Goal: Transaction & Acquisition: Purchase product/service

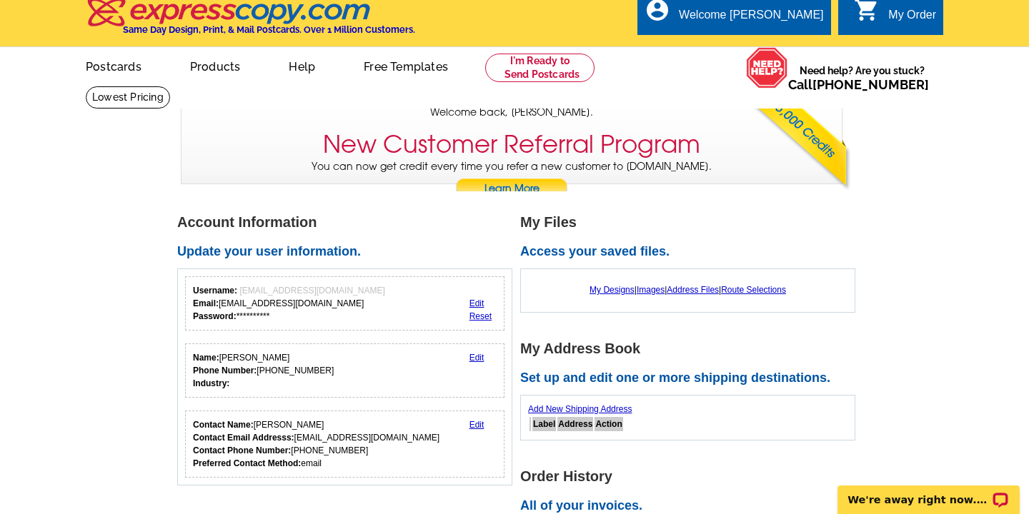
scroll to position [10, 0]
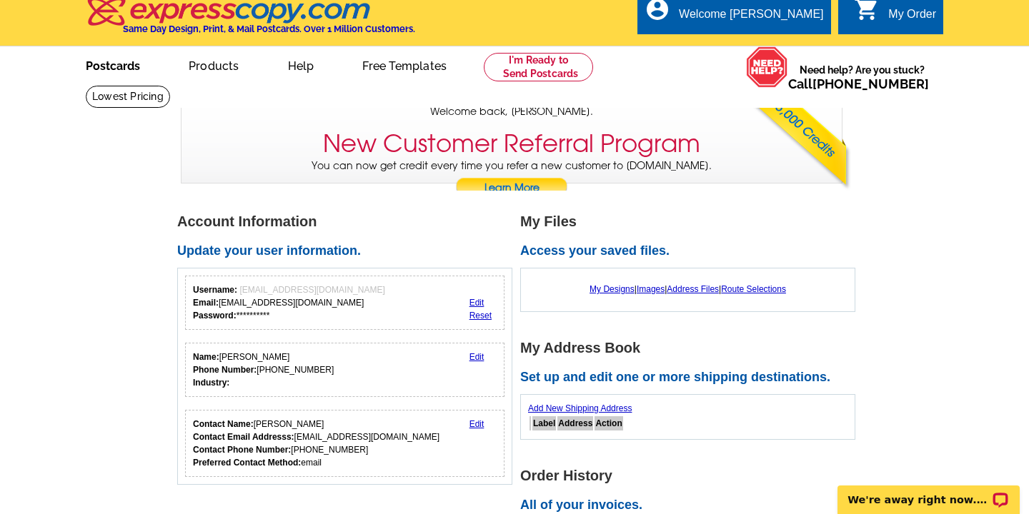
click at [109, 70] on link "Postcards" at bounding box center [113, 65] width 100 height 34
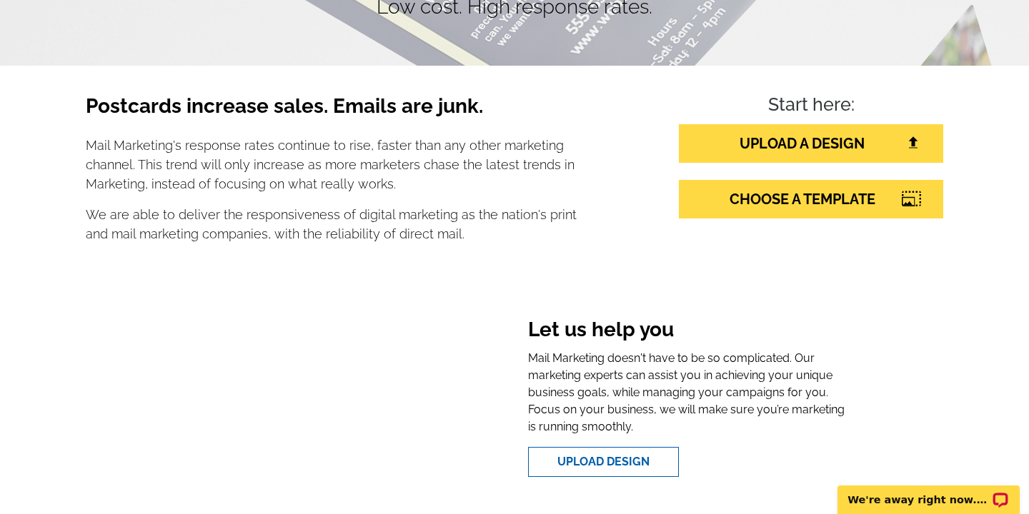
scroll to position [198, 0]
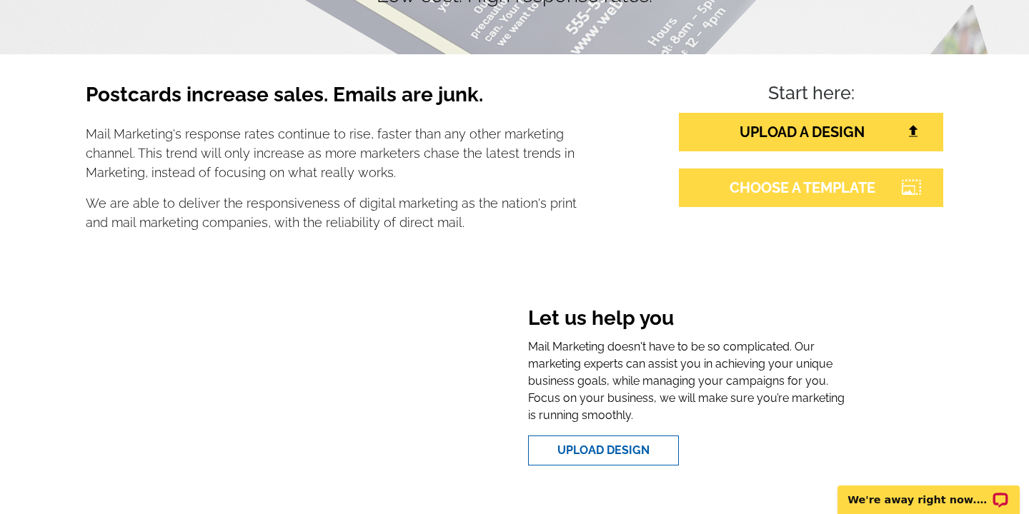
click at [729, 194] on link "CHOOSE A TEMPLATE" at bounding box center [811, 188] width 264 height 39
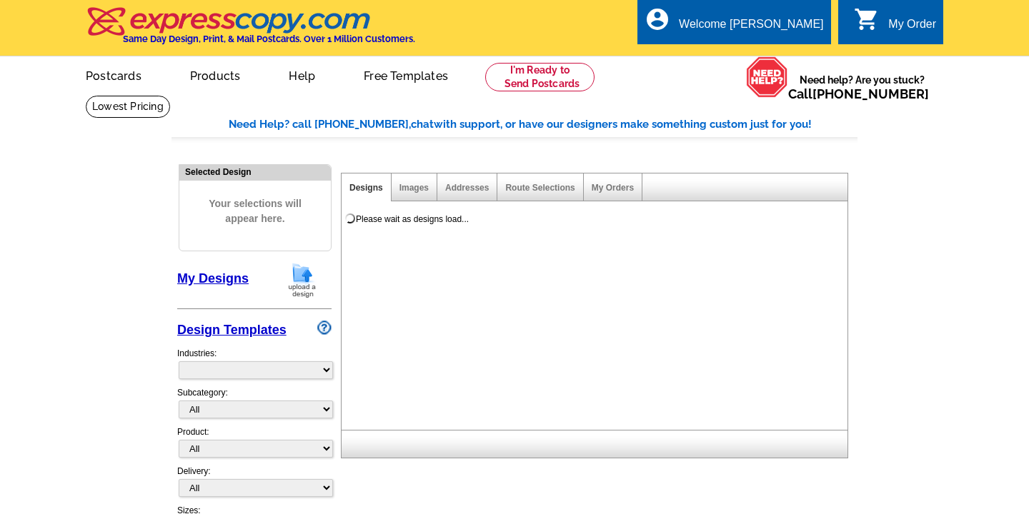
select select "785"
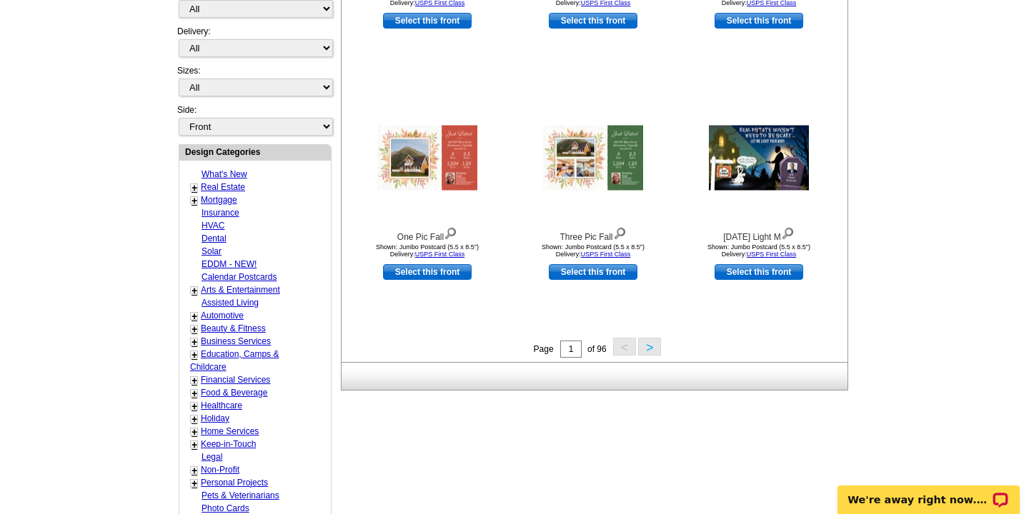
scroll to position [222, 0]
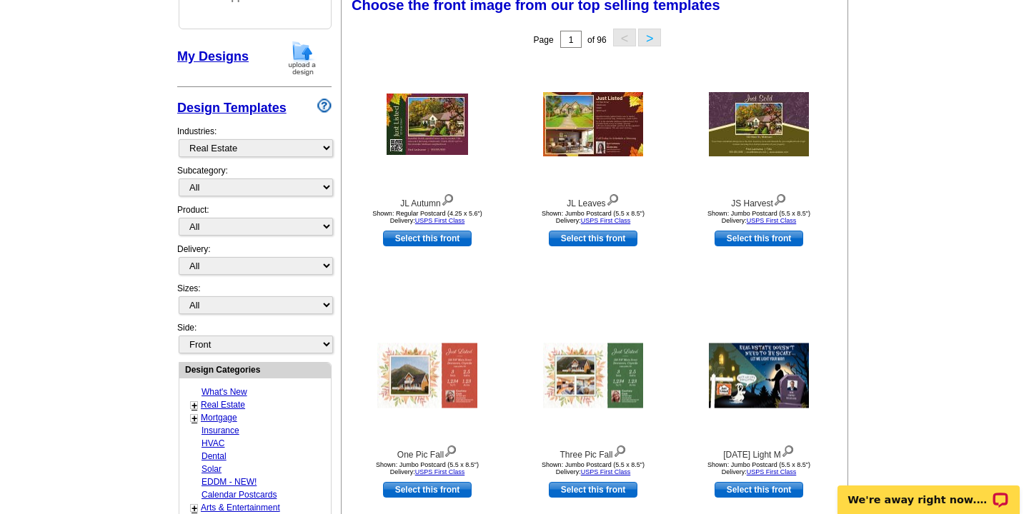
click at [220, 404] on link "Real Estate" at bounding box center [223, 405] width 44 height 10
click at [323, 188] on select "All RE/MAX® Referrals Keller Williams® Berkshire Hathaway Home Services Century…" at bounding box center [256, 188] width 154 height 18
select select "788"
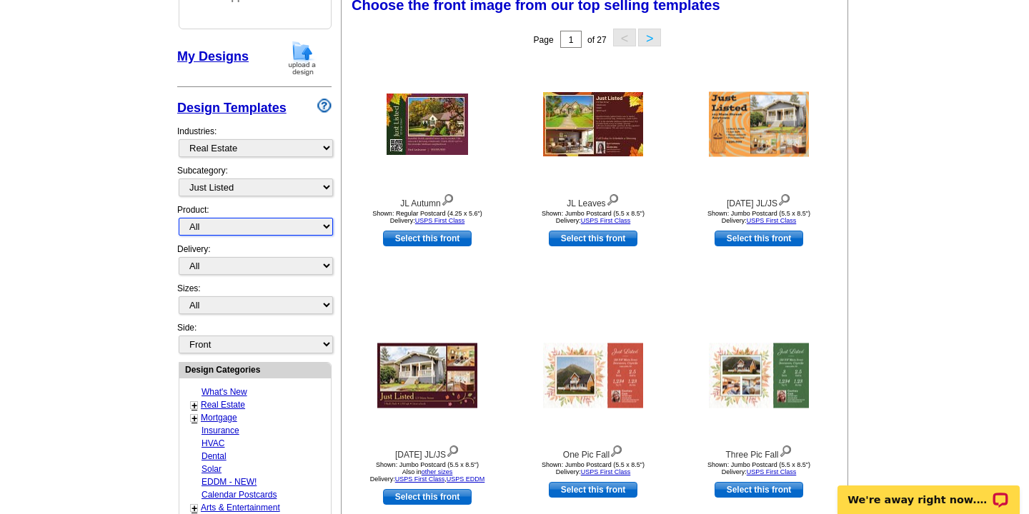
click at [324, 225] on select "All Postcards Letters and flyers Business Cards Door Hangers Greeting Cards" at bounding box center [256, 227] width 154 height 18
select select "1"
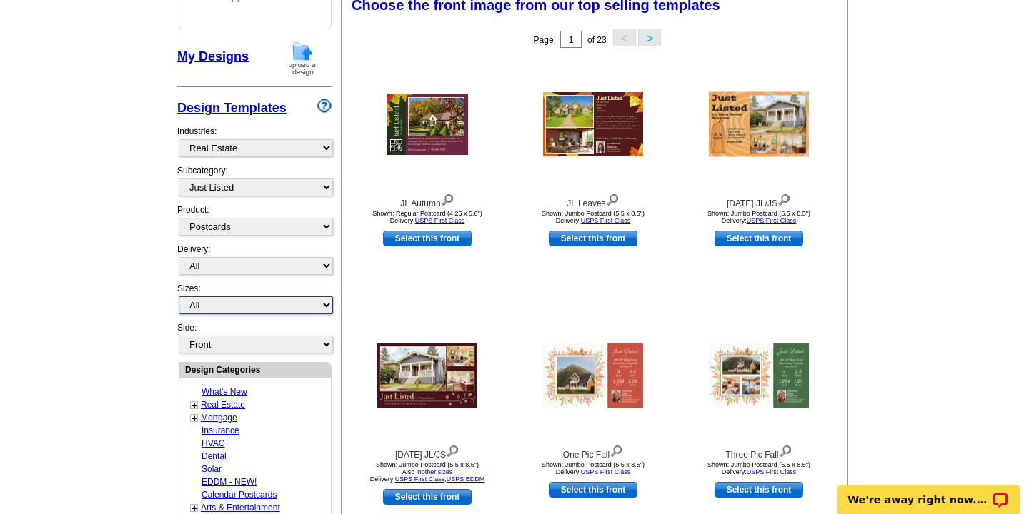
click at [327, 306] on select "All Jumbo Postcard (5.5" x 8.5") Regular Postcard (4.25" x 5.6") Panoramic Post…" at bounding box center [256, 306] width 154 height 18
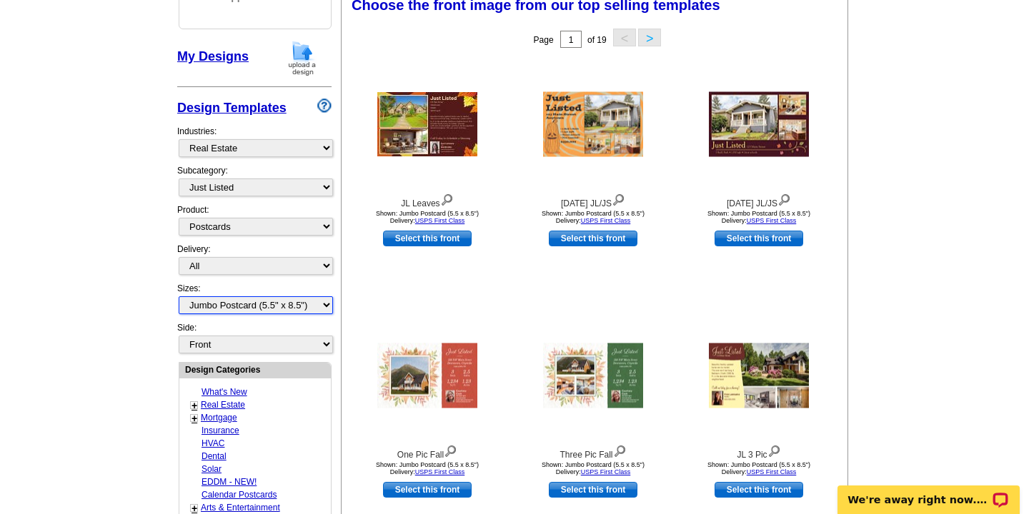
click at [324, 305] on select "All Jumbo Postcard (5.5" x 8.5") Regular Postcard (4.25" x 5.6") Panoramic Post…" at bounding box center [256, 306] width 154 height 18
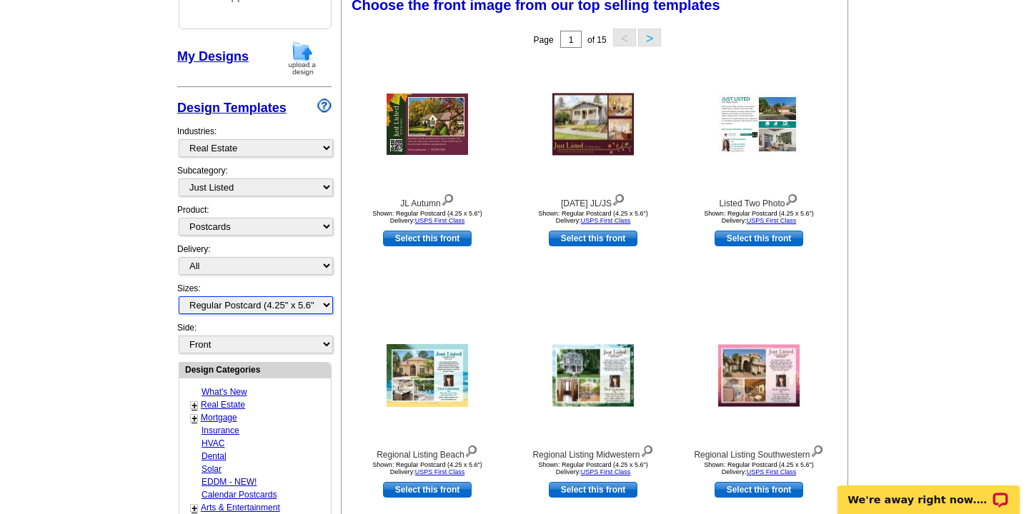
click at [324, 304] on select "All Jumbo Postcard (5.5" x 8.5") Regular Postcard (4.25" x 5.6") Panoramic Post…" at bounding box center [256, 306] width 154 height 18
select select "2"
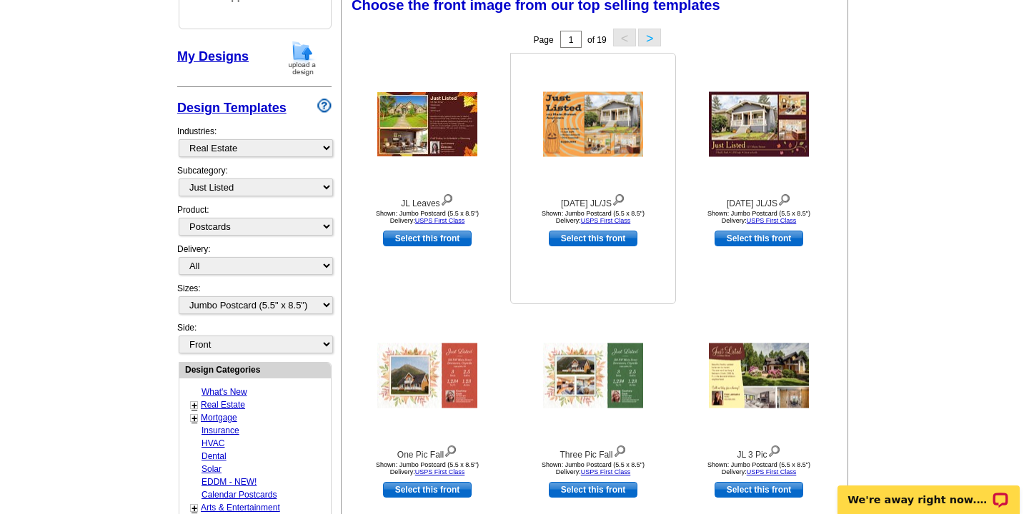
click at [603, 140] on img at bounding box center [593, 124] width 100 height 65
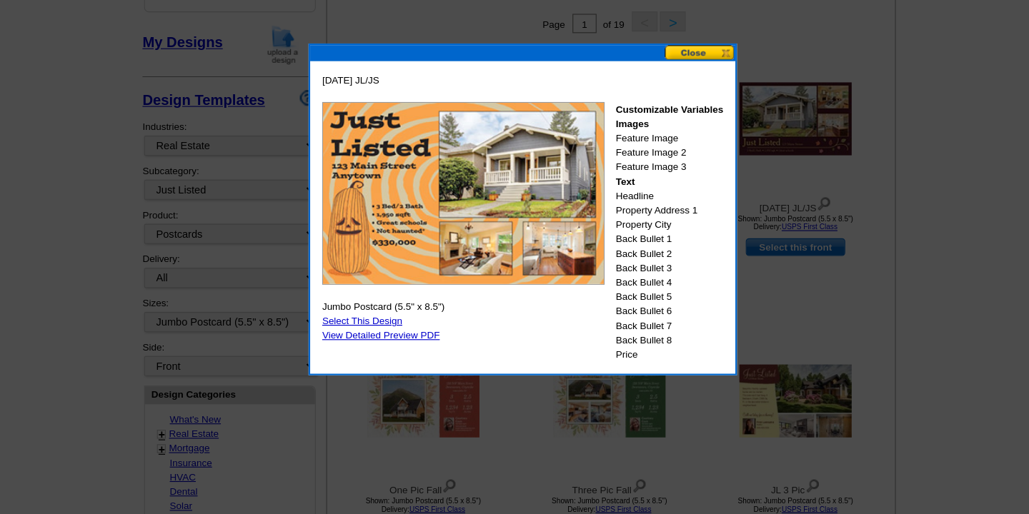
click at [665, 62] on button at bounding box center [673, 66] width 63 height 14
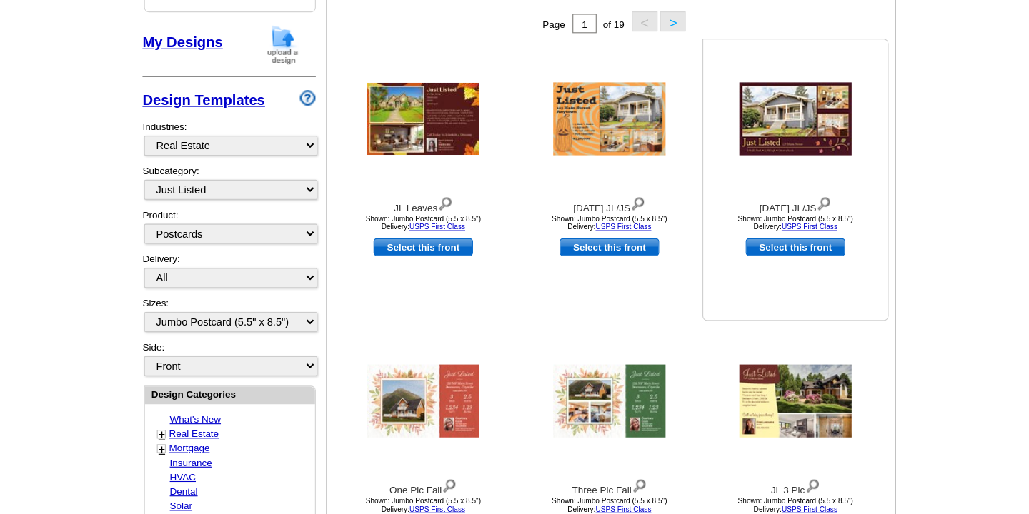
click at [754, 131] on img at bounding box center [759, 124] width 100 height 65
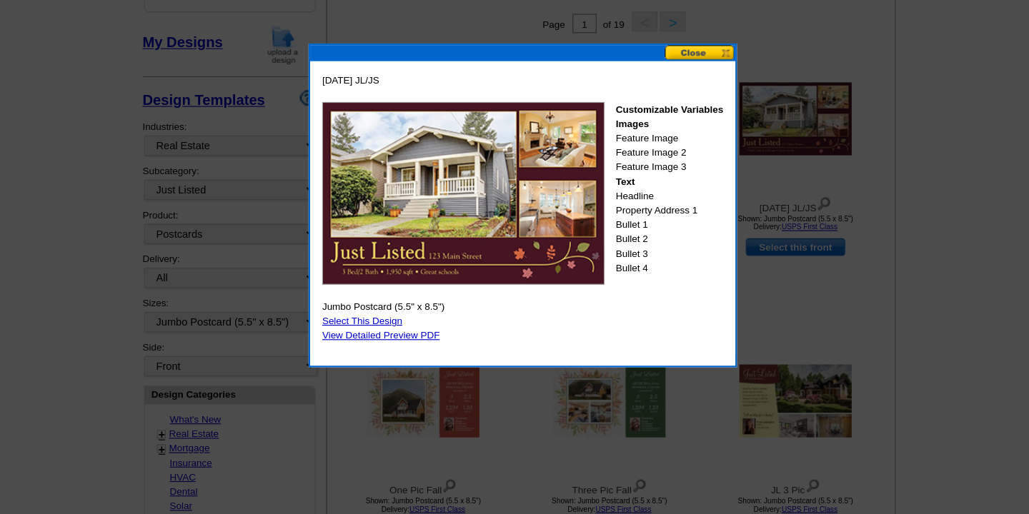
click at [662, 64] on button at bounding box center [673, 66] width 63 height 14
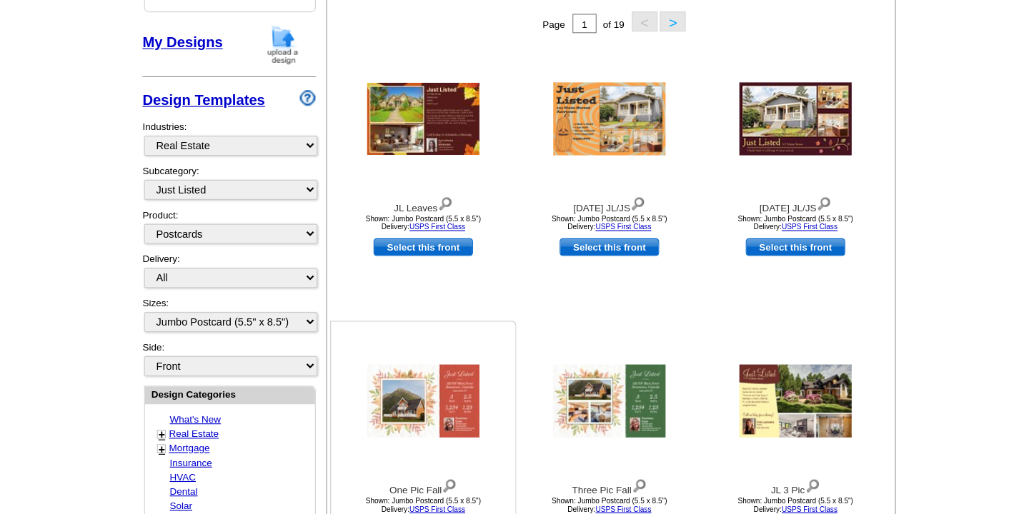
click at [422, 373] on img at bounding box center [427, 376] width 100 height 65
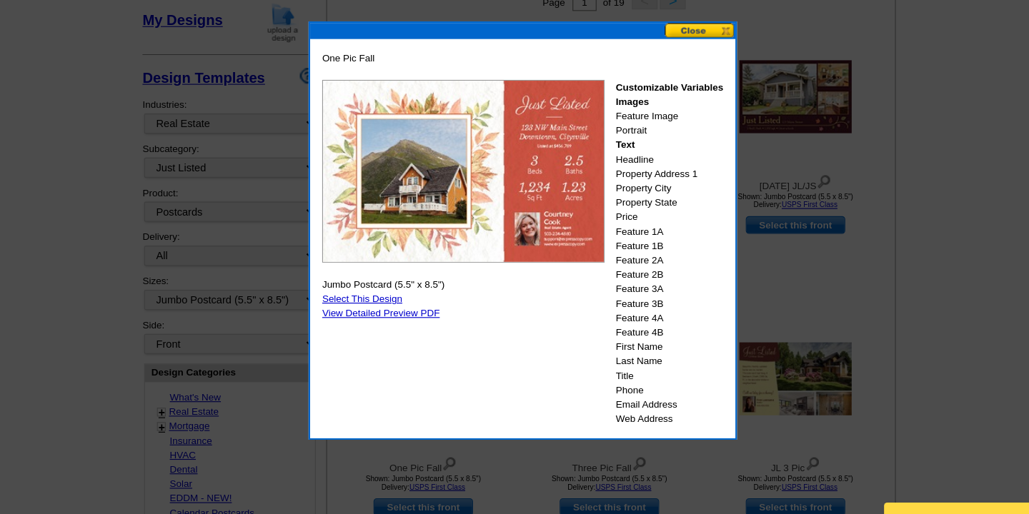
click at [672, 66] on button at bounding box center [673, 66] width 63 height 14
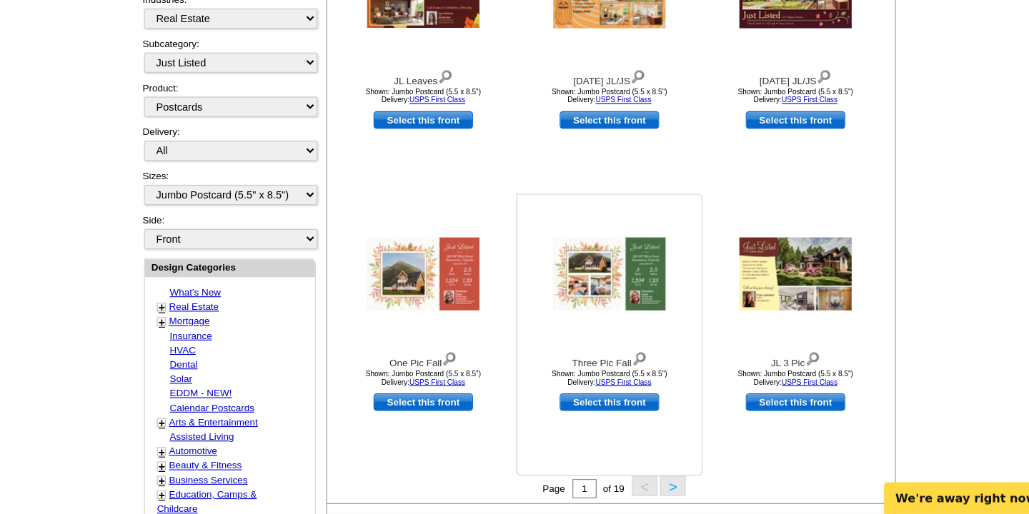
scroll to position [303, 0]
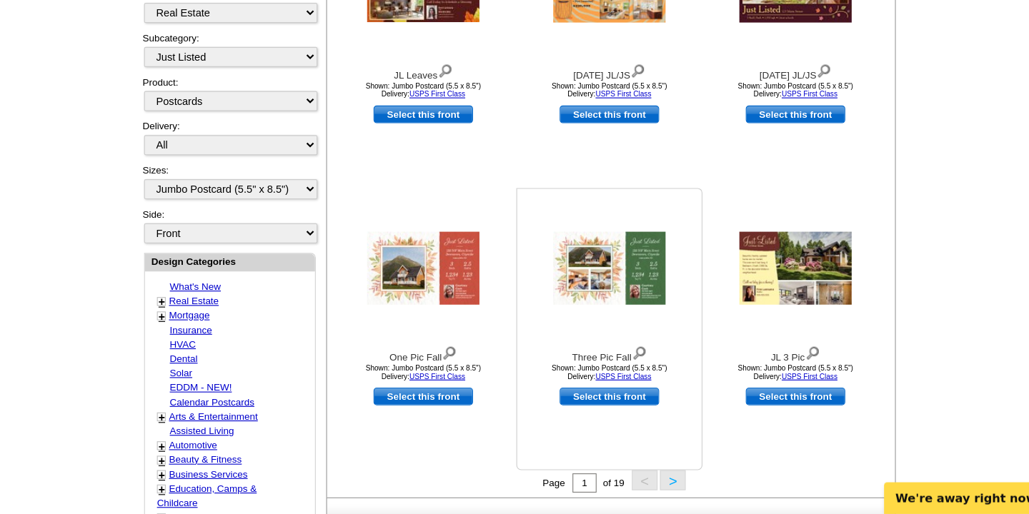
click at [592, 284] on img at bounding box center [593, 295] width 100 height 65
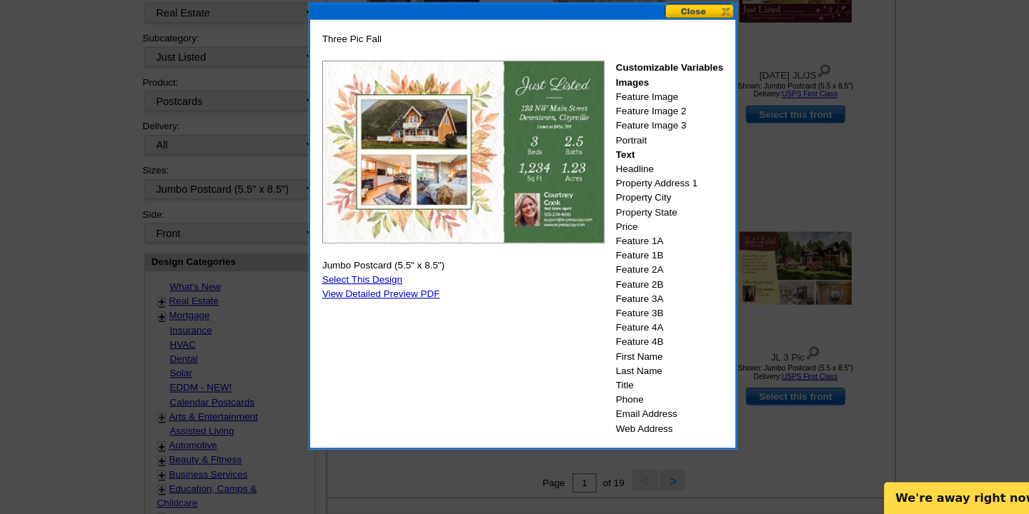
click at [670, 67] on button at bounding box center [673, 66] width 63 height 14
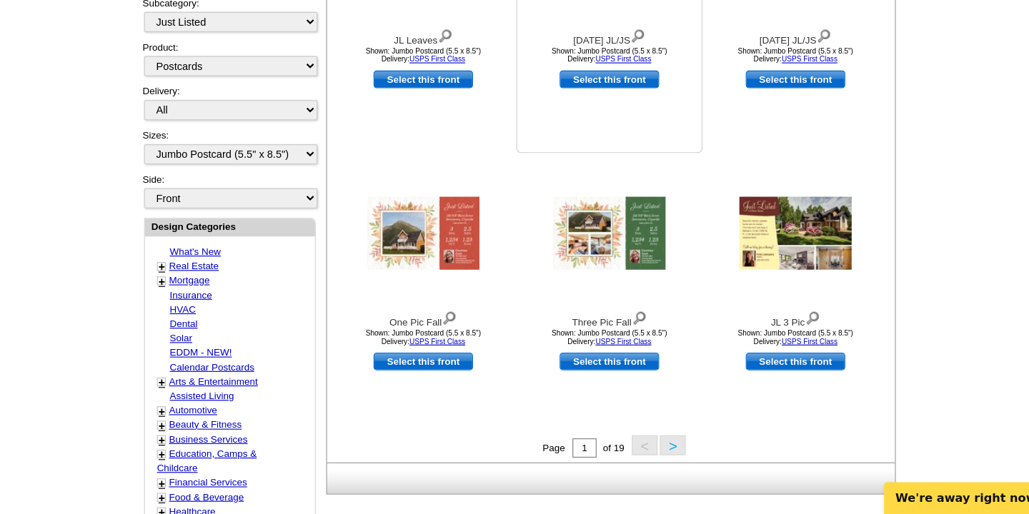
scroll to position [347, 0]
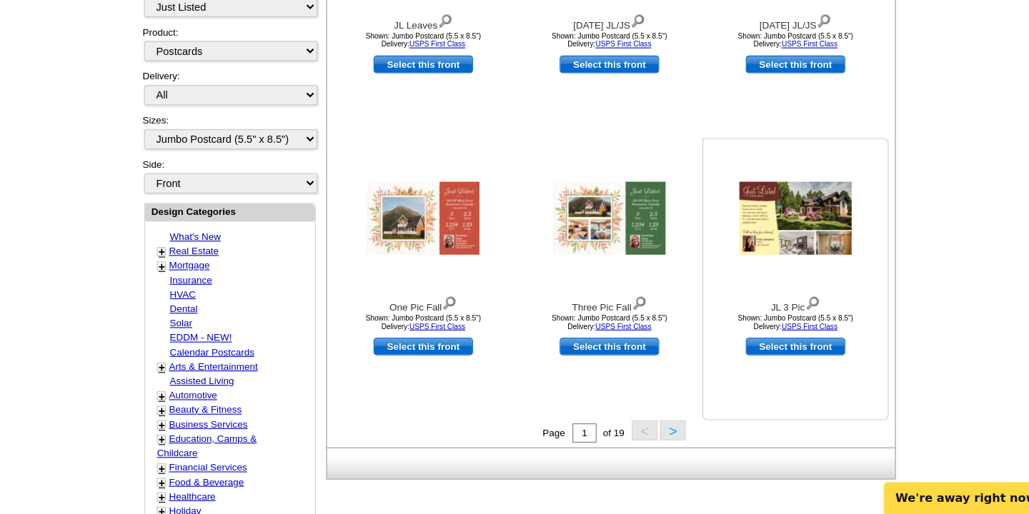
click at [773, 234] on img at bounding box center [759, 251] width 100 height 65
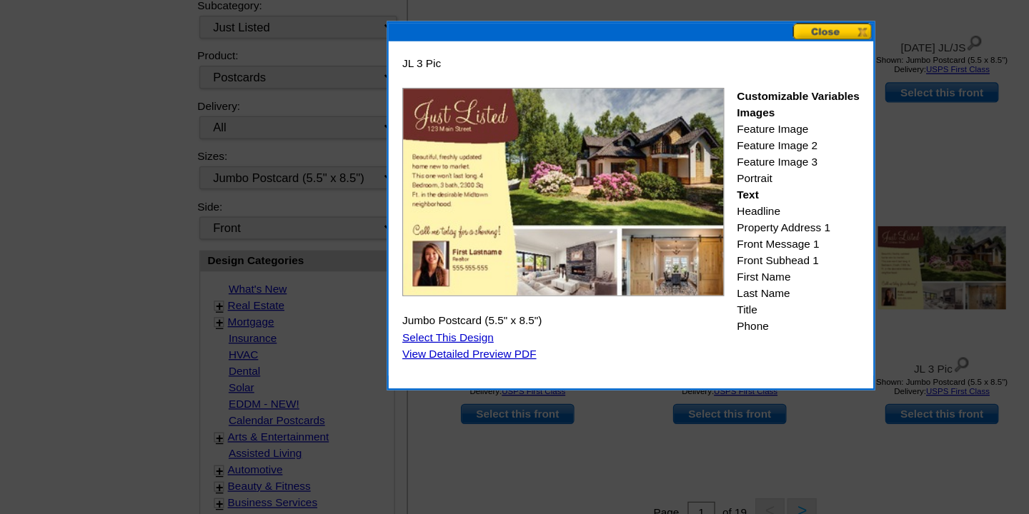
click at [662, 64] on button at bounding box center [673, 66] width 63 height 14
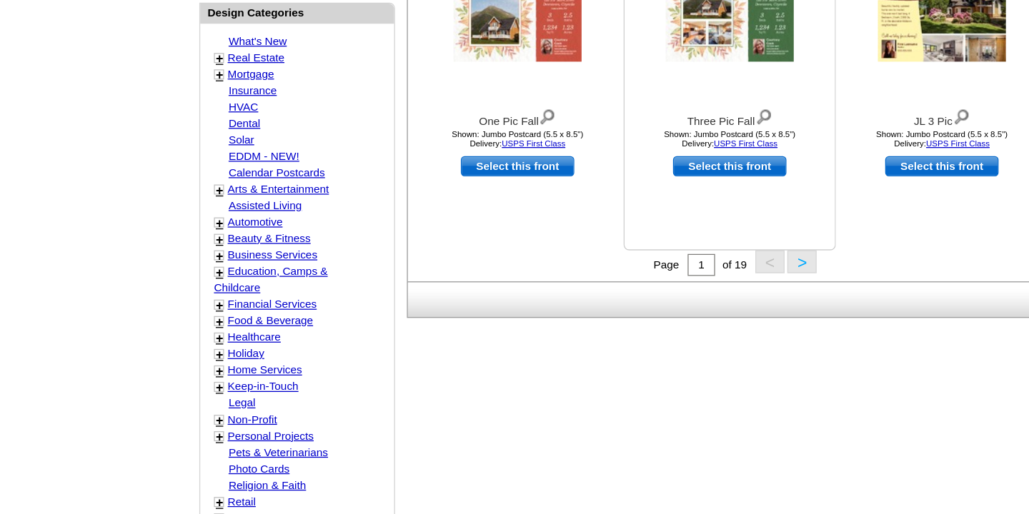
scroll to position [472, 0]
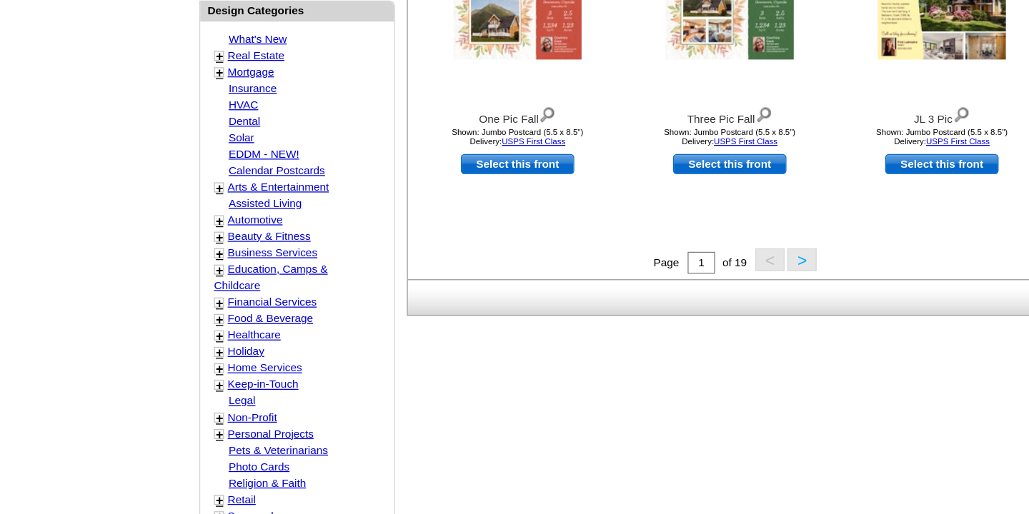
click at [654, 319] on button ">" at bounding box center [649, 316] width 23 height 18
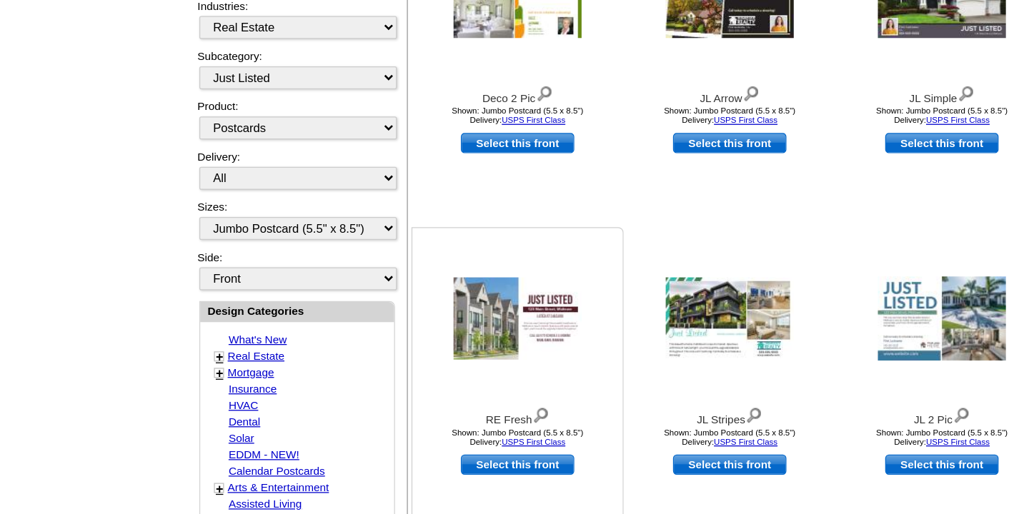
scroll to position [210, 0]
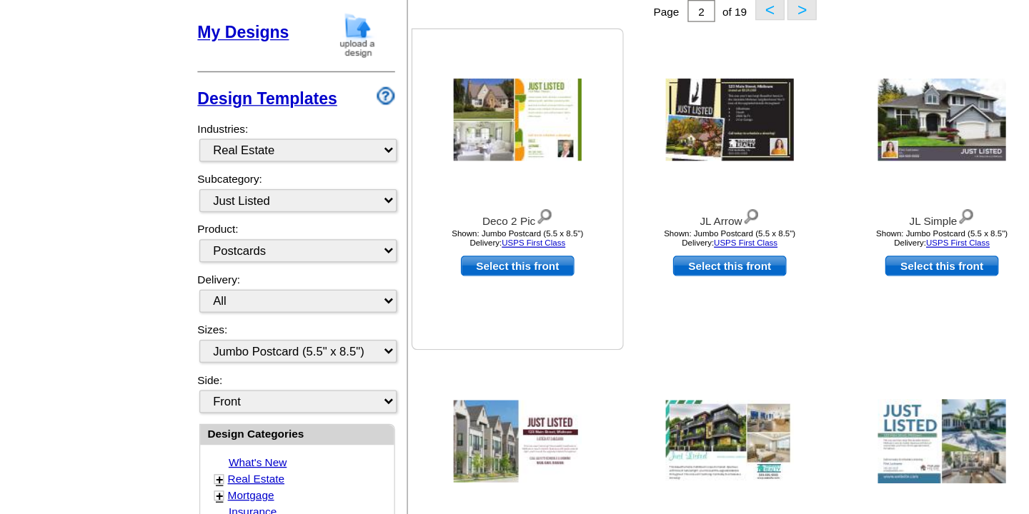
click at [441, 139] on img at bounding box center [427, 136] width 100 height 64
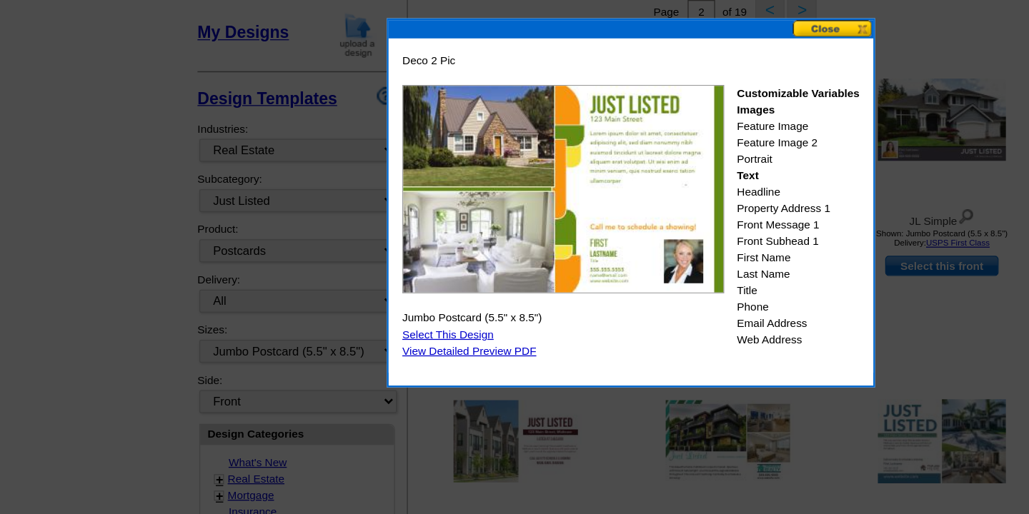
click at [667, 66] on button at bounding box center [673, 66] width 63 height 14
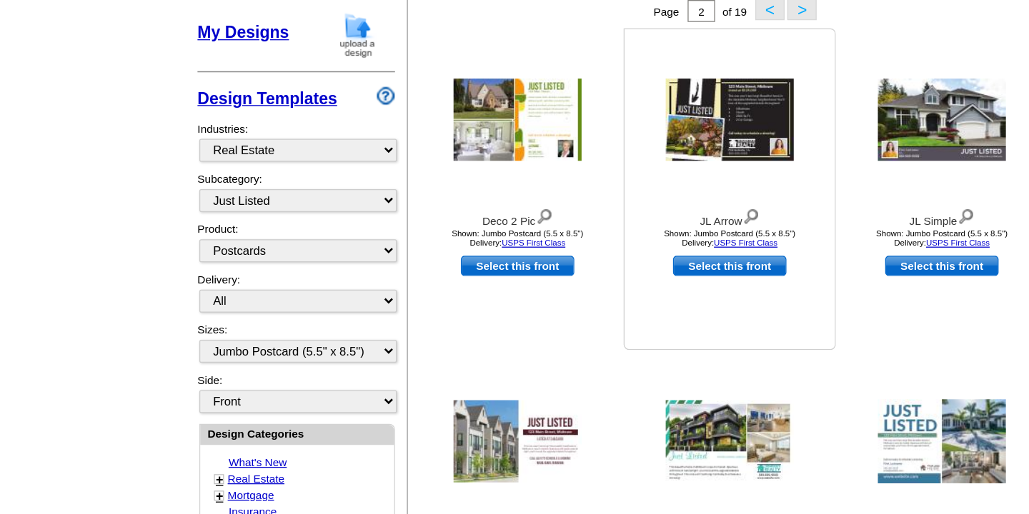
click at [595, 128] on img at bounding box center [593, 136] width 100 height 64
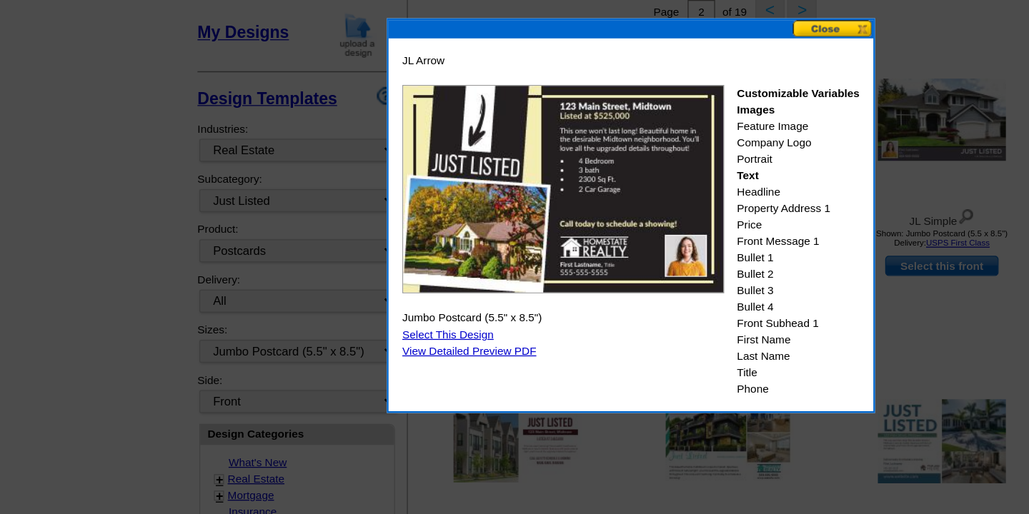
click at [664, 64] on button at bounding box center [673, 66] width 63 height 14
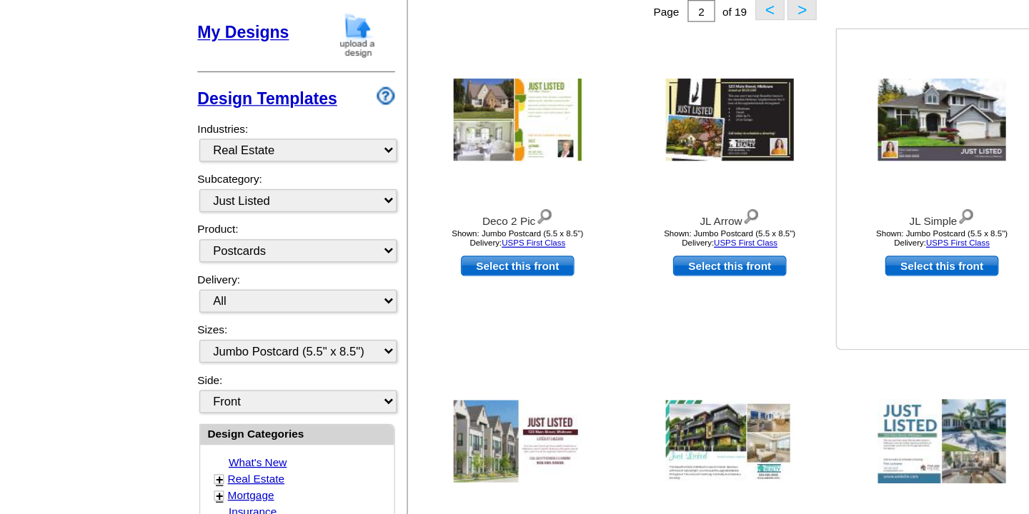
click at [760, 124] on img at bounding box center [759, 136] width 100 height 64
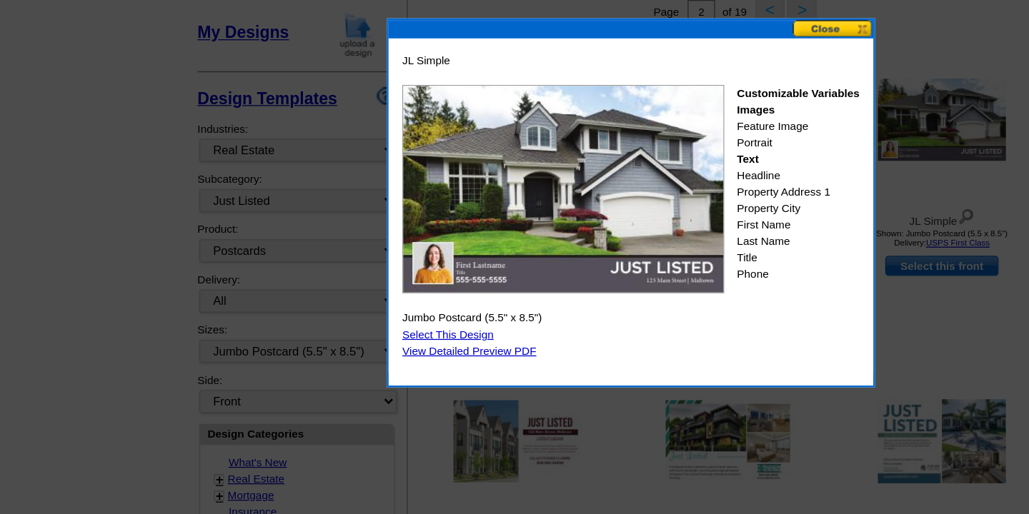
click at [664, 67] on button at bounding box center [673, 66] width 63 height 14
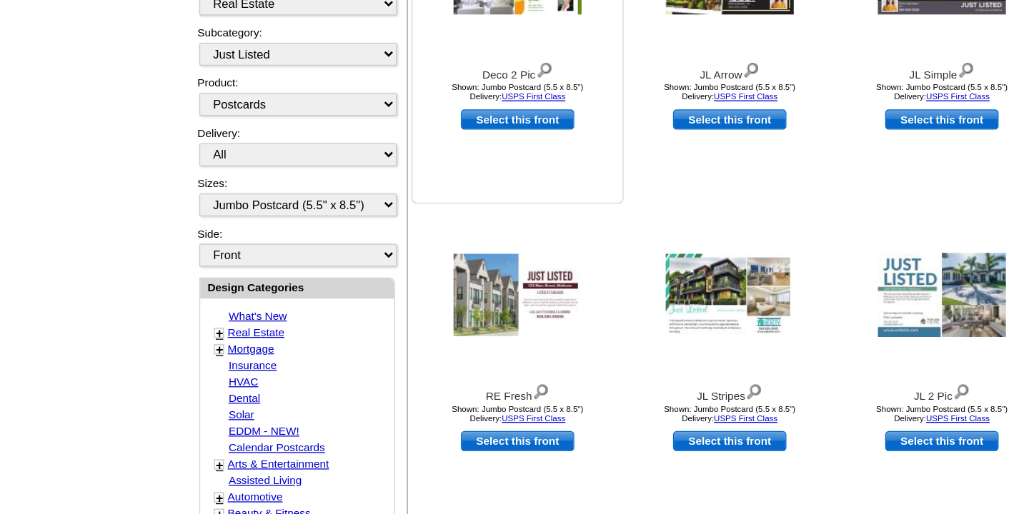
scroll to position [259, 0]
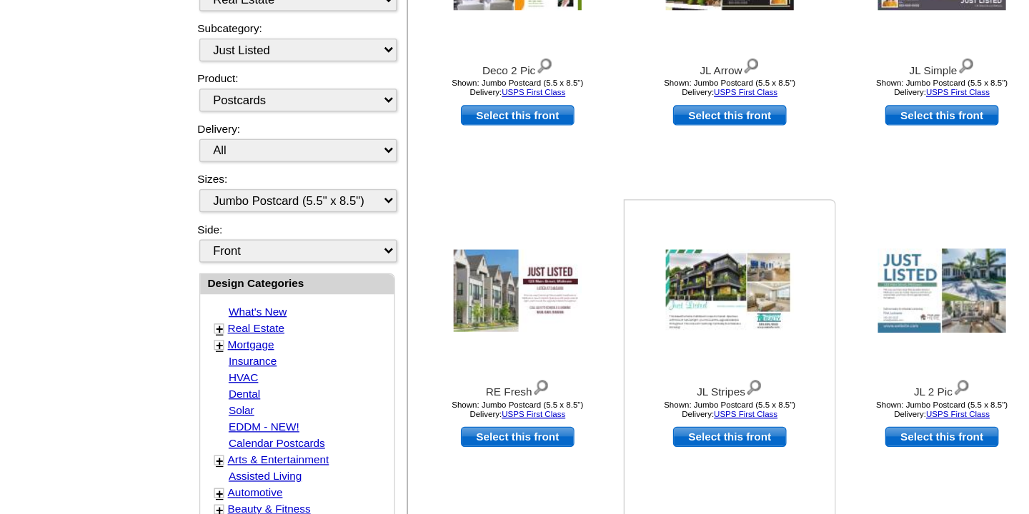
click at [569, 391] on div at bounding box center [592, 339] width 157 height 129
click at [572, 327] on img at bounding box center [593, 339] width 100 height 64
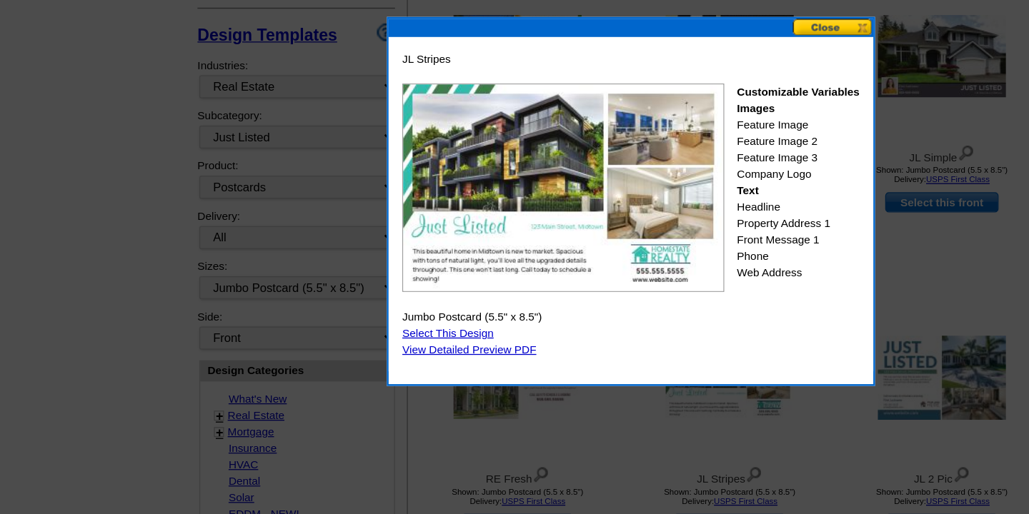
click at [672, 65] on button at bounding box center [673, 66] width 63 height 14
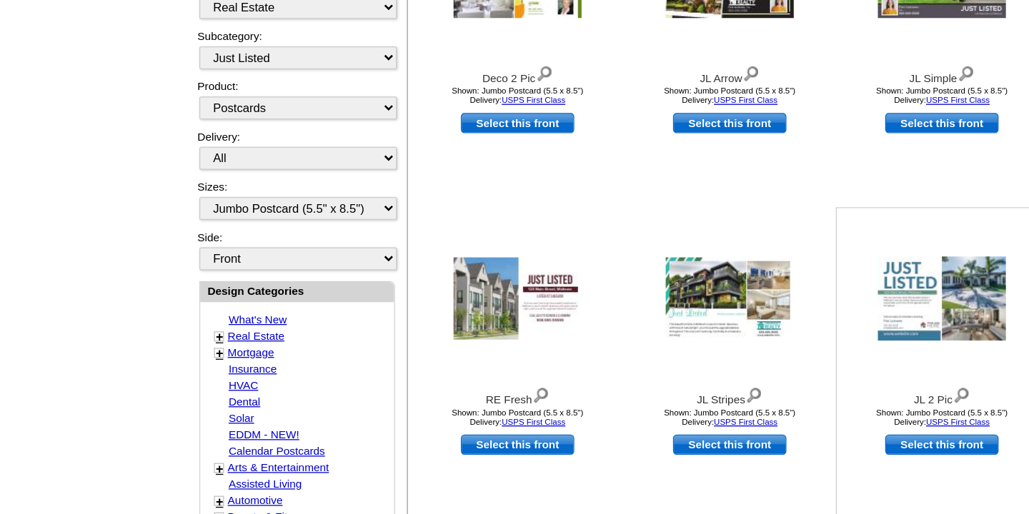
click at [776, 316] on img at bounding box center [759, 340] width 100 height 66
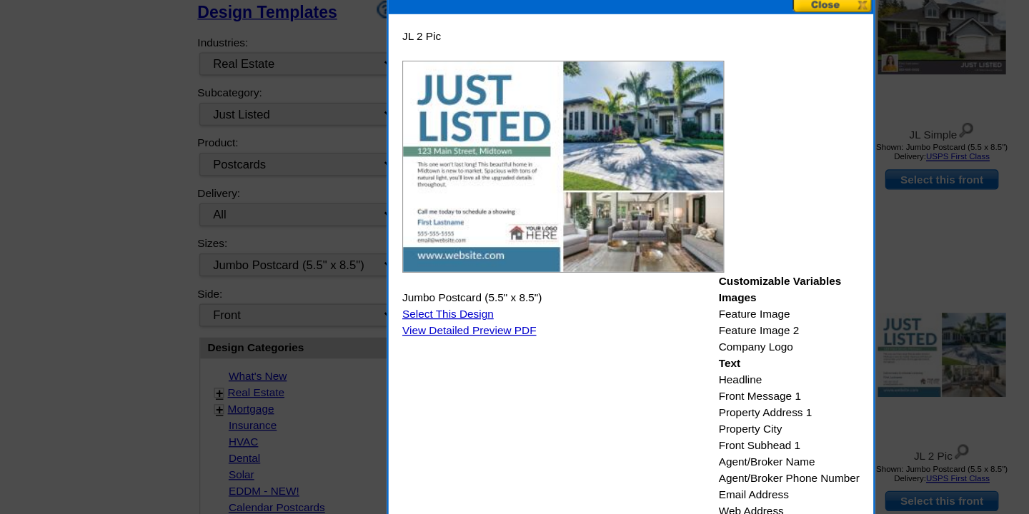
click at [674, 67] on button at bounding box center [673, 66] width 63 height 14
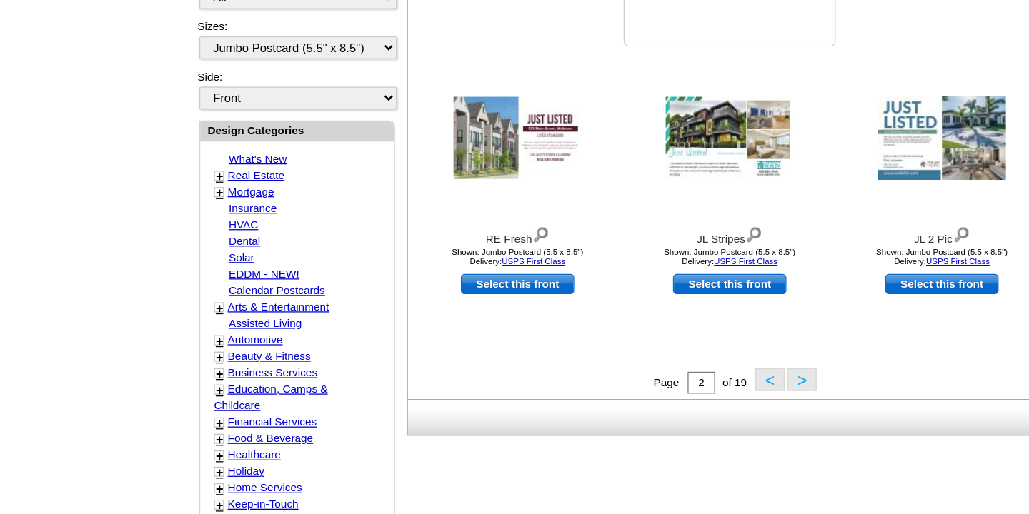
scroll to position [385, 0]
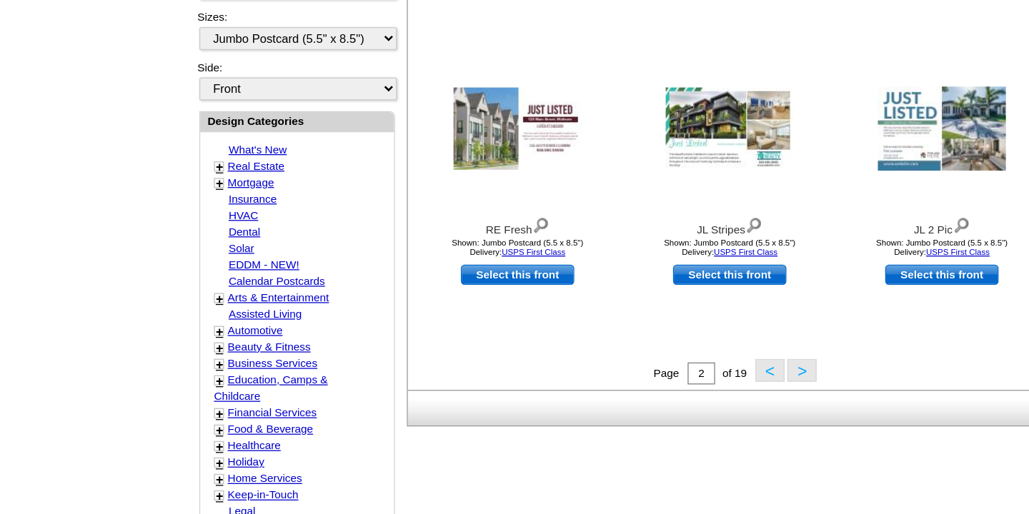
click at [652, 402] on button ">" at bounding box center [649, 402] width 23 height 18
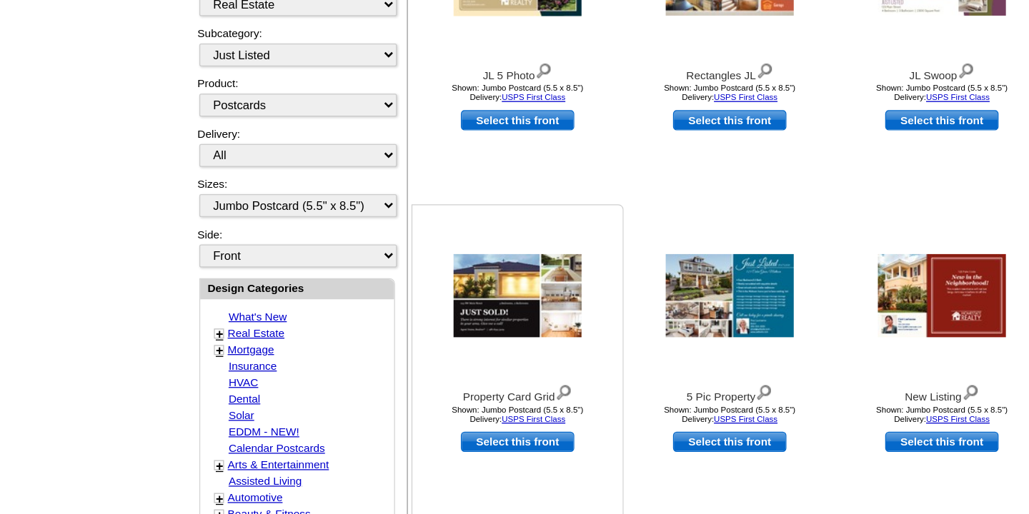
scroll to position [260, 0]
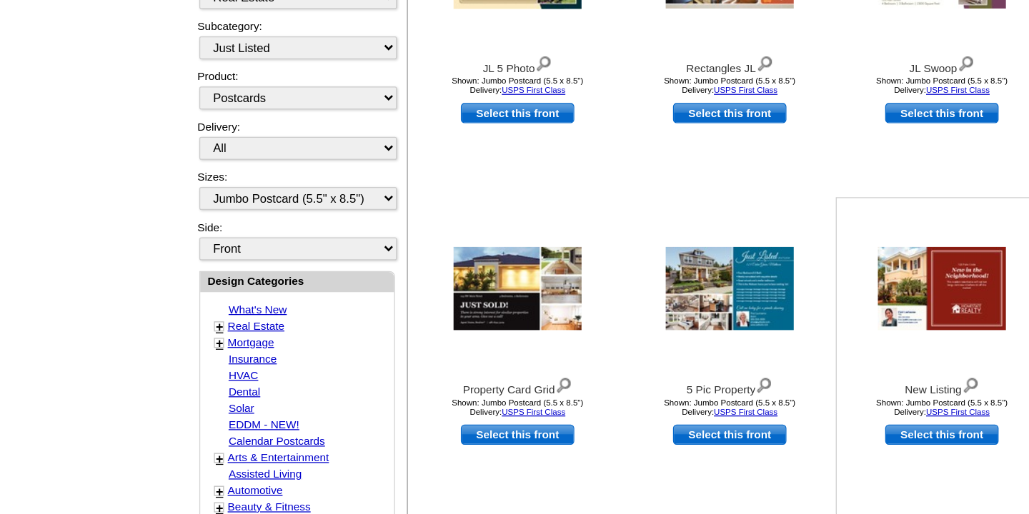
click at [750, 391] on div at bounding box center [758, 338] width 157 height 129
click at [595, 329] on img at bounding box center [593, 338] width 100 height 65
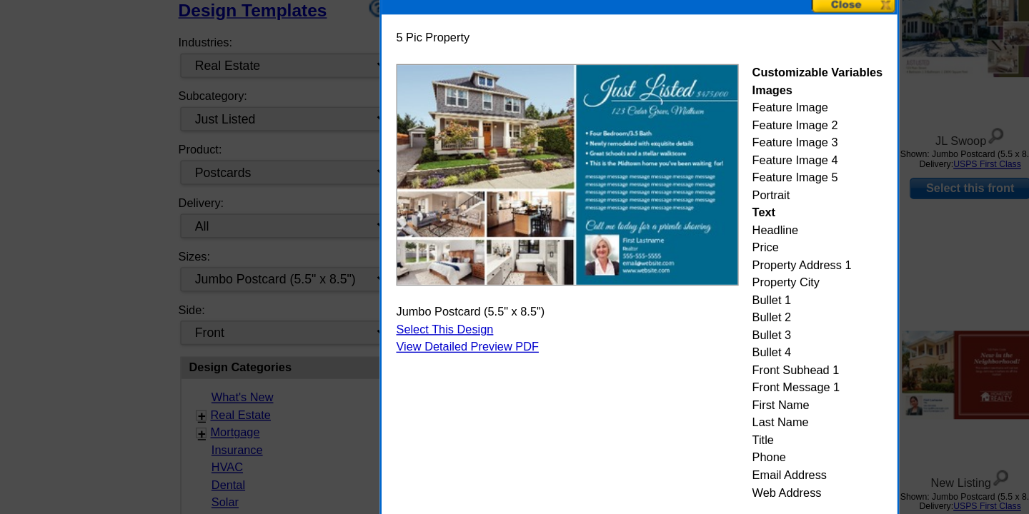
click at [659, 65] on button at bounding box center [673, 66] width 63 height 14
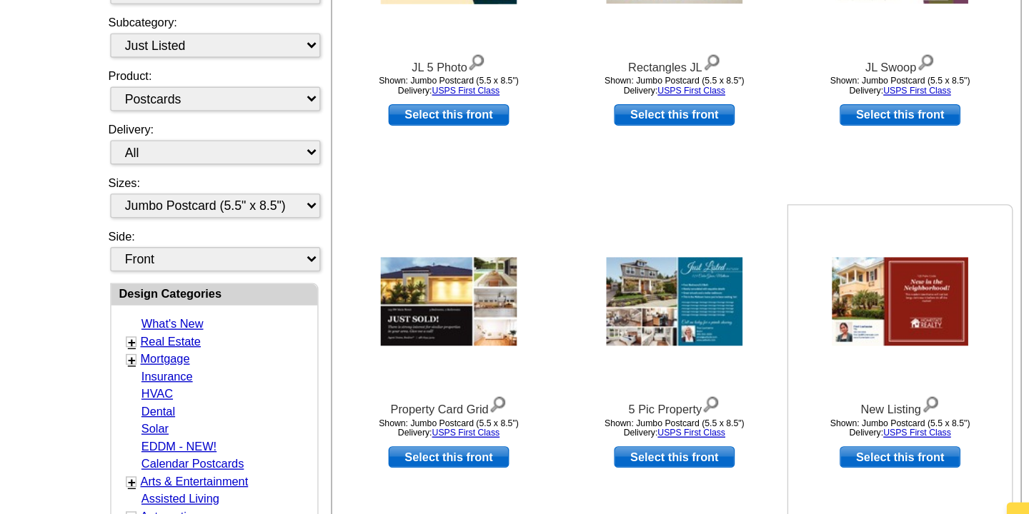
click at [758, 388] on div at bounding box center [758, 338] width 157 height 129
click at [754, 454] on link "Select this front" at bounding box center [758, 452] width 89 height 16
select select "back"
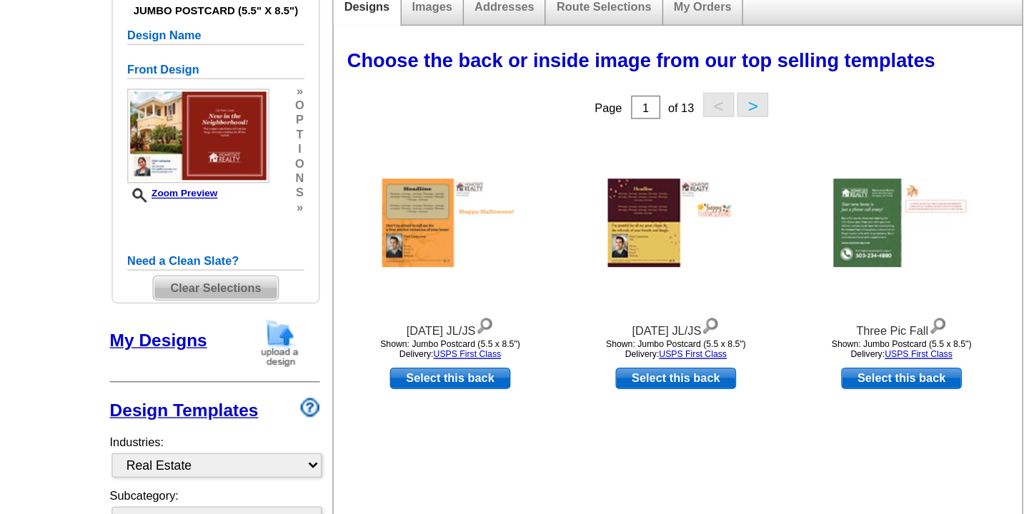
scroll to position [181, 0]
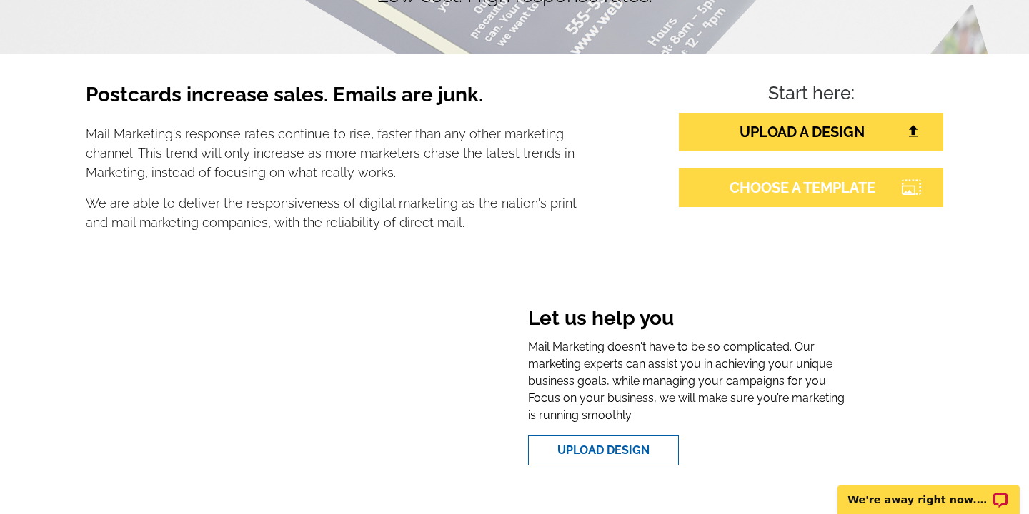
click at [764, 192] on link "CHOOSE A TEMPLATE" at bounding box center [811, 188] width 264 height 39
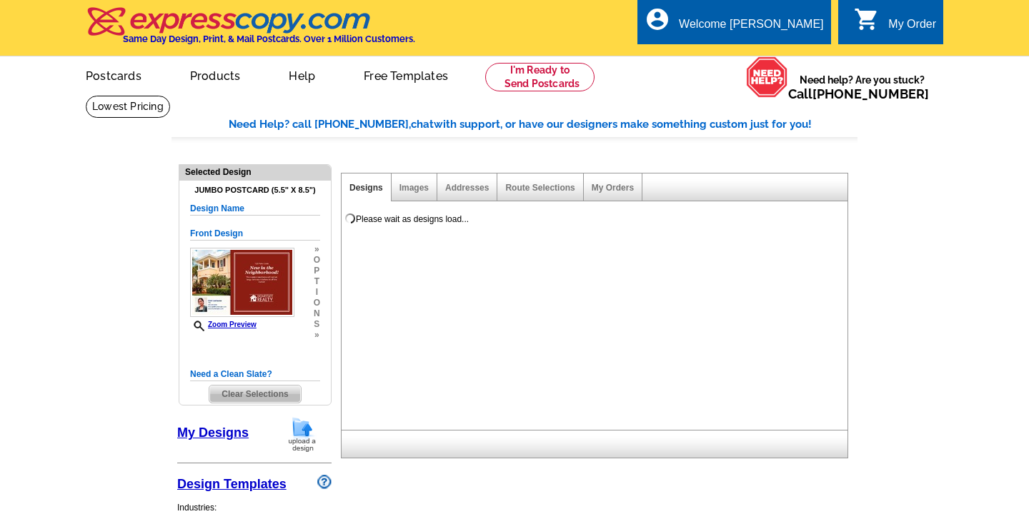
select select "1"
select select "2"
select select "back"
select select "785"
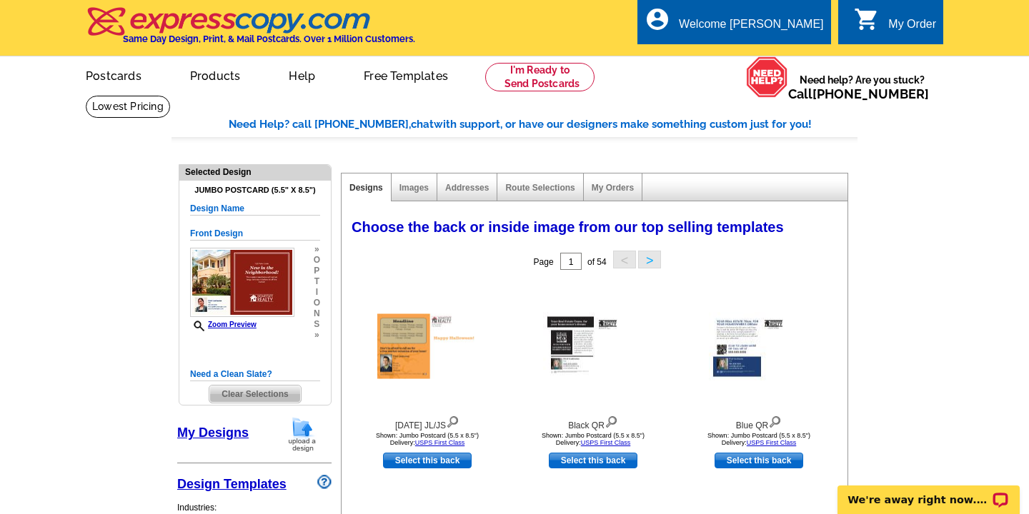
click at [260, 395] on span "Clear Selections" at bounding box center [254, 394] width 91 height 17
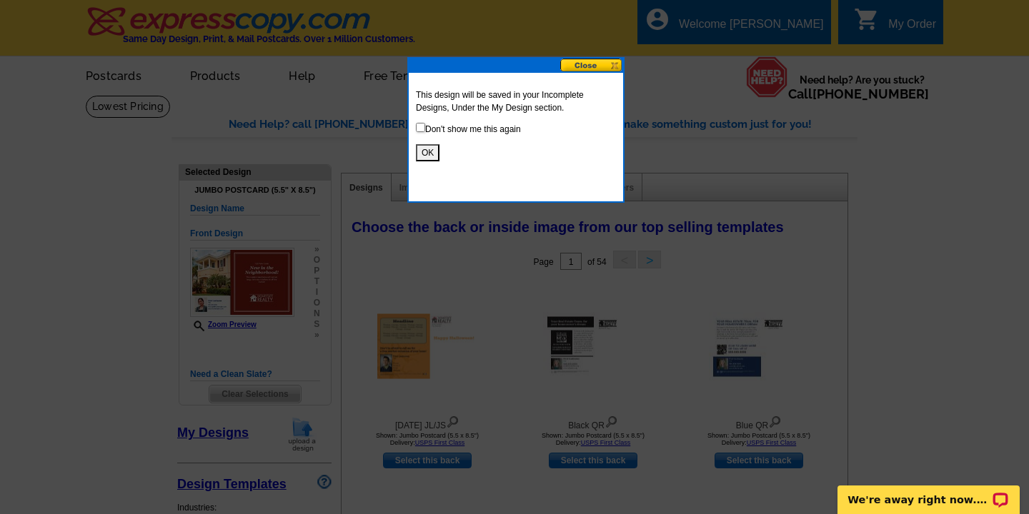
click at [585, 64] on button at bounding box center [591, 66] width 63 height 14
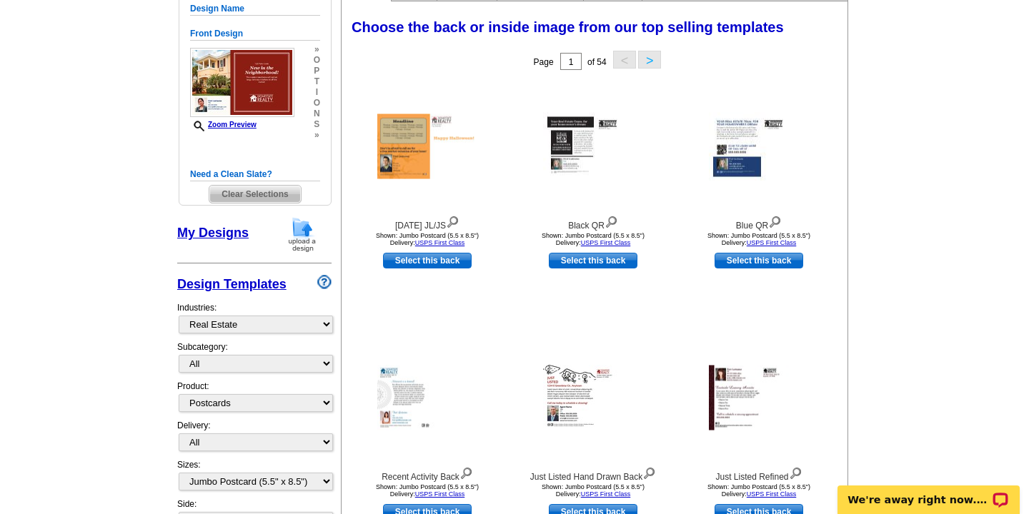
scroll to position [231, 0]
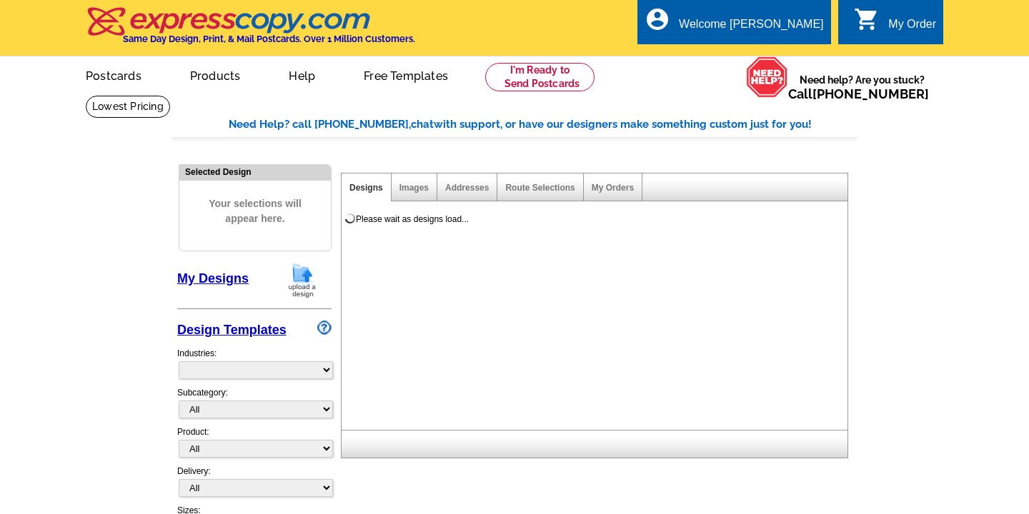
select select "785"
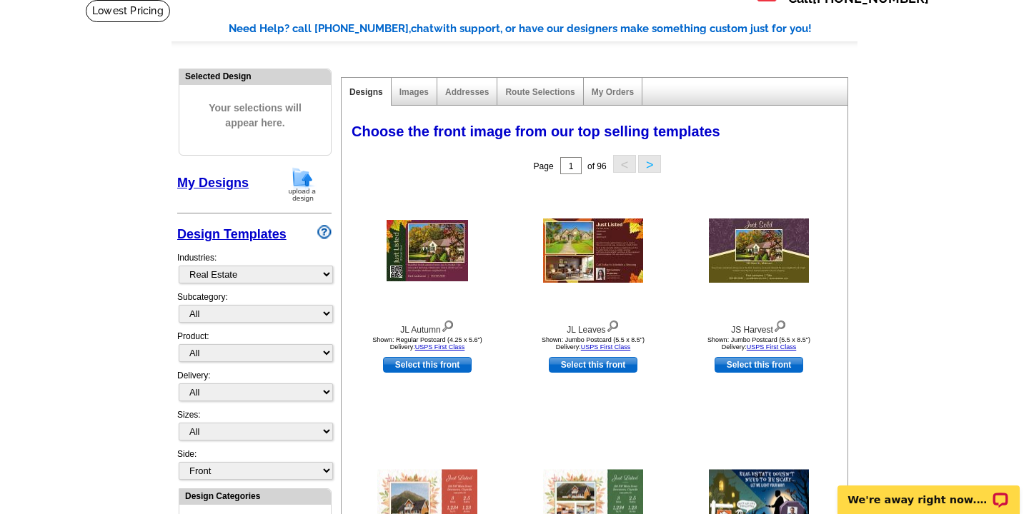
scroll to position [120, 0]
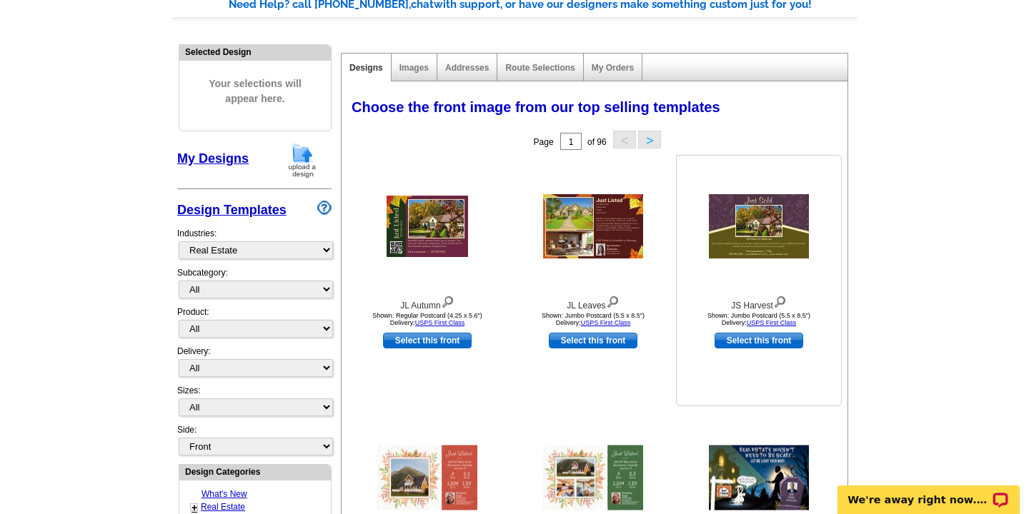
click at [794, 228] on img at bounding box center [759, 226] width 100 height 64
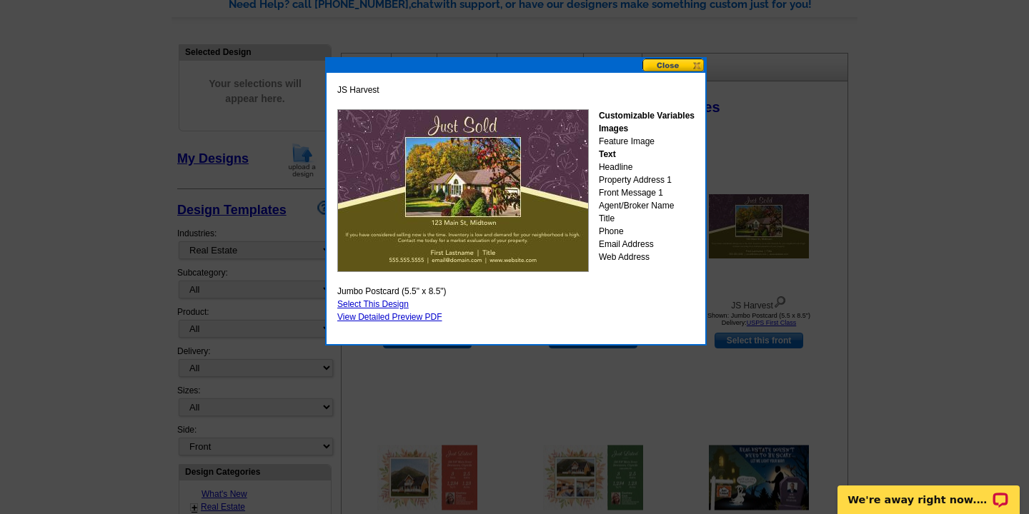
click at [669, 67] on button at bounding box center [673, 66] width 63 height 14
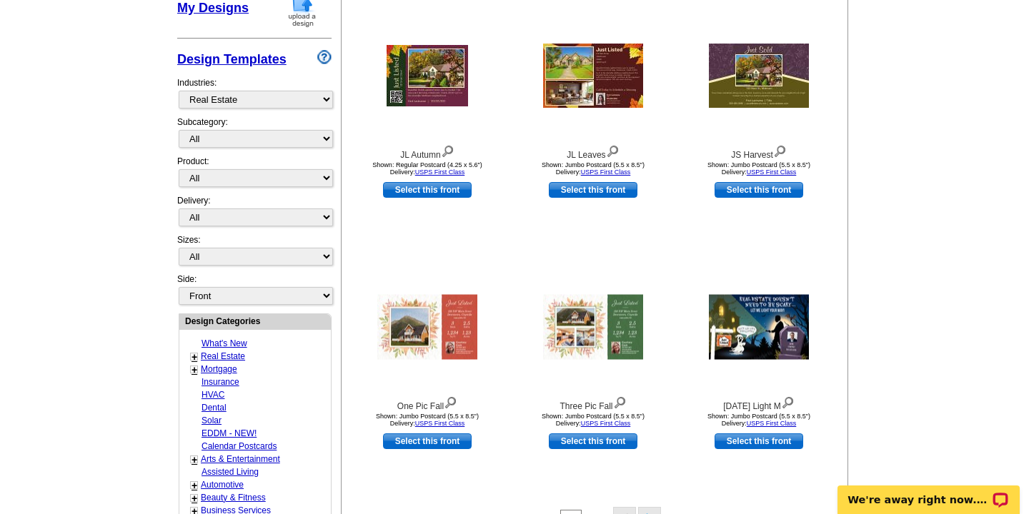
scroll to position [262, 0]
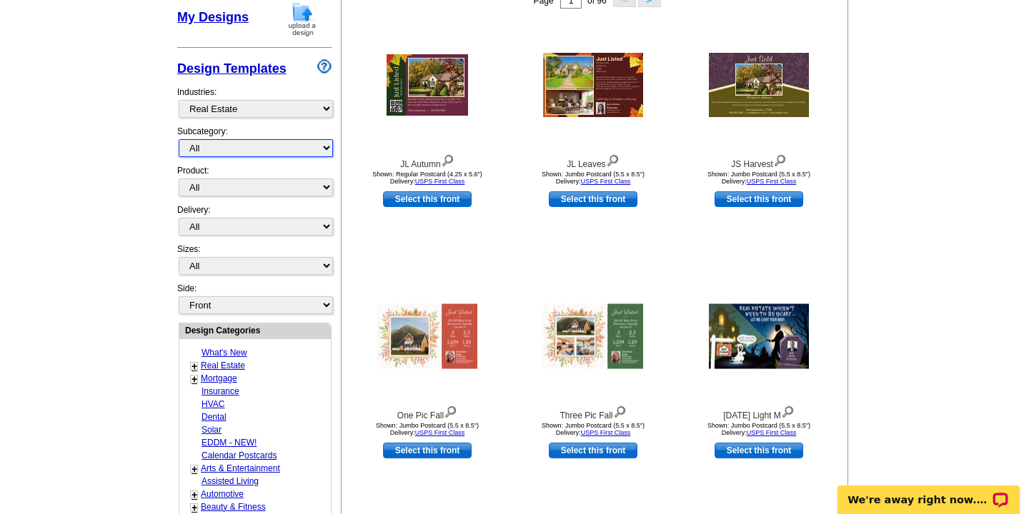
click at [323, 143] on select "All RE/MAX® Referrals Keller Williams® Berkshire Hathaway Home Services Century…" at bounding box center [256, 148] width 154 height 18
select select "788"
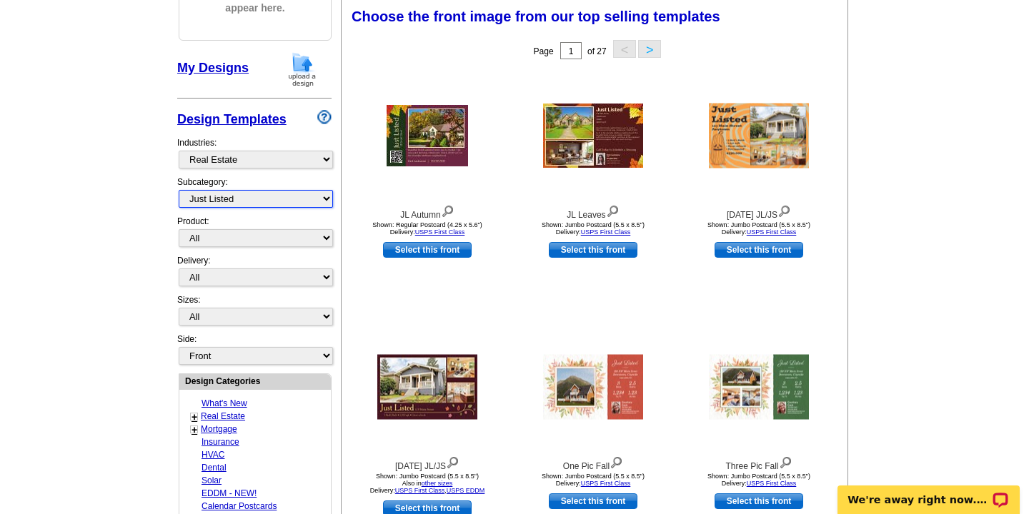
scroll to position [210, 0]
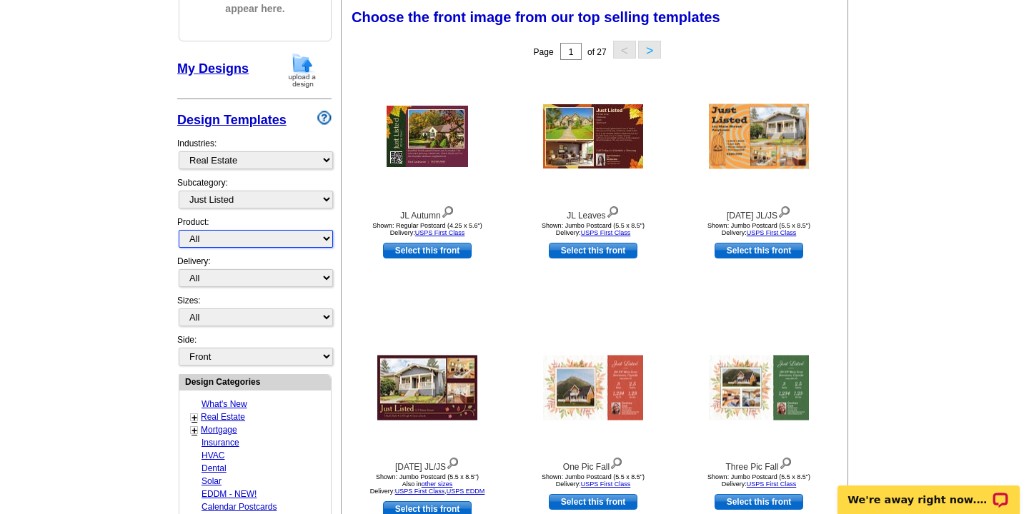
click at [326, 237] on select "All Postcards Letters and flyers Business Cards Door Hangers Greeting Cards" at bounding box center [256, 239] width 154 height 18
select select "1"
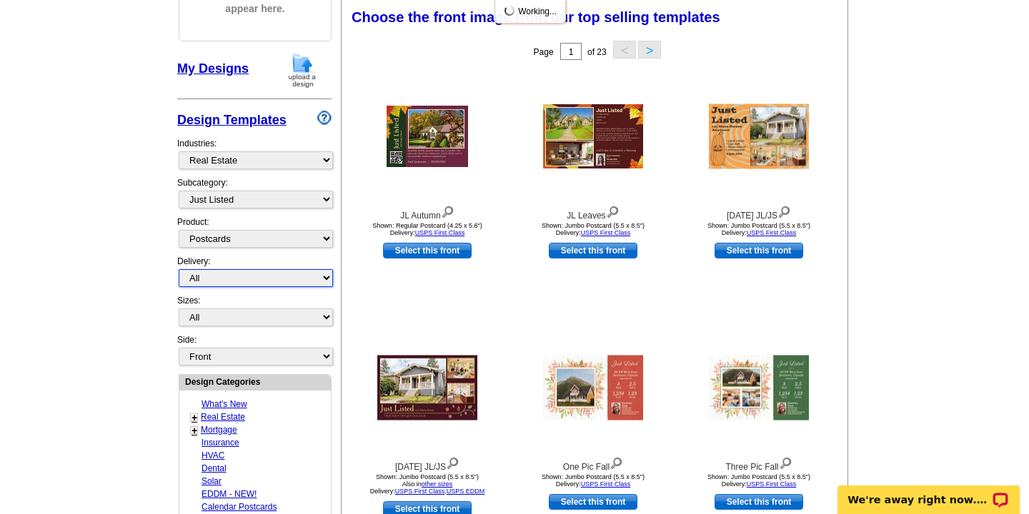
click at [326, 276] on select "All First Class Mail Shipped to Me EDDM Save 66% on Postage" at bounding box center [256, 278] width 154 height 18
select select "3"
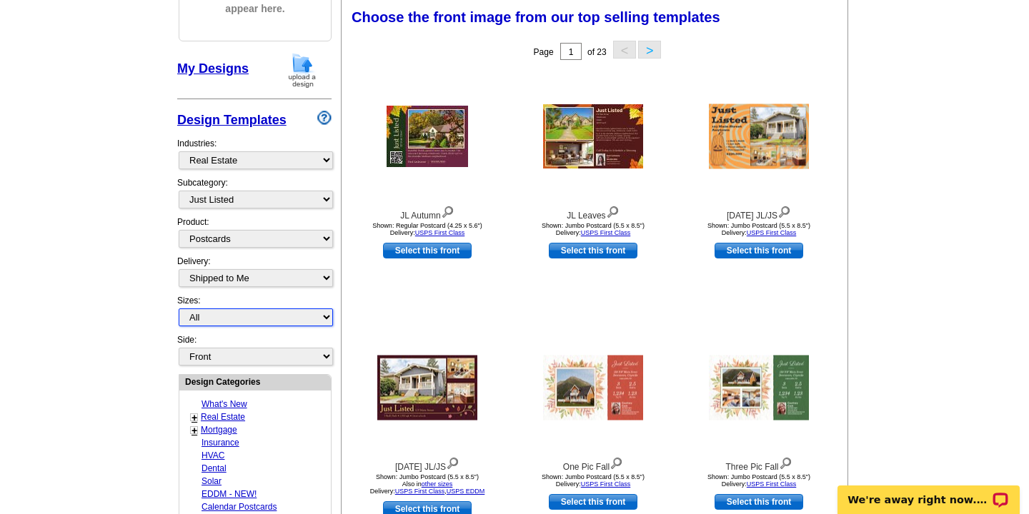
click at [329, 319] on select "All Jumbo Postcard (5.5" x 8.5") Regular Postcard (4.25" x 5.6") Panoramic Post…" at bounding box center [256, 318] width 154 height 18
select select "2"
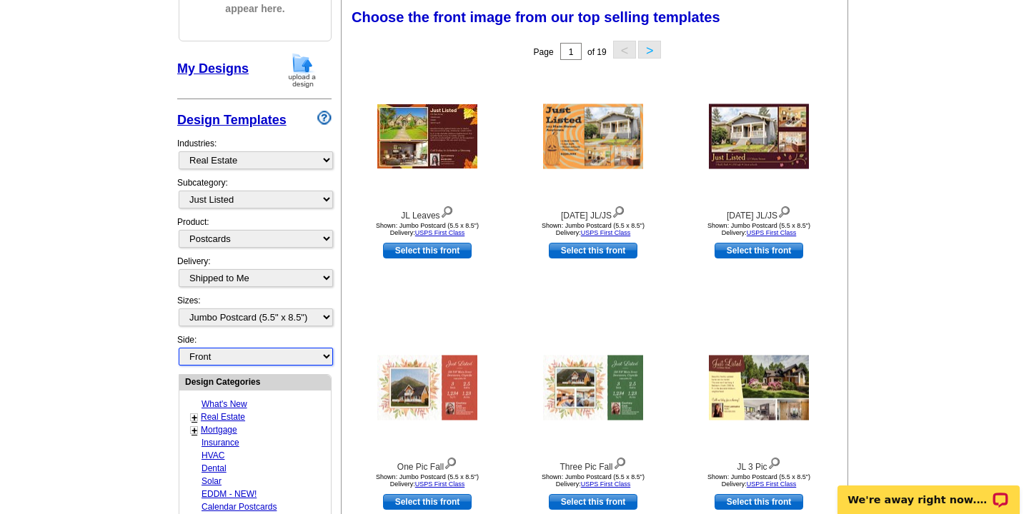
click at [327, 357] on select "Front Back" at bounding box center [256, 357] width 154 height 18
select select "front"
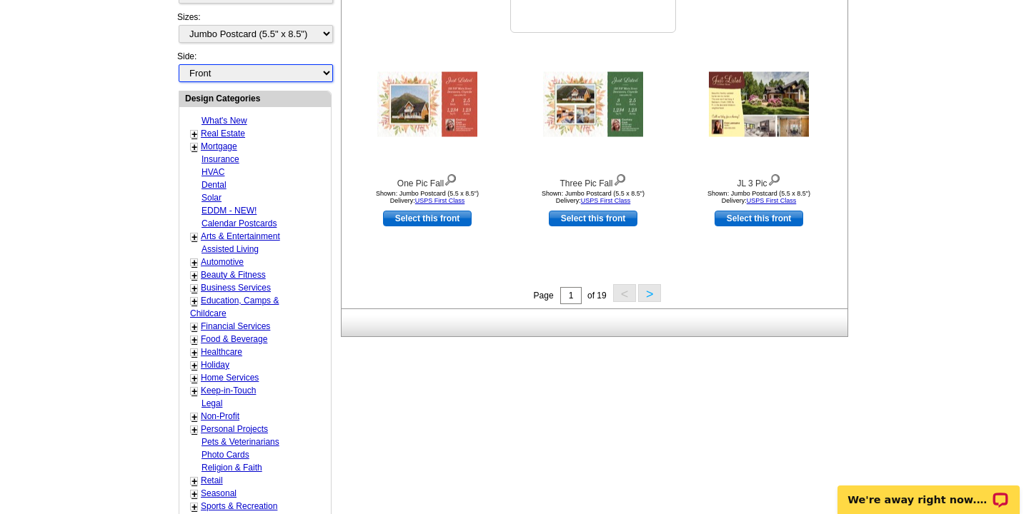
scroll to position [499, 0]
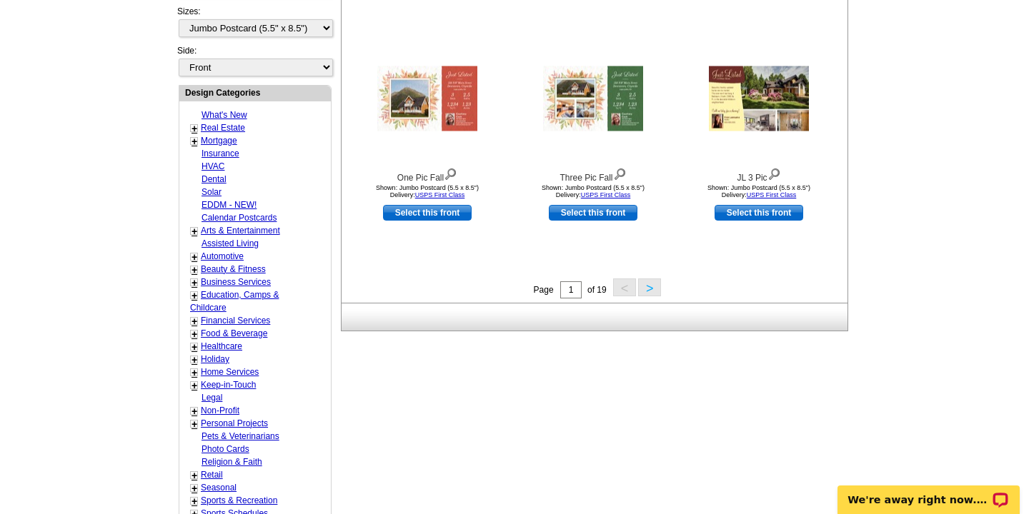
click at [649, 292] on button ">" at bounding box center [649, 288] width 23 height 18
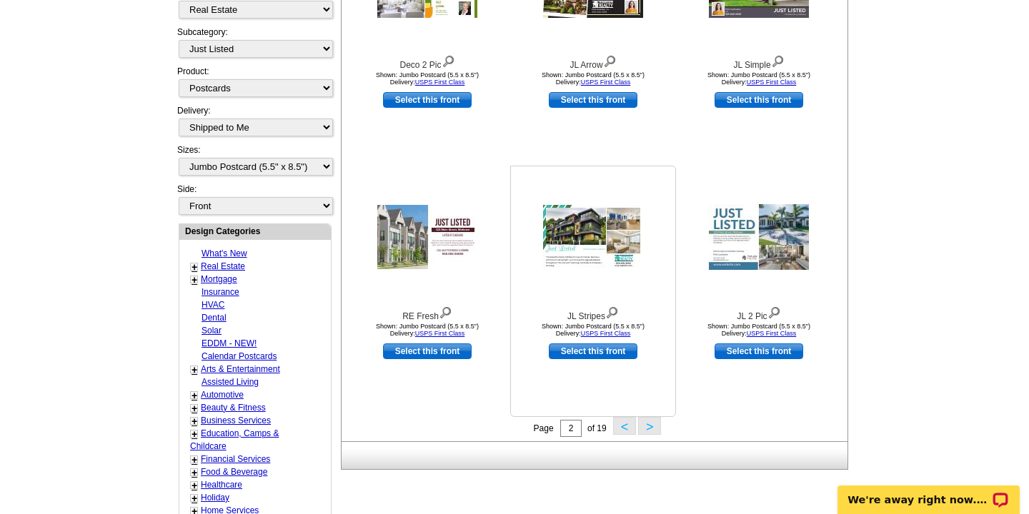
scroll to position [379, 0]
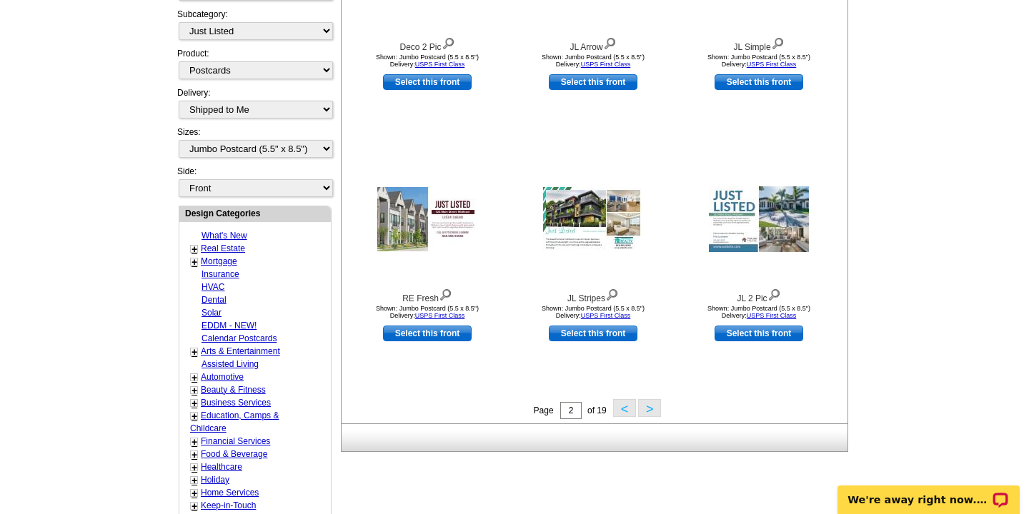
click at [650, 410] on button ">" at bounding box center [649, 408] width 23 height 18
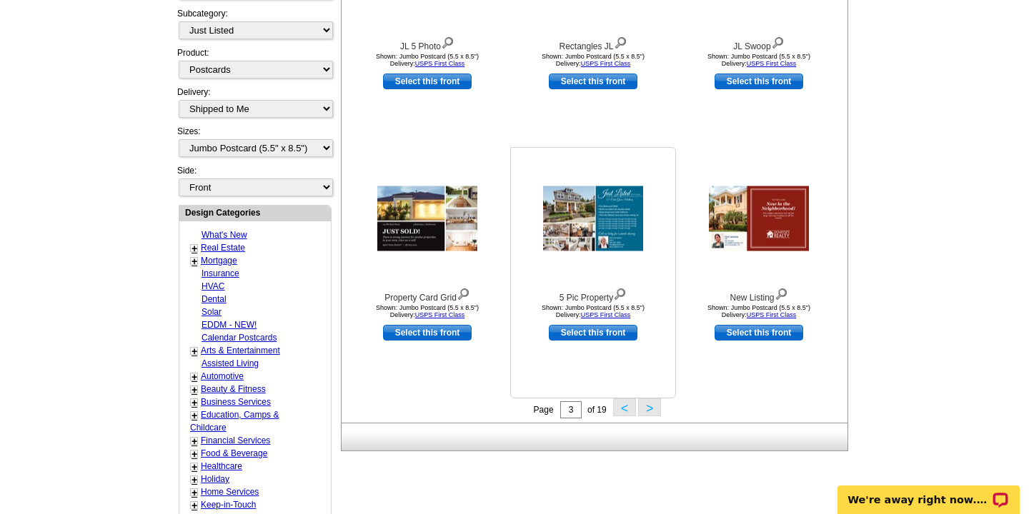
scroll to position [426, 0]
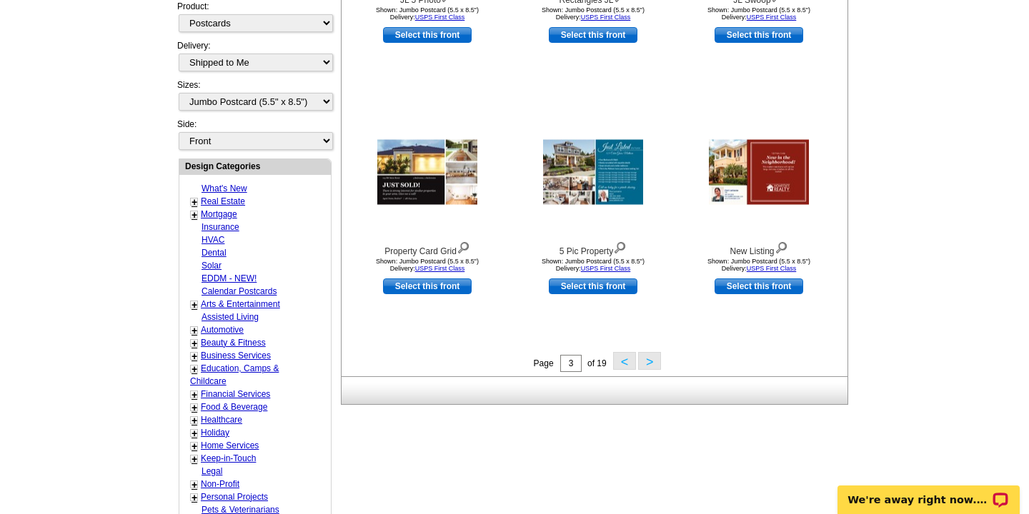
click at [648, 366] on button ">" at bounding box center [649, 361] width 23 height 18
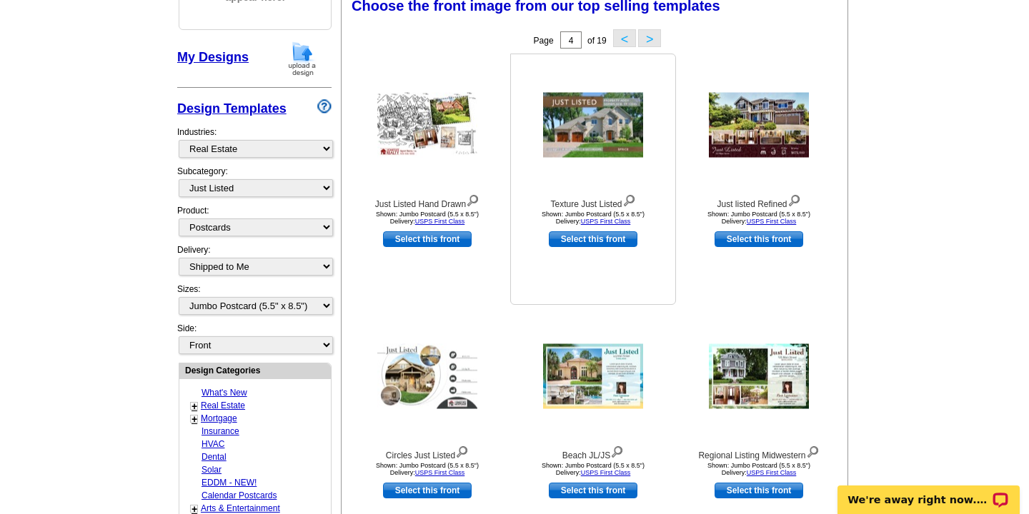
scroll to position [222, 0]
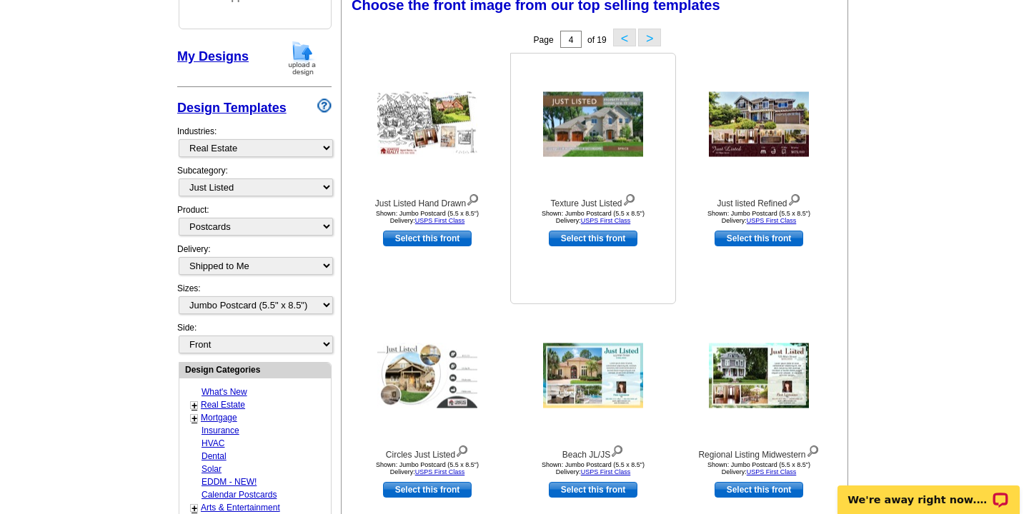
click at [577, 174] on div at bounding box center [592, 124] width 157 height 129
click at [592, 121] on img at bounding box center [593, 124] width 100 height 65
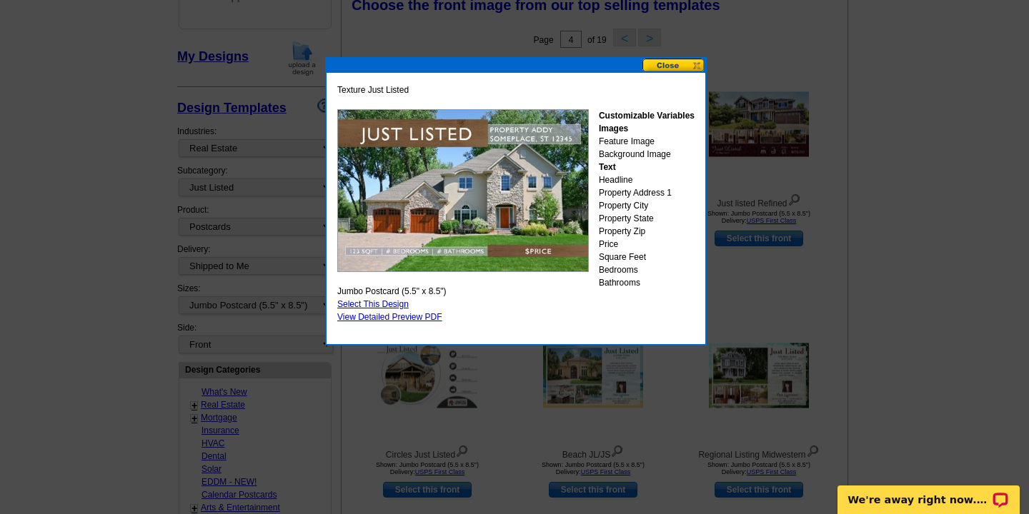
click at [673, 66] on button at bounding box center [673, 66] width 63 height 14
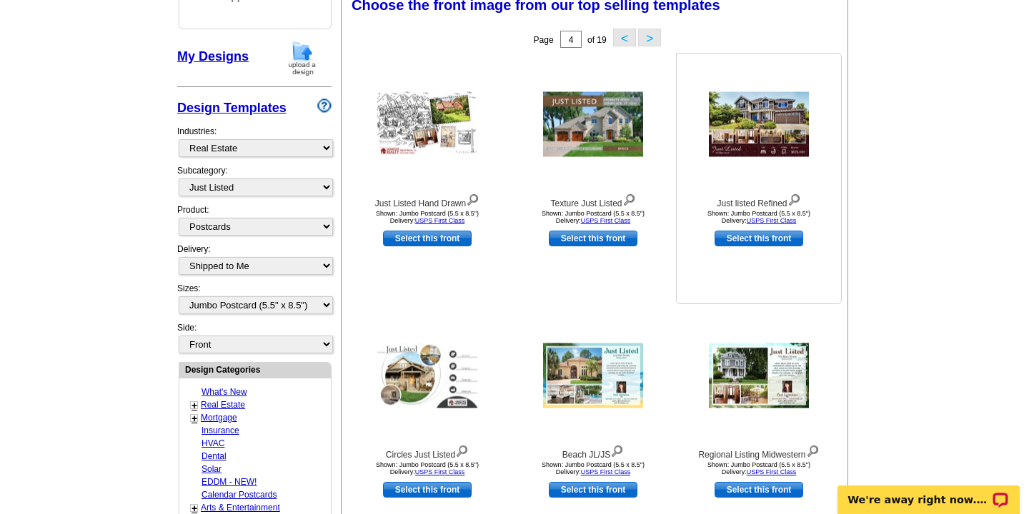
click at [781, 126] on img at bounding box center [759, 124] width 100 height 65
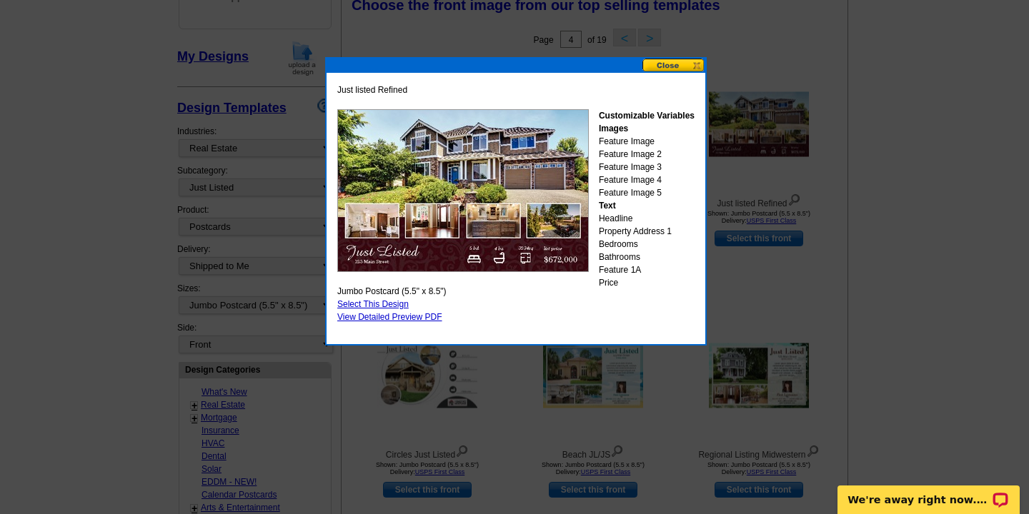
click at [676, 66] on button at bounding box center [673, 66] width 63 height 14
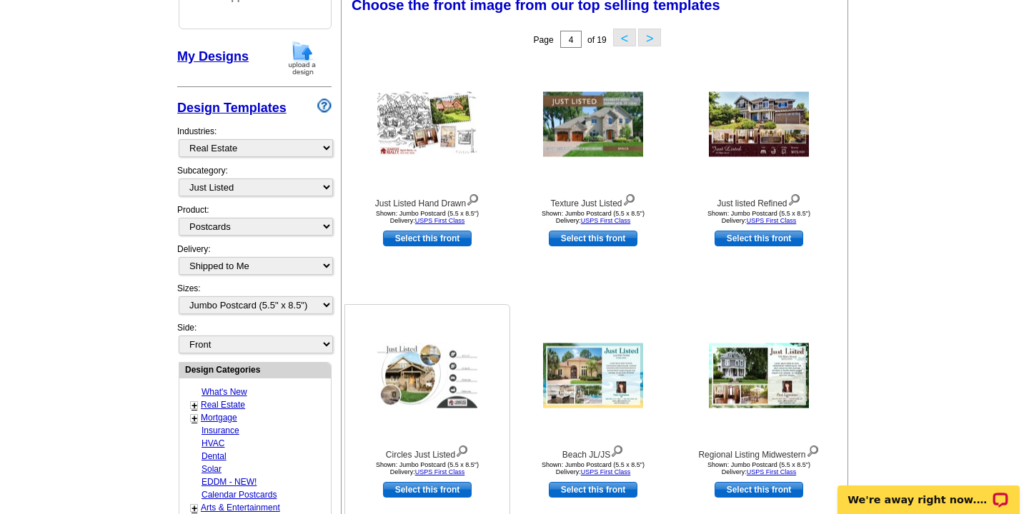
click at [421, 365] on img at bounding box center [427, 376] width 100 height 65
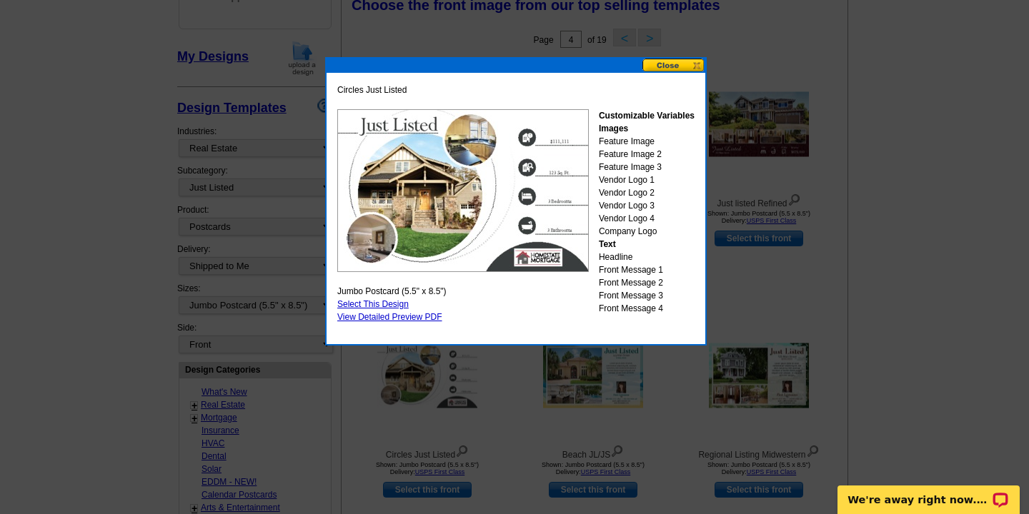
click at [666, 66] on button at bounding box center [673, 66] width 63 height 14
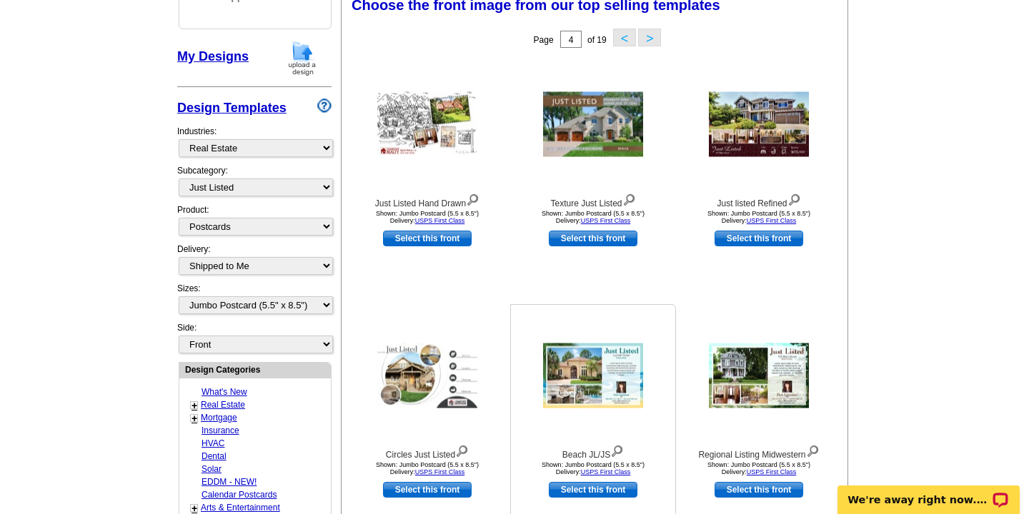
click at [610, 366] on img at bounding box center [593, 376] width 100 height 65
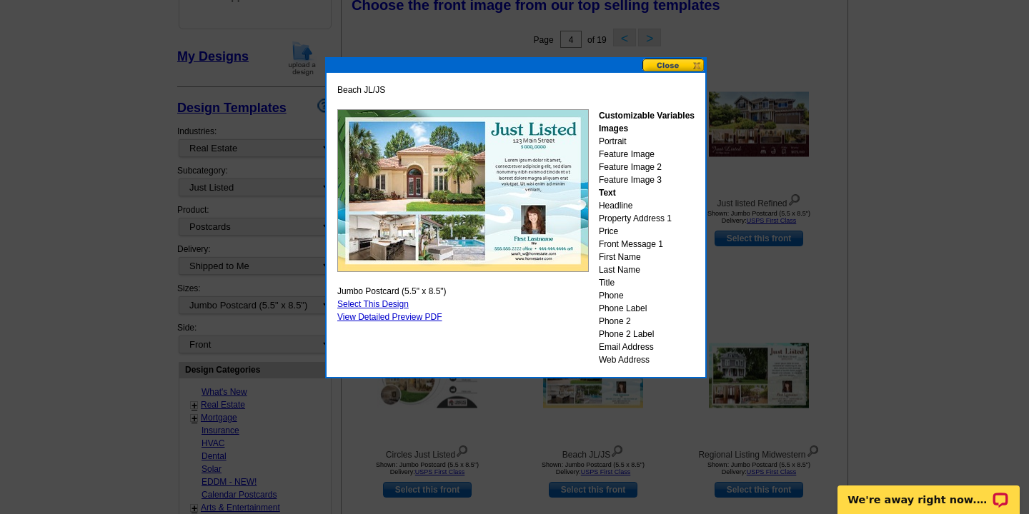
click at [669, 62] on button at bounding box center [673, 66] width 63 height 14
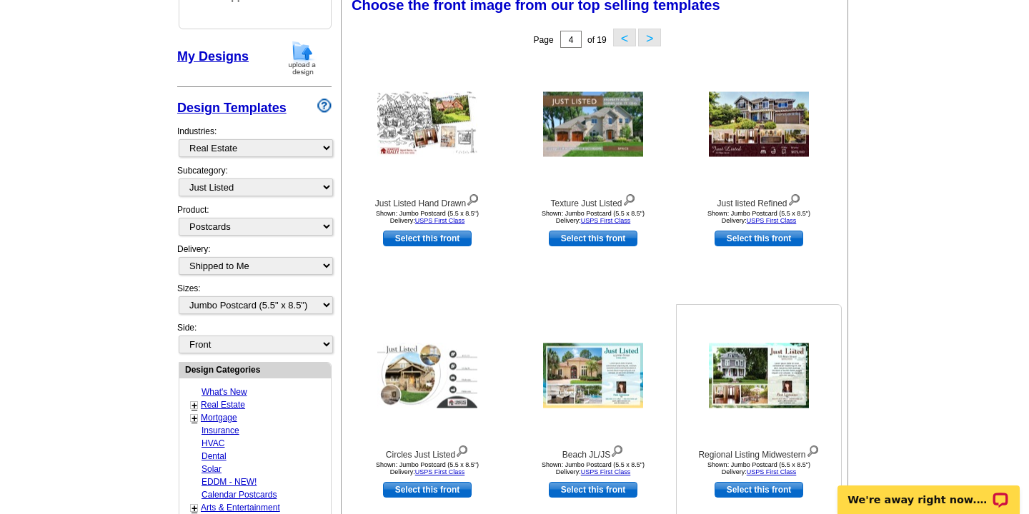
click at [767, 366] on img at bounding box center [759, 376] width 100 height 65
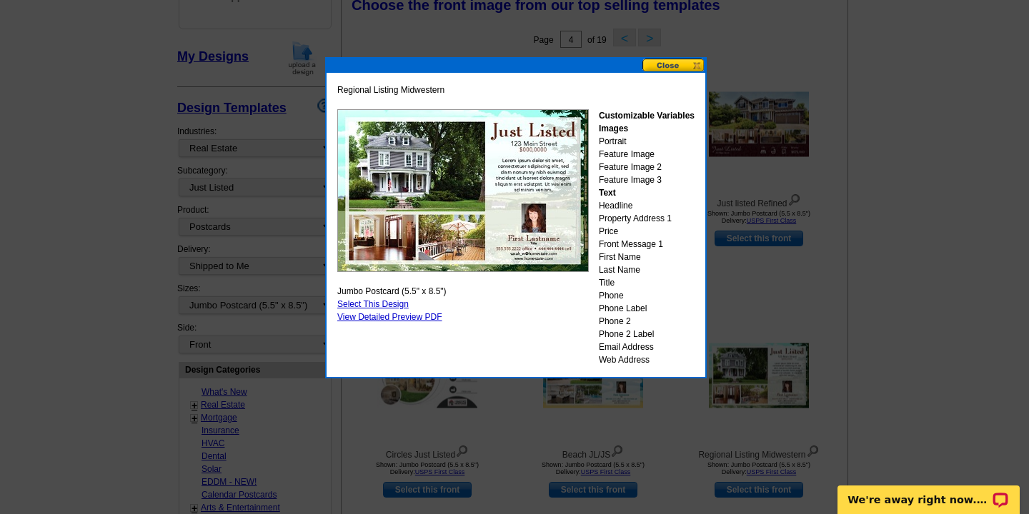
click at [674, 64] on button at bounding box center [673, 66] width 63 height 14
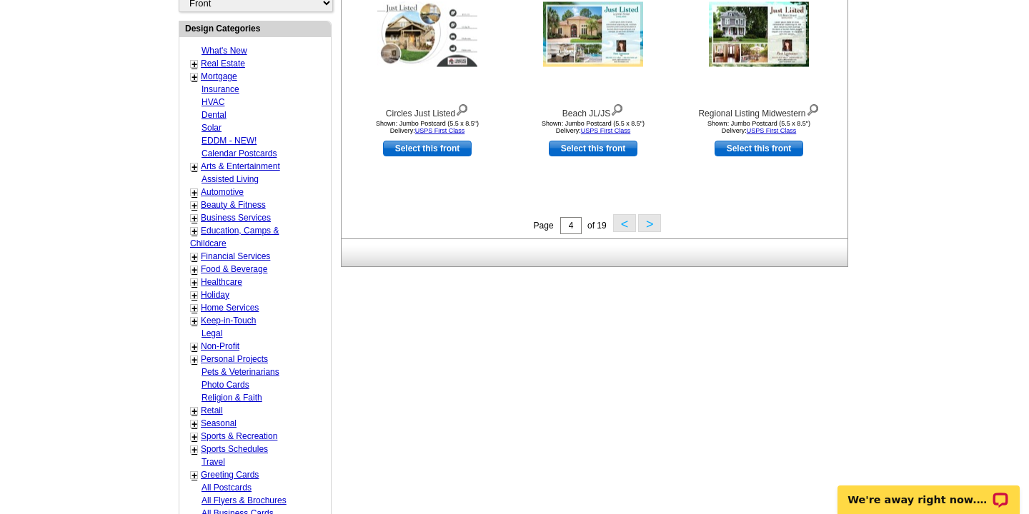
scroll to position [567, 0]
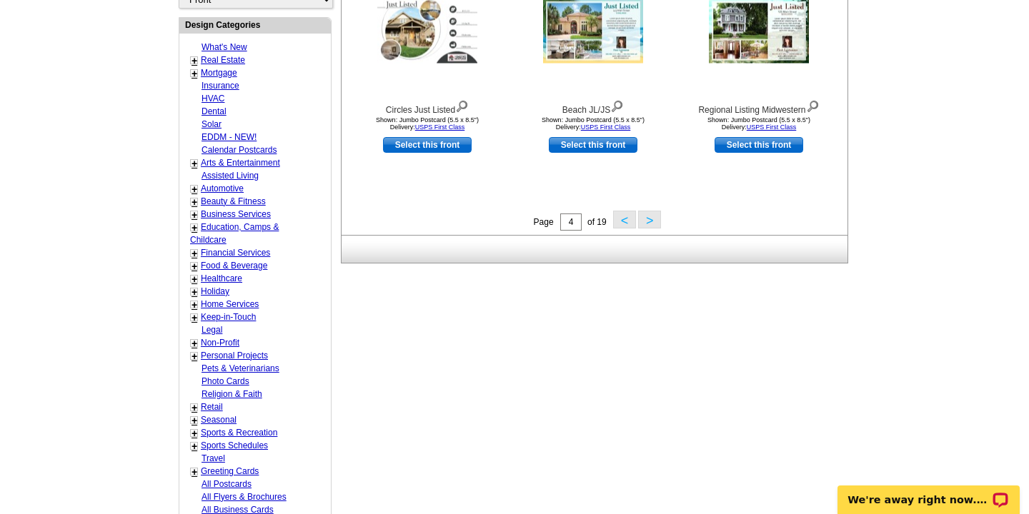
click at [657, 220] on button ">" at bounding box center [649, 220] width 23 height 18
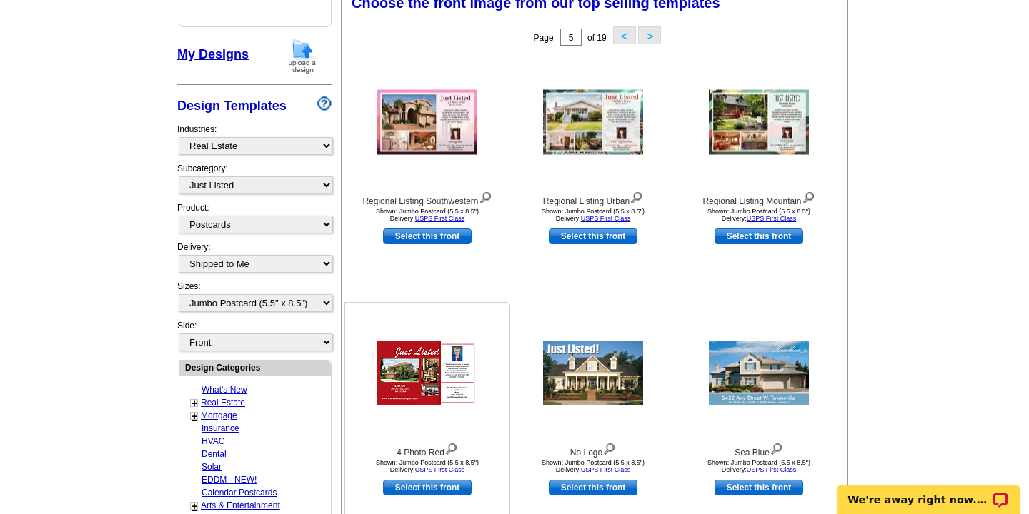
scroll to position [210, 0]
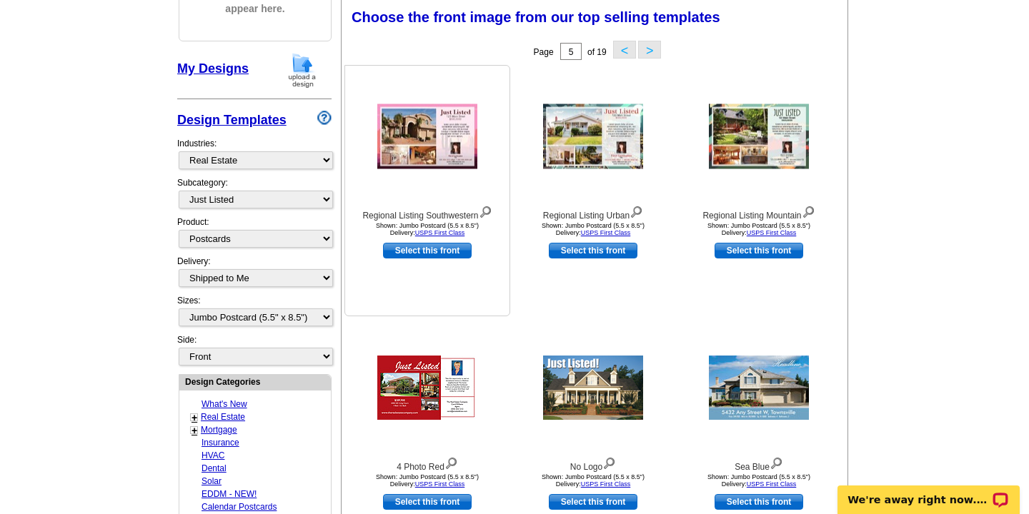
click at [492, 159] on div at bounding box center [427, 136] width 157 height 129
click at [434, 189] on div at bounding box center [427, 136] width 157 height 129
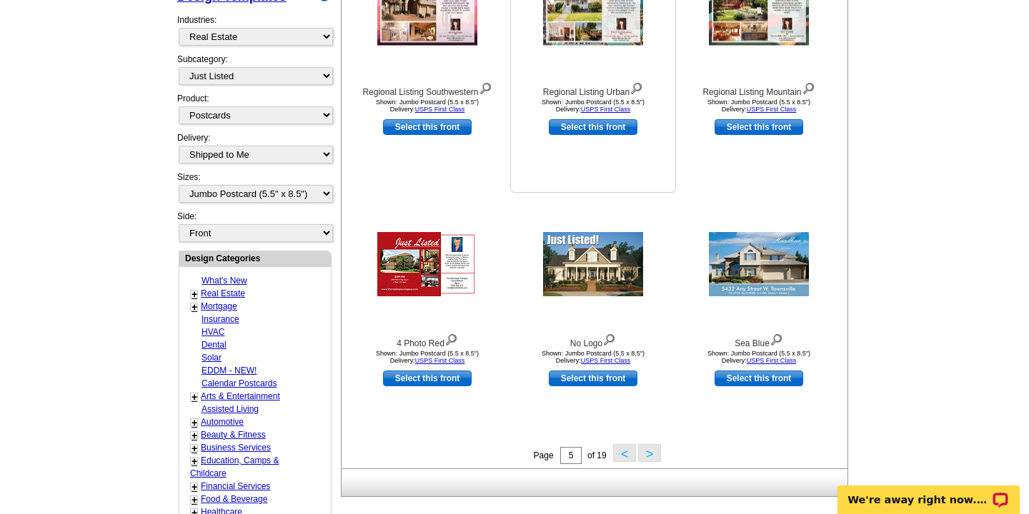
scroll to position [334, 0]
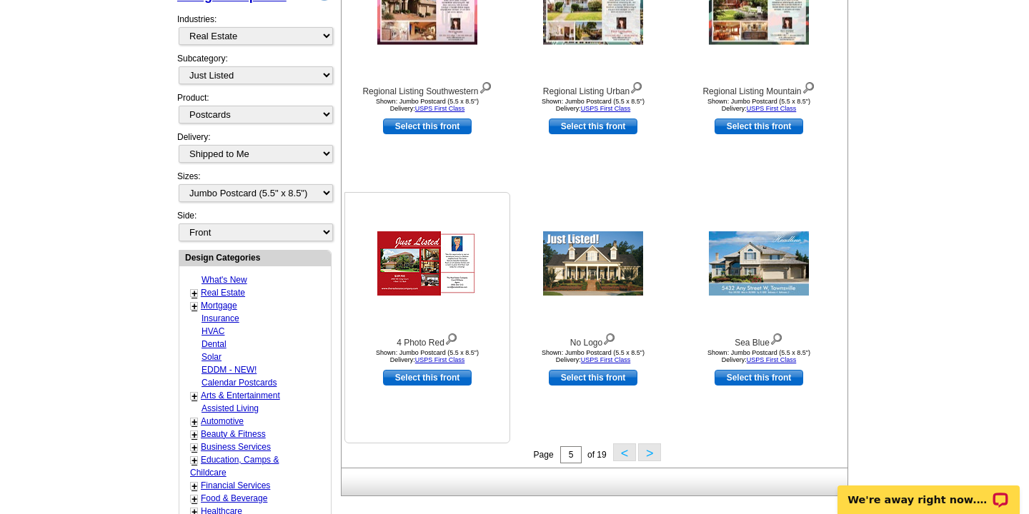
click at [461, 315] on div at bounding box center [427, 263] width 157 height 129
click at [409, 269] on img at bounding box center [427, 263] width 100 height 64
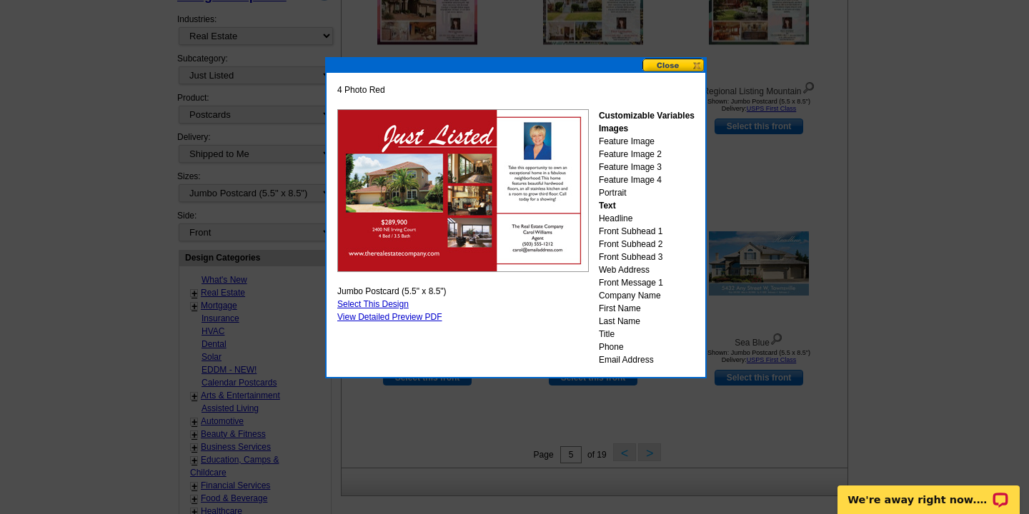
click at [680, 64] on button at bounding box center [673, 66] width 63 height 14
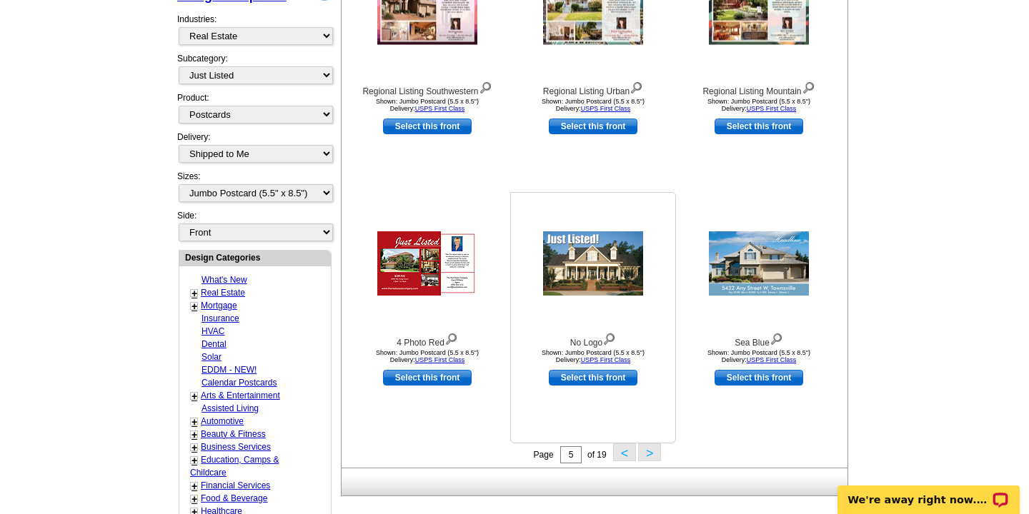
click at [632, 317] on div at bounding box center [592, 263] width 157 height 129
click at [733, 314] on div at bounding box center [758, 263] width 157 height 129
click at [753, 266] on img at bounding box center [759, 263] width 100 height 64
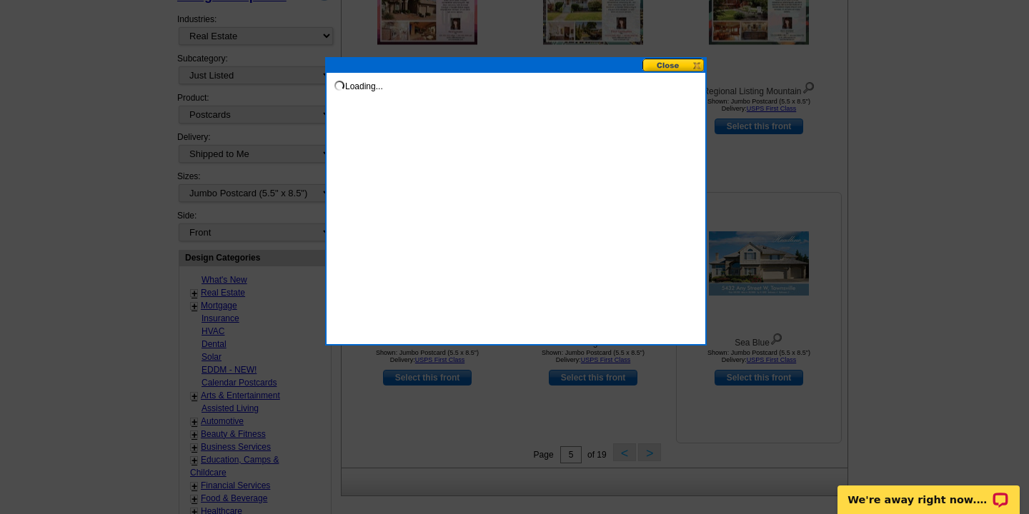
click at [753, 266] on div at bounding box center [514, 90] width 1029 height 849
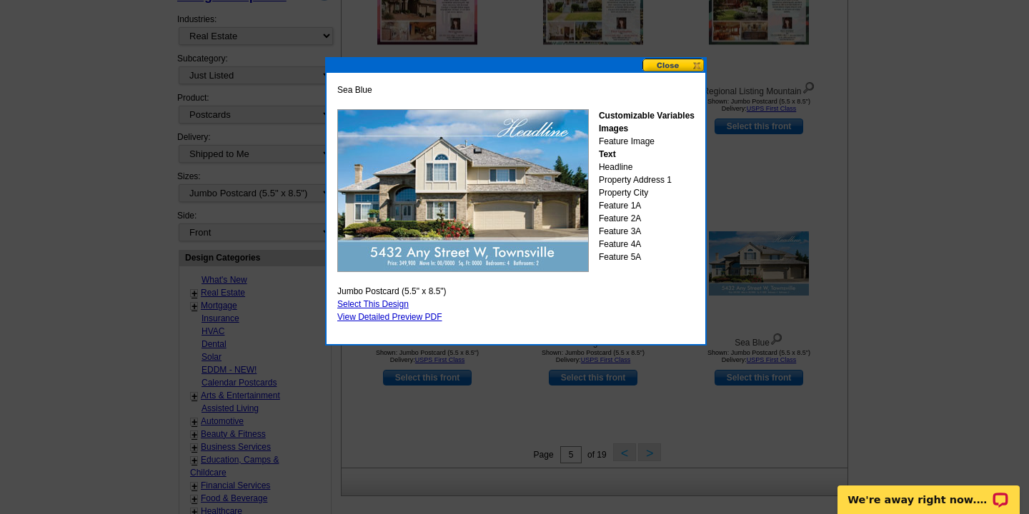
click at [672, 67] on button at bounding box center [673, 66] width 63 height 14
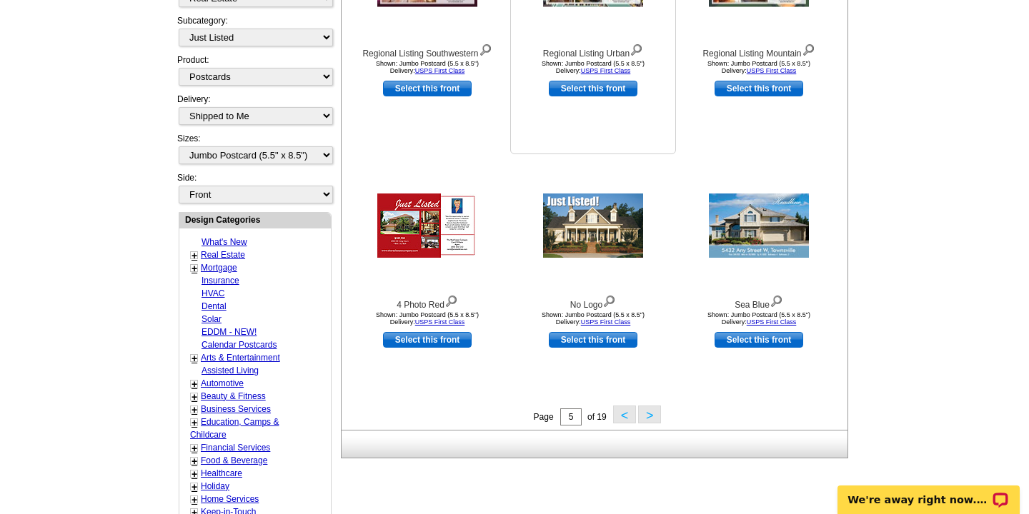
scroll to position [385, 0]
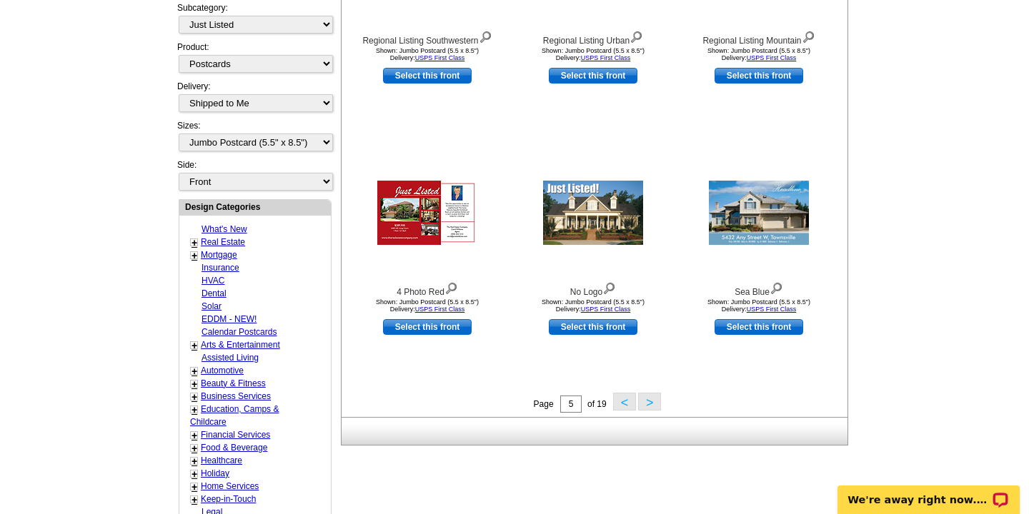
click at [651, 404] on button ">" at bounding box center [649, 402] width 23 height 18
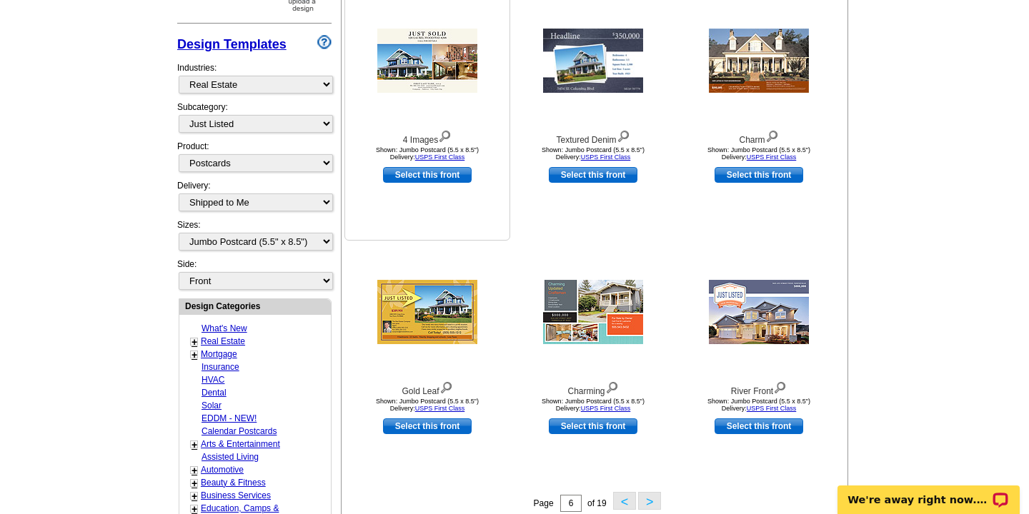
scroll to position [303, 0]
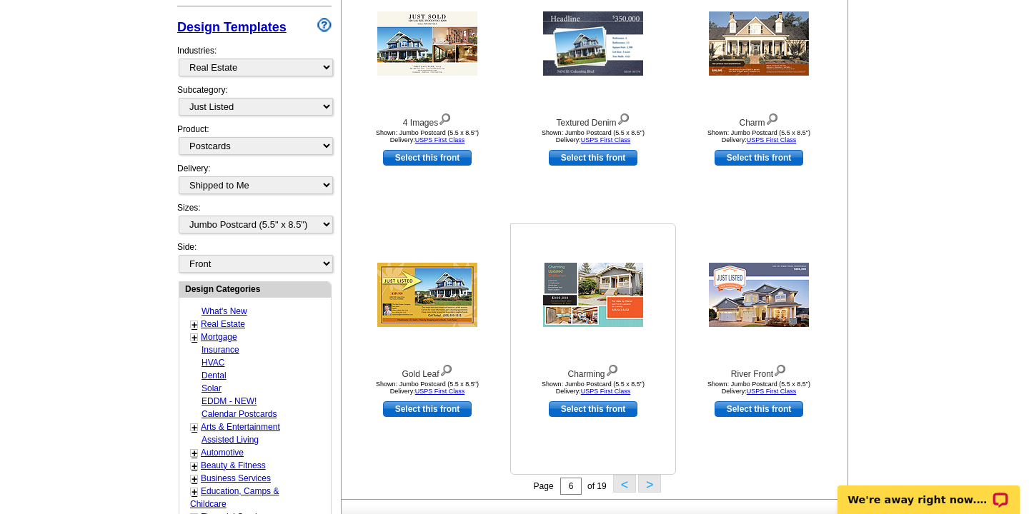
click at [604, 329] on div at bounding box center [592, 295] width 157 height 129
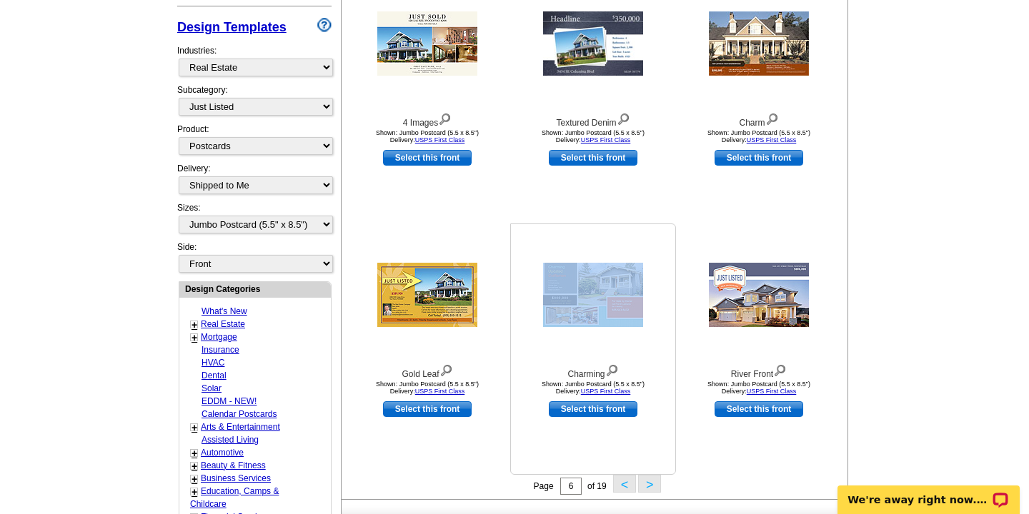
click at [604, 329] on div at bounding box center [592, 295] width 157 height 129
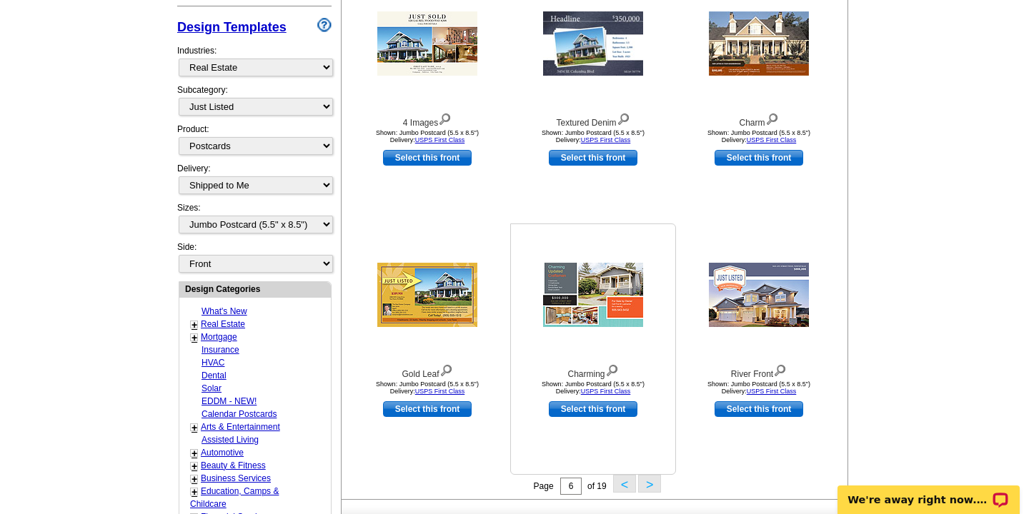
click at [594, 354] on div at bounding box center [592, 295] width 157 height 129
click at [589, 353] on div at bounding box center [592, 295] width 157 height 129
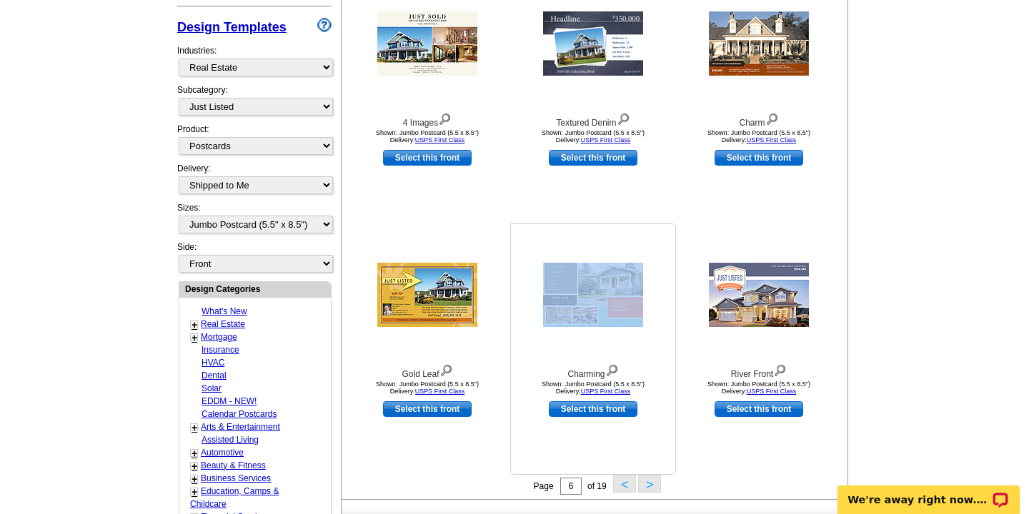
click at [589, 353] on div at bounding box center [592, 295] width 157 height 129
click at [599, 314] on img at bounding box center [593, 295] width 100 height 64
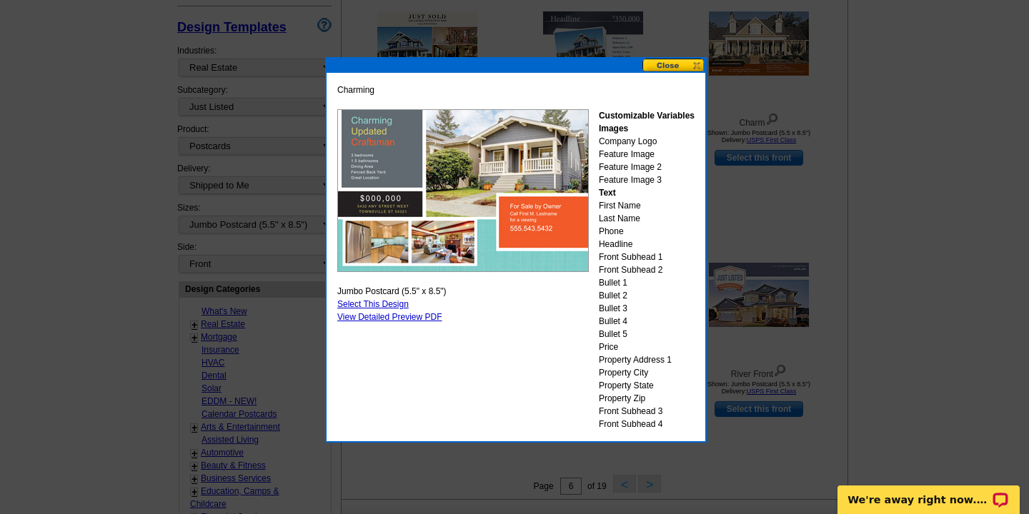
click at [671, 61] on button at bounding box center [673, 66] width 63 height 14
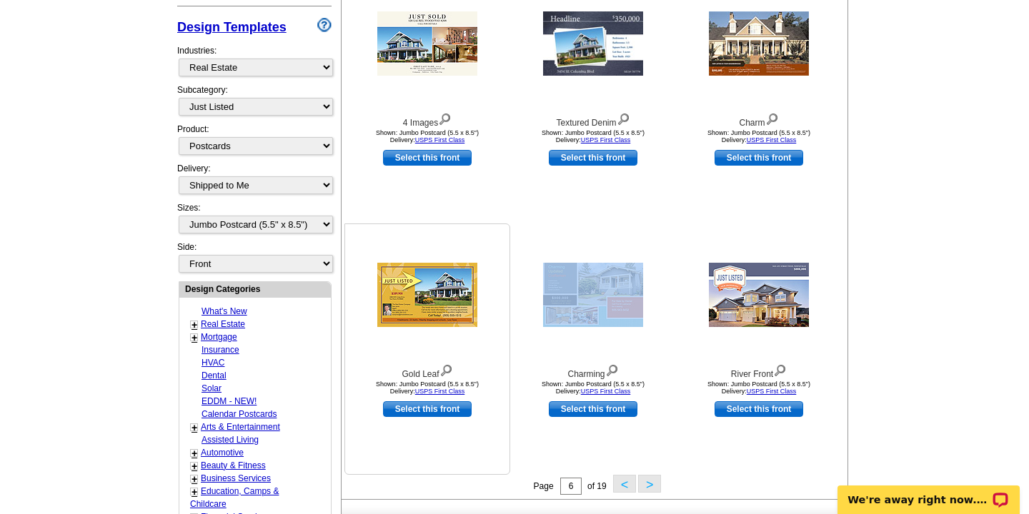
click at [444, 277] on img at bounding box center [427, 295] width 100 height 64
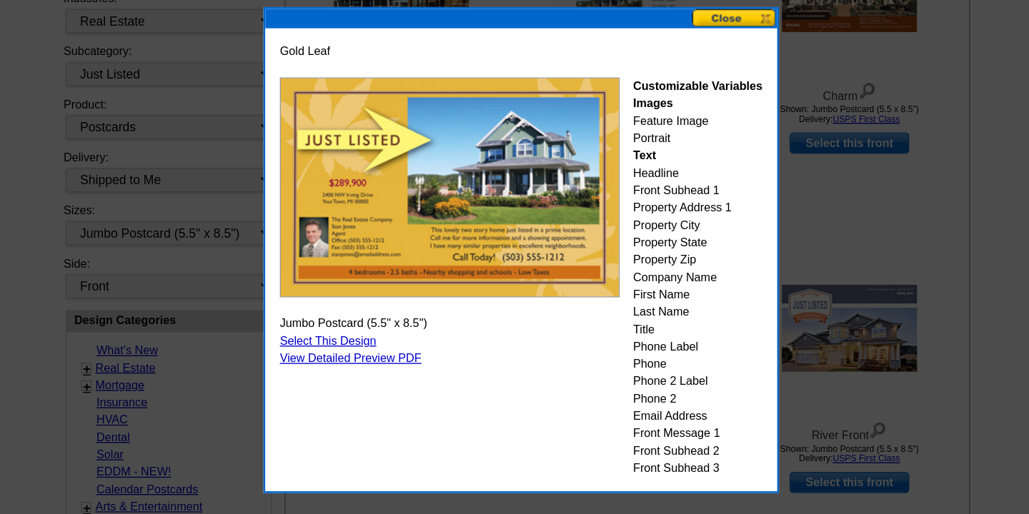
click at [665, 64] on button at bounding box center [673, 66] width 63 height 14
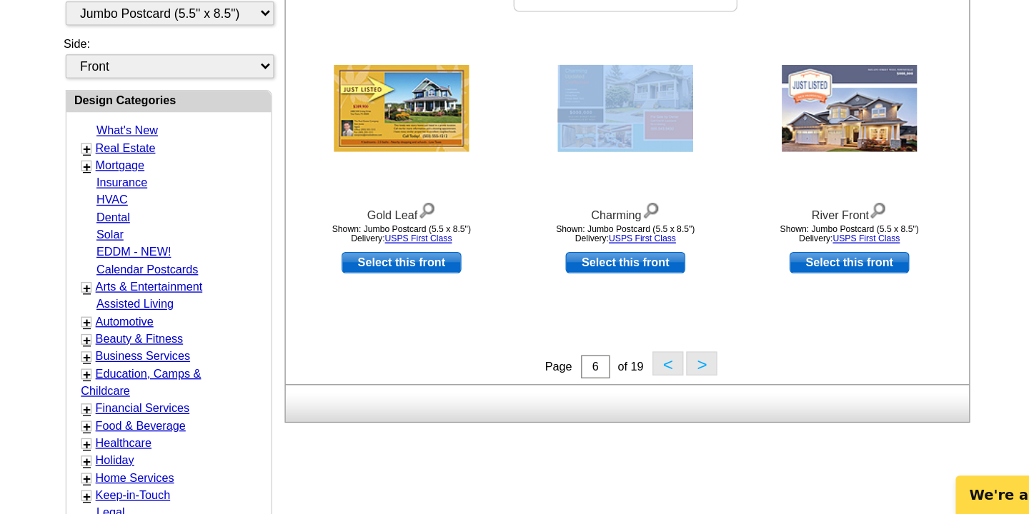
scroll to position [417, 0]
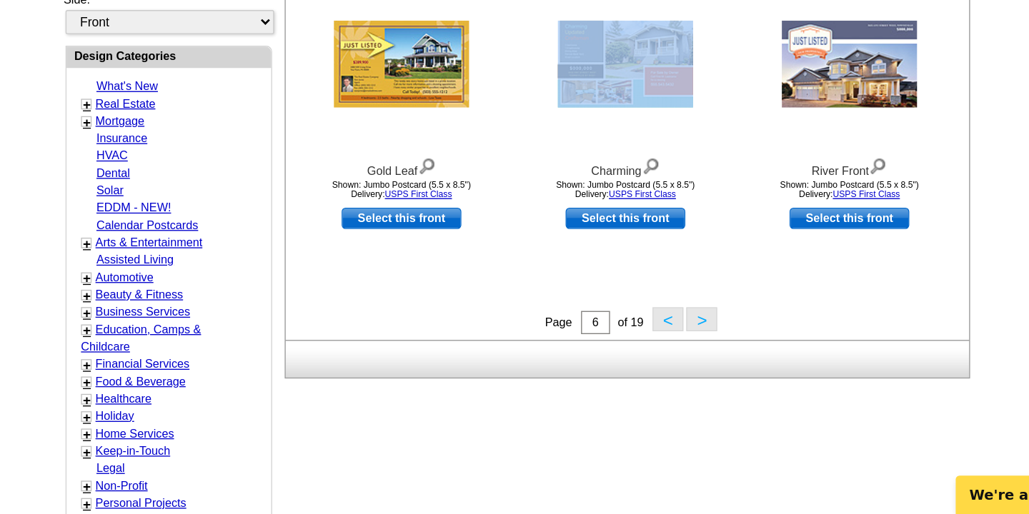
click at [654, 376] on button ">" at bounding box center [649, 370] width 23 height 18
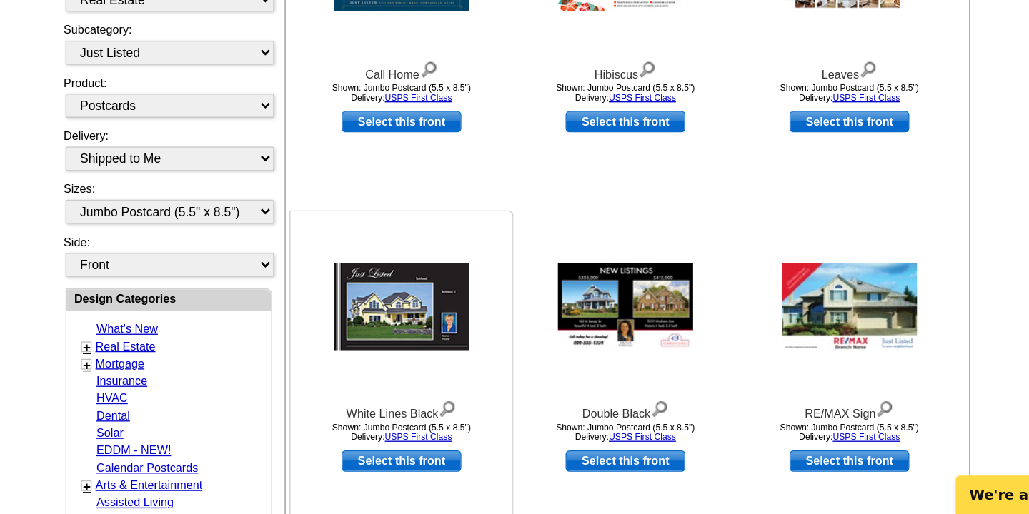
scroll to position [238, 0]
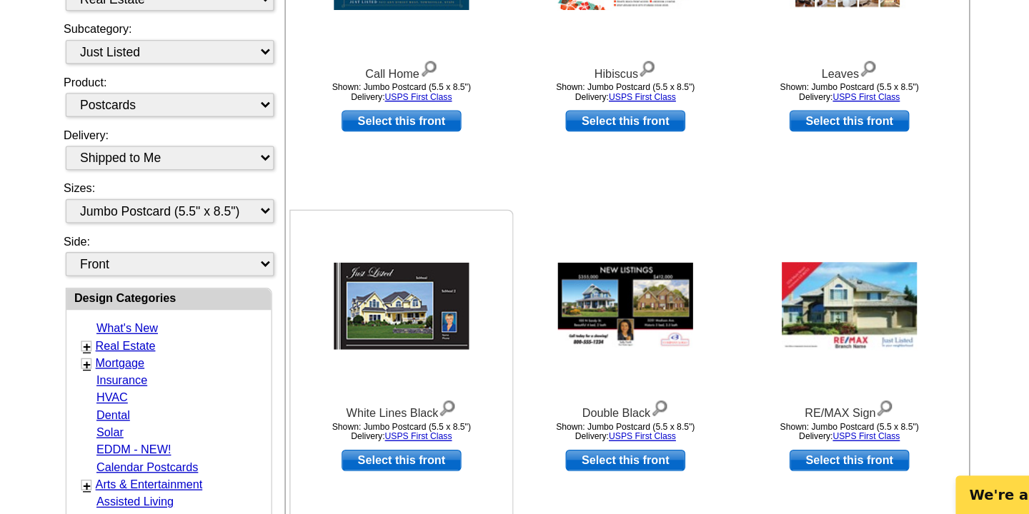
click at [459, 405] on div at bounding box center [427, 360] width 157 height 129
click at [429, 404] on div at bounding box center [427, 360] width 157 height 129
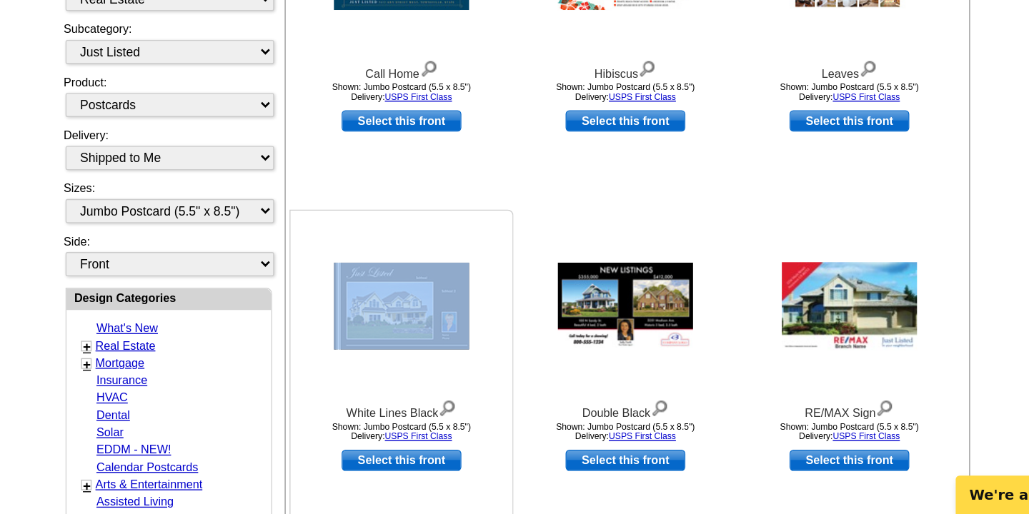
click at [429, 404] on div at bounding box center [427, 360] width 157 height 129
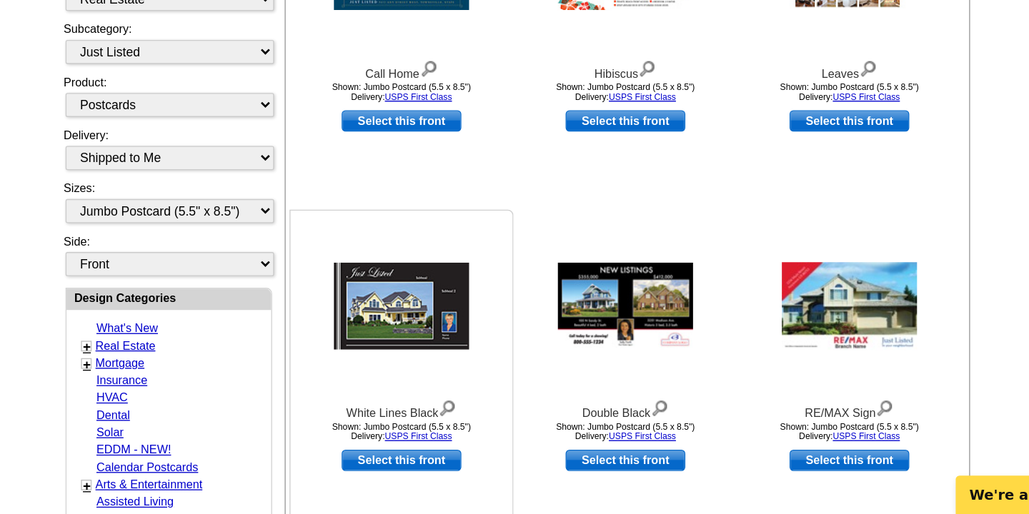
click at [429, 412] on div at bounding box center [427, 360] width 157 height 129
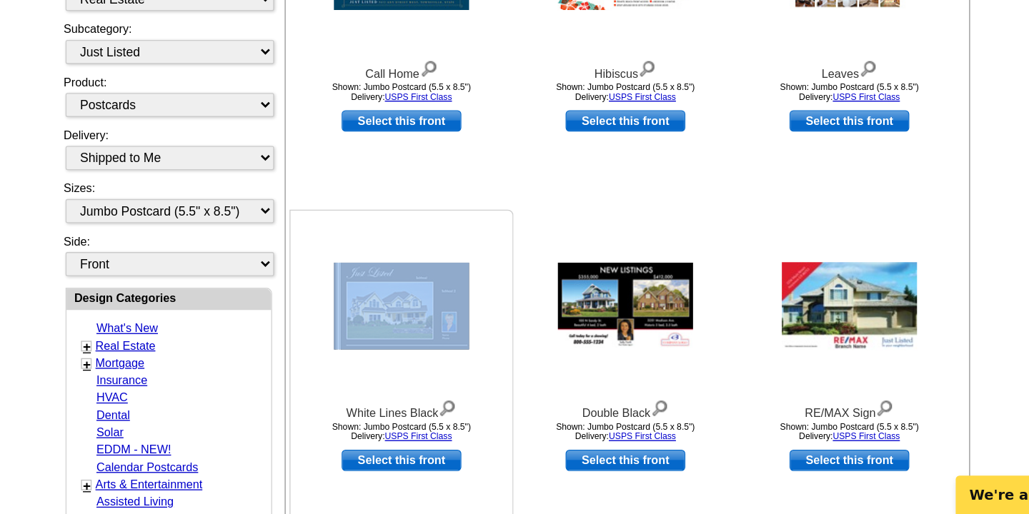
click at [429, 412] on div at bounding box center [427, 360] width 157 height 129
click at [436, 346] on img at bounding box center [427, 360] width 100 height 64
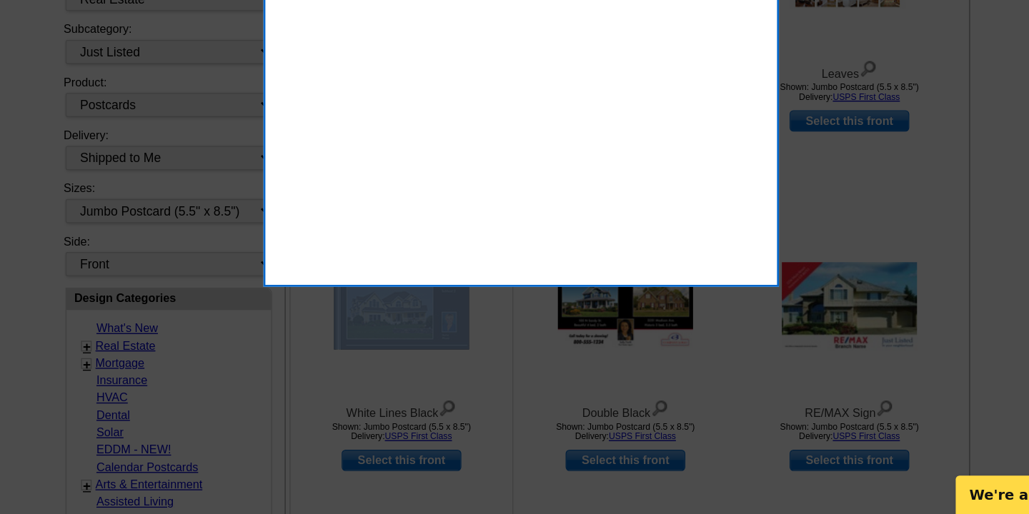
click at [436, 346] on div at bounding box center [514, 138] width 1029 height 752
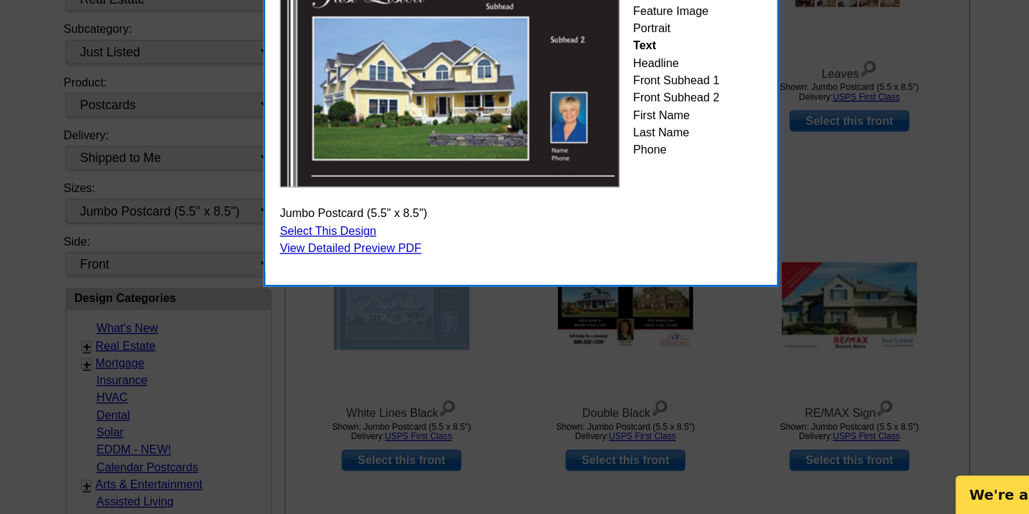
scroll to position [237, 0]
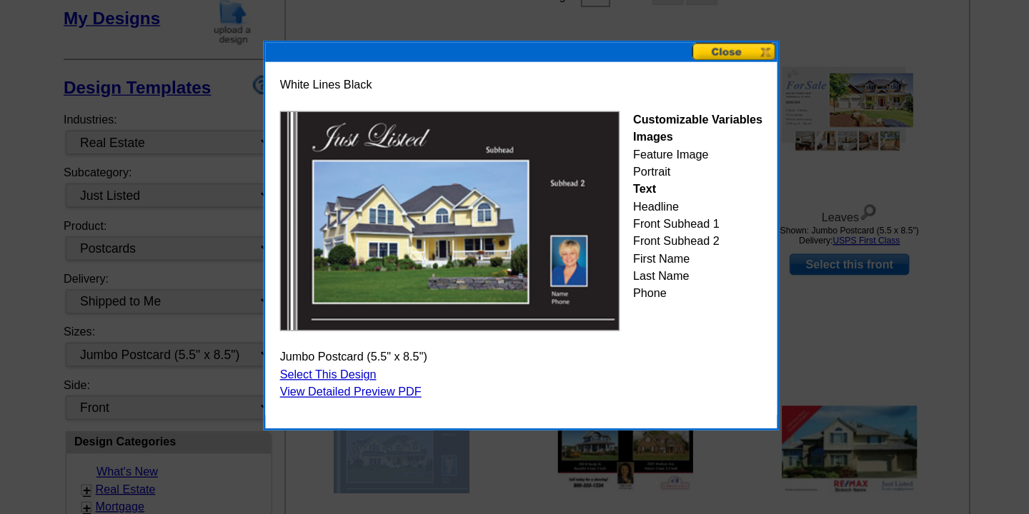
click at [665, 68] on button at bounding box center [673, 66] width 63 height 14
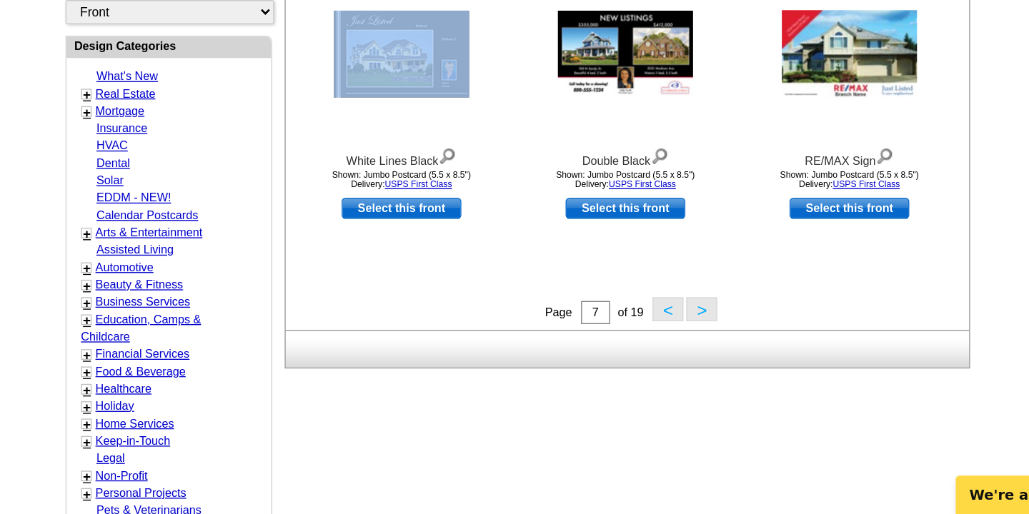
scroll to position [442, 0]
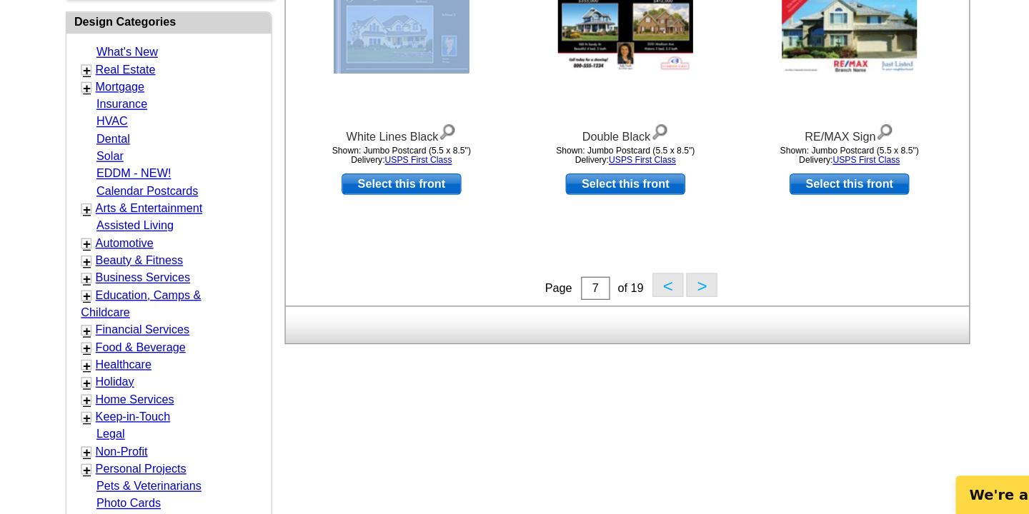
click at [651, 343] on button ">" at bounding box center [649, 345] width 23 height 18
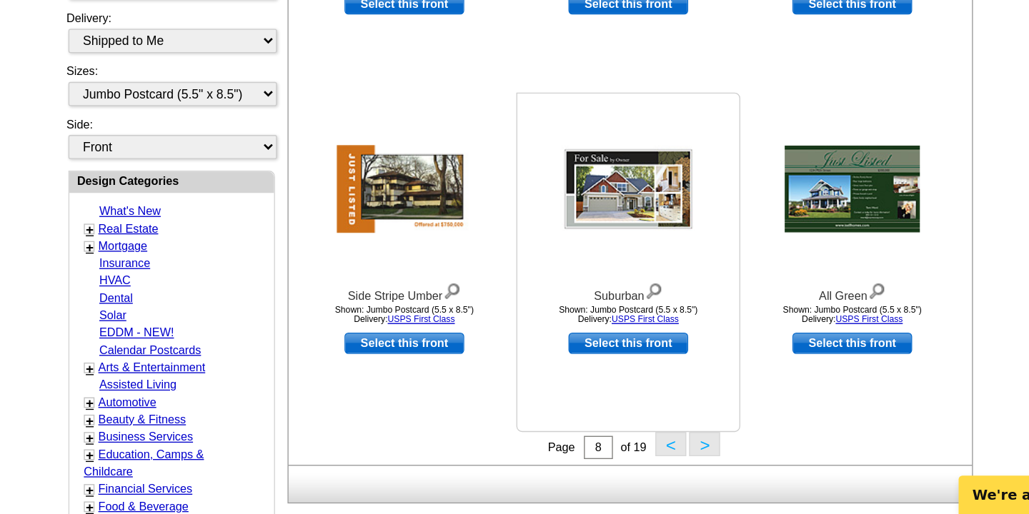
scroll to position [336, 0]
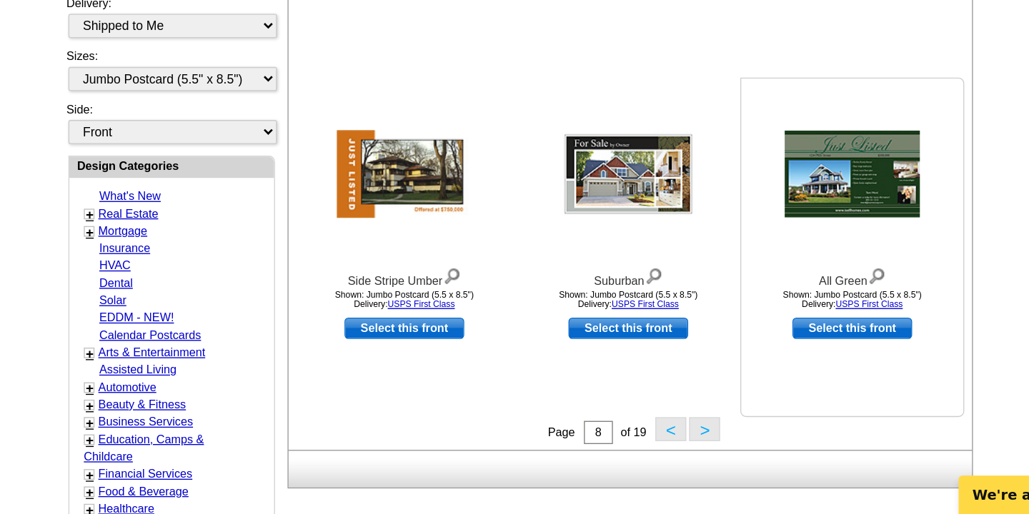
click at [758, 318] on div at bounding box center [758, 262] width 157 height 129
click at [759, 308] on div at bounding box center [758, 262] width 157 height 129
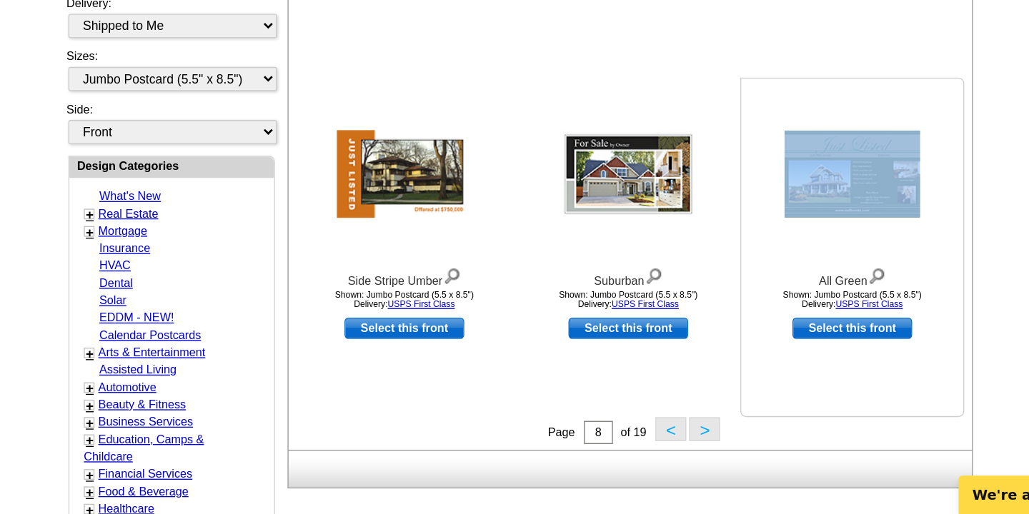
click at [759, 308] on div at bounding box center [758, 262] width 157 height 129
click at [751, 302] on div at bounding box center [758, 262] width 157 height 129
click at [762, 267] on img at bounding box center [759, 262] width 100 height 64
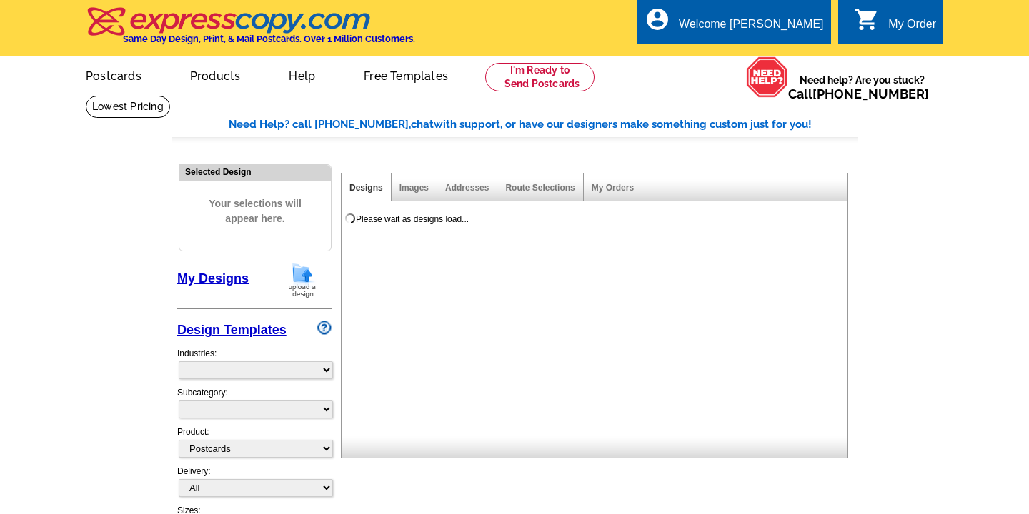
select select
select select "1"
select select "2"
select select "back"
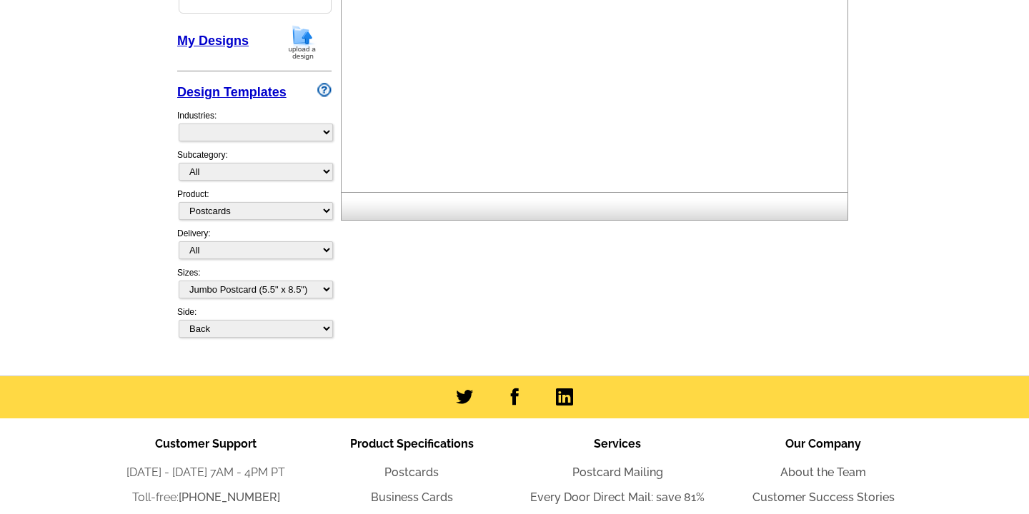
scroll to position [237, 0]
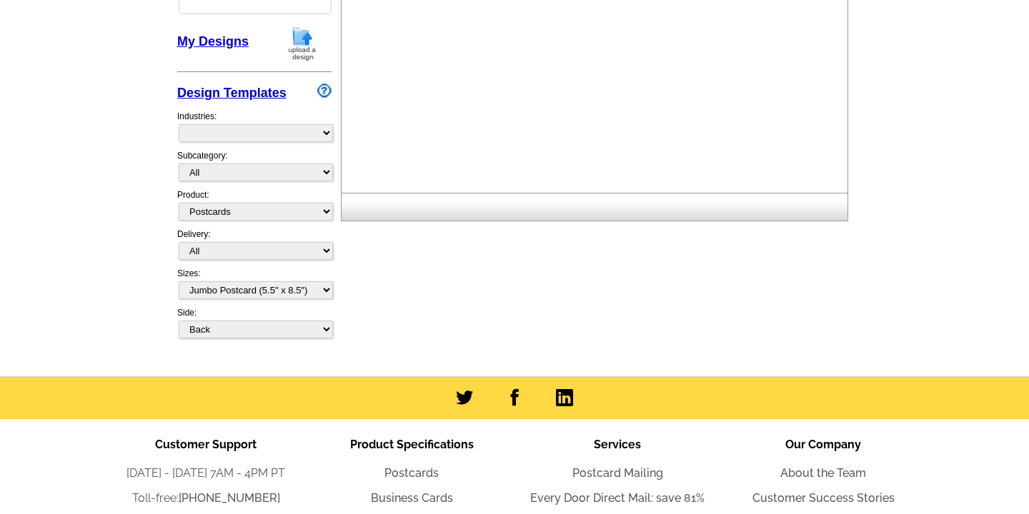
select select "785"
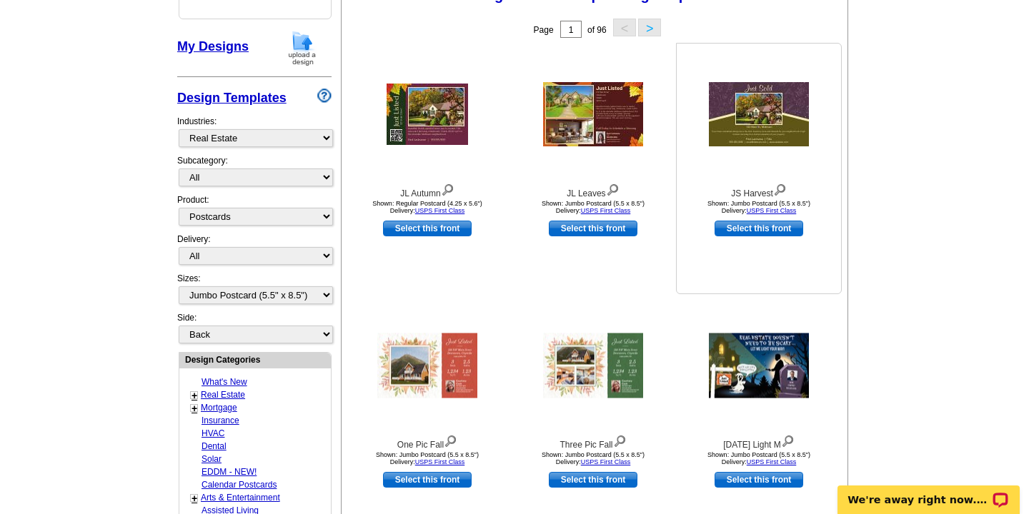
scroll to position [207, 0]
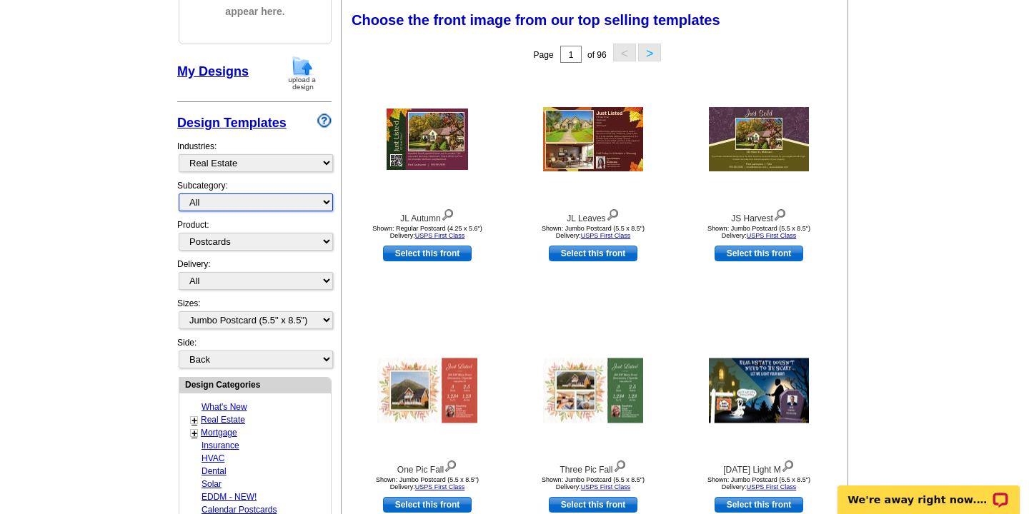
click at [324, 201] on select "All RE/MAX® Referrals [PERSON_NAME]® Berkshire Hathaway Home Services Century 2…" at bounding box center [256, 203] width 154 height 18
select select "788"
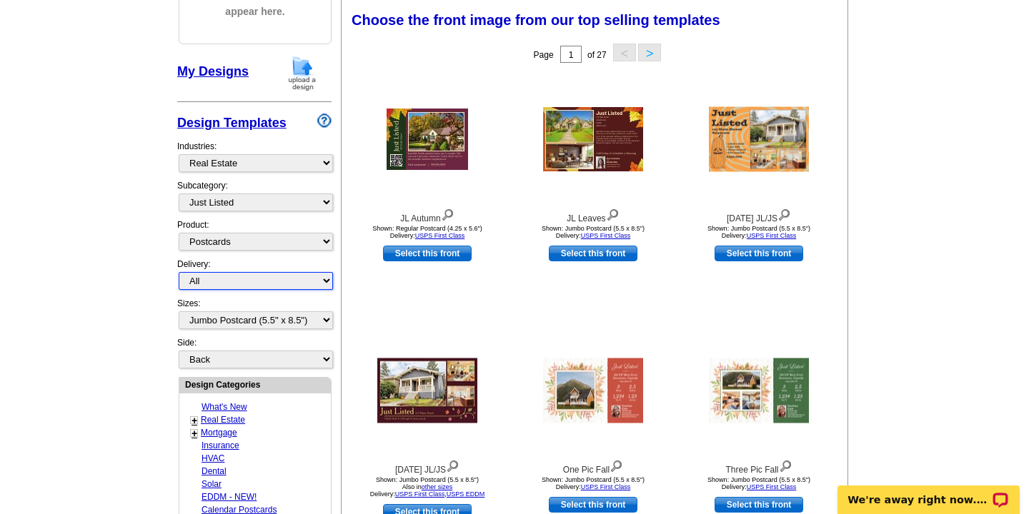
click at [327, 281] on select "All First Class Mail Shipped to Me EDDM Save 66% on Postage" at bounding box center [256, 281] width 154 height 18
select select "3"
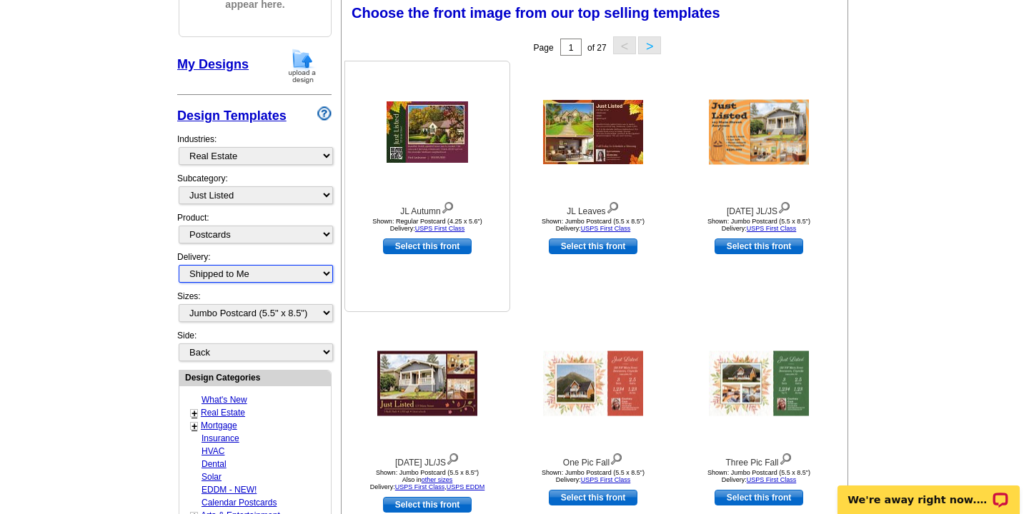
scroll to position [212, 0]
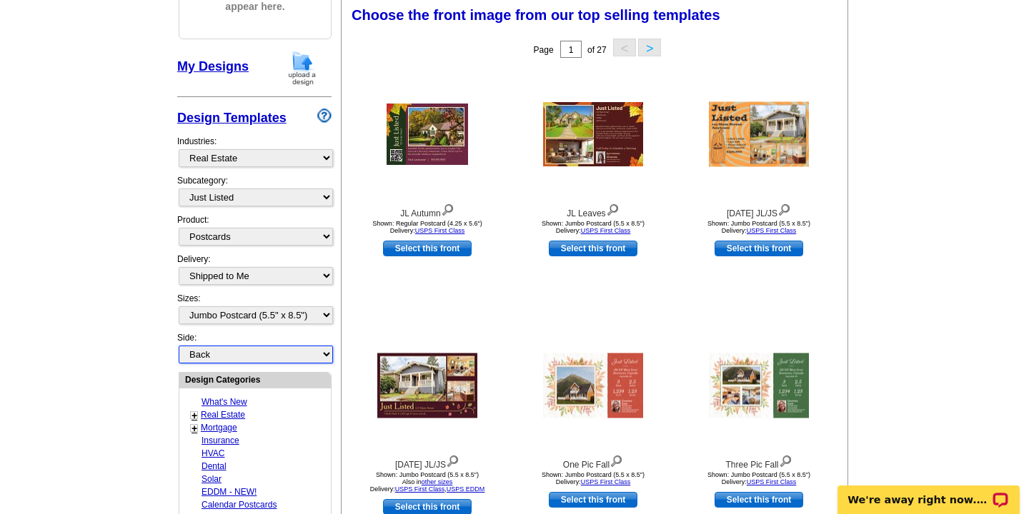
click at [326, 356] on select "Front Back" at bounding box center [256, 355] width 154 height 18
click at [650, 46] on button ">" at bounding box center [649, 48] width 23 height 18
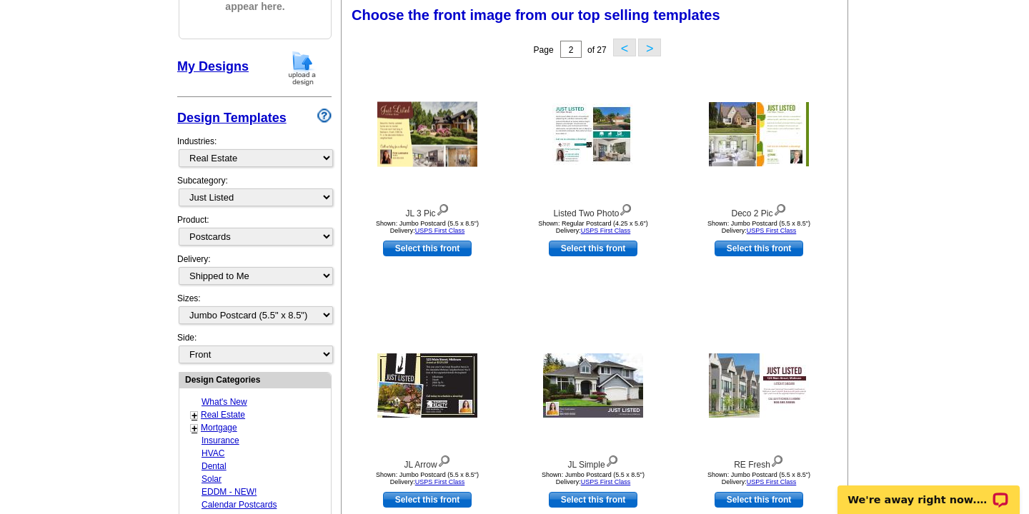
click at [650, 54] on button ">" at bounding box center [649, 48] width 23 height 18
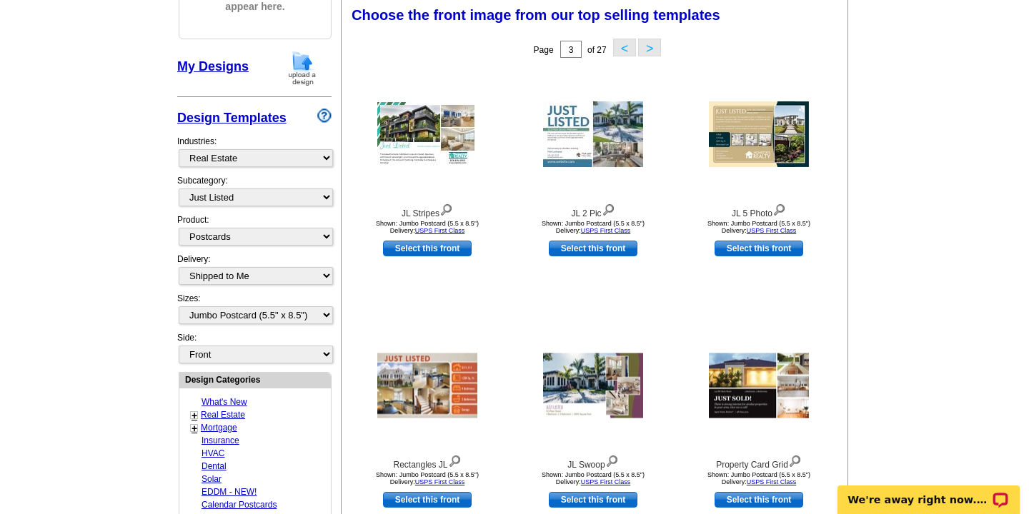
click at [652, 46] on button ">" at bounding box center [649, 48] width 23 height 18
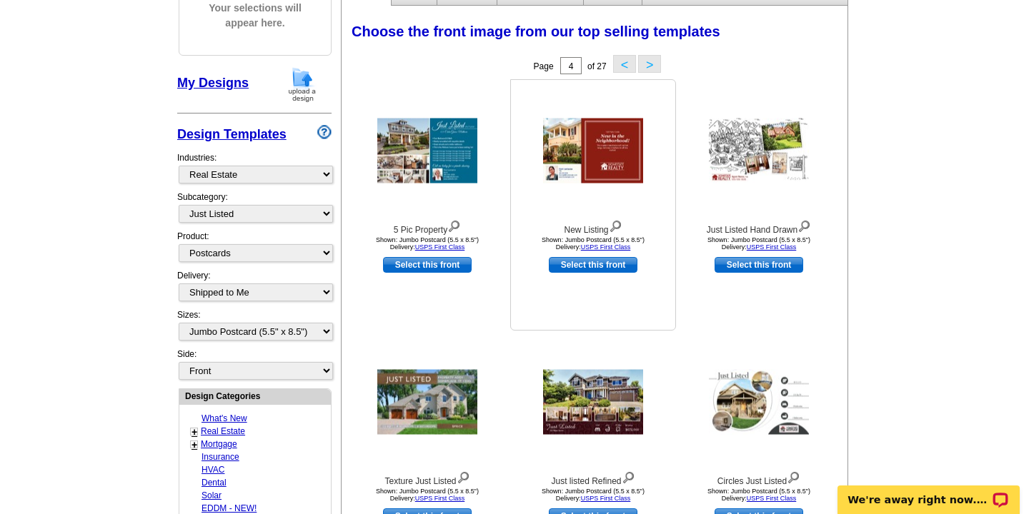
scroll to position [189, 0]
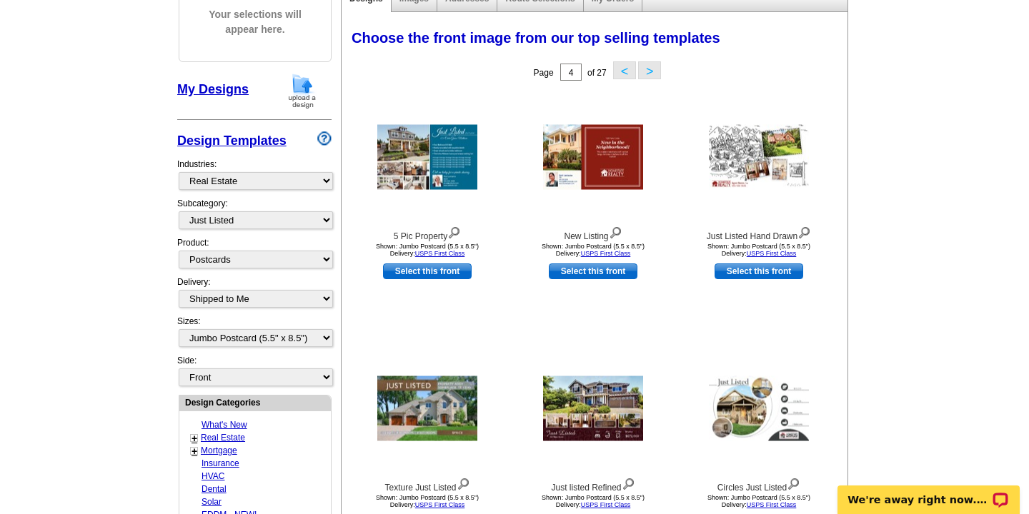
click at [655, 66] on button ">" at bounding box center [649, 70] width 23 height 18
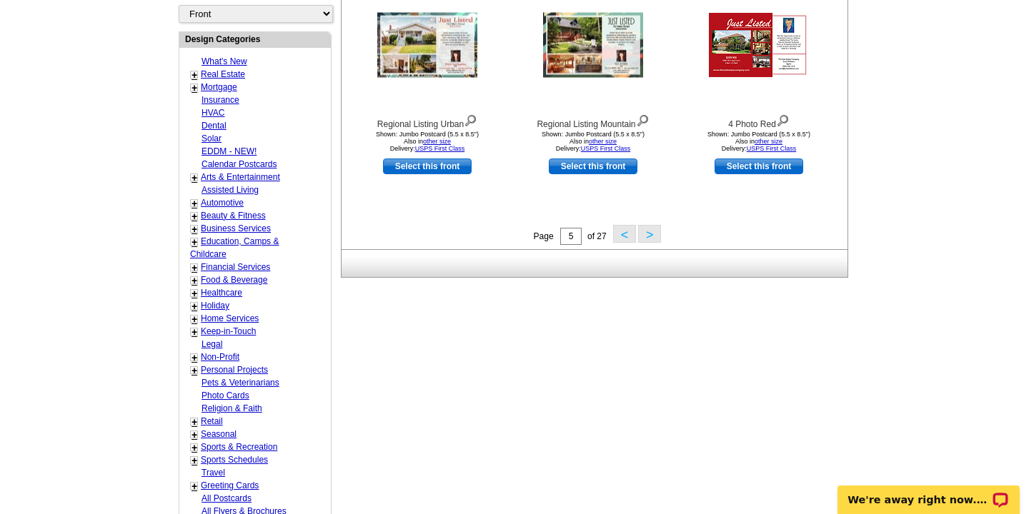
scroll to position [569, 0]
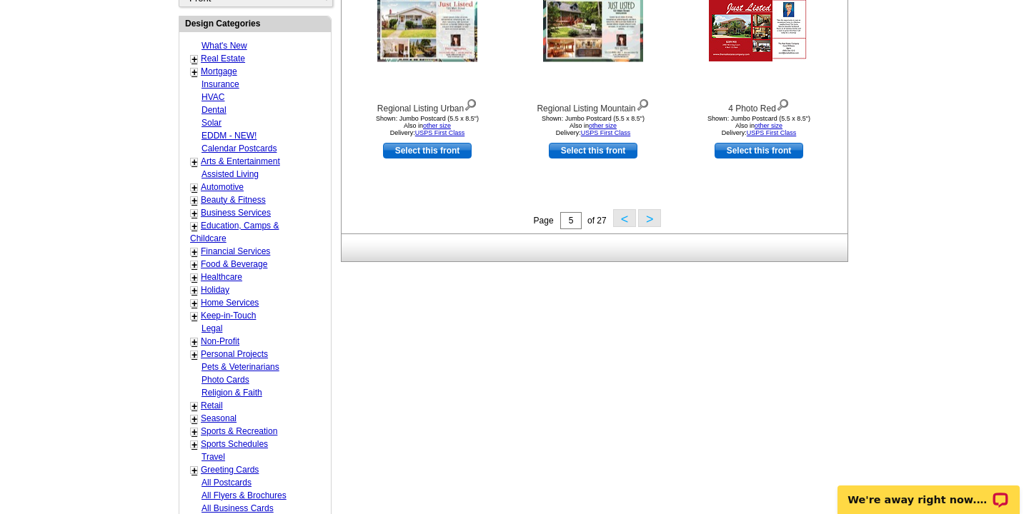
click at [654, 218] on button ">" at bounding box center [649, 218] width 23 height 18
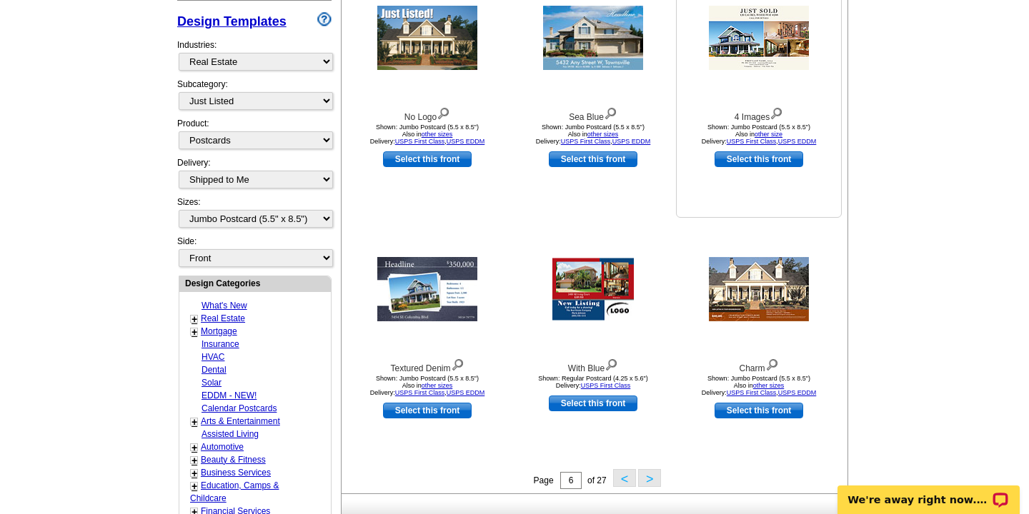
scroll to position [317, 0]
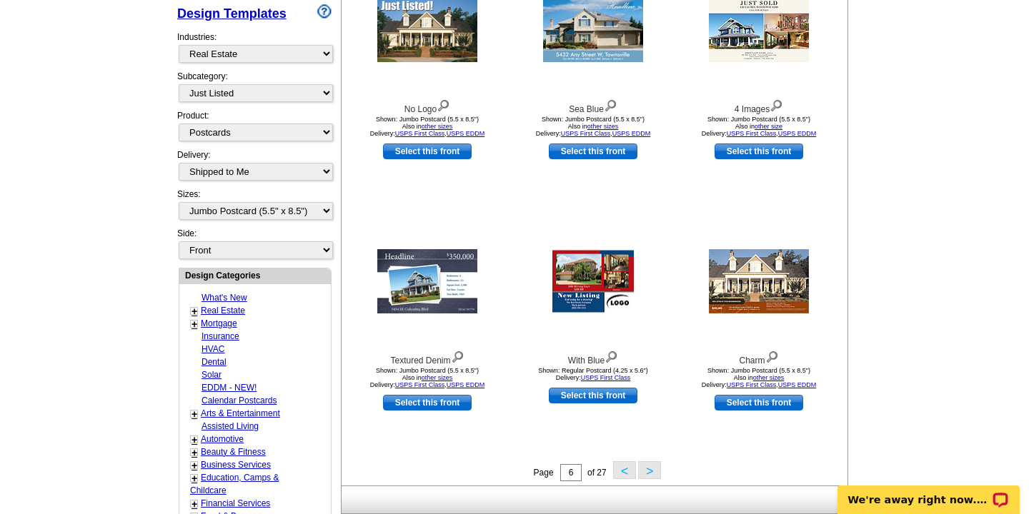
click at [652, 471] on button ">" at bounding box center [649, 471] width 23 height 18
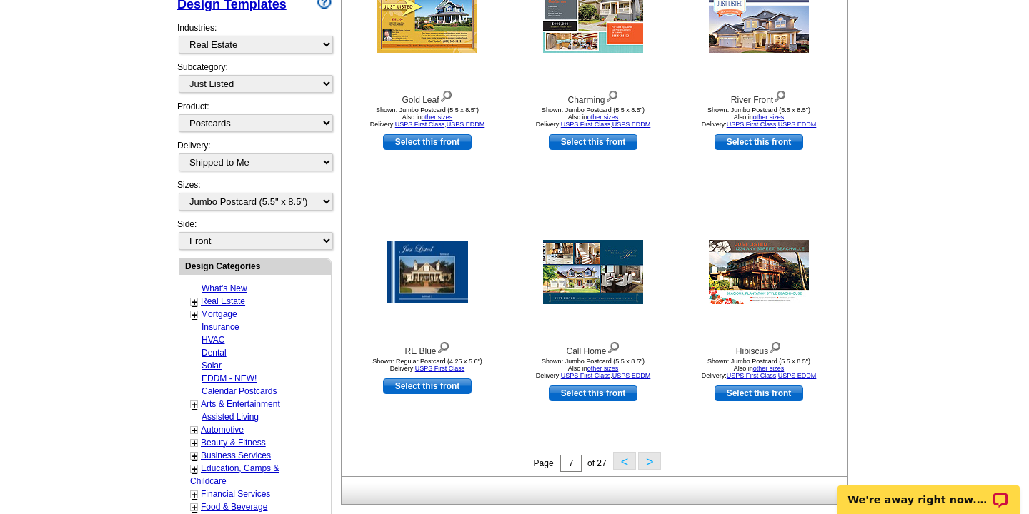
scroll to position [354, 0]
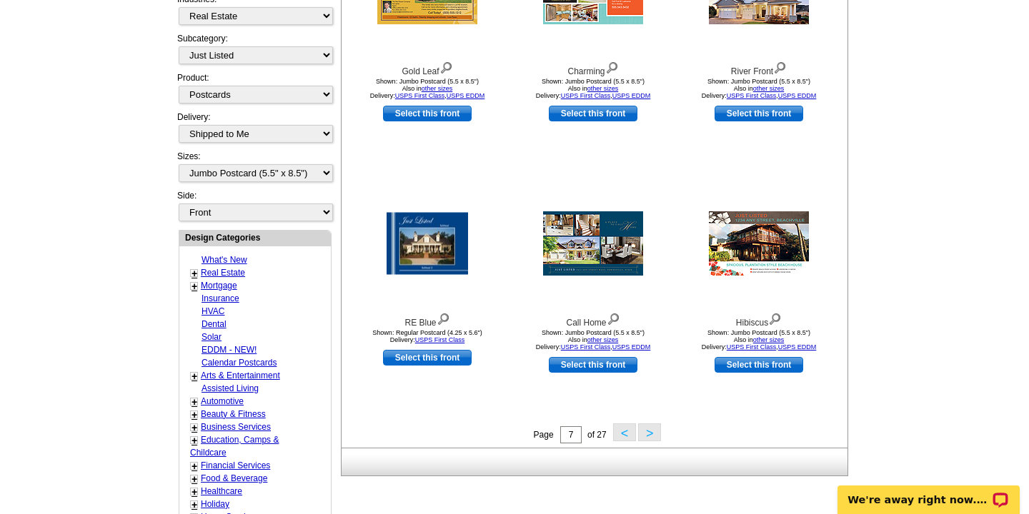
click at [652, 433] on button ">" at bounding box center [649, 433] width 23 height 18
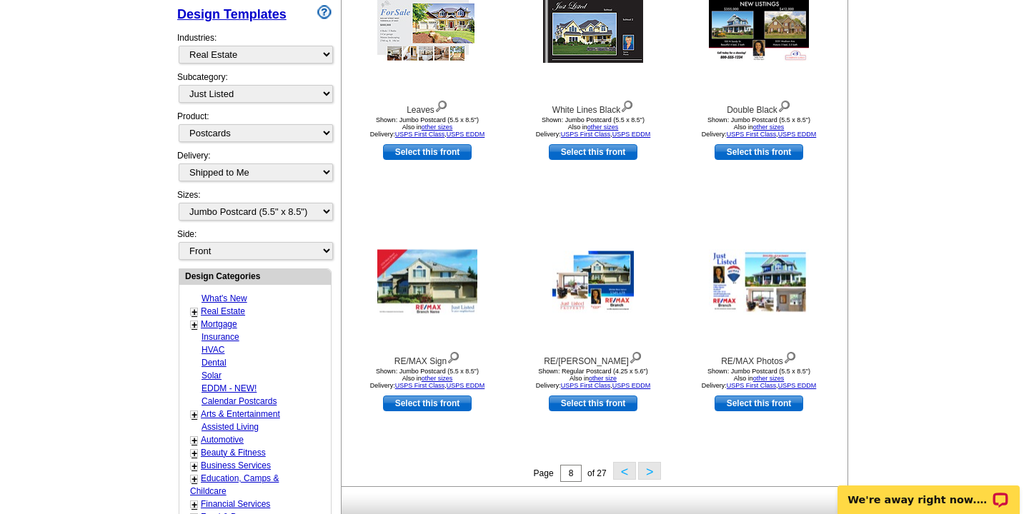
scroll to position [344, 0]
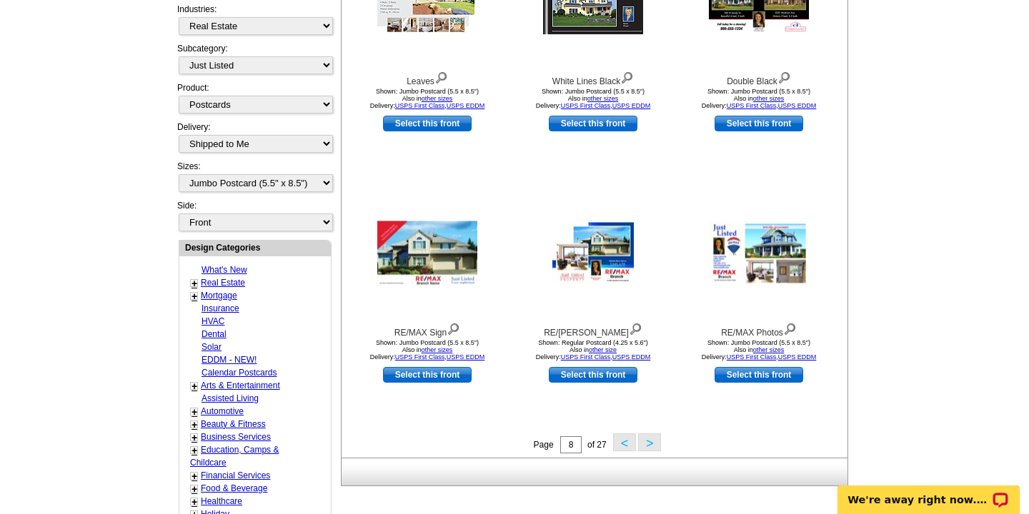
click at [649, 450] on button ">" at bounding box center [649, 443] width 23 height 18
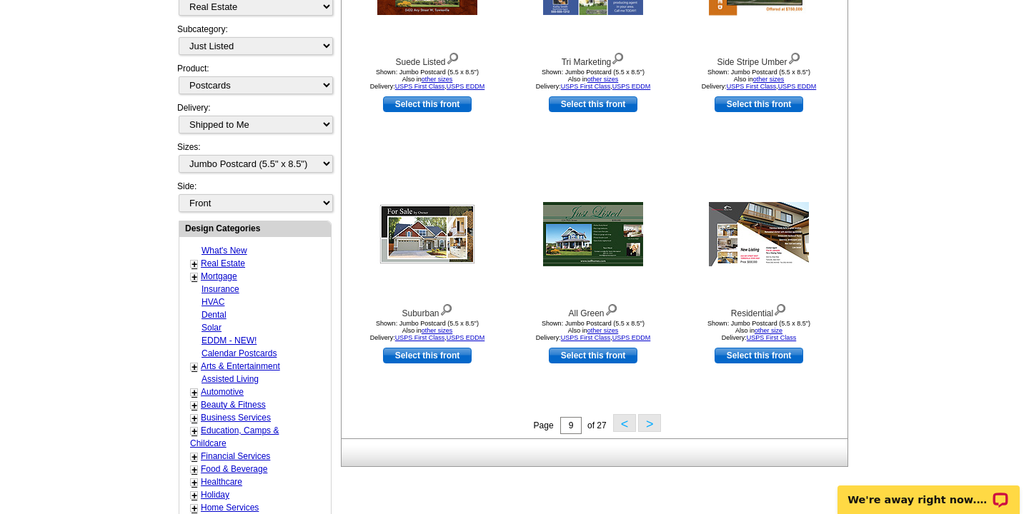
scroll to position [380, 0]
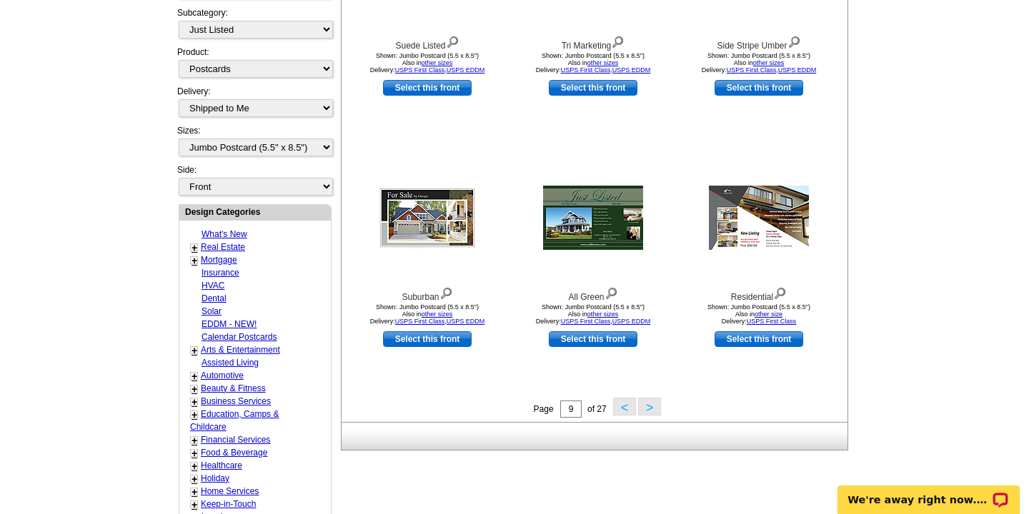
click at [652, 406] on button ">" at bounding box center [649, 407] width 23 height 18
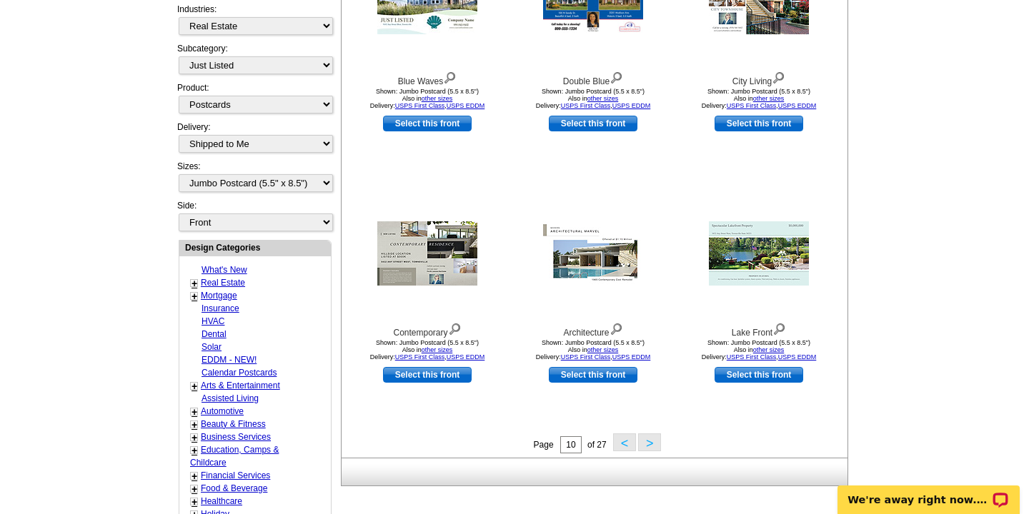
scroll to position [352, 0]
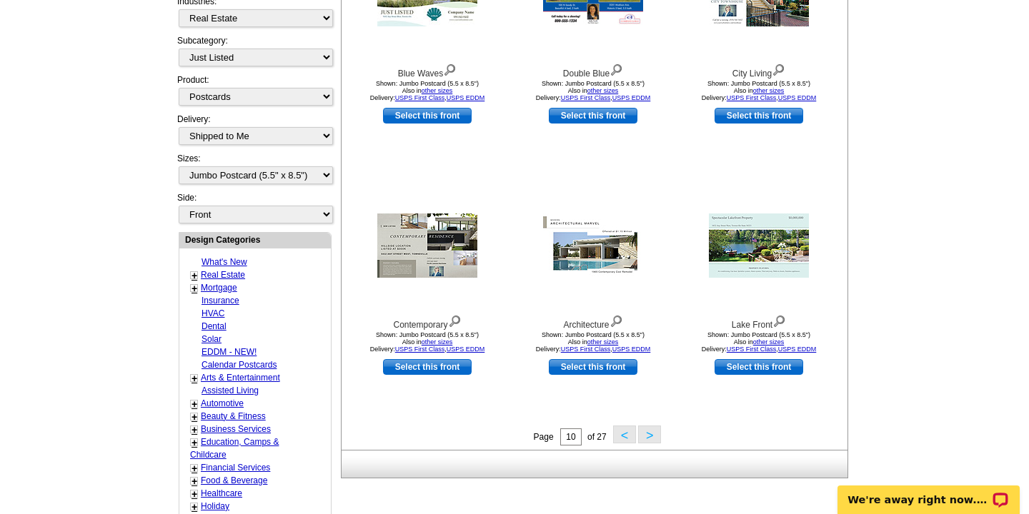
click at [652, 435] on button ">" at bounding box center [649, 435] width 23 height 18
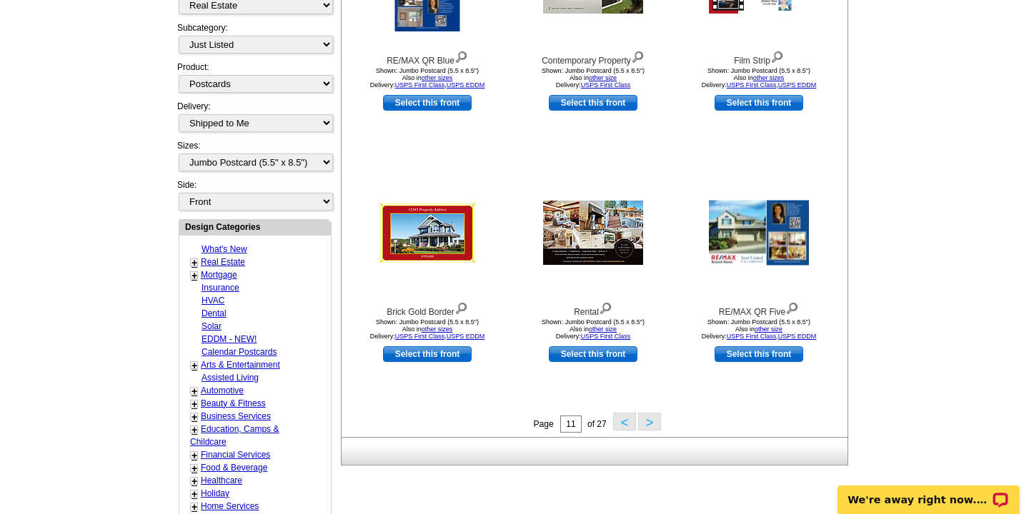
scroll to position [375, 0]
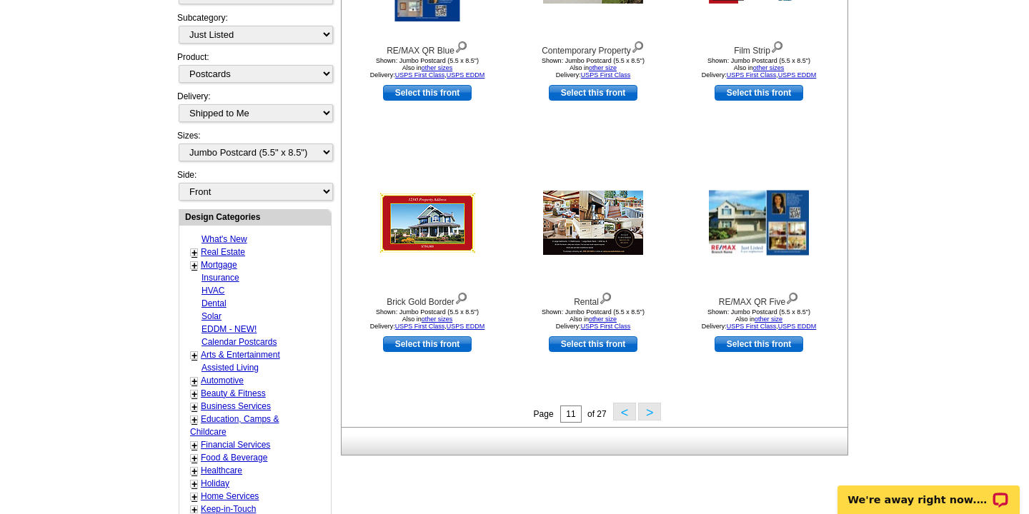
click at [649, 414] on button ">" at bounding box center [649, 412] width 23 height 18
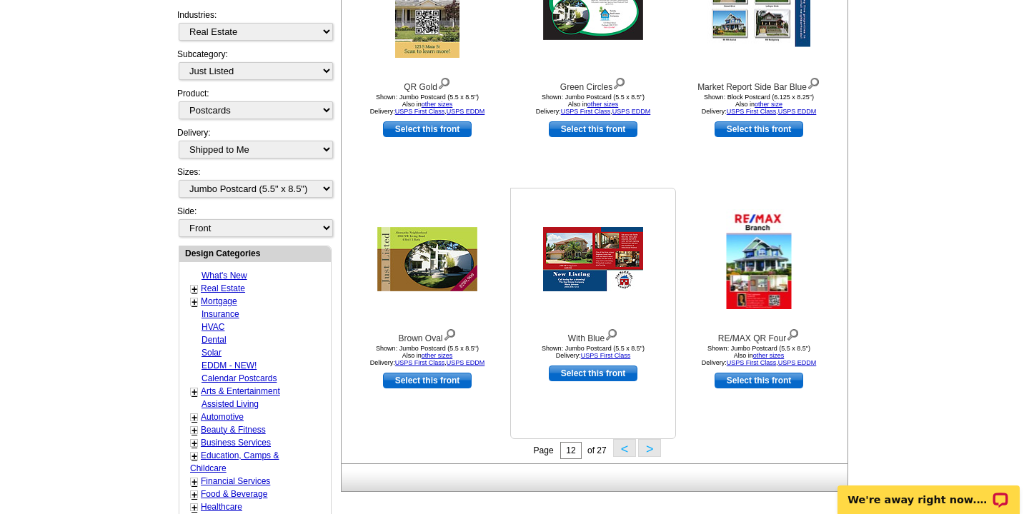
scroll to position [355, 0]
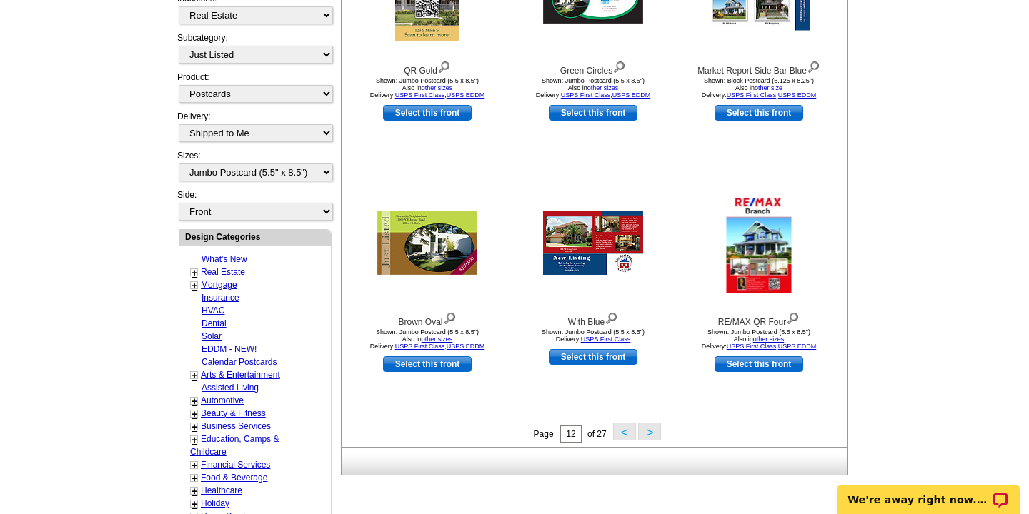
click at [649, 435] on button ">" at bounding box center [649, 432] width 23 height 18
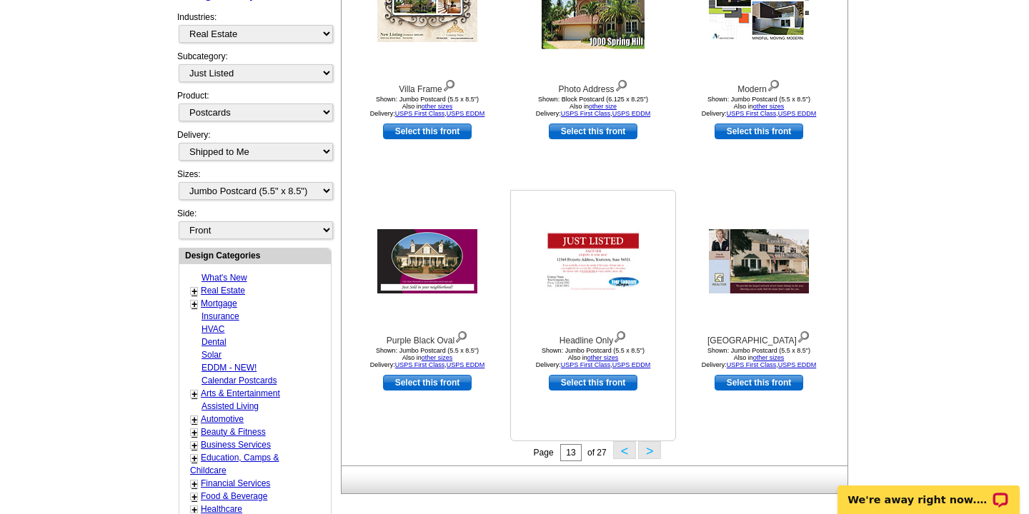
scroll to position [357, 0]
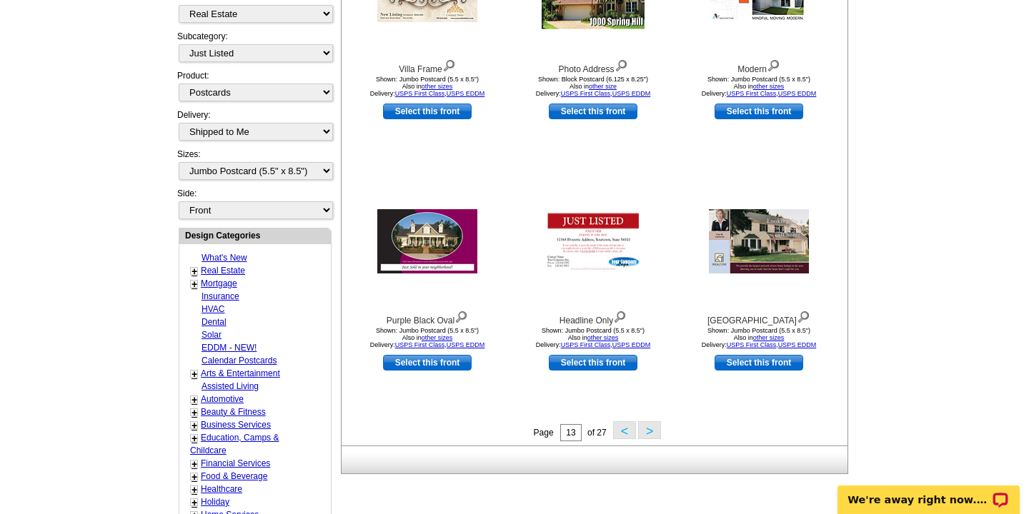
click at [650, 430] on button ">" at bounding box center [649, 431] width 23 height 18
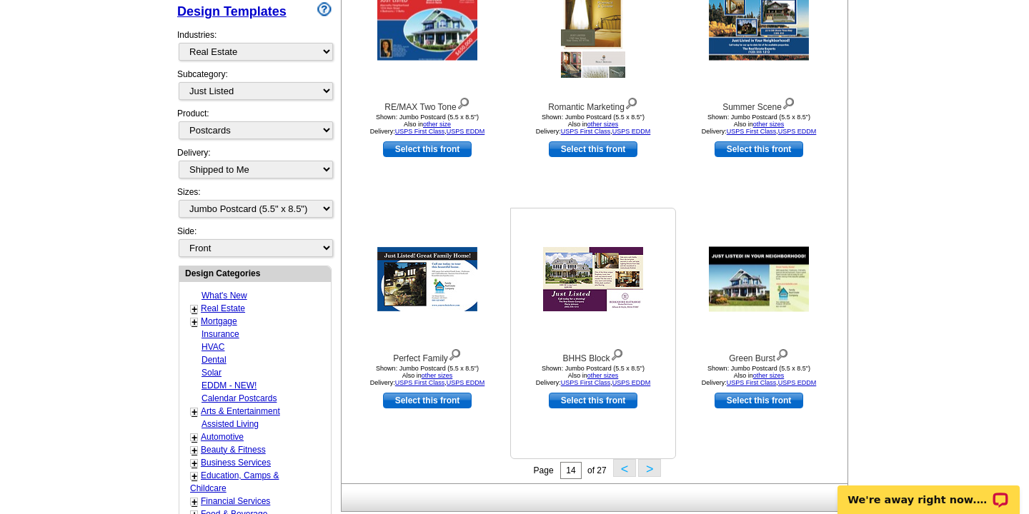
scroll to position [332, 0]
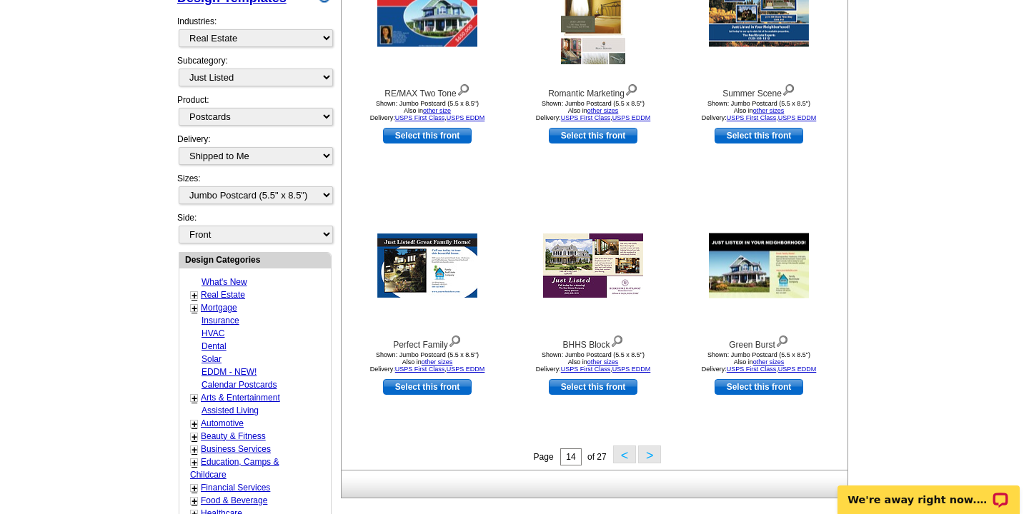
click at [651, 457] on button ">" at bounding box center [649, 455] width 23 height 18
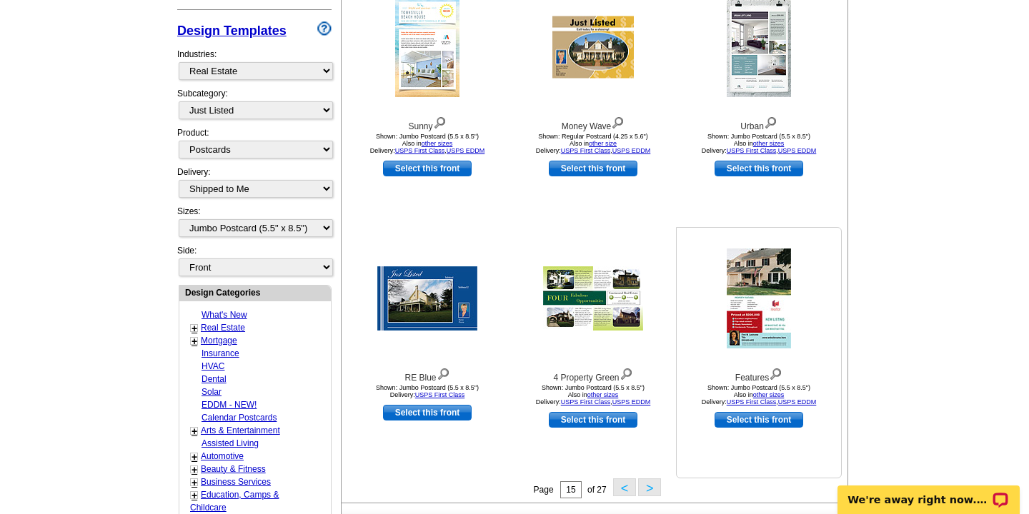
scroll to position [302, 0]
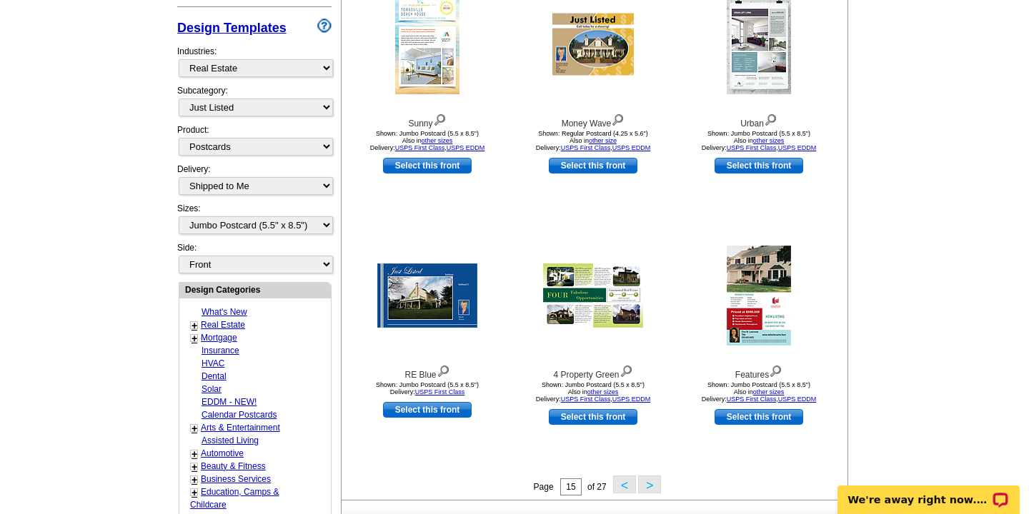
click at [652, 484] on button ">" at bounding box center [649, 485] width 23 height 18
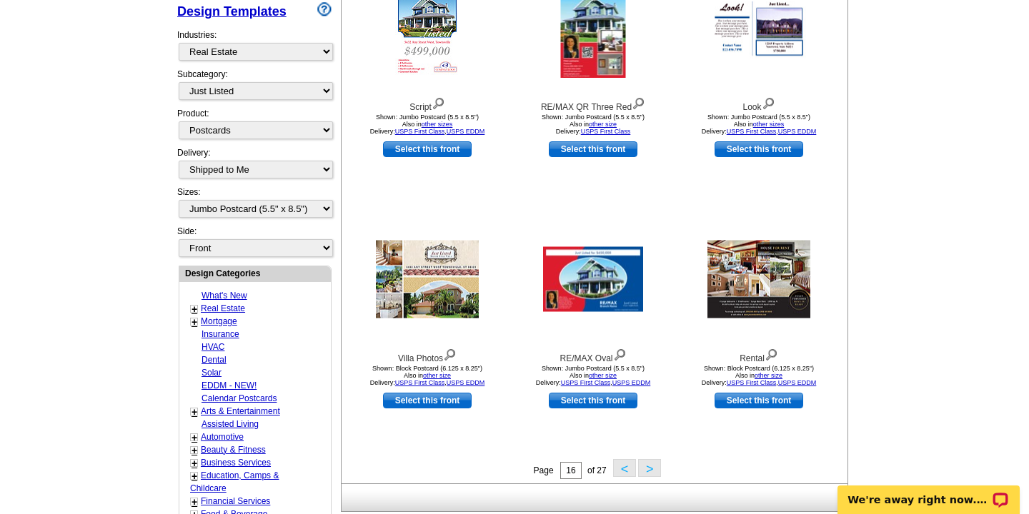
scroll to position [322, 0]
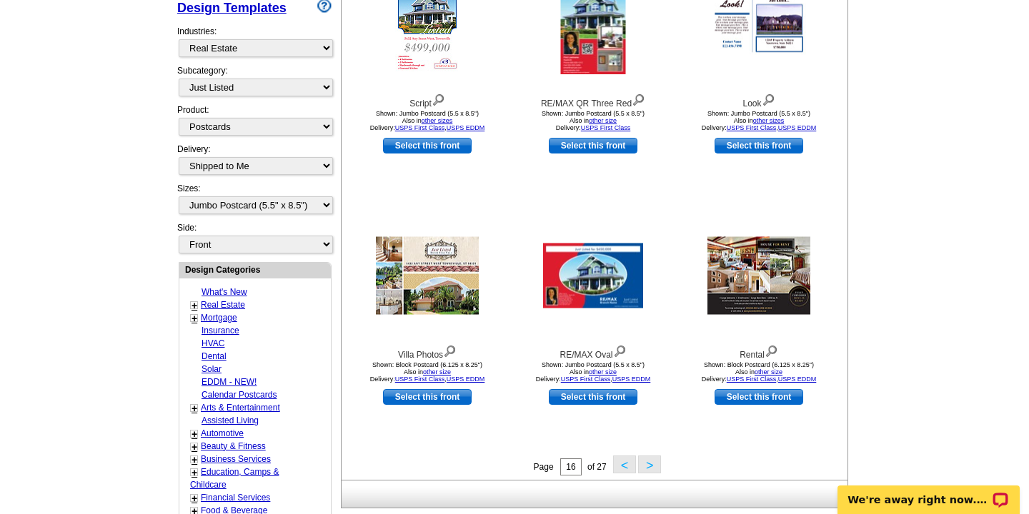
click at [652, 464] on button ">" at bounding box center [649, 465] width 23 height 18
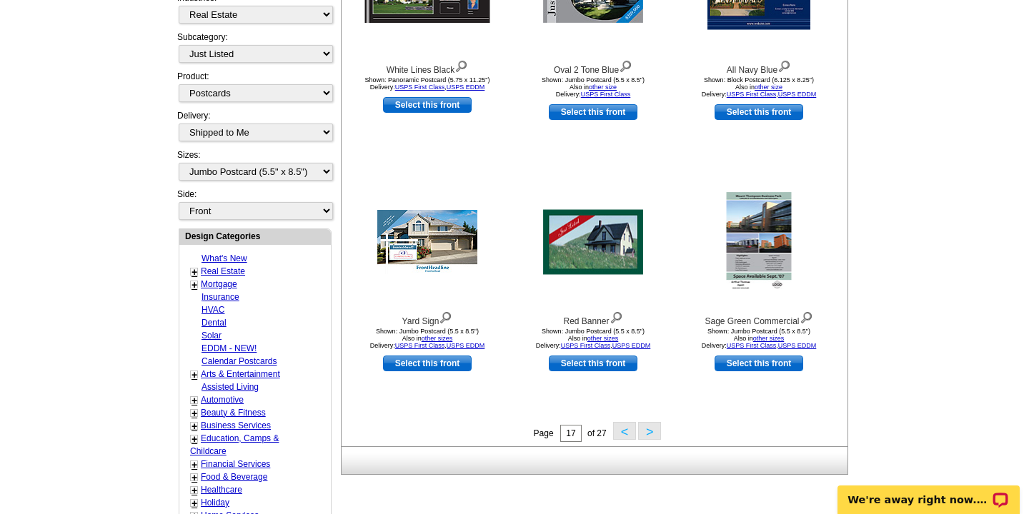
scroll to position [358, 0]
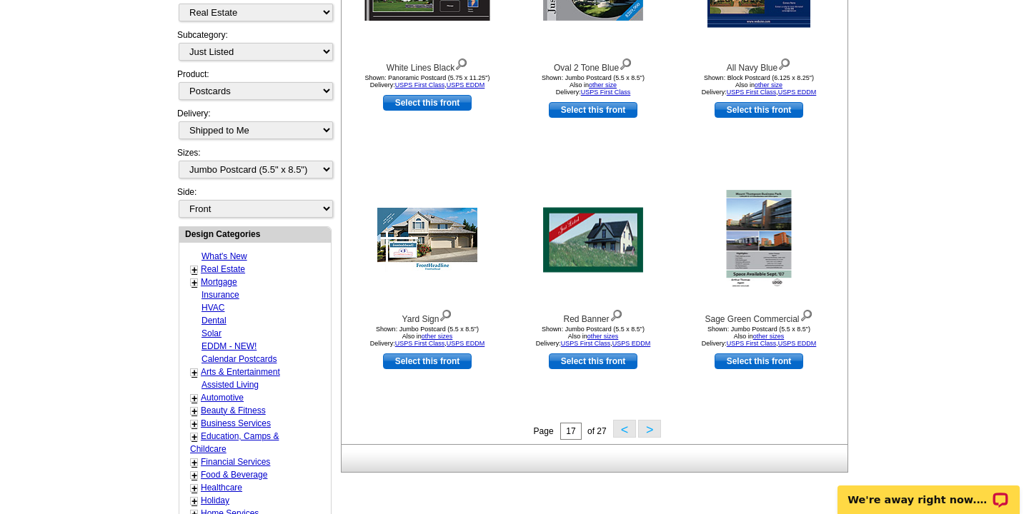
click at [650, 425] on button ">" at bounding box center [649, 429] width 23 height 18
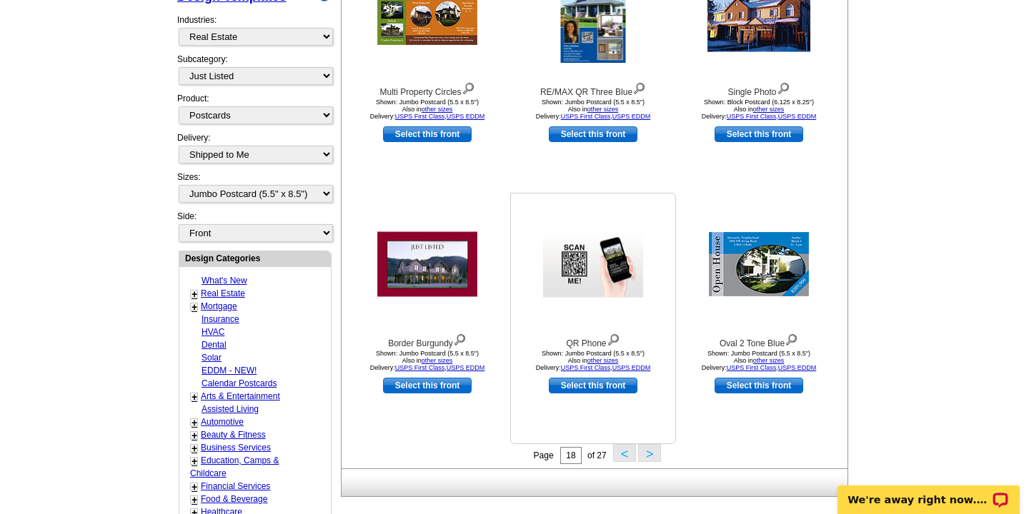
scroll to position [339, 0]
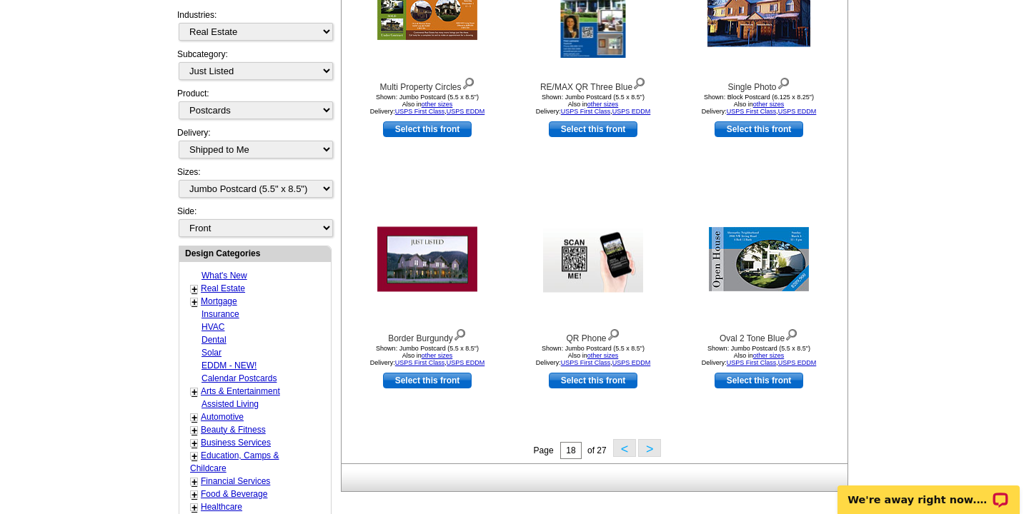
click at [652, 452] on button ">" at bounding box center [649, 448] width 23 height 18
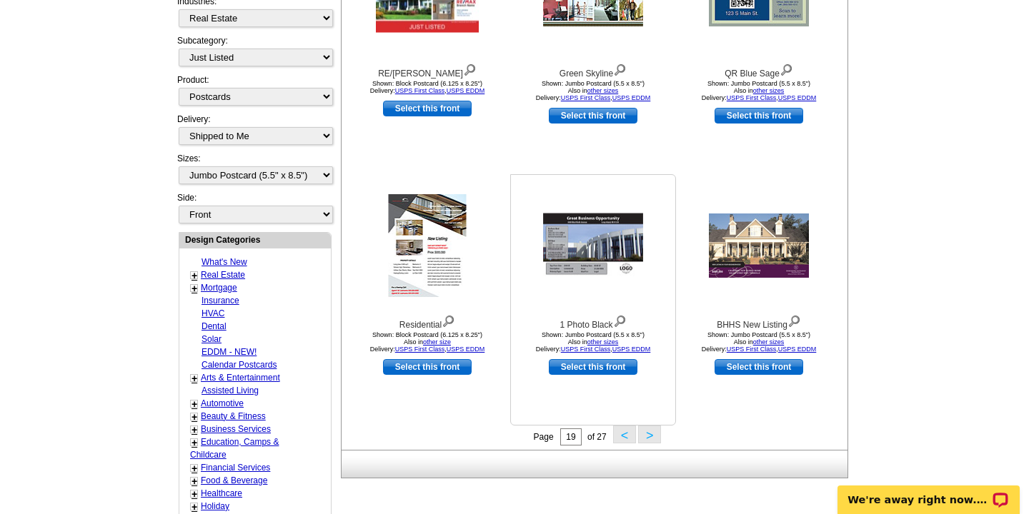
scroll to position [354, 0]
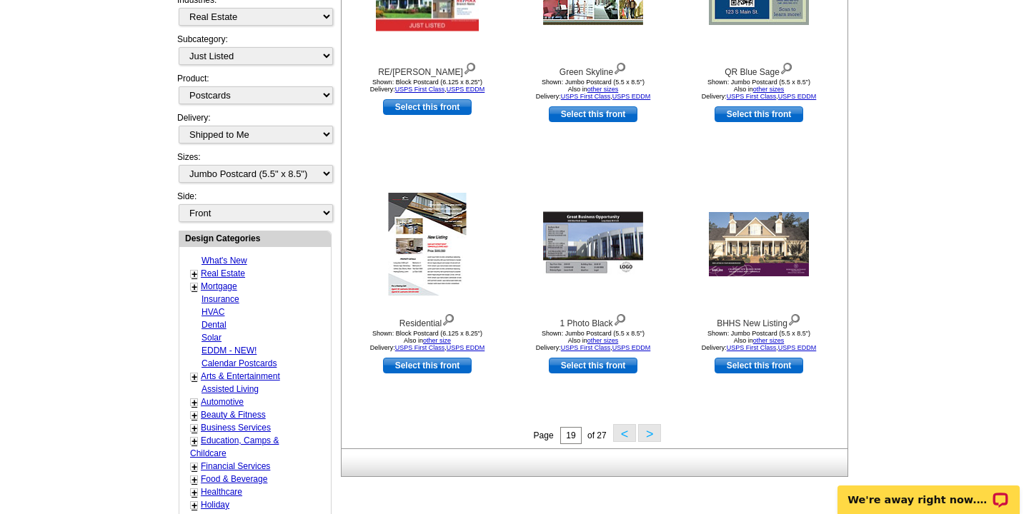
click at [654, 438] on button ">" at bounding box center [649, 433] width 23 height 18
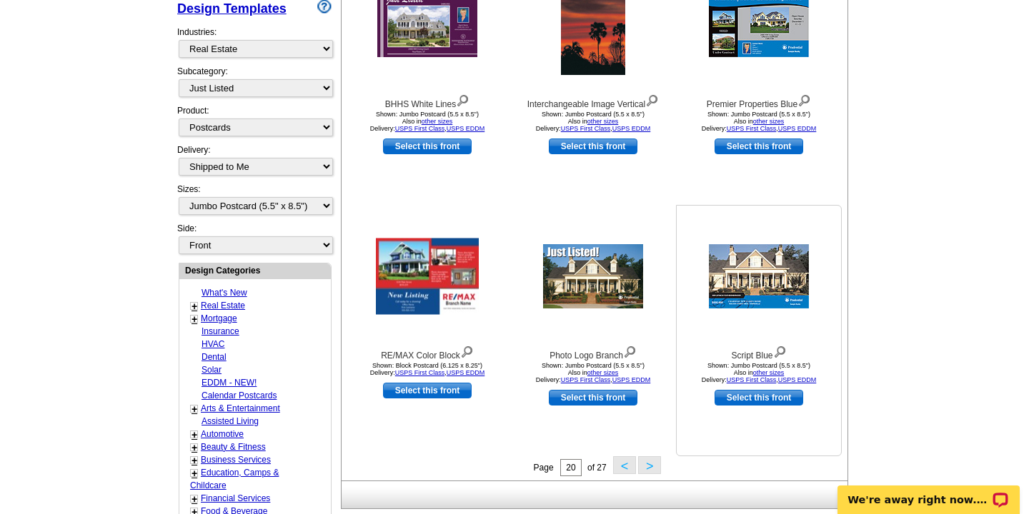
scroll to position [350, 0]
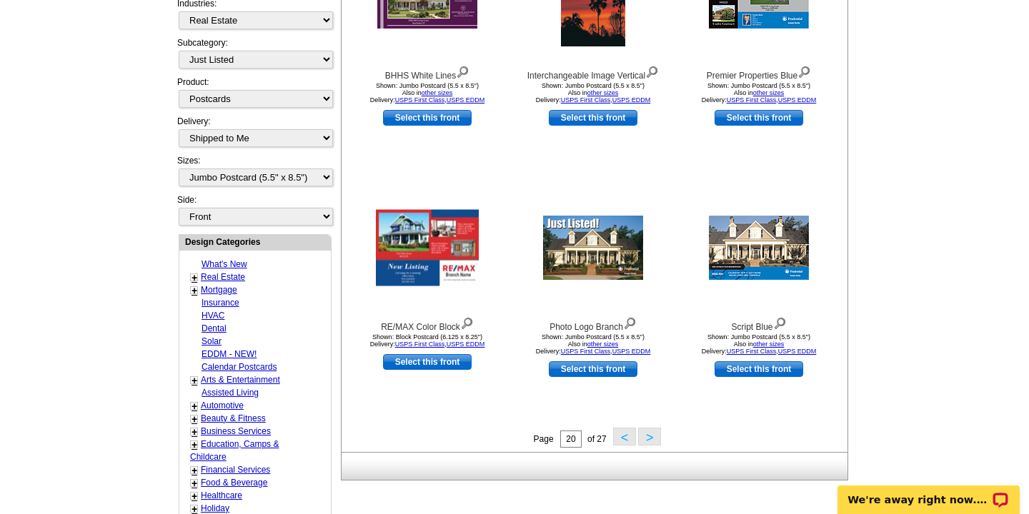
click at [651, 439] on button ">" at bounding box center [649, 437] width 23 height 18
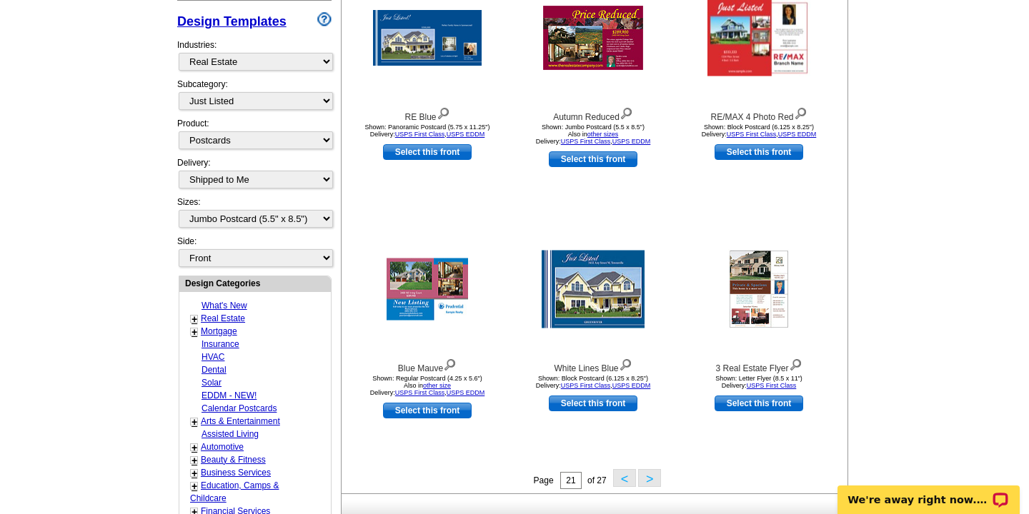
scroll to position [322, 0]
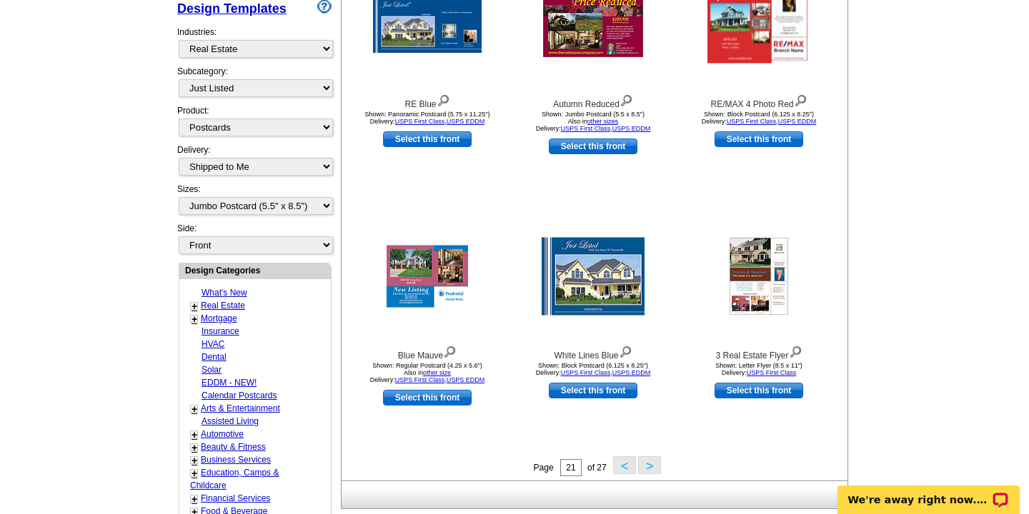
click at [654, 467] on button ">" at bounding box center [649, 466] width 23 height 18
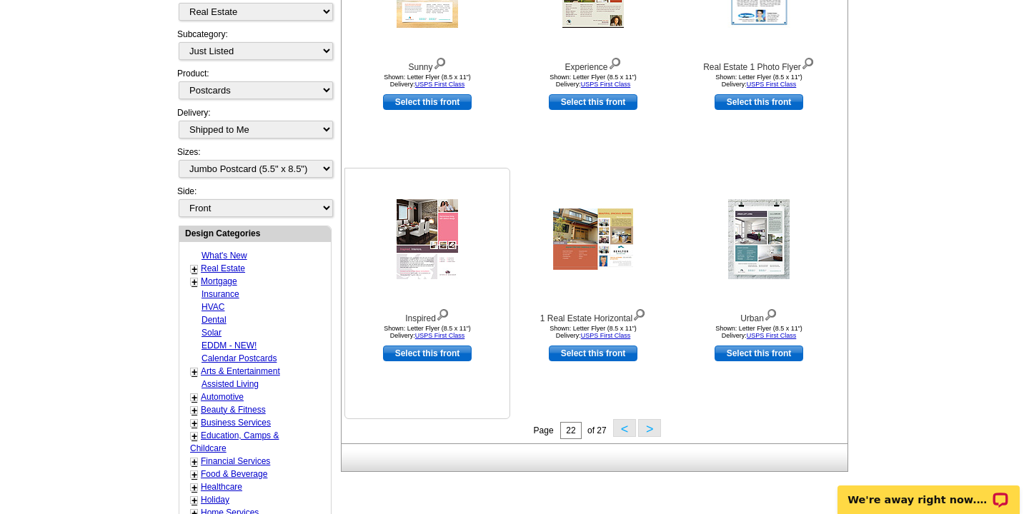
scroll to position [370, 0]
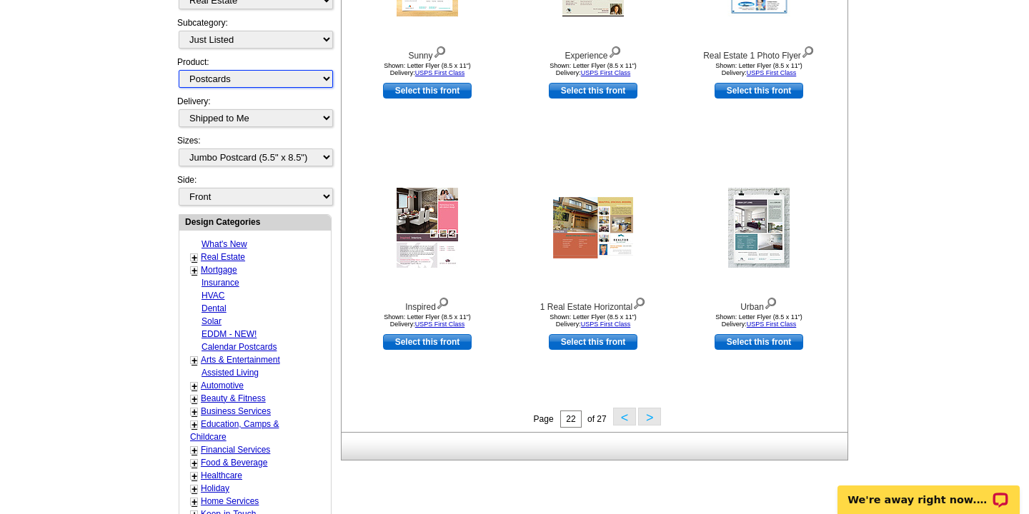
click at [324, 82] on select "All Postcards Letters and flyers Business Cards Door Hangers Greeting Cards" at bounding box center [256, 79] width 154 height 18
click at [622, 419] on button "<" at bounding box center [624, 417] width 23 height 18
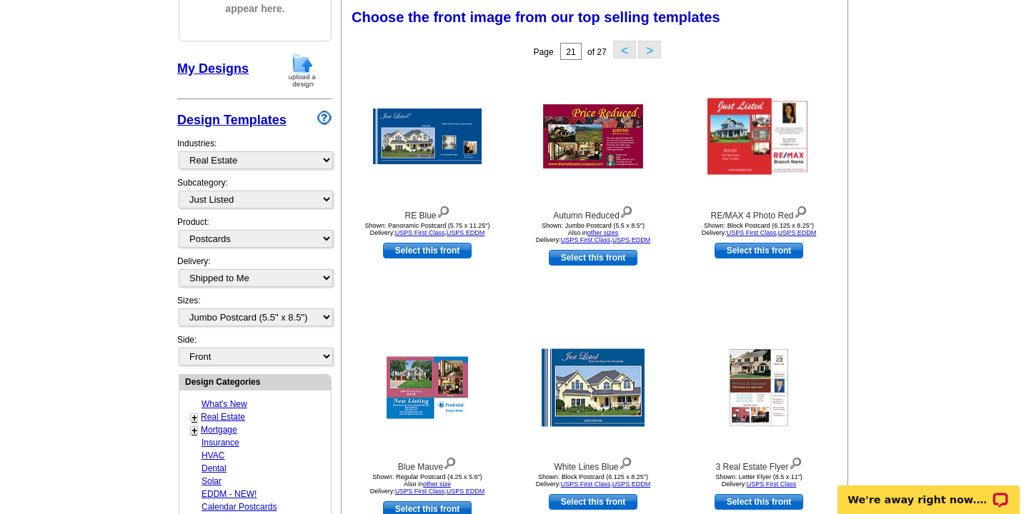
scroll to position [191, 0]
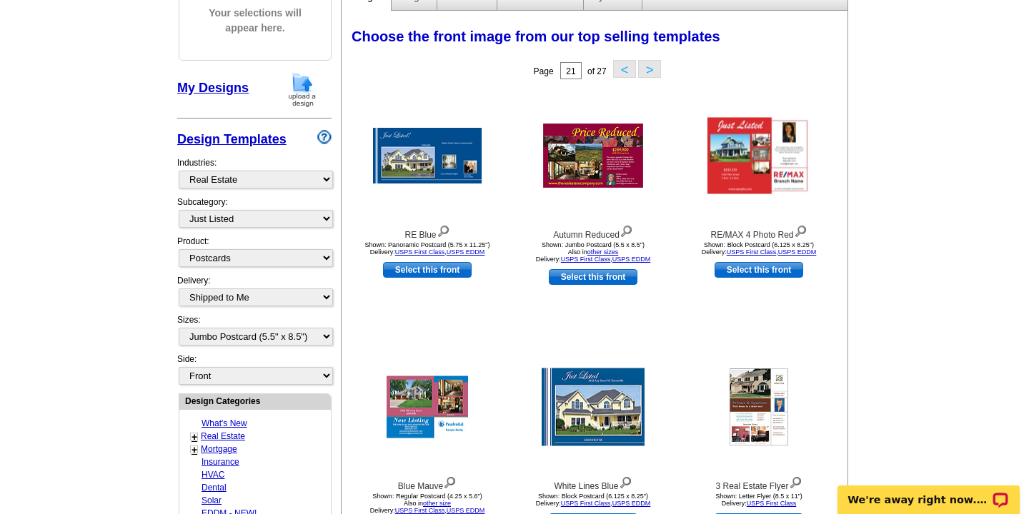
click at [653, 74] on button ">" at bounding box center [649, 69] width 23 height 18
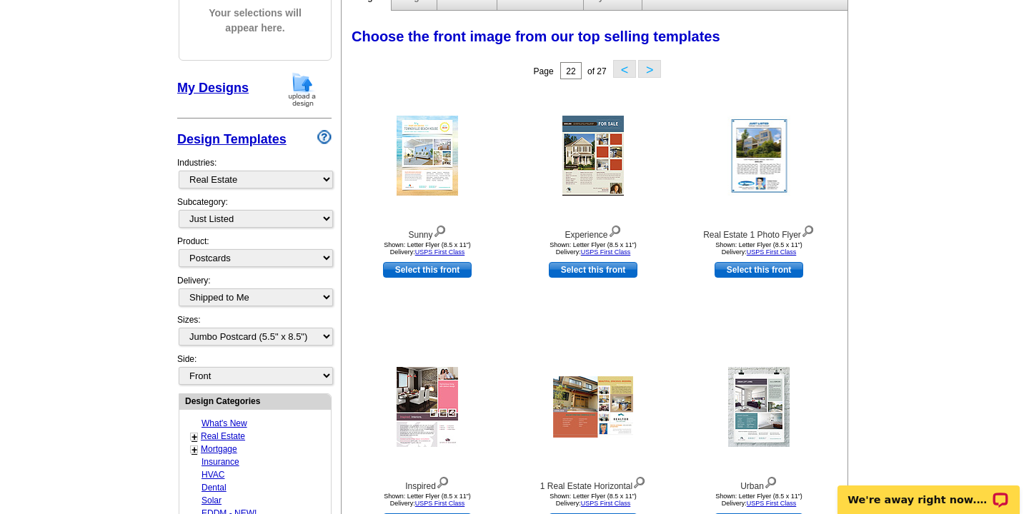
click at [652, 69] on button ">" at bounding box center [649, 69] width 23 height 18
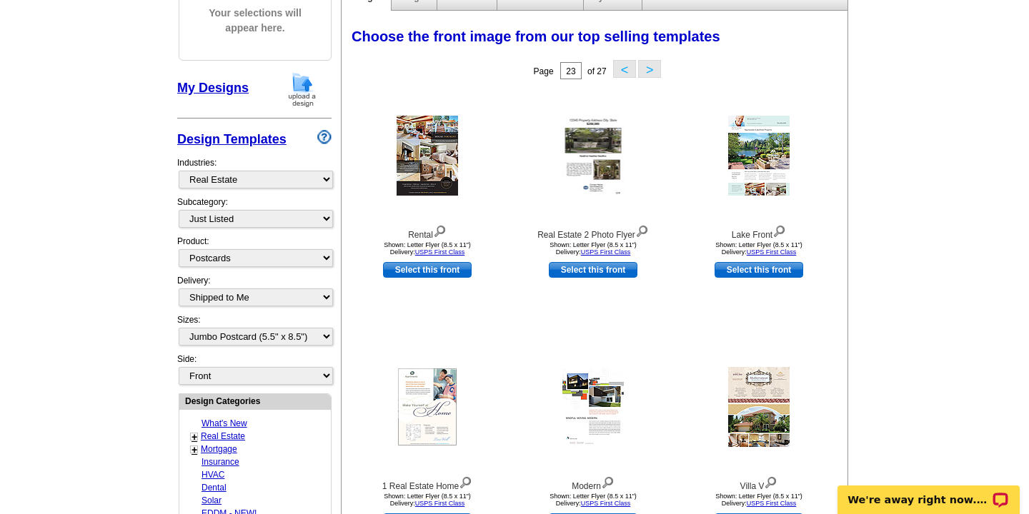
click at [622, 69] on button "<" at bounding box center [624, 69] width 23 height 18
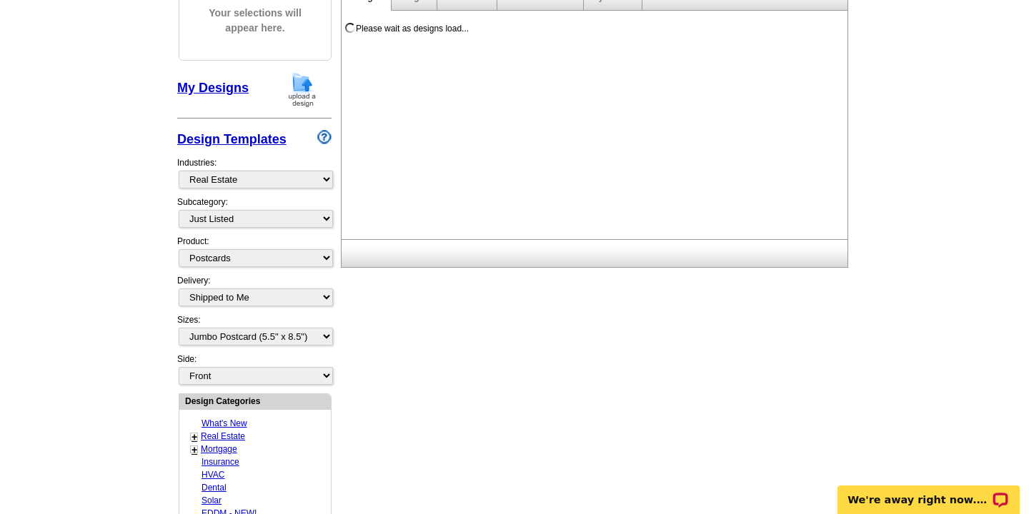
click at [622, 69] on div "Please wait as designs load..." at bounding box center [598, 129] width 512 height 220
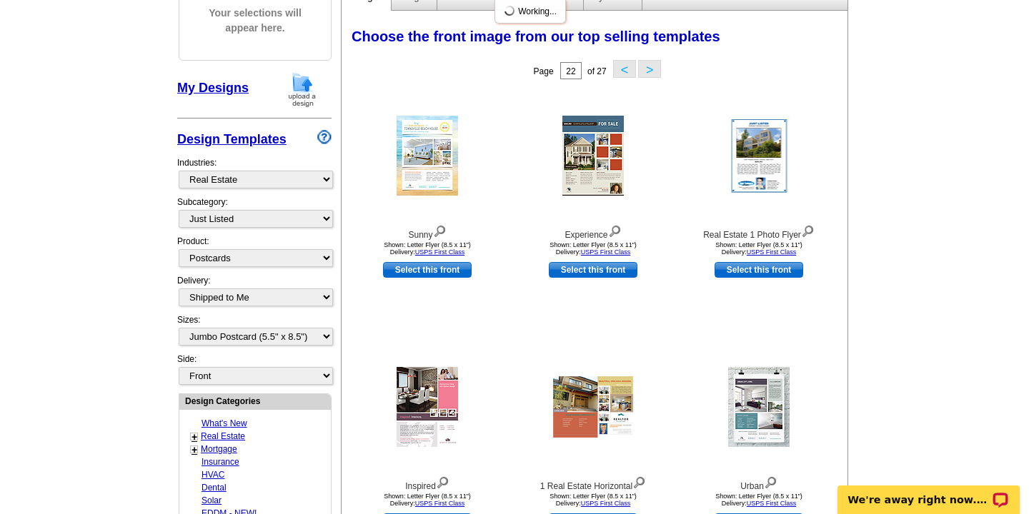
click at [622, 71] on button "<" at bounding box center [624, 69] width 23 height 18
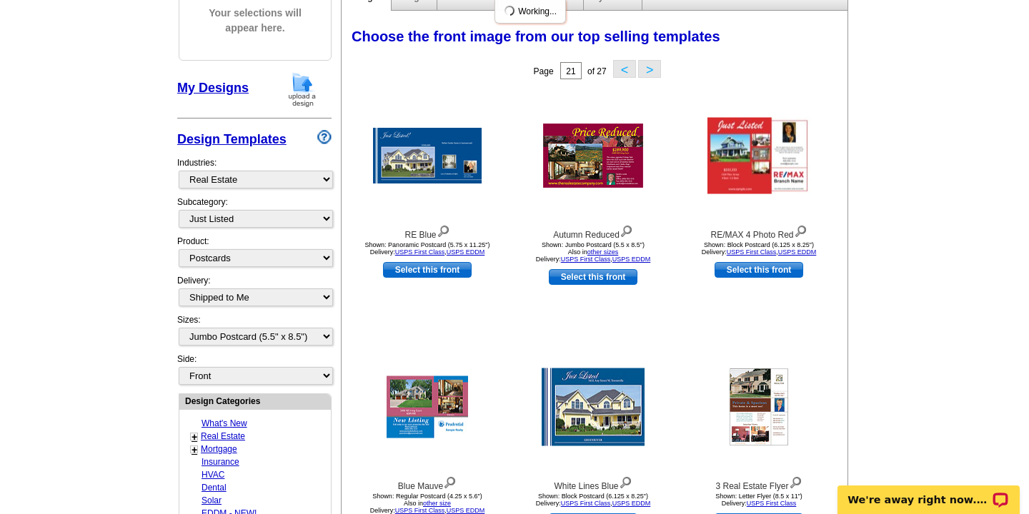
click at [622, 71] on button "<" at bounding box center [624, 69] width 23 height 18
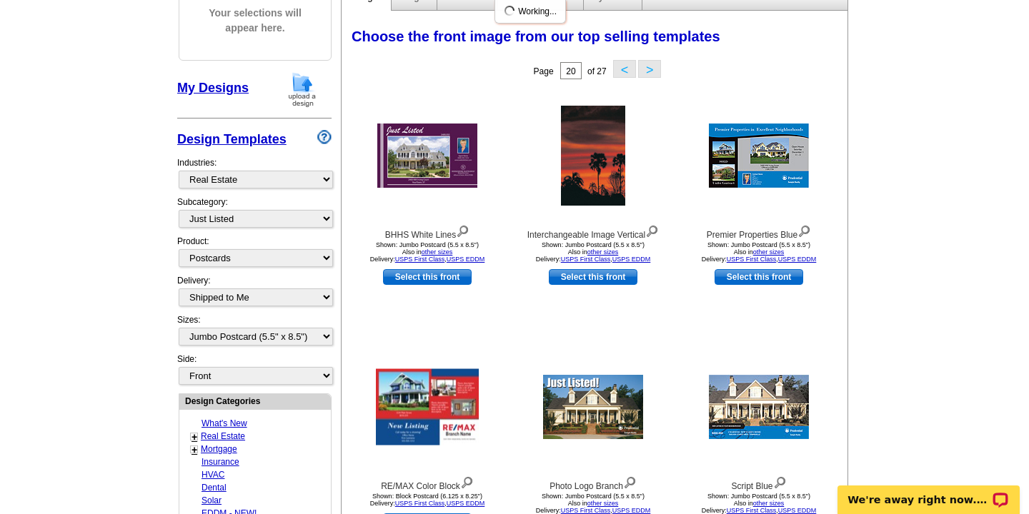
click at [622, 71] on button "<" at bounding box center [624, 69] width 23 height 18
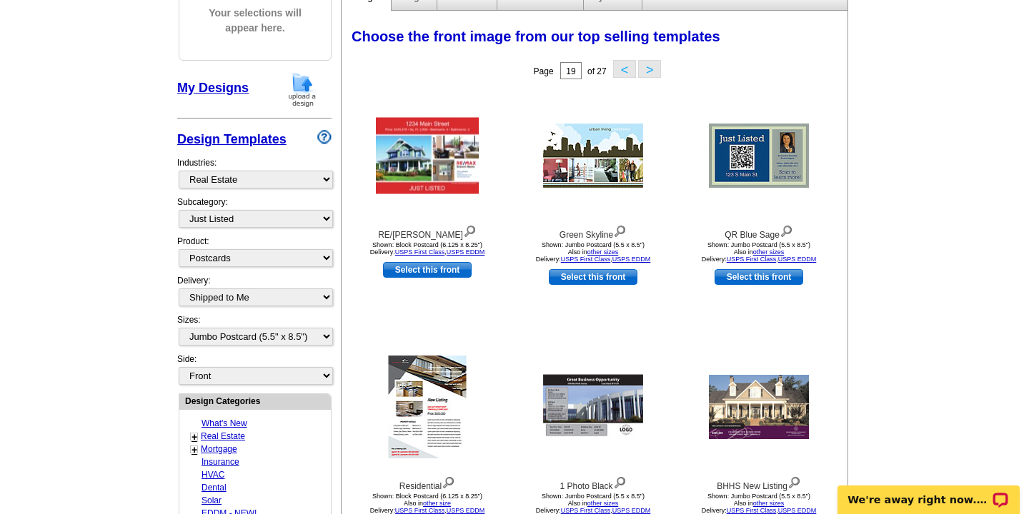
click at [623, 74] on button "<" at bounding box center [624, 69] width 23 height 18
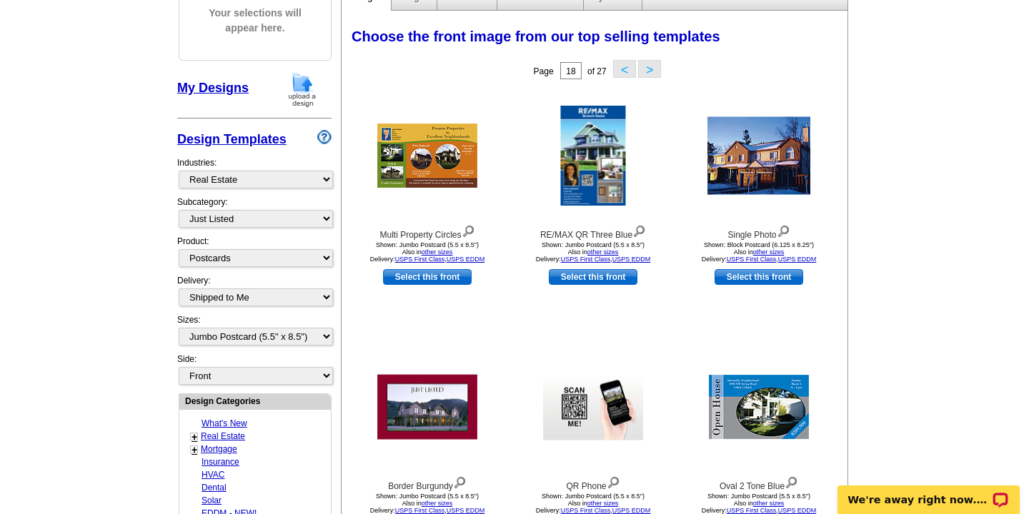
click at [623, 74] on button "<" at bounding box center [624, 69] width 23 height 18
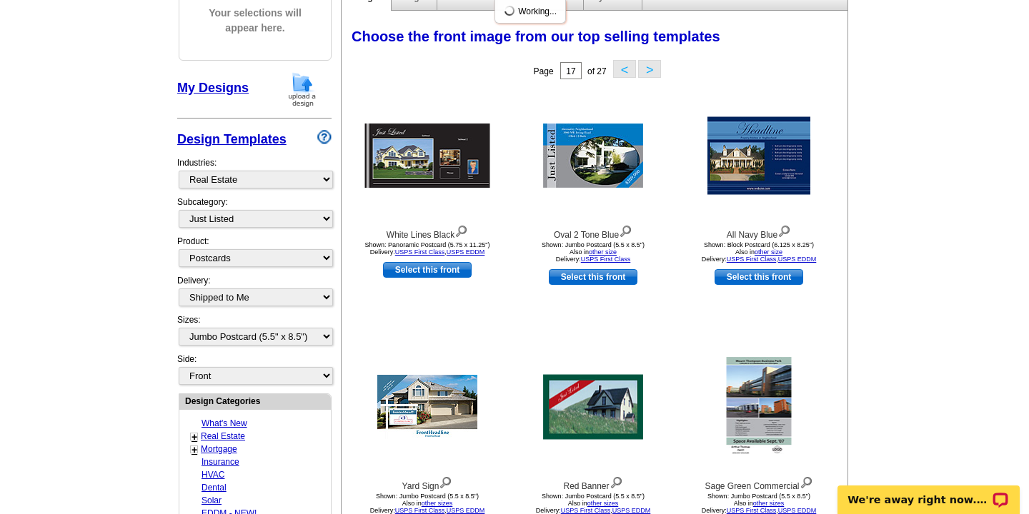
click at [623, 74] on button "<" at bounding box center [624, 69] width 23 height 18
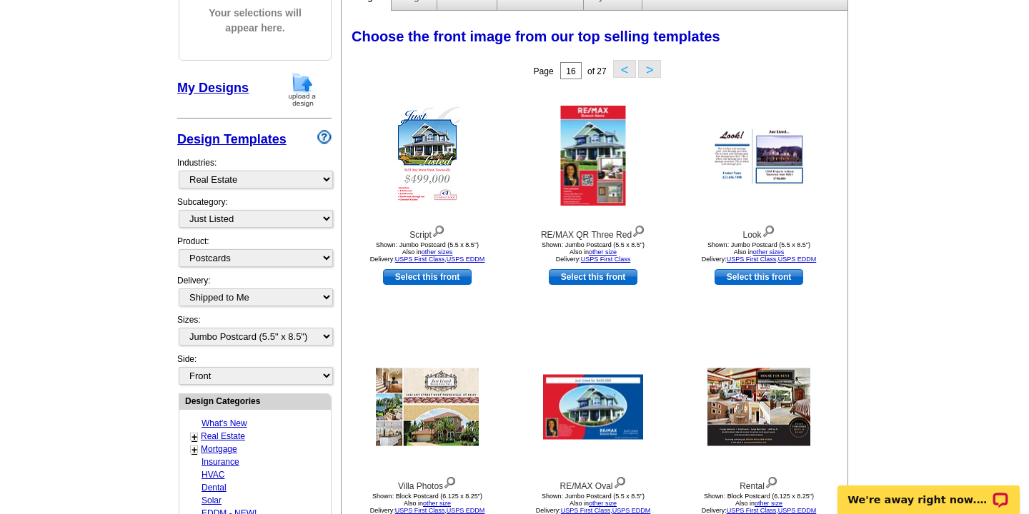
click at [623, 74] on button "<" at bounding box center [624, 69] width 23 height 18
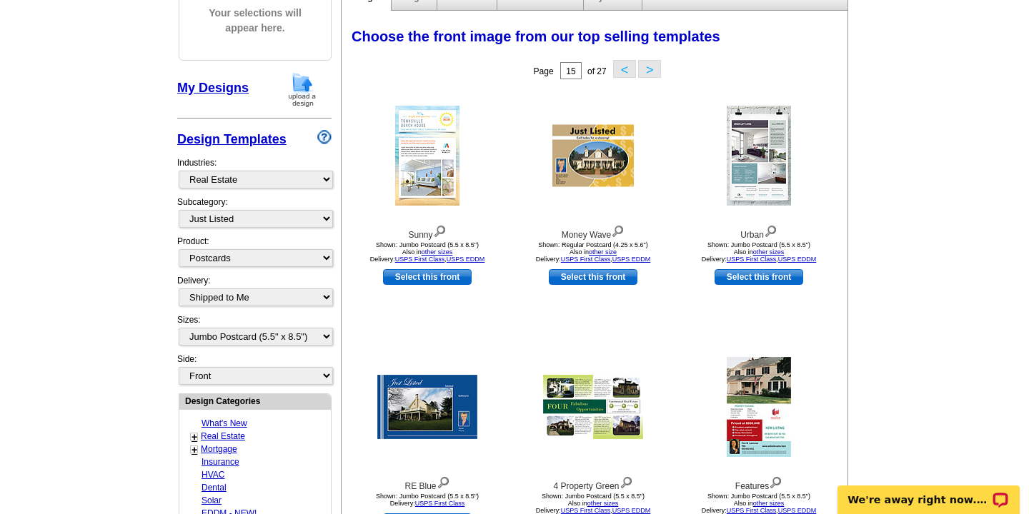
click at [624, 71] on button "<" at bounding box center [624, 69] width 23 height 18
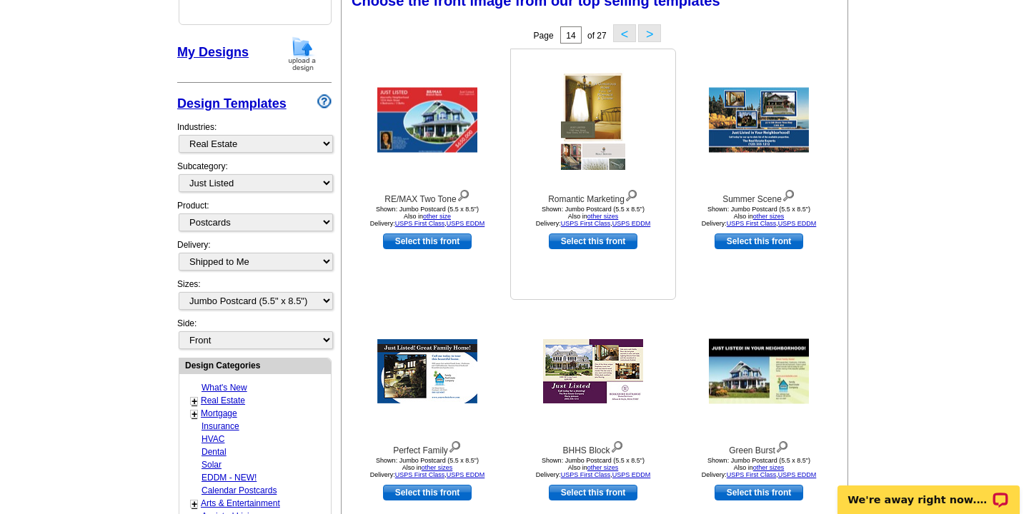
scroll to position [202, 0]
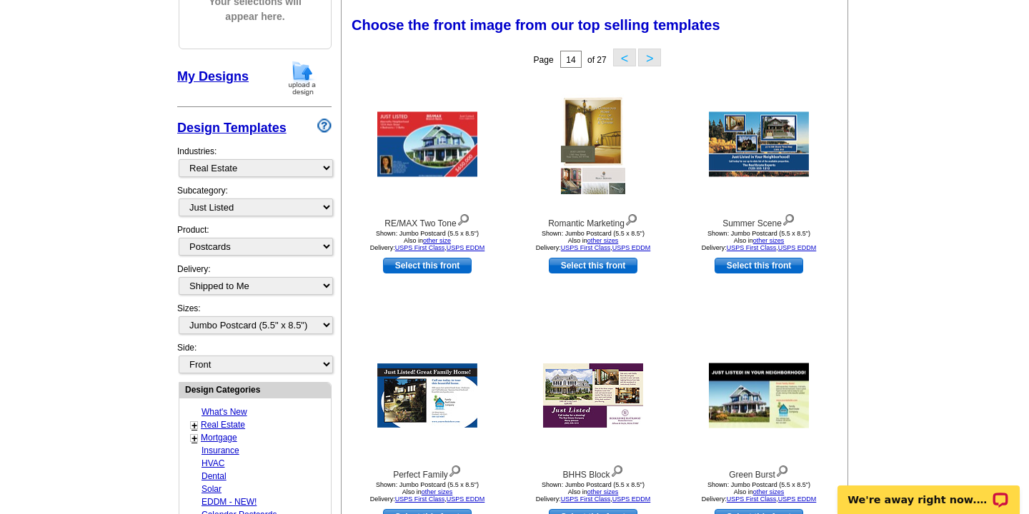
click at [619, 59] on button "<" at bounding box center [624, 58] width 23 height 18
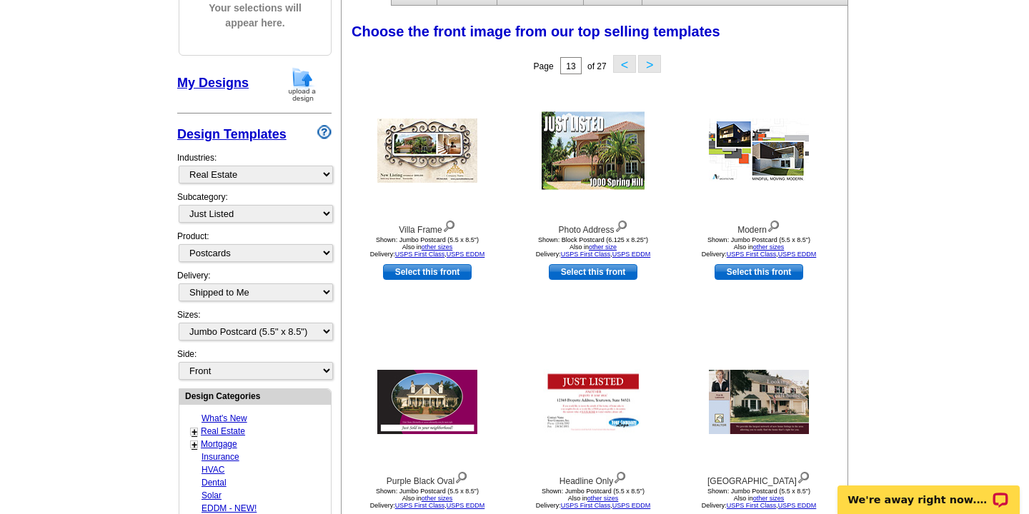
scroll to position [179, 0]
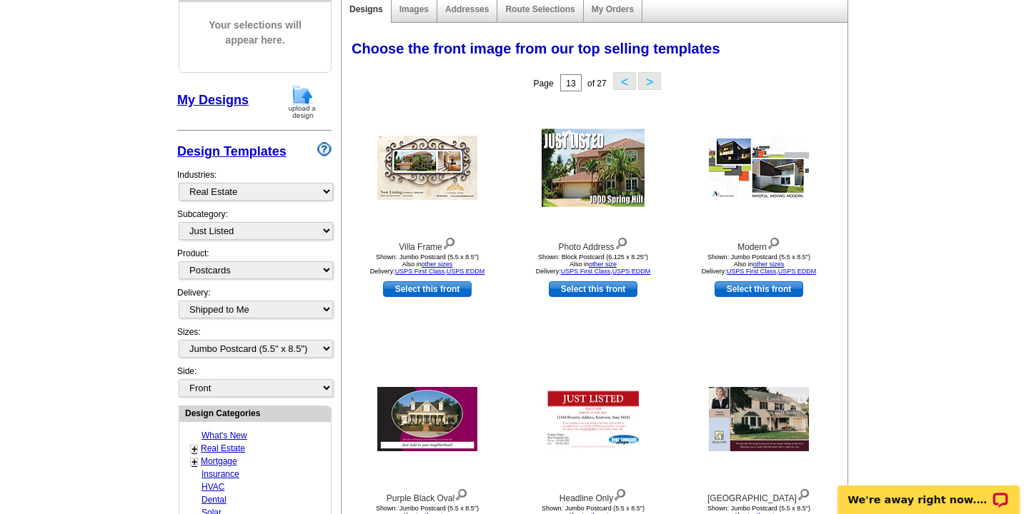
click at [620, 84] on button "<" at bounding box center [624, 81] width 23 height 18
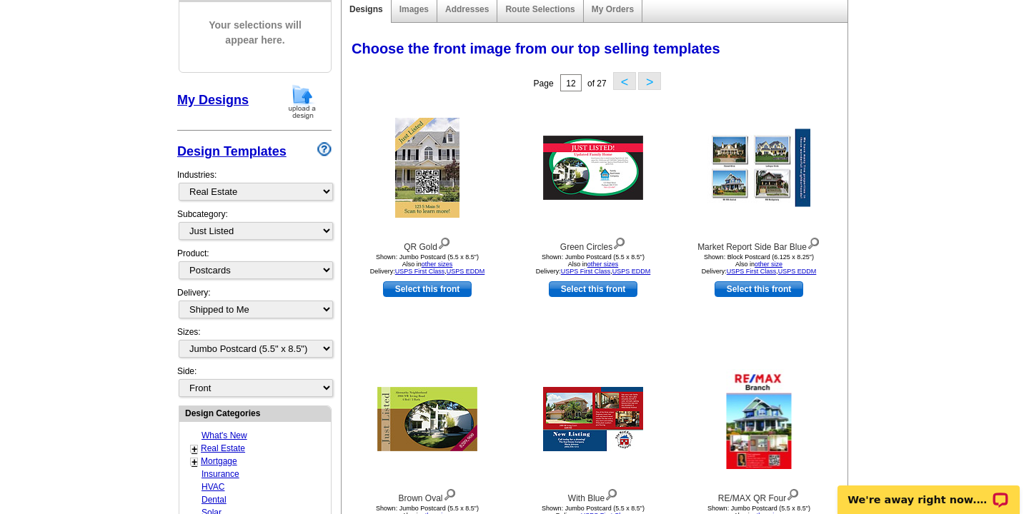
click at [623, 81] on button "<" at bounding box center [624, 81] width 23 height 18
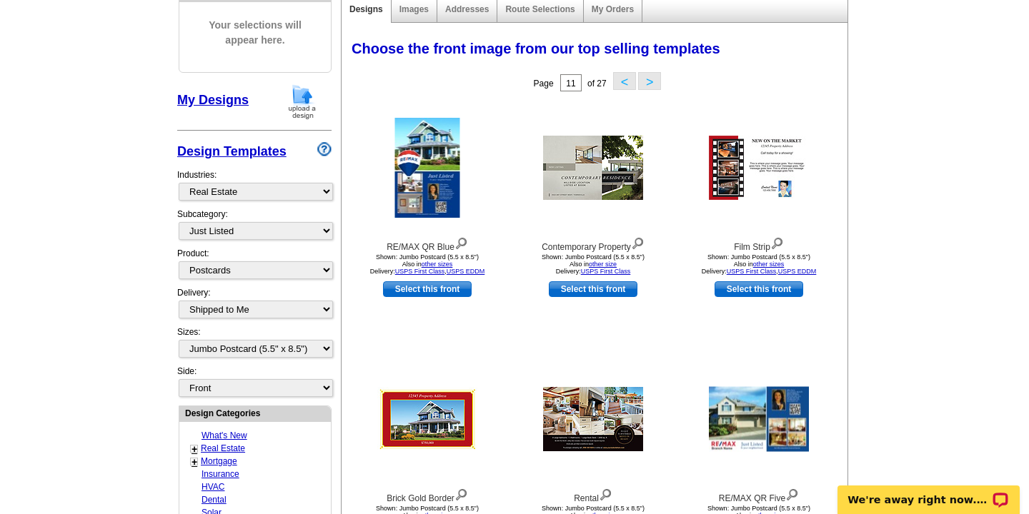
click at [623, 81] on button "<" at bounding box center [624, 81] width 23 height 18
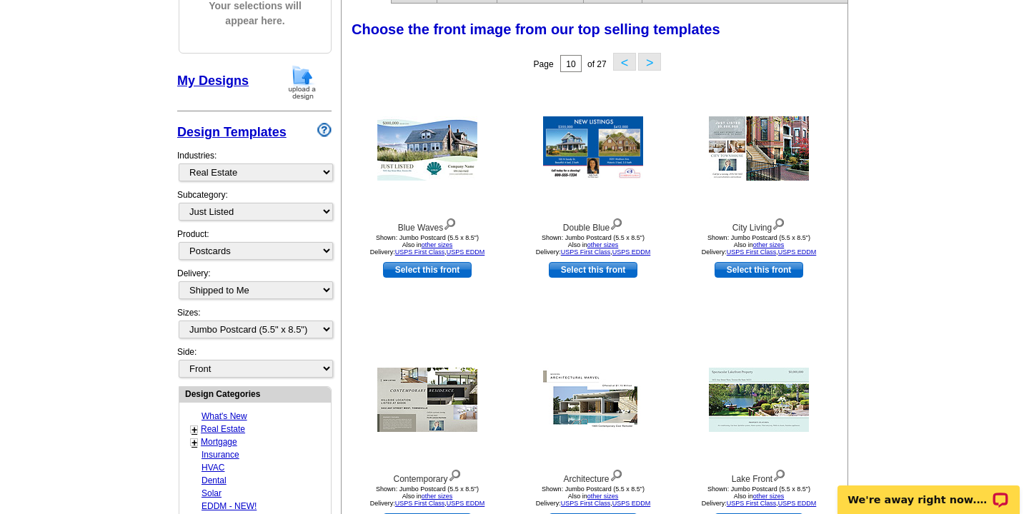
scroll to position [204, 0]
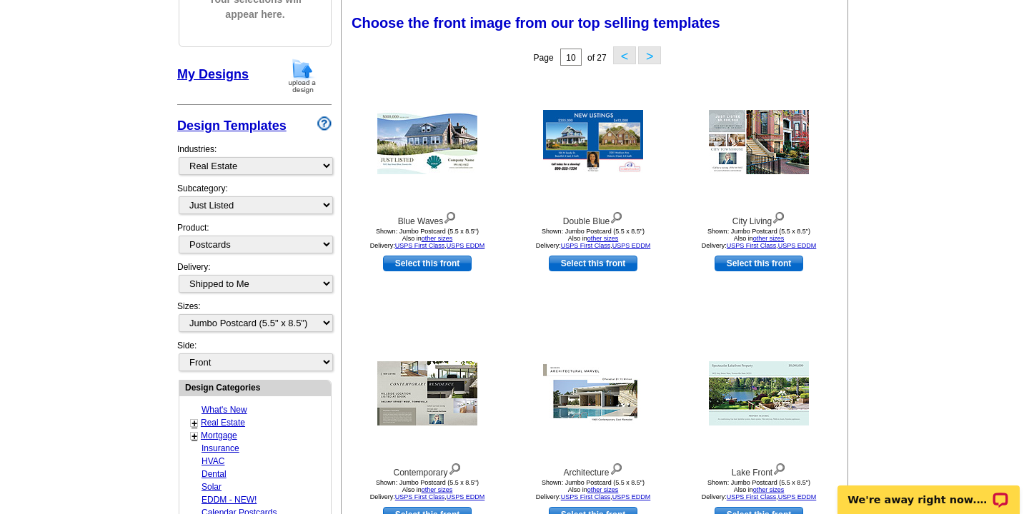
click at [623, 56] on button "<" at bounding box center [624, 55] width 23 height 18
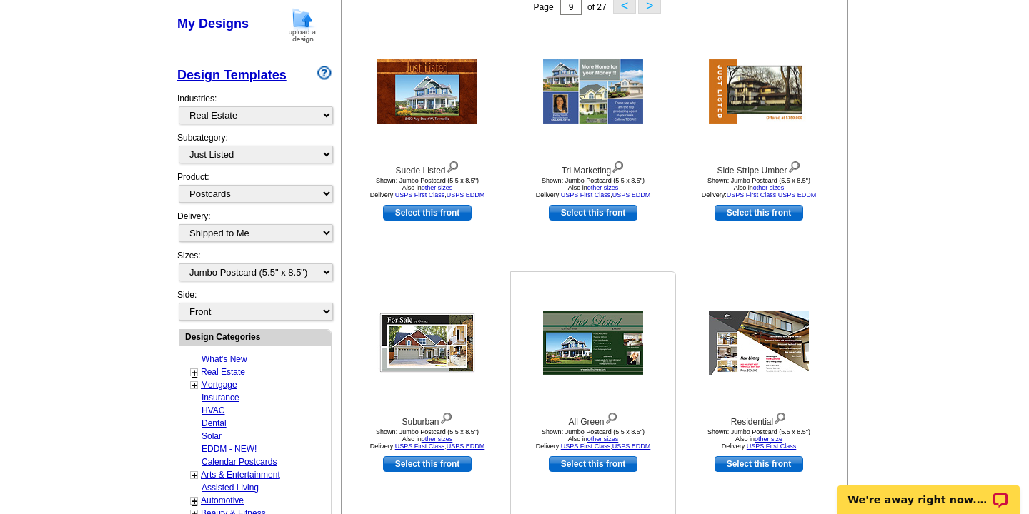
scroll to position [260, 0]
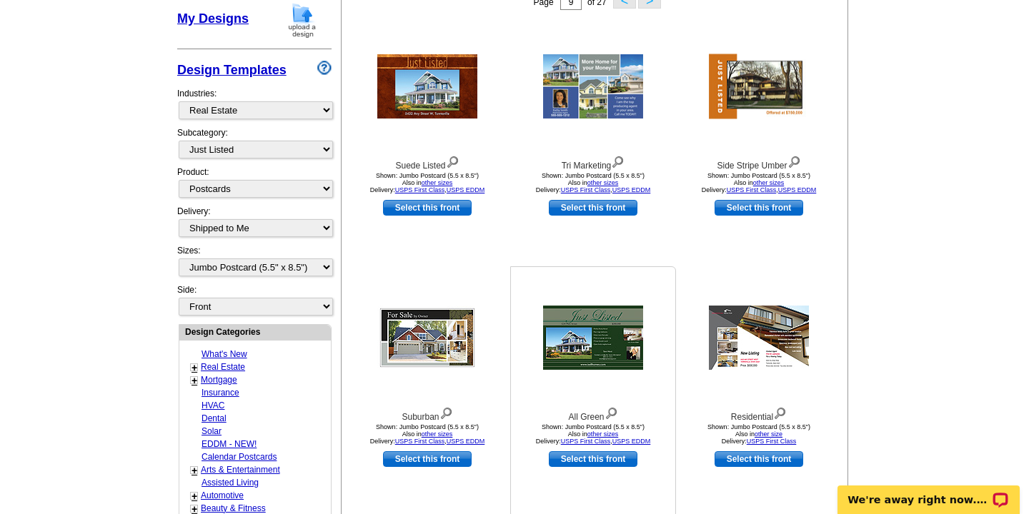
click at [590, 464] on link "Select this front" at bounding box center [593, 460] width 89 height 16
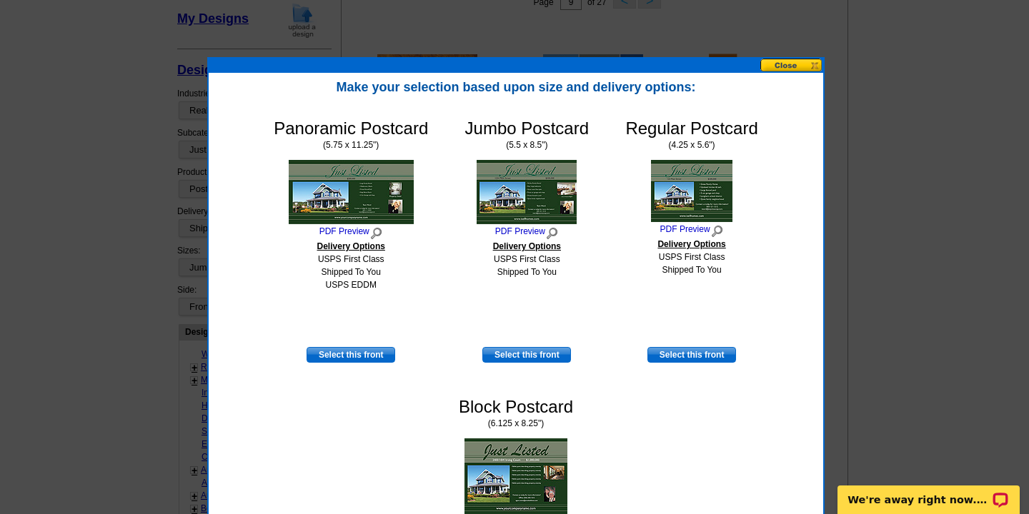
click at [537, 198] on img at bounding box center [527, 192] width 100 height 64
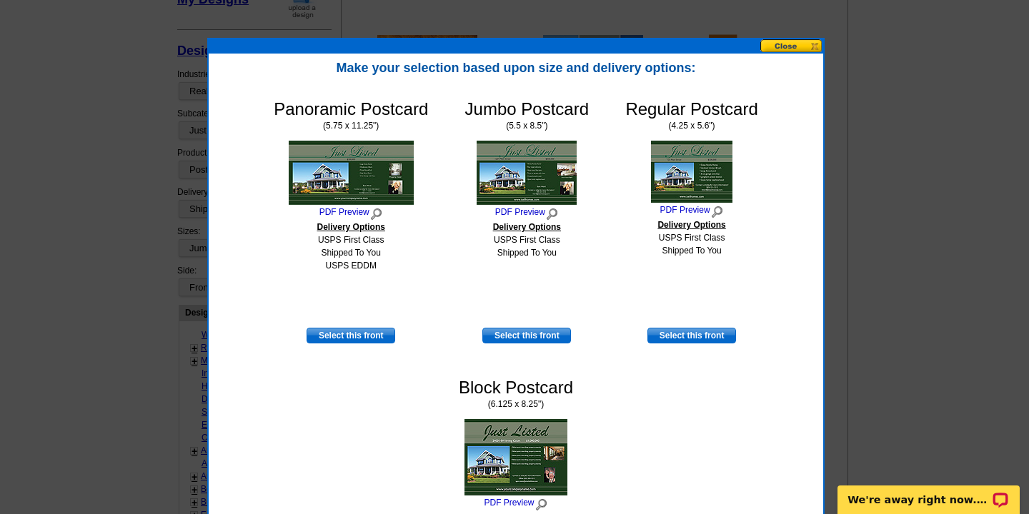
scroll to position [368, 0]
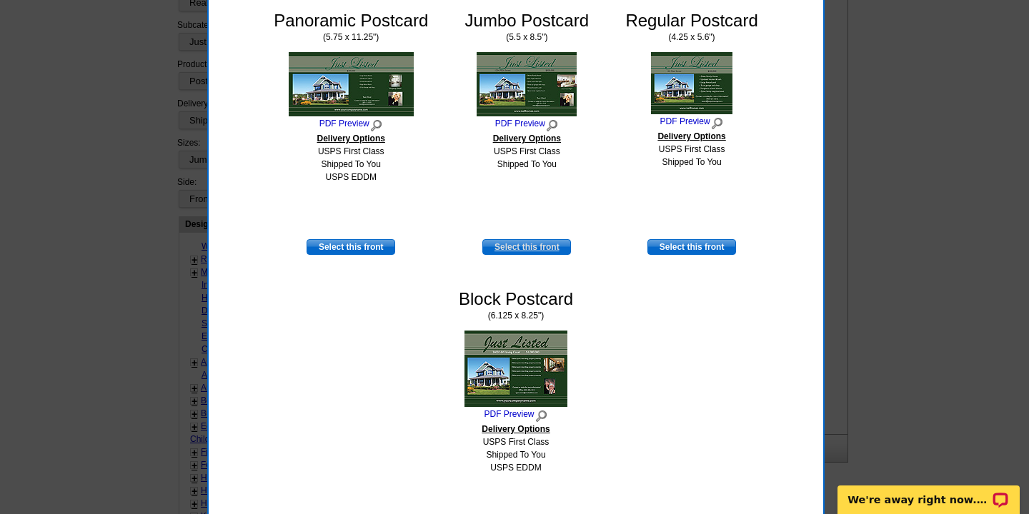
click at [530, 244] on link "Select this front" at bounding box center [526, 247] width 89 height 16
select select "back"
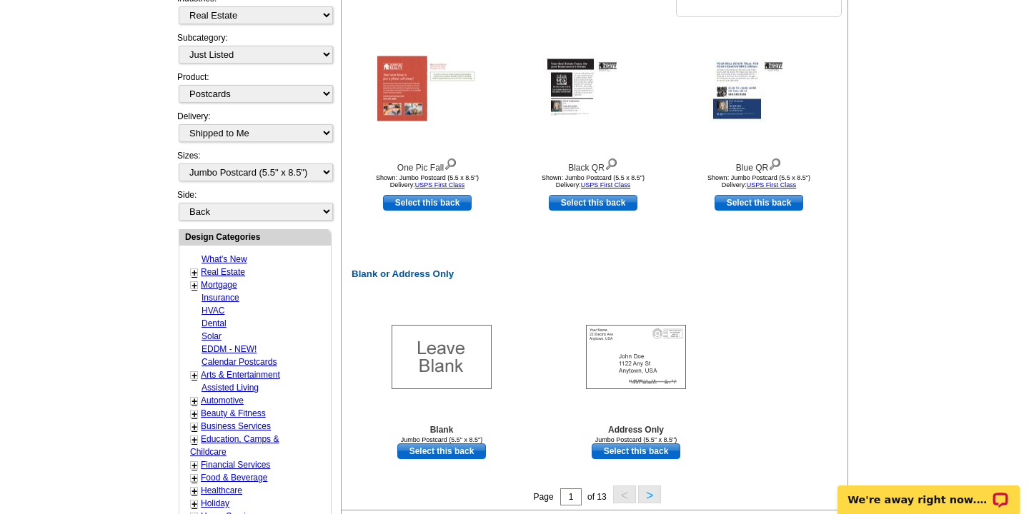
scroll to position [512, 0]
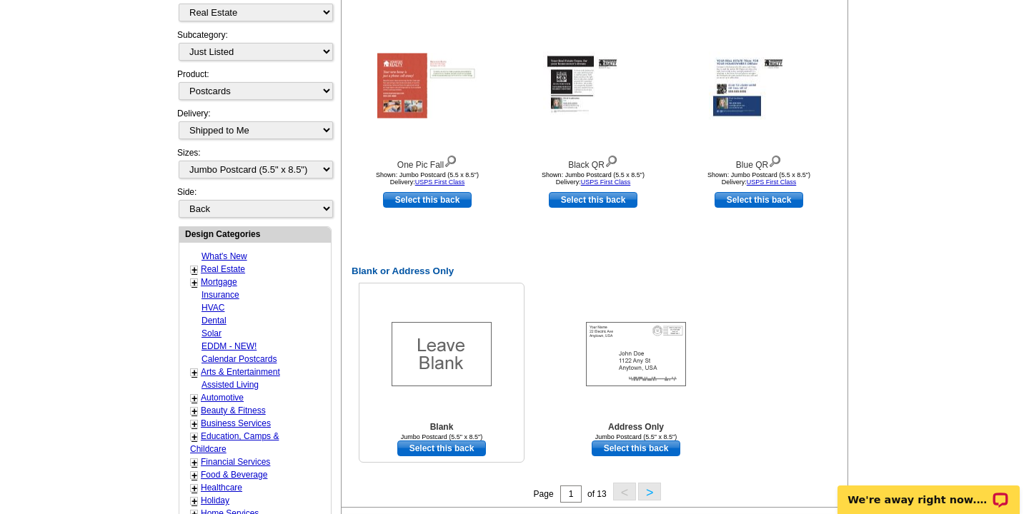
click at [444, 454] on link "Select this back" at bounding box center [441, 449] width 89 height 16
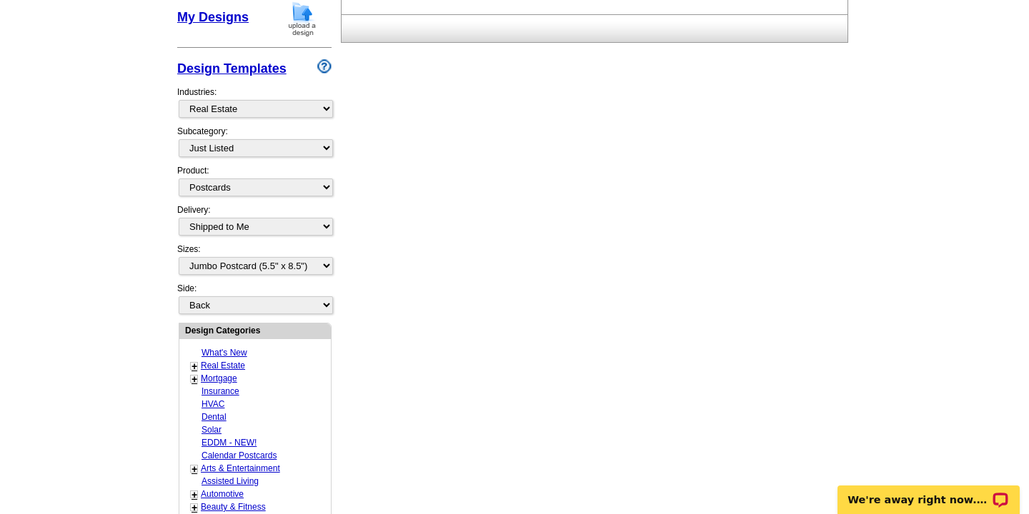
scroll to position [359, 0]
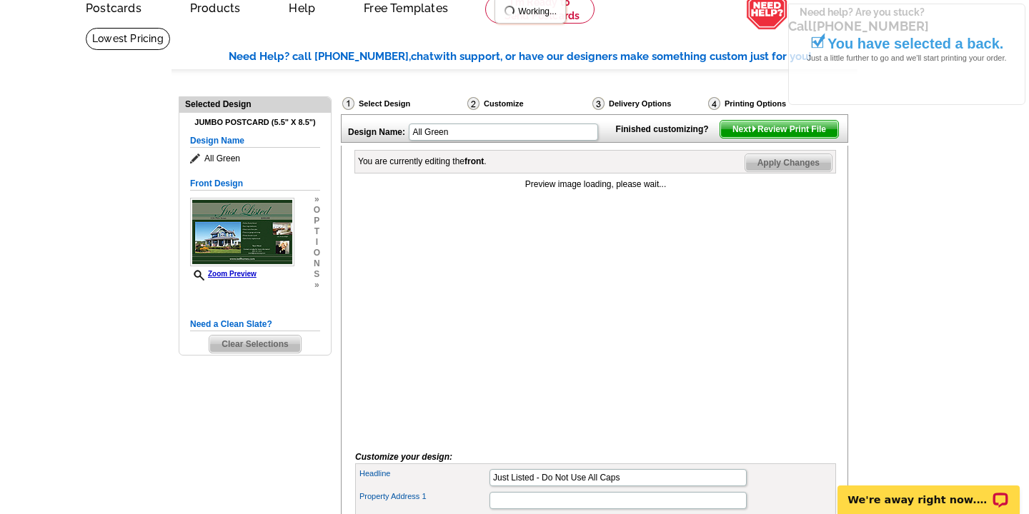
scroll to position [70, 0]
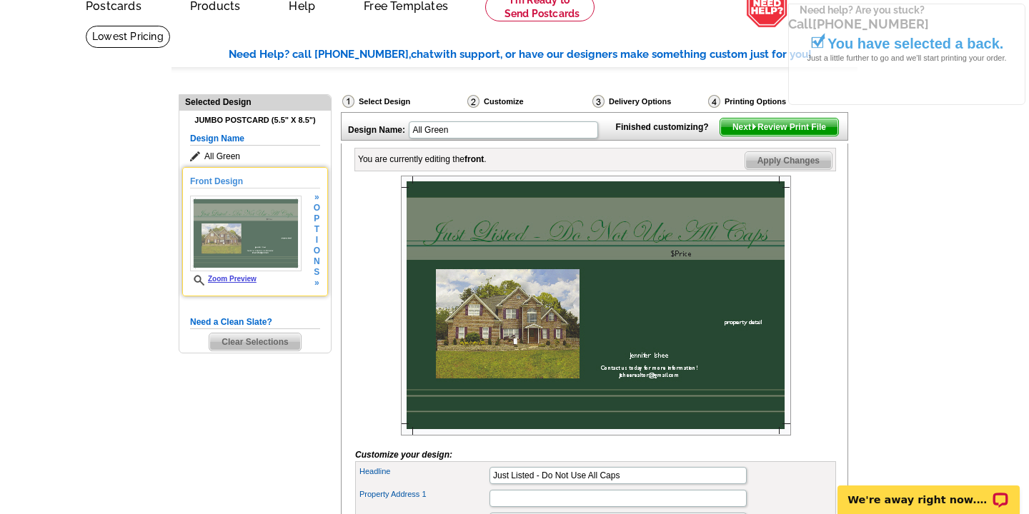
click at [244, 232] on img at bounding box center [245, 234] width 111 height 76
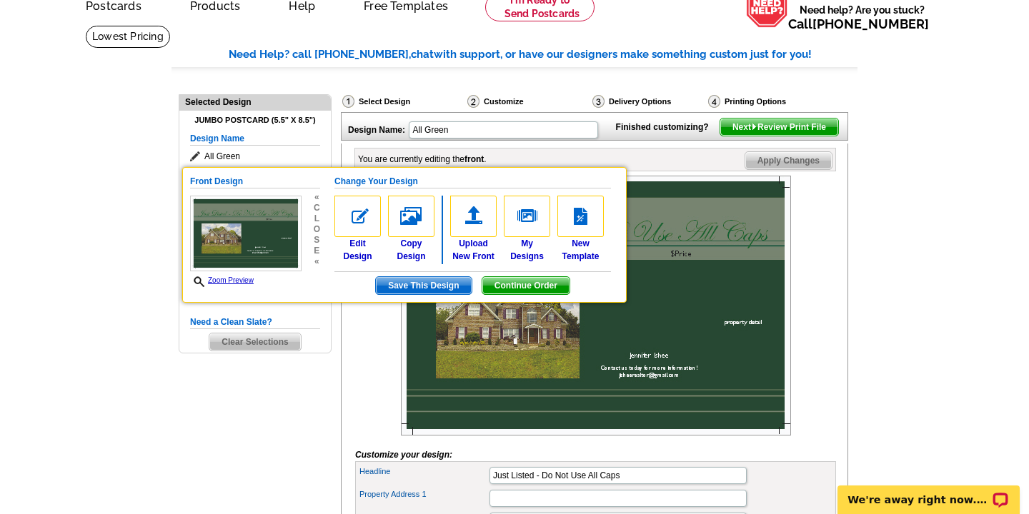
click at [241, 227] on img at bounding box center [245, 234] width 111 height 76
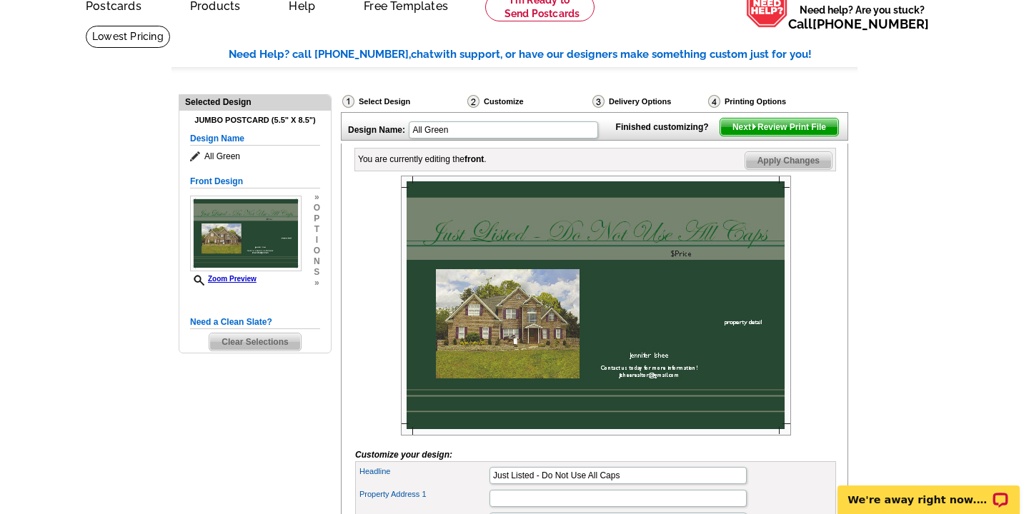
click at [568, 256] on img at bounding box center [596, 306] width 390 height 260
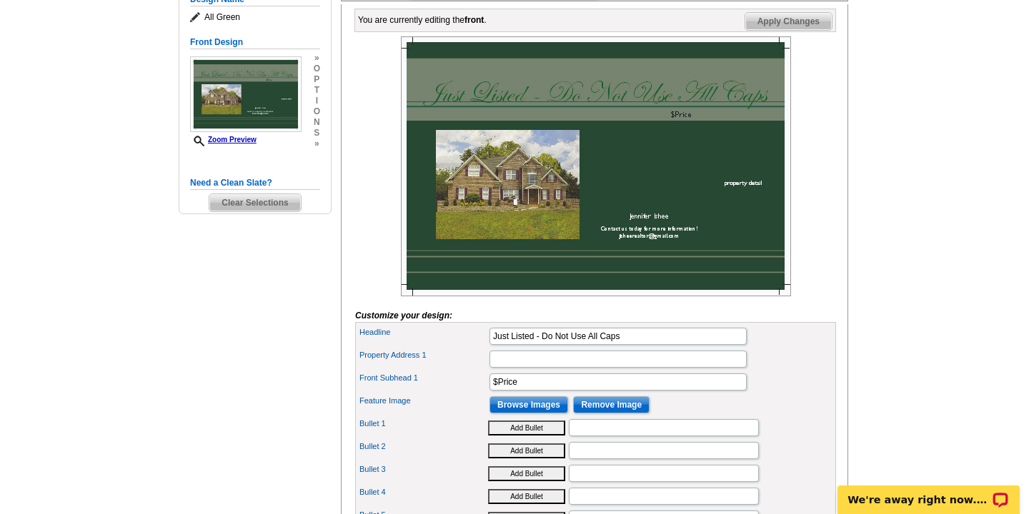
scroll to position [228, 0]
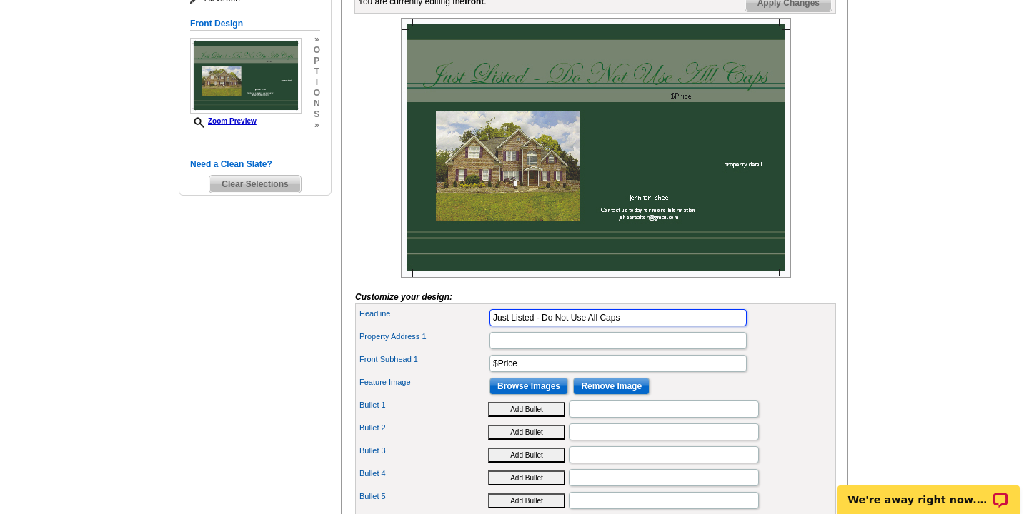
click at [630, 327] on input "Just Listed - Do Not Use All Caps" at bounding box center [617, 317] width 257 height 17
click at [712, 327] on input "Just Listed - [STREET_ADDRESS]" at bounding box center [617, 317] width 257 height 17
type input "Just Listed -"
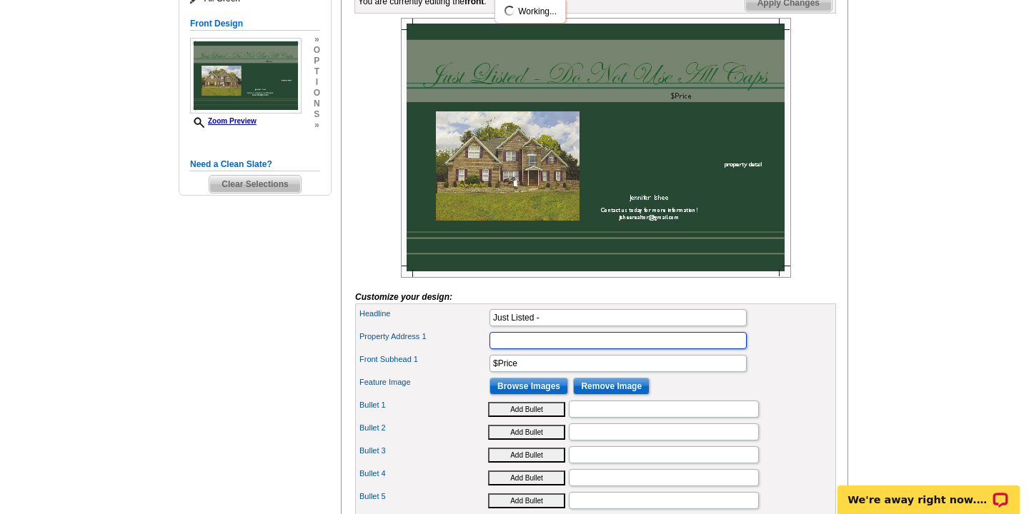
click at [543, 349] on input "Property Address 1" at bounding box center [617, 340] width 257 height 17
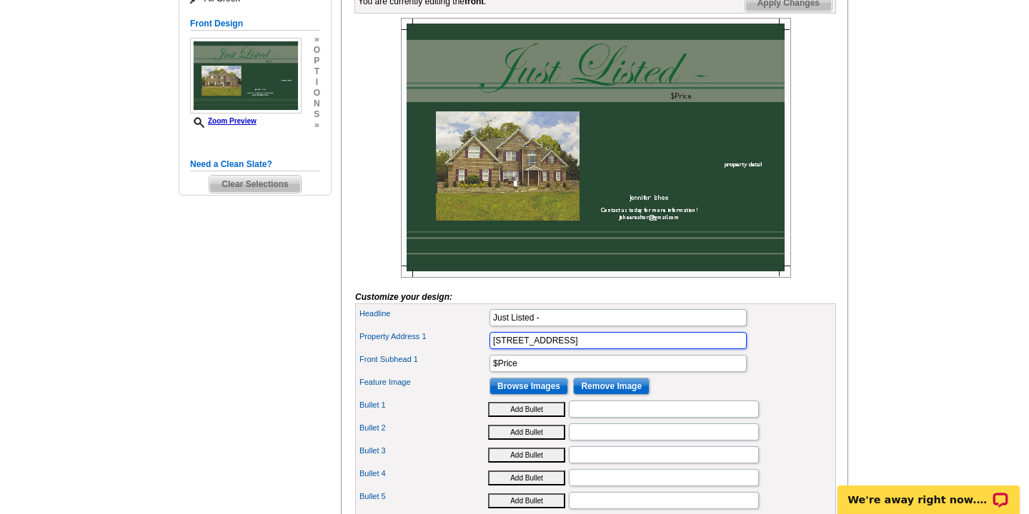
type input "[STREET_ADDRESS]"
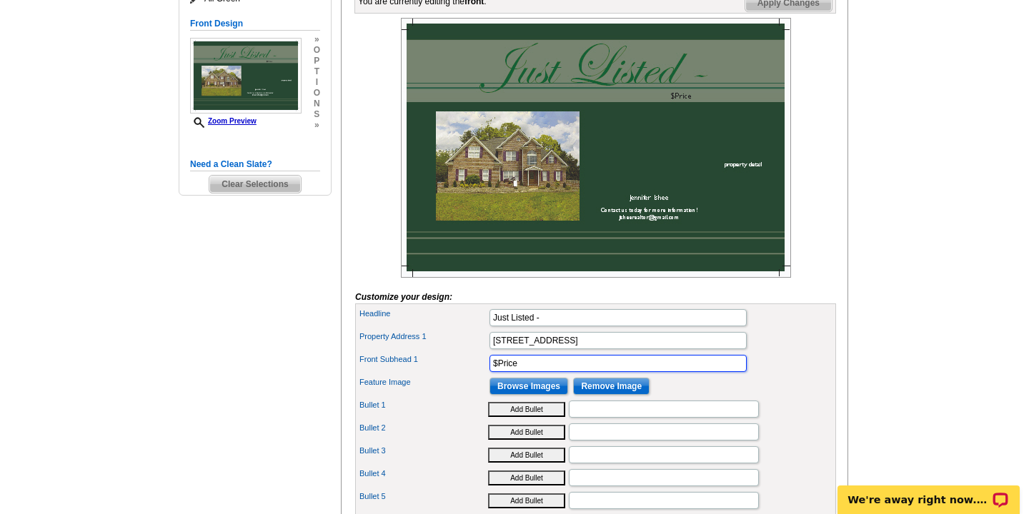
click at [529, 372] on input "$Price" at bounding box center [617, 363] width 257 height 17
type input "$"
click at [567, 372] on input "$775,000" at bounding box center [617, 363] width 257 height 17
click at [536, 372] on input "$775,000" at bounding box center [617, 363] width 257 height 17
type input "$"
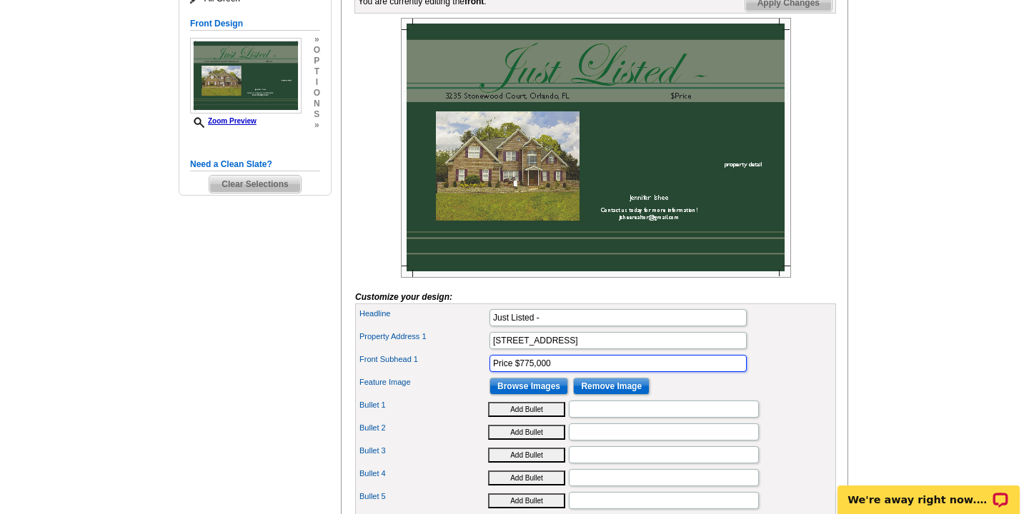
type input "Price $775,000"
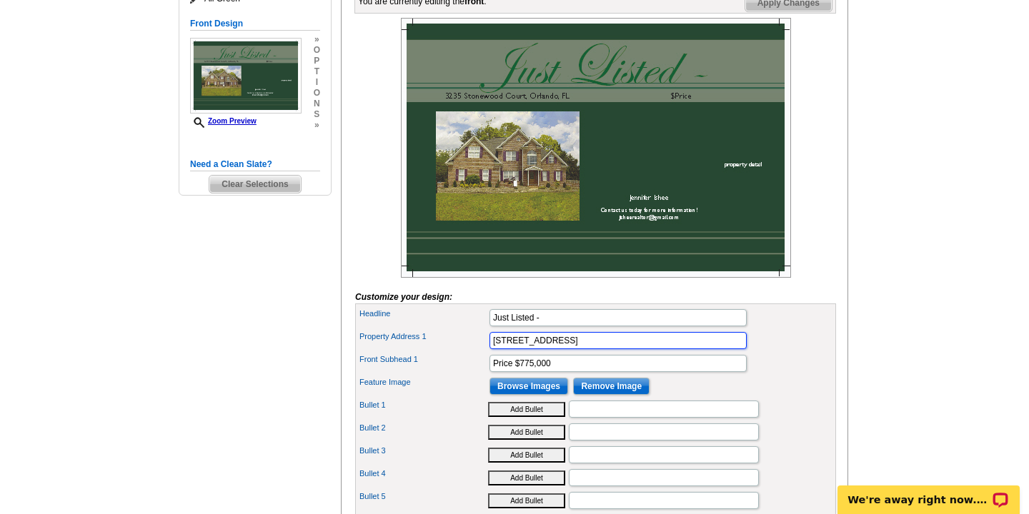
click at [715, 349] on input "[STREET_ADDRESS]" at bounding box center [617, 340] width 257 height 17
click at [740, 190] on img at bounding box center [596, 148] width 390 height 260
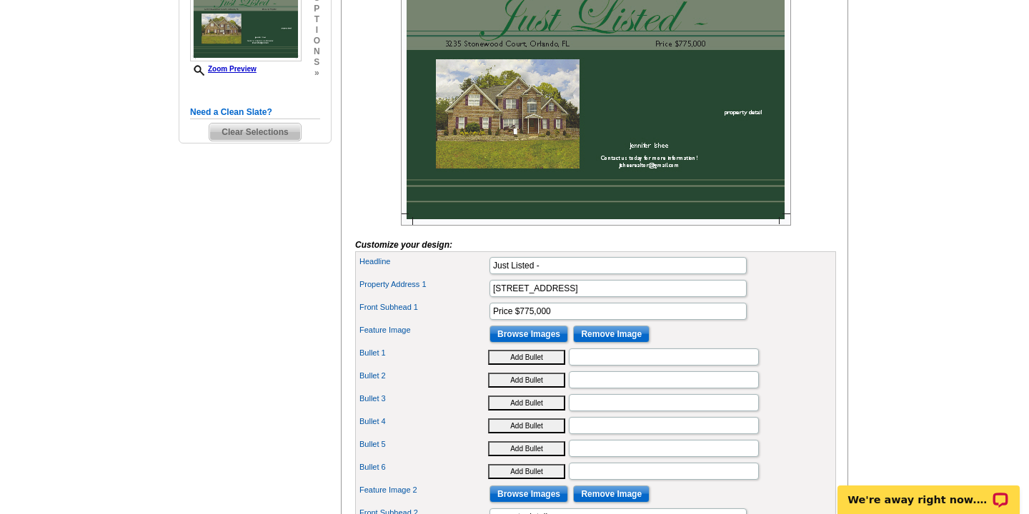
scroll to position [290, 0]
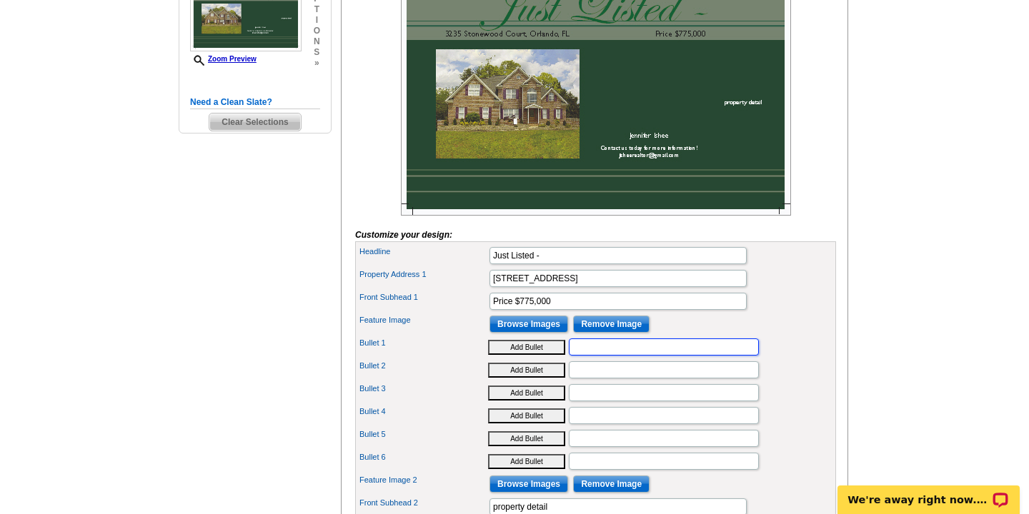
click at [583, 356] on input "Bullet 1" at bounding box center [664, 347] width 190 height 17
type input "Gourmet Kitchen"
click at [589, 379] on input "Bullet 2" at bounding box center [664, 370] width 190 height 17
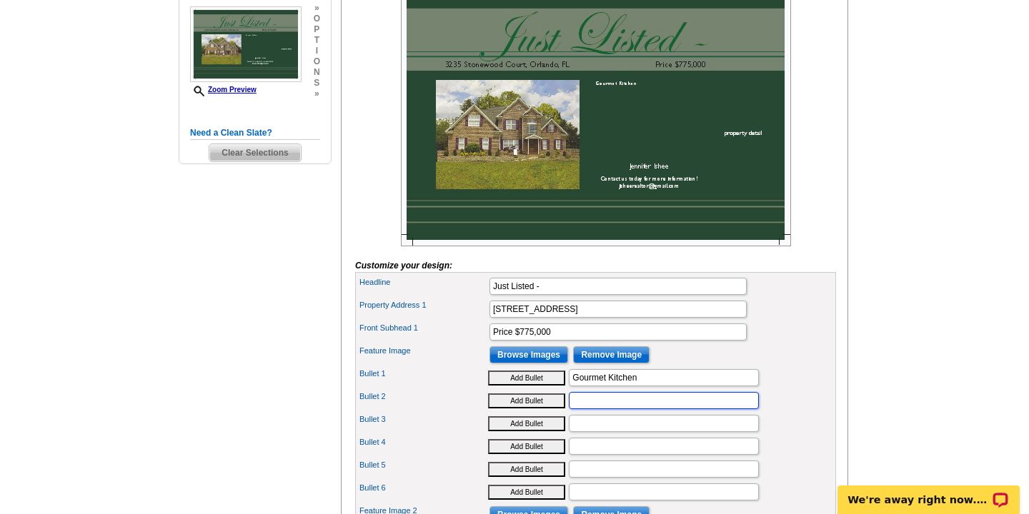
scroll to position [277, 0]
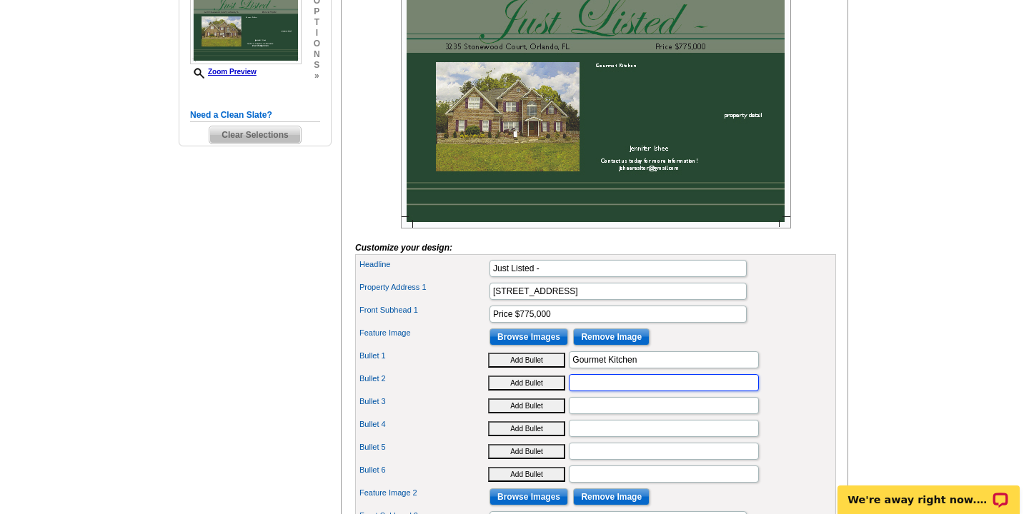
click at [597, 392] on input "Bullet 2" at bounding box center [664, 382] width 190 height 17
type input "Screened Porch and Fenced Yard"
click at [589, 414] on input "Bullet 3" at bounding box center [664, 405] width 190 height 17
click at [642, 369] on input "Gourmet Kitchen" at bounding box center [664, 360] width 190 height 17
type input "G"
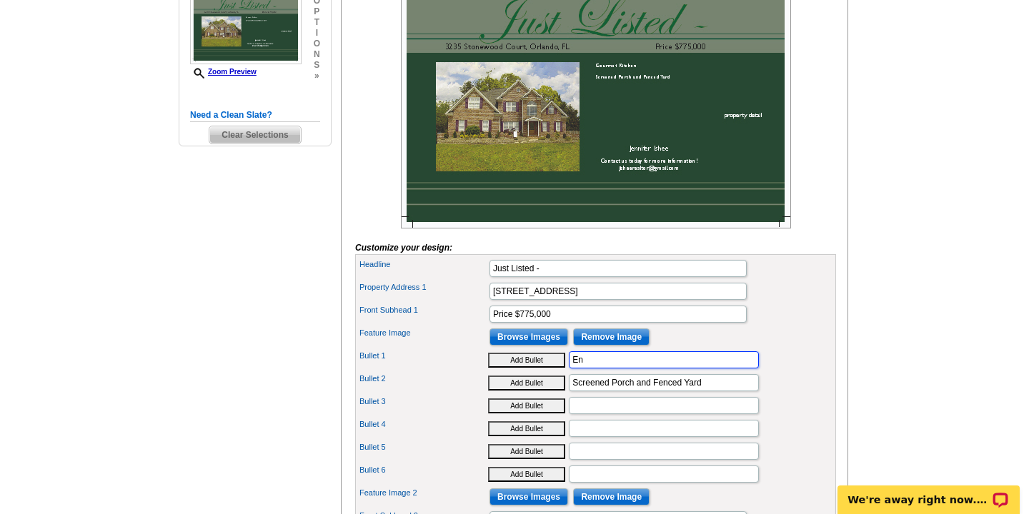
type input "E"
type input "Gourmet Kitchen with Granite Counters"
click at [614, 414] on input "Bullet 3" at bounding box center [664, 405] width 190 height 17
type input "Wood and Travertine Floors"
click at [729, 369] on input "Gourmet Kitchen with Granite Counters" at bounding box center [664, 360] width 190 height 17
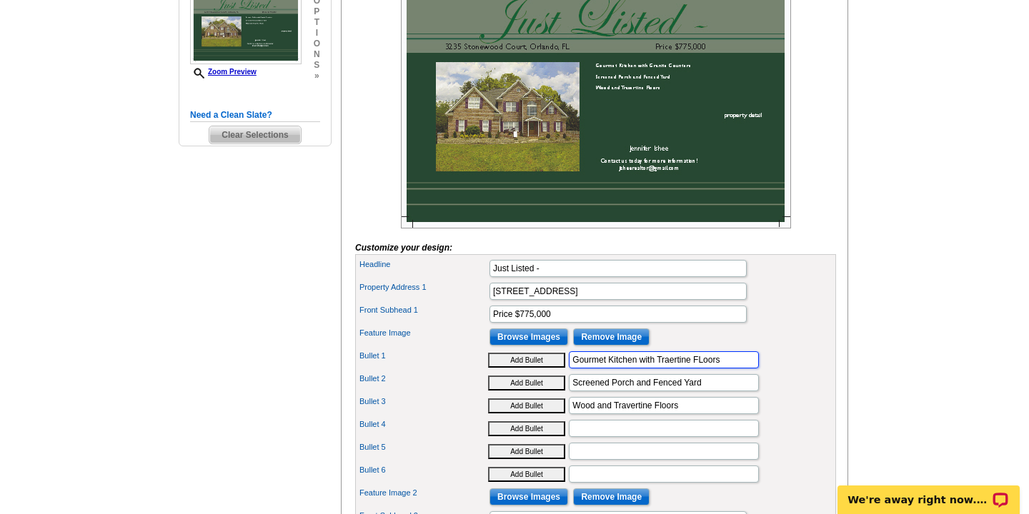
click at [669, 369] on input "Gourmet Kitchen with Traertine FLoors" at bounding box center [664, 360] width 190 height 17
click at [706, 369] on input "Gourmet Kitchen with Travertine FLoors" at bounding box center [664, 360] width 190 height 17
type input "Gourmet Kitchen with Travertine Floors"
click at [679, 414] on input "Wood and Travertine Floors" at bounding box center [664, 405] width 190 height 17
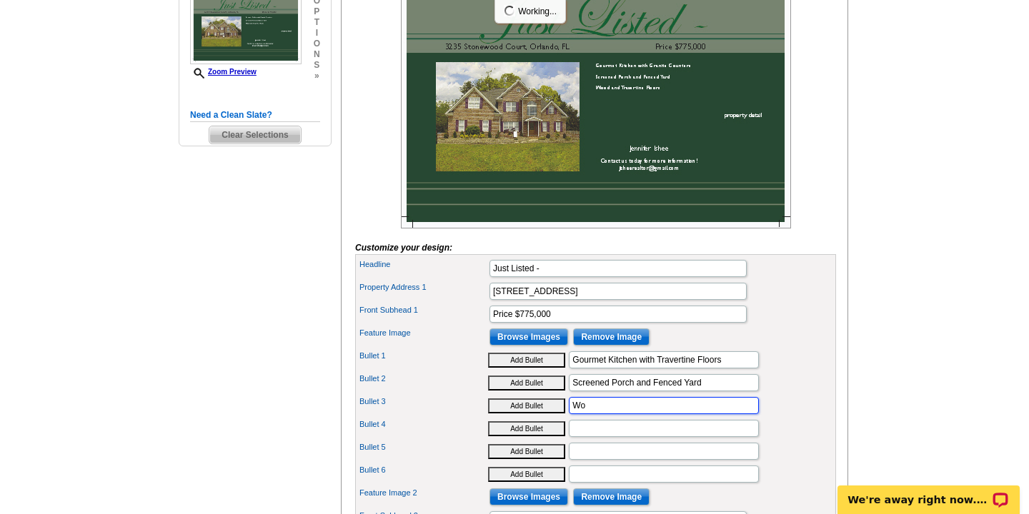
type input "W"
click at [598, 437] on input "Bullet 4" at bounding box center [664, 428] width 190 height 17
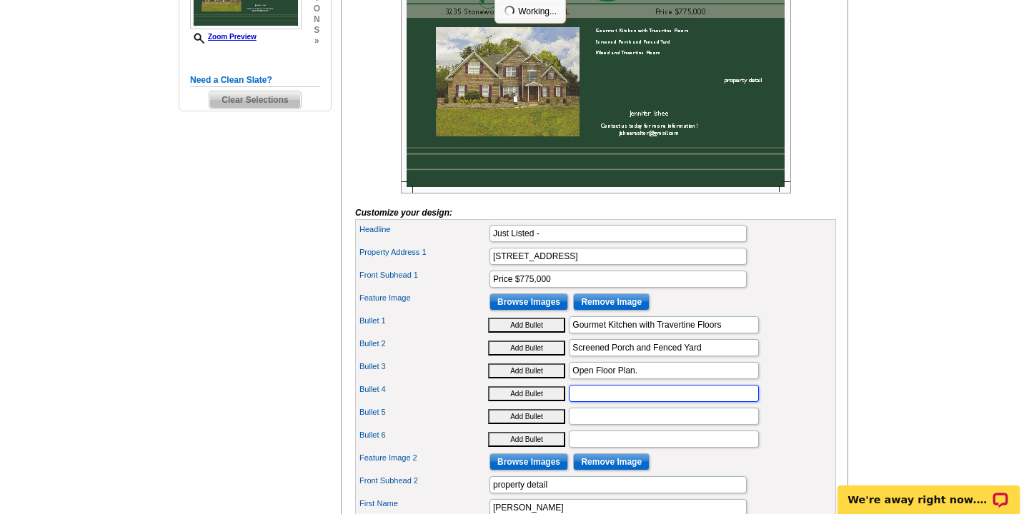
scroll to position [319, 0]
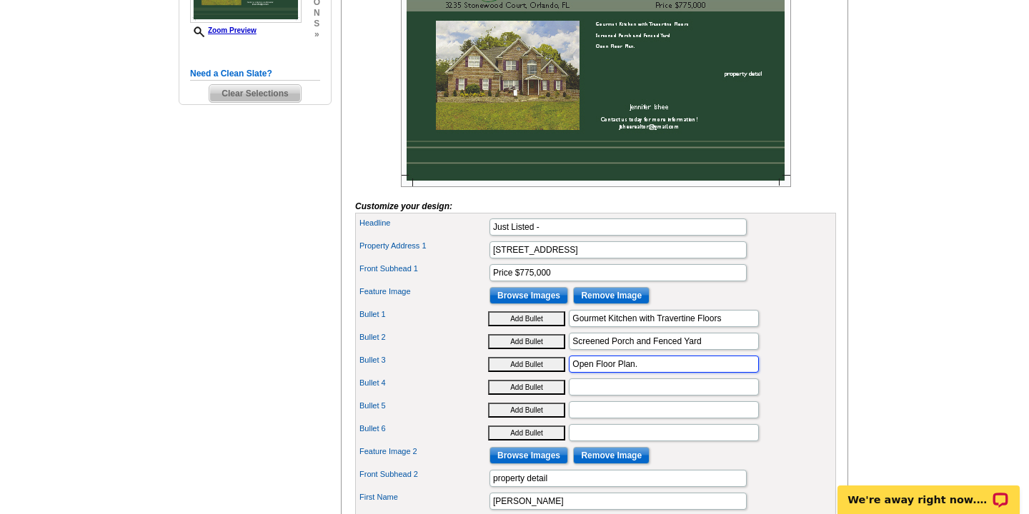
click at [639, 373] on input "Open Floor Plan." at bounding box center [664, 364] width 190 height 17
type input "Open Floor Plan"
click at [597, 396] on input "Bullet 4" at bounding box center [664, 387] width 190 height 17
type input "3 Bedrooms and 3 Bathrooms"
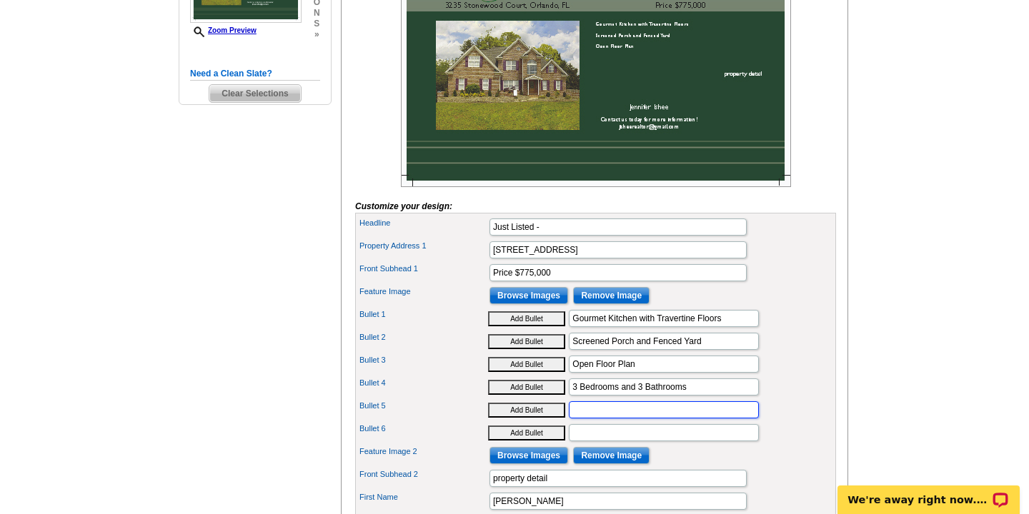
click at [593, 419] on input "Bullet 5" at bounding box center [664, 410] width 190 height 17
type input "B"
type input "Wood Burning Brick Fireplace"
click at [600, 442] on input "Bullet 6" at bounding box center [664, 432] width 190 height 17
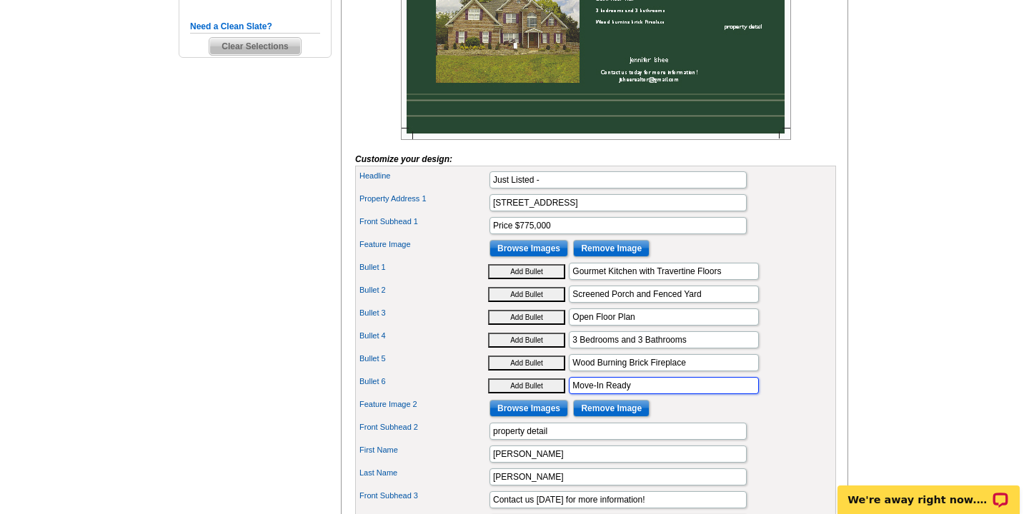
scroll to position [354, 0]
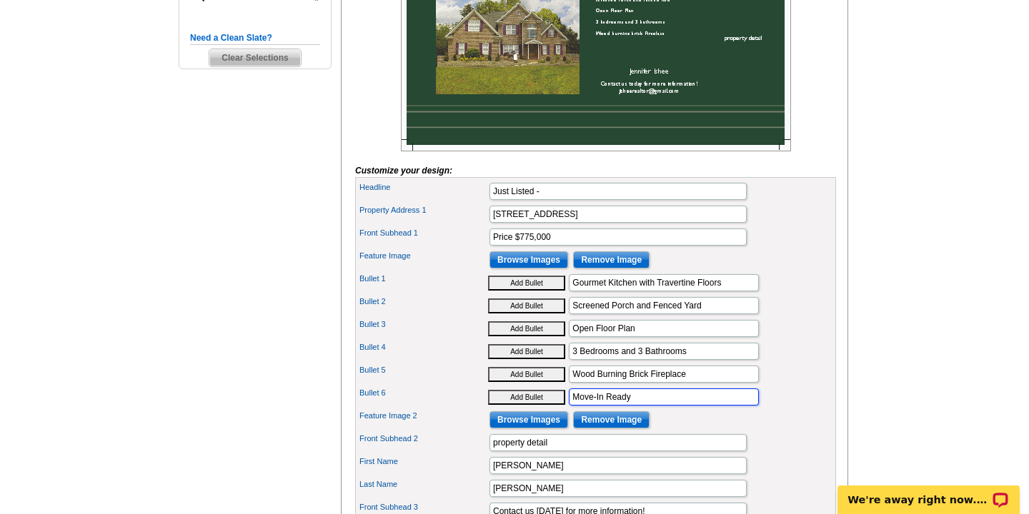
type input "Move-In Ready"
click at [554, 452] on input "property detail" at bounding box center [617, 442] width 257 height 17
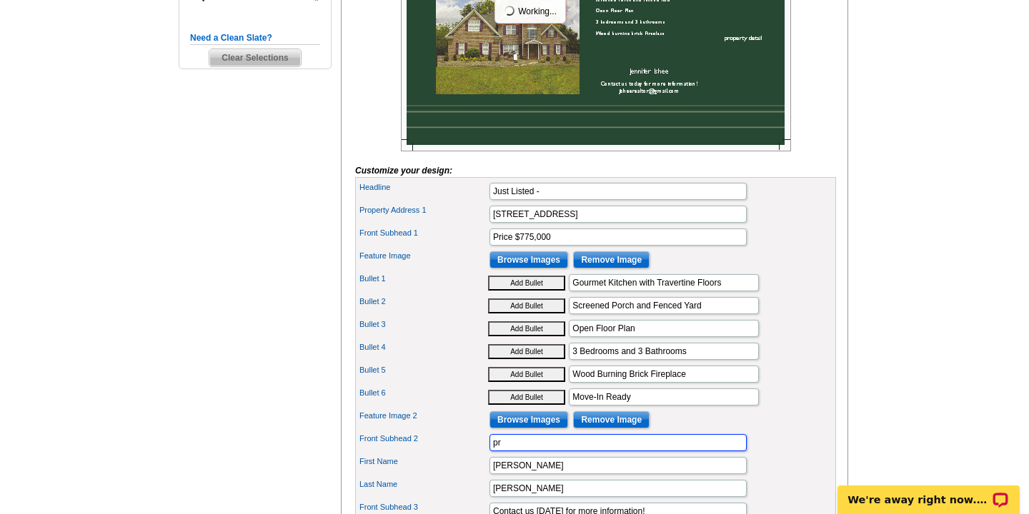
type input "p"
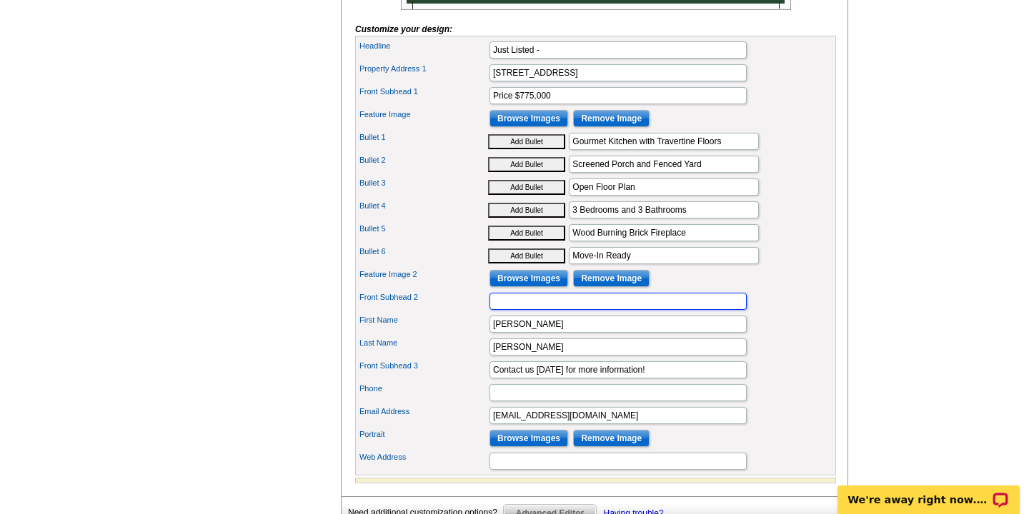
scroll to position [498, 0]
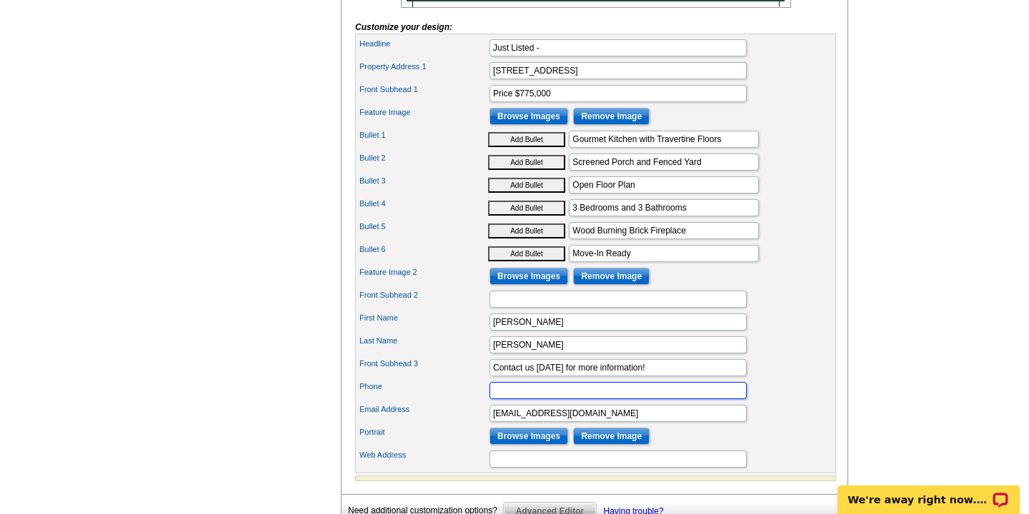
click at [513, 399] on input "Phone" at bounding box center [617, 390] width 257 height 17
type input "[PHONE_NUMBER]"
click at [532, 377] on input "Contact us [DATE] for more information!" at bounding box center [617, 367] width 257 height 17
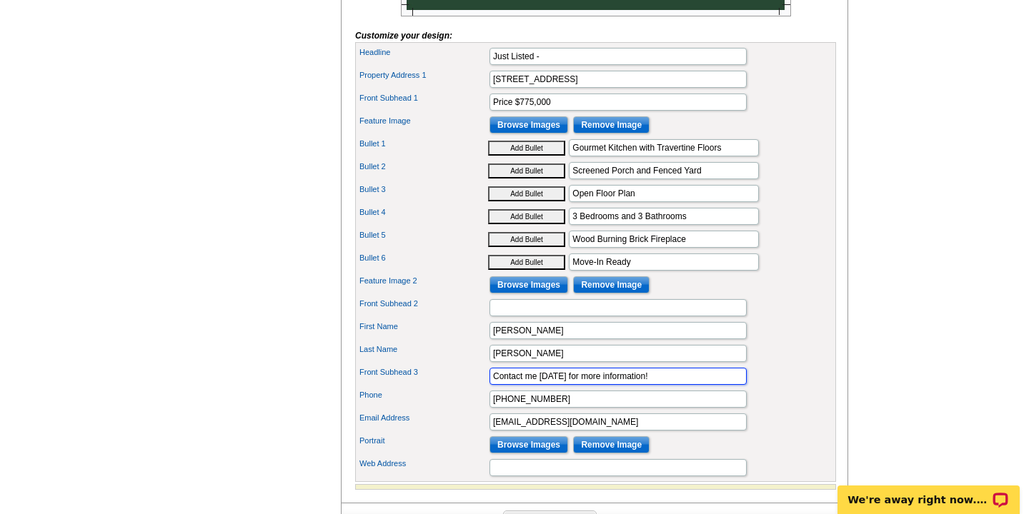
scroll to position [512, 0]
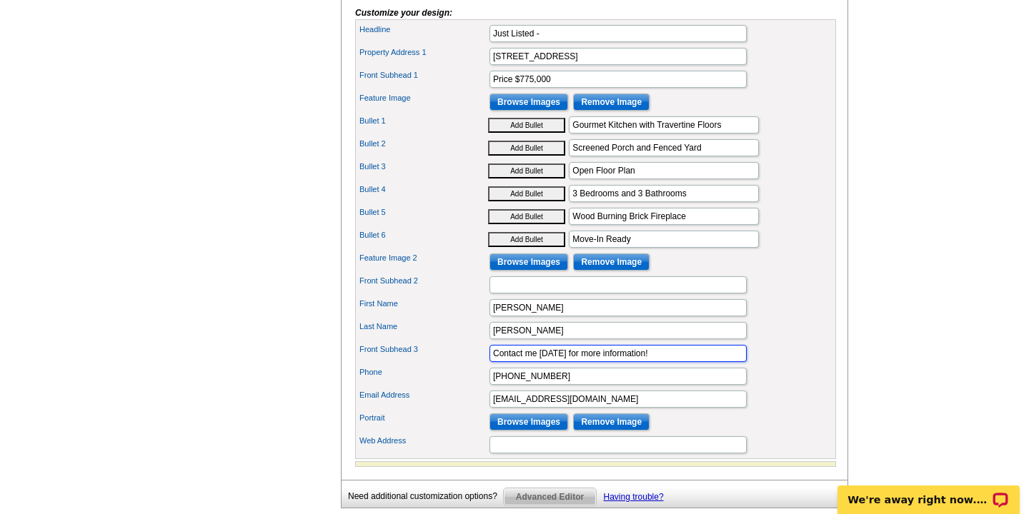
type input "Contact me [DATE] for more information!"
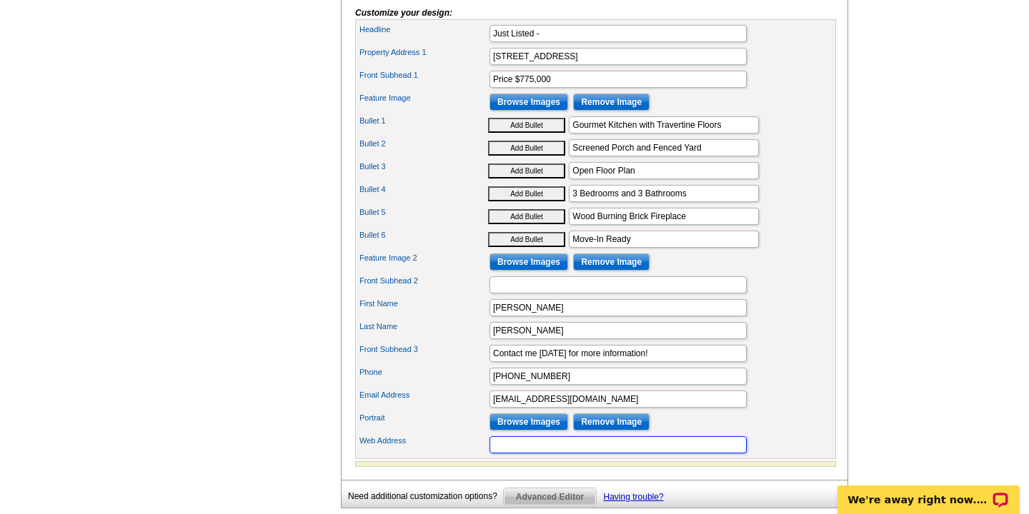
click at [514, 454] on input "Web Address" at bounding box center [617, 445] width 257 height 17
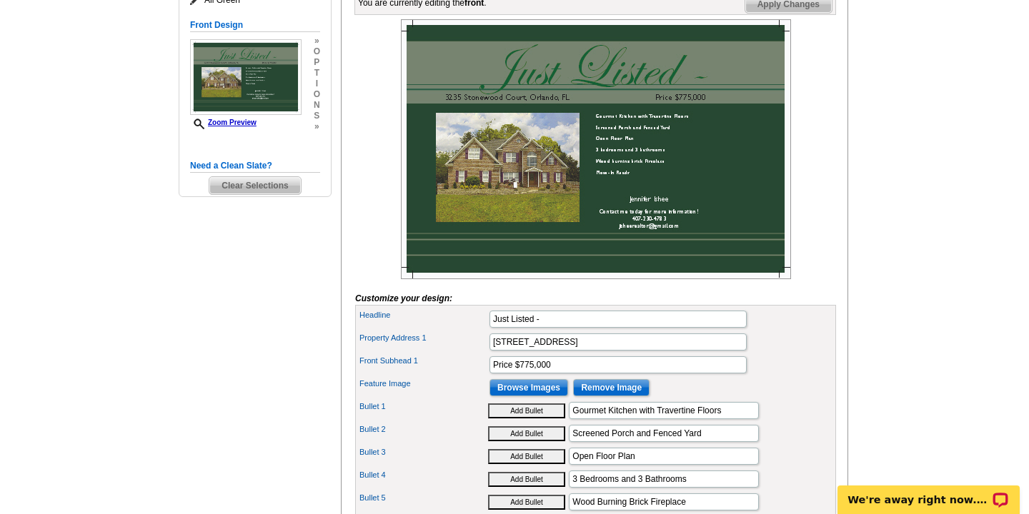
scroll to position [206, 0]
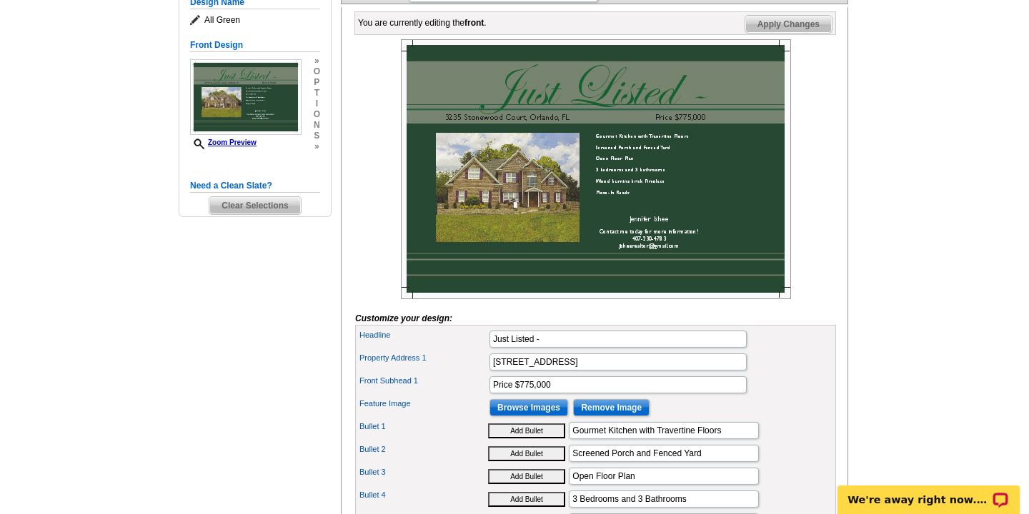
type input "OPEN HOUSE [DATE] AND [DATE]"
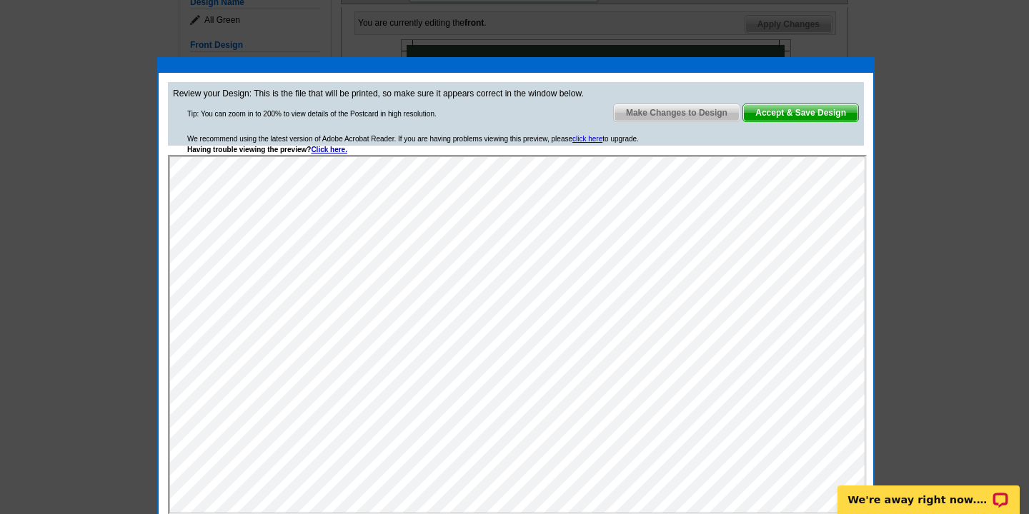
scroll to position [0, 0]
click at [661, 114] on span "Make Changes to Design" at bounding box center [677, 112] width 126 height 17
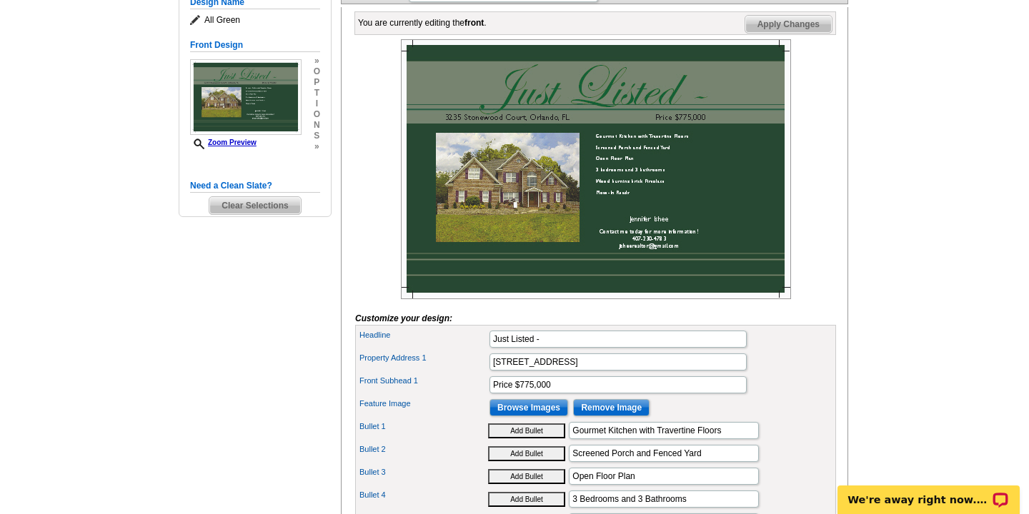
scroll to position [211, 0]
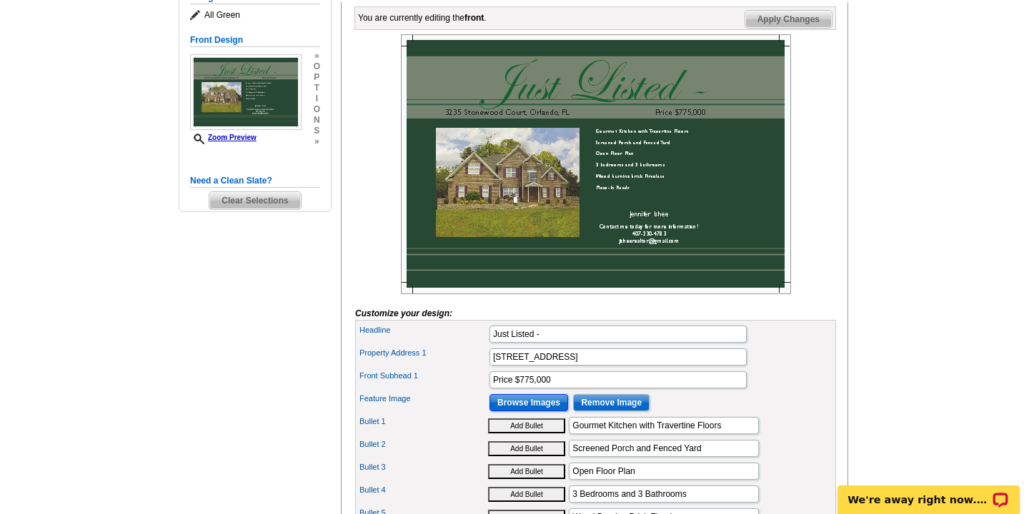
click at [523, 412] on input "Browse Images" at bounding box center [528, 402] width 79 height 17
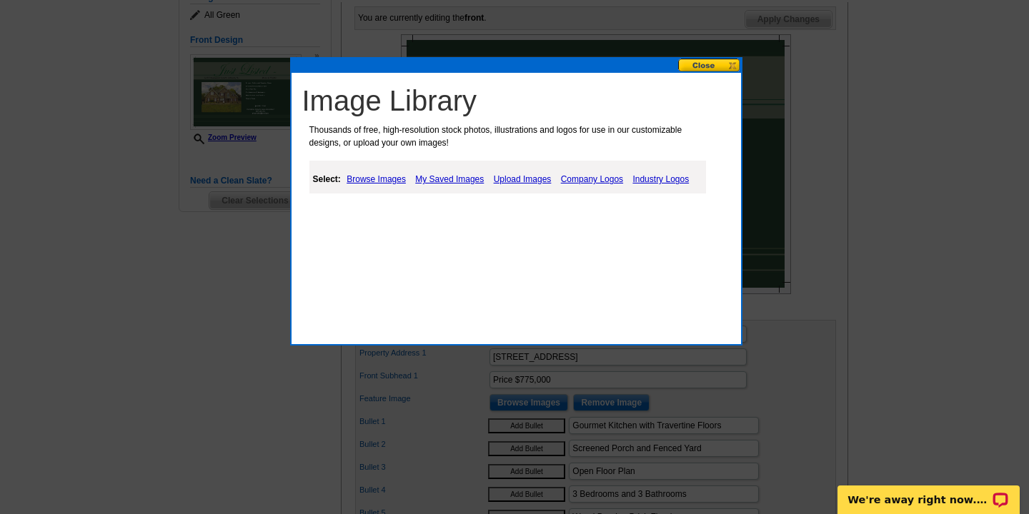
click at [512, 179] on link "Upload Images" at bounding box center [522, 179] width 65 height 17
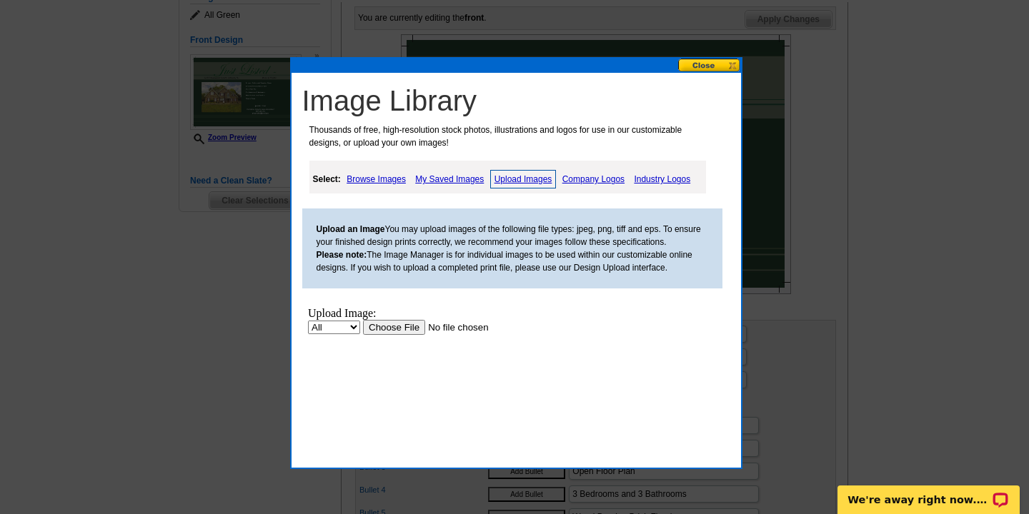
scroll to position [0, 0]
click at [396, 327] on input "file" at bounding box center [452, 327] width 181 height 15
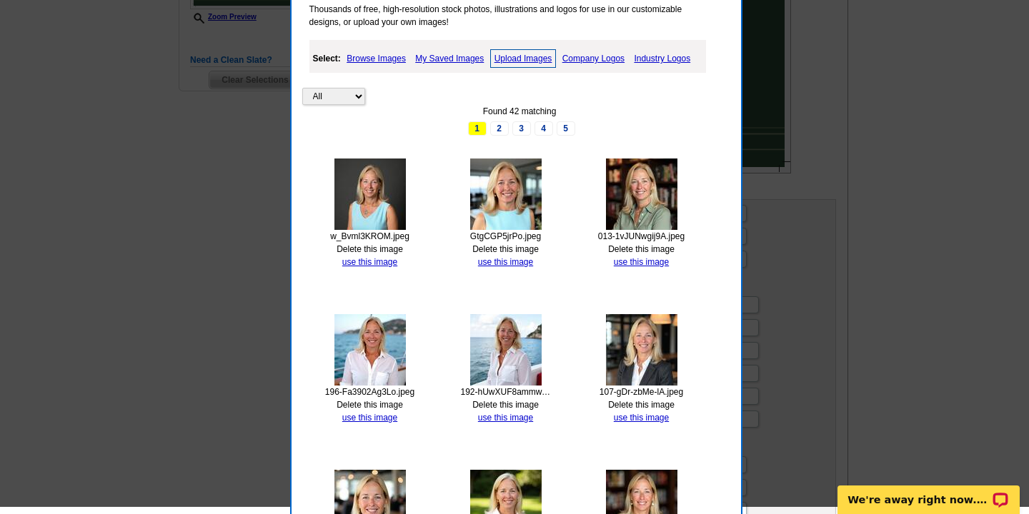
scroll to position [325, 0]
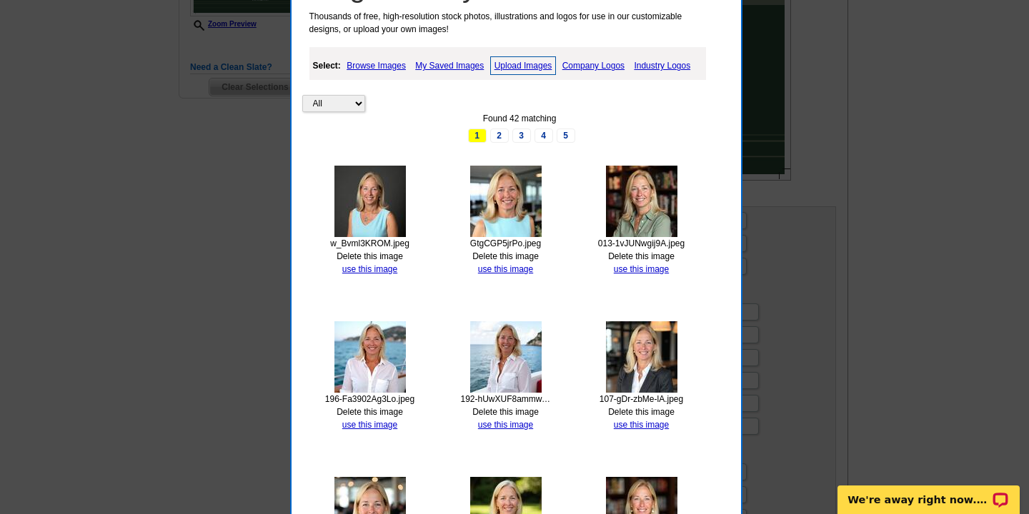
click at [372, 66] on link "Browse Images" at bounding box center [376, 65] width 66 height 17
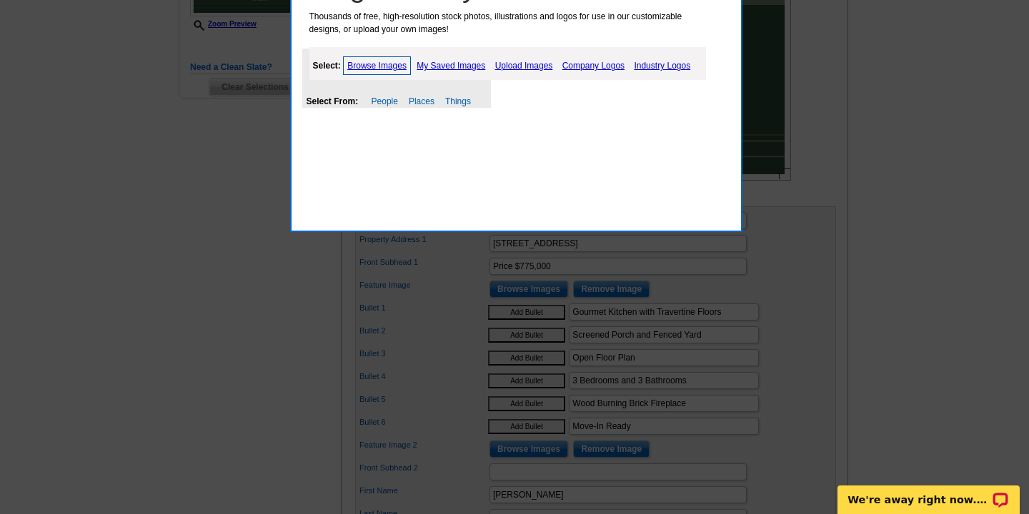
click at [464, 61] on link "My Saved Images" at bounding box center [451, 65] width 76 height 17
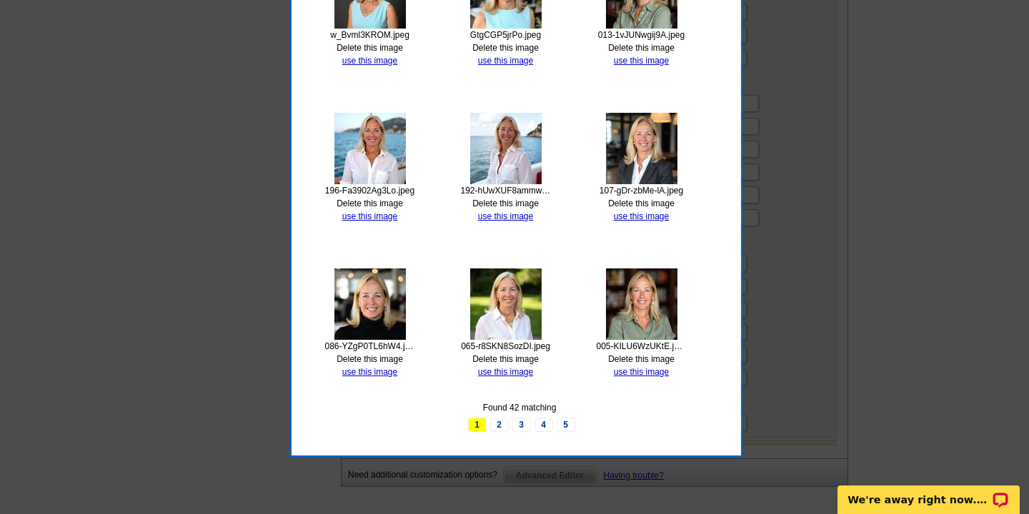
scroll to position [548, 0]
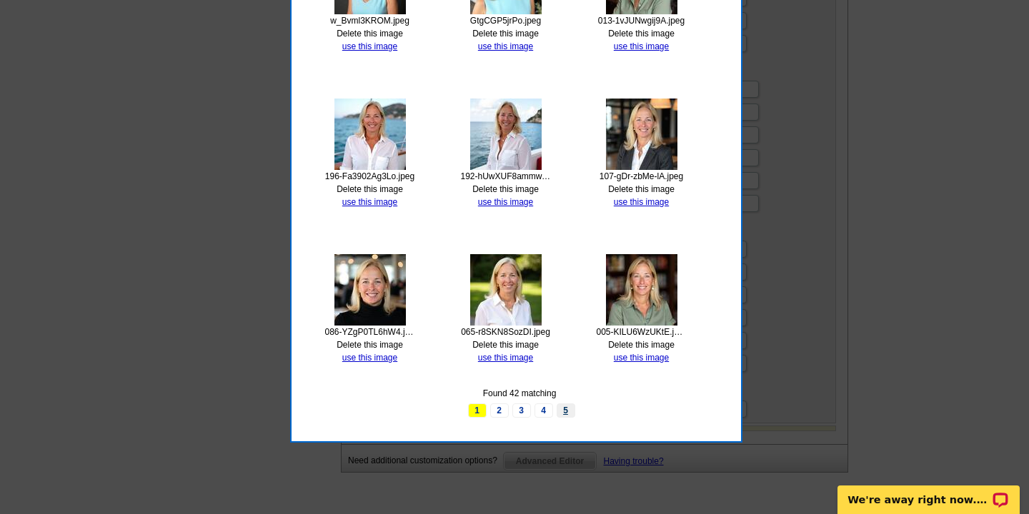
click at [567, 411] on link "5" at bounding box center [566, 411] width 19 height 14
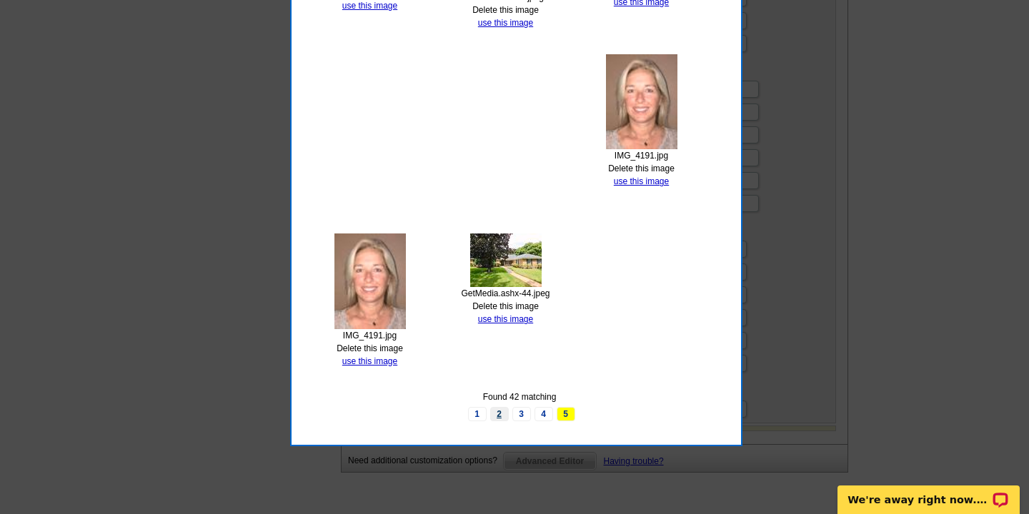
click at [497, 412] on link "2" at bounding box center [499, 414] width 19 height 14
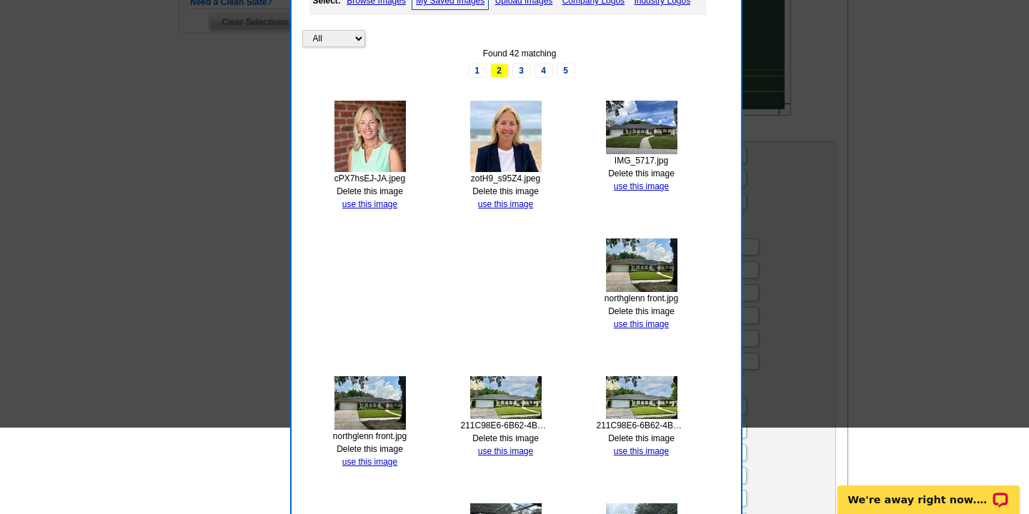
scroll to position [289, 0]
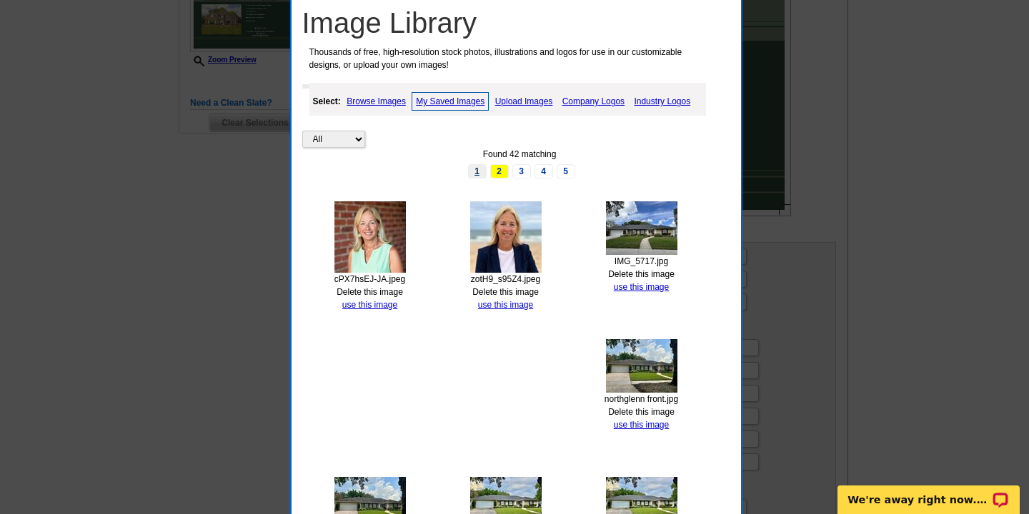
click at [479, 171] on link "1" at bounding box center [477, 171] width 19 height 14
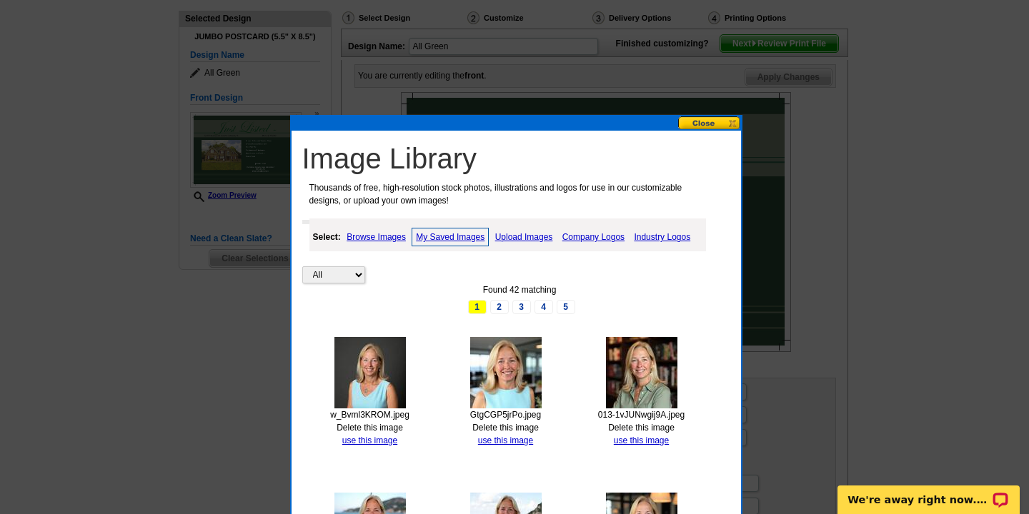
scroll to position [0, 0]
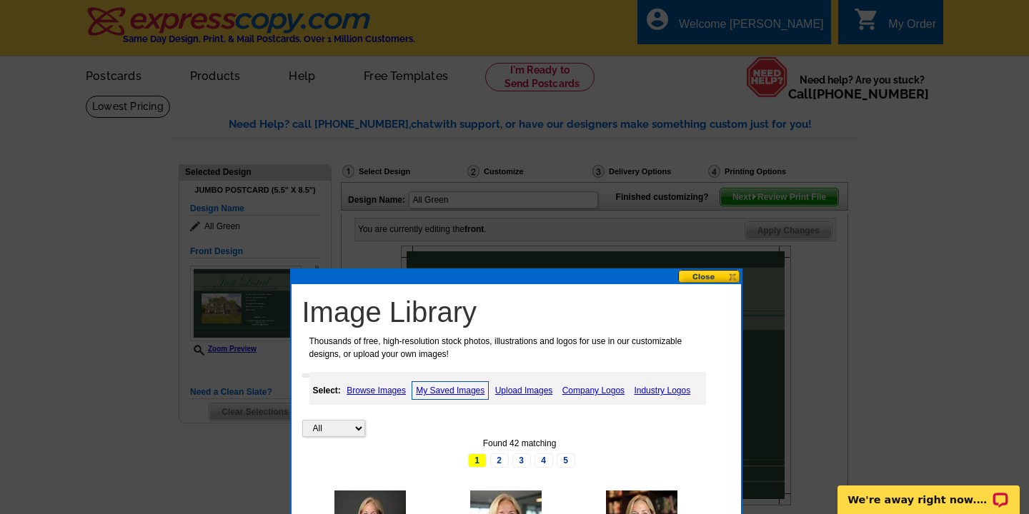
click at [706, 277] on button at bounding box center [709, 277] width 63 height 14
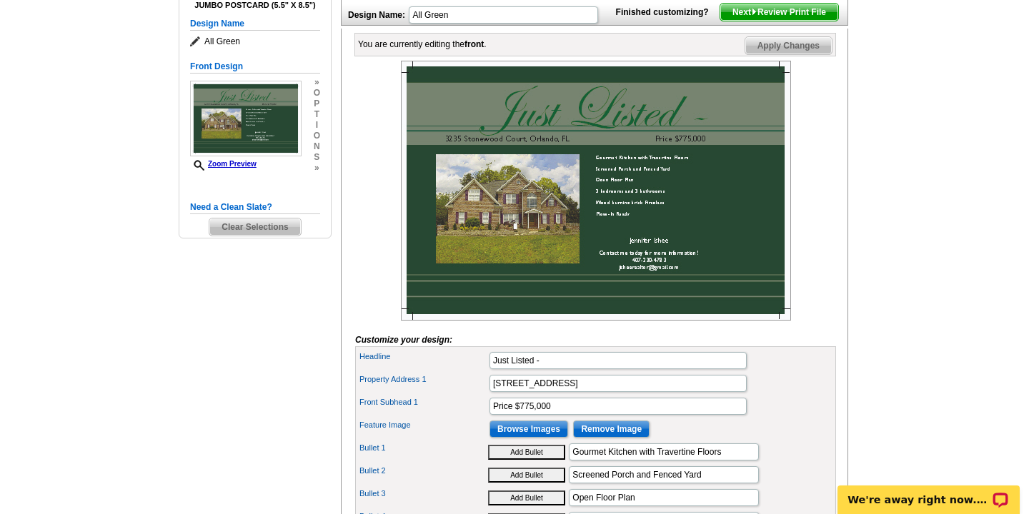
scroll to position [220, 0]
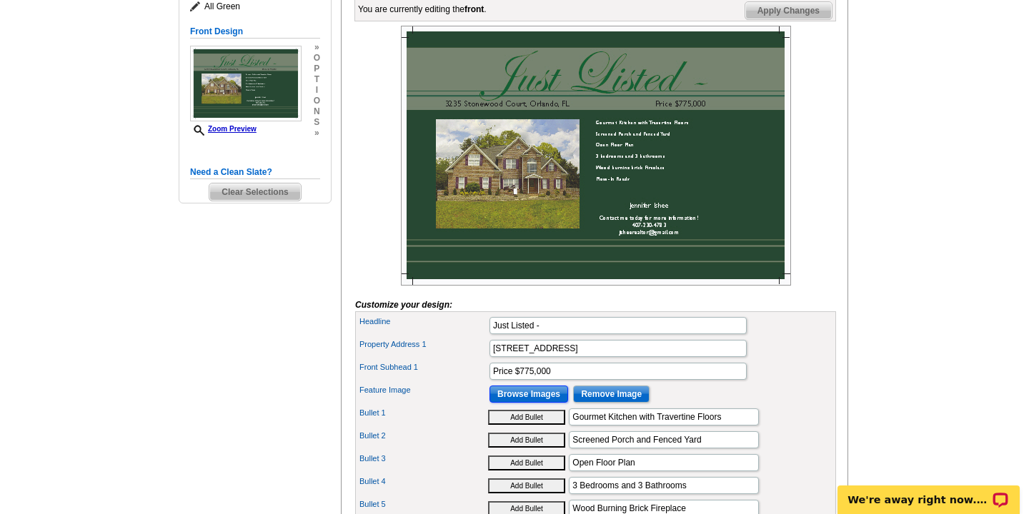
click at [534, 403] on input "Browse Images" at bounding box center [528, 394] width 79 height 17
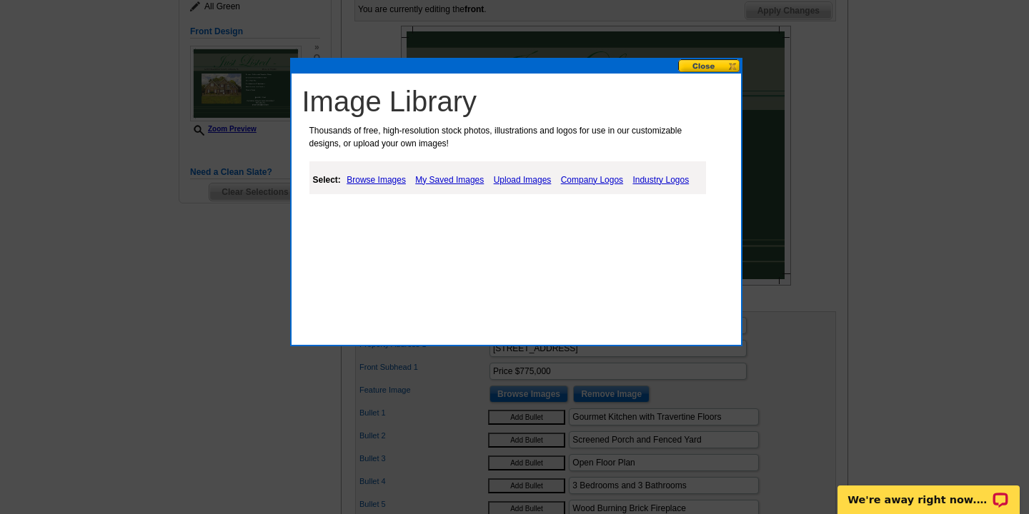
click at [511, 180] on link "Upload Images" at bounding box center [522, 179] width 65 height 17
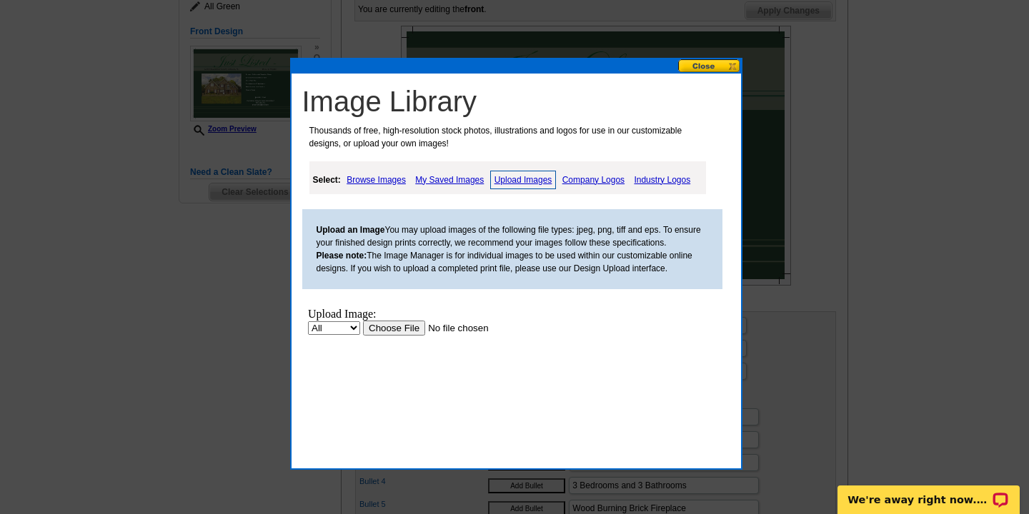
scroll to position [0, 0]
click at [409, 330] on input "file" at bounding box center [452, 327] width 181 height 15
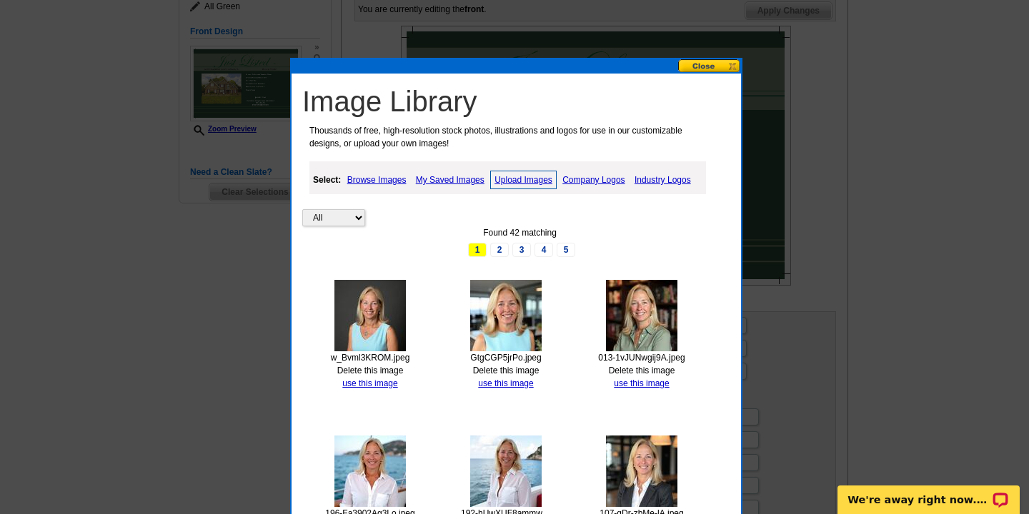
click at [696, 66] on button at bounding box center [709, 66] width 63 height 14
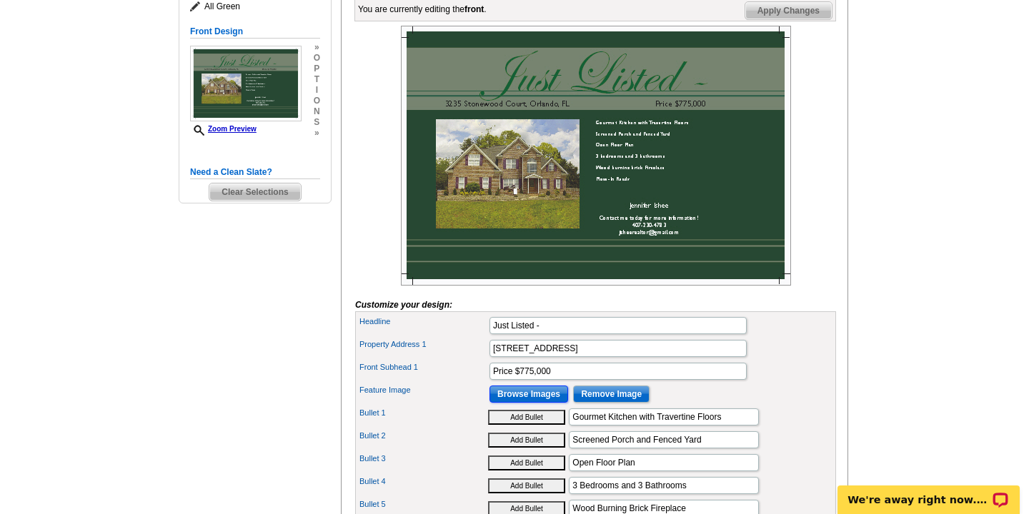
click at [528, 403] on input "Browse Images" at bounding box center [528, 394] width 79 height 17
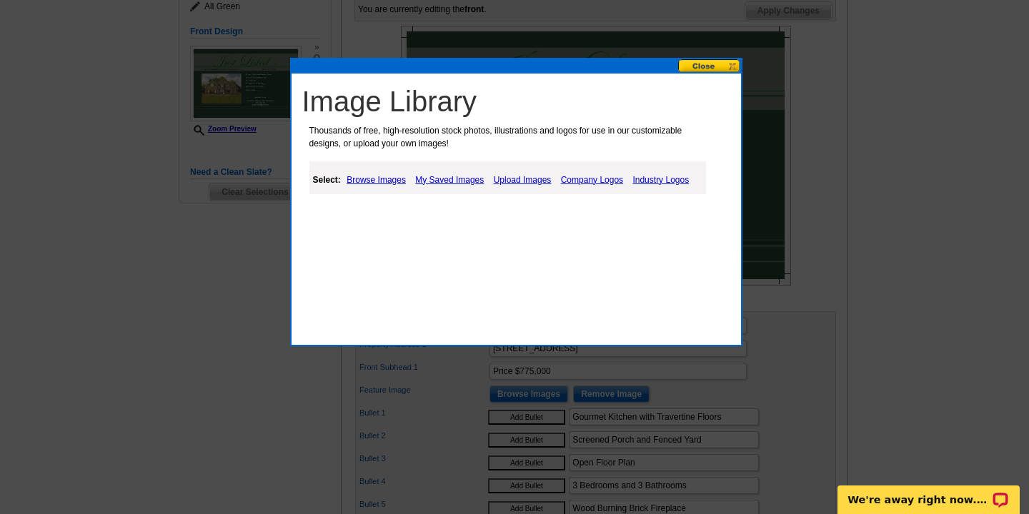
click at [518, 181] on link "Upload Images" at bounding box center [522, 179] width 65 height 17
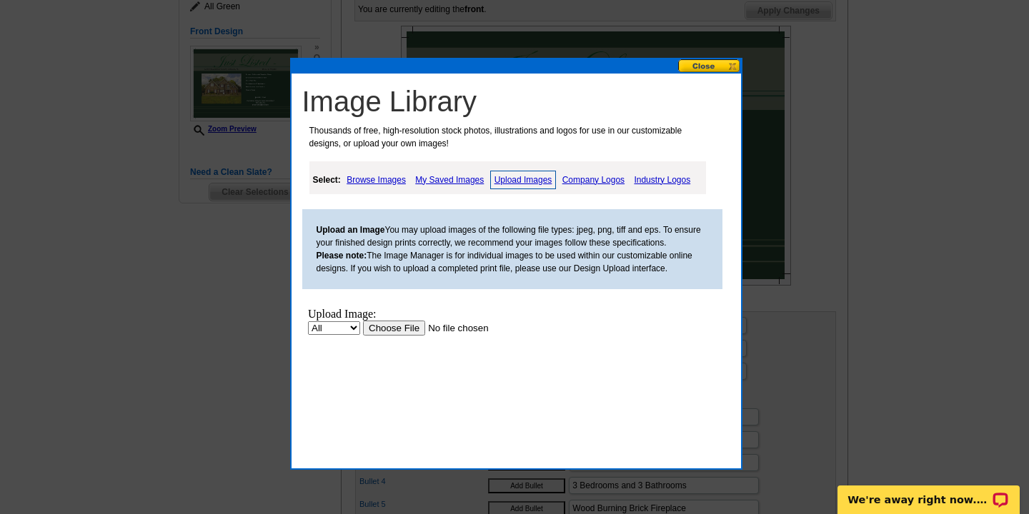
click at [397, 329] on input "file" at bounding box center [452, 327] width 181 height 15
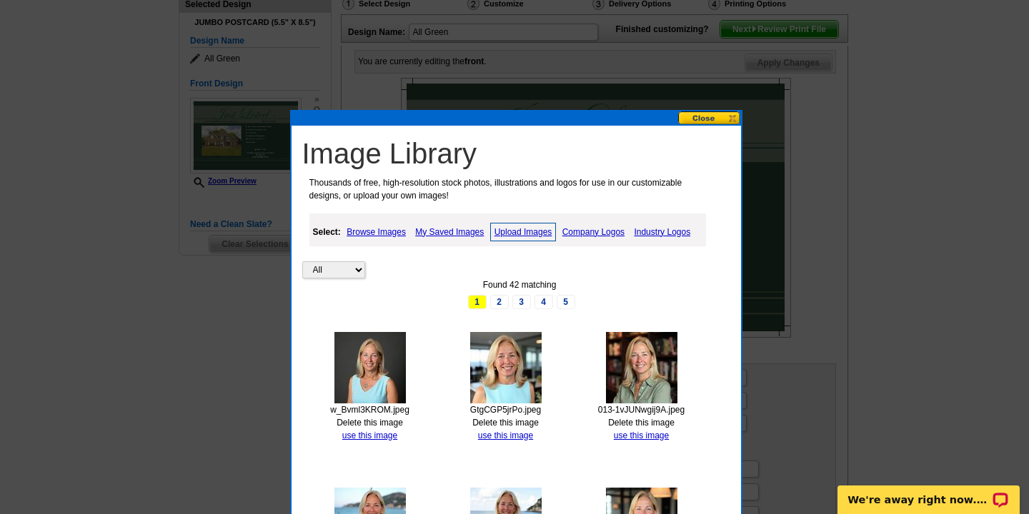
scroll to position [169, 0]
click at [449, 232] on link "My Saved Images" at bounding box center [450, 231] width 76 height 17
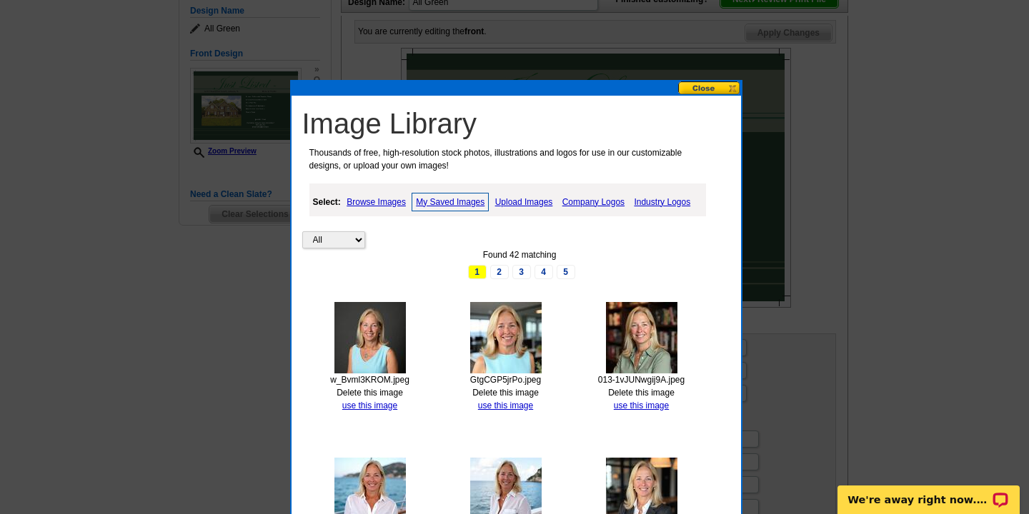
scroll to position [199, 0]
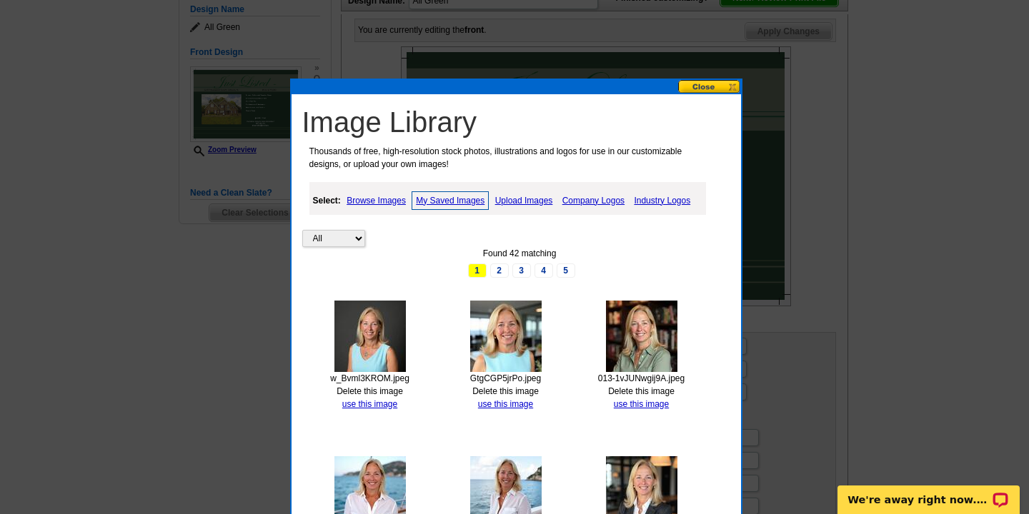
click at [365, 195] on link "Browse Images" at bounding box center [376, 200] width 66 height 17
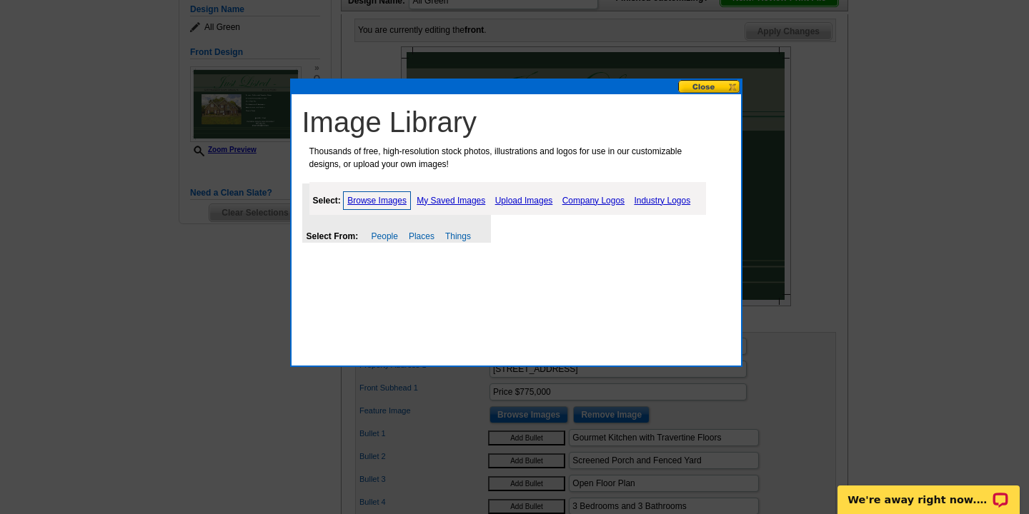
click at [707, 82] on button at bounding box center [709, 87] width 63 height 14
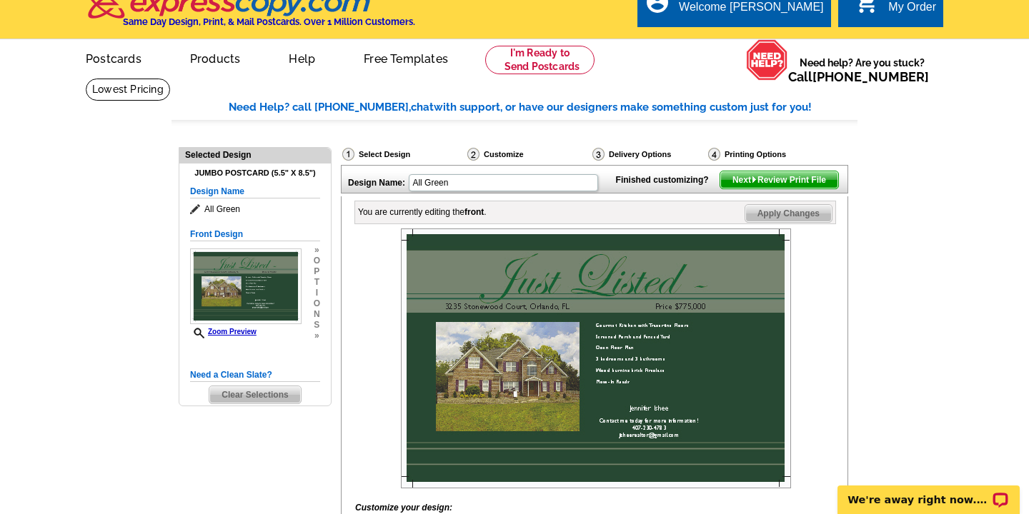
scroll to position [1, 0]
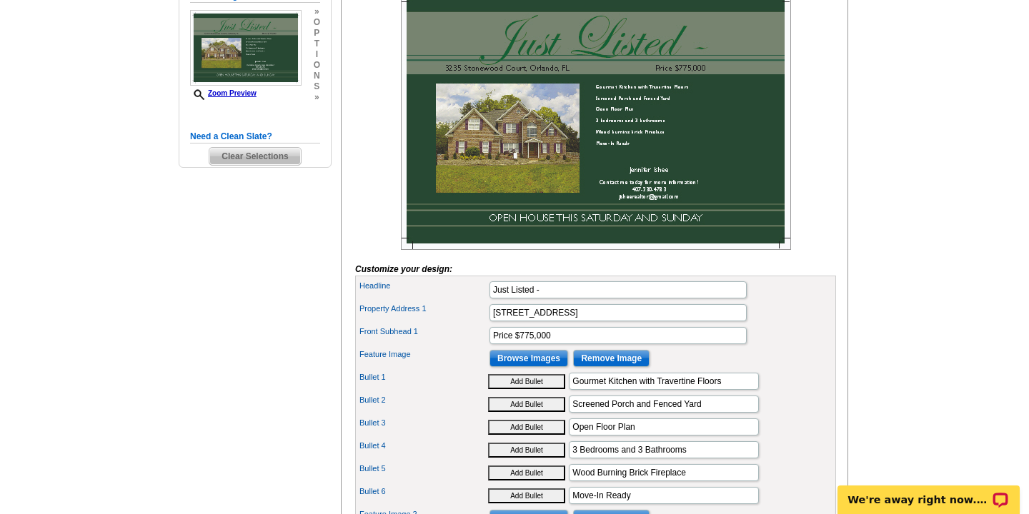
scroll to position [256, 0]
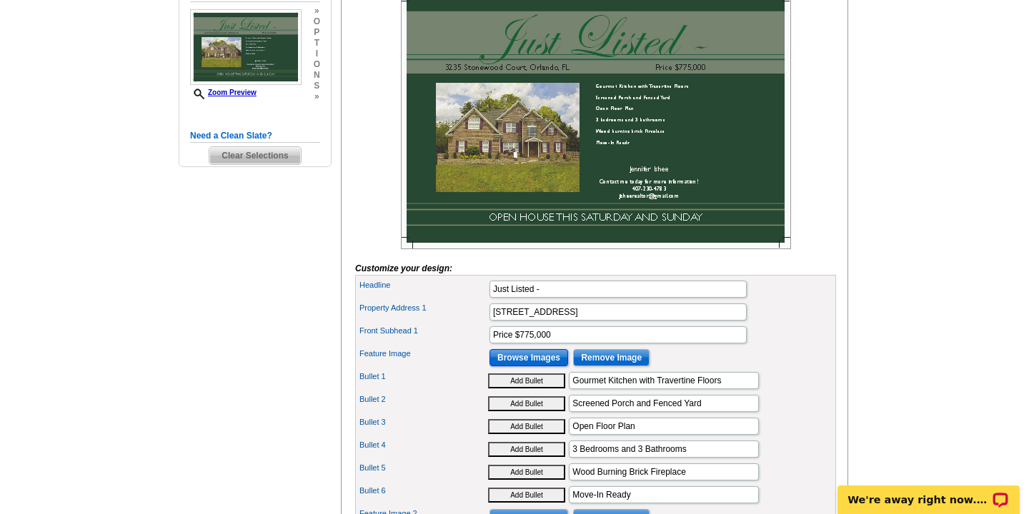
click at [533, 367] on input "Browse Images" at bounding box center [528, 357] width 79 height 17
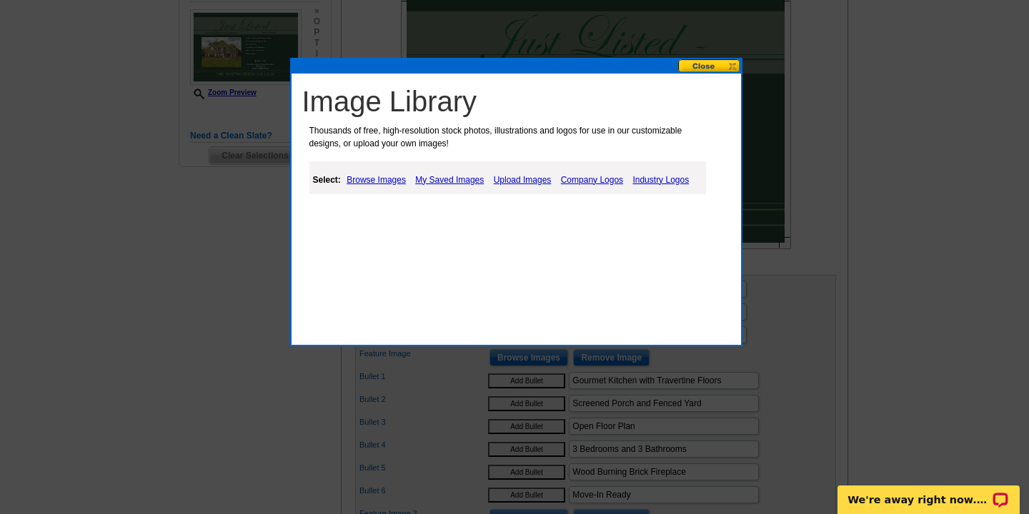
click at [512, 177] on link "Upload Images" at bounding box center [522, 179] width 65 height 17
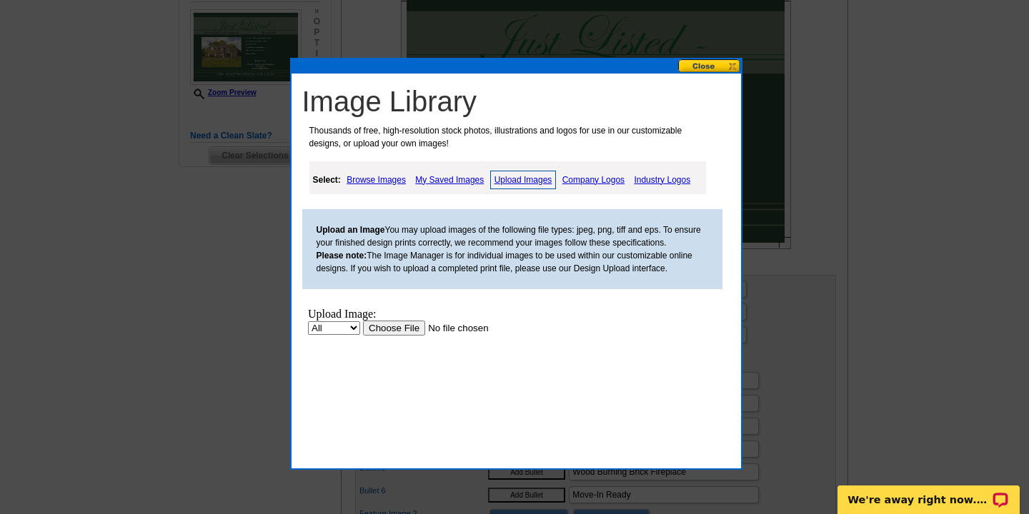
scroll to position [0, 0]
click at [396, 328] on input "file" at bounding box center [452, 327] width 181 height 15
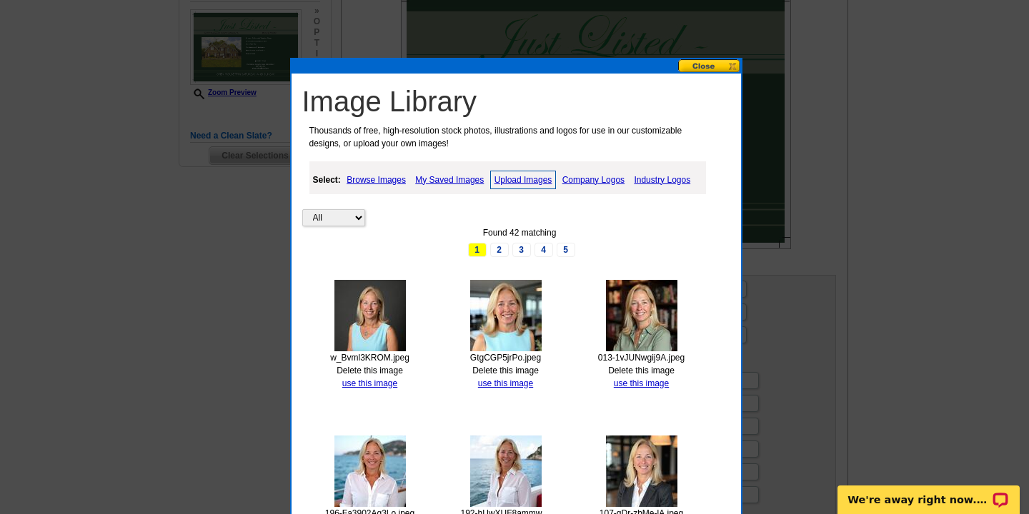
click at [444, 181] on link "My Saved Images" at bounding box center [450, 179] width 76 height 17
click at [507, 179] on link "Upload Images" at bounding box center [524, 179] width 65 height 17
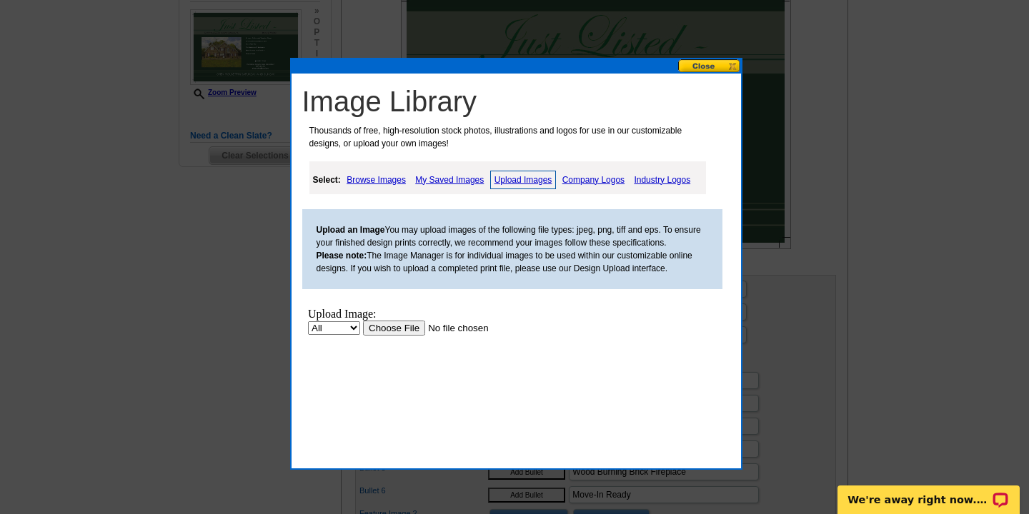
click at [348, 327] on select "All Property" at bounding box center [333, 328] width 52 height 14
select select "10"
click at [397, 326] on input "file" at bounding box center [452, 327] width 181 height 15
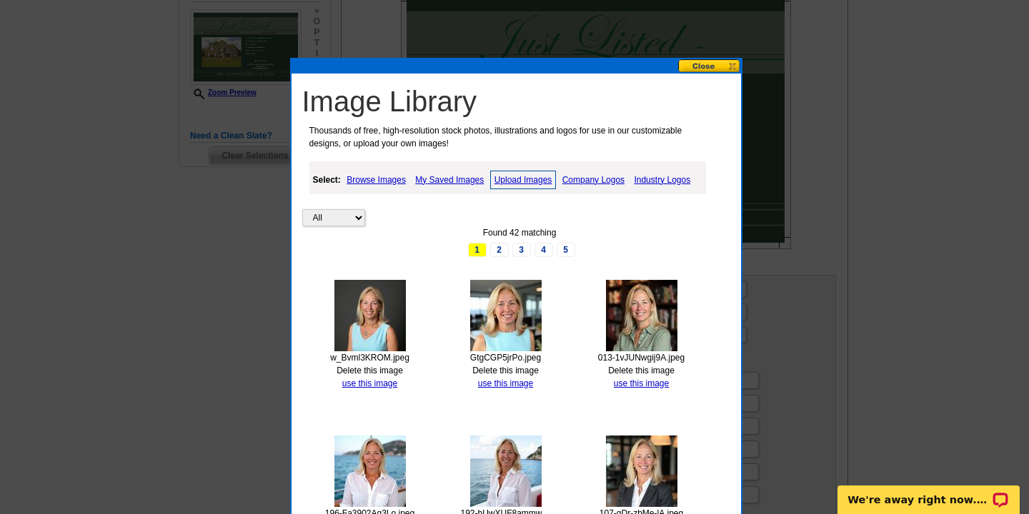
click at [694, 67] on button at bounding box center [709, 66] width 63 height 14
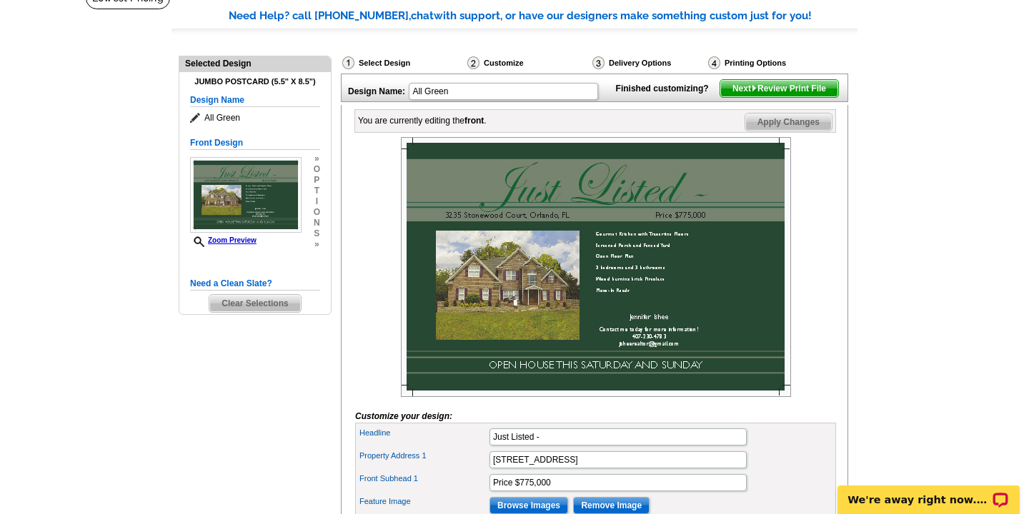
scroll to position [101, 0]
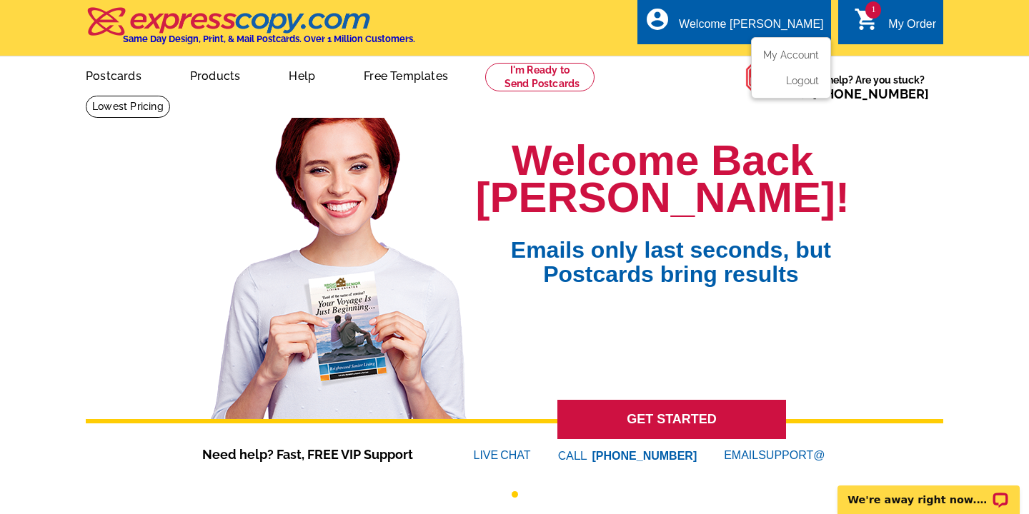
click at [739, 16] on div "account_circle Welcome [PERSON_NAME] My Account Logout" at bounding box center [733, 21] width 193 height 45
click at [906, 23] on div "My Order" at bounding box center [912, 28] width 48 height 20
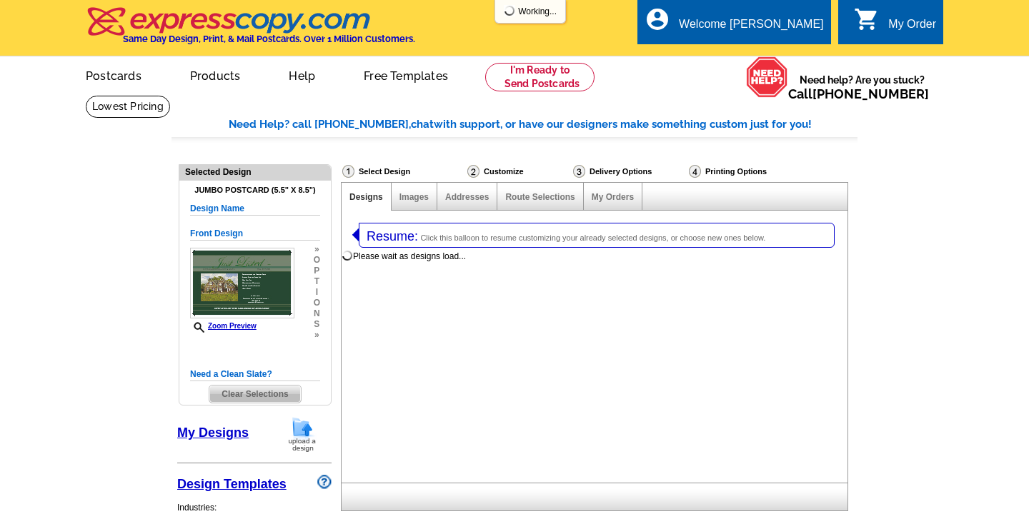
select select "1"
select select "2"
select select "back"
select select "785"
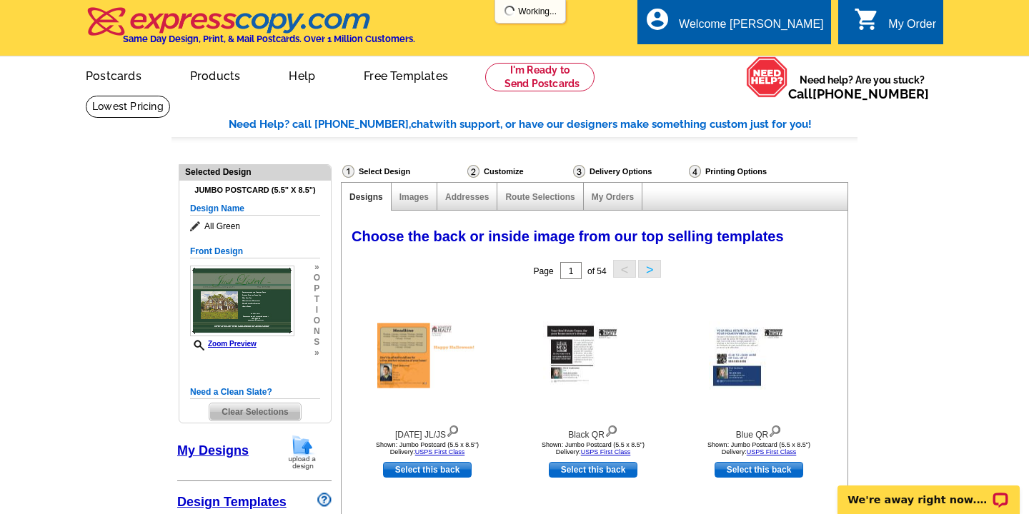
scroll to position [54, 0]
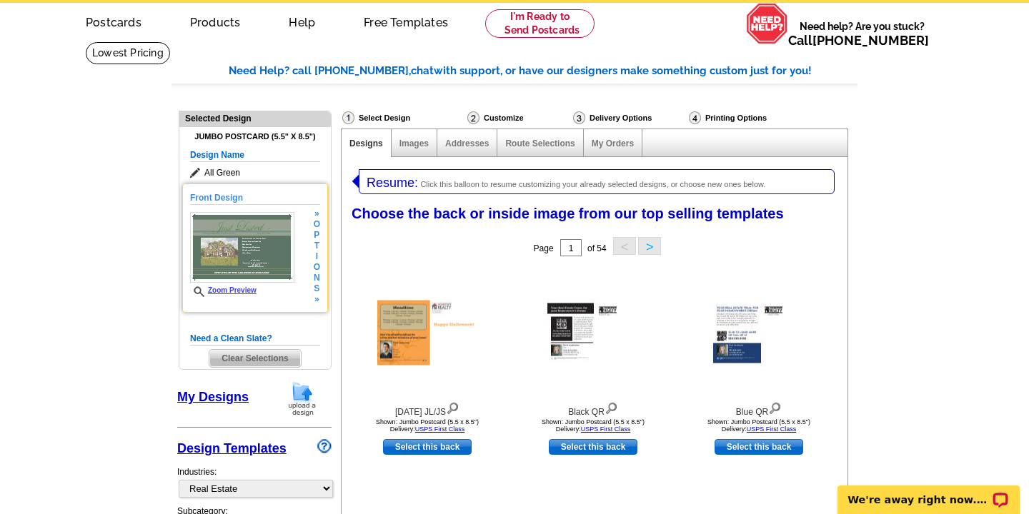
click at [232, 212] on img at bounding box center [242, 247] width 104 height 71
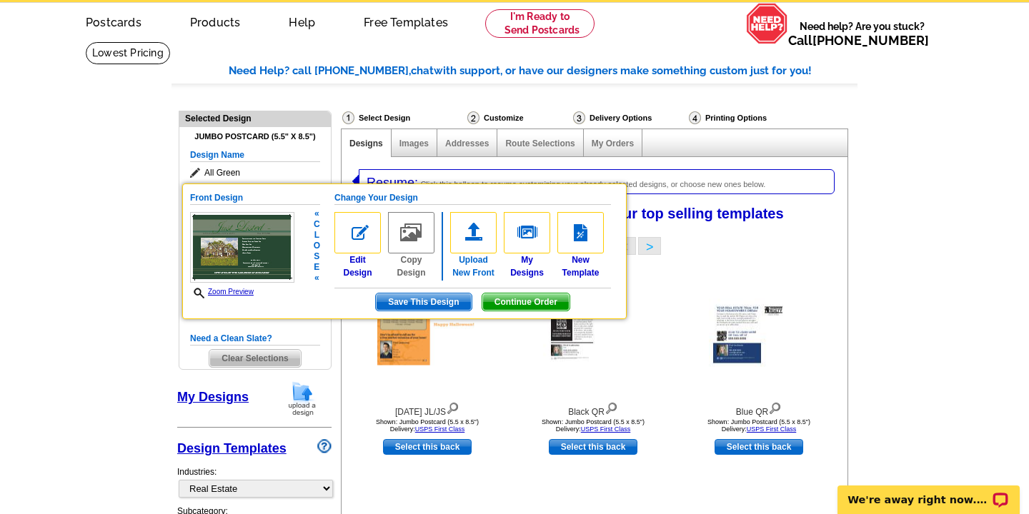
click at [476, 233] on img at bounding box center [473, 232] width 46 height 41
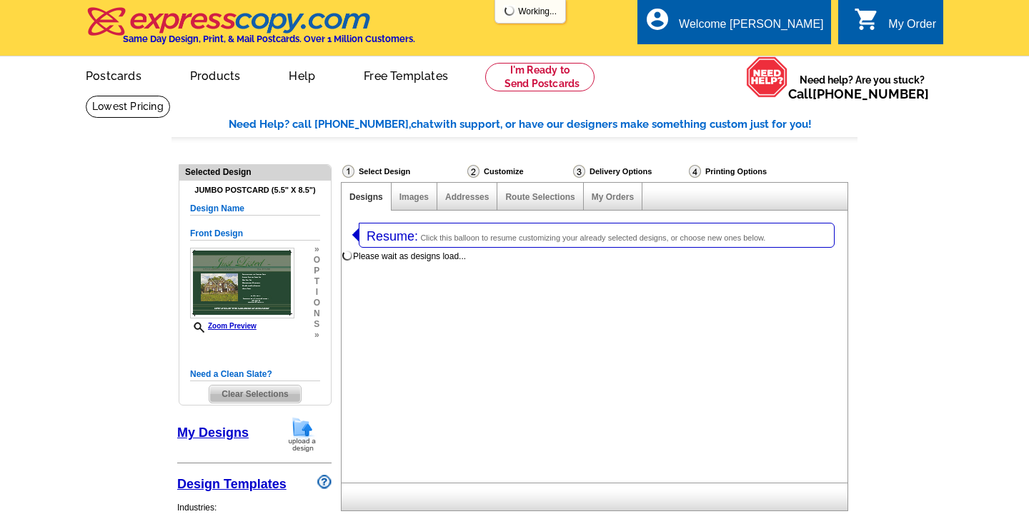
select select
select select "1"
select select "2"
select select "back"
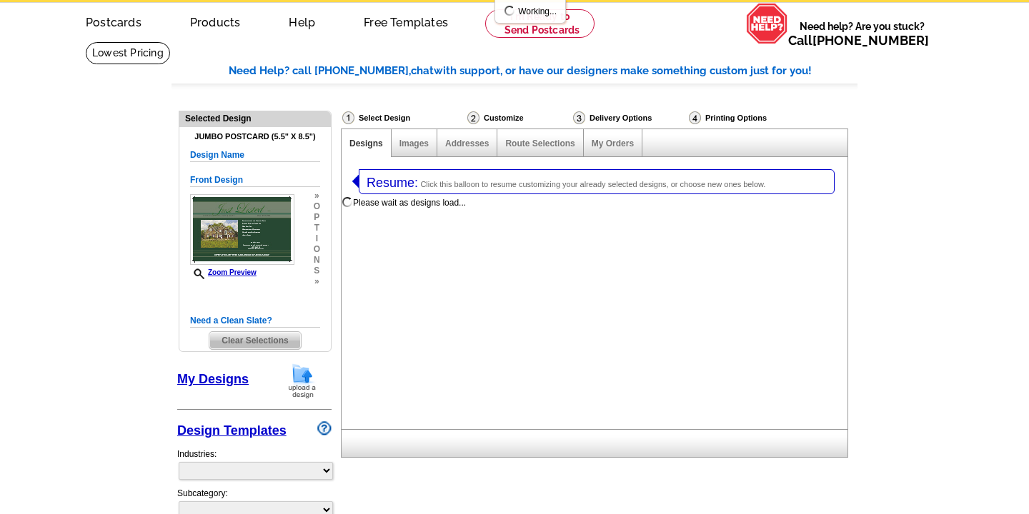
select select "785"
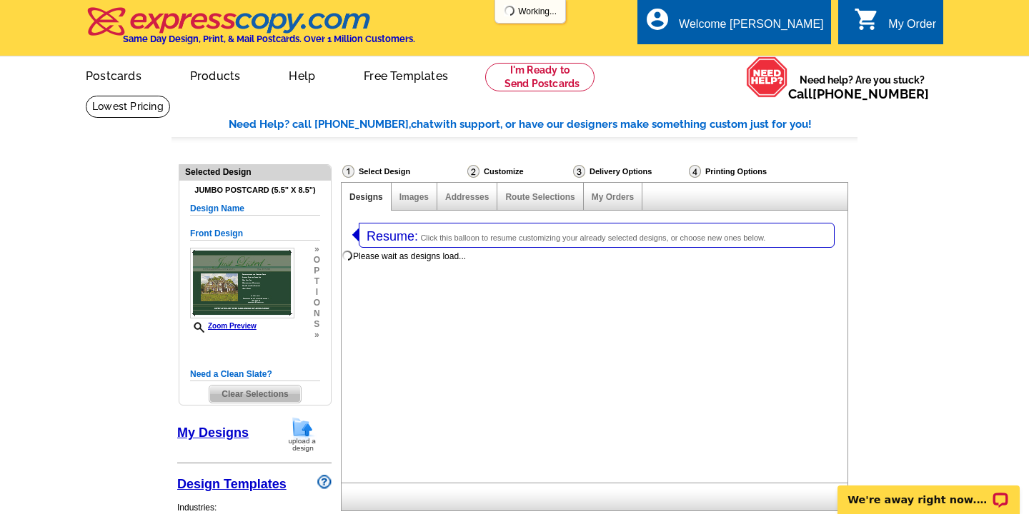
scroll to position [0, 0]
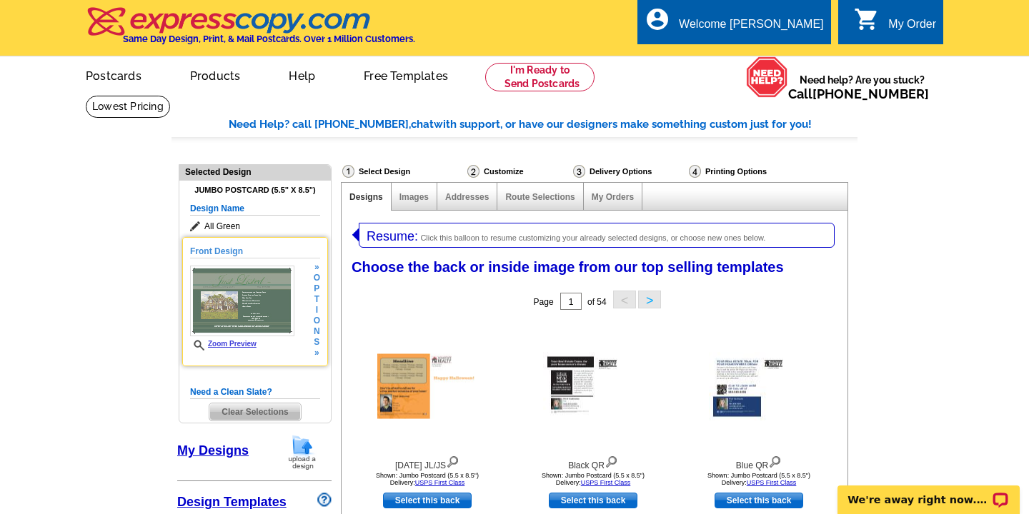
click at [254, 299] on img at bounding box center [242, 301] width 104 height 71
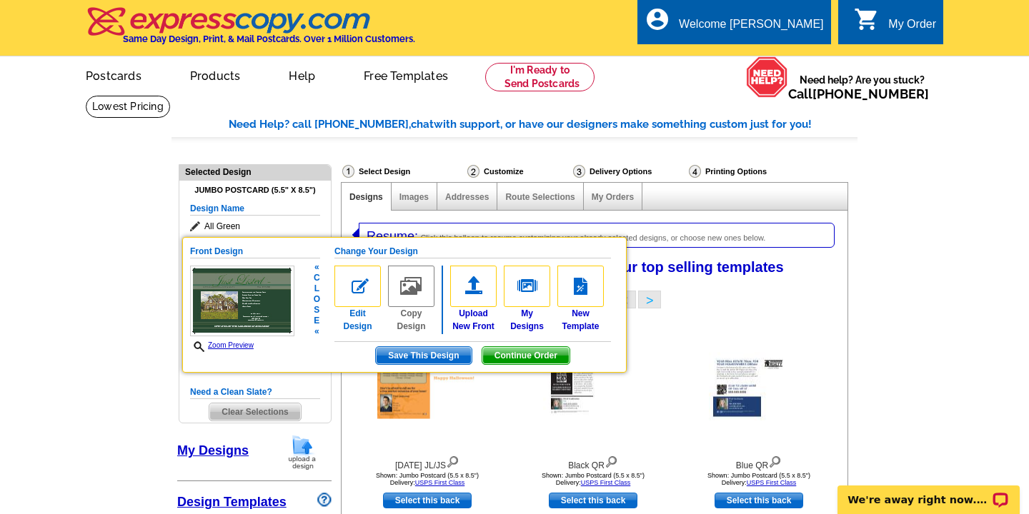
click at [359, 287] on img at bounding box center [357, 286] width 46 height 41
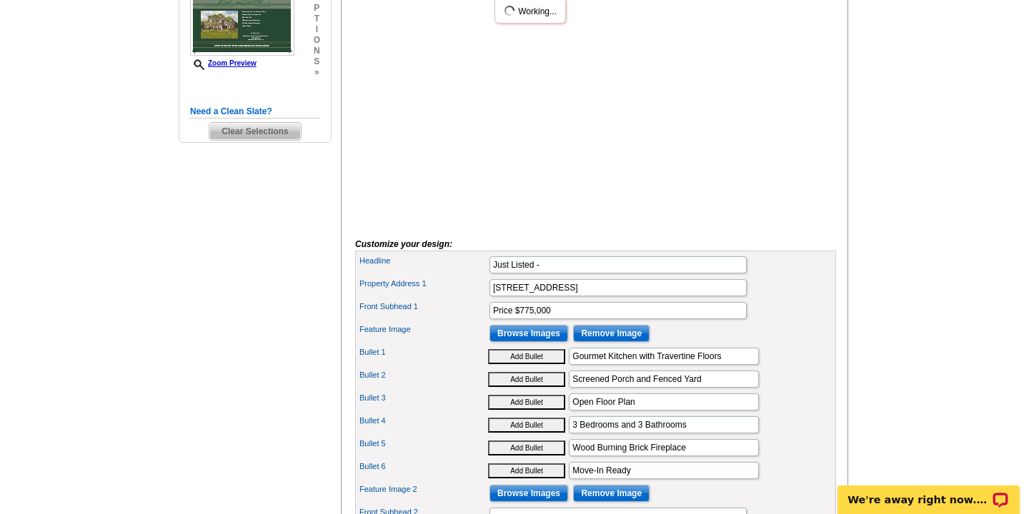
scroll to position [300, 0]
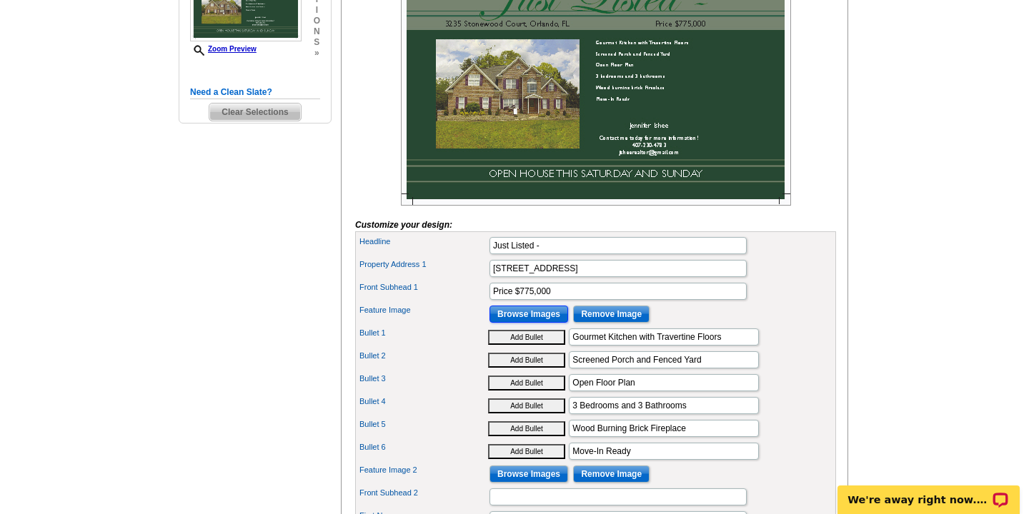
click at [523, 323] on input "Browse Images" at bounding box center [528, 314] width 79 height 17
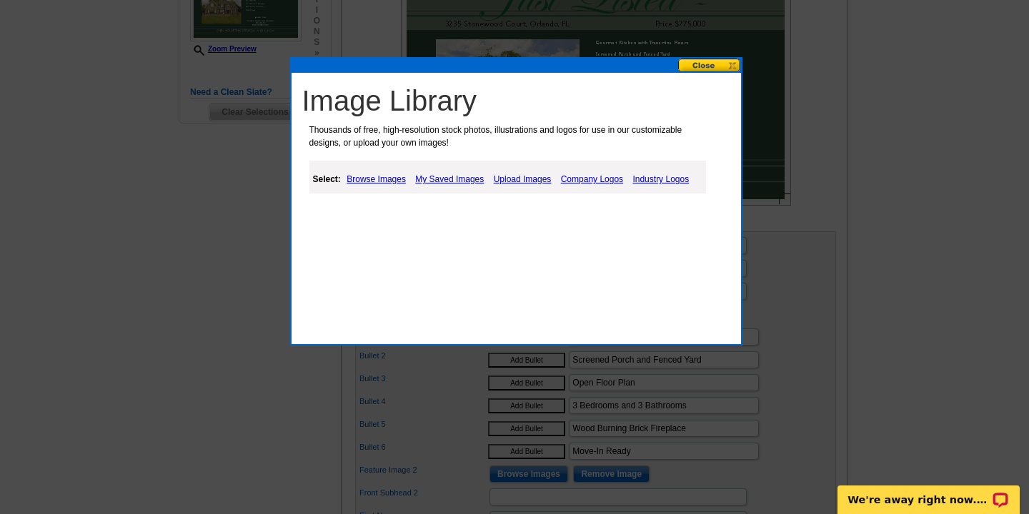
click at [519, 176] on link "Upload Images" at bounding box center [522, 179] width 65 height 17
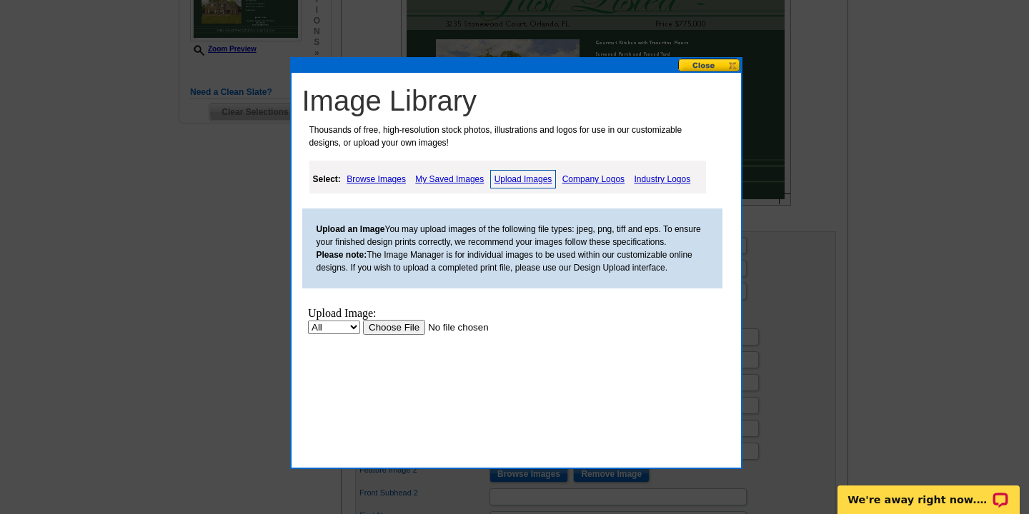
scroll to position [0, 0]
click at [391, 327] on input "file" at bounding box center [452, 327] width 181 height 15
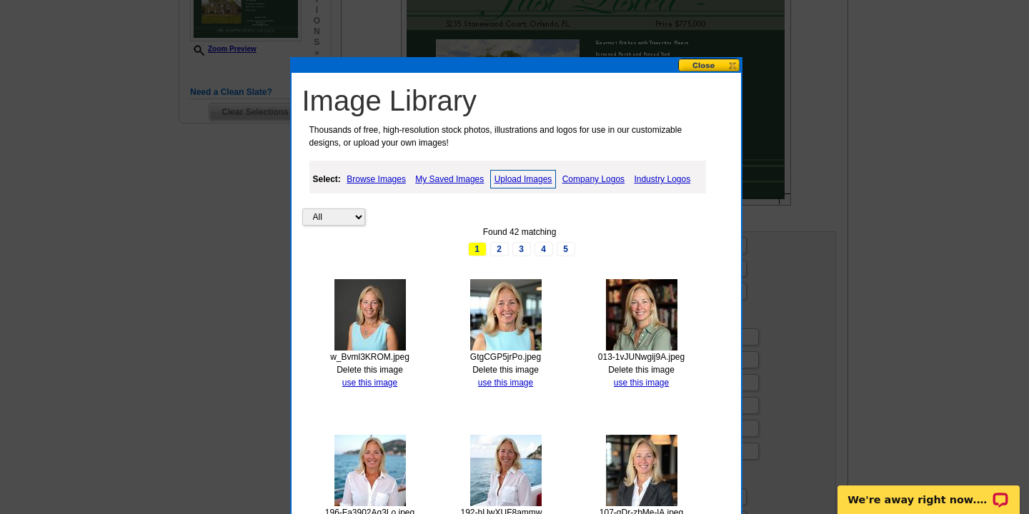
click at [698, 65] on button at bounding box center [709, 66] width 63 height 14
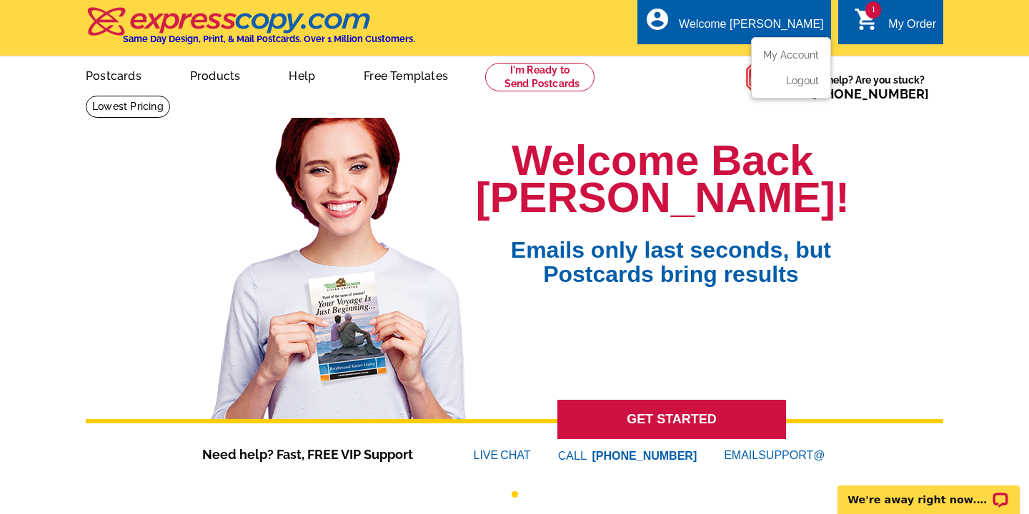
click at [771, 13] on div "account_circle Welcome [PERSON_NAME] My Account Logout" at bounding box center [733, 21] width 193 height 45
click at [905, 14] on div "1 shopping_cart My Order" at bounding box center [890, 21] width 105 height 45
click at [912, 24] on div "My Order" at bounding box center [912, 28] width 48 height 20
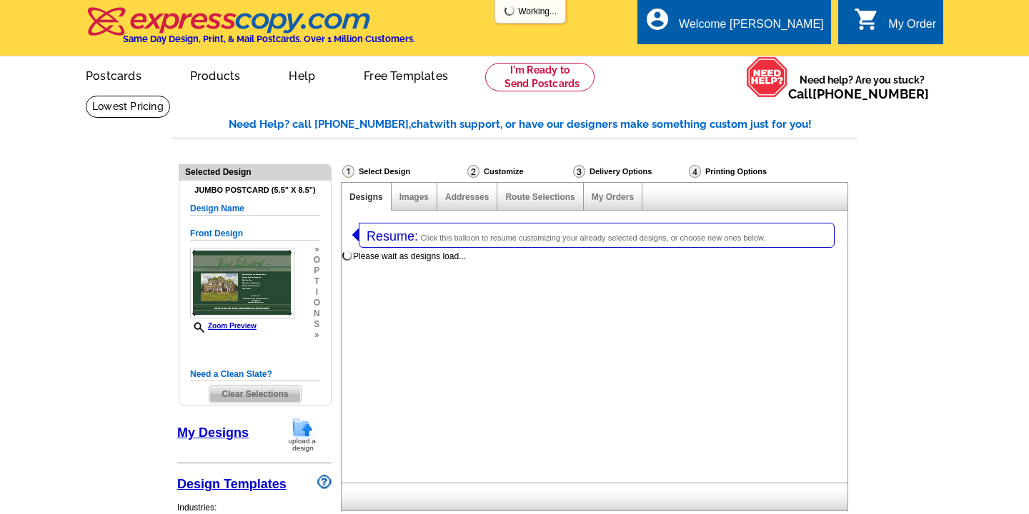
select select "1"
select select "2"
select select "back"
select select "785"
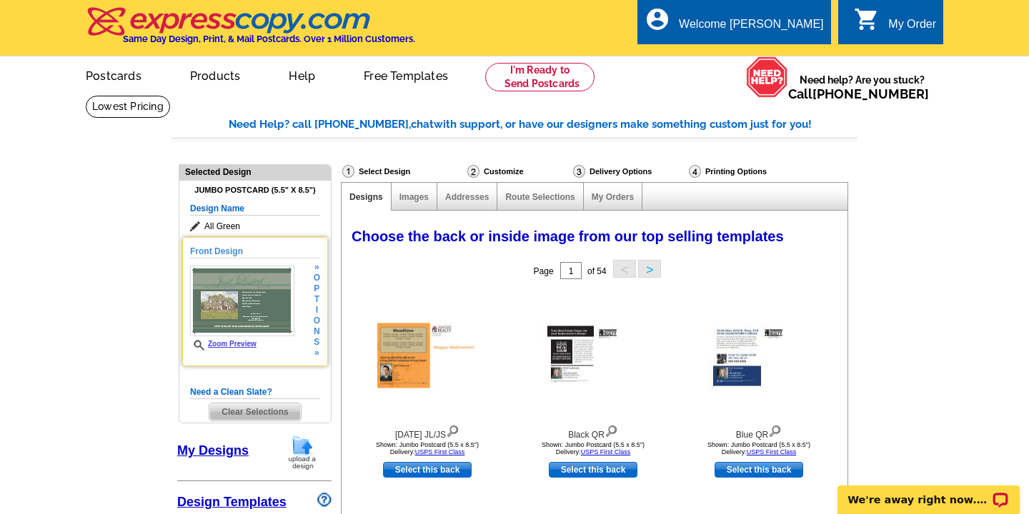
click at [263, 309] on img at bounding box center [242, 301] width 104 height 71
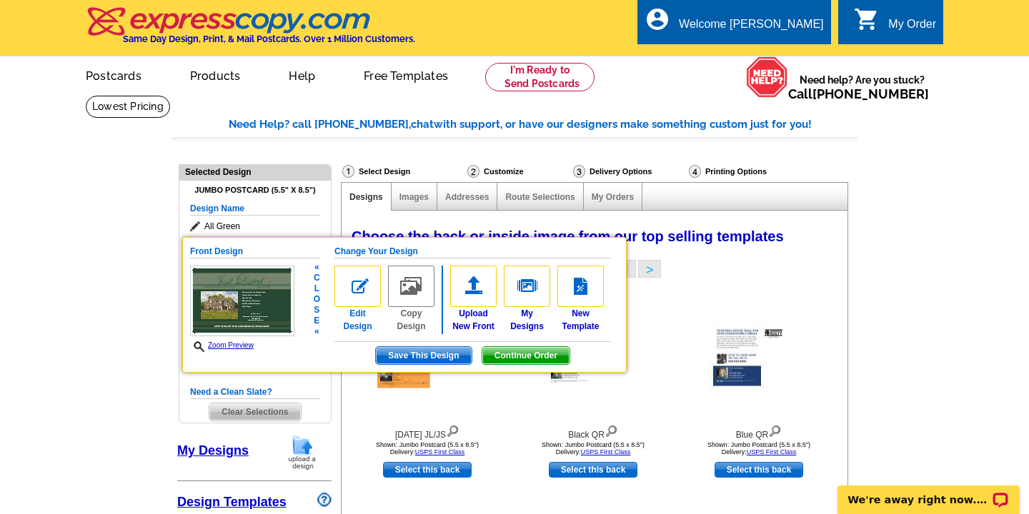
click at [356, 289] on img at bounding box center [357, 286] width 46 height 41
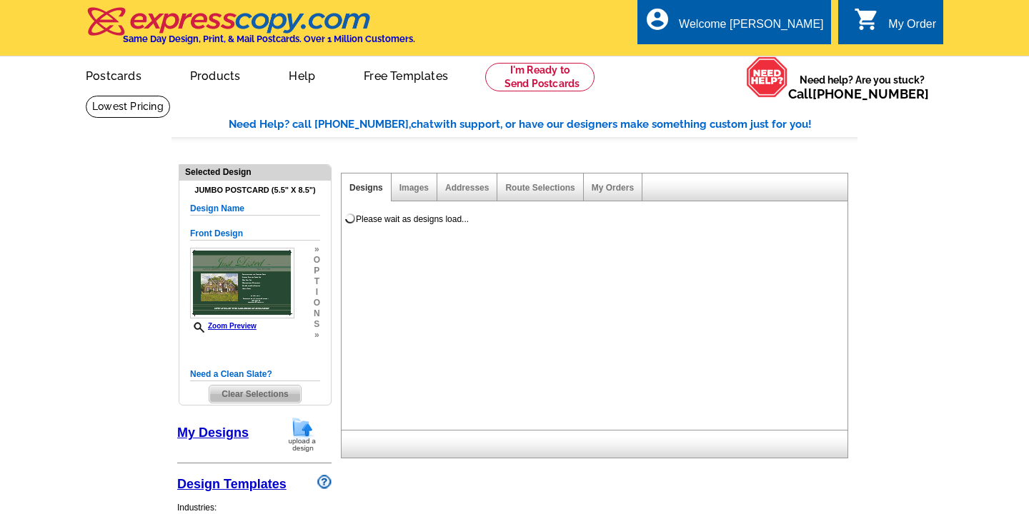
select select "1"
select select "2"
select select "back"
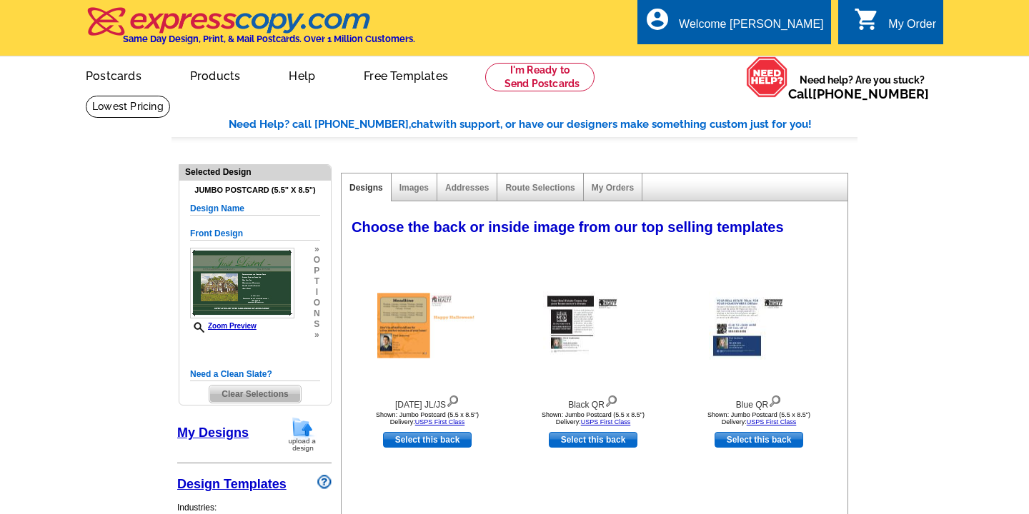
select select "785"
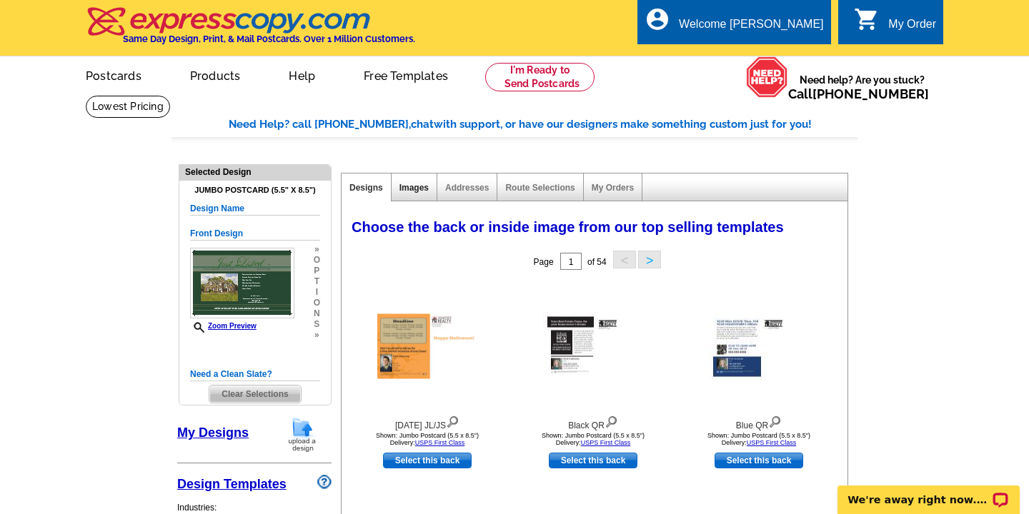
click at [413, 185] on link "Images" at bounding box center [413, 188] width 29 height 10
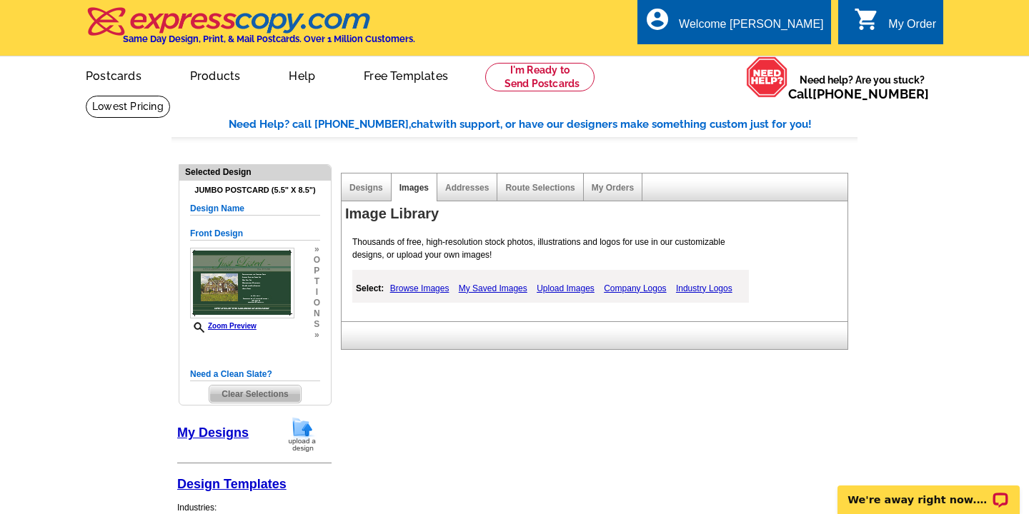
click at [559, 288] on link "Upload Images" at bounding box center [565, 288] width 65 height 17
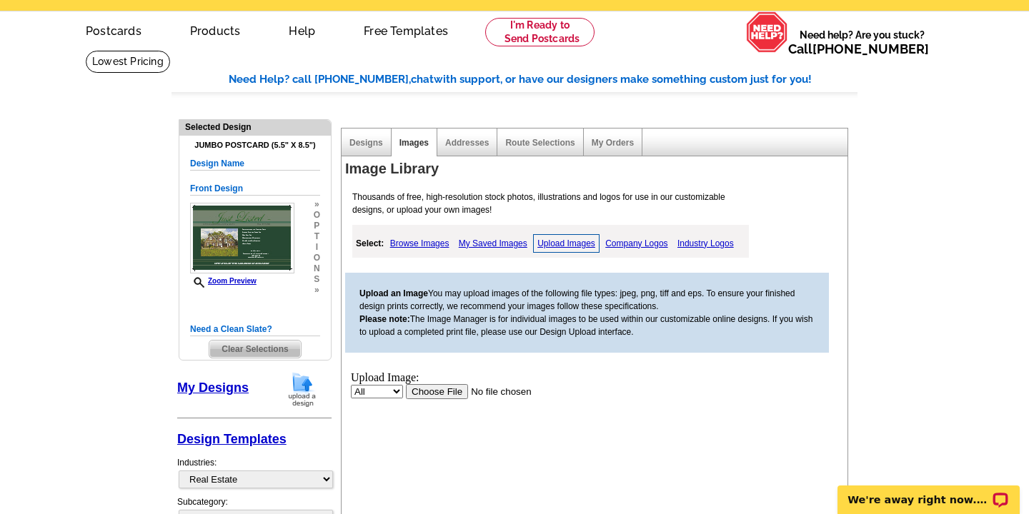
scroll to position [72, 0]
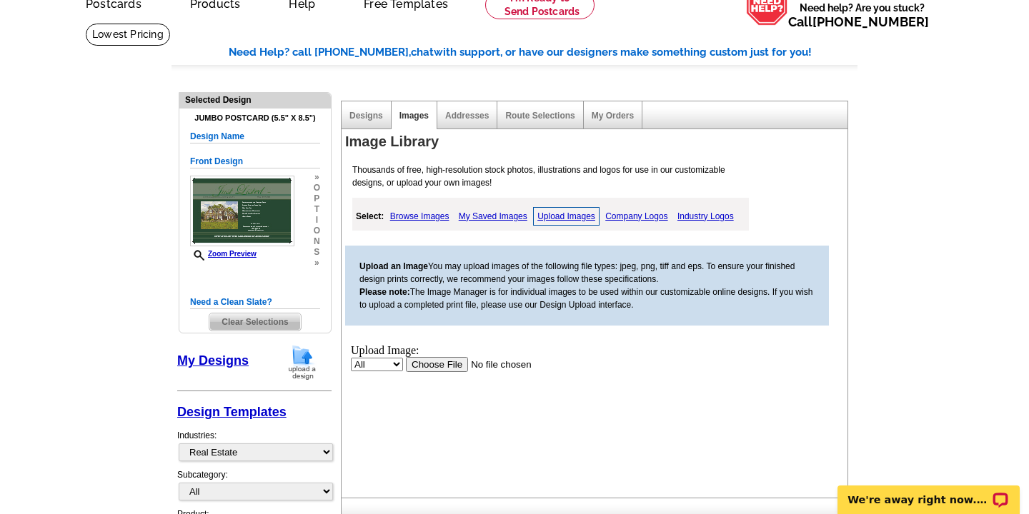
click at [442, 364] on input "file" at bounding box center [496, 364] width 181 height 15
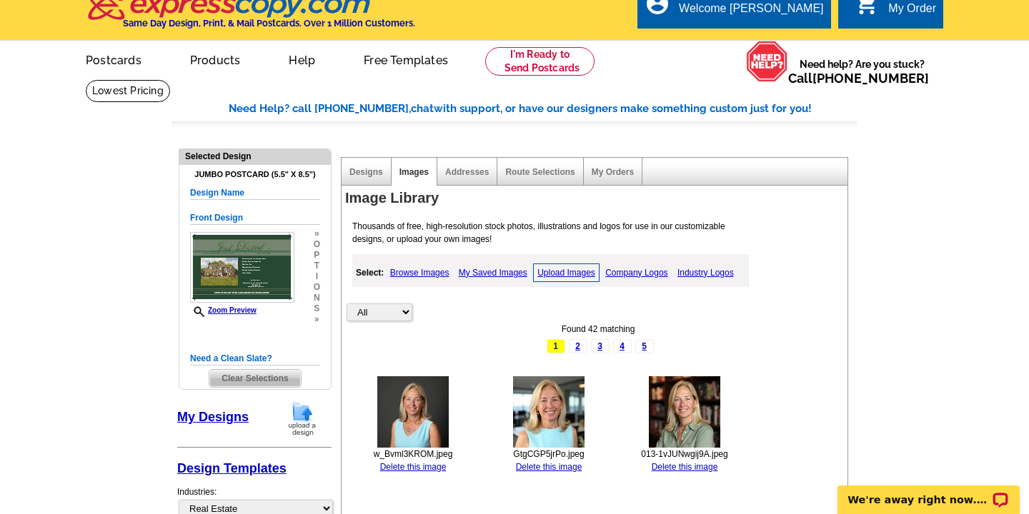
scroll to position [0, 0]
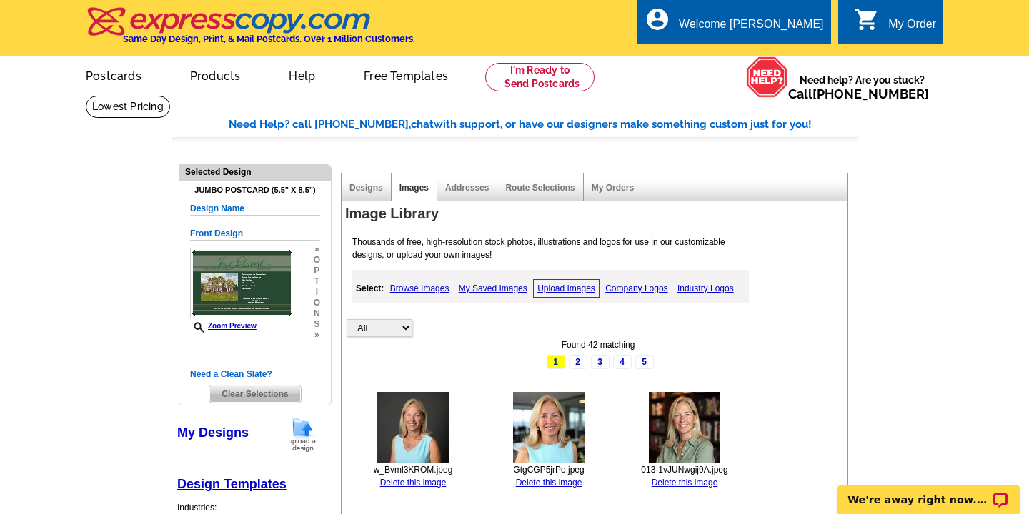
click at [569, 288] on link "Upload Images" at bounding box center [566, 288] width 66 height 19
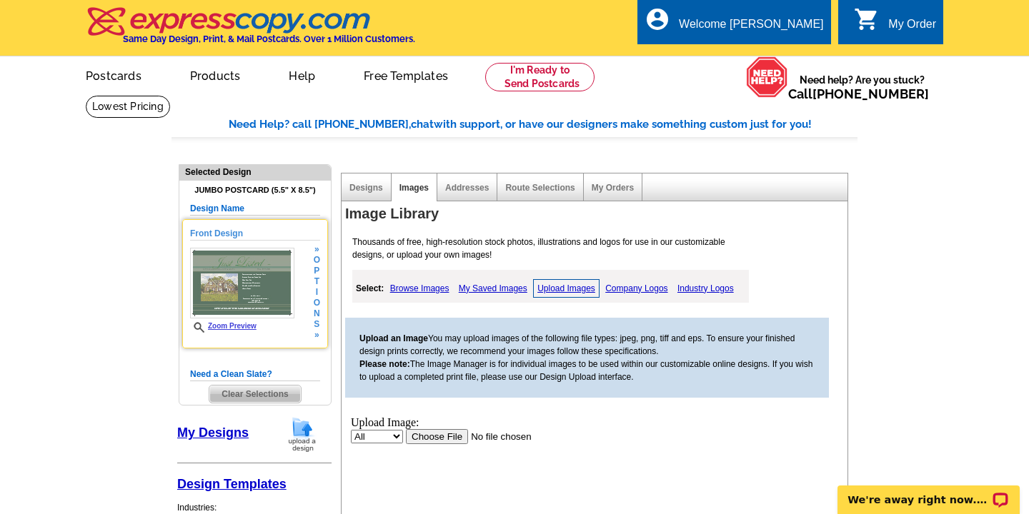
click at [251, 279] on img at bounding box center [242, 283] width 104 height 71
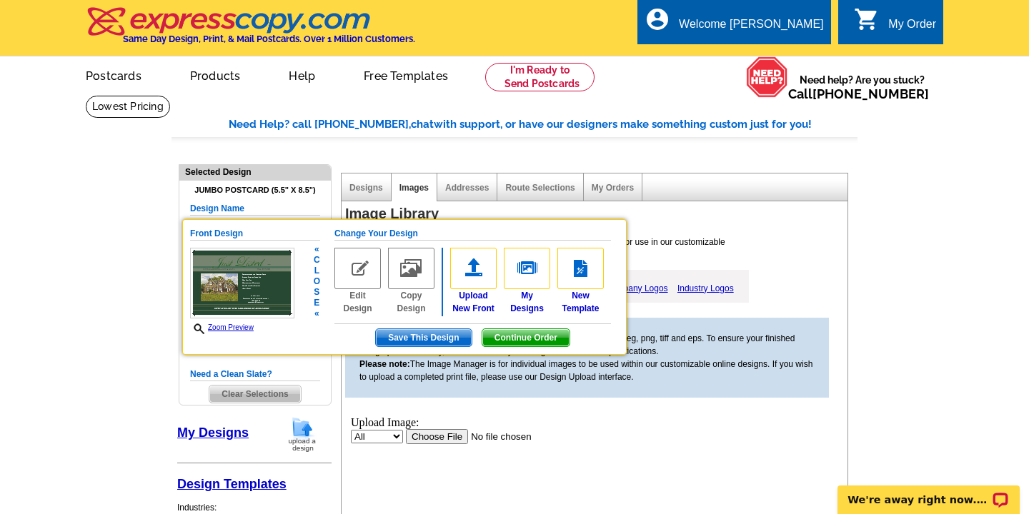
click at [411, 338] on span "Save This Design" at bounding box center [423, 337] width 95 height 17
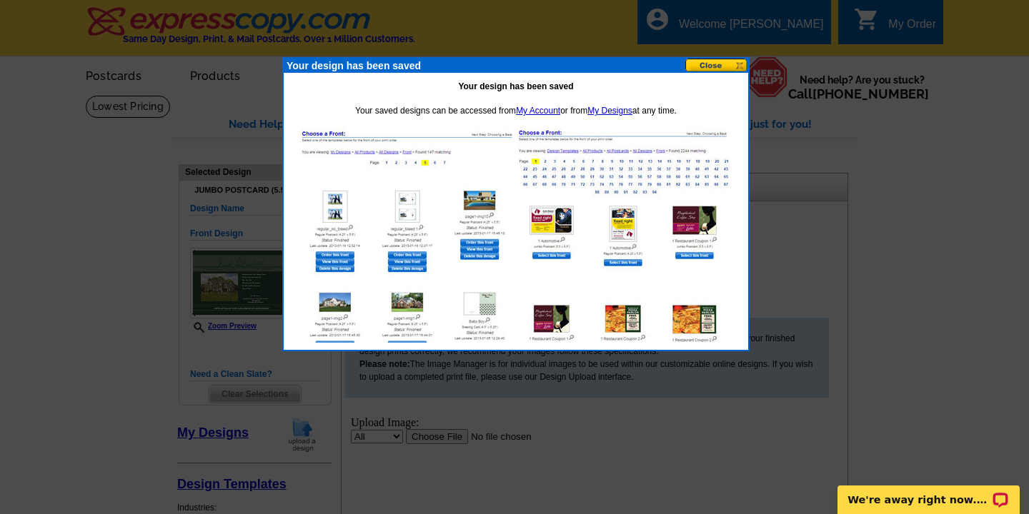
click at [708, 66] on button at bounding box center [716, 66] width 63 height 14
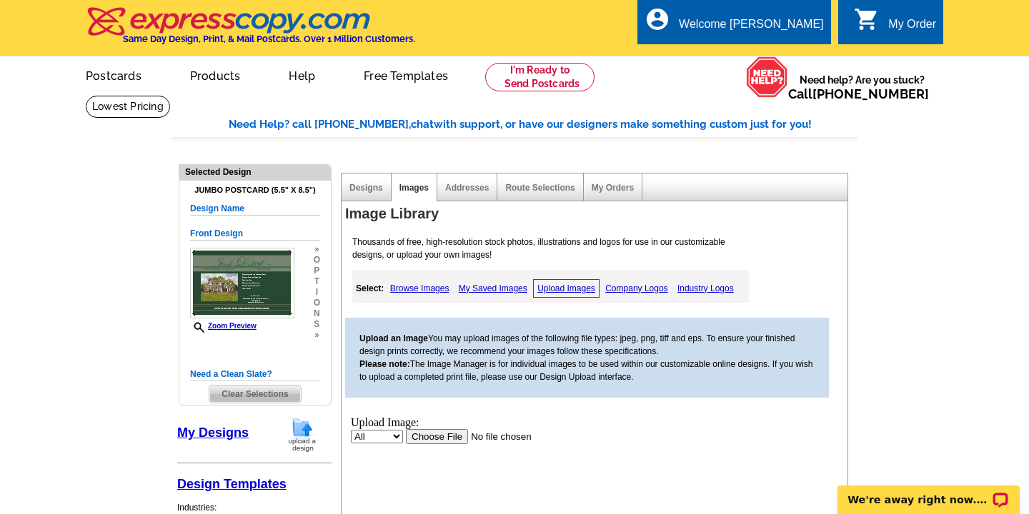
click at [896, 23] on div "My Order" at bounding box center [912, 28] width 48 height 20
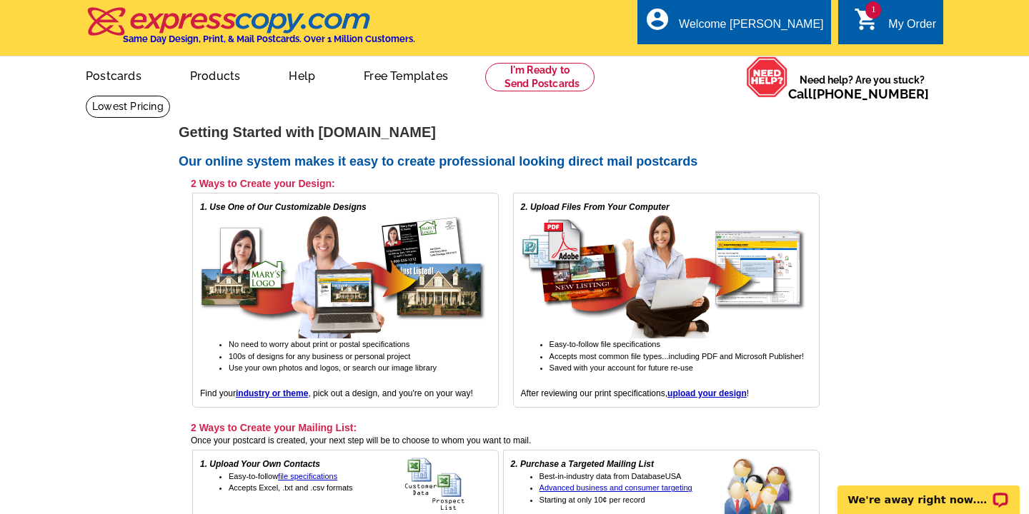
click at [899, 18] on div "My Order" at bounding box center [912, 28] width 48 height 20
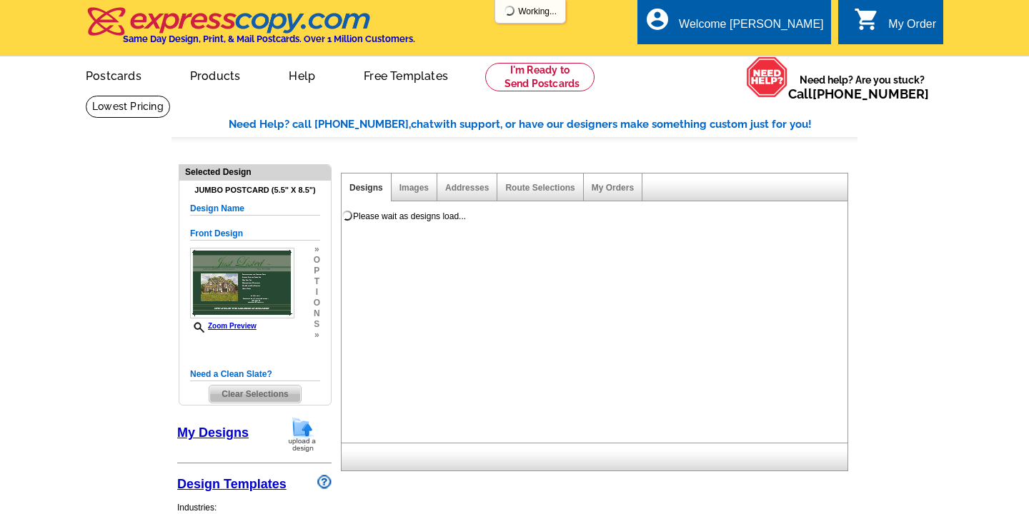
select select "1"
select select "2"
select select "back"
select select "785"
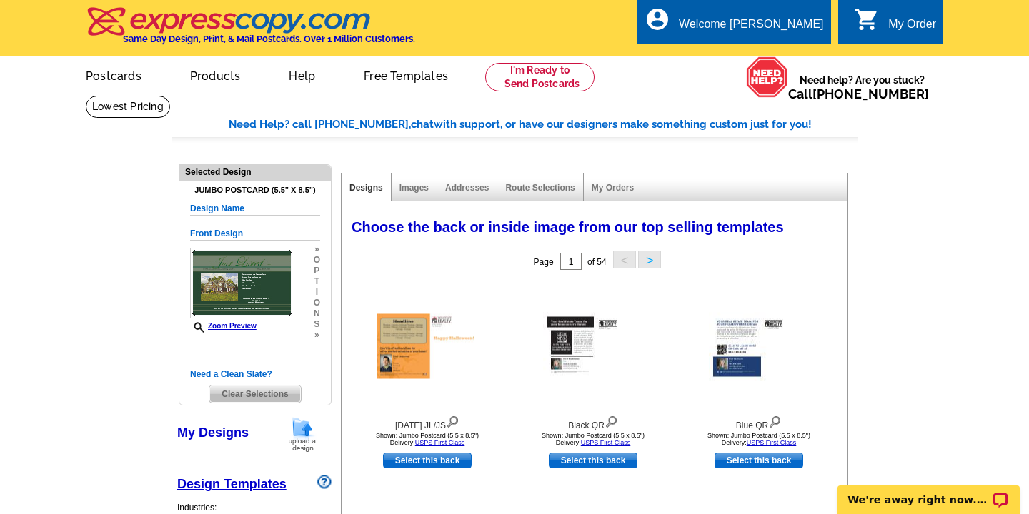
click at [416, 193] on div "Images" at bounding box center [415, 188] width 46 height 28
click at [414, 188] on link "Images" at bounding box center [413, 188] width 29 height 10
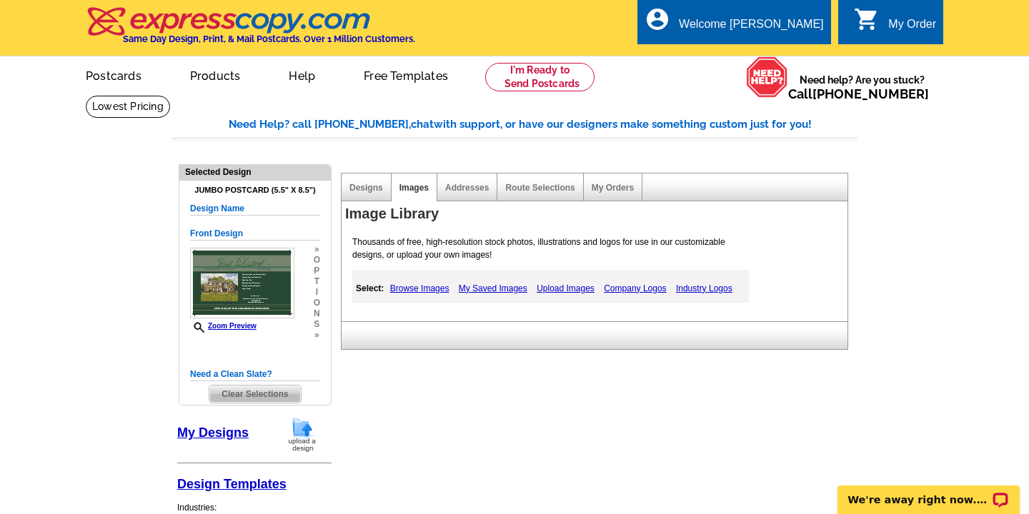
click at [557, 287] on link "Upload Images" at bounding box center [565, 288] width 65 height 17
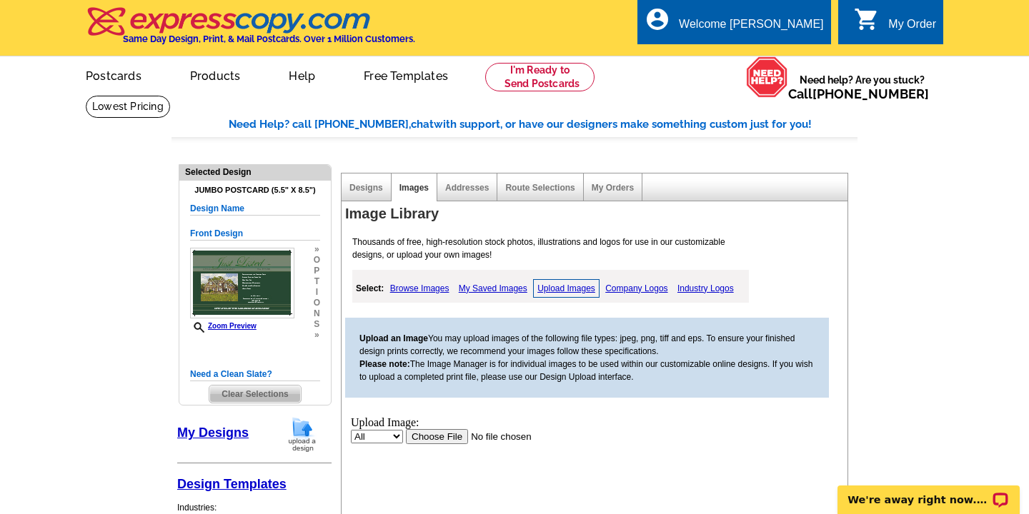
click at [434, 434] on input "file" at bounding box center [496, 436] width 181 height 15
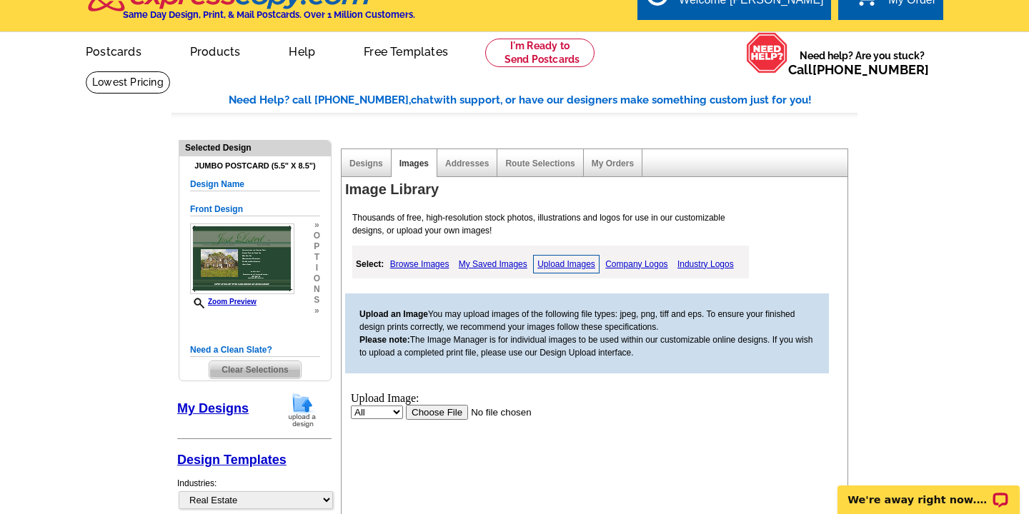
scroll to position [9, 0]
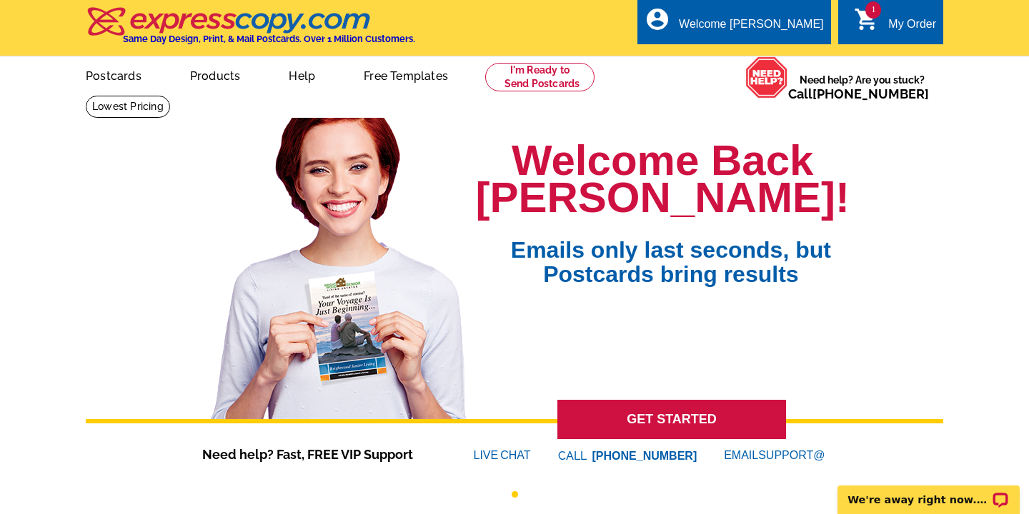
click at [875, 24] on icon "shopping_cart" at bounding box center [867, 19] width 26 height 26
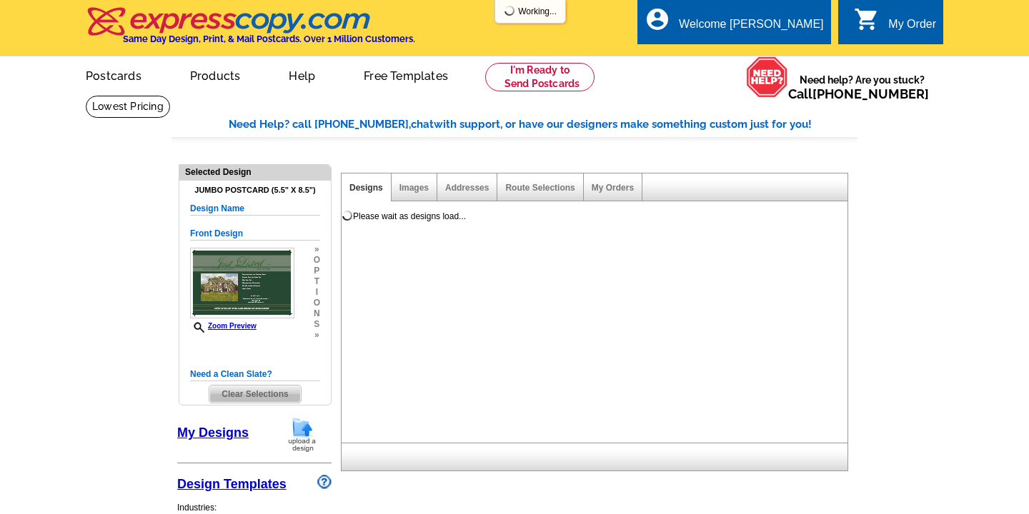
select select "1"
select select "2"
select select "back"
select select "785"
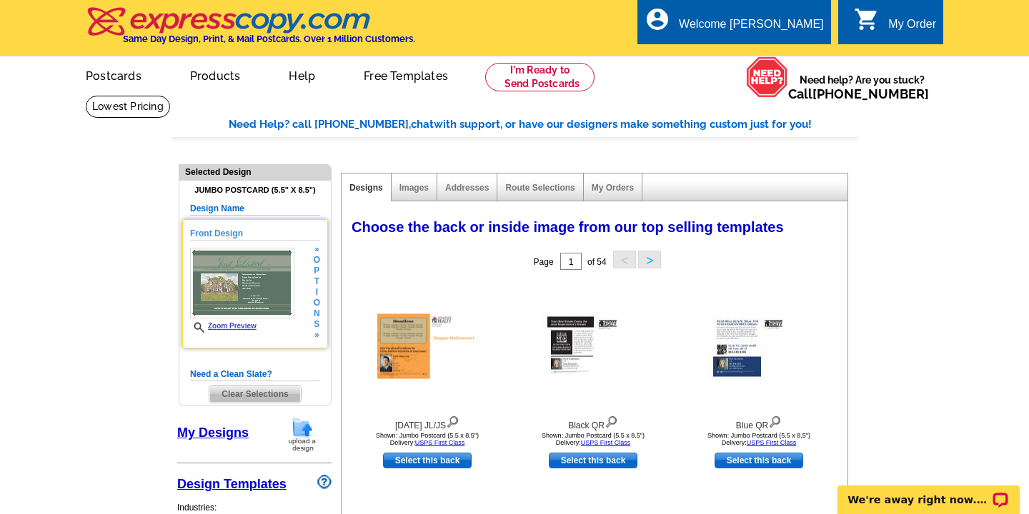
click at [260, 286] on img at bounding box center [242, 283] width 104 height 71
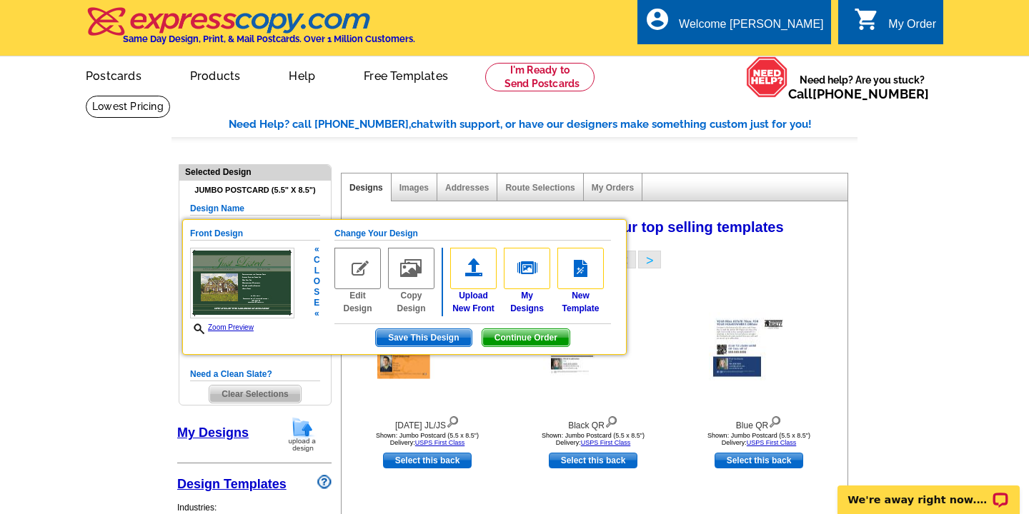
click at [353, 274] on img at bounding box center [357, 268] width 46 height 41
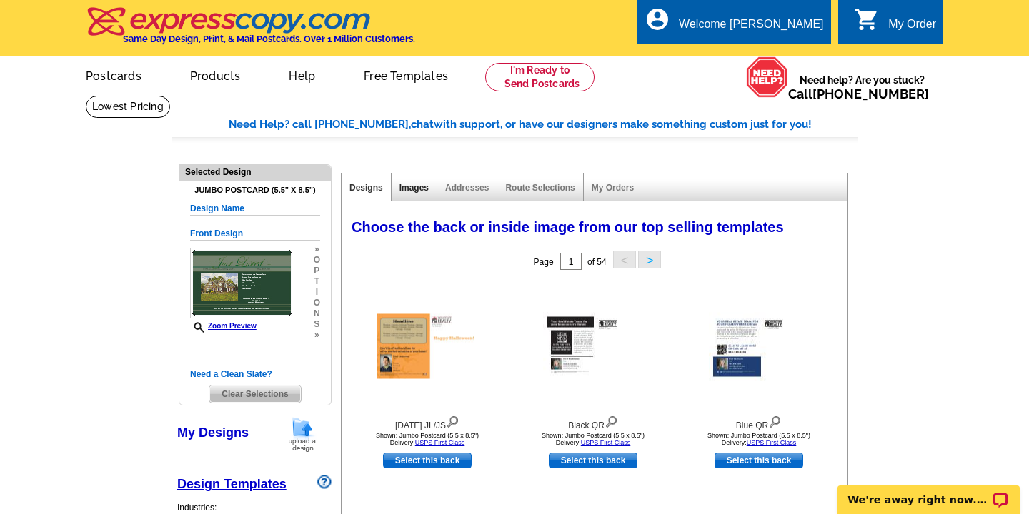
click at [415, 188] on link "Images" at bounding box center [413, 188] width 29 height 10
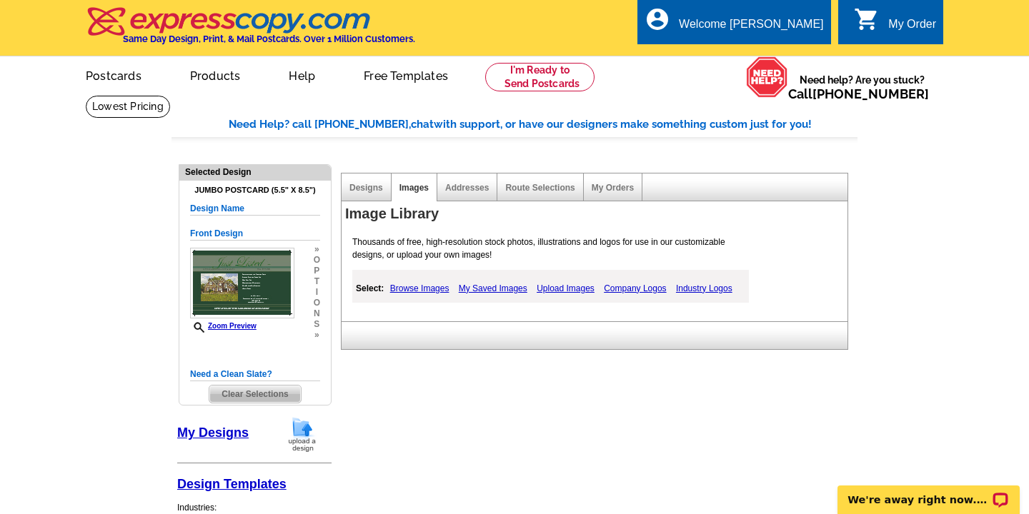
click at [489, 285] on link "My Saved Images" at bounding box center [493, 288] width 76 height 17
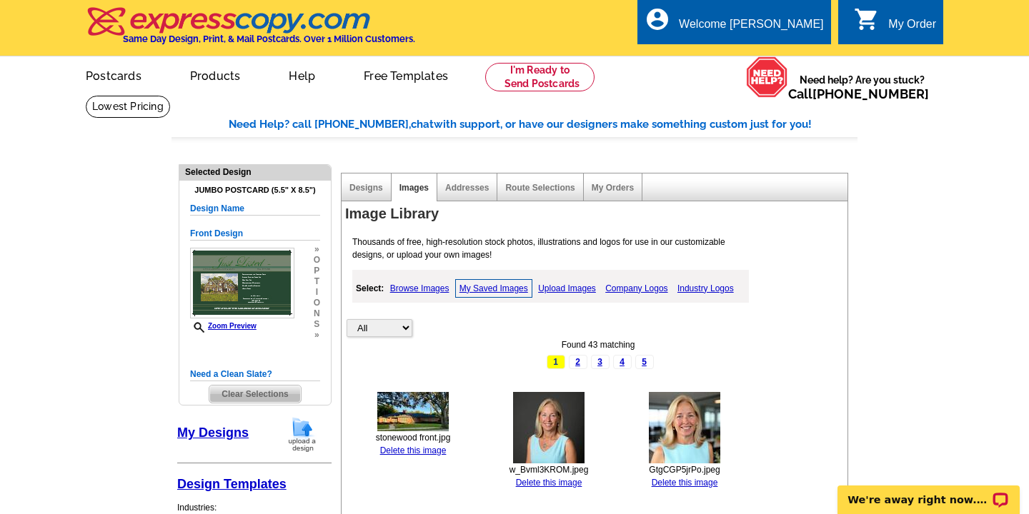
click at [414, 453] on link "Delete this image" at bounding box center [413, 451] width 66 height 10
click at [414, 403] on img at bounding box center [412, 411] width 71 height 39
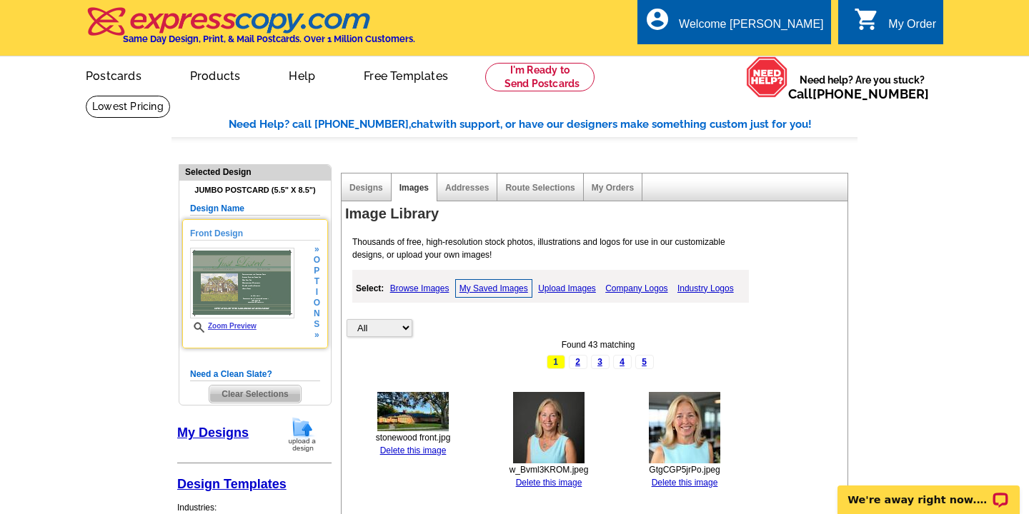
click at [236, 283] on img at bounding box center [242, 283] width 104 height 71
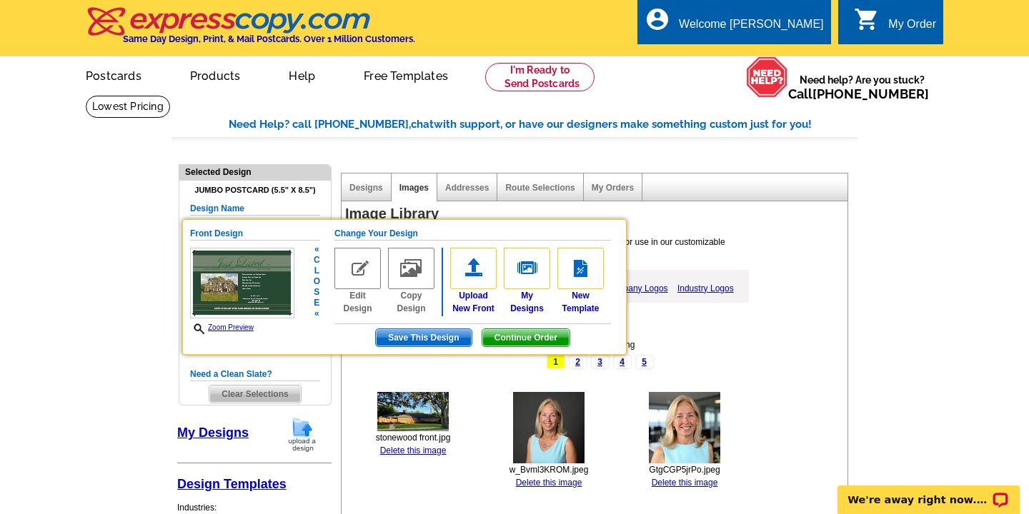
click at [357, 264] on img at bounding box center [357, 268] width 46 height 41
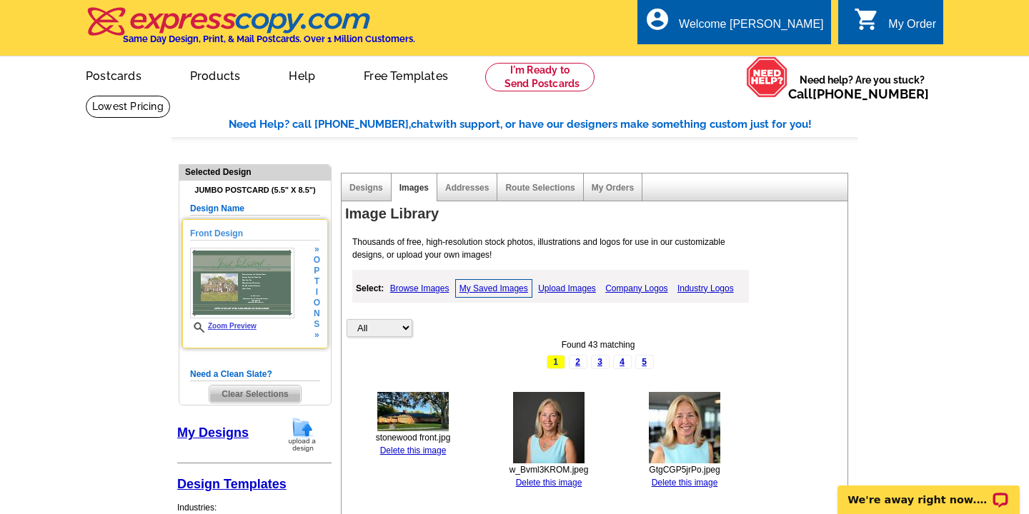
click at [244, 282] on img at bounding box center [242, 283] width 104 height 71
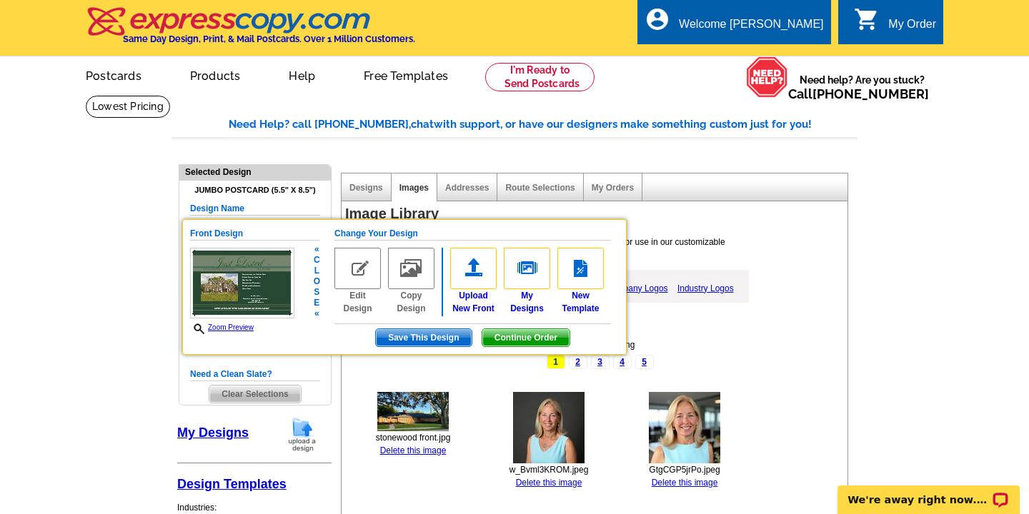
click at [523, 337] on span "Continue Order" at bounding box center [525, 337] width 87 height 17
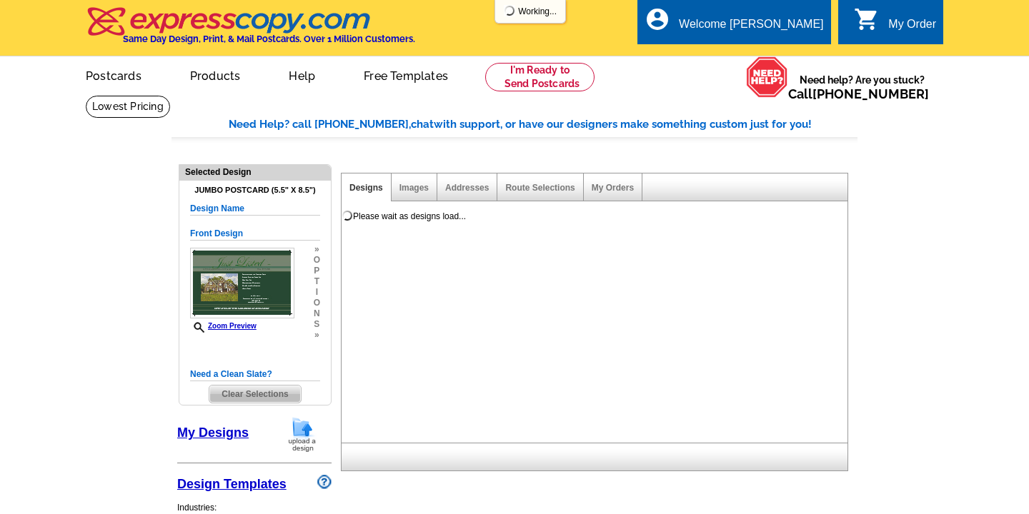
select select "1"
select select "2"
select select "back"
select select "785"
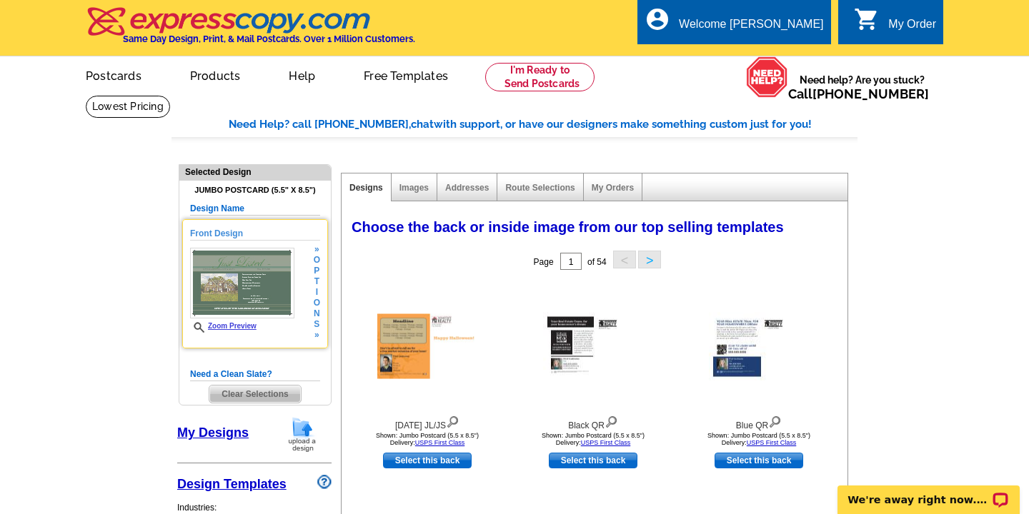
click at [244, 278] on img at bounding box center [242, 283] width 104 height 71
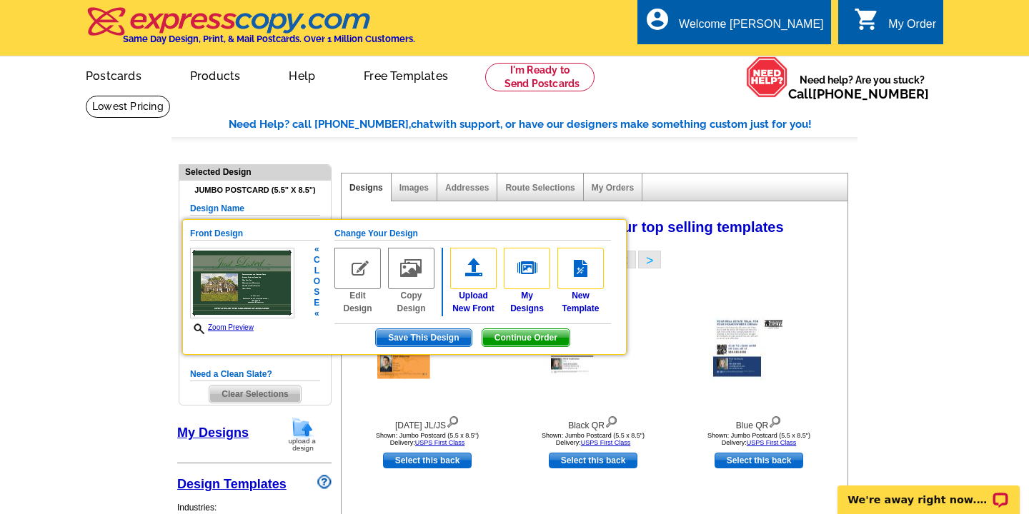
click at [358, 264] on img at bounding box center [357, 268] width 46 height 41
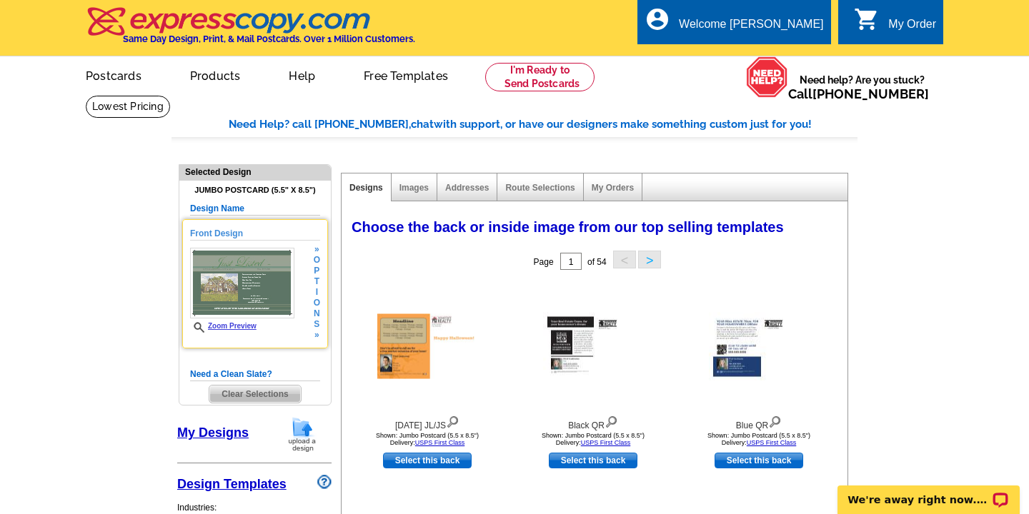
click at [234, 279] on img at bounding box center [242, 283] width 104 height 71
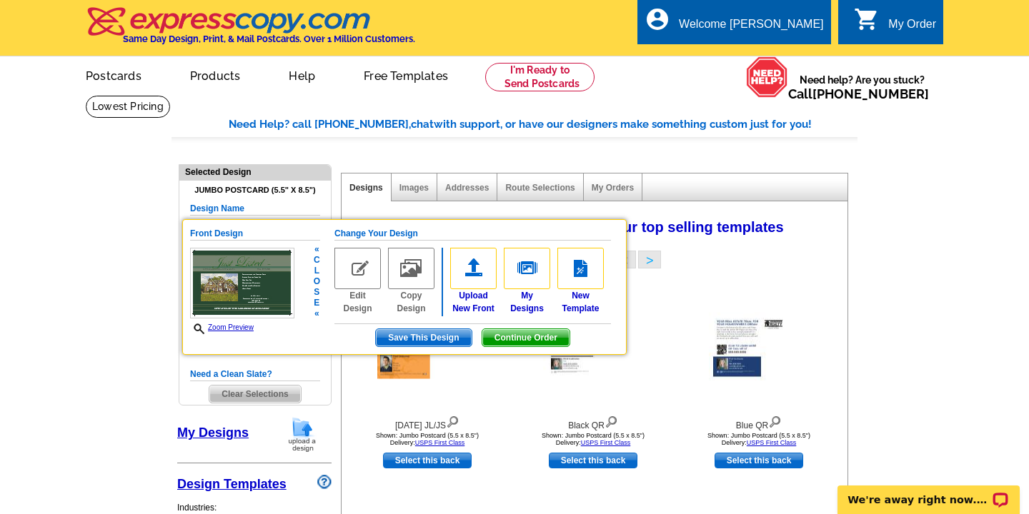
click at [234, 279] on img at bounding box center [242, 283] width 104 height 71
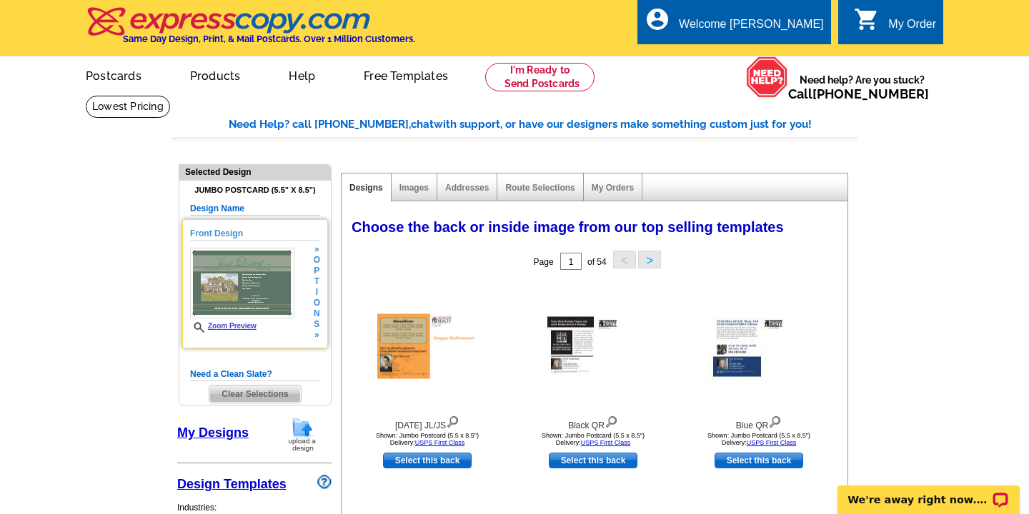
click at [234, 279] on img at bounding box center [242, 283] width 104 height 71
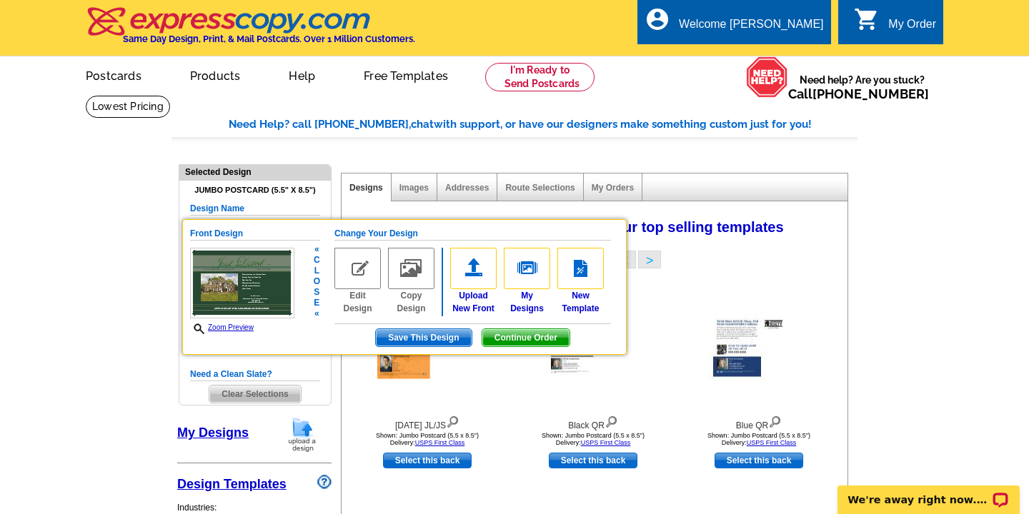
click at [517, 337] on span "Continue Order" at bounding box center [525, 337] width 87 height 17
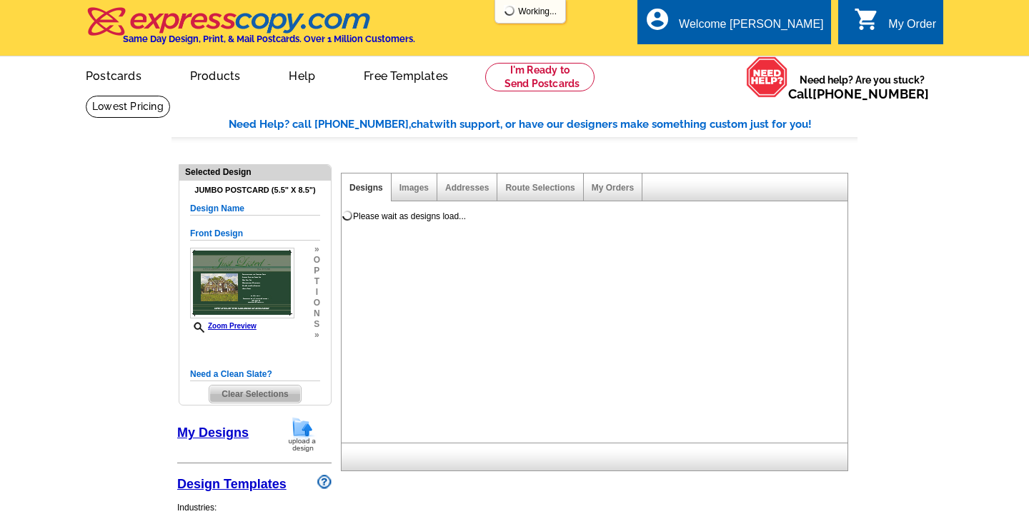
select select "1"
select select "2"
select select "back"
select select "785"
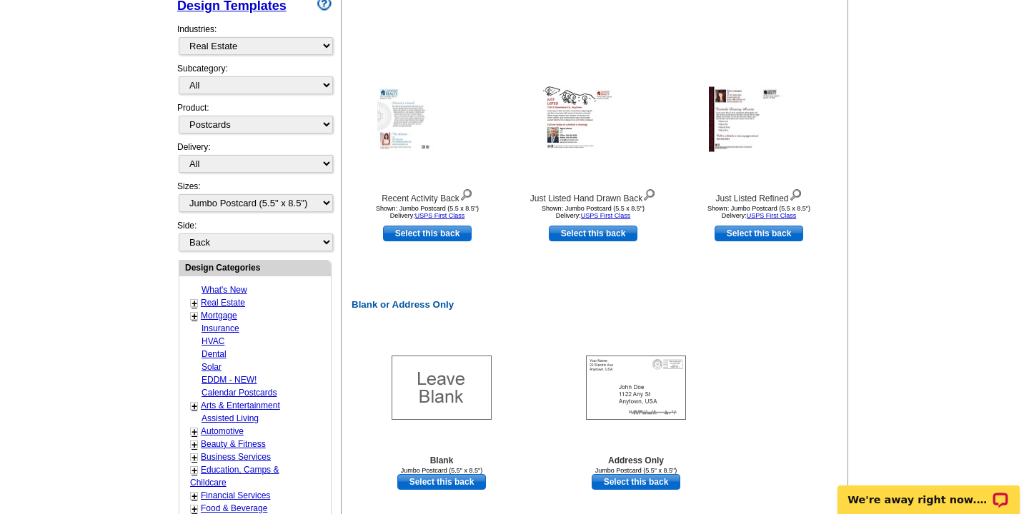
scroll to position [577, 0]
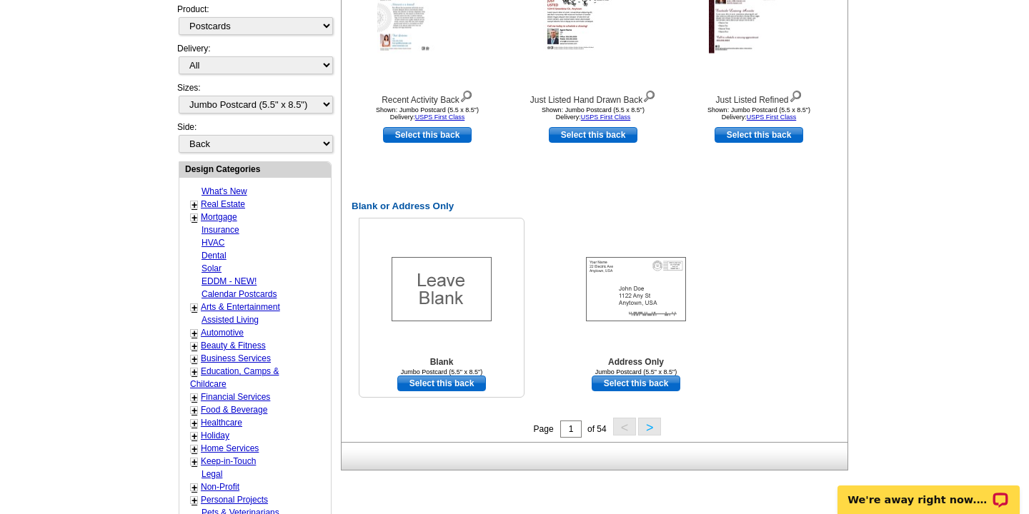
click at [442, 385] on link "Select this back" at bounding box center [441, 384] width 89 height 16
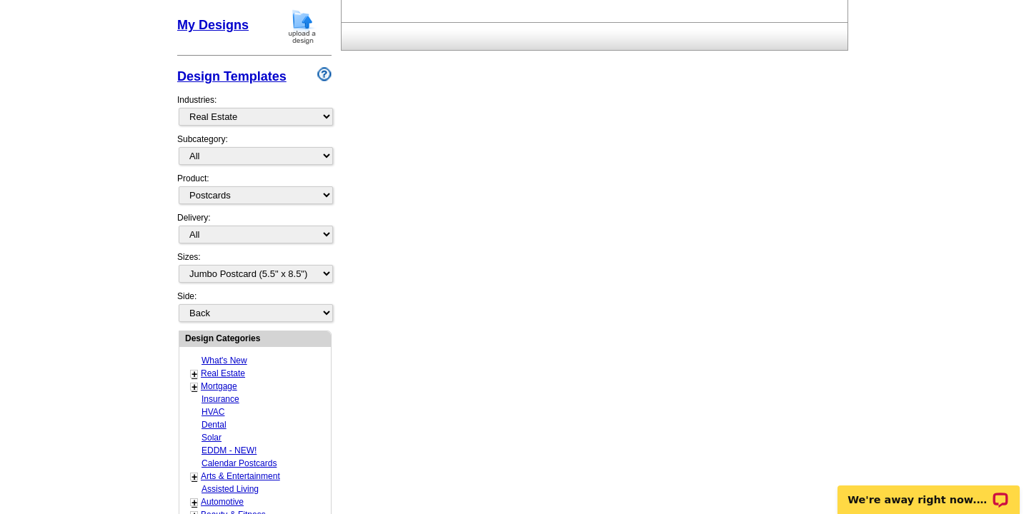
scroll to position [399, 0]
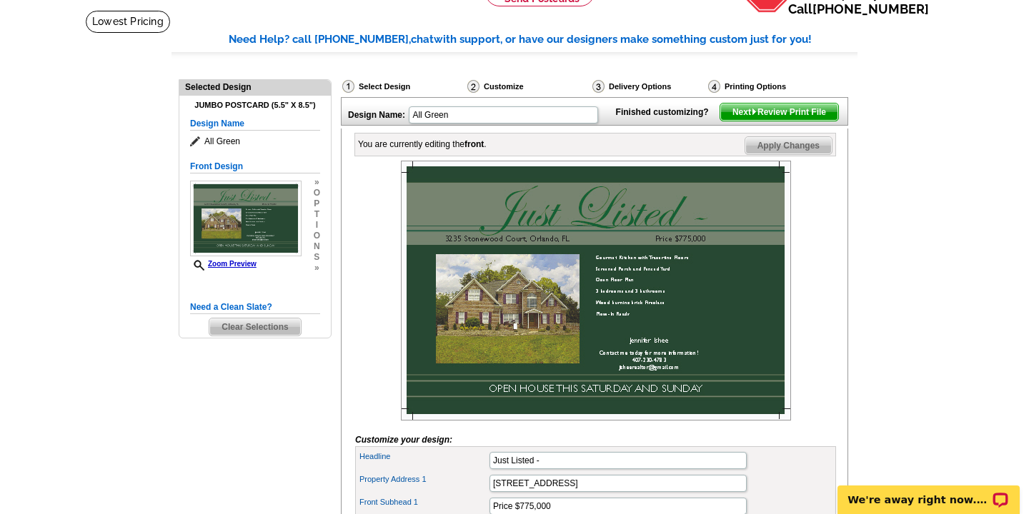
scroll to position [104, 0]
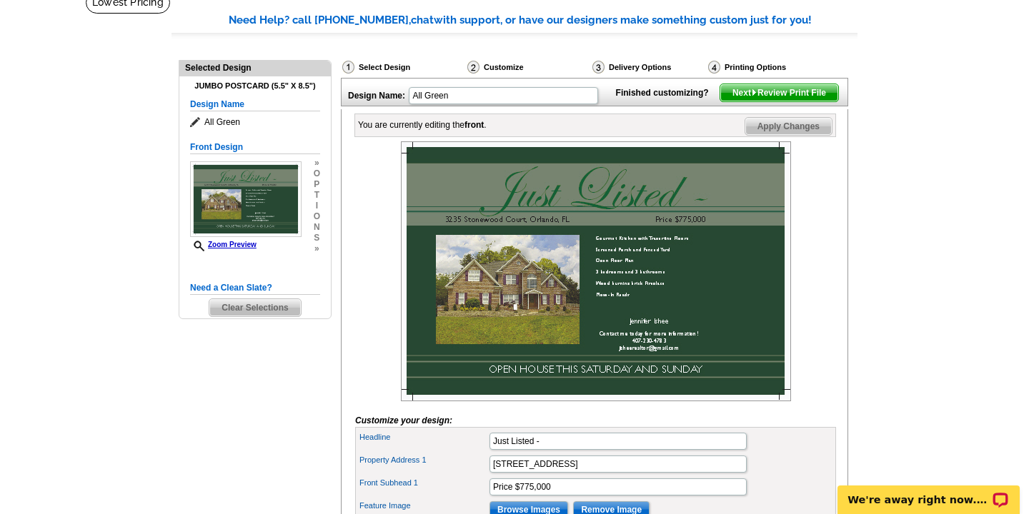
click at [513, 311] on img at bounding box center [596, 271] width 390 height 260
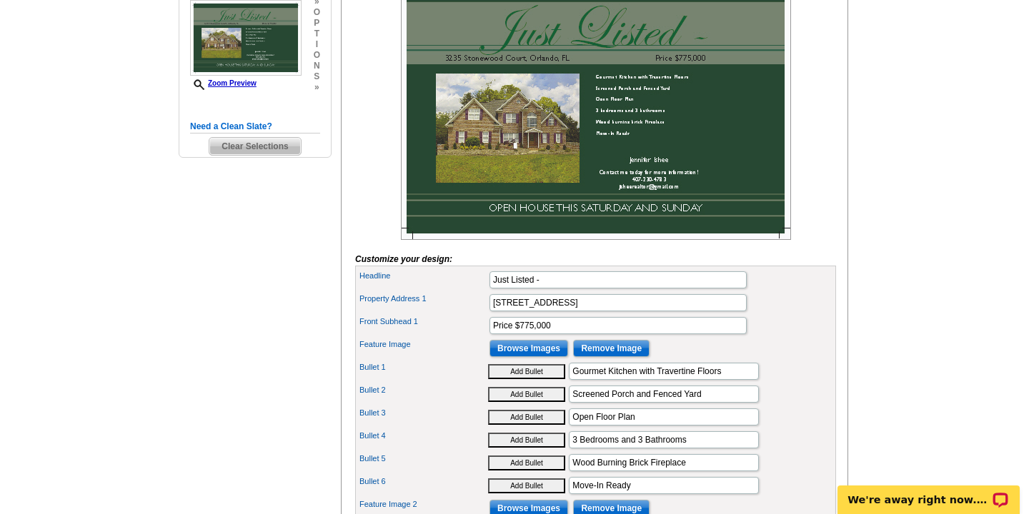
scroll to position [269, 0]
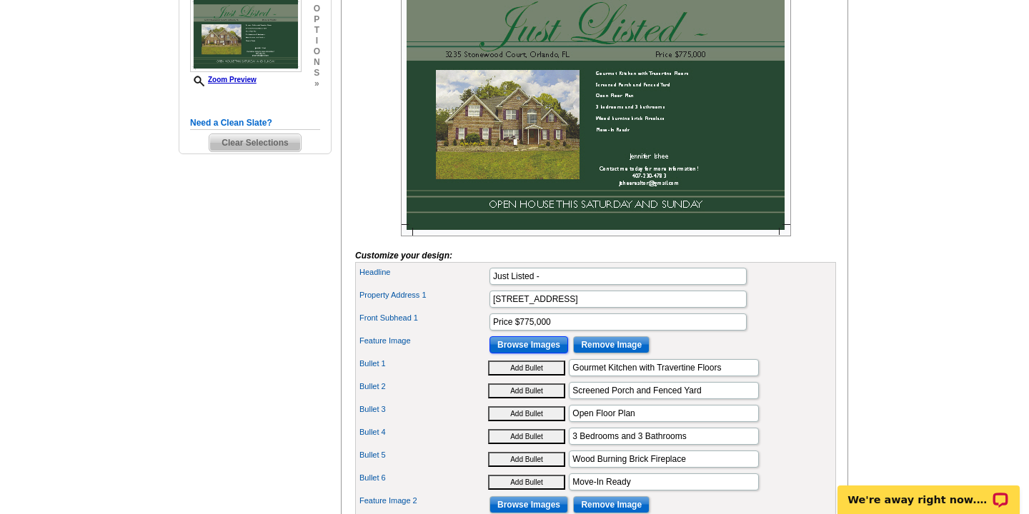
click at [537, 354] on input "Browse Images" at bounding box center [528, 345] width 79 height 17
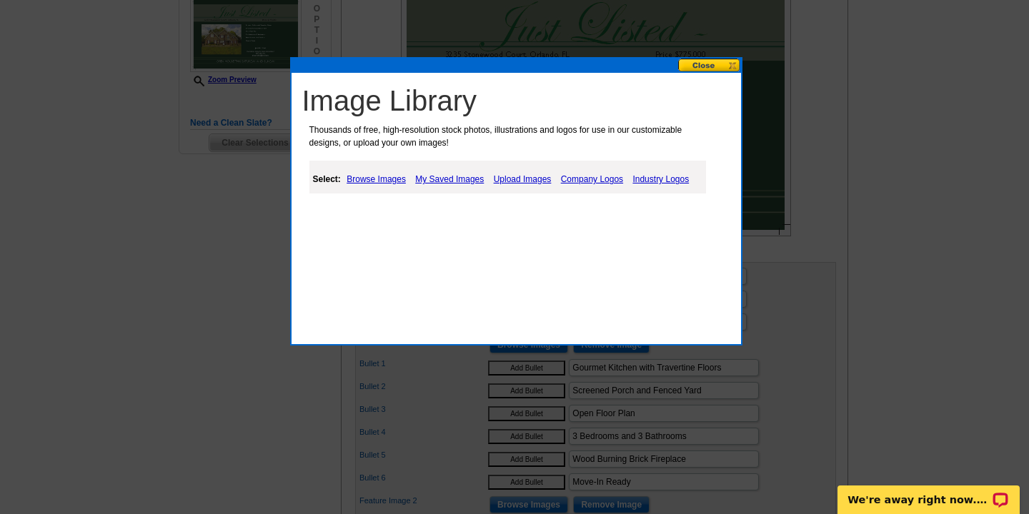
click at [382, 176] on link "Browse Images" at bounding box center [376, 179] width 66 height 17
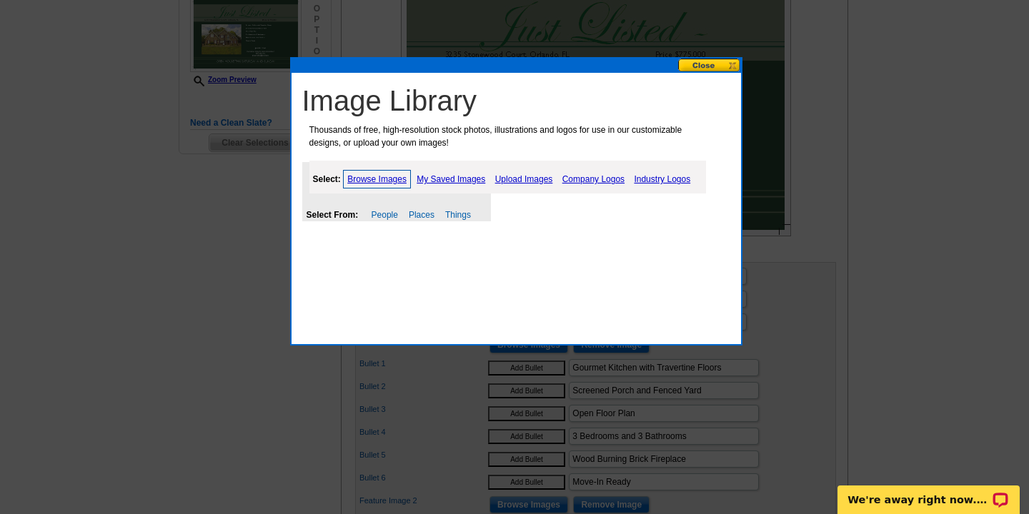
click at [449, 176] on link "My Saved Images" at bounding box center [451, 179] width 76 height 17
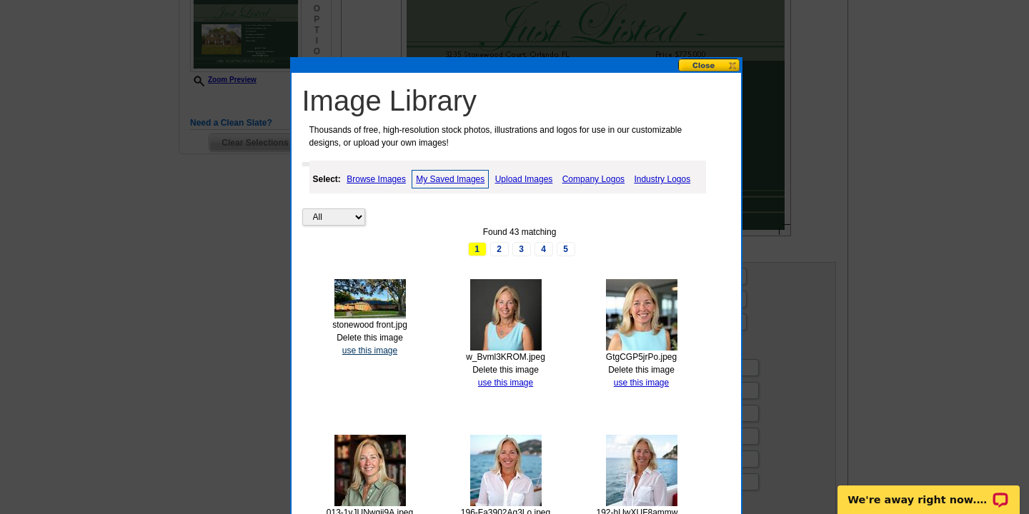
click at [365, 346] on link "use this image" at bounding box center [369, 351] width 55 height 10
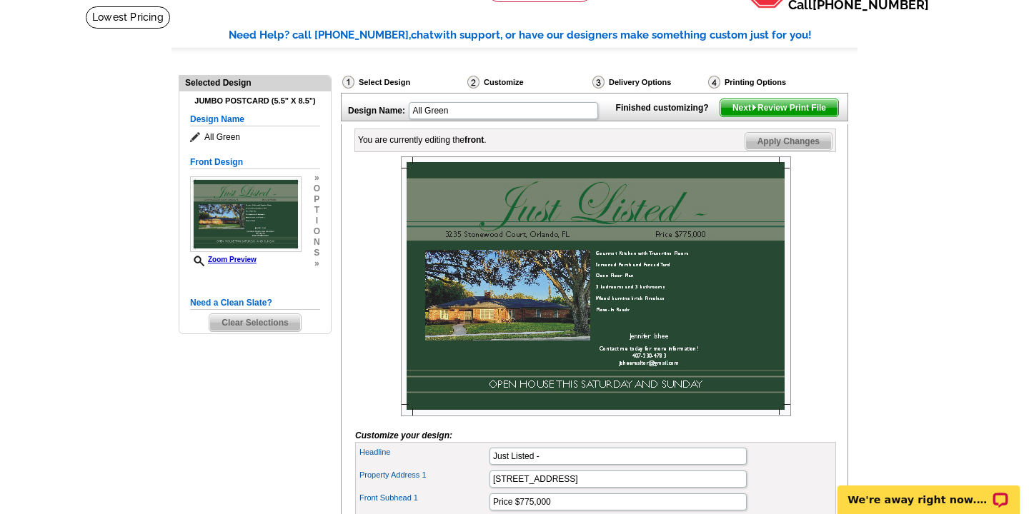
scroll to position [94, 0]
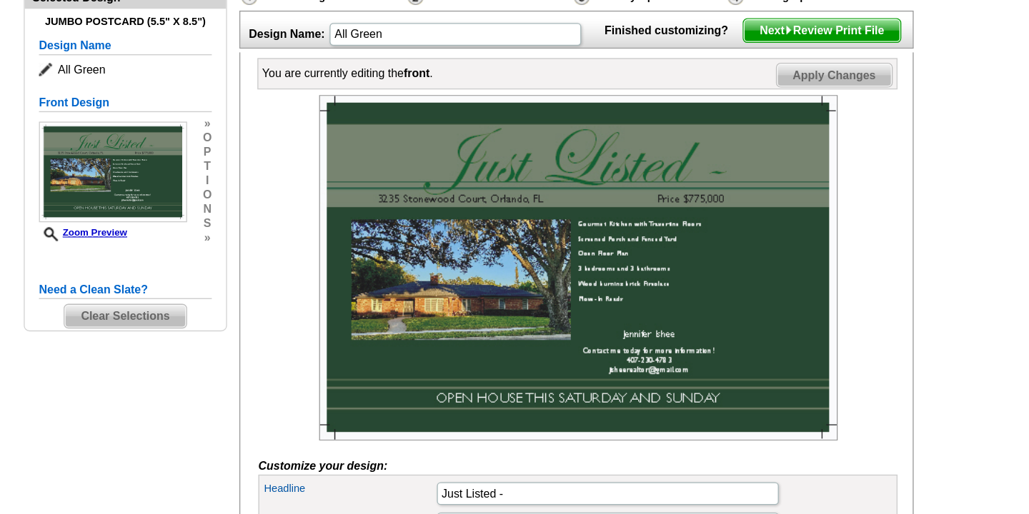
click at [768, 146] on span "Apply Changes" at bounding box center [788, 137] width 86 height 17
click at [762, 112] on span "Next Review Print File" at bounding box center [779, 103] width 118 height 17
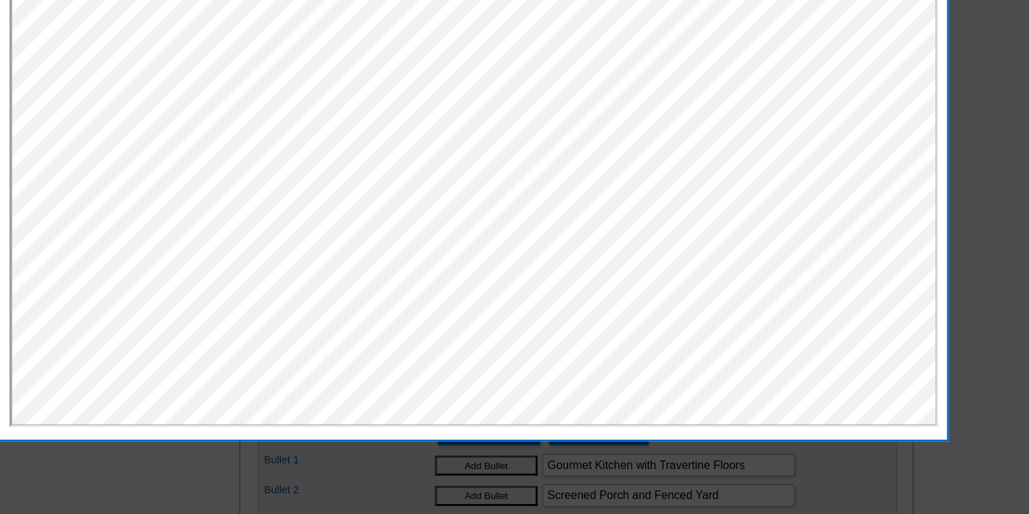
scroll to position [251, 0]
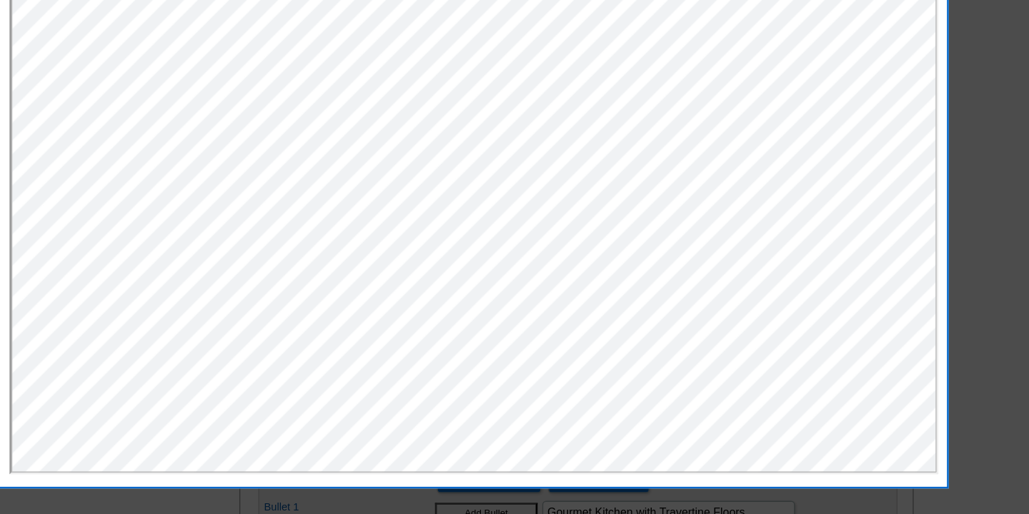
scroll to position [269, 0]
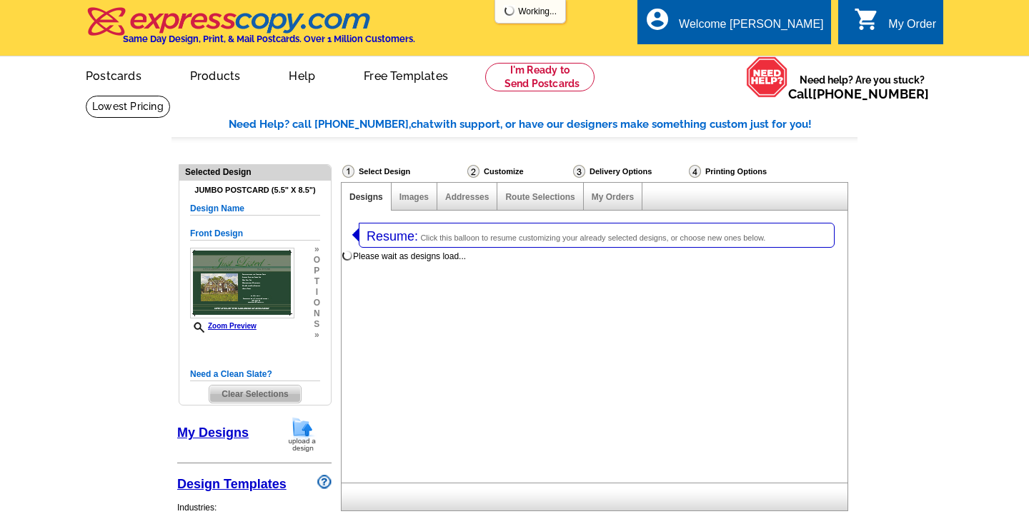
select select
select select "1"
select select "2"
select select "back"
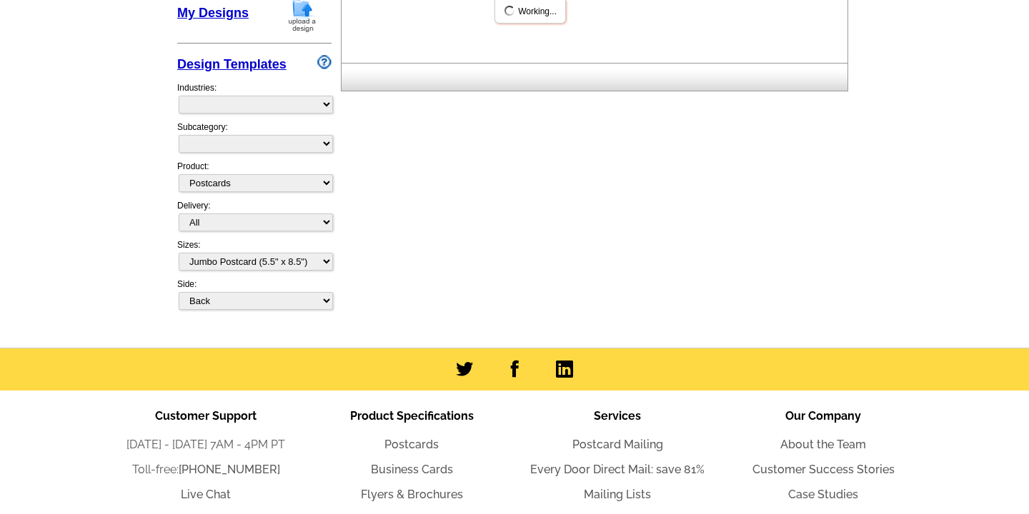
scroll to position [9, 0]
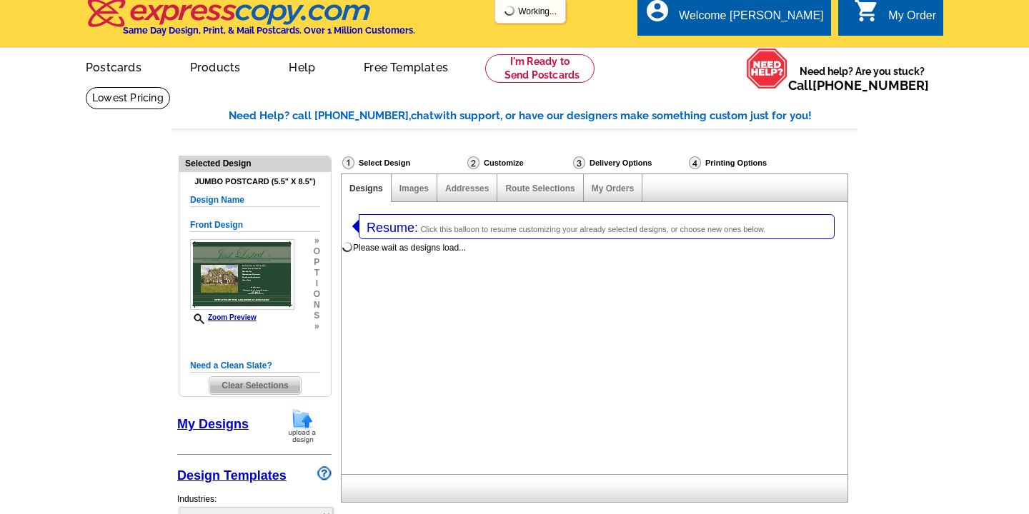
select select "785"
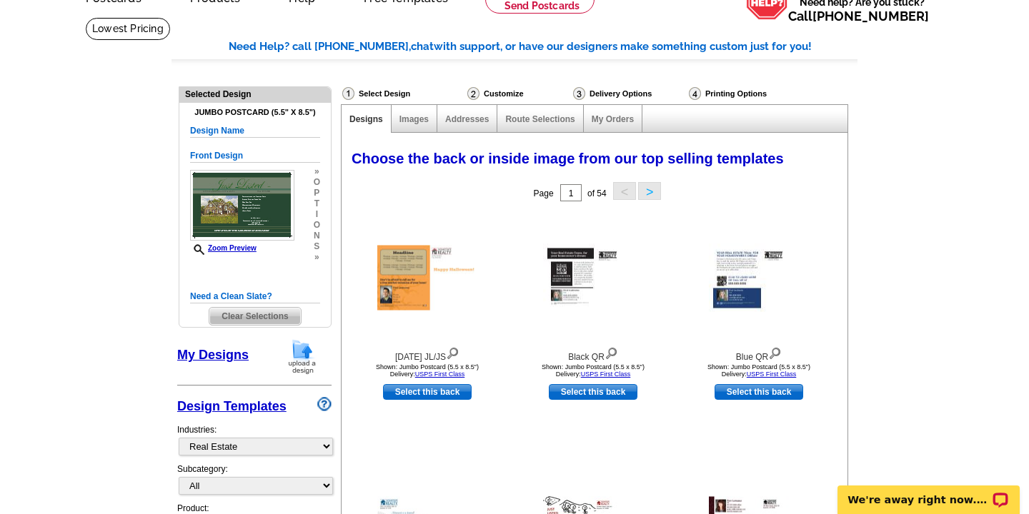
scroll to position [104, 0]
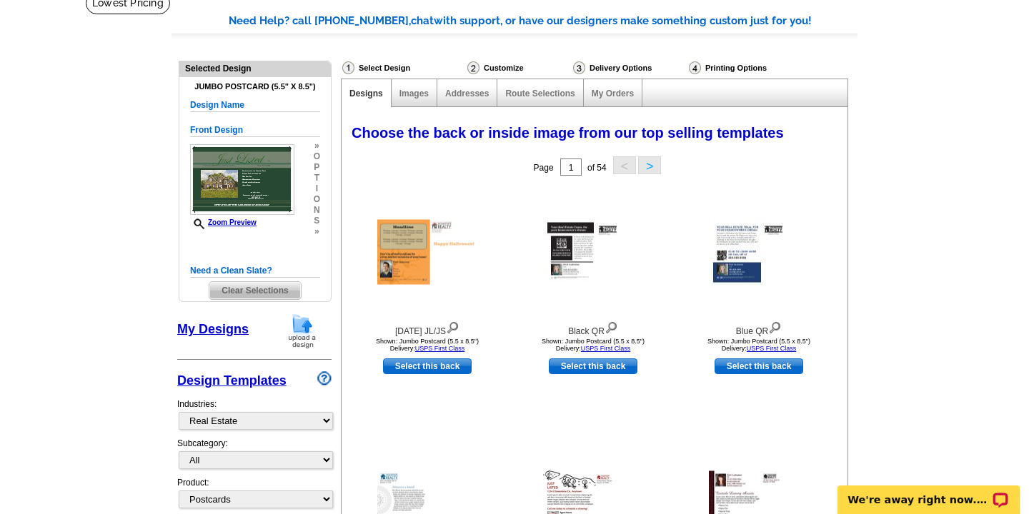
click at [215, 331] on link "My Designs" at bounding box center [212, 329] width 71 height 14
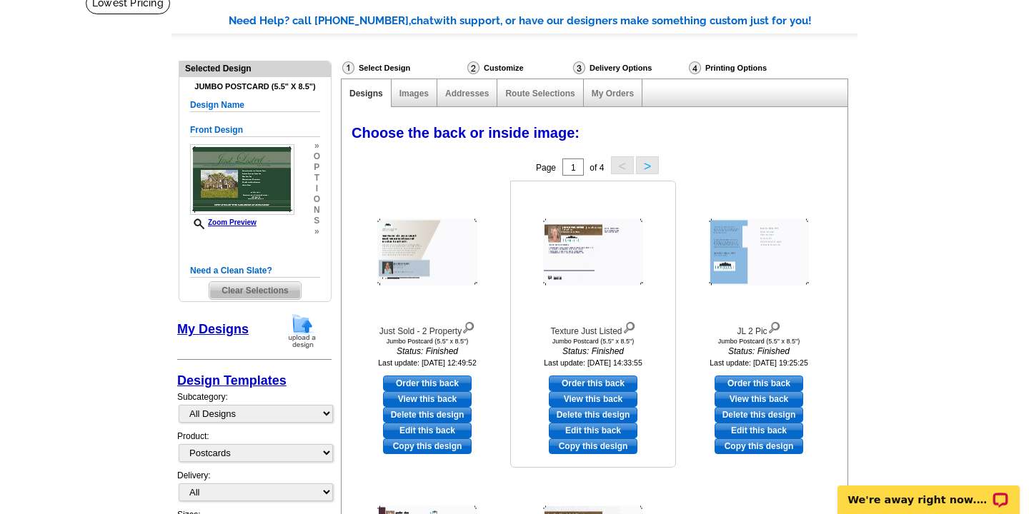
click at [623, 259] on img at bounding box center [593, 252] width 100 height 66
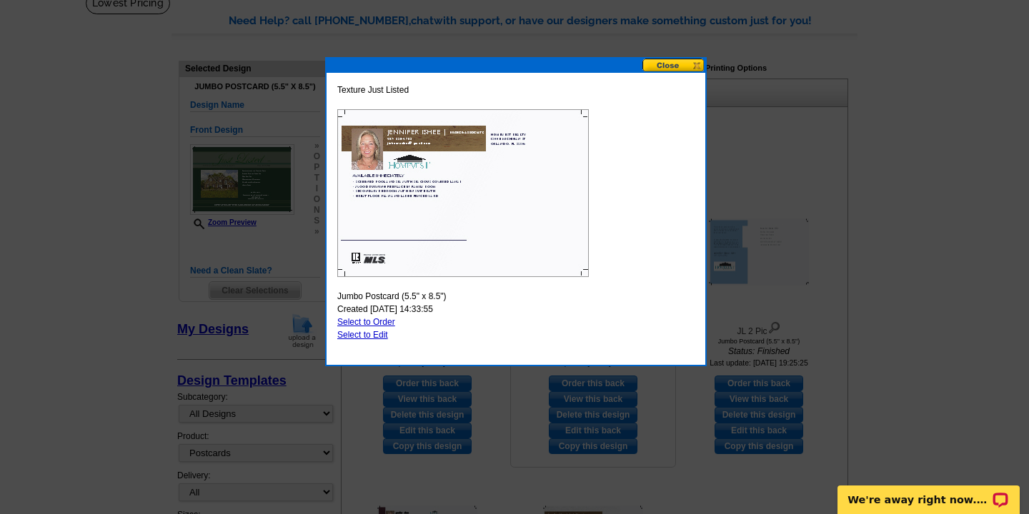
scroll to position [117, 0]
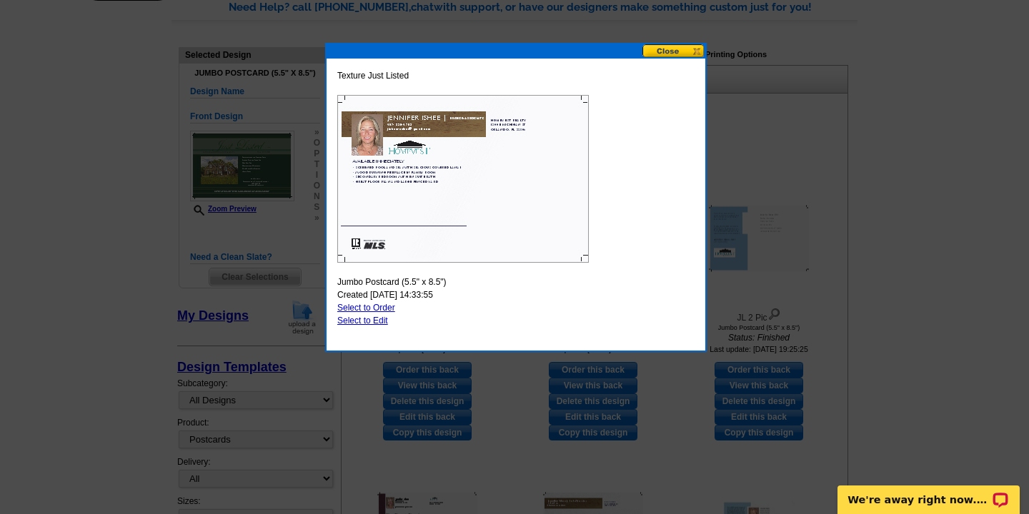
click at [669, 53] on button at bounding box center [673, 51] width 63 height 14
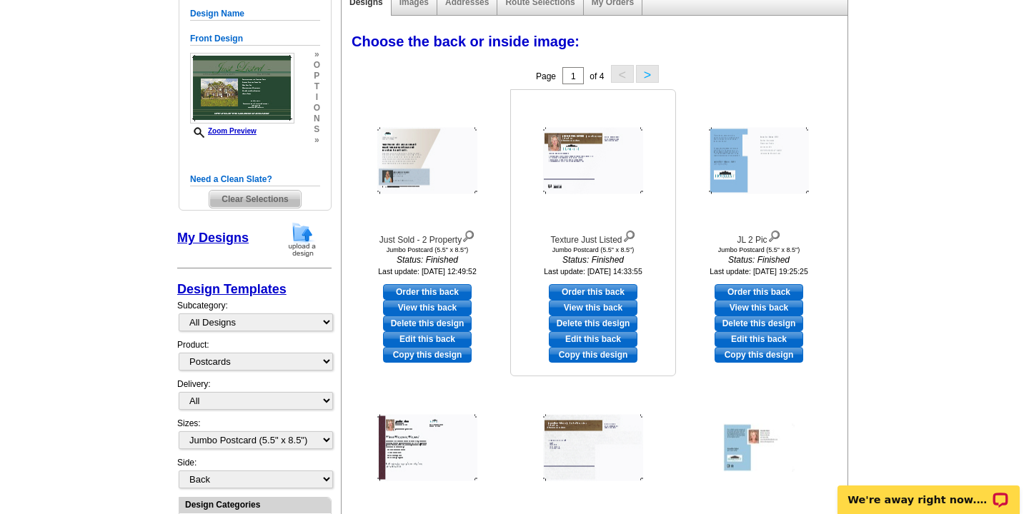
scroll to position [226, 0]
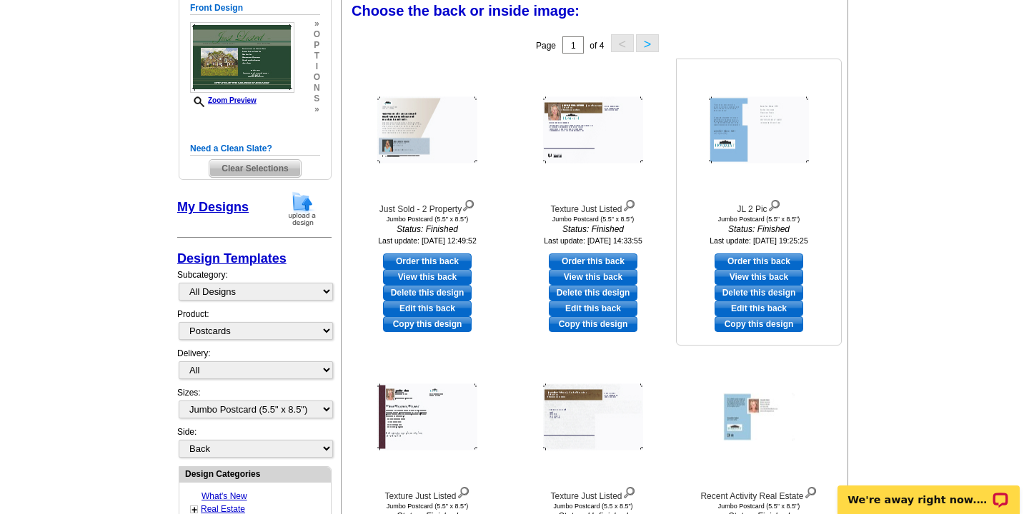
click at [777, 135] on img at bounding box center [759, 130] width 100 height 66
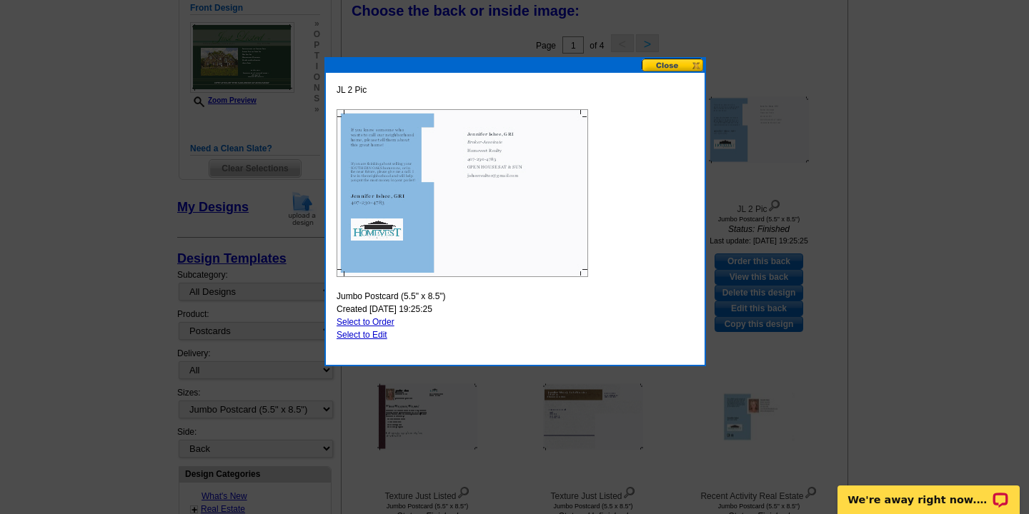
click at [672, 64] on button at bounding box center [673, 66] width 63 height 14
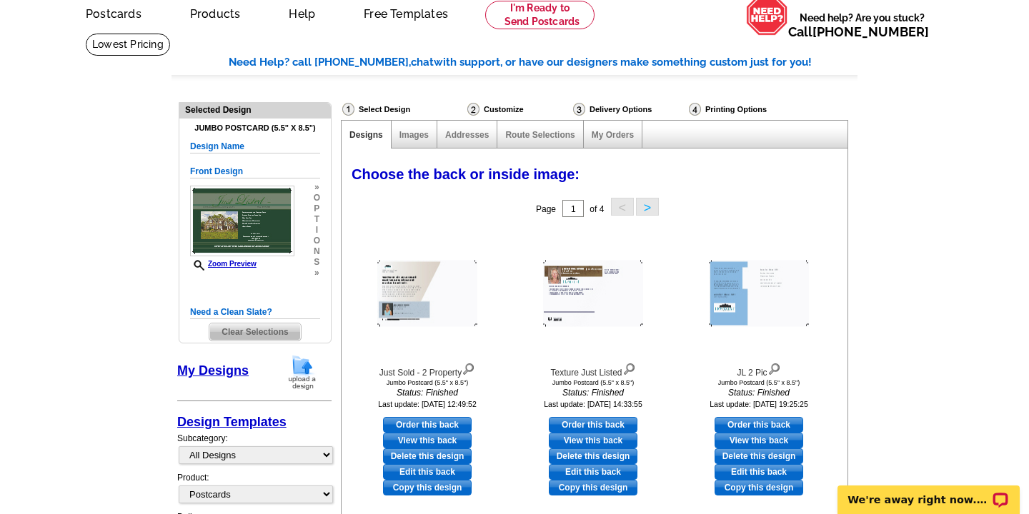
scroll to position [0, 0]
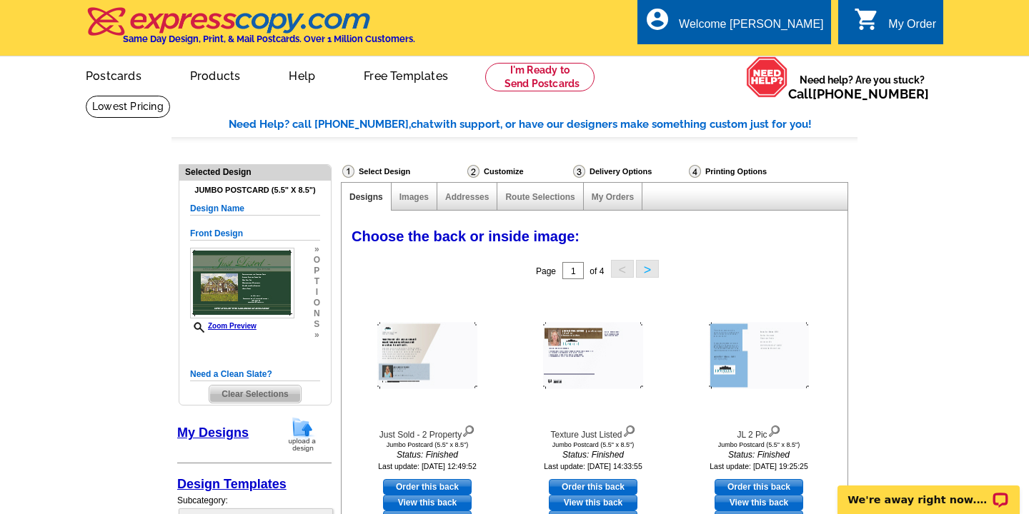
click at [897, 19] on div "My Order" at bounding box center [912, 28] width 48 height 20
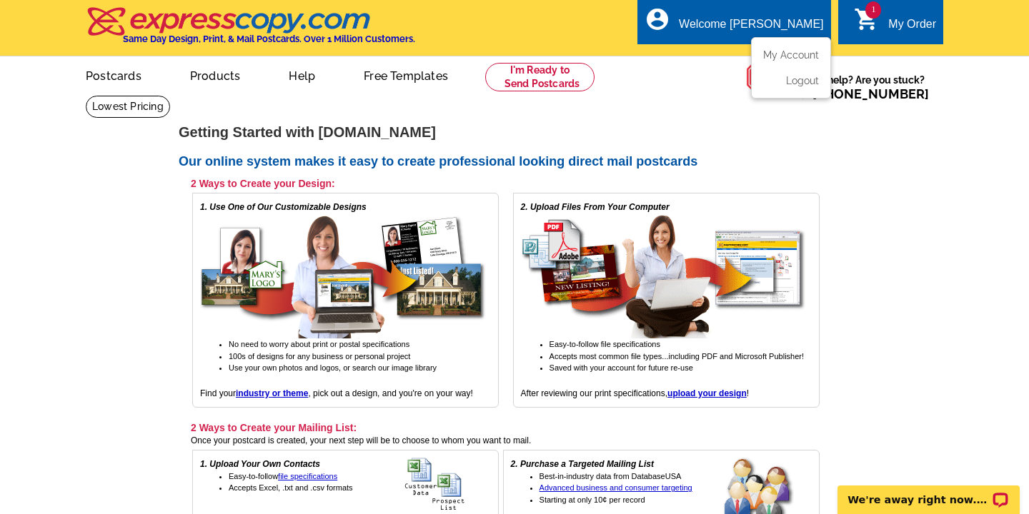
click at [749, 26] on div "Welcome [PERSON_NAME]" at bounding box center [751, 28] width 144 height 20
click at [790, 49] on ul "My Account Logout" at bounding box center [791, 67] width 80 height 61
click at [778, 53] on link "My Account" at bounding box center [787, 55] width 61 height 13
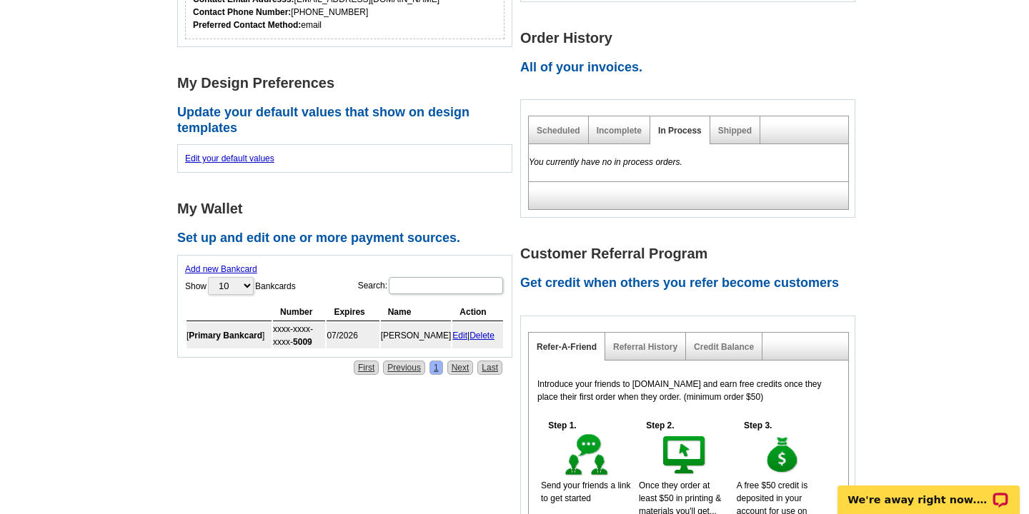
scroll to position [288, 0]
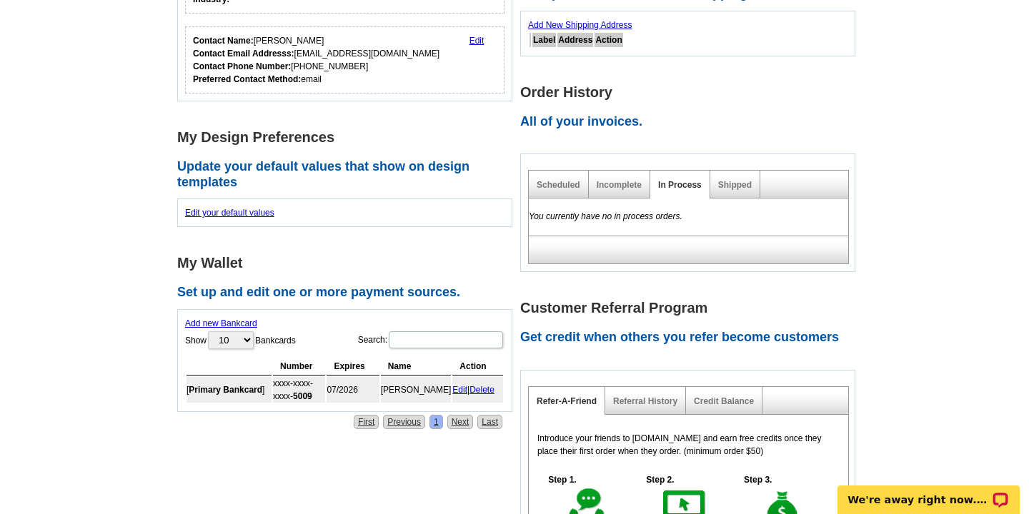
click at [742, 179] on div "Shipped" at bounding box center [735, 185] width 50 height 28
click at [734, 181] on link "Shipped" at bounding box center [735, 185] width 34 height 10
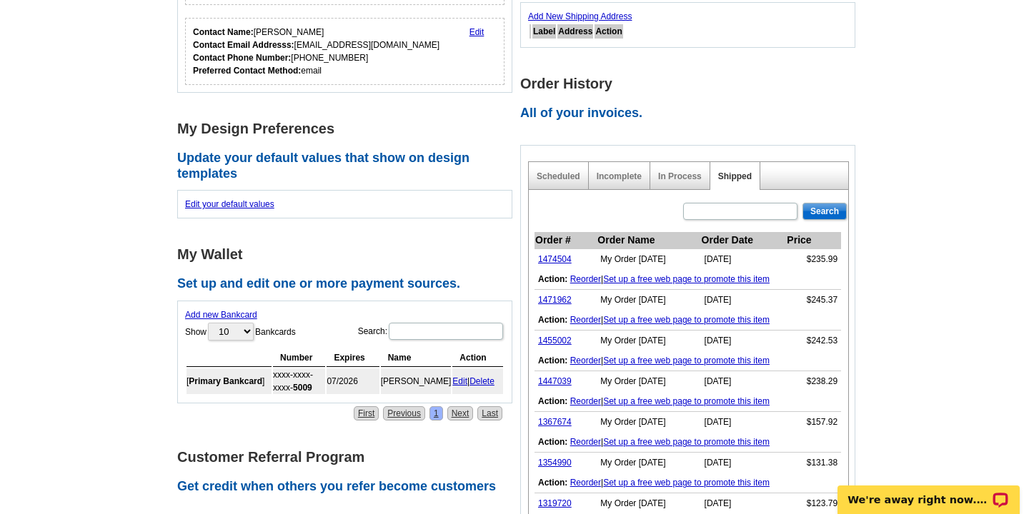
scroll to position [297, 0]
click at [559, 259] on link "1474504" at bounding box center [555, 259] width 34 height 10
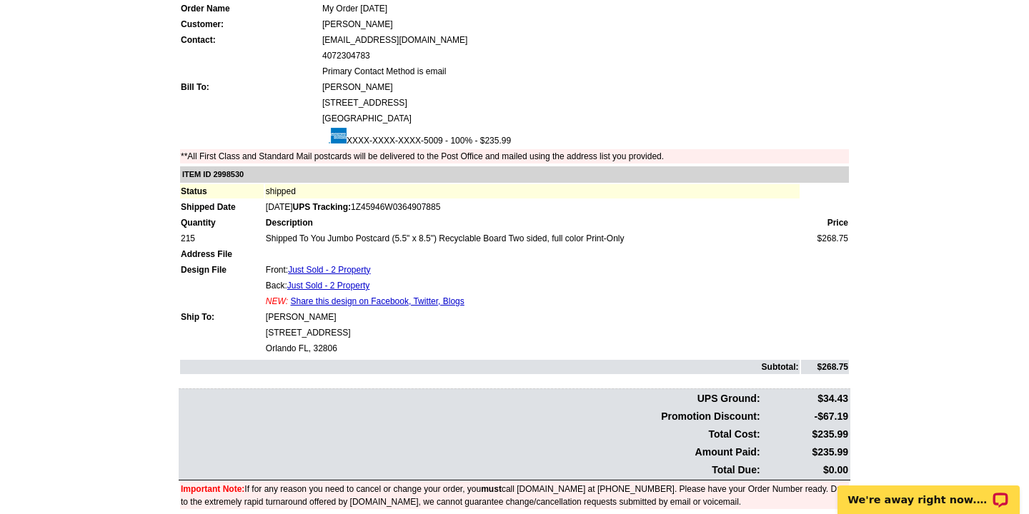
scroll to position [135, 0]
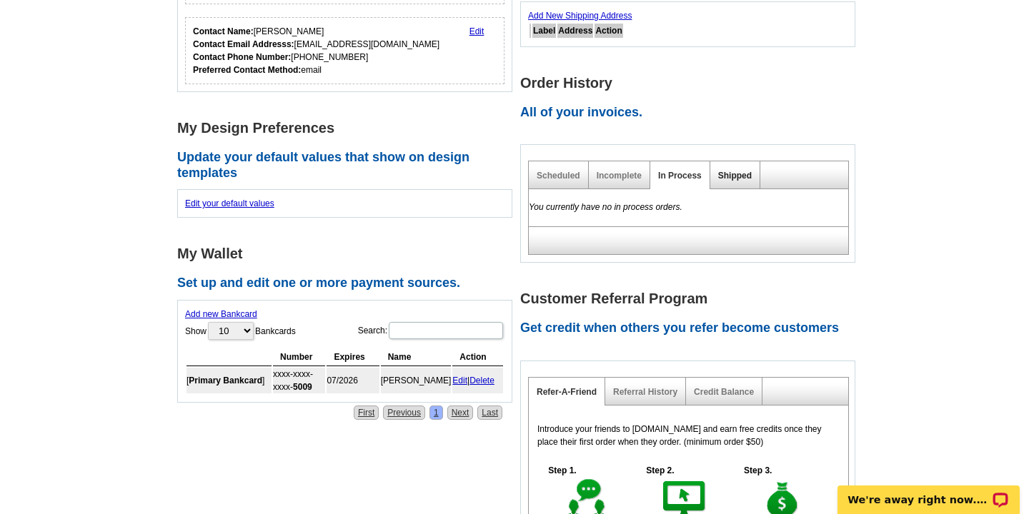
click at [731, 174] on link "Shipped" at bounding box center [735, 176] width 34 height 10
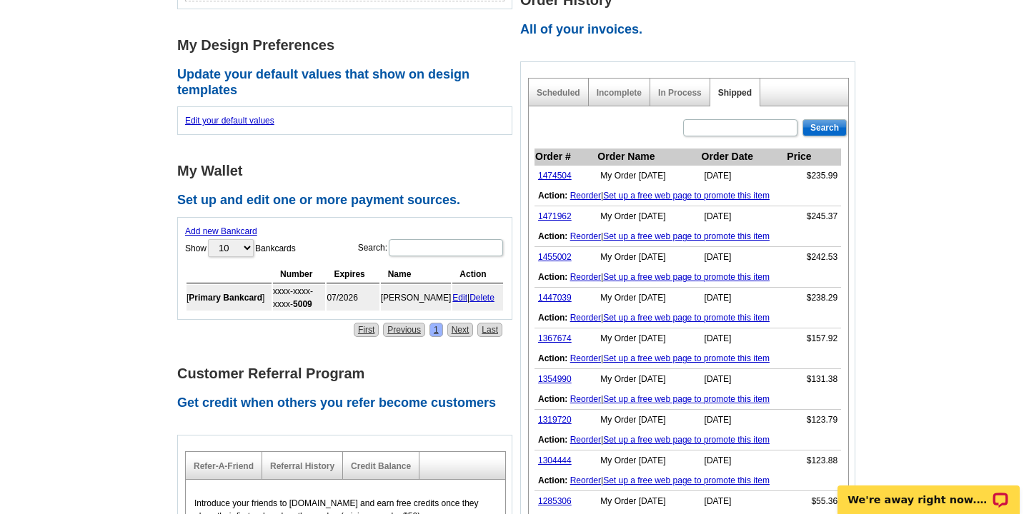
scroll to position [392, 0]
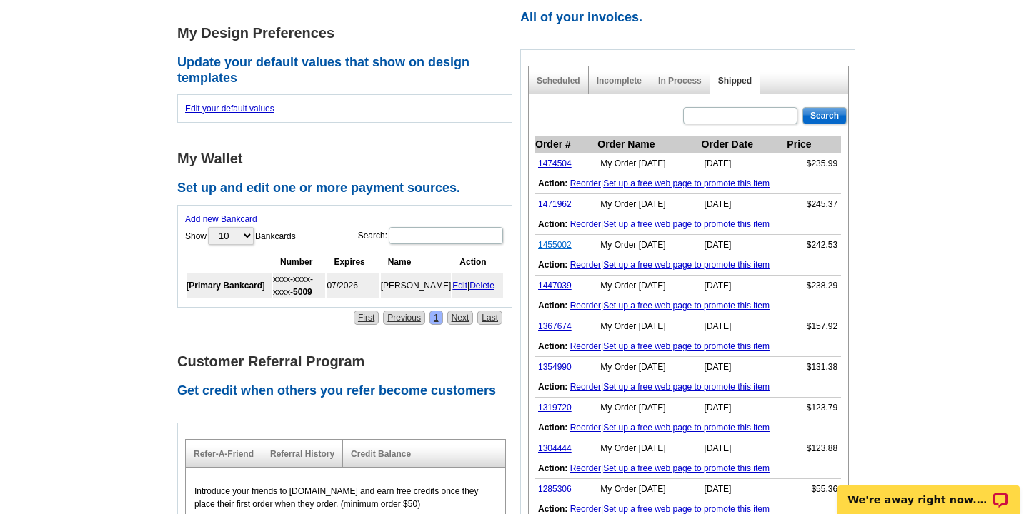
click at [552, 247] on link "1455002" at bounding box center [555, 245] width 34 height 10
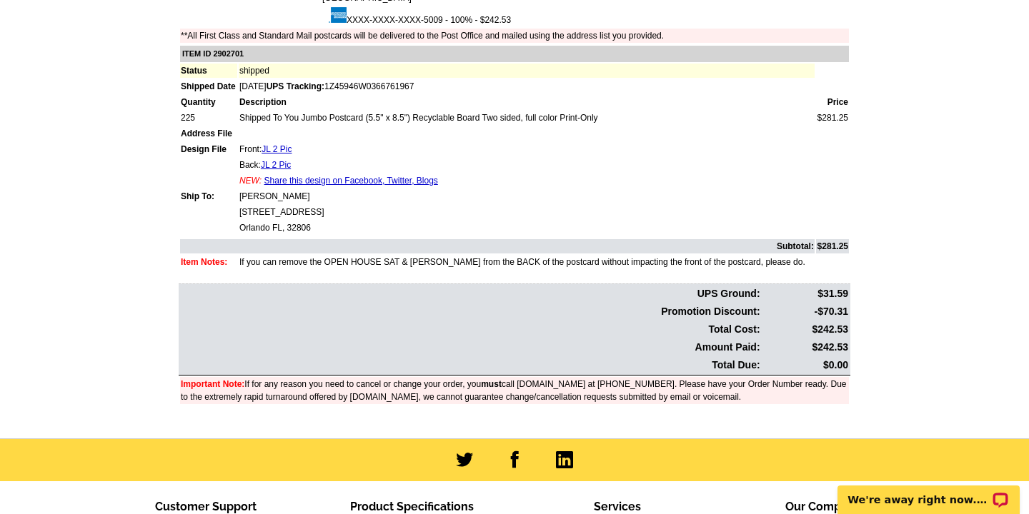
scroll to position [242, 0]
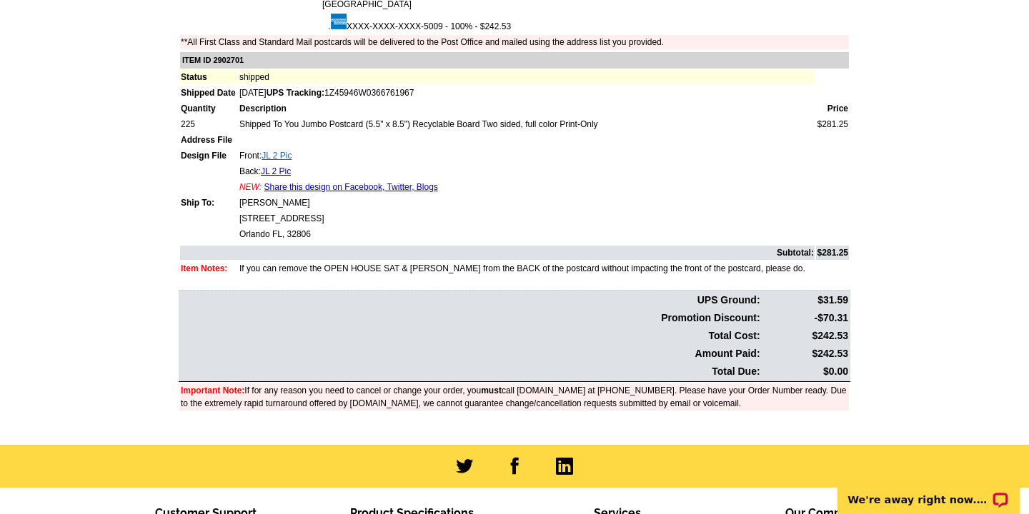
click at [288, 158] on link "JL 2 Pic" at bounding box center [277, 156] width 30 height 10
click at [284, 170] on link "JL 2 Pic" at bounding box center [276, 171] width 30 height 10
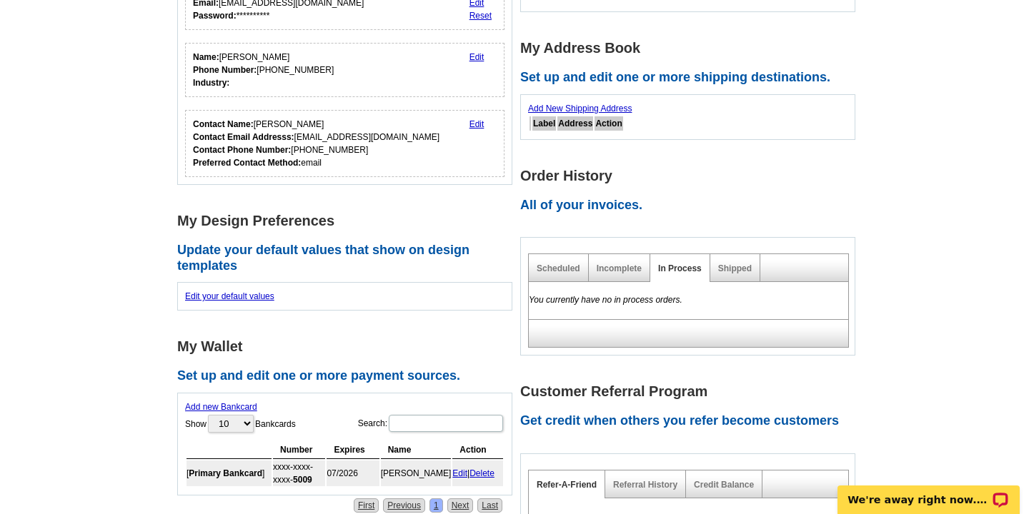
scroll to position [239, 0]
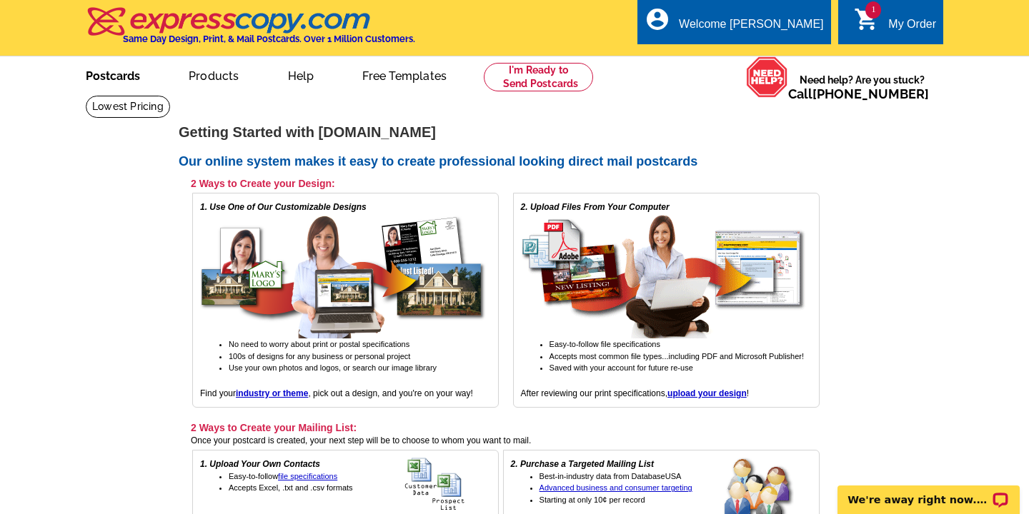
click at [116, 80] on link "Postcards" at bounding box center [113, 75] width 100 height 34
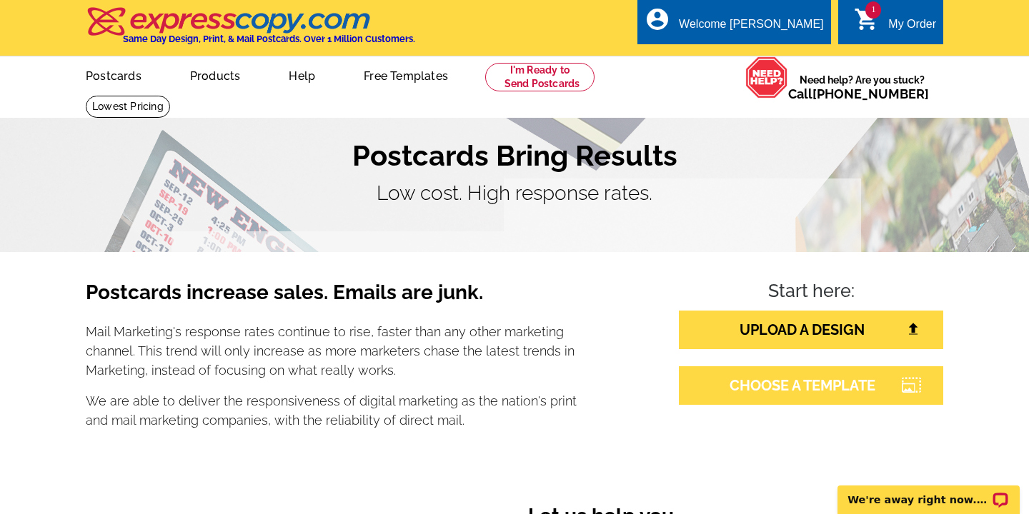
click at [779, 399] on link "CHOOSE A TEMPLATE" at bounding box center [811, 386] width 264 height 39
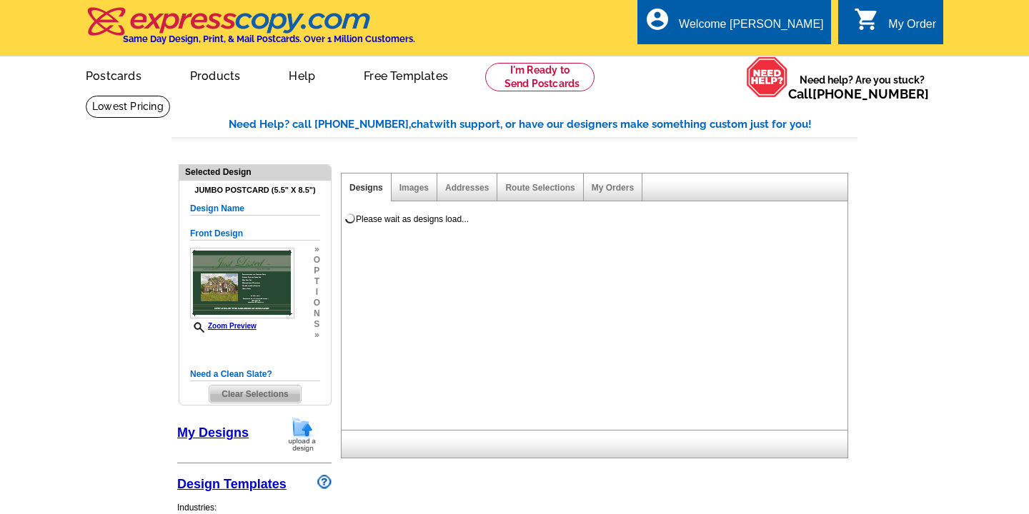
select select "1"
select select "2"
select select "back"
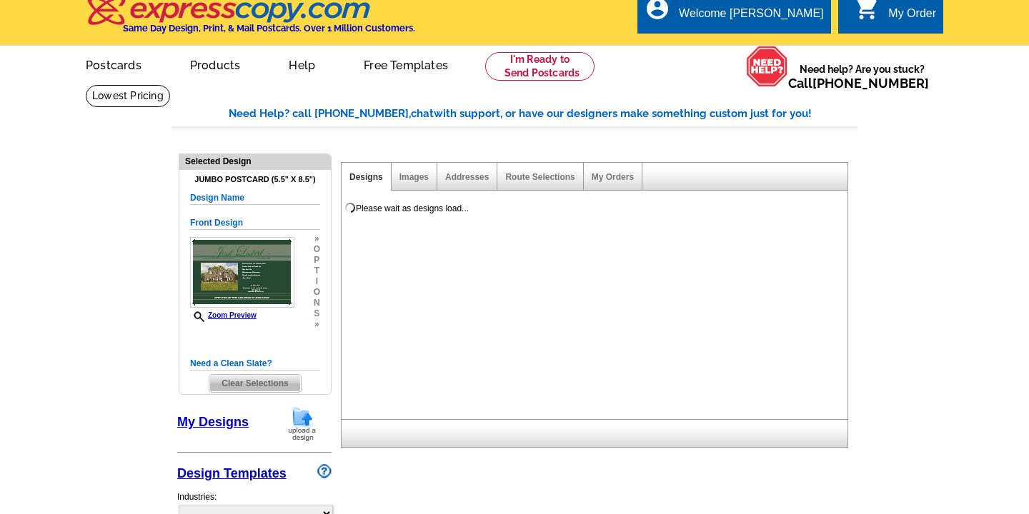
select select "785"
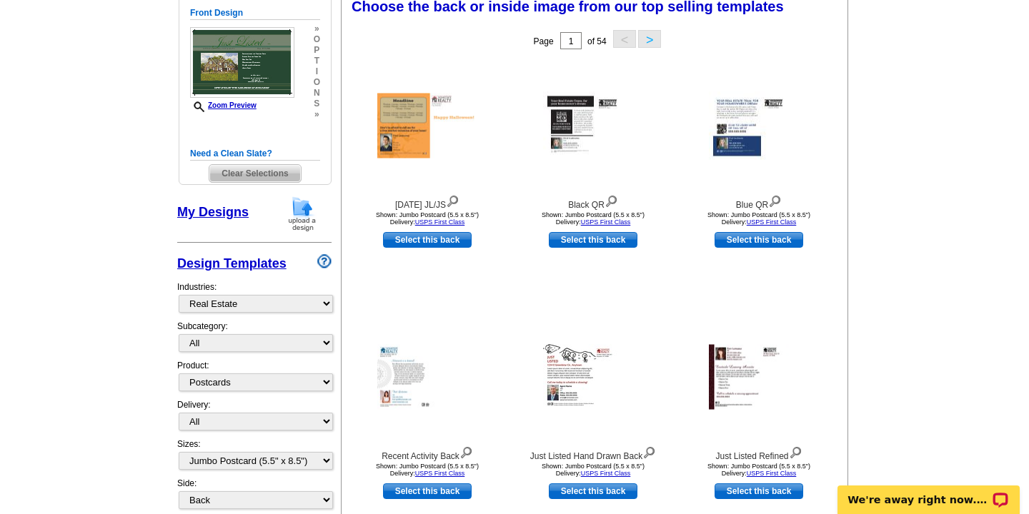
scroll to position [227, 0]
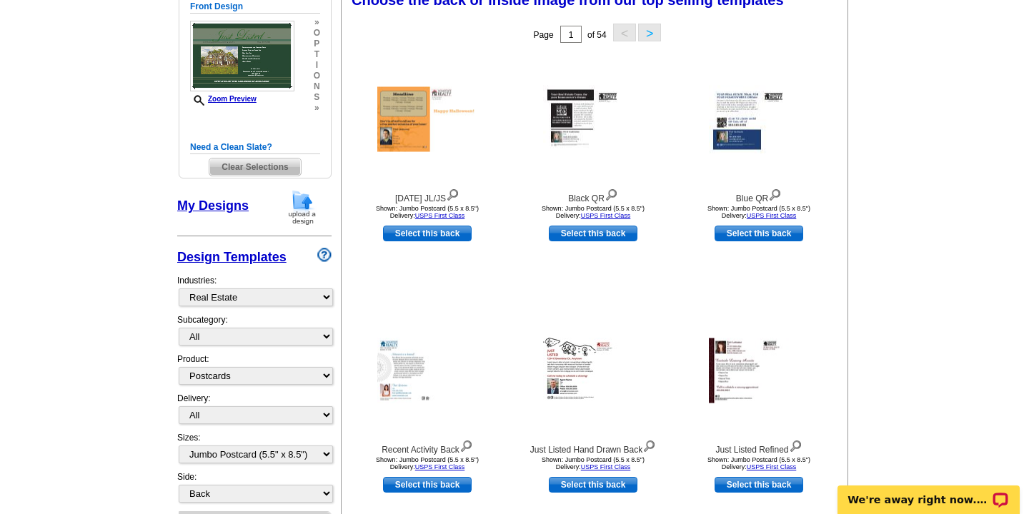
click at [251, 167] on span "Clear Selections" at bounding box center [254, 167] width 91 height 17
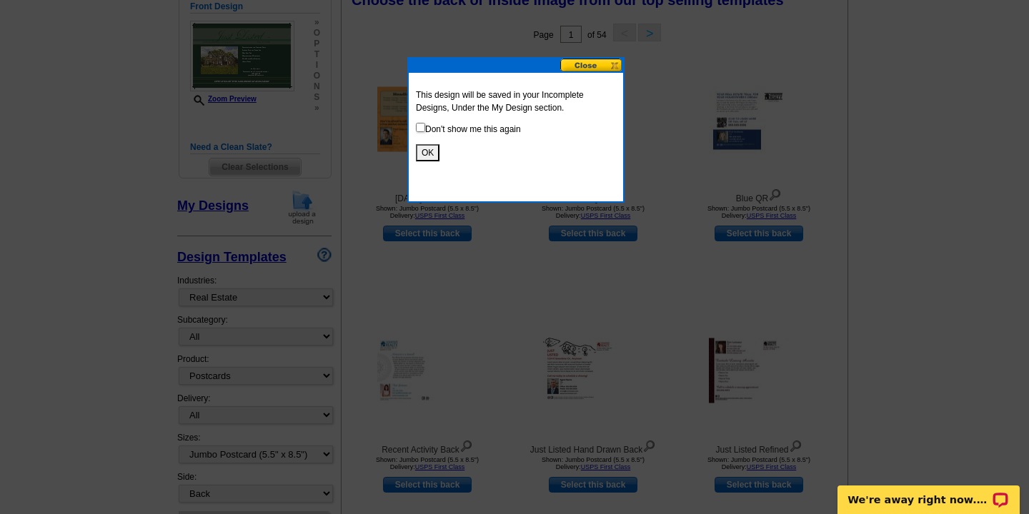
click at [429, 149] on button "OK" at bounding box center [428, 152] width 24 height 17
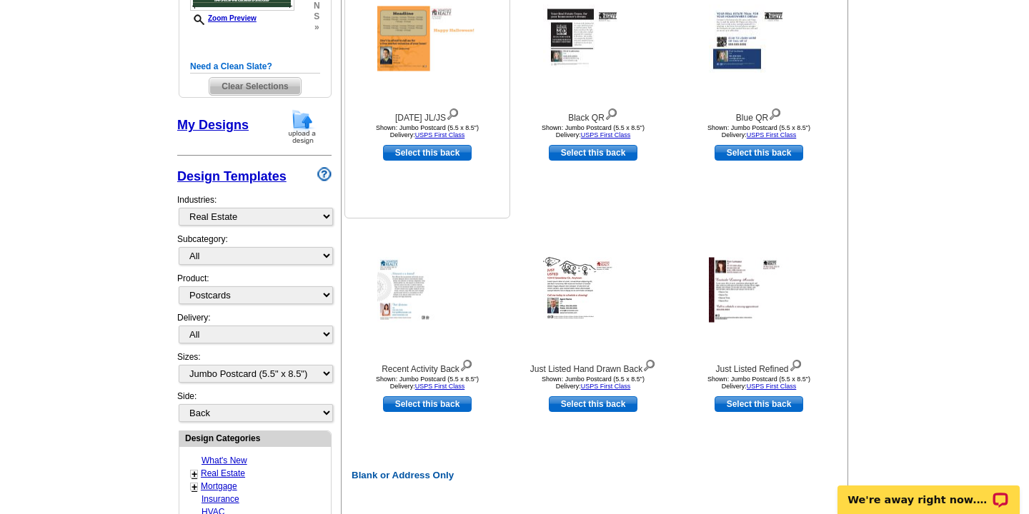
scroll to position [313, 0]
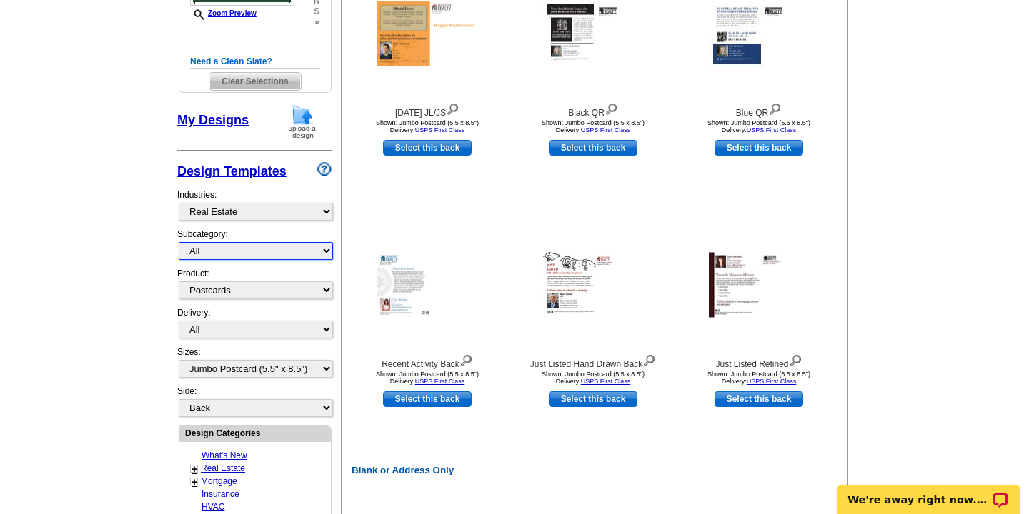
click at [328, 250] on select "All RE/MAX® Referrals Keller Williams® Berkshire Hathaway Home Services Century…" at bounding box center [256, 251] width 154 height 18
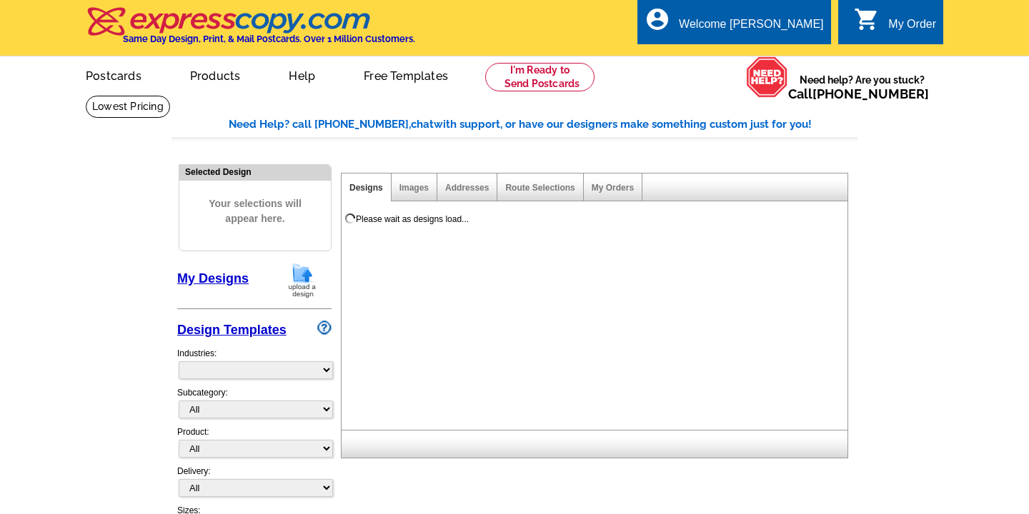
select select "785"
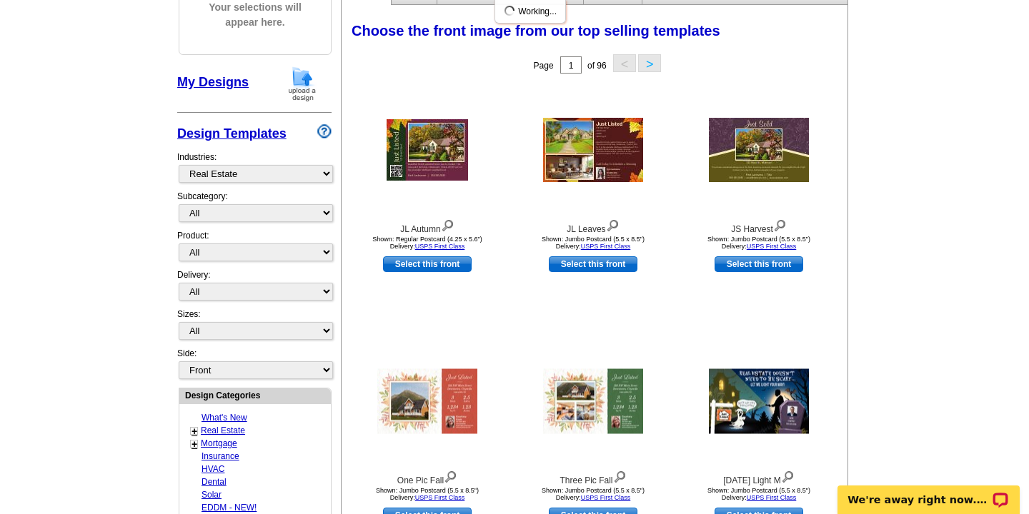
scroll to position [205, 0]
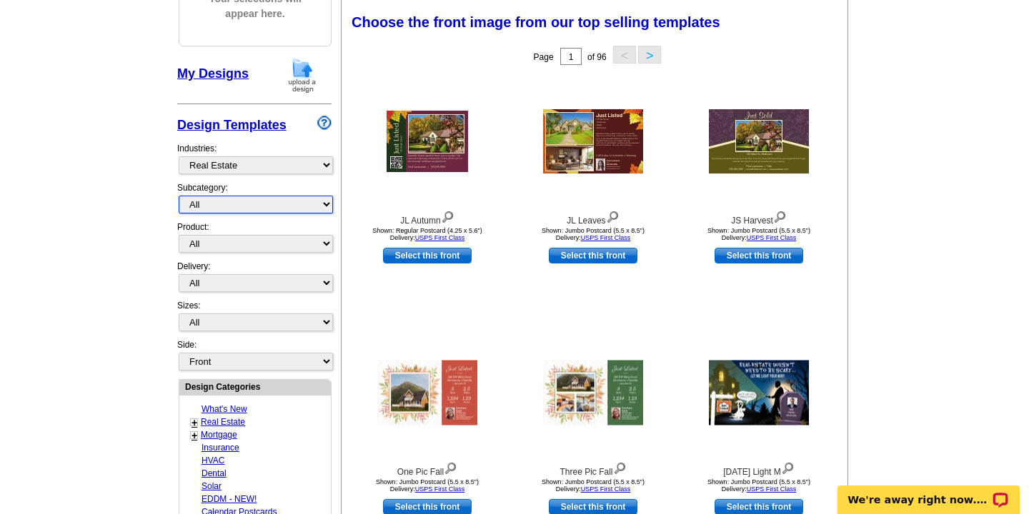
click at [329, 205] on select "All RE/MAX® Referrals Keller Williams® Berkshire Hathaway Home Services Century…" at bounding box center [256, 205] width 154 height 18
select select "788"
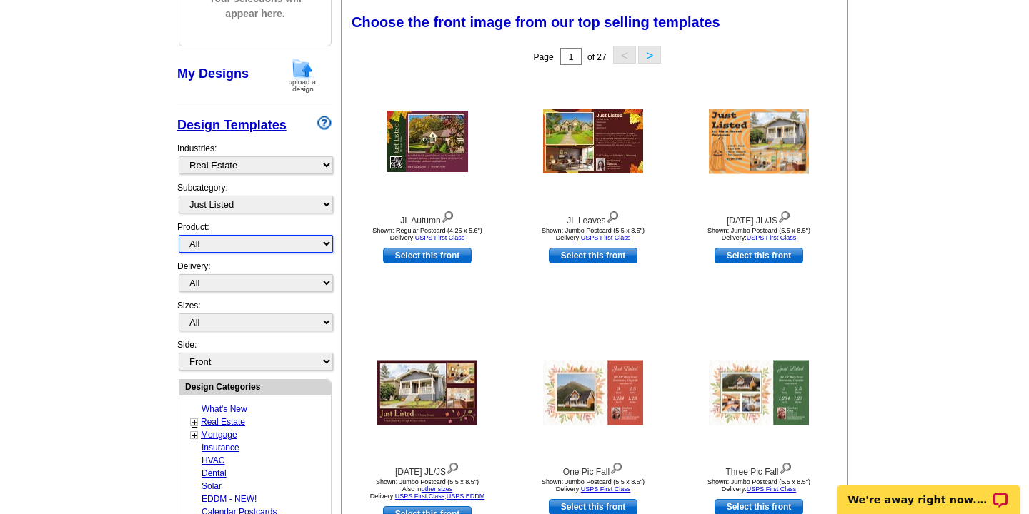
click at [329, 244] on select "All Postcards Letters and flyers Business Cards Door Hangers Greeting Cards" at bounding box center [256, 244] width 154 height 18
select select "1"
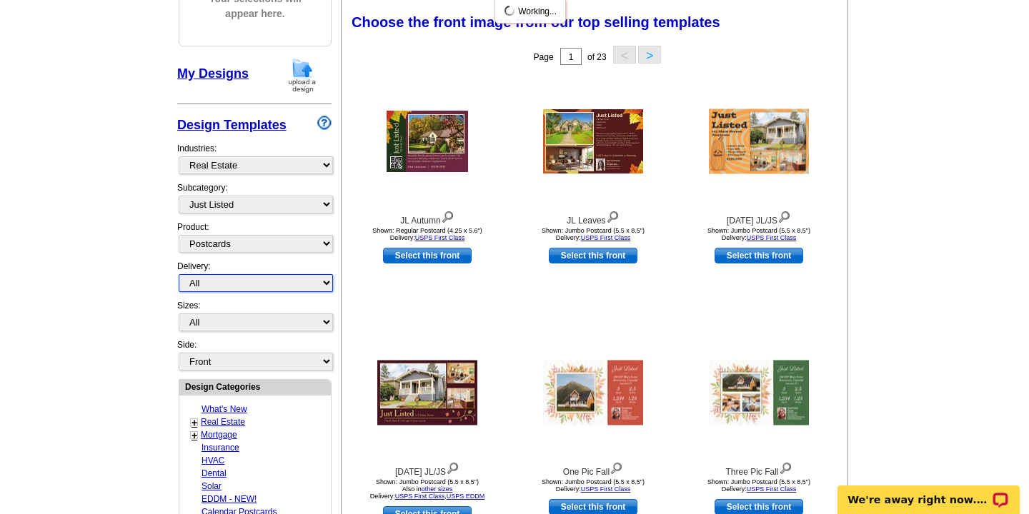
click at [327, 284] on select "All First Class Mail Shipped to Me EDDM Save 66% on Postage" at bounding box center [256, 283] width 154 height 18
select select "3"
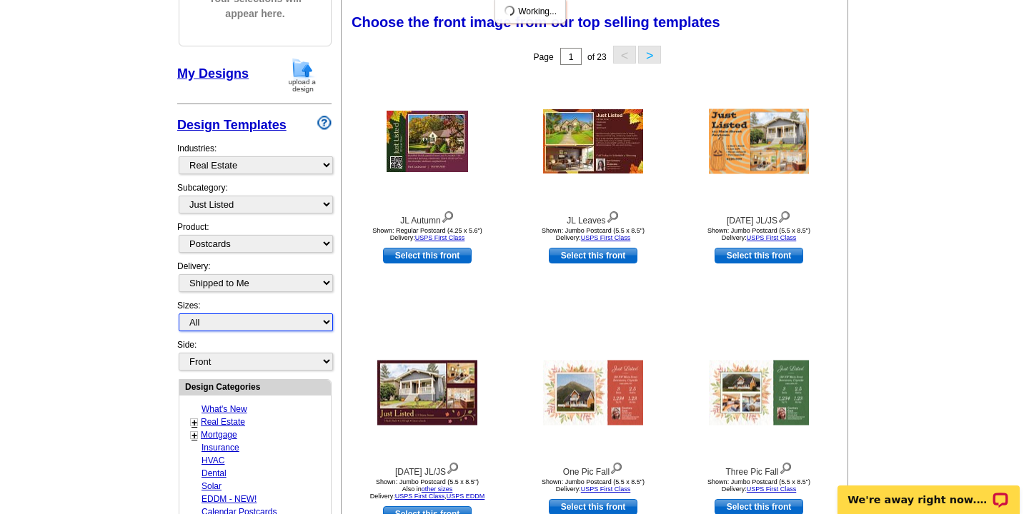
click at [326, 323] on select "All Jumbo Postcard (5.5" x 8.5") Regular Postcard (4.25" x 5.6") Panoramic Post…" at bounding box center [256, 323] width 154 height 18
select select "2"
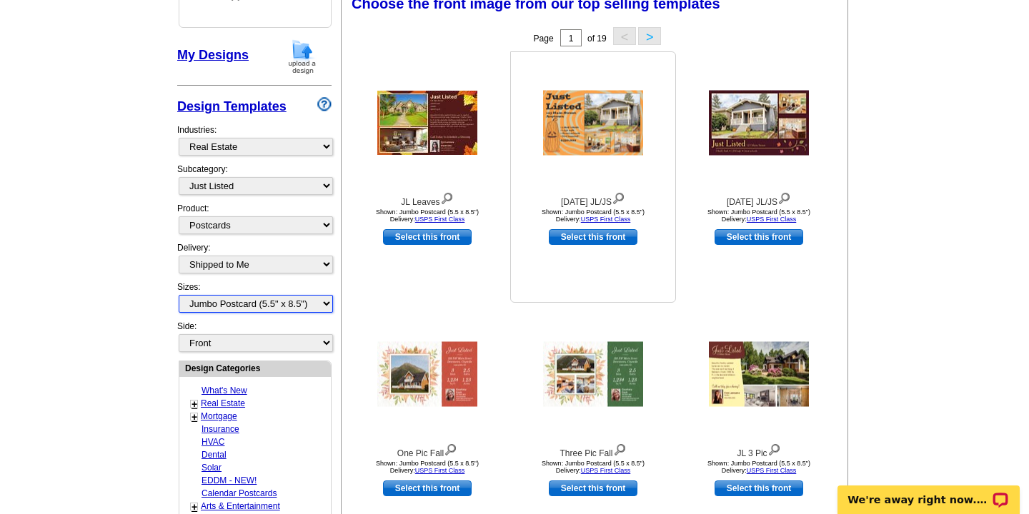
scroll to position [219, 0]
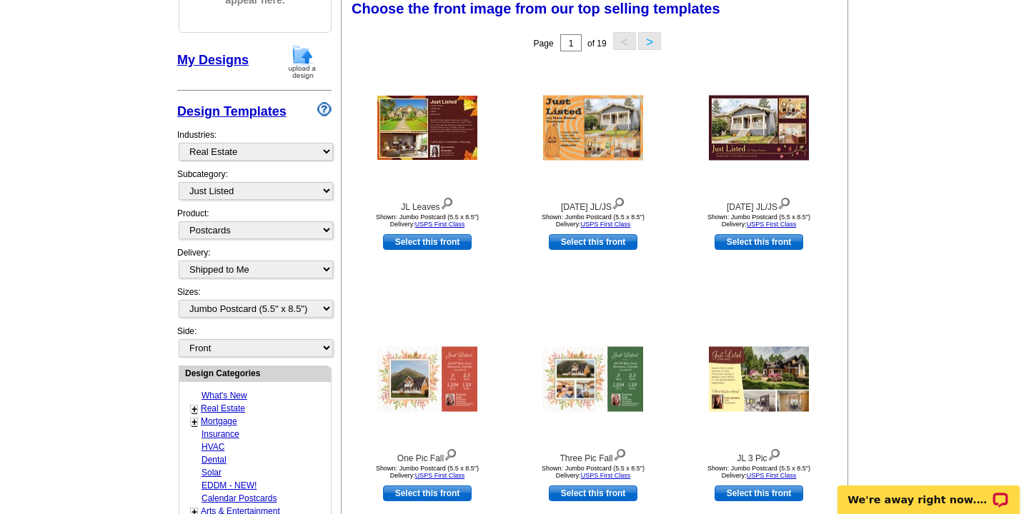
click at [654, 40] on button ">" at bounding box center [649, 41] width 23 height 18
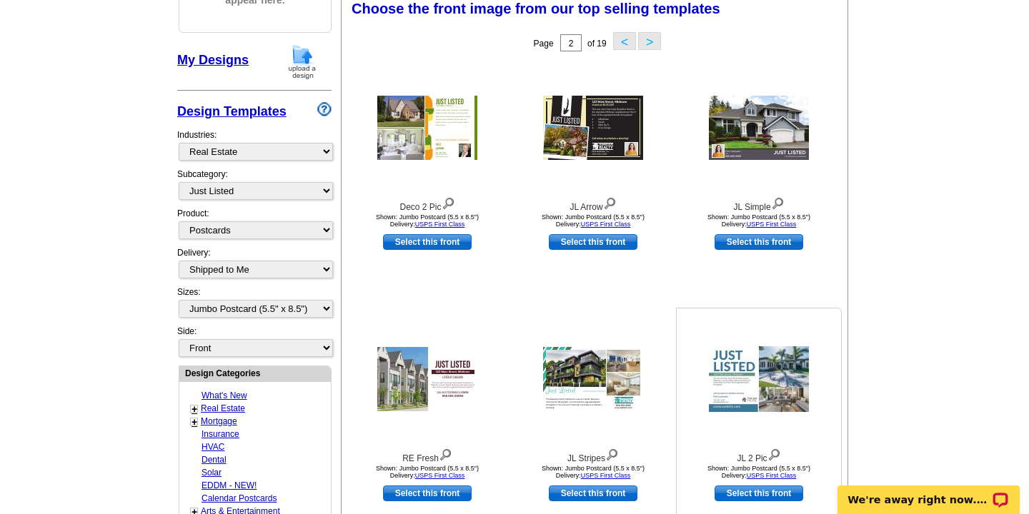
click at [749, 493] on link "Select this front" at bounding box center [758, 494] width 89 height 16
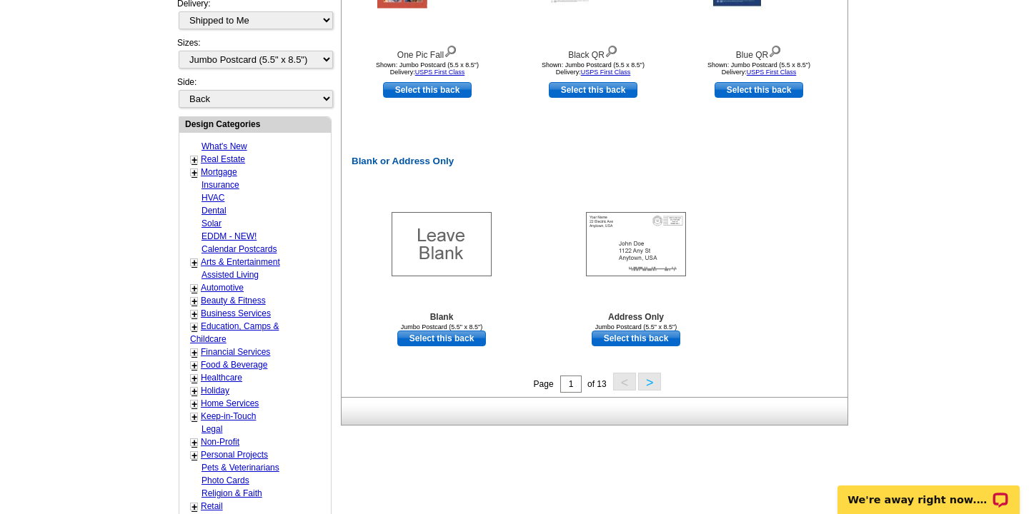
scroll to position [623, 0]
click at [649, 381] on button ">" at bounding box center [649, 381] width 23 height 18
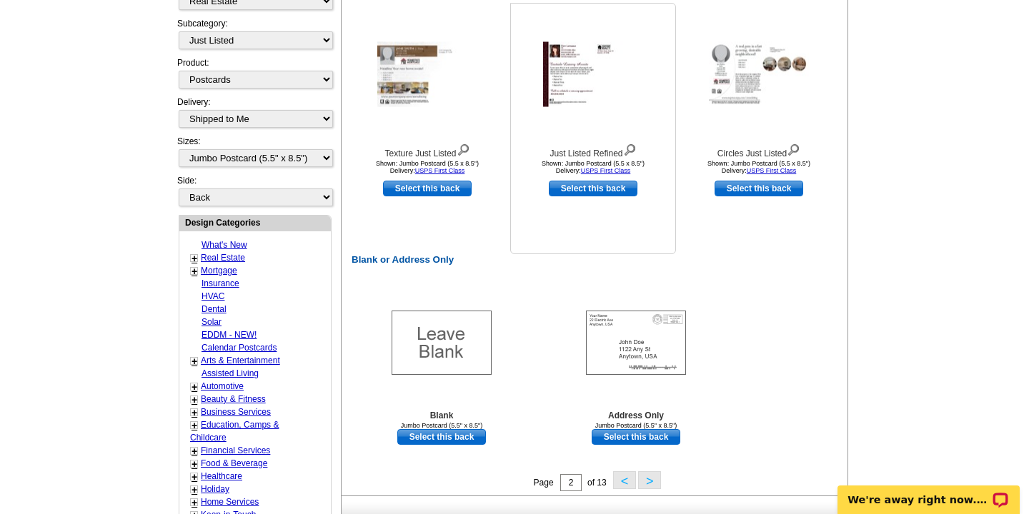
scroll to position [545, 0]
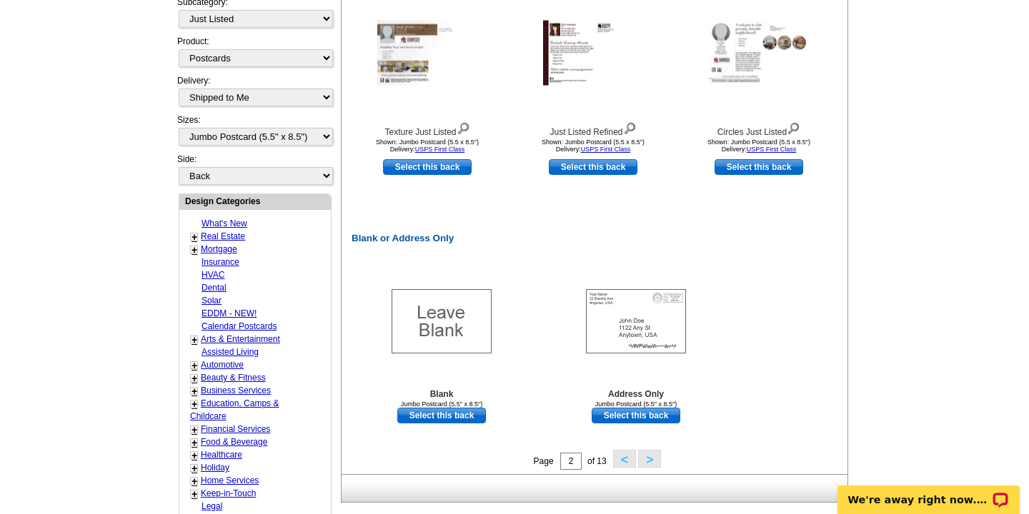
click at [654, 464] on button ">" at bounding box center [649, 459] width 23 height 18
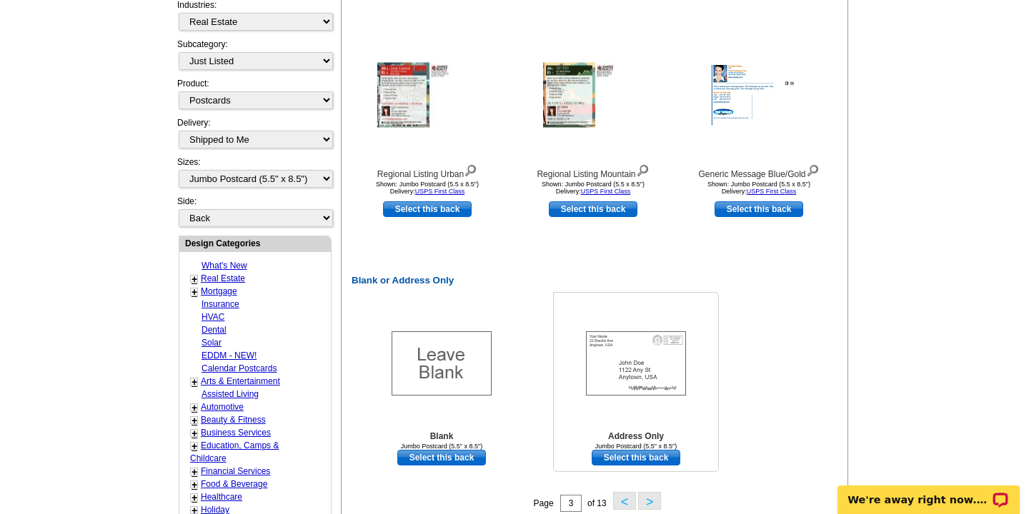
scroll to position [557, 0]
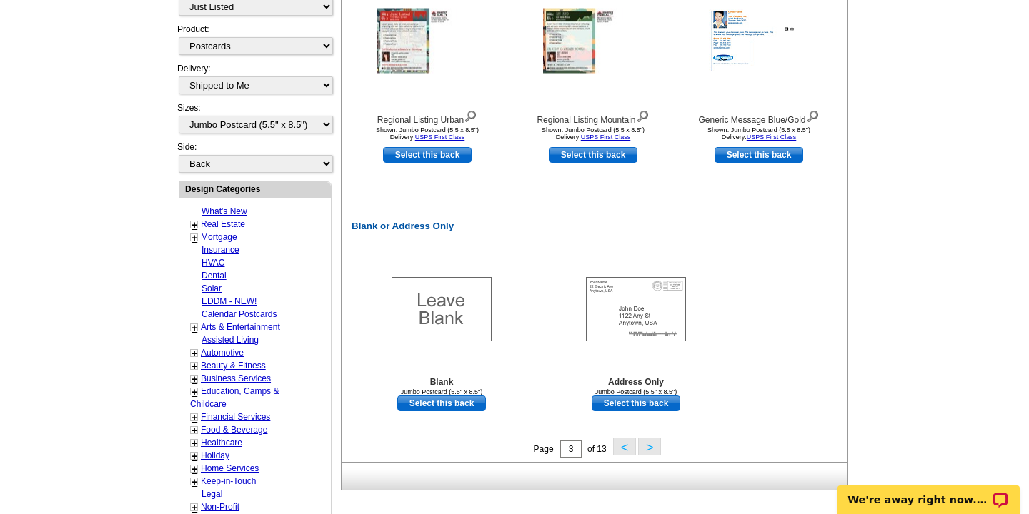
click at [651, 449] on button ">" at bounding box center [649, 447] width 23 height 18
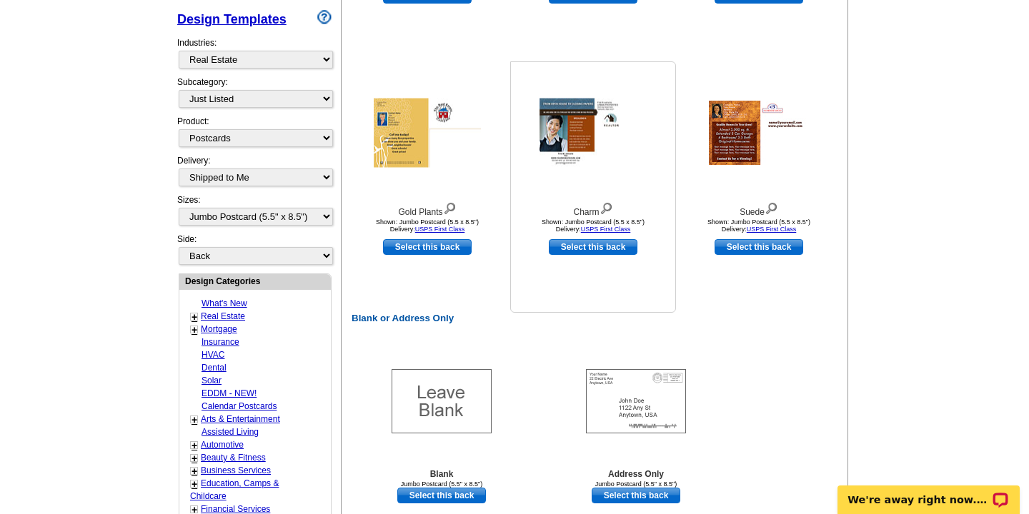
scroll to position [516, 0]
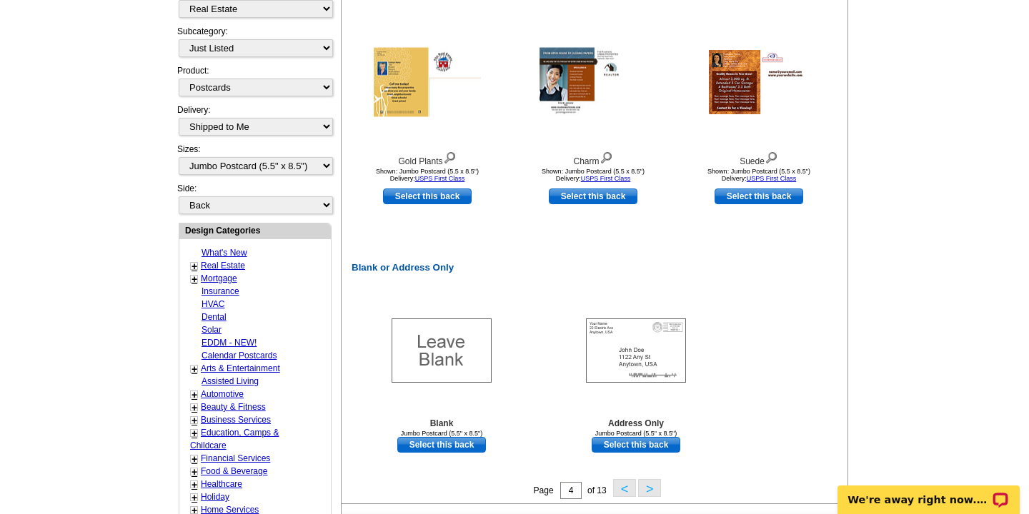
click at [649, 492] on button ">" at bounding box center [649, 488] width 23 height 18
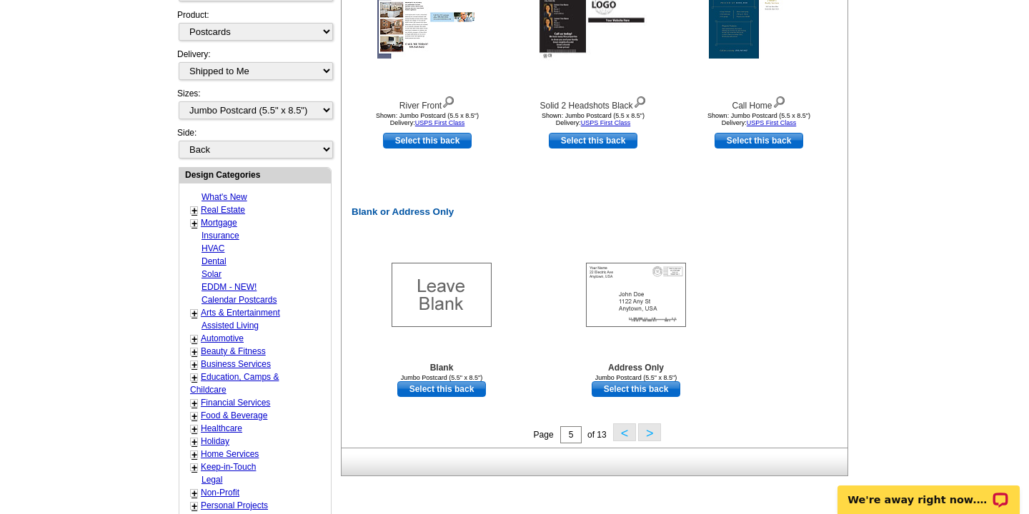
scroll to position [629, 0]
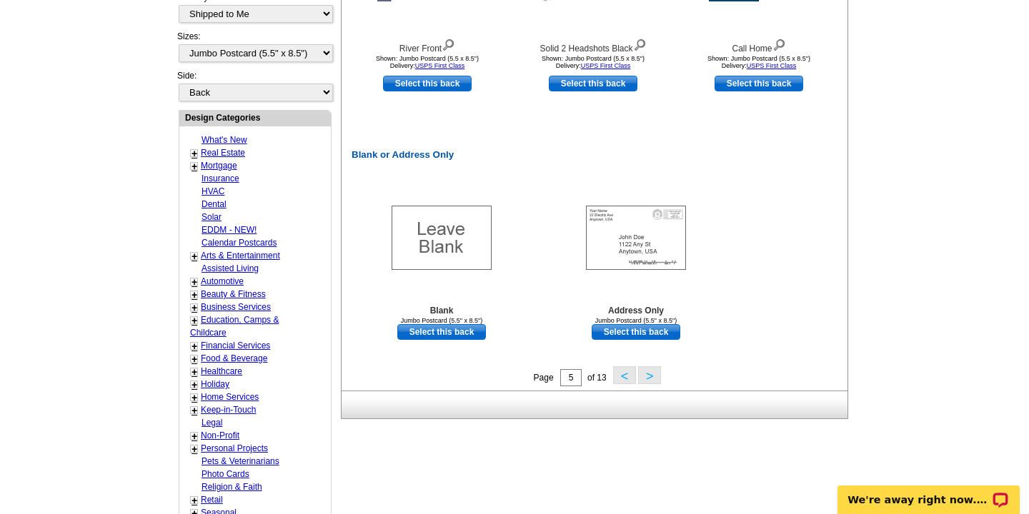
click at [653, 375] on button ">" at bounding box center [649, 376] width 23 height 18
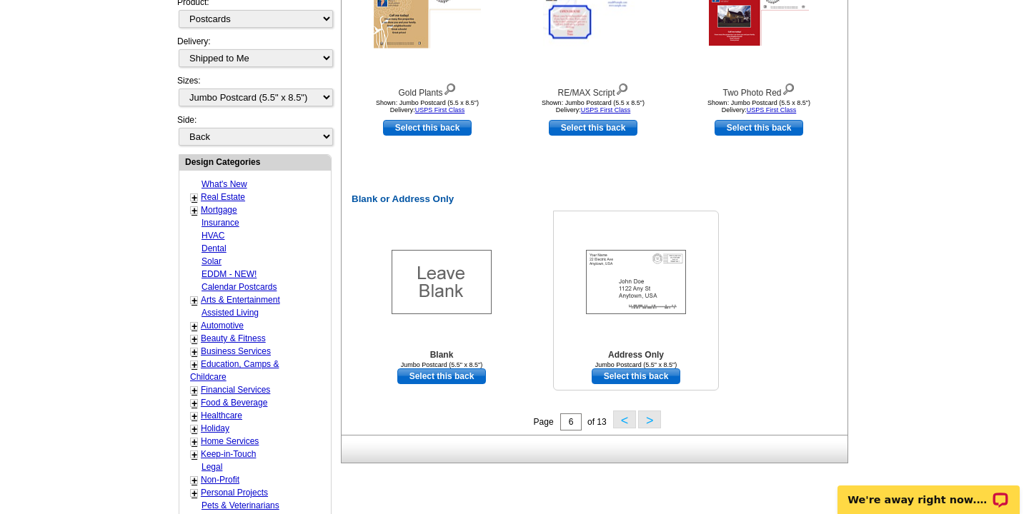
scroll to position [624, 0]
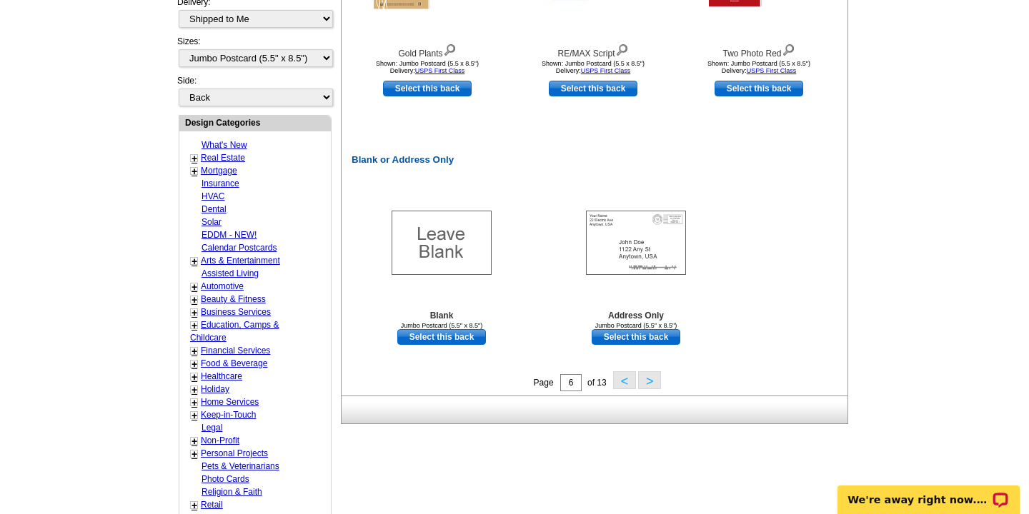
click at [650, 384] on button ">" at bounding box center [649, 381] width 23 height 18
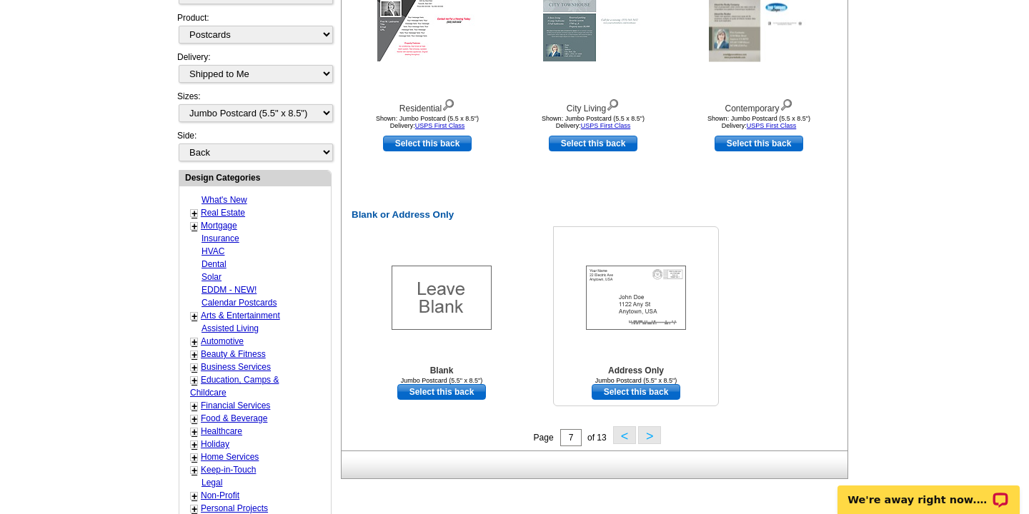
scroll to position [626, 0]
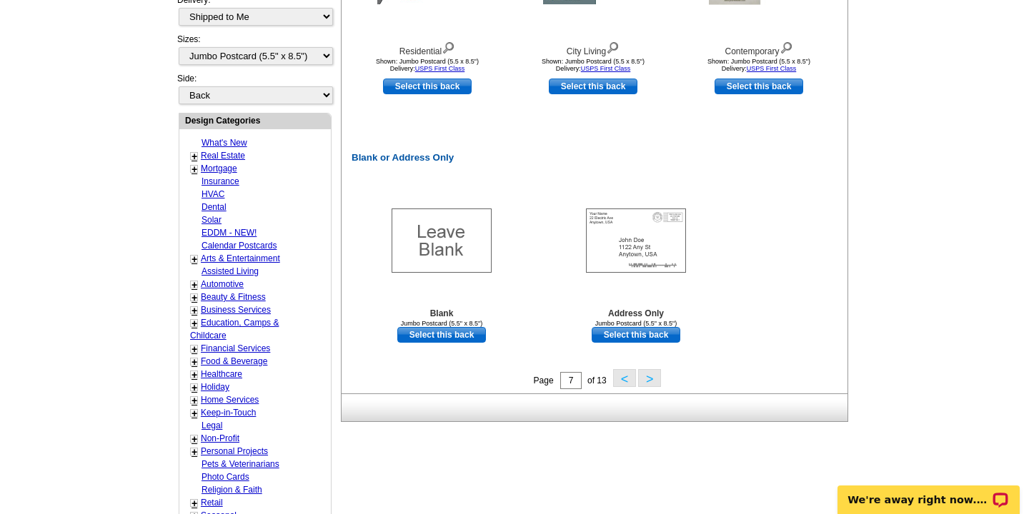
click at [657, 381] on button ">" at bounding box center [649, 378] width 23 height 18
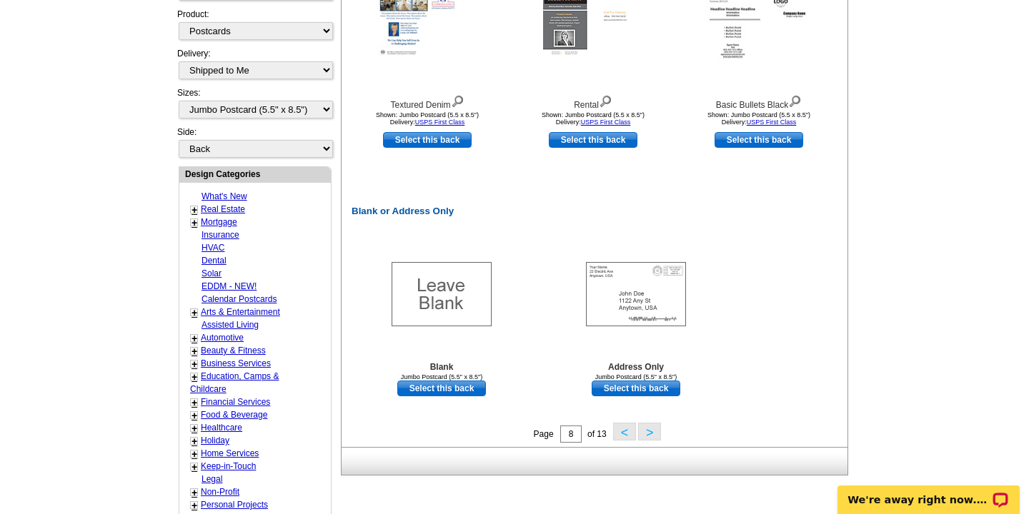
scroll to position [595, 0]
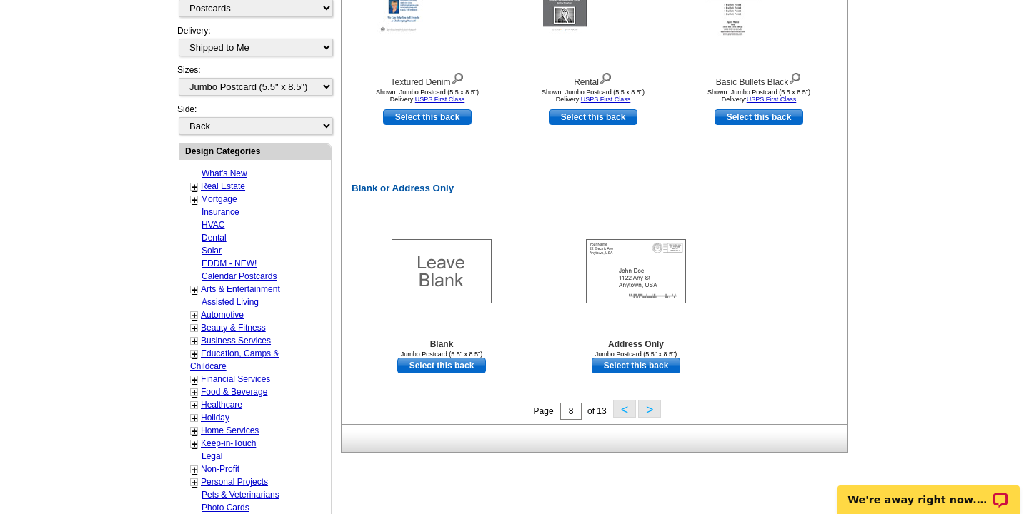
click at [657, 414] on button ">" at bounding box center [649, 409] width 23 height 18
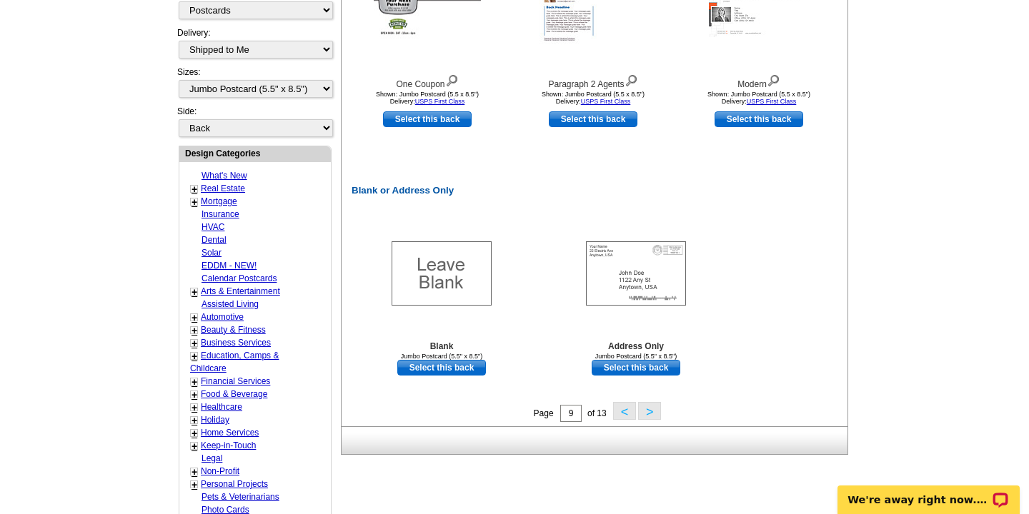
scroll to position [633, 0]
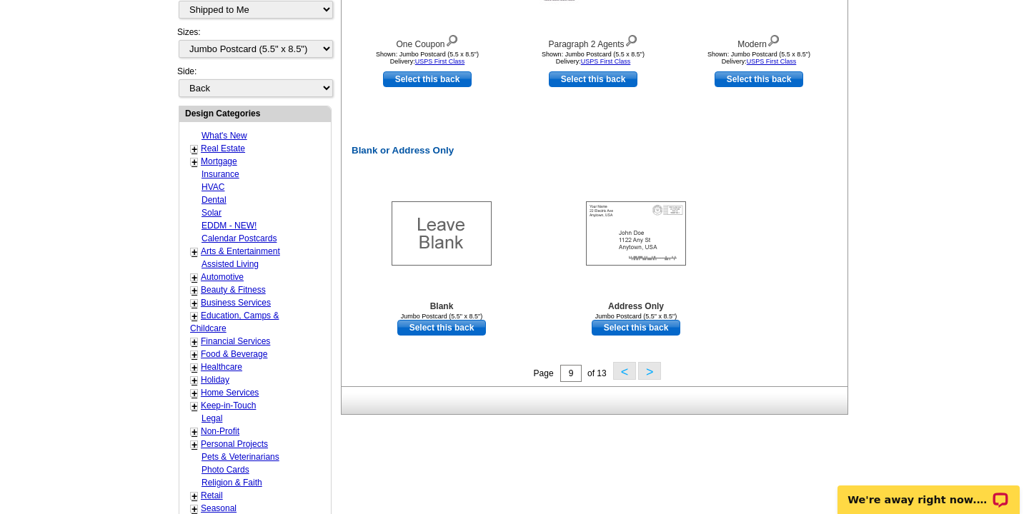
click at [653, 374] on button ">" at bounding box center [649, 371] width 23 height 18
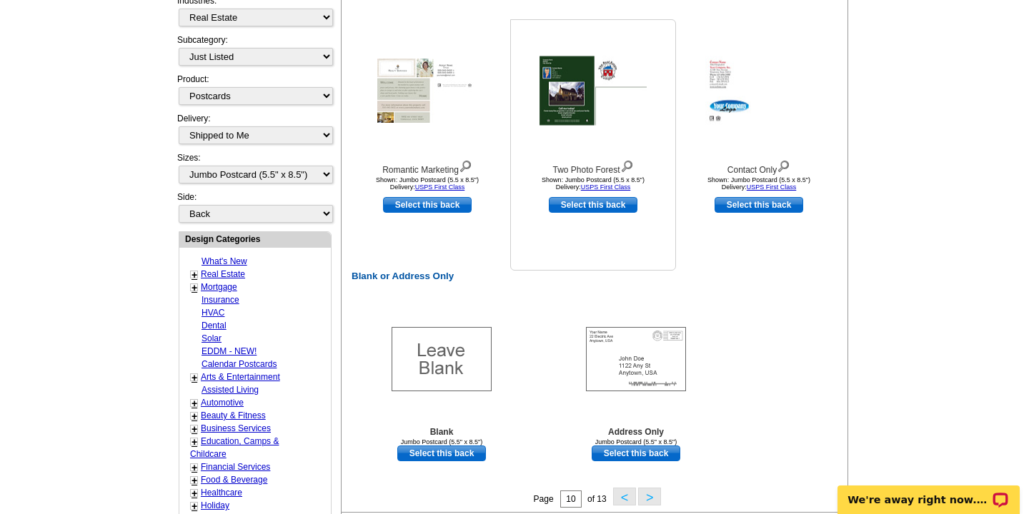
scroll to position [612, 0]
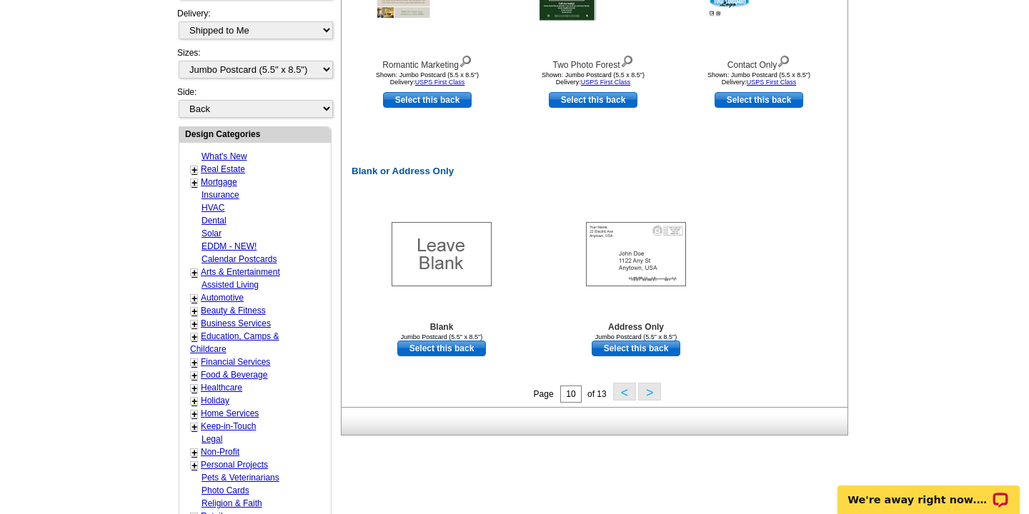
click at [649, 392] on button ">" at bounding box center [649, 392] width 23 height 18
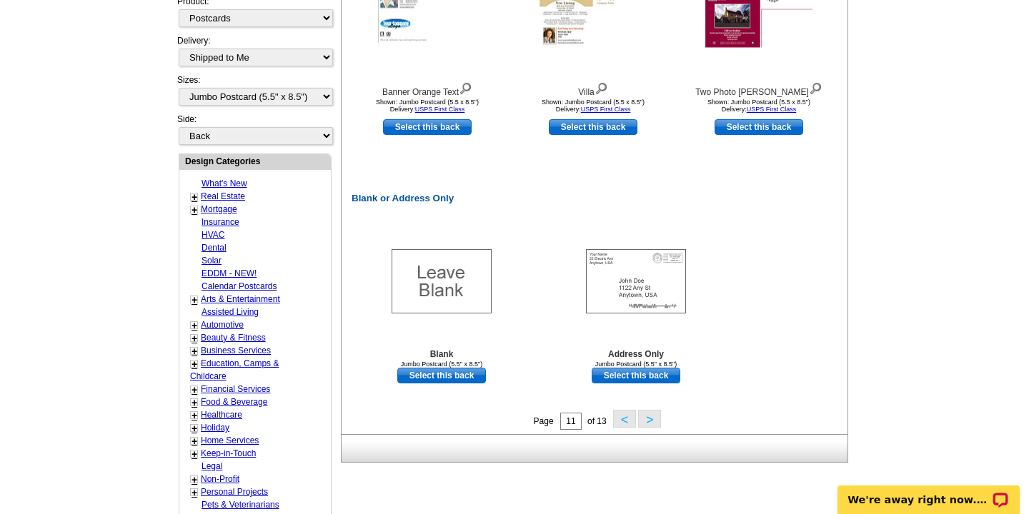
scroll to position [595, 0]
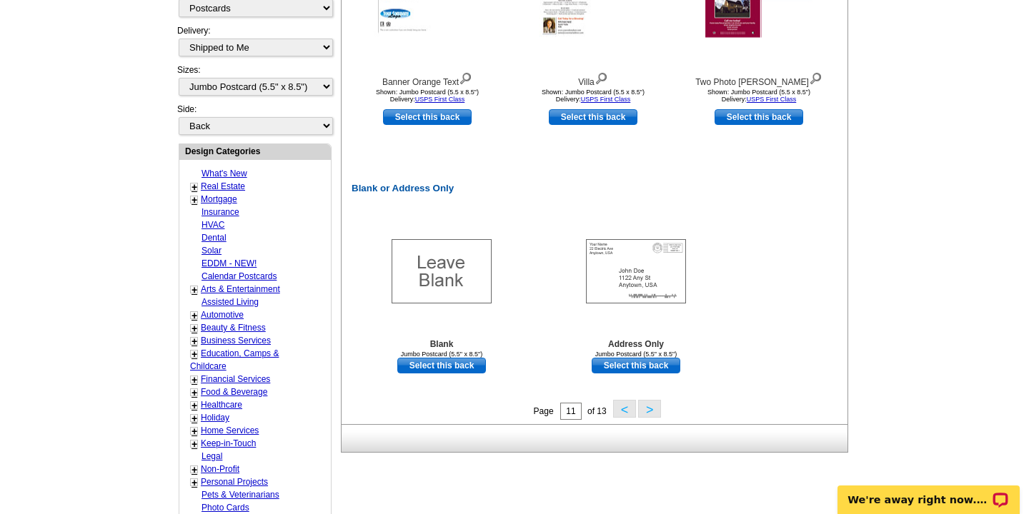
click at [654, 409] on button ">" at bounding box center [649, 409] width 23 height 18
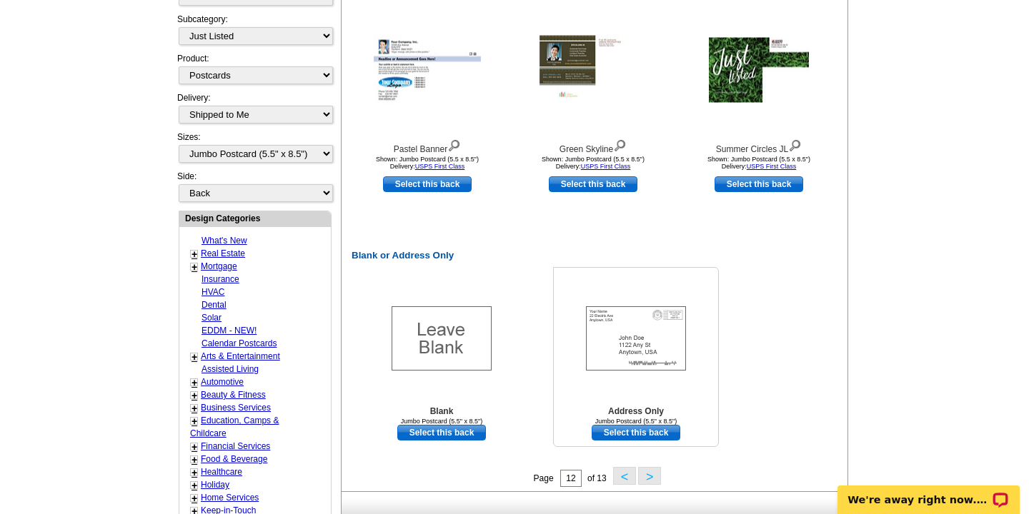
scroll to position [544, 0]
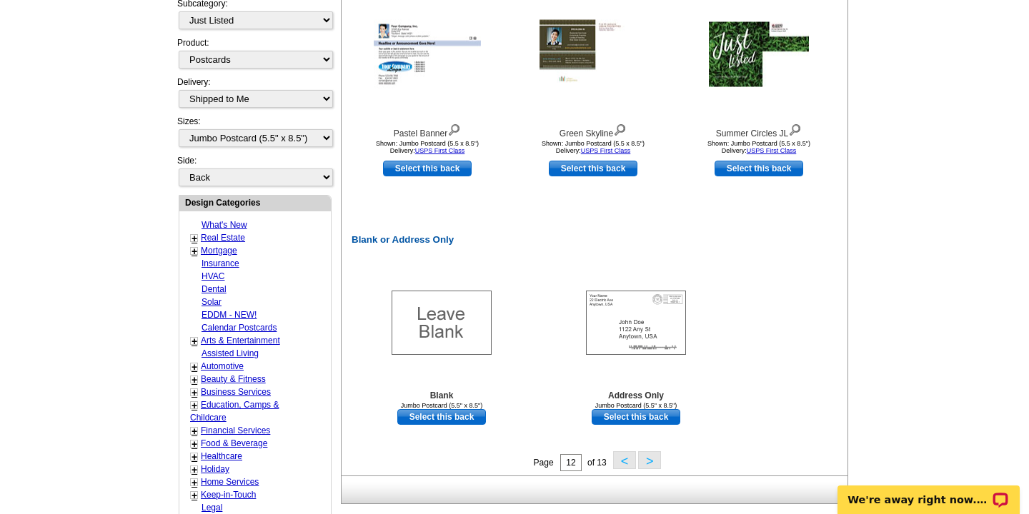
click at [651, 463] on button ">" at bounding box center [649, 461] width 23 height 18
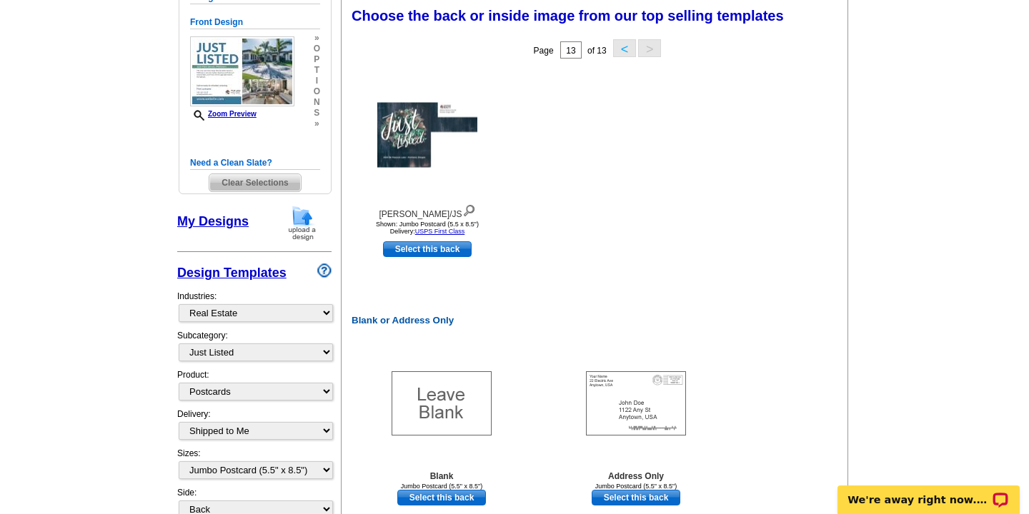
scroll to position [210, 0]
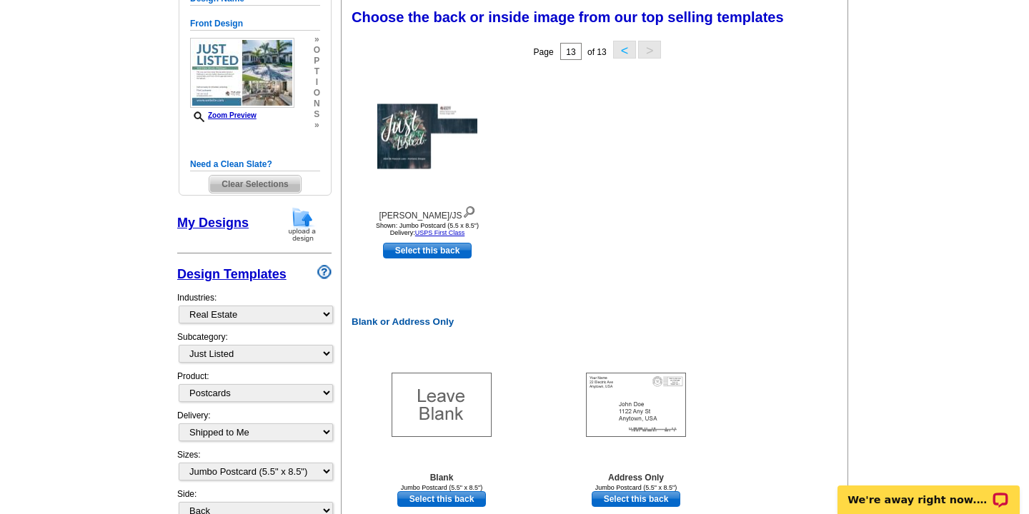
click at [624, 53] on button "<" at bounding box center [624, 50] width 23 height 18
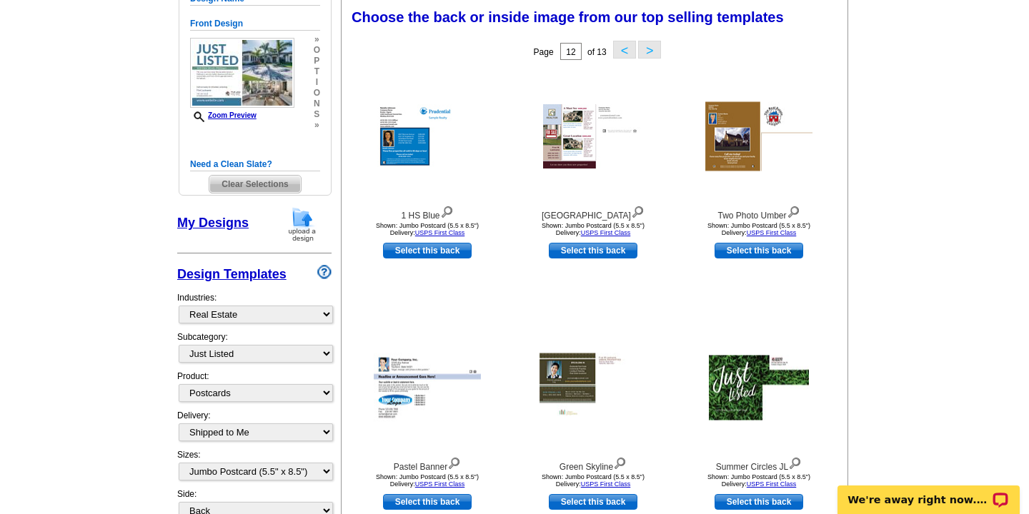
click at [625, 47] on button "<" at bounding box center [624, 50] width 23 height 18
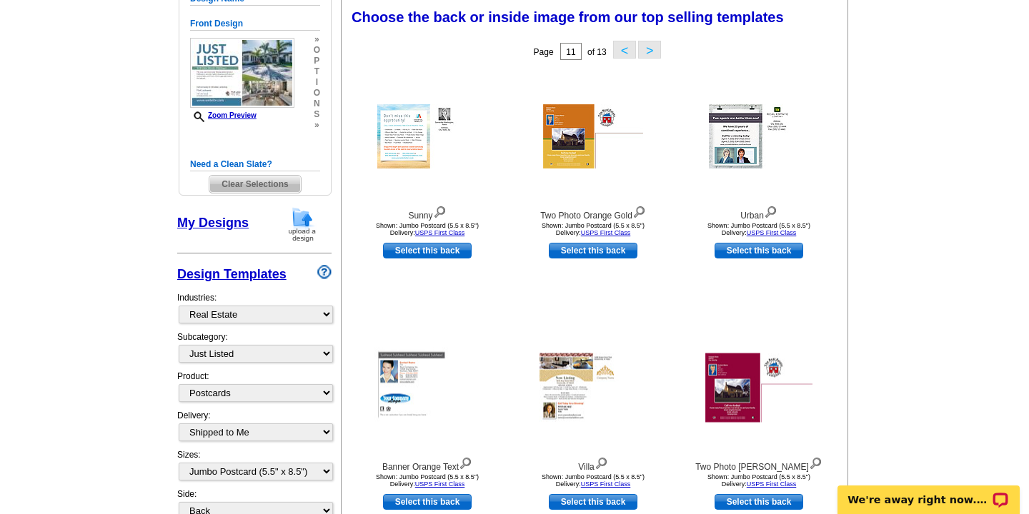
click at [624, 52] on button "<" at bounding box center [624, 50] width 23 height 18
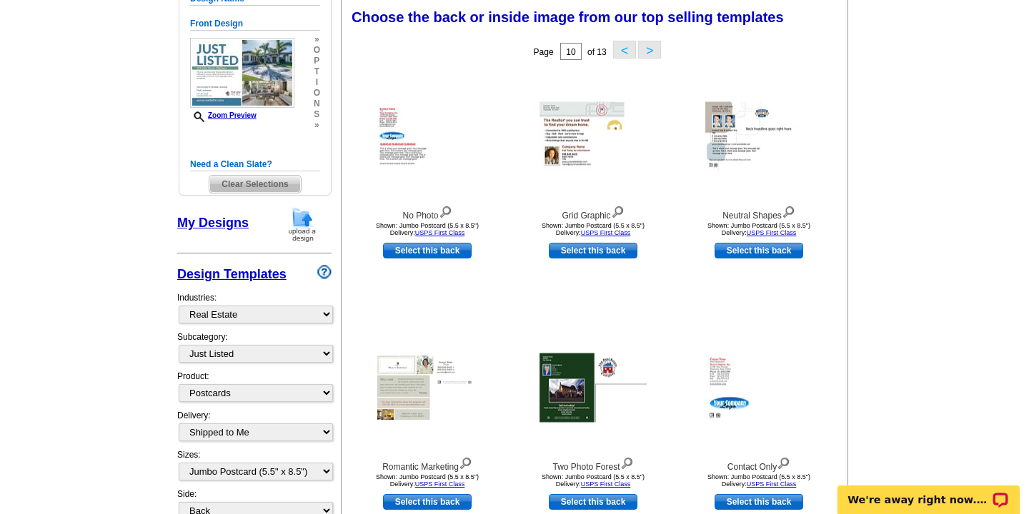
click at [625, 51] on button "<" at bounding box center [624, 50] width 23 height 18
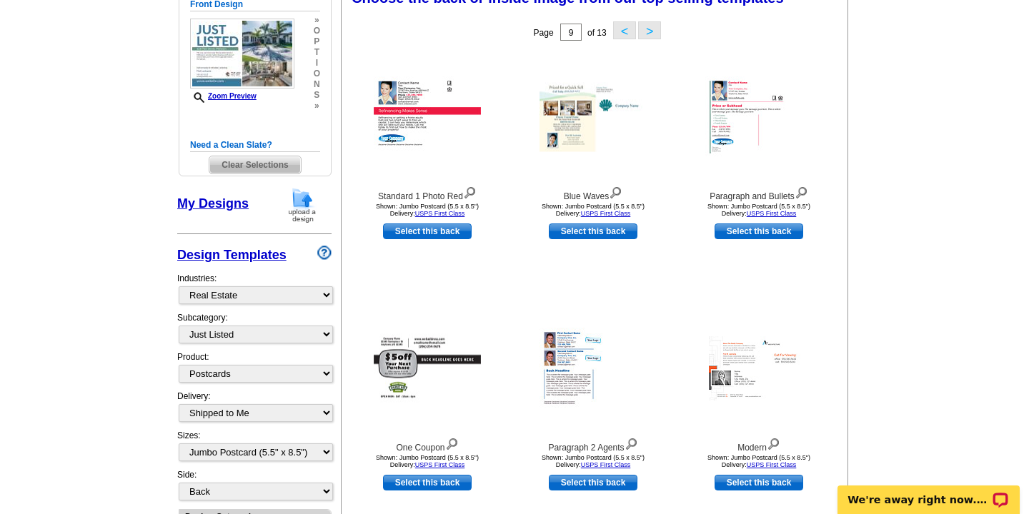
scroll to position [231, 0]
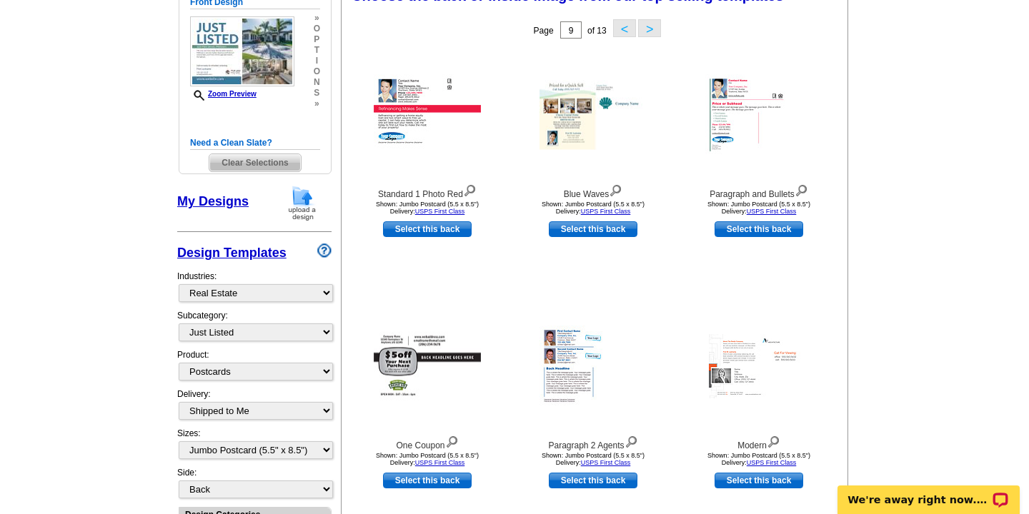
click at [624, 27] on button "<" at bounding box center [624, 28] width 23 height 18
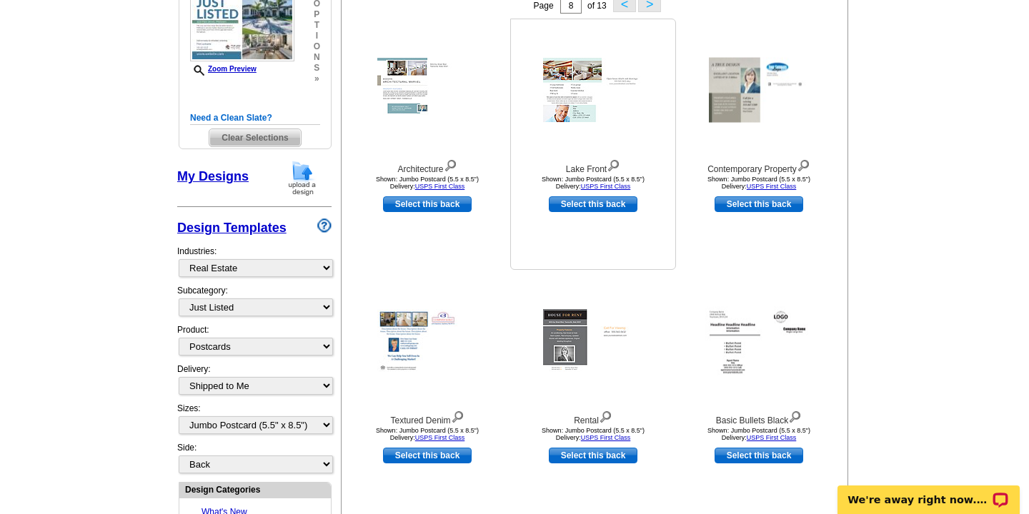
scroll to position [244, 0]
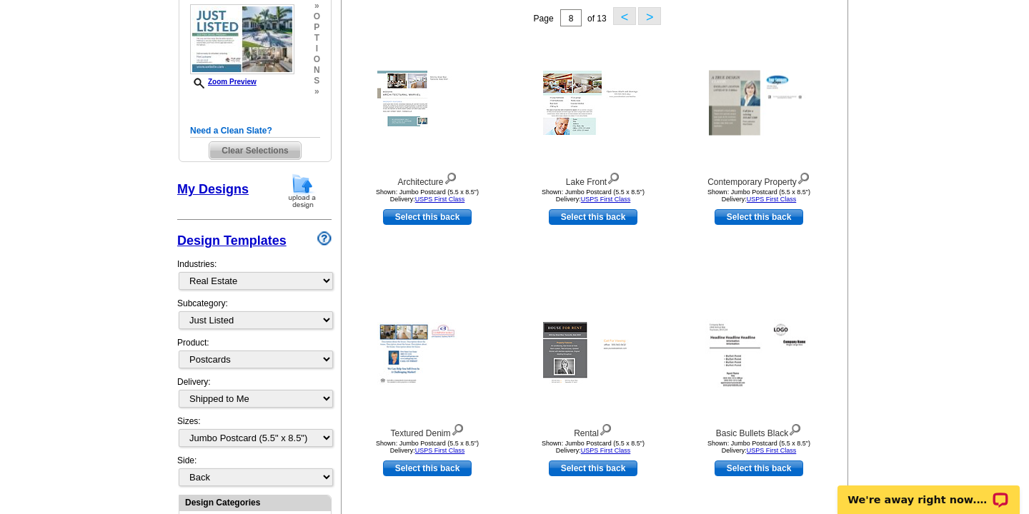
click at [623, 11] on button "<" at bounding box center [624, 16] width 23 height 18
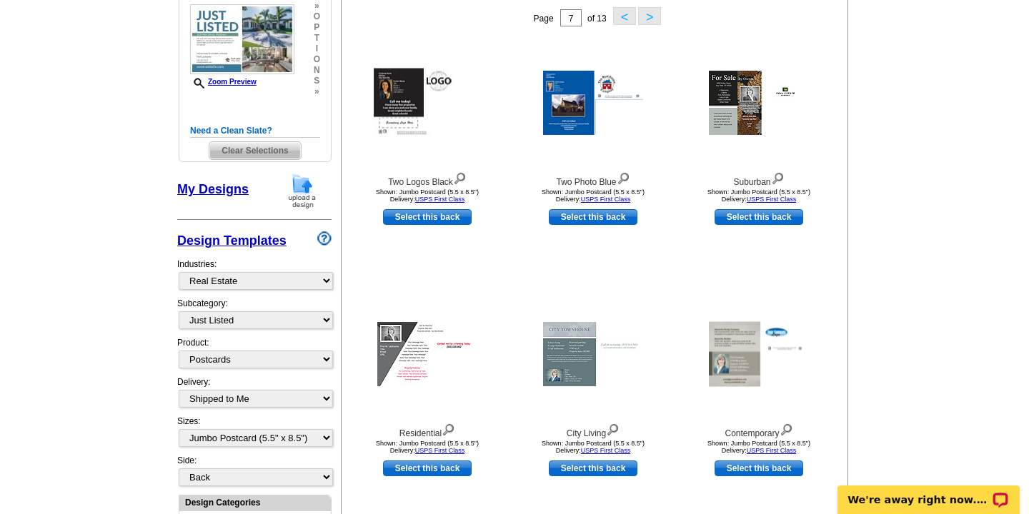
click at [623, 16] on button "<" at bounding box center [624, 16] width 23 height 18
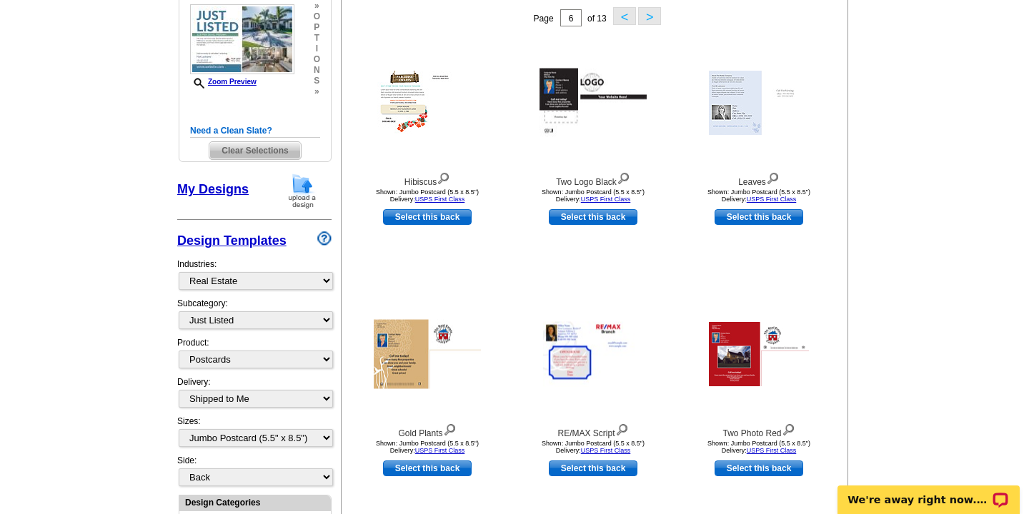
click at [623, 18] on button "<" at bounding box center [624, 16] width 23 height 18
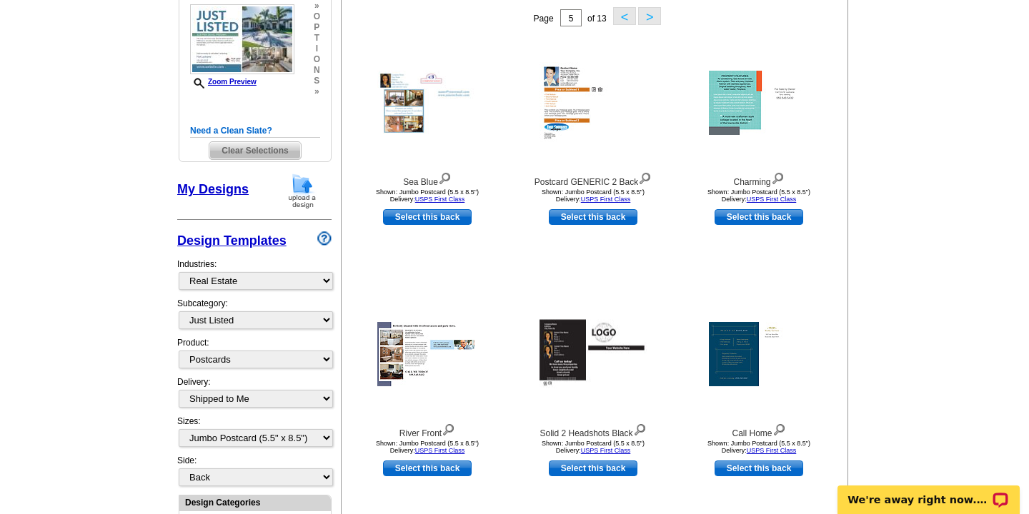
click at [624, 18] on button "<" at bounding box center [624, 16] width 23 height 18
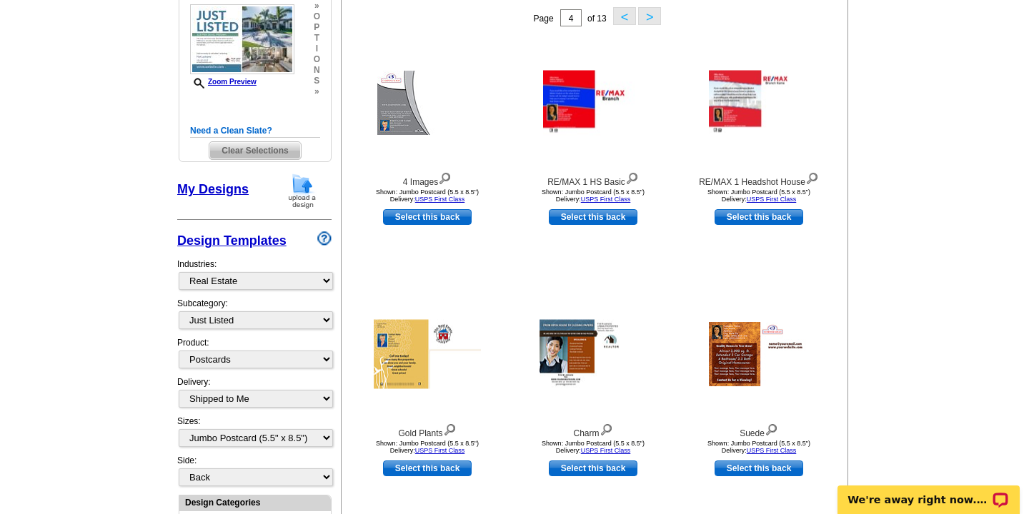
click at [629, 16] on button "<" at bounding box center [624, 16] width 23 height 18
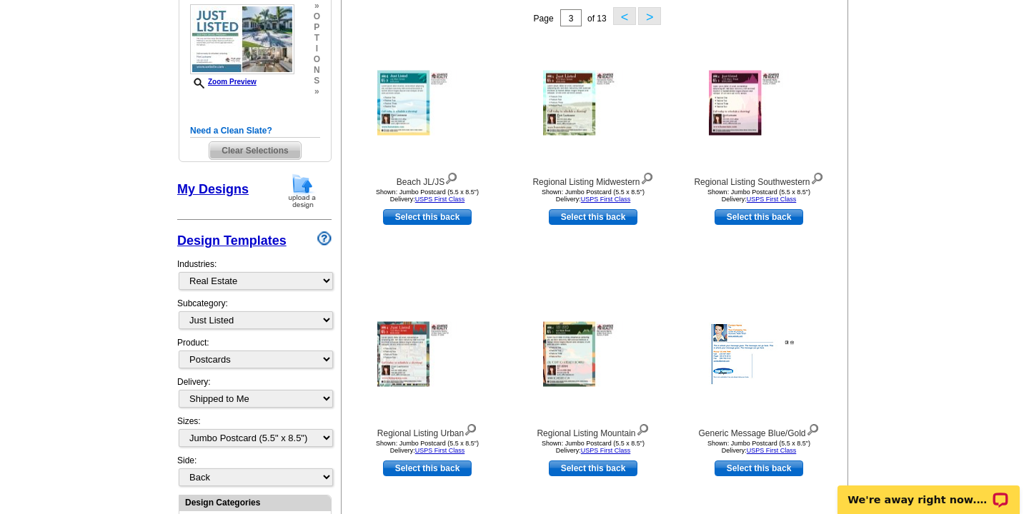
click at [626, 14] on button "<" at bounding box center [624, 16] width 23 height 18
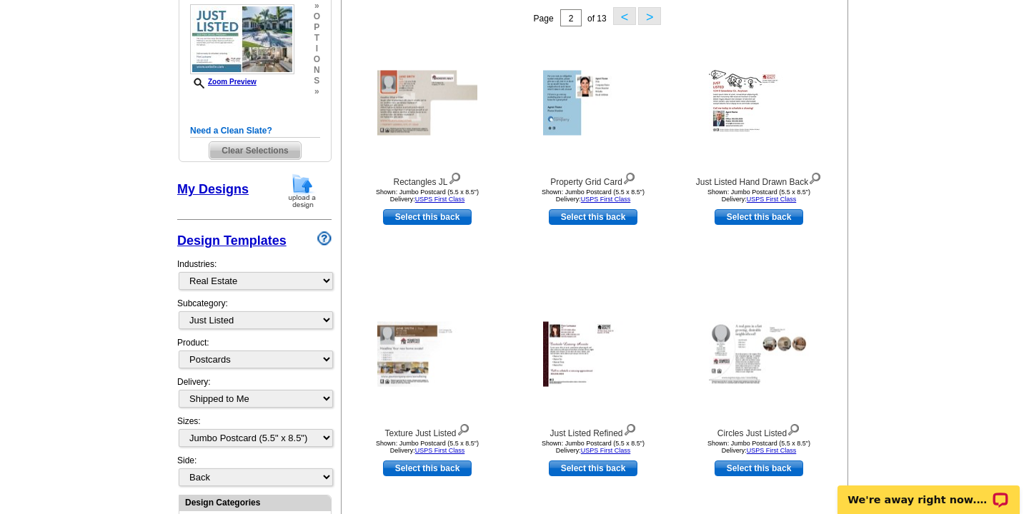
click at [621, 17] on button "<" at bounding box center [624, 16] width 23 height 18
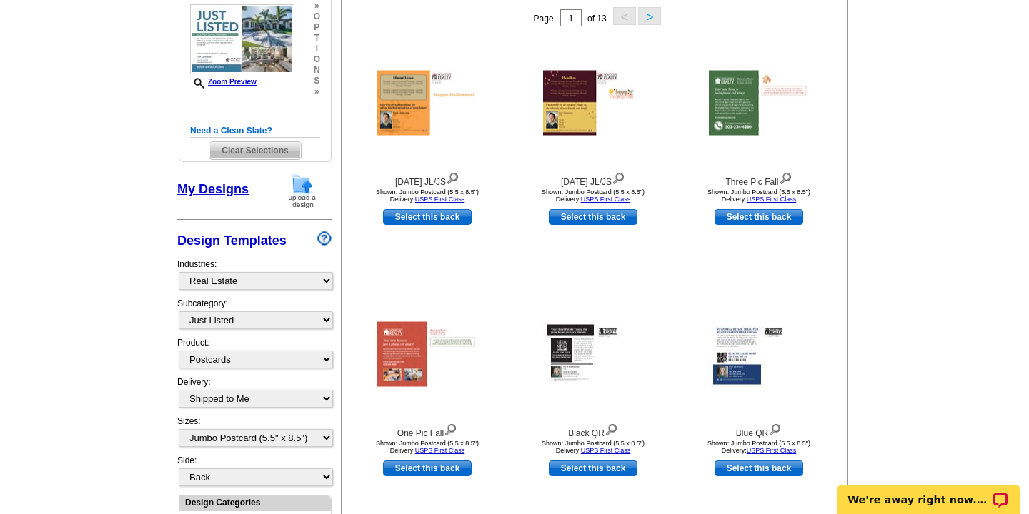
click at [648, 16] on button ">" at bounding box center [649, 16] width 23 height 18
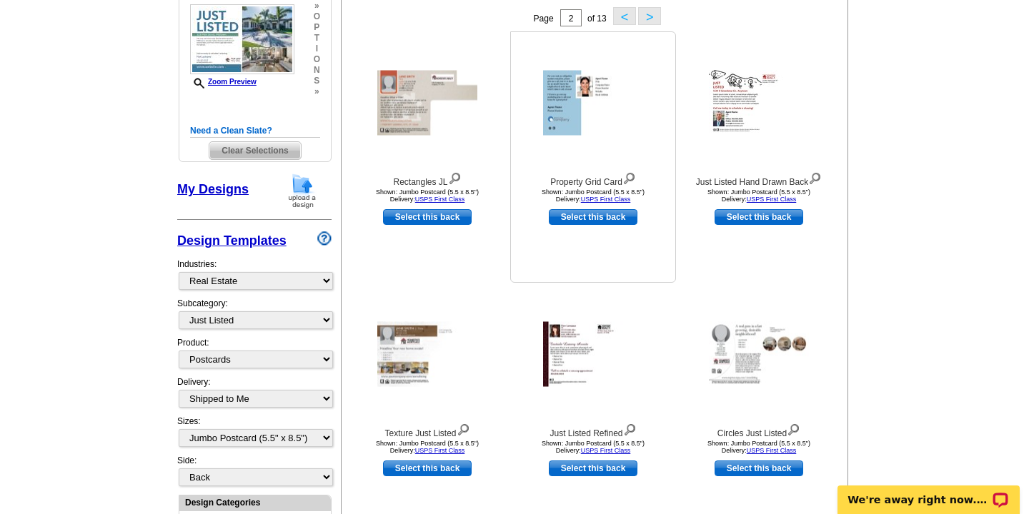
click at [581, 217] on link "Select this back" at bounding box center [593, 217] width 89 height 16
select select "front"
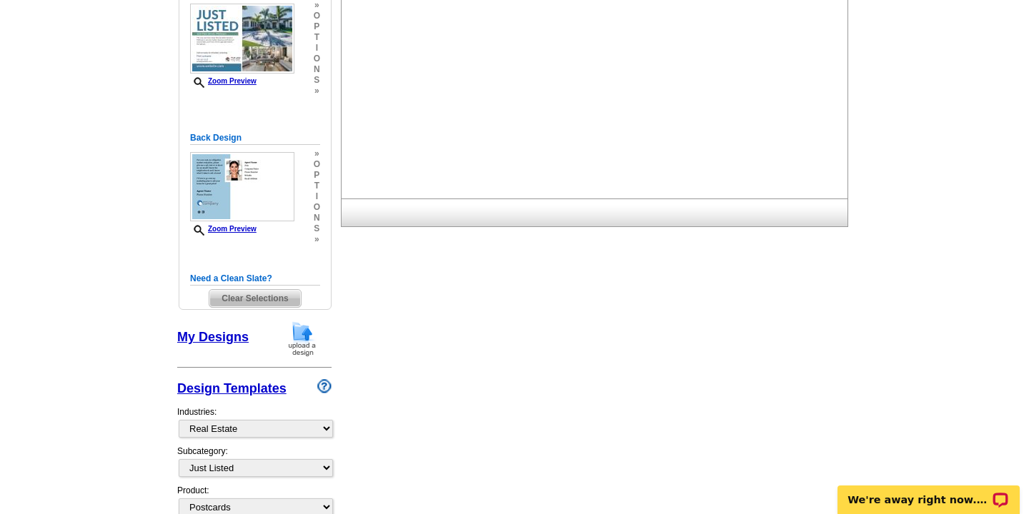
scroll to position [273, 0]
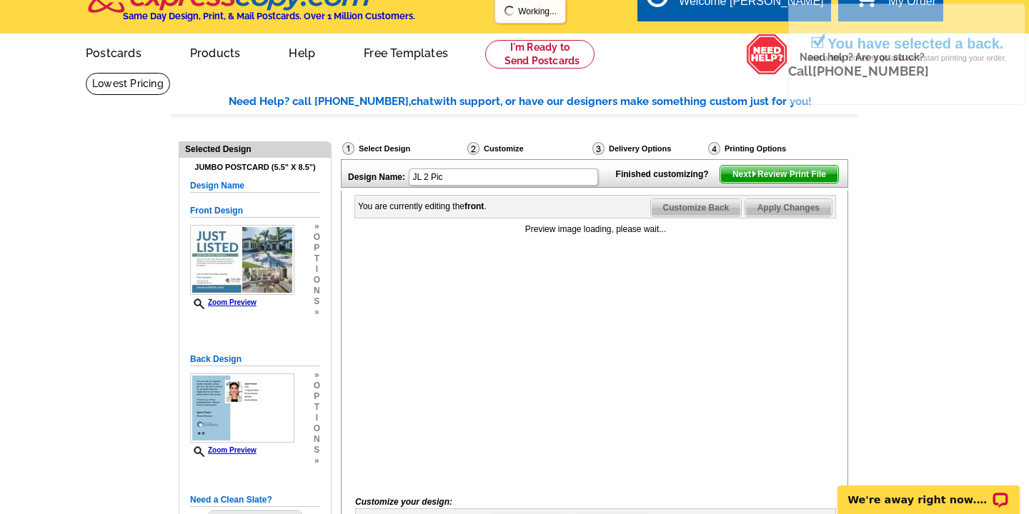
scroll to position [28, 0]
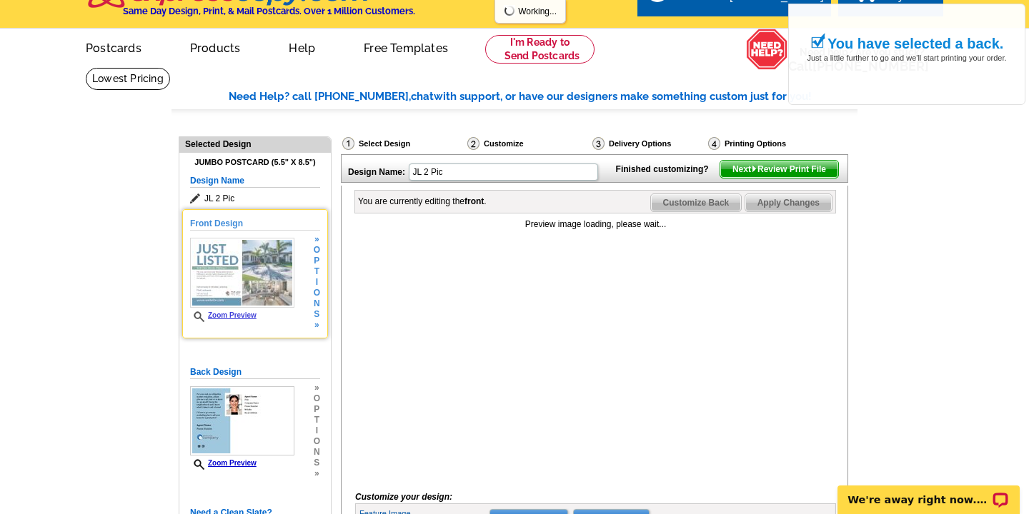
click at [267, 272] on img at bounding box center [242, 273] width 104 height 70
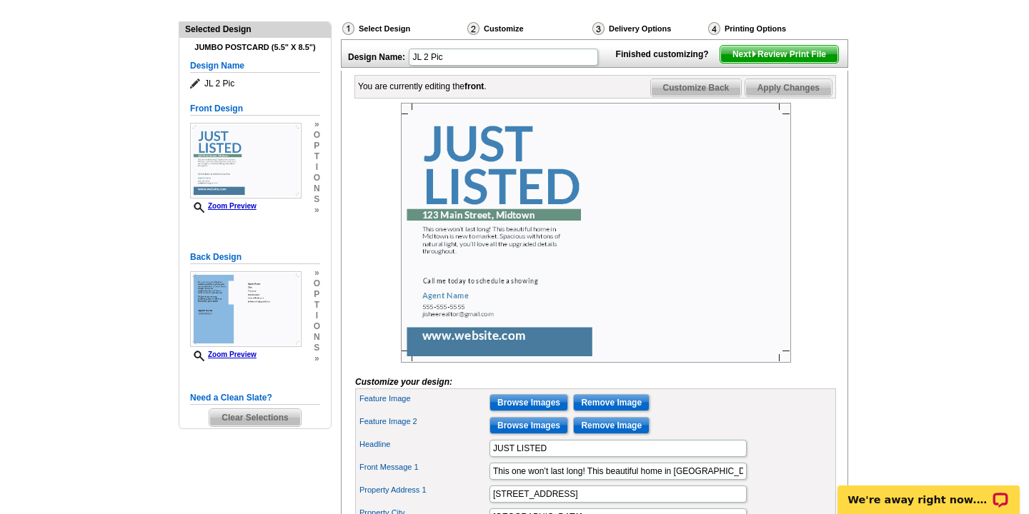
scroll to position [145, 0]
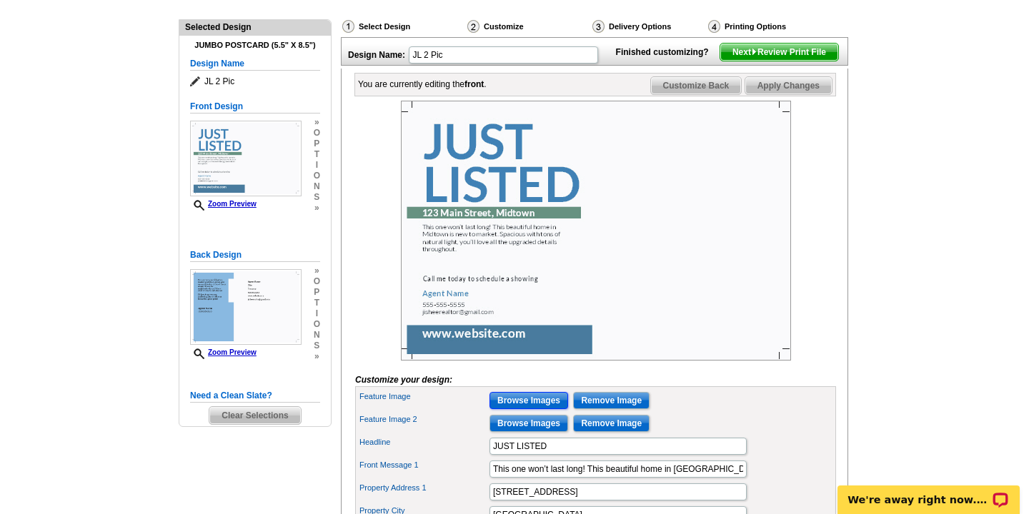
click at [533, 409] on input "Browse Images" at bounding box center [528, 400] width 79 height 17
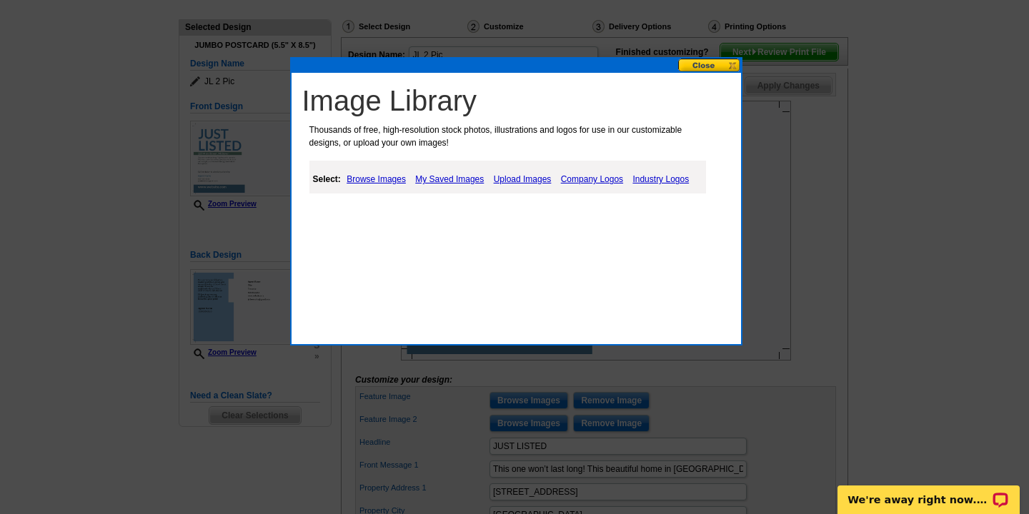
click at [513, 181] on link "Upload Images" at bounding box center [522, 179] width 65 height 17
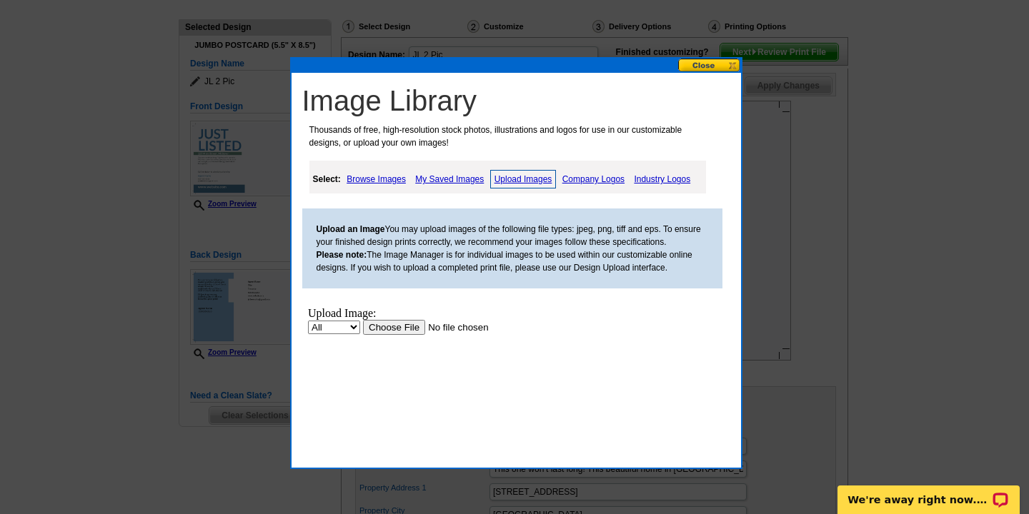
scroll to position [0, 0]
click at [397, 329] on input "file" at bounding box center [452, 327] width 181 height 15
click at [697, 60] on button at bounding box center [709, 66] width 63 height 14
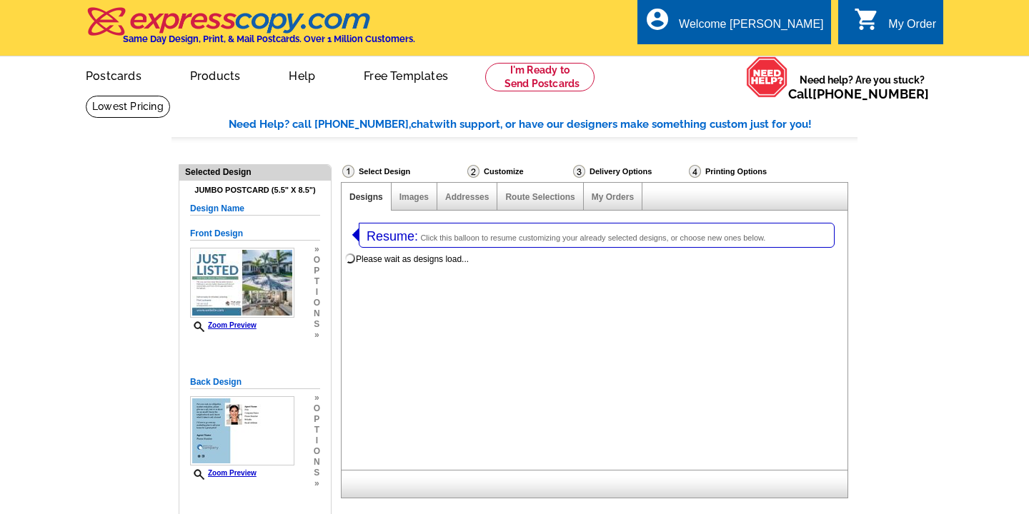
select select
select select "1"
select select "3"
select select "2"
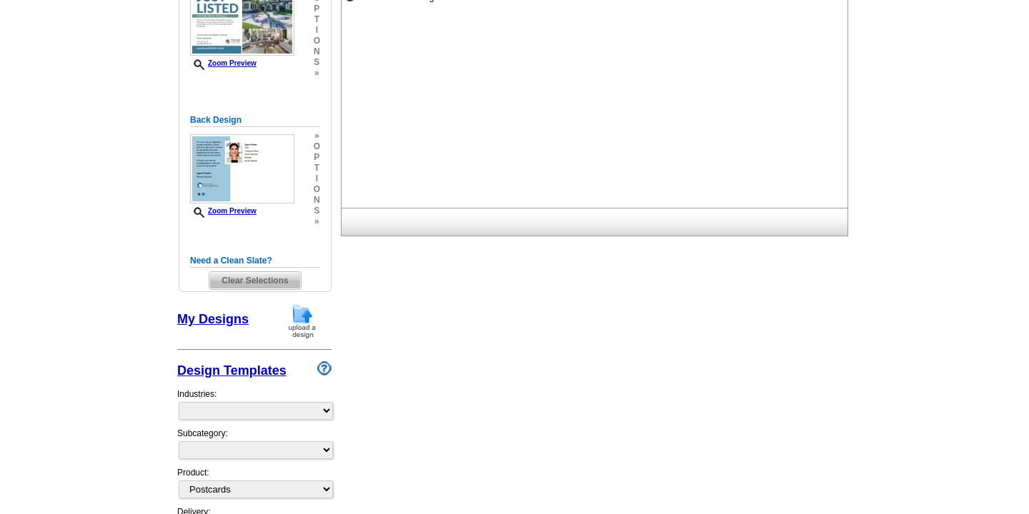
select select "785"
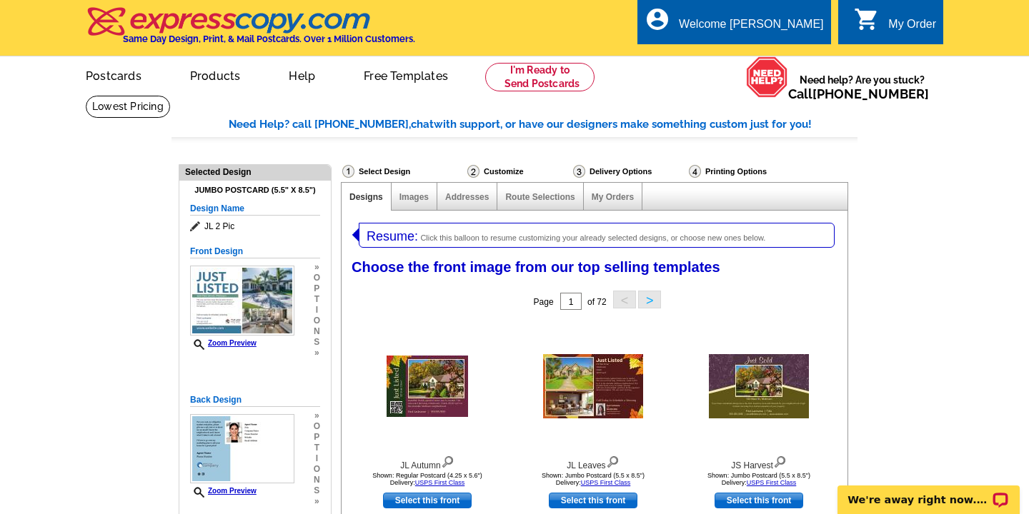
click at [916, 18] on div "My Order" at bounding box center [912, 28] width 48 height 20
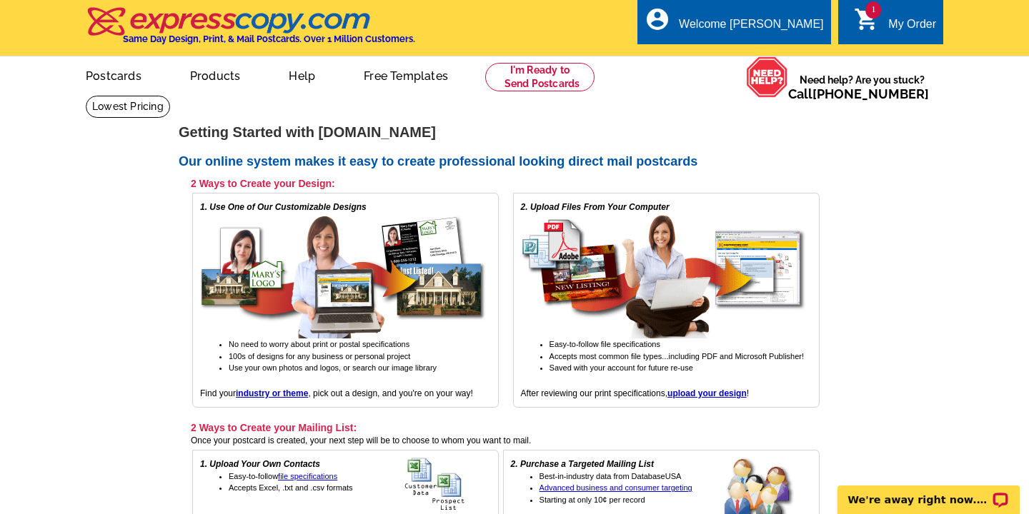
click at [892, 22] on div "My Order" at bounding box center [912, 28] width 48 height 20
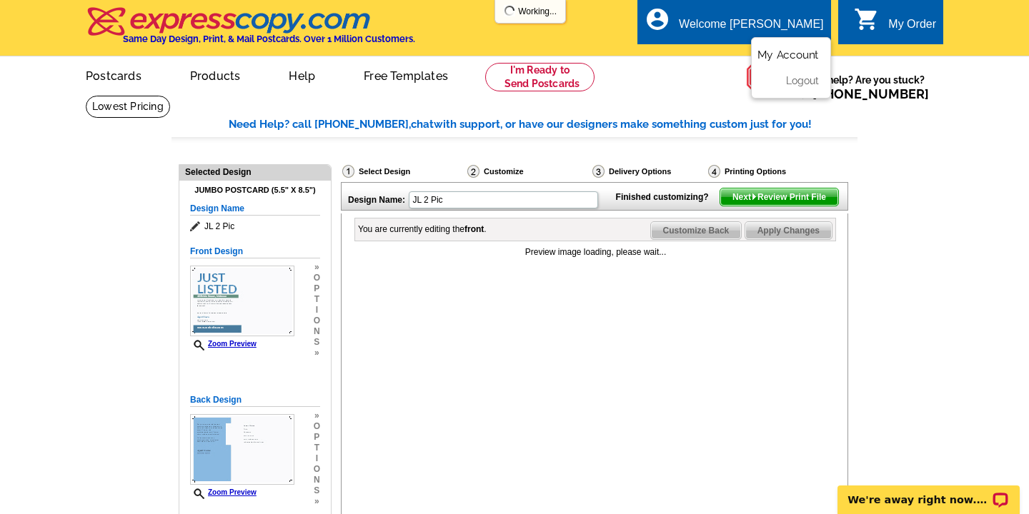
click at [778, 52] on link "My Account" at bounding box center [787, 55] width 61 height 13
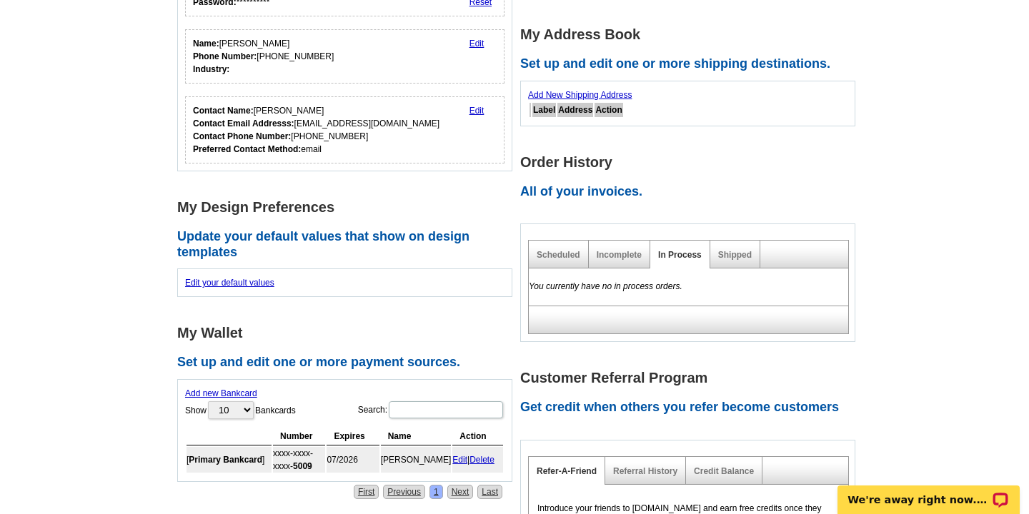
scroll to position [222, 0]
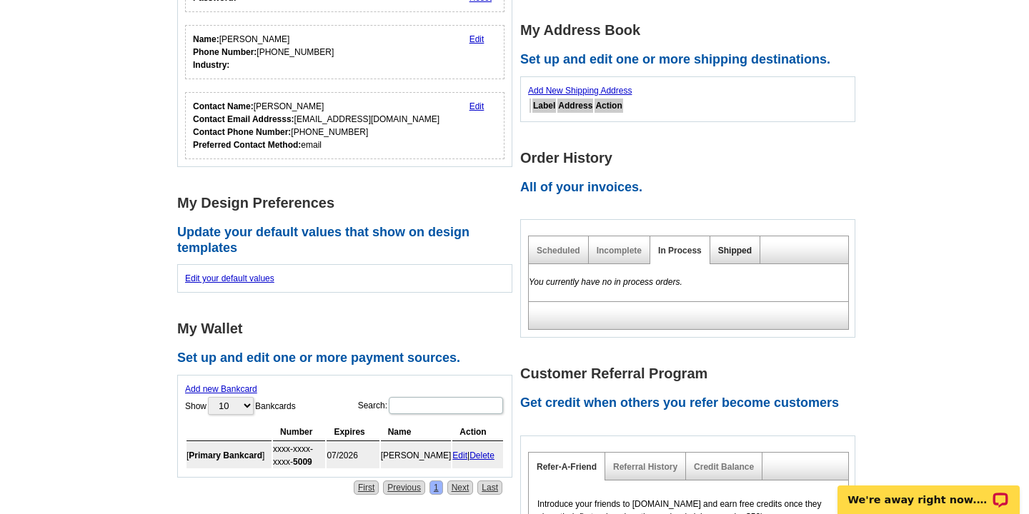
click at [742, 248] on link "Shipped" at bounding box center [735, 251] width 34 height 10
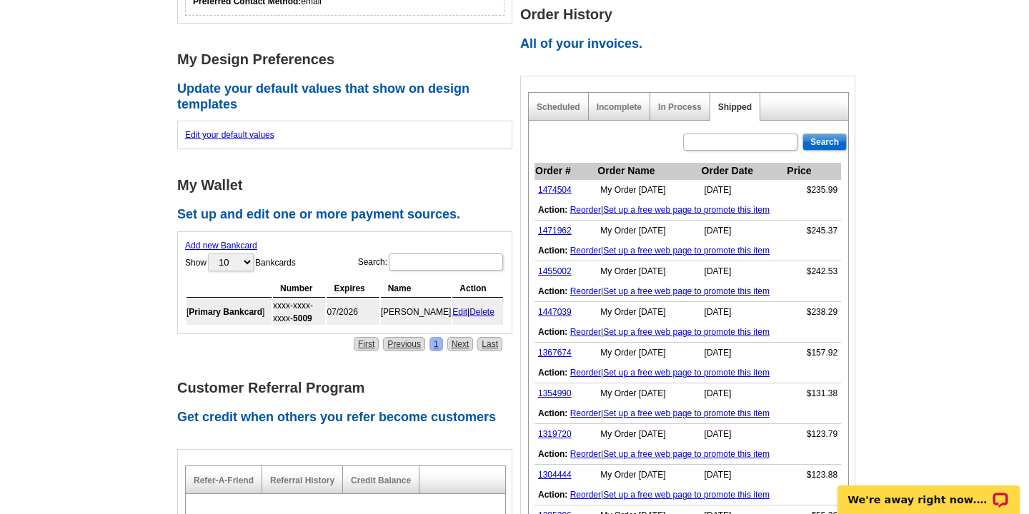
scroll to position [375, 0]
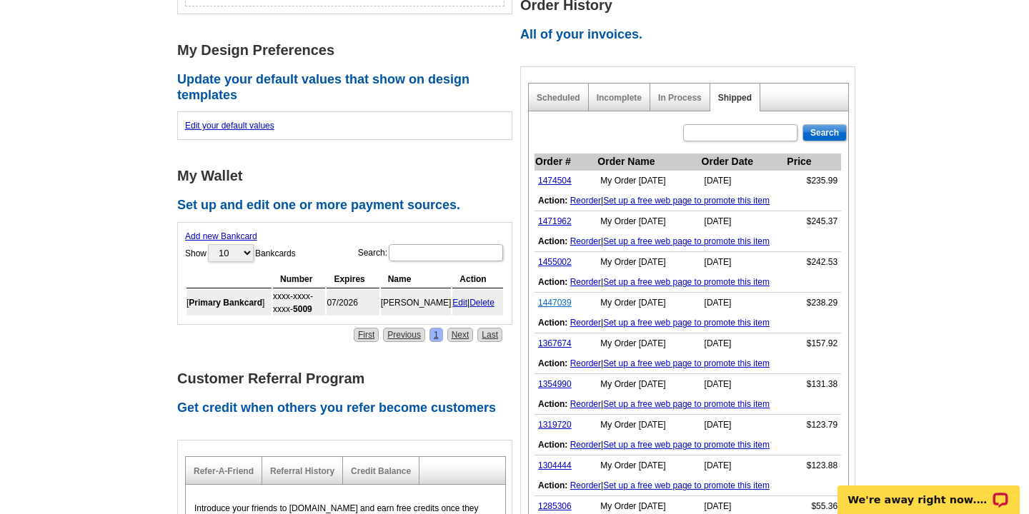
click at [552, 303] on link "1447039" at bounding box center [555, 303] width 34 height 10
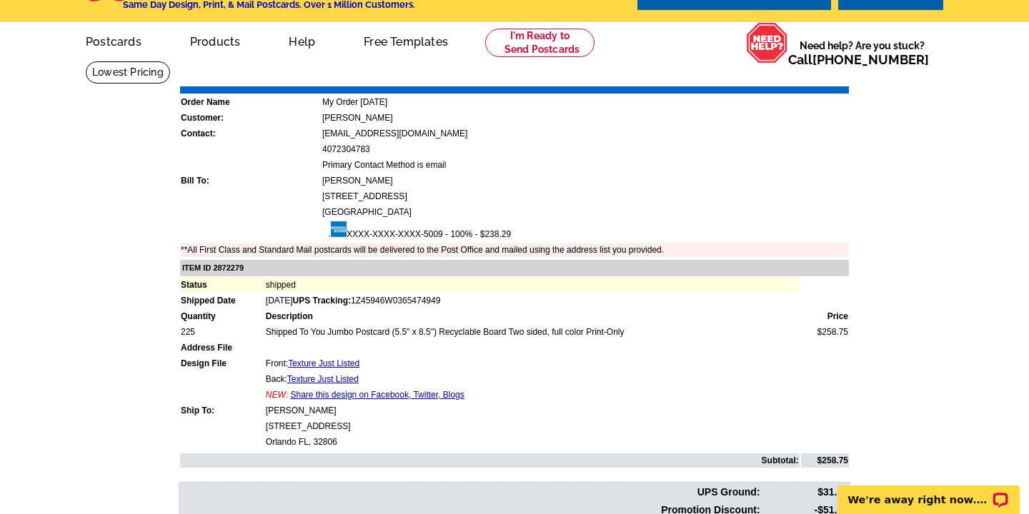
scroll to position [39, 0]
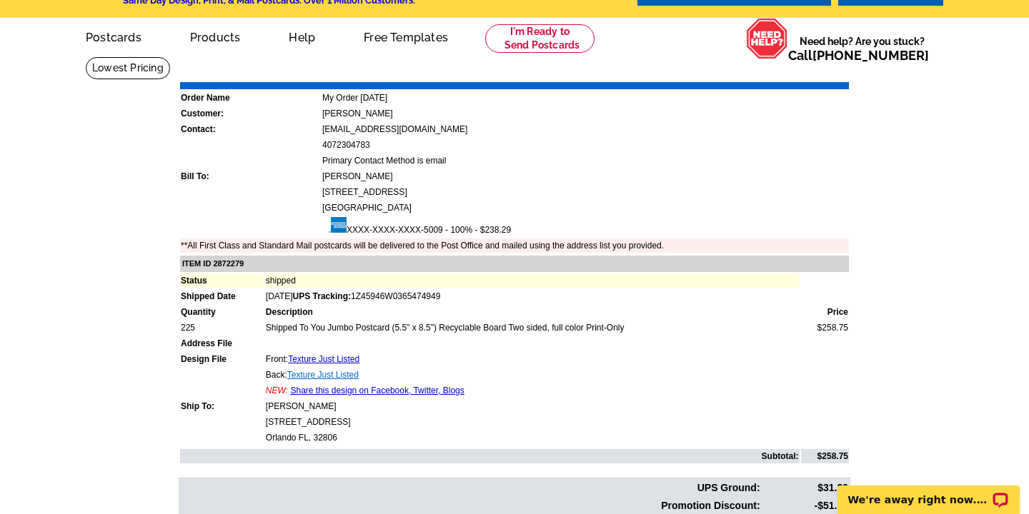
click at [339, 371] on link "Texture Just Listed" at bounding box center [322, 375] width 71 height 10
click at [317, 360] on link "Texture Just Listed" at bounding box center [323, 359] width 71 height 10
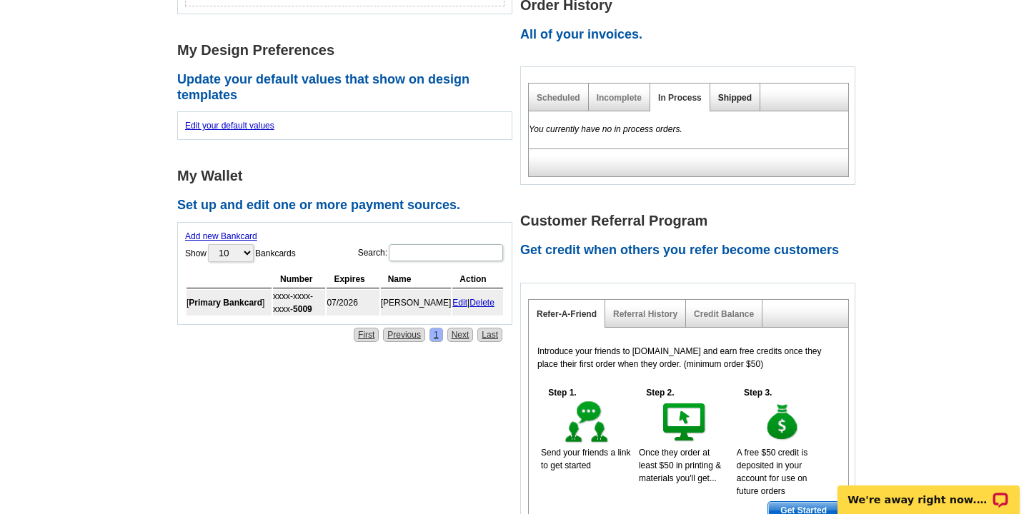
click at [734, 98] on link "Shipped" at bounding box center [735, 98] width 34 height 10
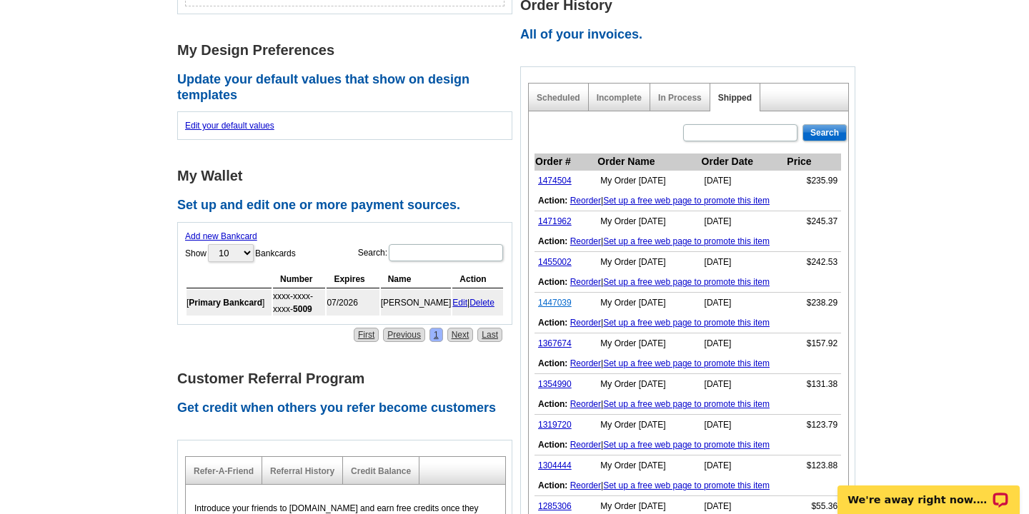
click at [555, 301] on link "1447039" at bounding box center [555, 303] width 34 height 10
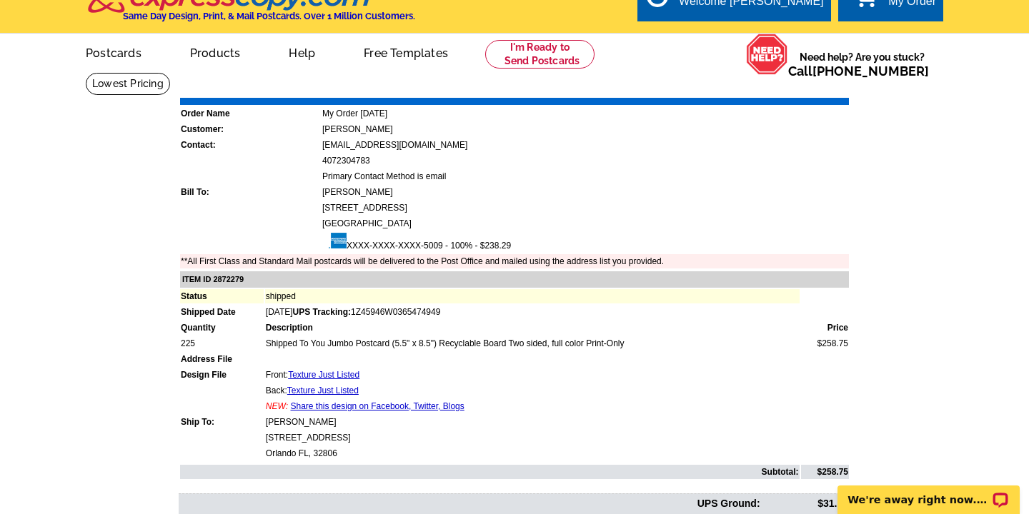
scroll to position [26, 0]
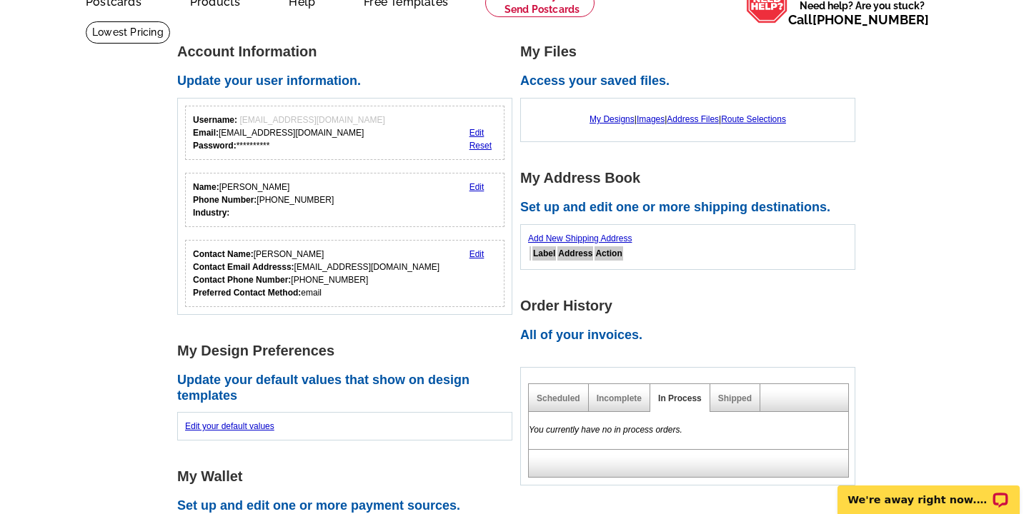
scroll to position [168, 0]
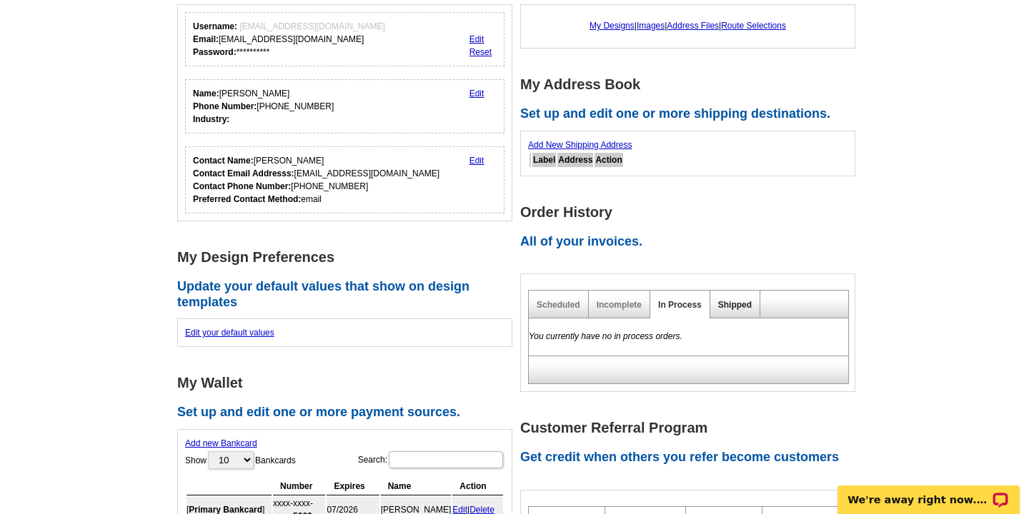
click at [739, 300] on link "Shipped" at bounding box center [735, 305] width 34 height 10
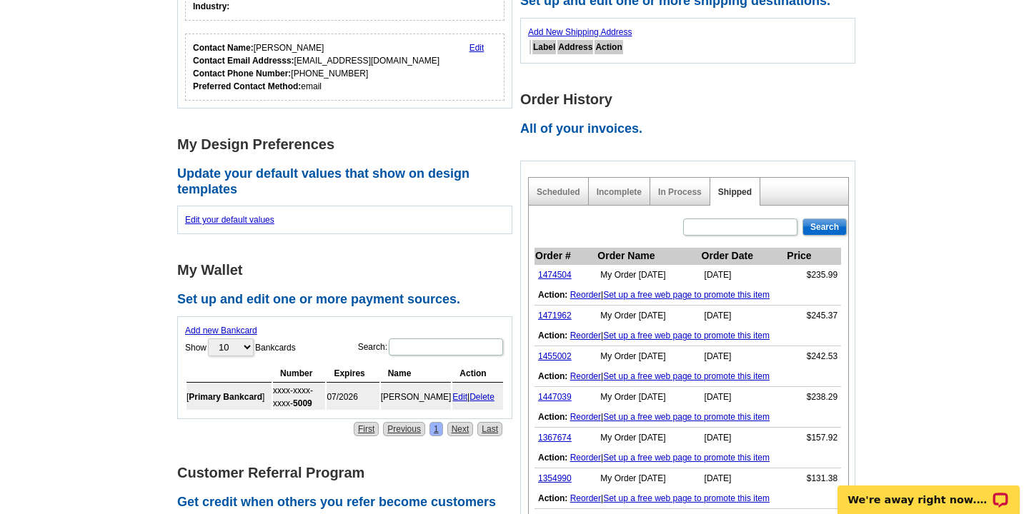
scroll to position [327, 0]
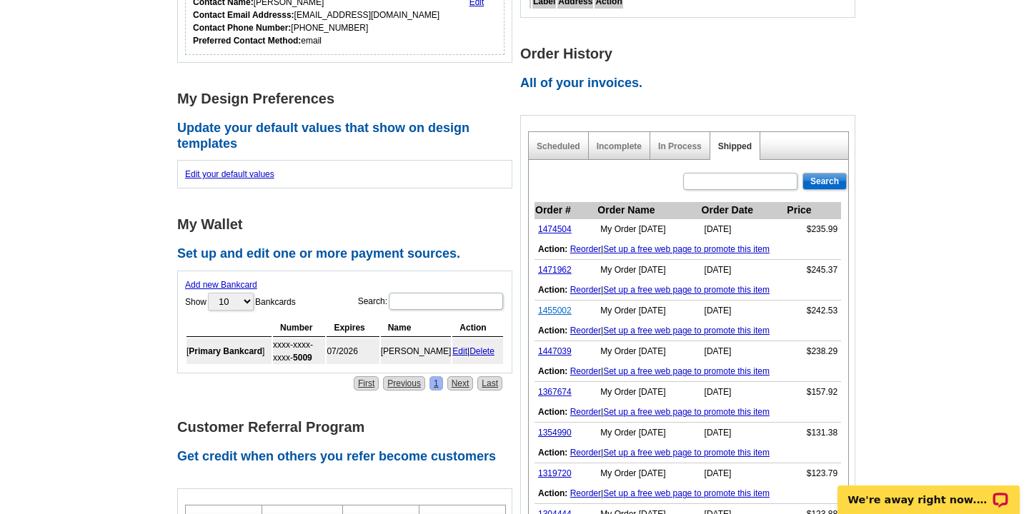
click at [559, 309] on link "1455002" at bounding box center [555, 311] width 34 height 10
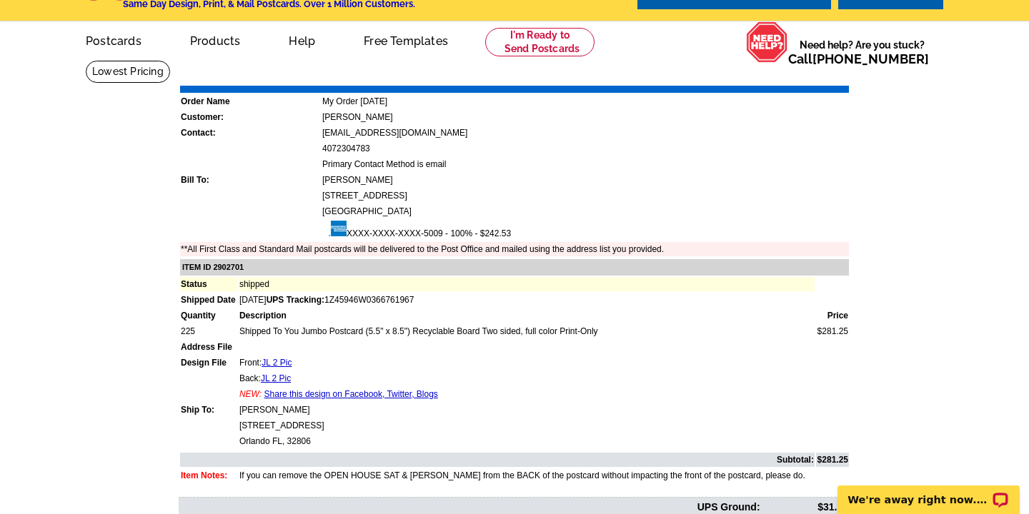
scroll to position [45, 0]
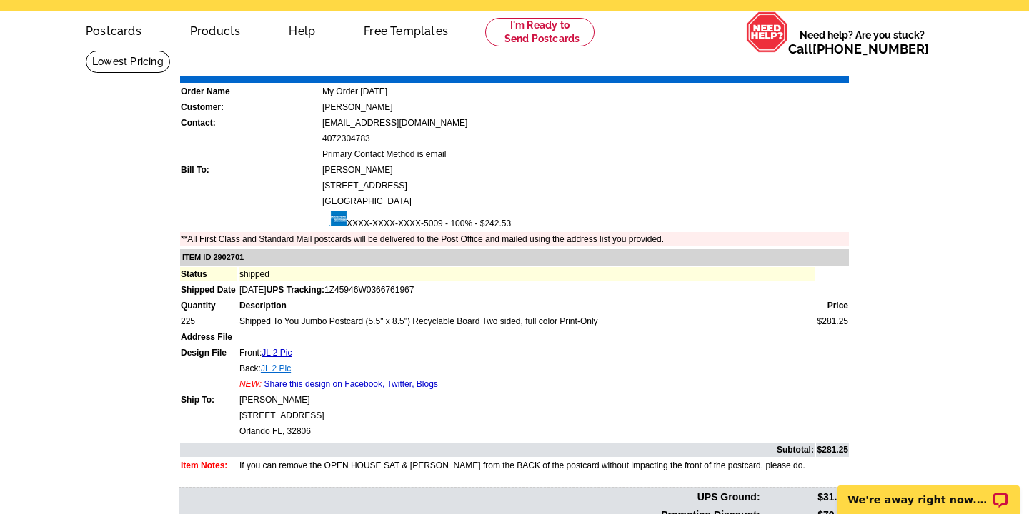
click at [286, 367] on link "JL 2 Pic" at bounding box center [276, 369] width 30 height 10
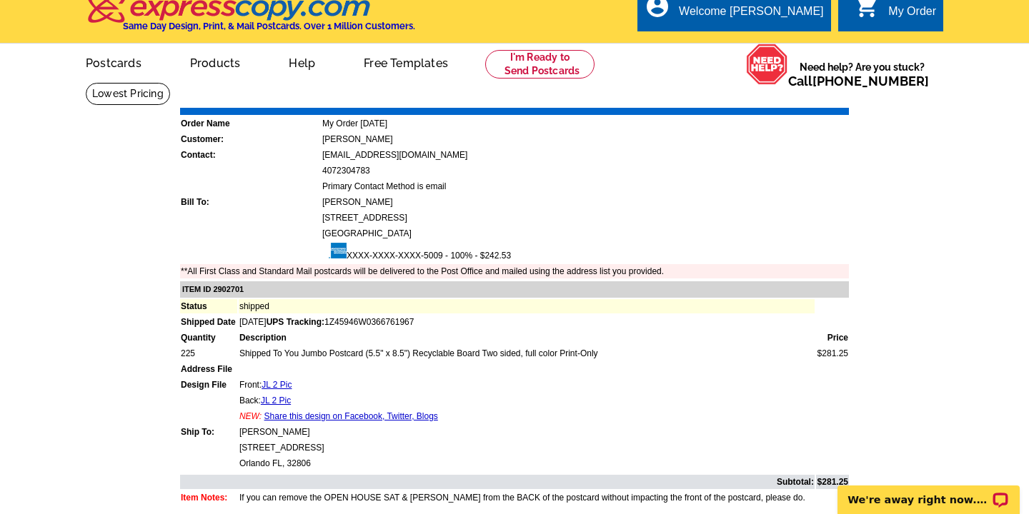
scroll to position [0, 0]
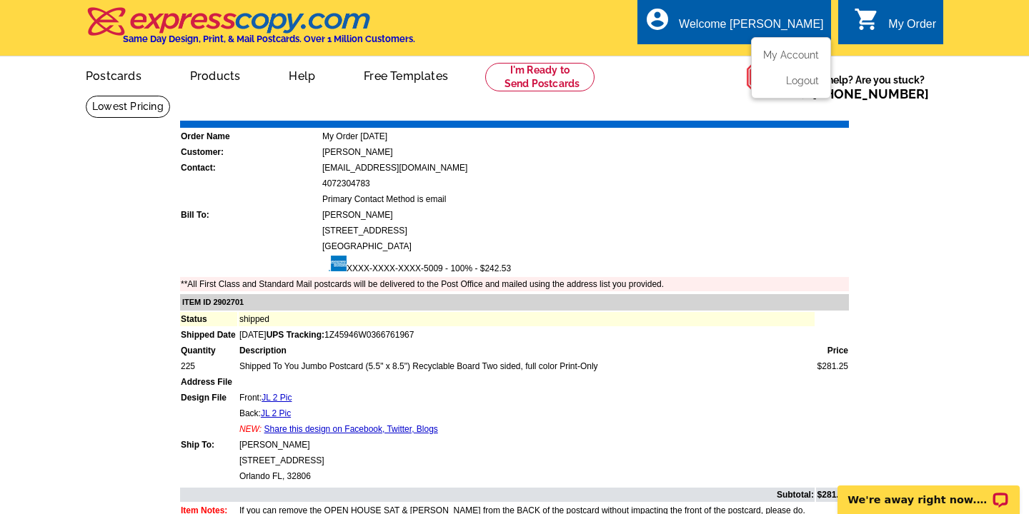
click at [754, 30] on div "Welcome [PERSON_NAME]" at bounding box center [751, 28] width 144 height 20
click at [898, 21] on div "My Order" at bounding box center [912, 28] width 48 height 20
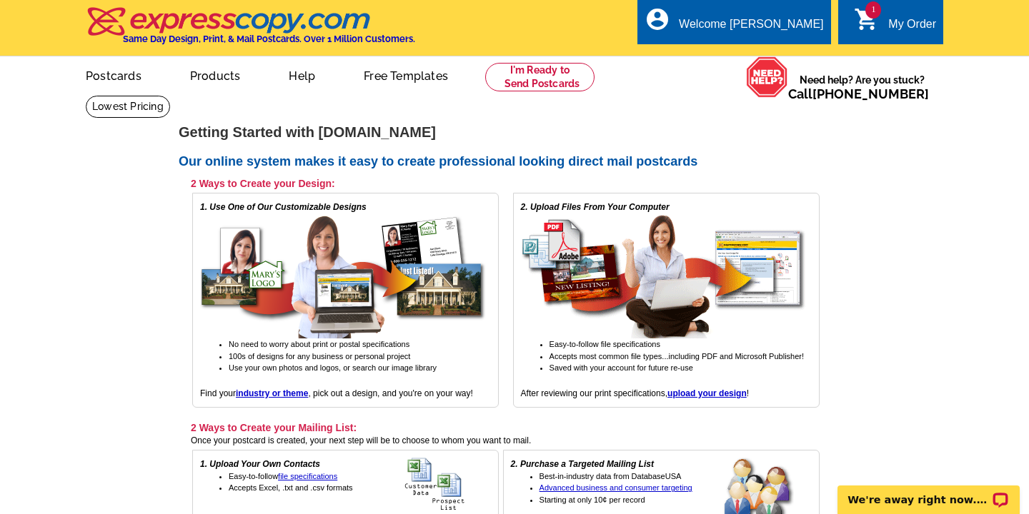
click at [892, 27] on div "My Order" at bounding box center [912, 28] width 48 height 20
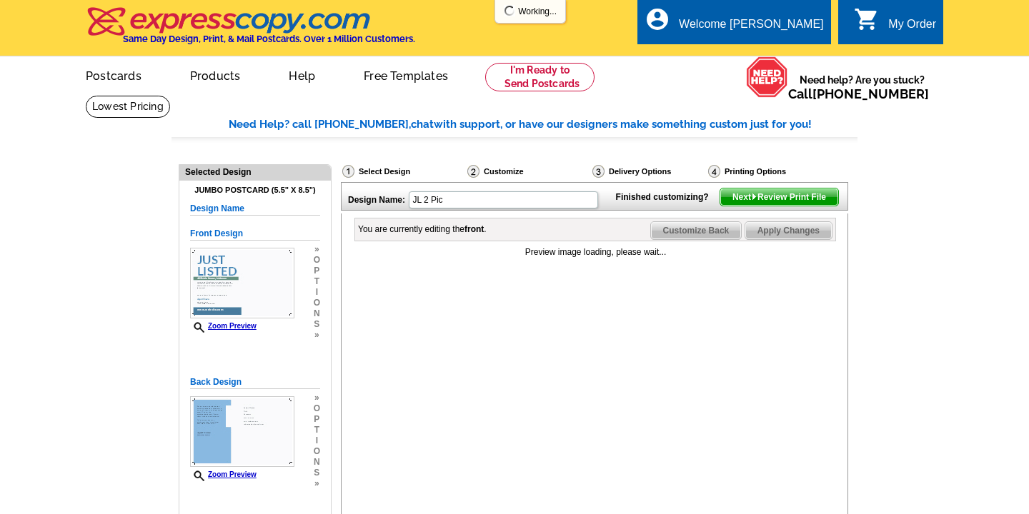
click at [907, 23] on div "My Order" at bounding box center [912, 28] width 48 height 20
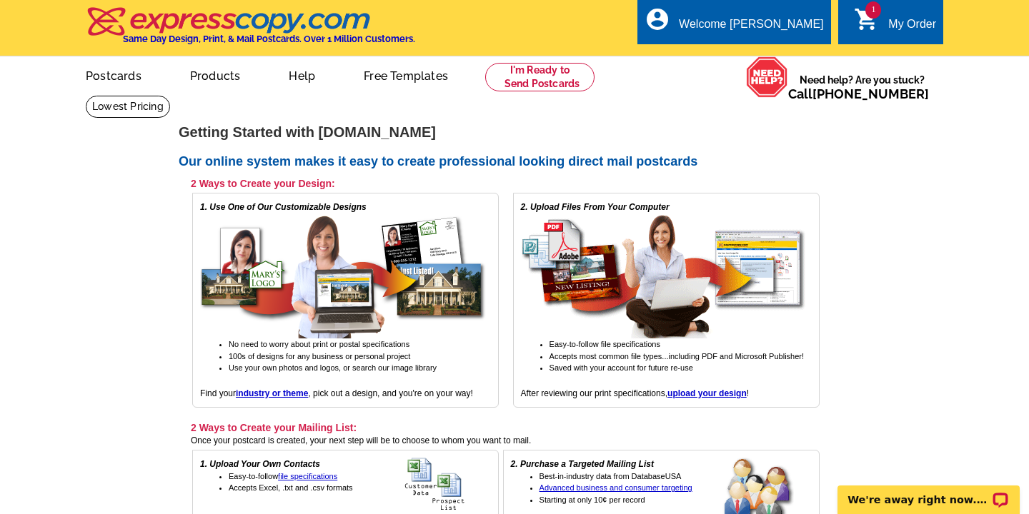
click at [883, 18] on link "1 shopping_cart My Order" at bounding box center [895, 25] width 82 height 18
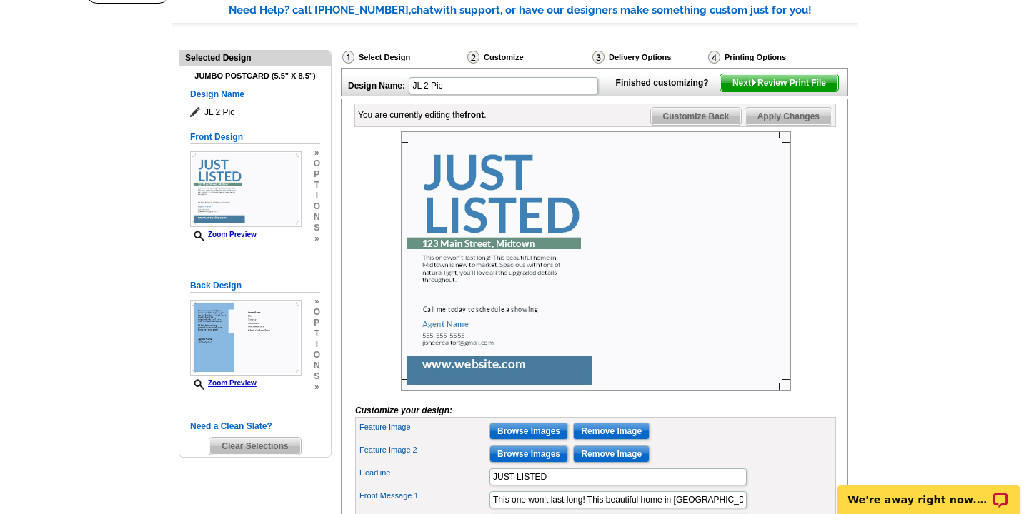
scroll to position [122, 0]
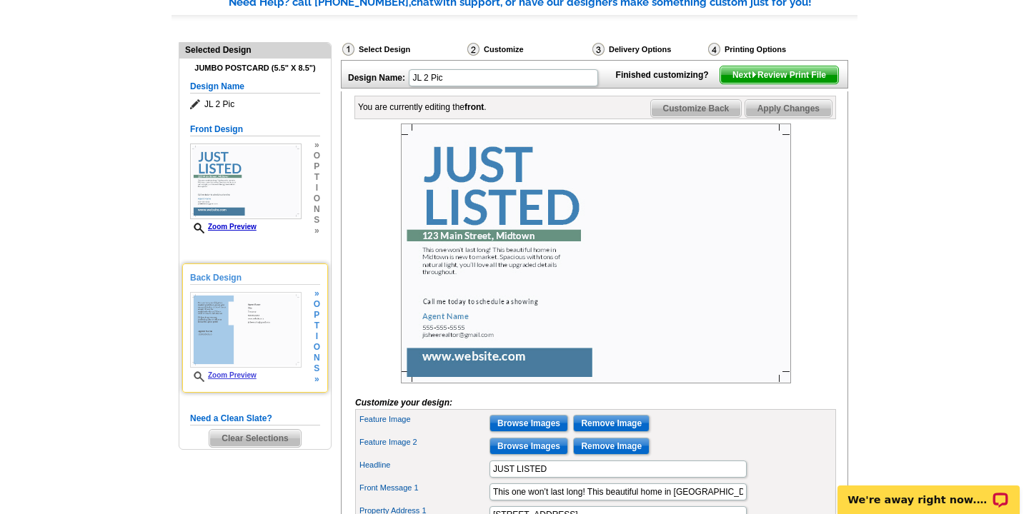
click at [263, 343] on img at bounding box center [245, 330] width 111 height 76
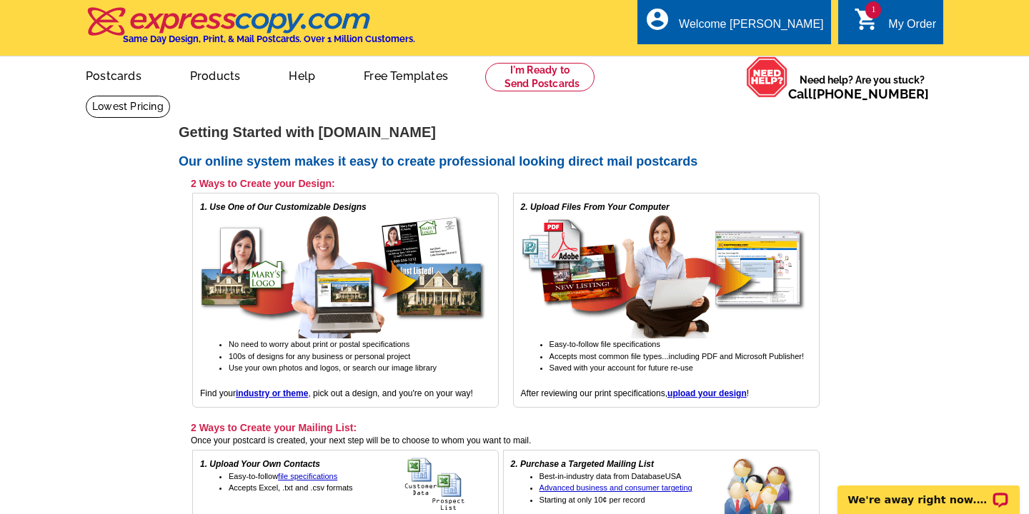
click at [904, 21] on div "My Order" at bounding box center [912, 28] width 48 height 20
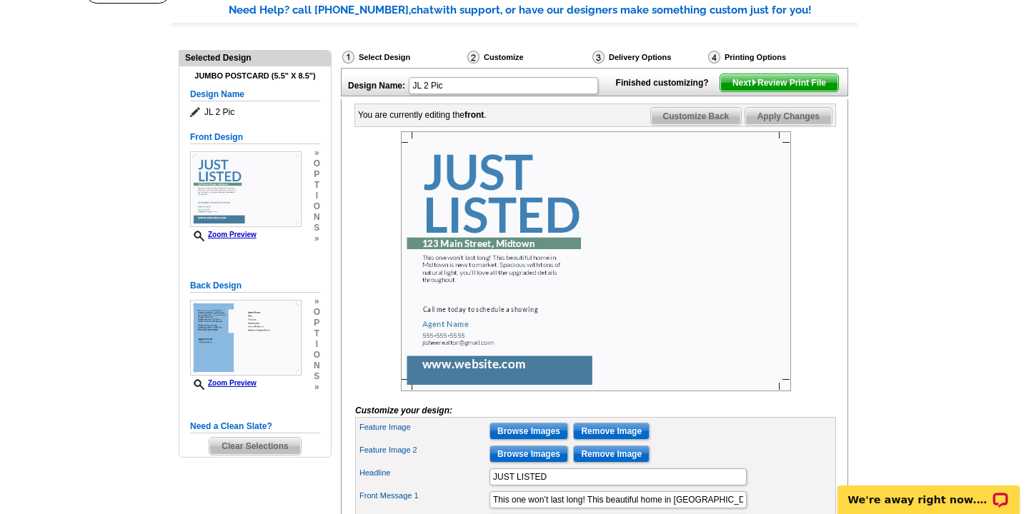
scroll to position [121, 0]
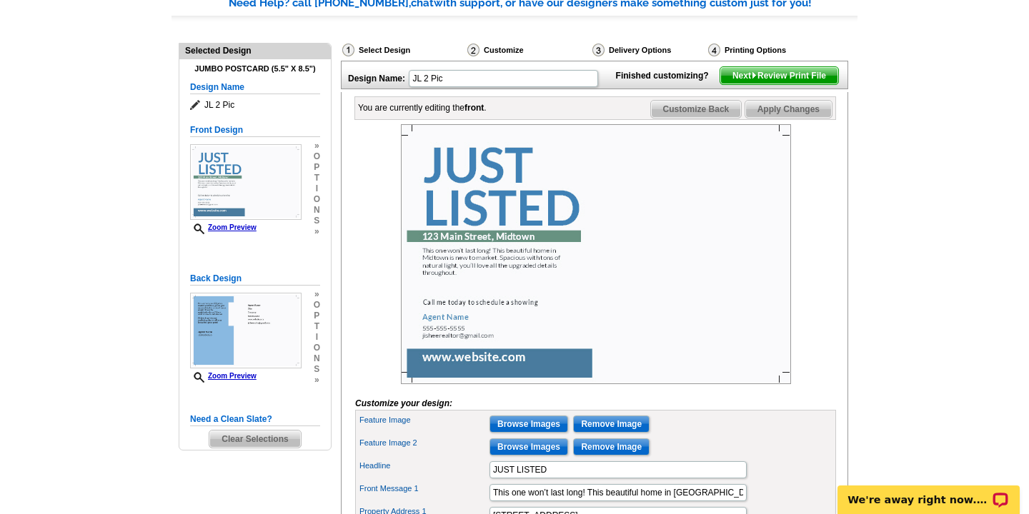
click at [257, 441] on span "Clear Selections" at bounding box center [254, 439] width 91 height 17
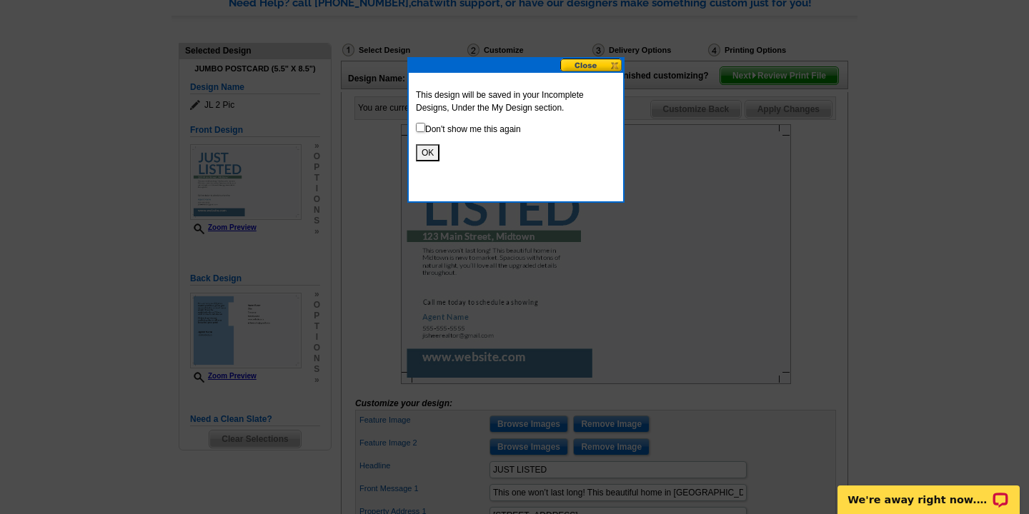
click at [584, 65] on button at bounding box center [591, 66] width 63 height 14
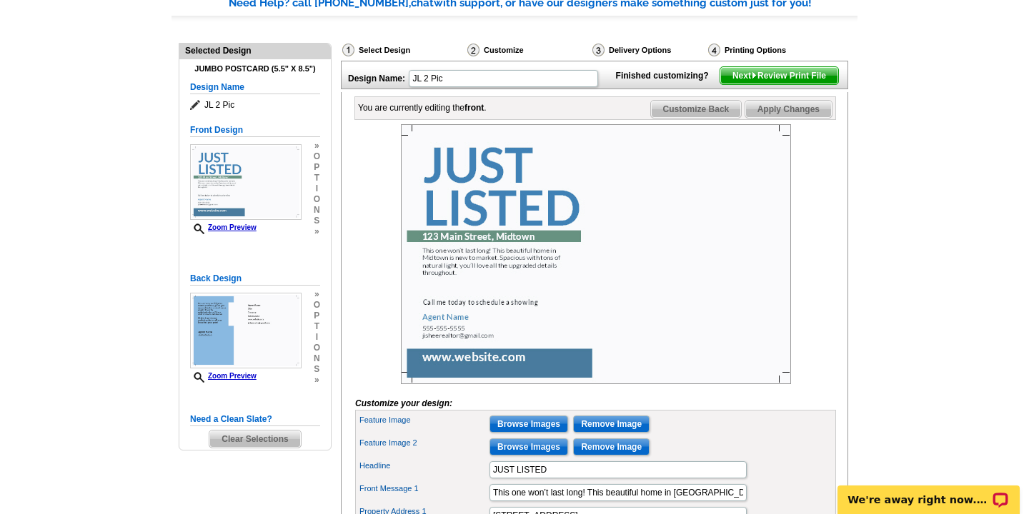
click at [252, 439] on span "Clear Selections" at bounding box center [254, 439] width 91 height 17
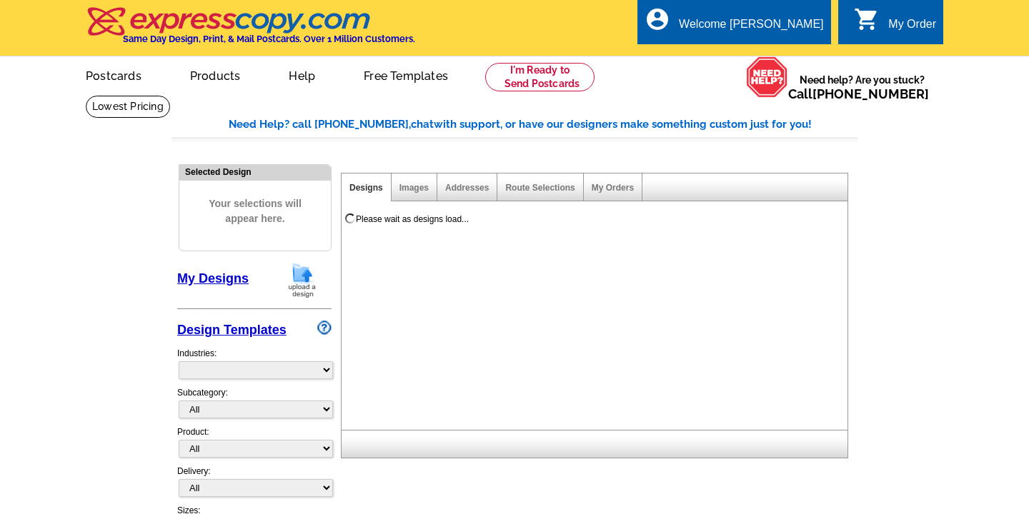
select select "785"
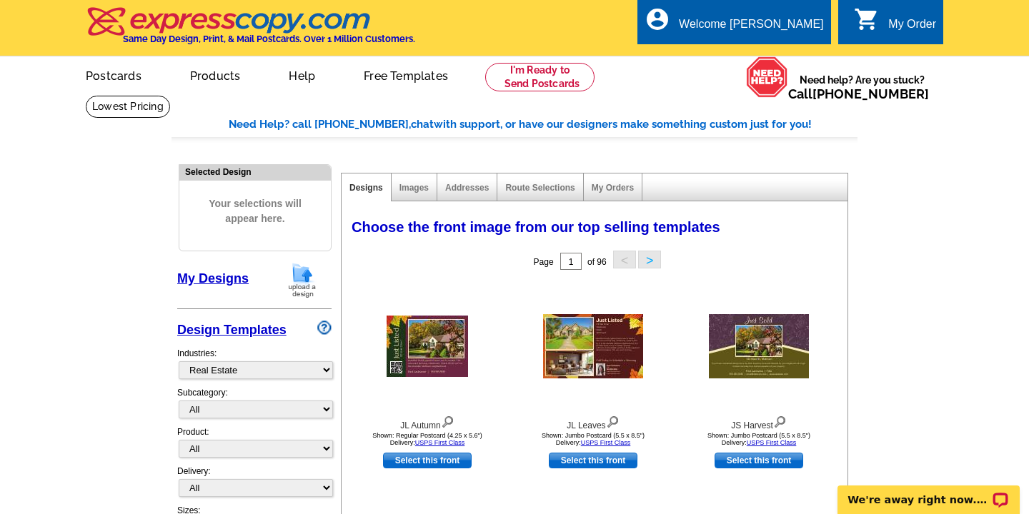
scroll to position [43, 0]
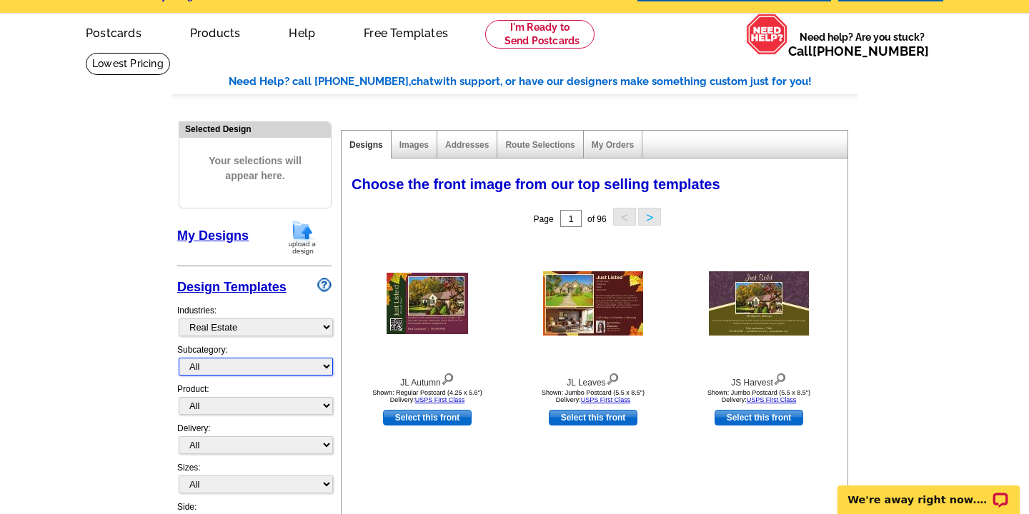
click at [327, 365] on select "All RE/MAX® Referrals Keller Williams® Berkshire Hathaway Home Services Century…" at bounding box center [256, 367] width 154 height 18
select select "788"
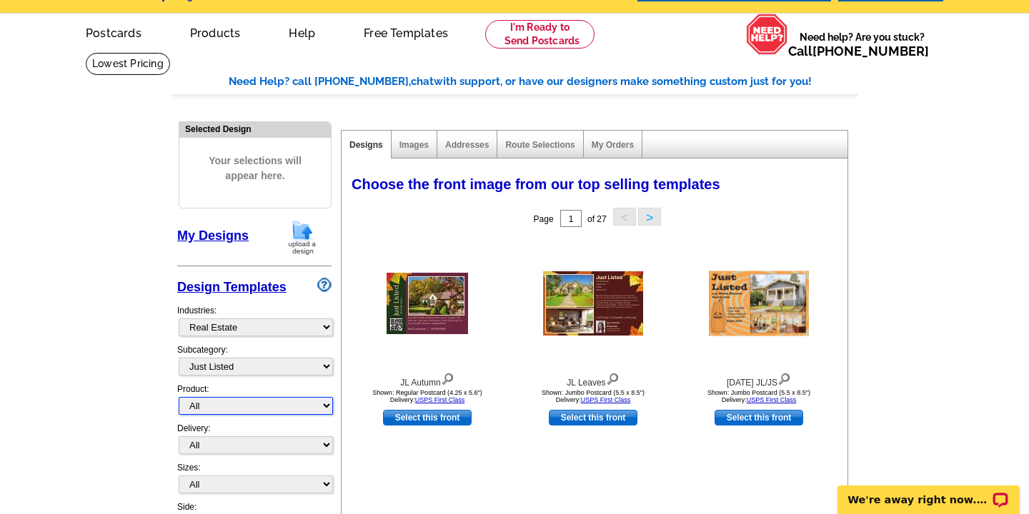
click at [331, 404] on select "All Postcards Letters and flyers Business Cards Door Hangers Greeting Cards" at bounding box center [256, 406] width 154 height 18
select select "1"
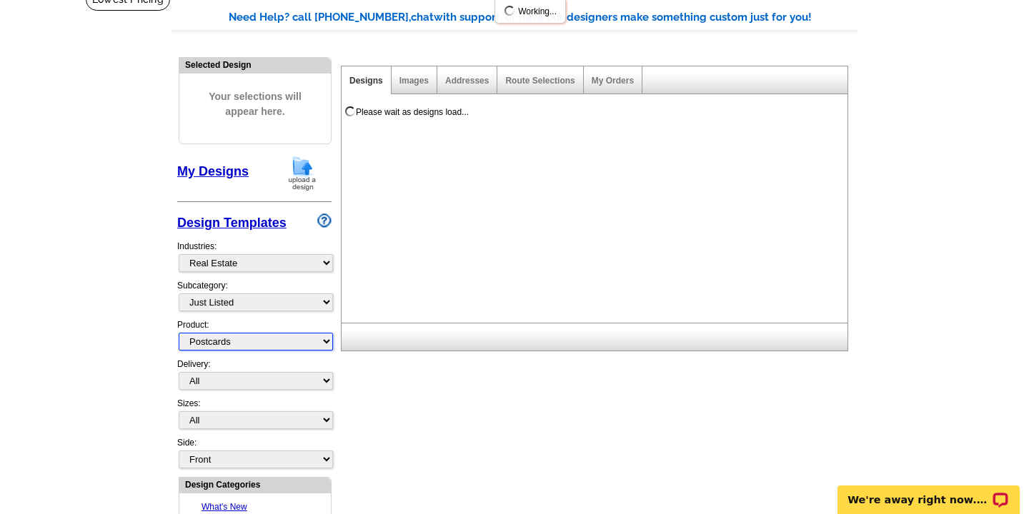
scroll to position [145, 0]
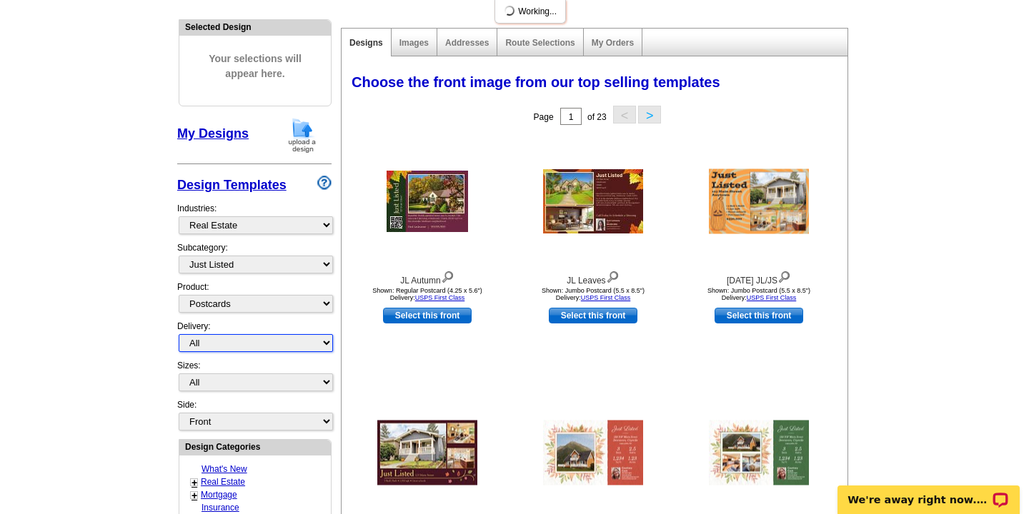
click at [330, 344] on select "All First Class Mail Shipped to Me EDDM Save 66% on Postage" at bounding box center [256, 343] width 154 height 18
select select "3"
click at [327, 380] on select "All Jumbo Postcard (5.5" x 8.5") Regular Postcard (4.25" x 5.6") Panoramic Post…" at bounding box center [256, 383] width 154 height 18
select select "2"
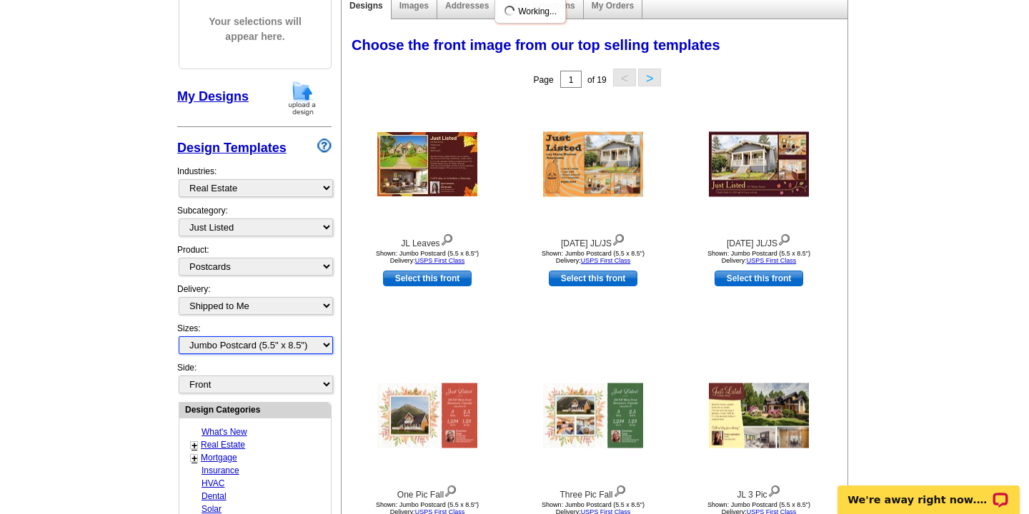
scroll to position [183, 0]
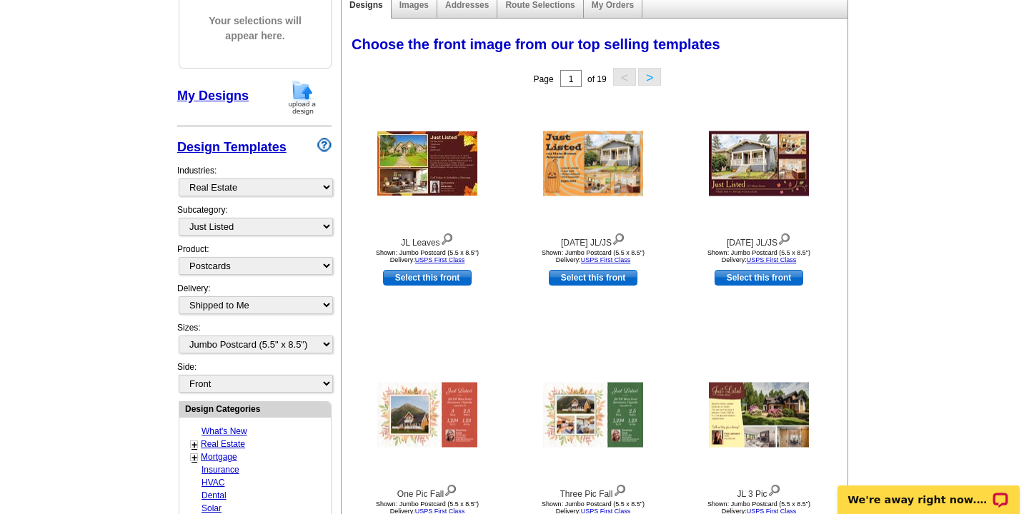
click at [654, 75] on button ">" at bounding box center [649, 77] width 23 height 18
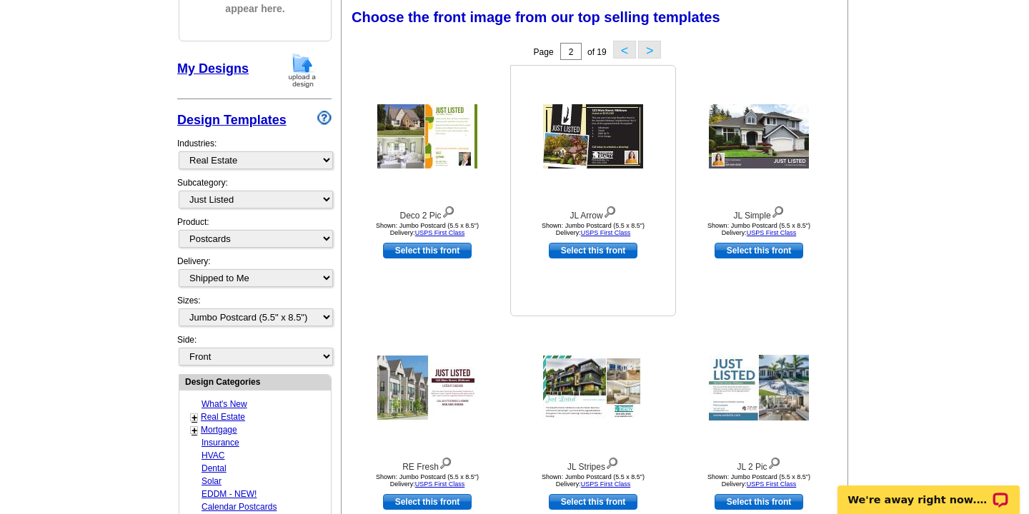
scroll to position [195, 0]
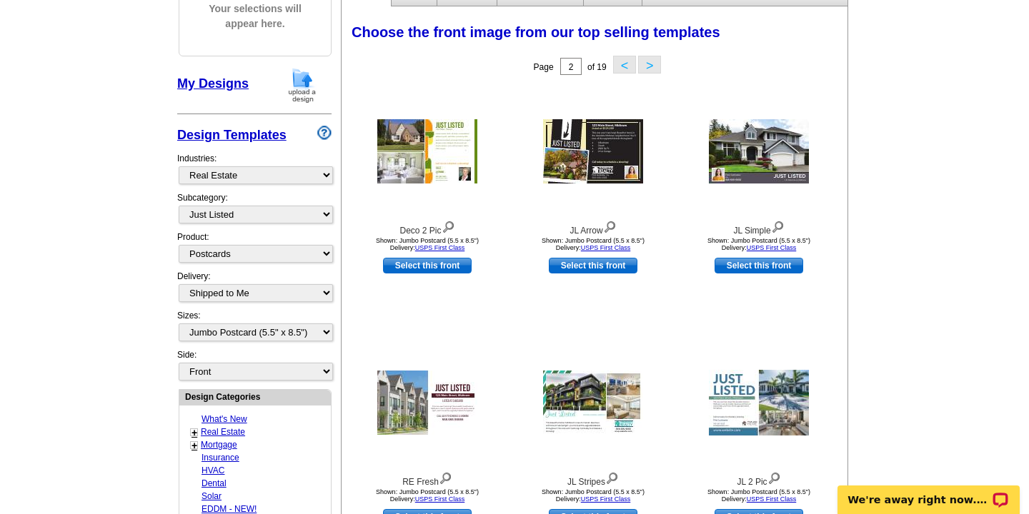
click at [654, 66] on button ">" at bounding box center [649, 65] width 23 height 18
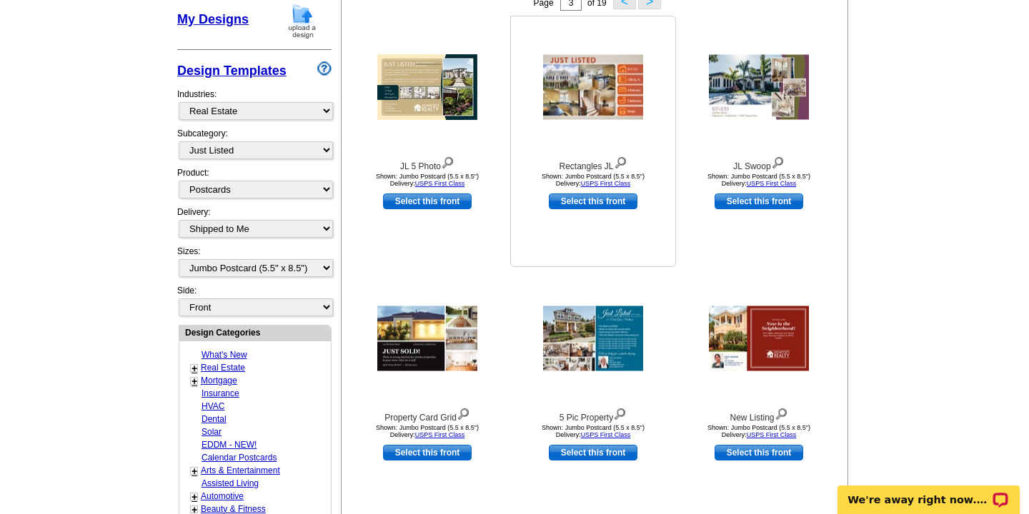
scroll to position [239, 0]
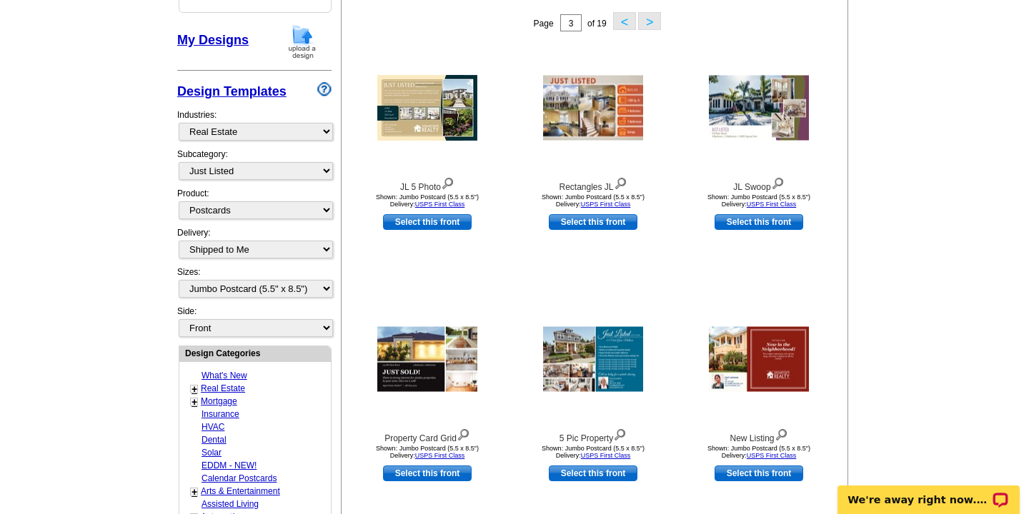
click at [649, 23] on button ">" at bounding box center [649, 21] width 23 height 18
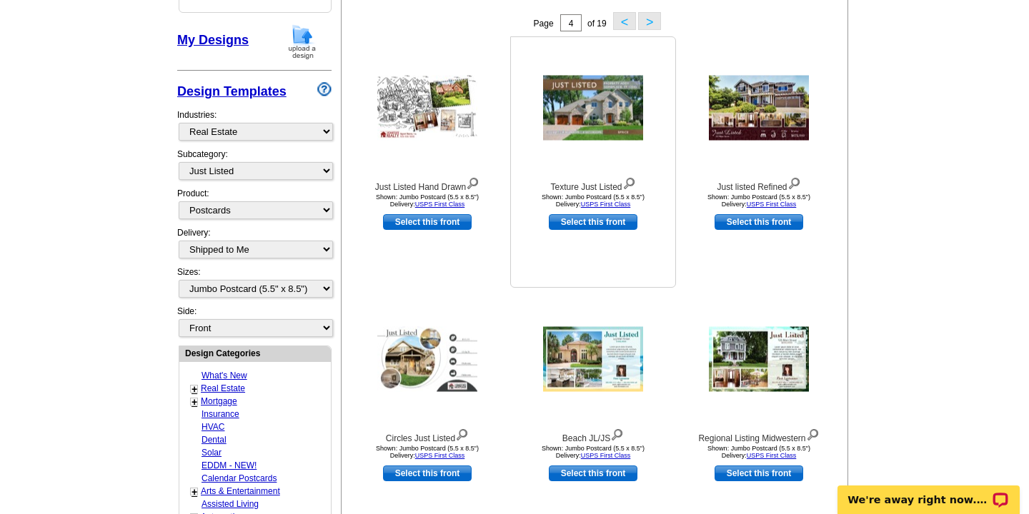
click at [584, 224] on link "Select this front" at bounding box center [593, 222] width 89 height 16
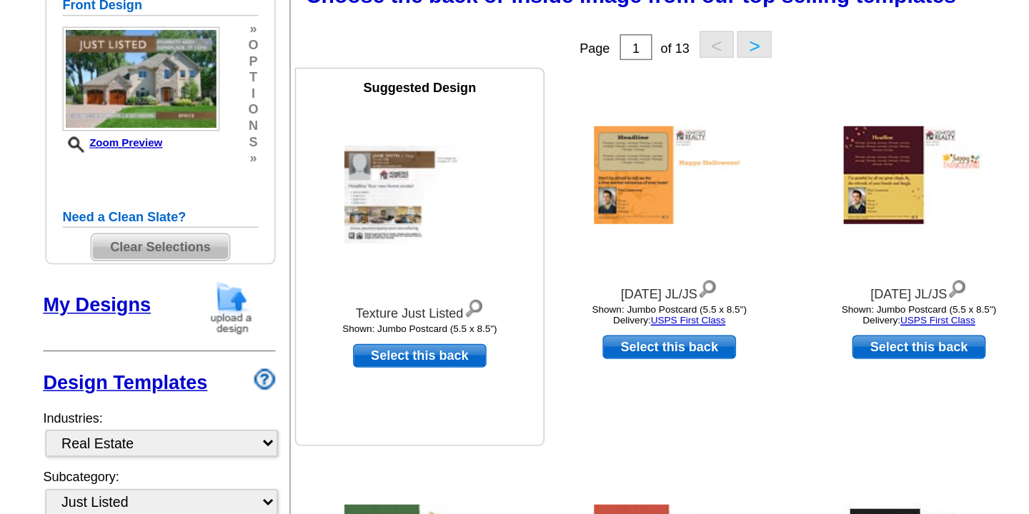
scroll to position [183, 0]
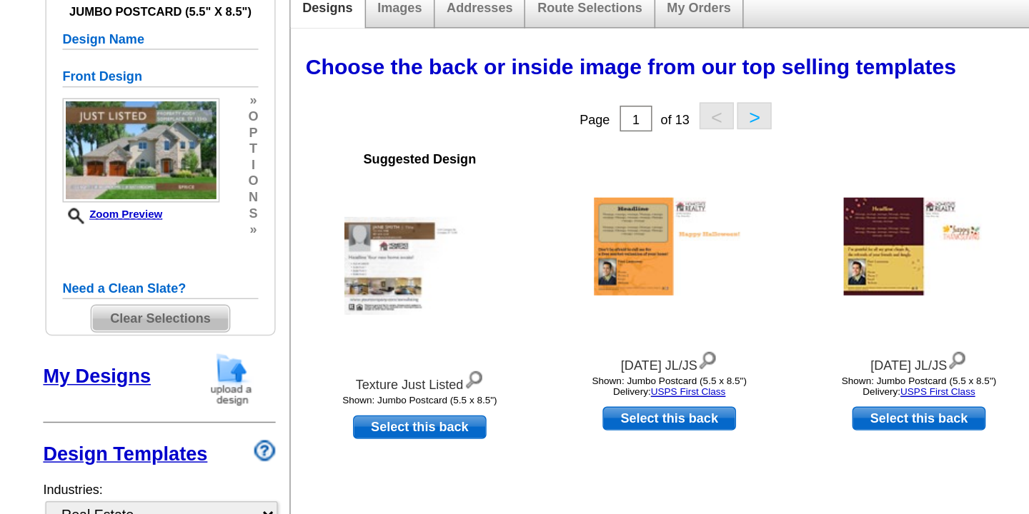
click at [653, 74] on button ">" at bounding box center [649, 77] width 23 height 18
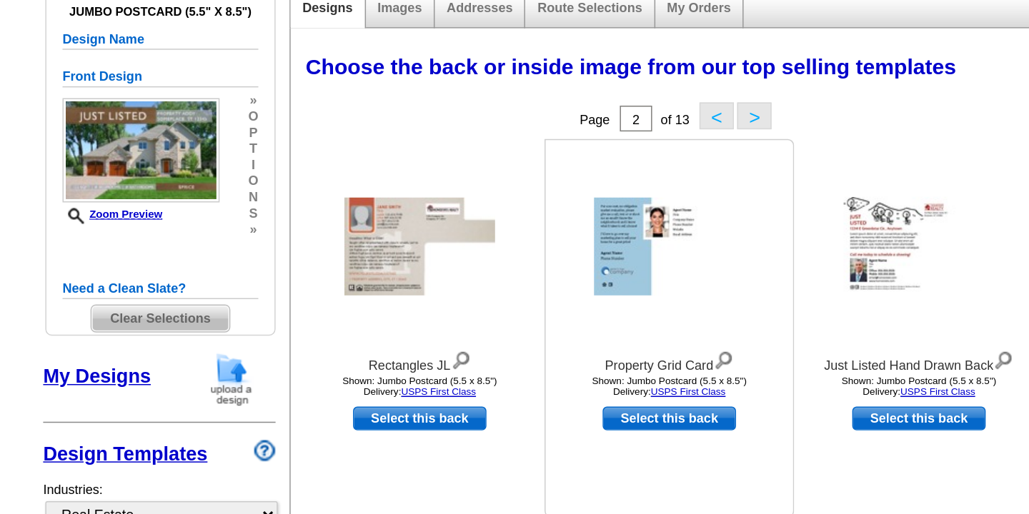
click at [585, 278] on link "Select this back" at bounding box center [593, 278] width 89 height 16
select select "front"
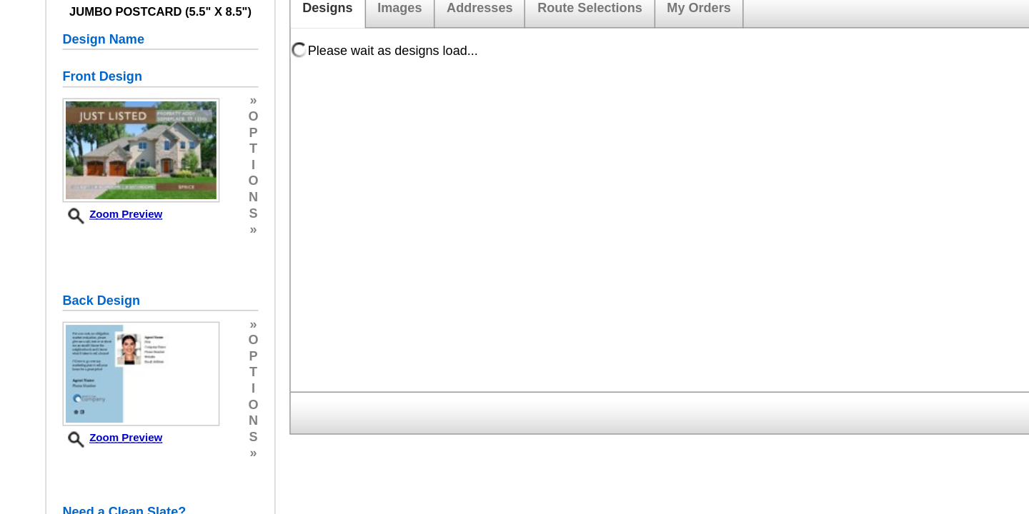
scroll to position [0, 0]
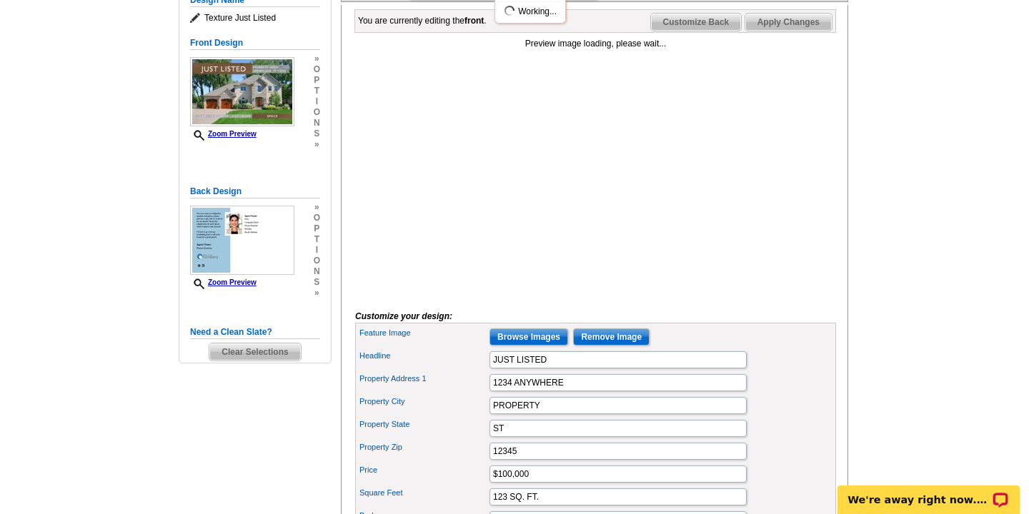
scroll to position [210, 0]
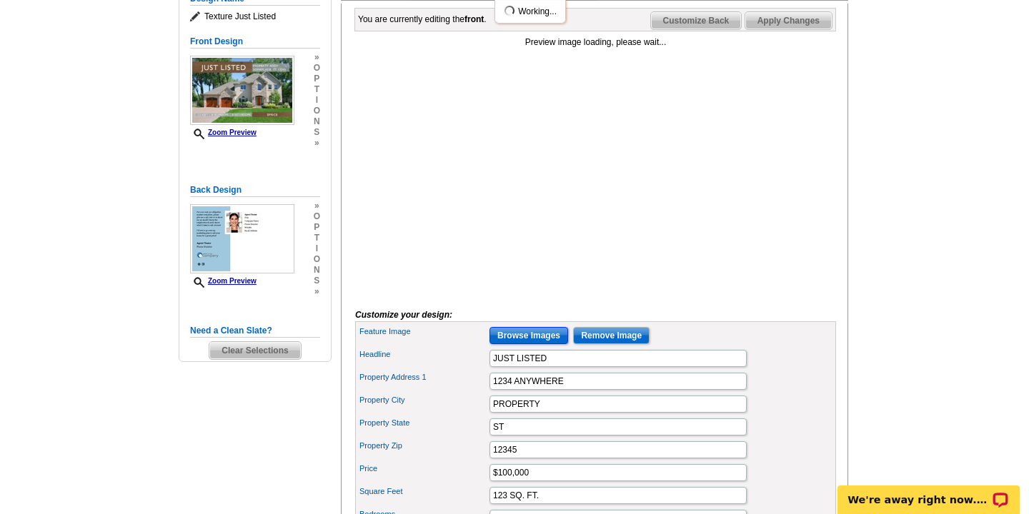
click at [539, 344] on input "Browse Images" at bounding box center [528, 335] width 79 height 17
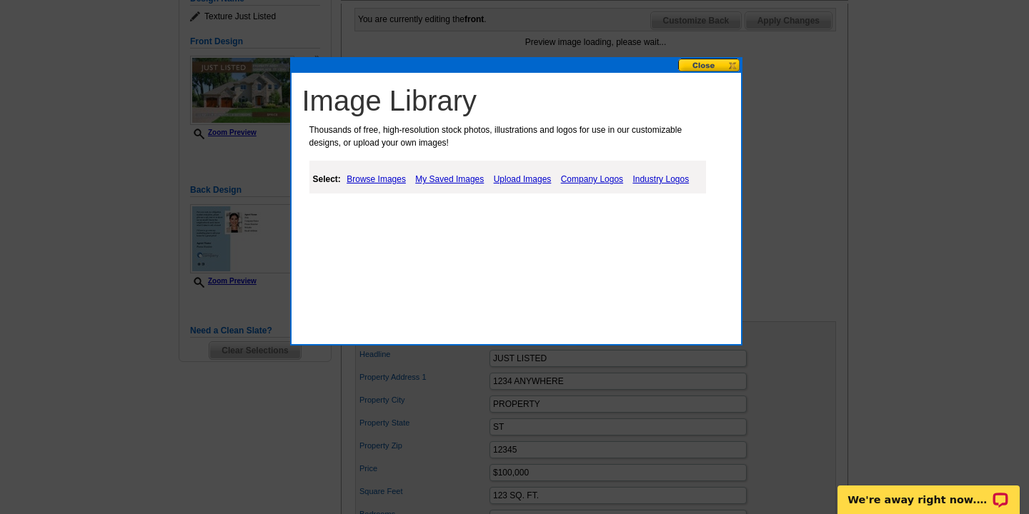
click at [513, 180] on link "Upload Images" at bounding box center [522, 179] width 65 height 17
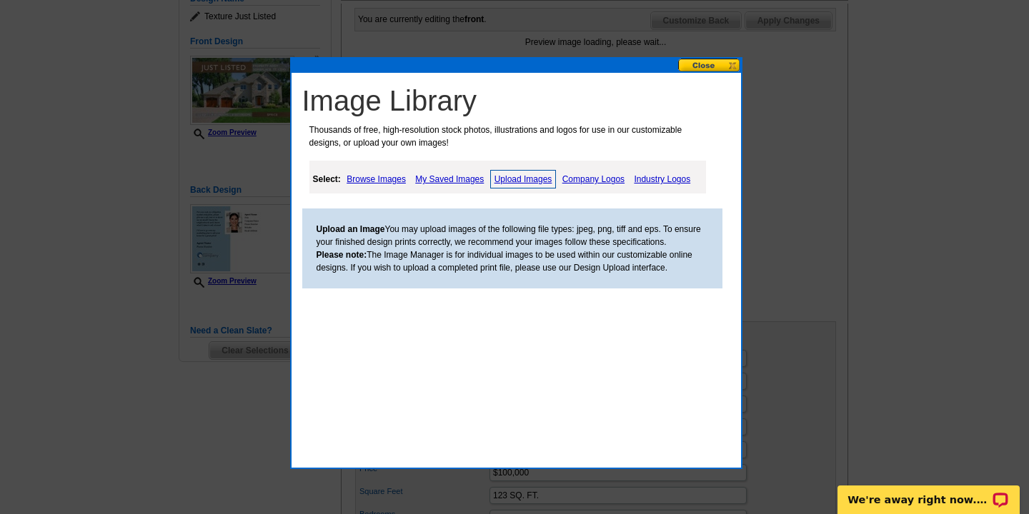
click at [438, 181] on link "My Saved Images" at bounding box center [450, 179] width 76 height 17
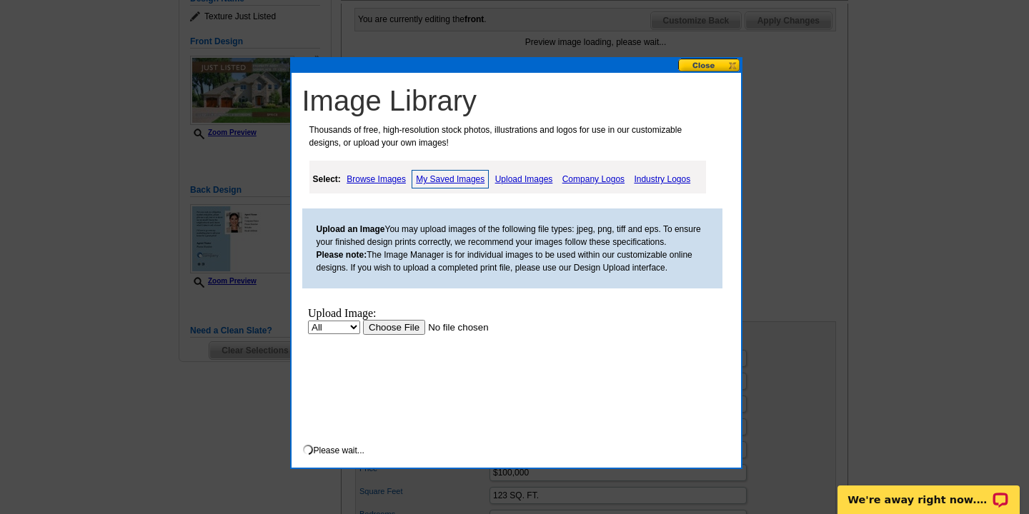
scroll to position [0, 0]
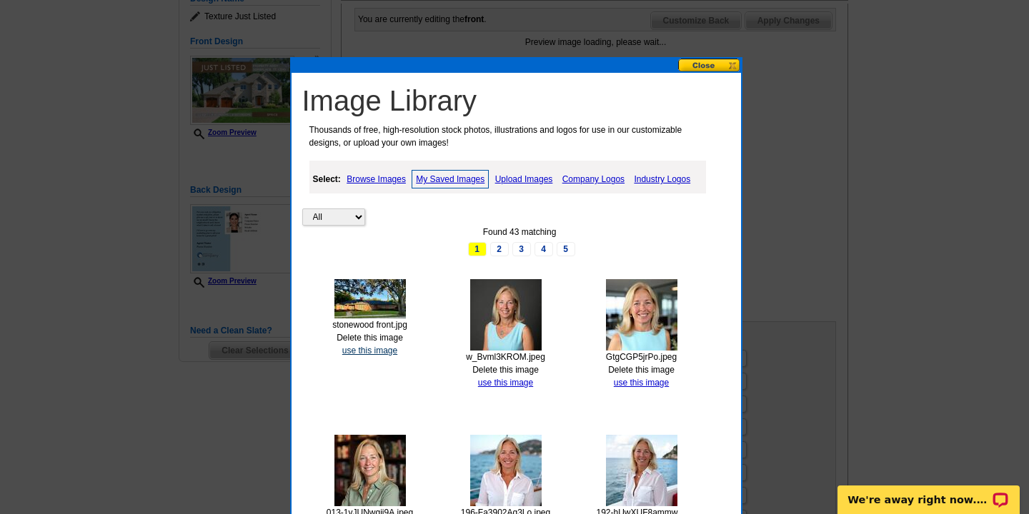
click at [377, 350] on link "use this image" at bounding box center [369, 351] width 55 height 10
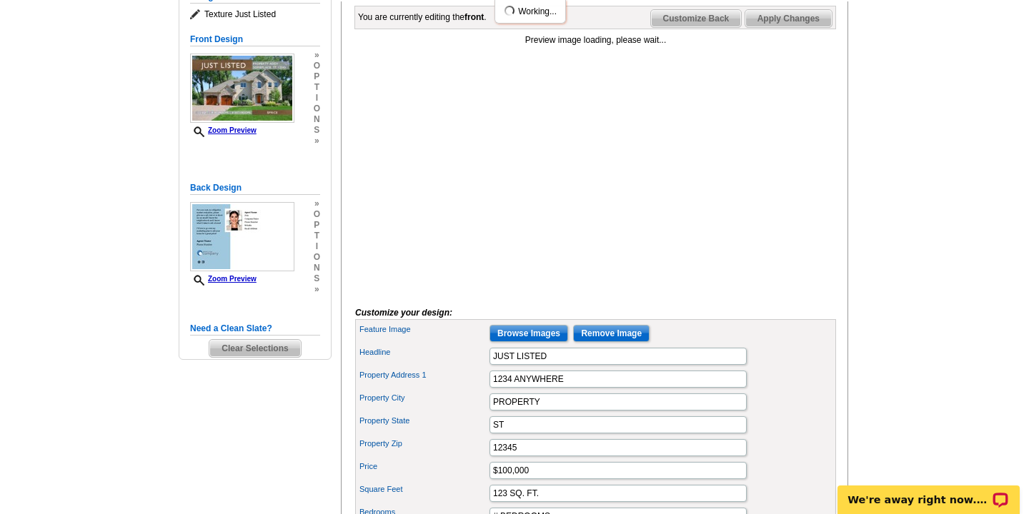
scroll to position [213, 0]
click at [568, 387] on input "1234 ANYWHERE" at bounding box center [617, 378] width 257 height 17
type input "1"
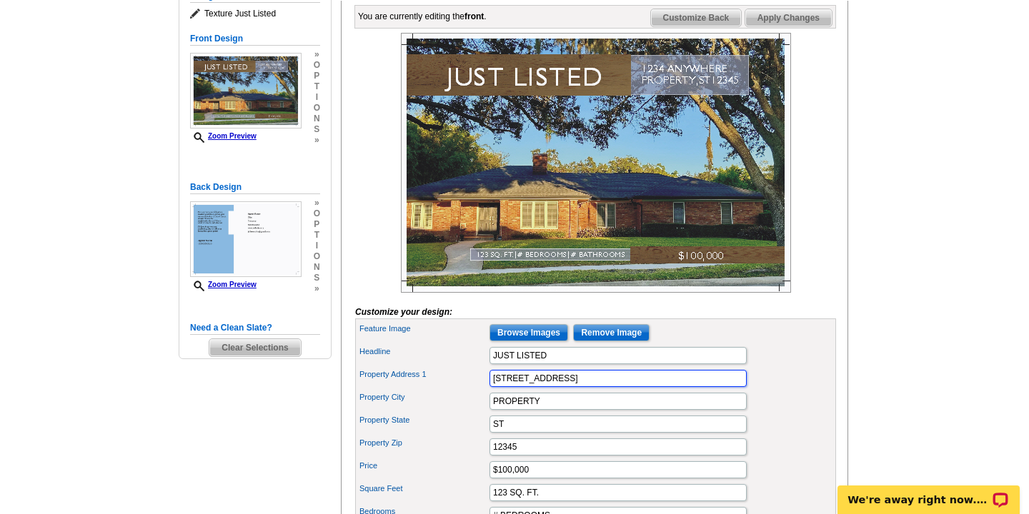
type input "3235 STONEWOOD COURT"
click at [559, 413] on div "Property City PROPERTY" at bounding box center [595, 401] width 475 height 23
click at [556, 410] on input "PROPERTY" at bounding box center [617, 401] width 257 height 17
type input "P"
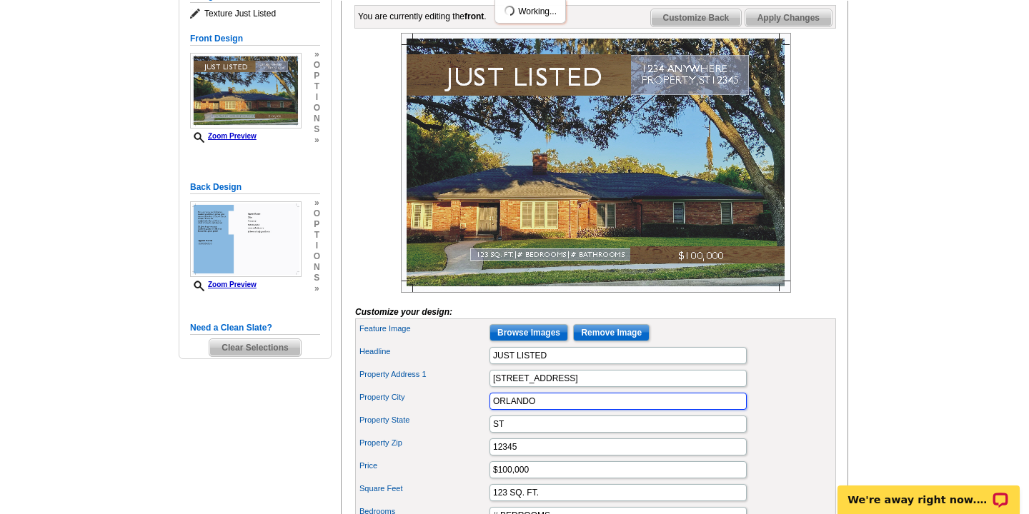
type input "ORLANDO"
click at [526, 433] on input "ST" at bounding box center [617, 424] width 257 height 17
type input "S"
type input "FL"
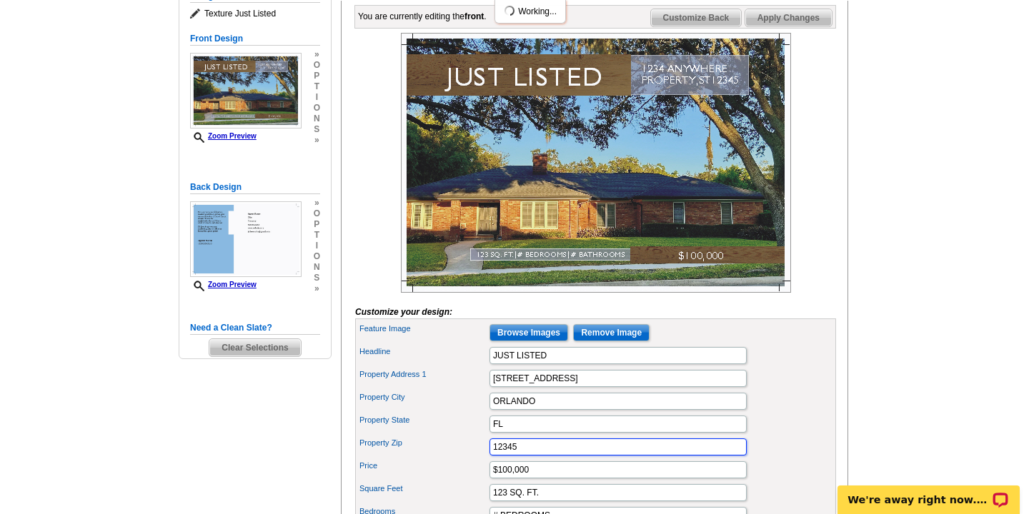
click at [528, 456] on input "12345" at bounding box center [617, 447] width 257 height 17
type input "1"
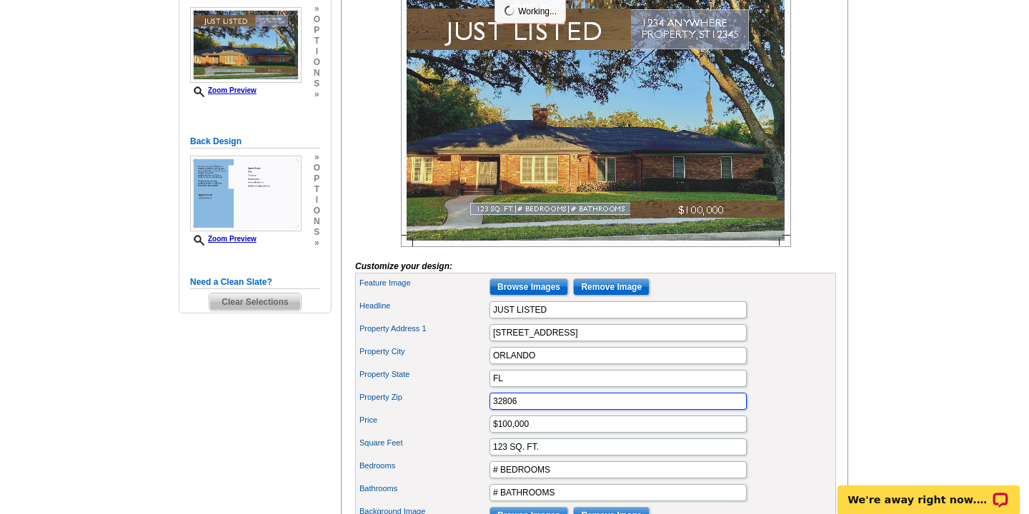
scroll to position [274, 0]
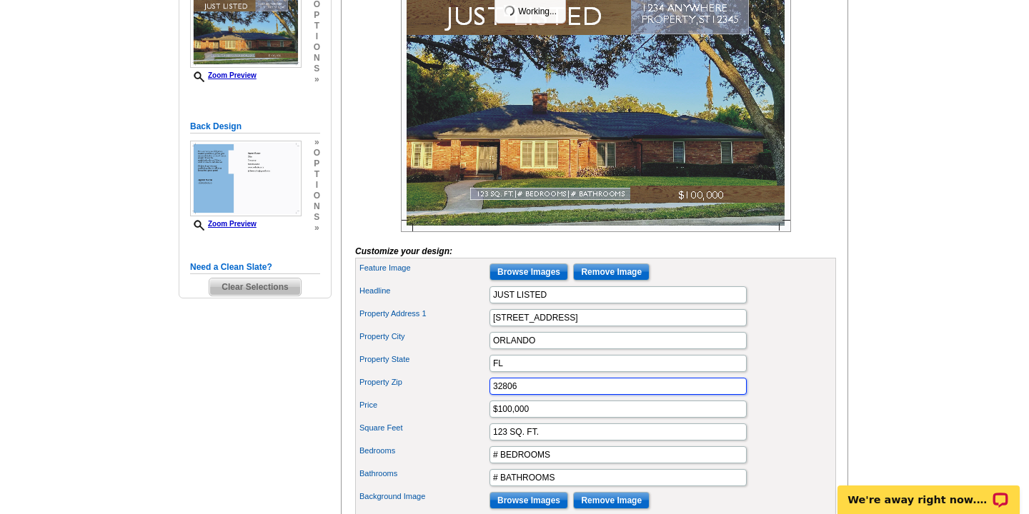
type input "32806"
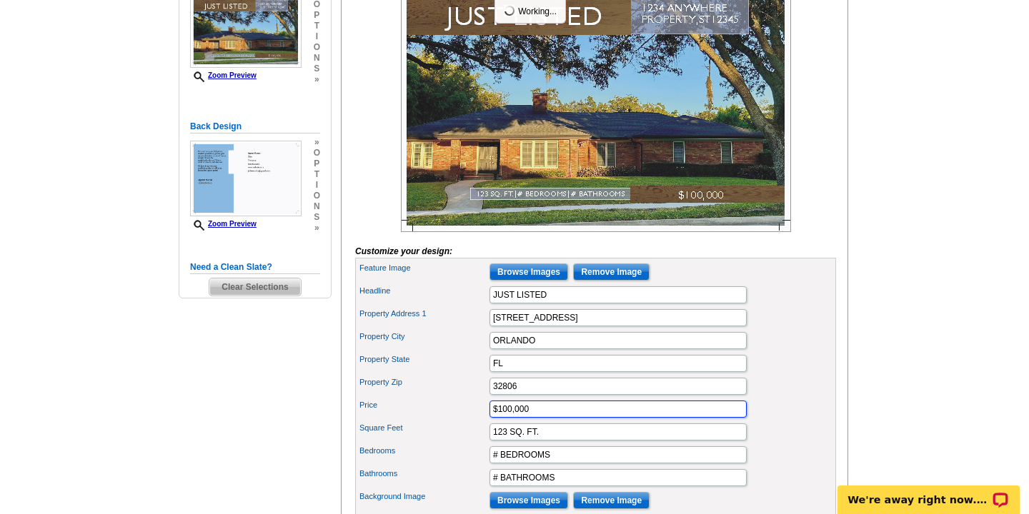
click at [529, 418] on input "$100,000" at bounding box center [617, 409] width 257 height 17
click at [534, 418] on input "$775000" at bounding box center [617, 409] width 257 height 17
click at [512, 418] on input "$775000" at bounding box center [617, 409] width 257 height 17
type input "$775,000"
click at [547, 441] on input "123 SQ. FT." at bounding box center [617, 432] width 257 height 17
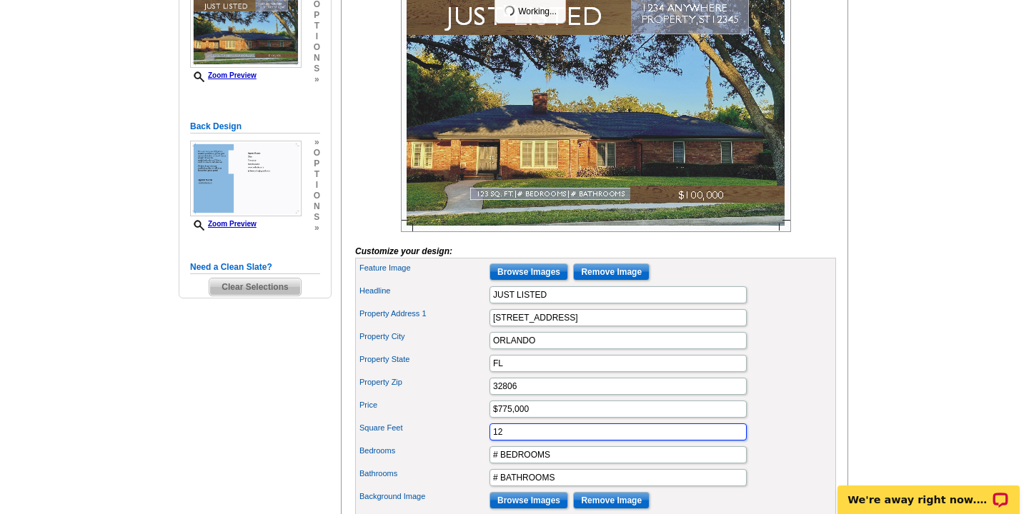
type input "1"
type input "2,453"
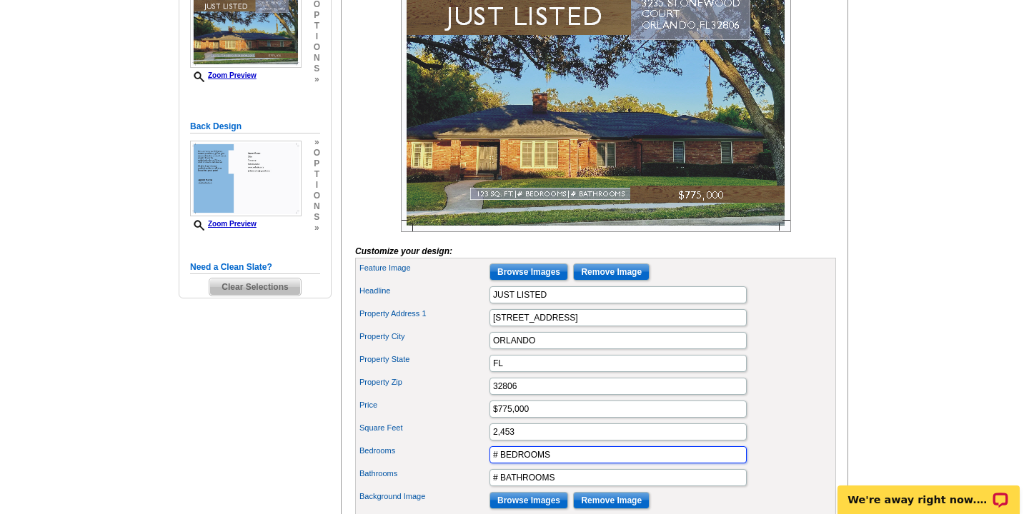
click at [499, 464] on input "# BEDROOMS" at bounding box center [617, 455] width 257 height 17
type input "3 BEDROOMS"
click at [498, 487] on input "# BATHROOMS" at bounding box center [617, 477] width 257 height 17
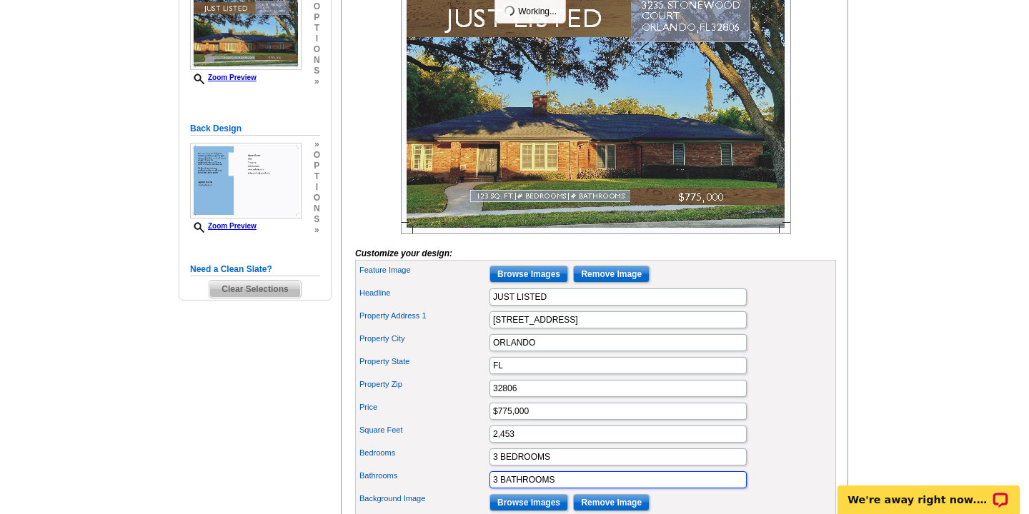
scroll to position [264, 0]
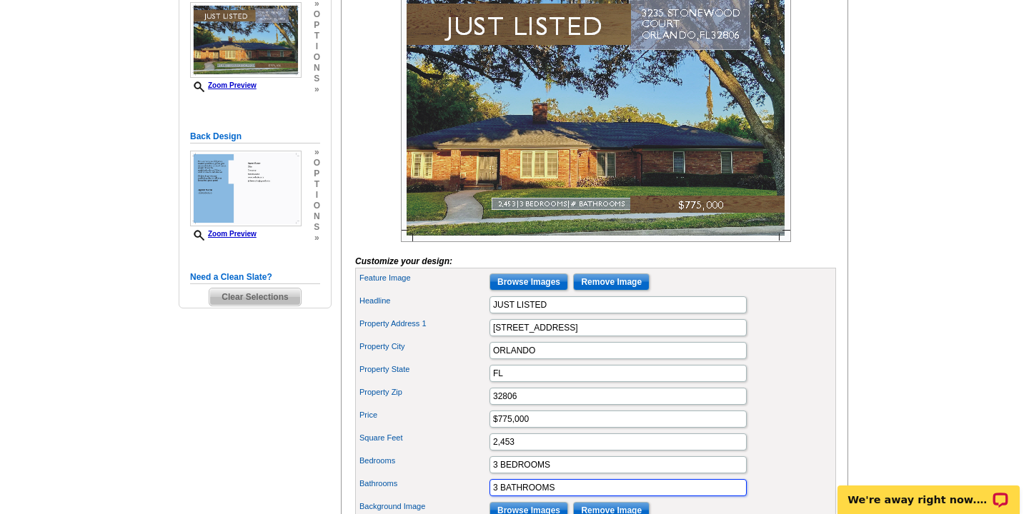
type input "3 BATHROOMS"
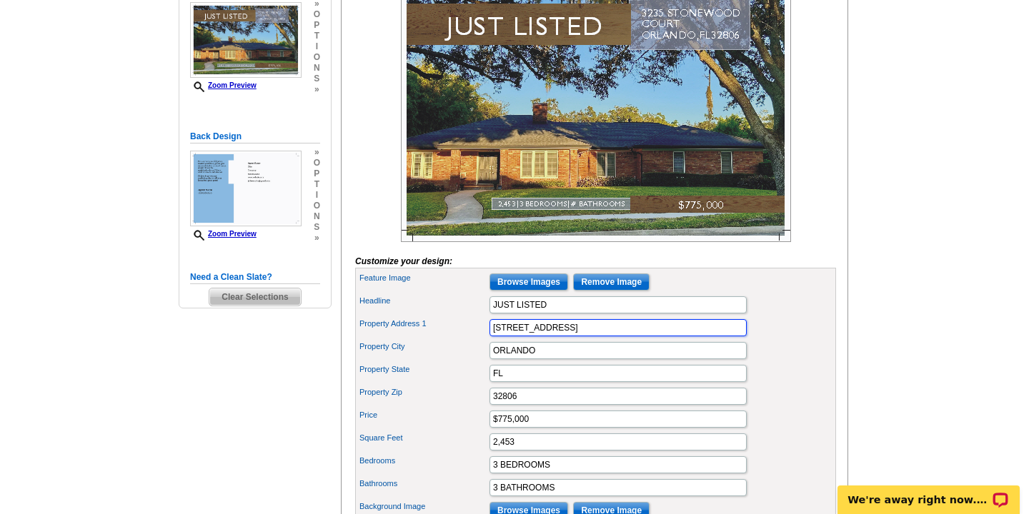
click at [609, 337] on input "3235 STONEWOOD COURT" at bounding box center [617, 327] width 257 height 17
click at [603, 337] on input "3235 STONEWOOD CT" at bounding box center [617, 327] width 257 height 17
click at [594, 337] on input "3235 STONEWOOD CT" at bounding box center [617, 327] width 257 height 17
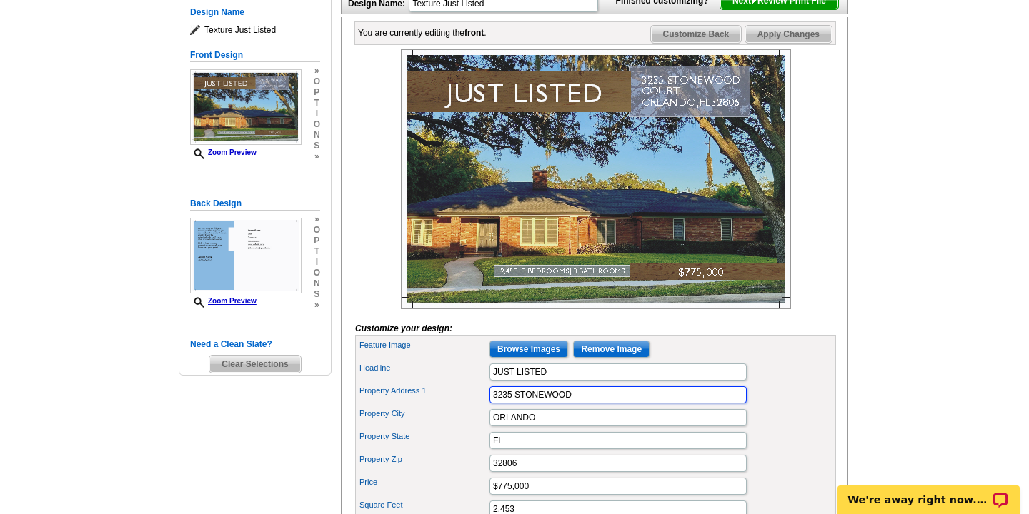
scroll to position [193, 0]
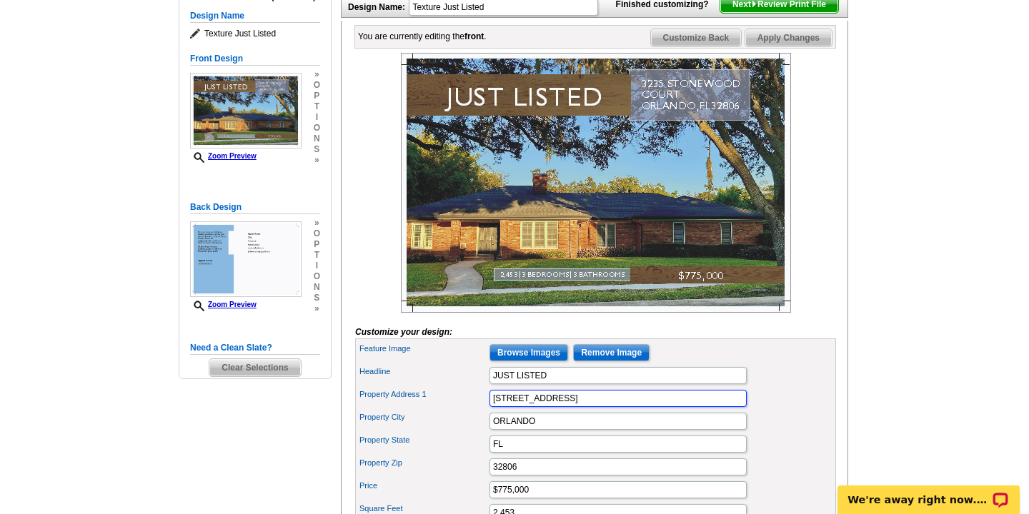
type input "3235 STONEWOOD CT"
click at [780, 46] on span "Apply Changes" at bounding box center [788, 37] width 86 height 17
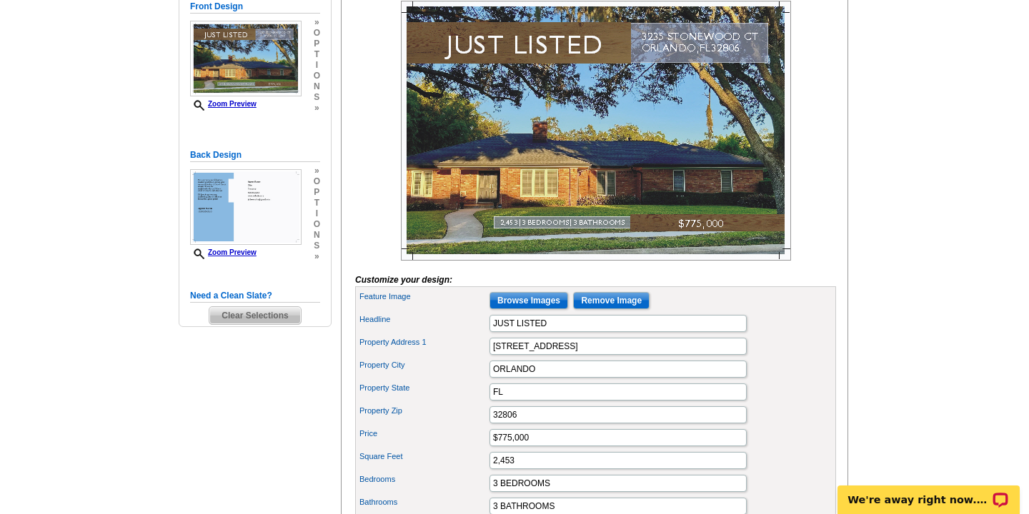
scroll to position [254, 0]
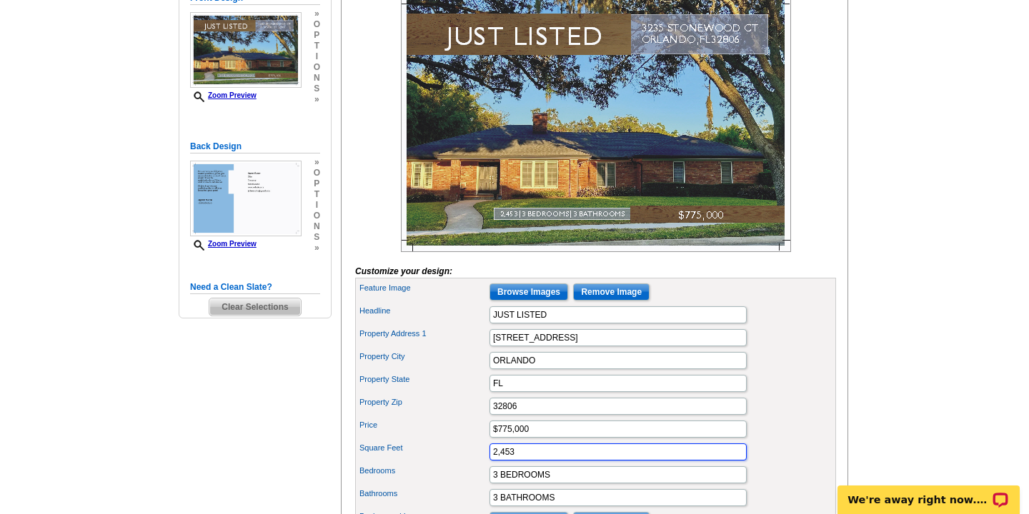
click at [531, 461] on input "2,453" at bounding box center [617, 452] width 257 height 17
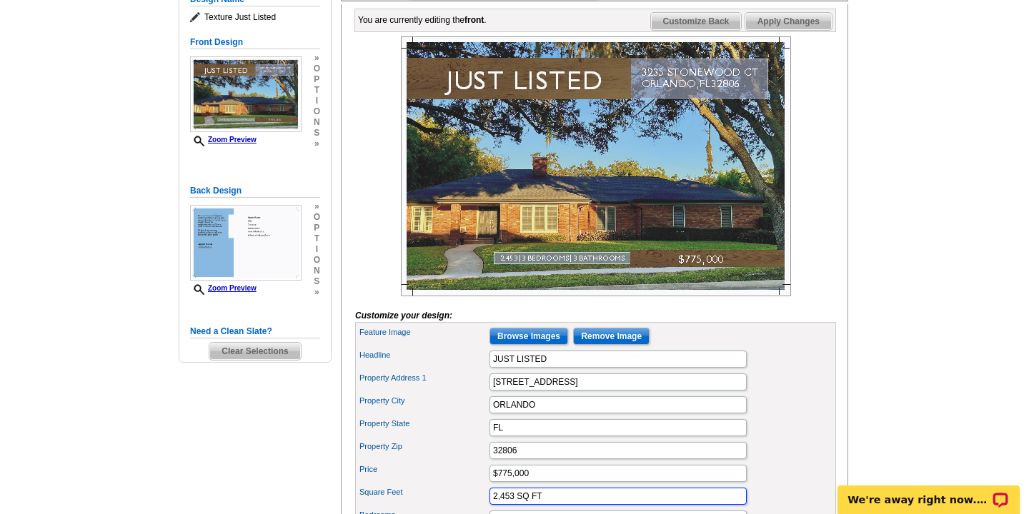
scroll to position [196, 0]
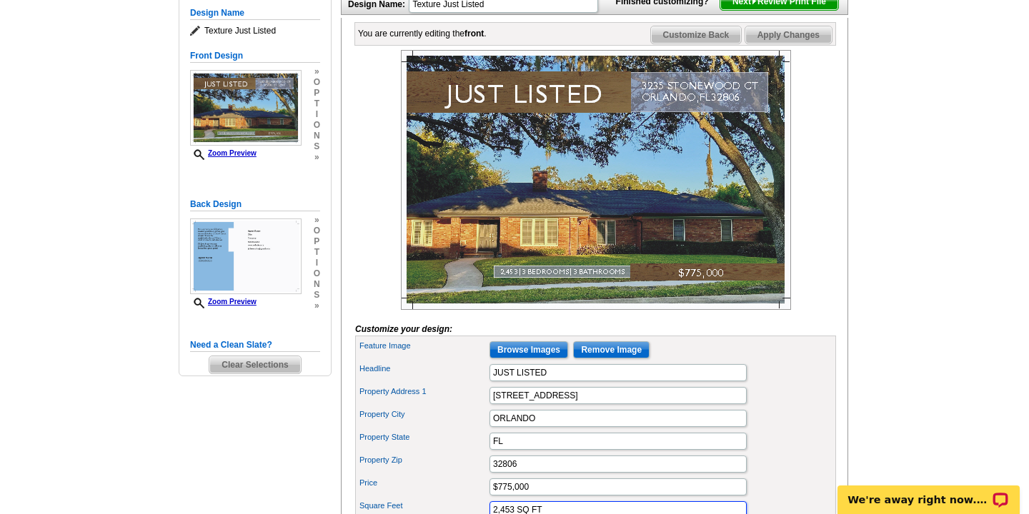
type input "2,453 SQ FT"
click at [771, 44] on span "Apply Changes" at bounding box center [788, 34] width 86 height 17
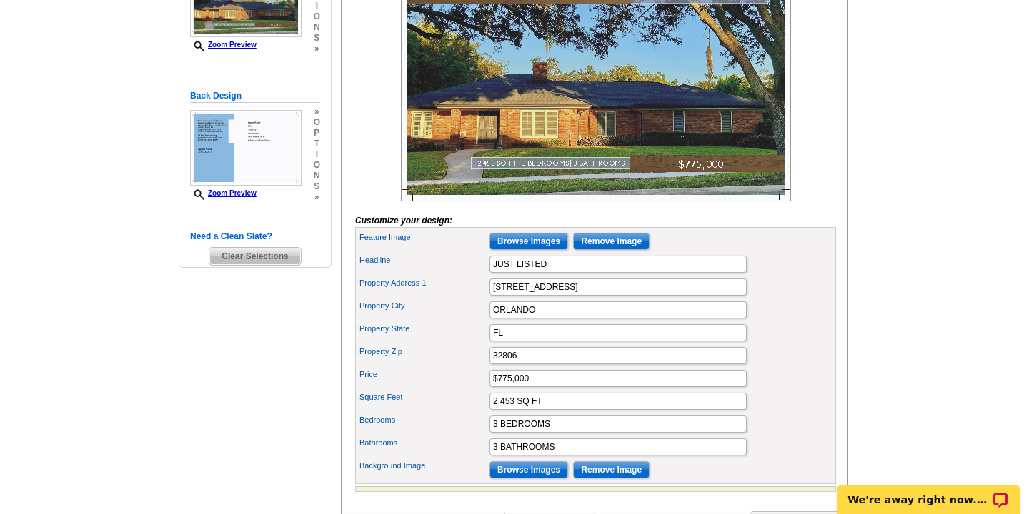
scroll to position [308, 0]
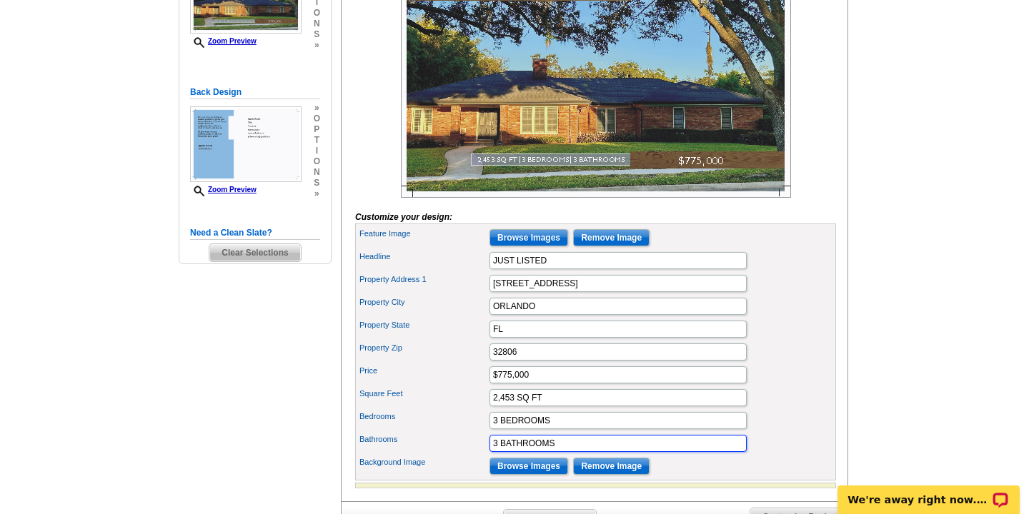
click at [557, 452] on input "3 BATHROOMS" at bounding box center [617, 443] width 257 height 17
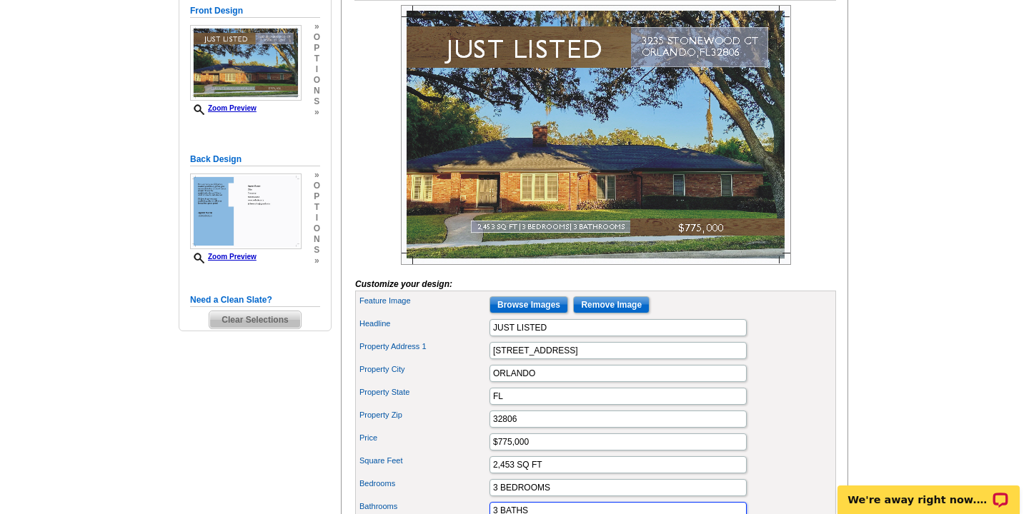
scroll to position [220, 0]
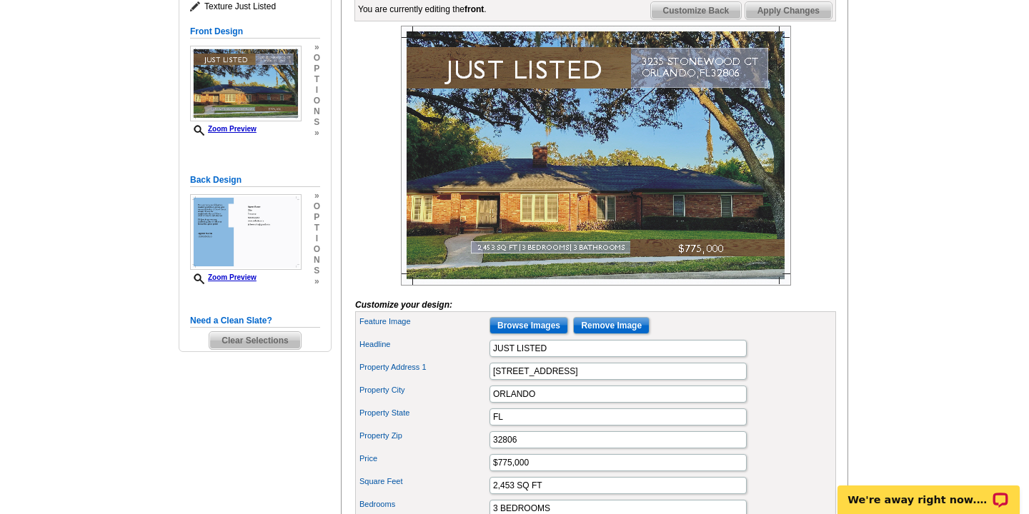
type input "3 BATHS"
click at [782, 19] on span "Apply Changes" at bounding box center [788, 10] width 86 height 17
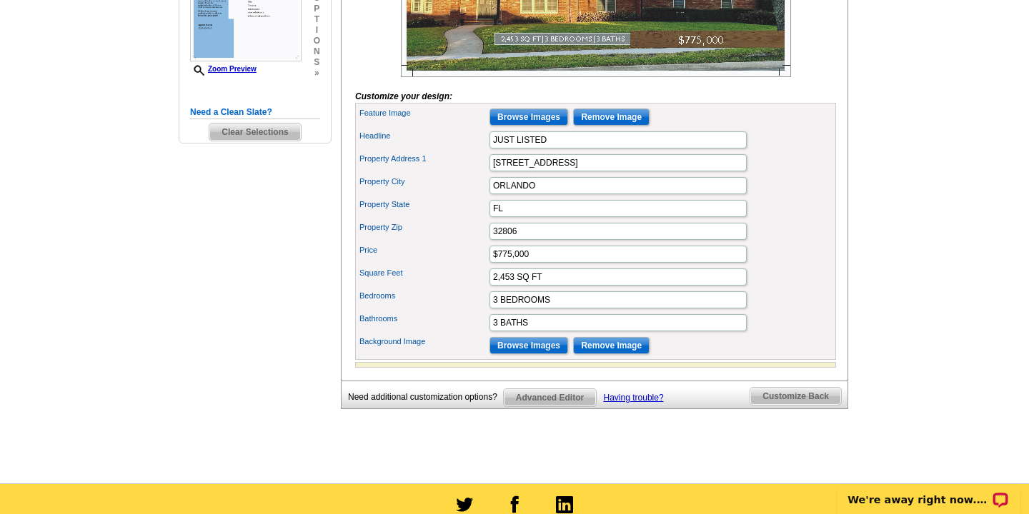
scroll to position [452, 0]
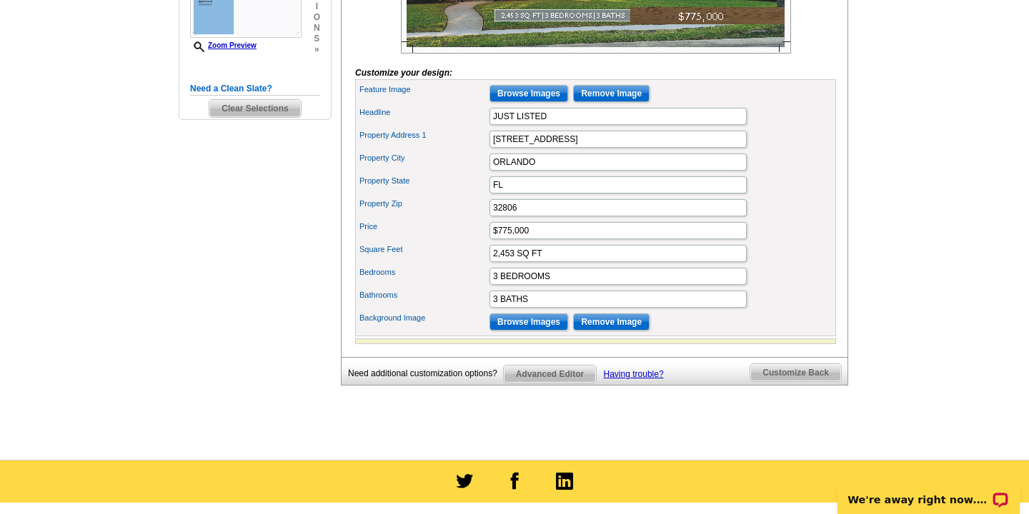
click at [794, 382] on span "Customize Back" at bounding box center [795, 372] width 91 height 17
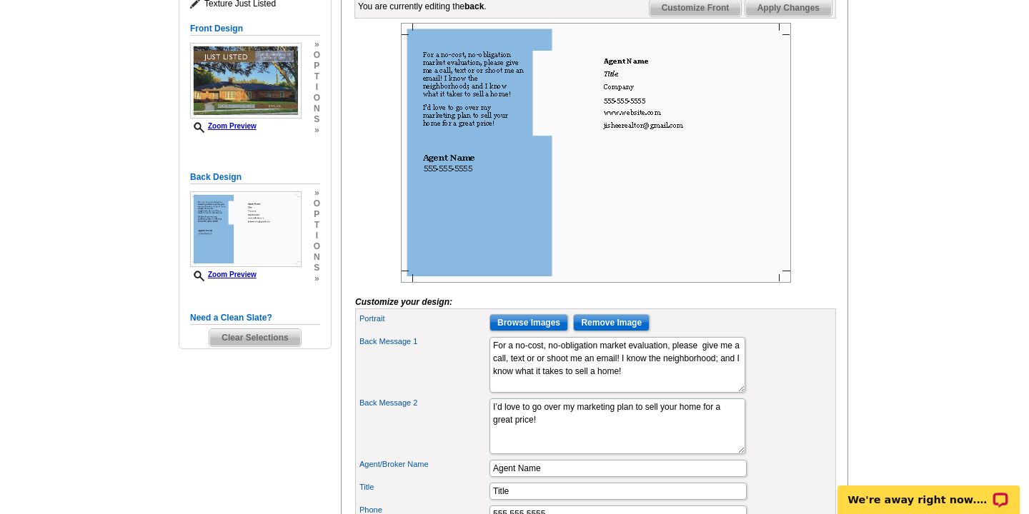
scroll to position [221, 0]
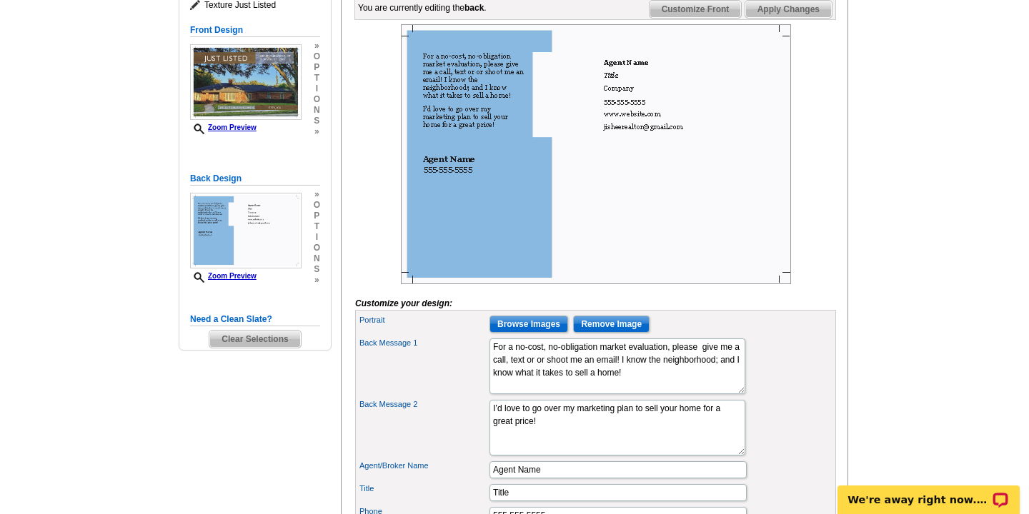
click at [489, 123] on img at bounding box center [596, 154] width 390 height 260
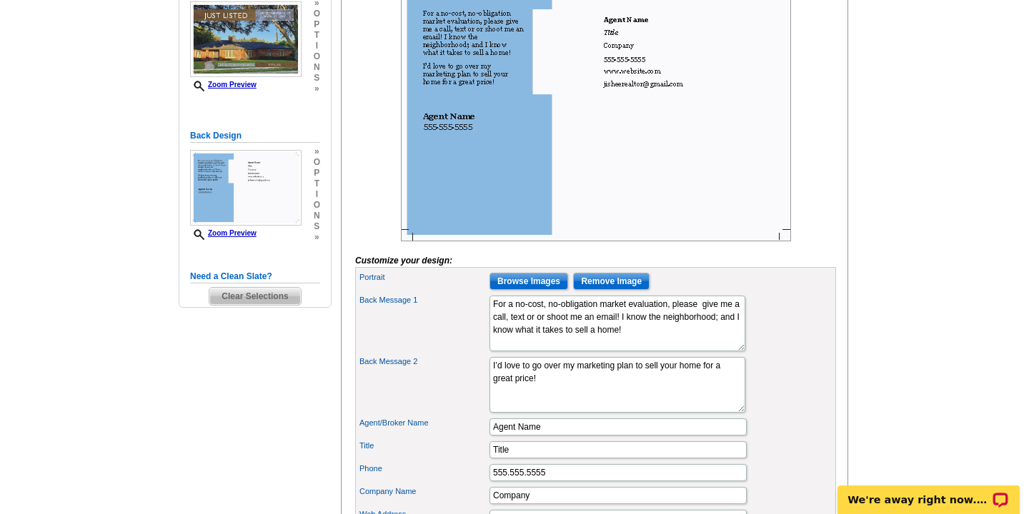
scroll to position [265, 0]
click at [701, 351] on textarea "For a no-cost, no-obligation market evaluation, please give me a call, text or …" at bounding box center [617, 323] width 256 height 56
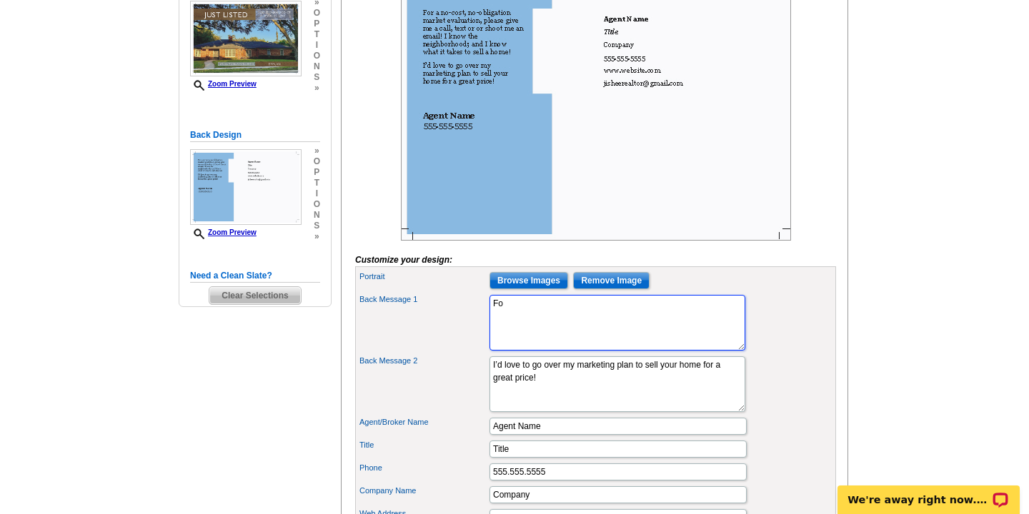
type textarea "F"
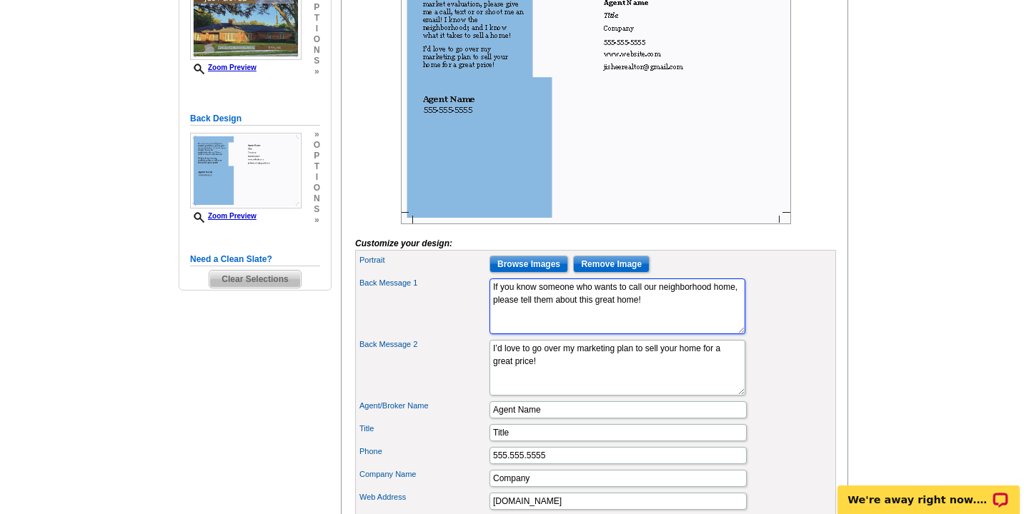
type textarea "If you know someone who wants to call our neighborhood home, please tell them a…"
click at [560, 385] on textarea "I’d love to go over my marketing plan to sell your home for a great price!" at bounding box center [617, 368] width 256 height 56
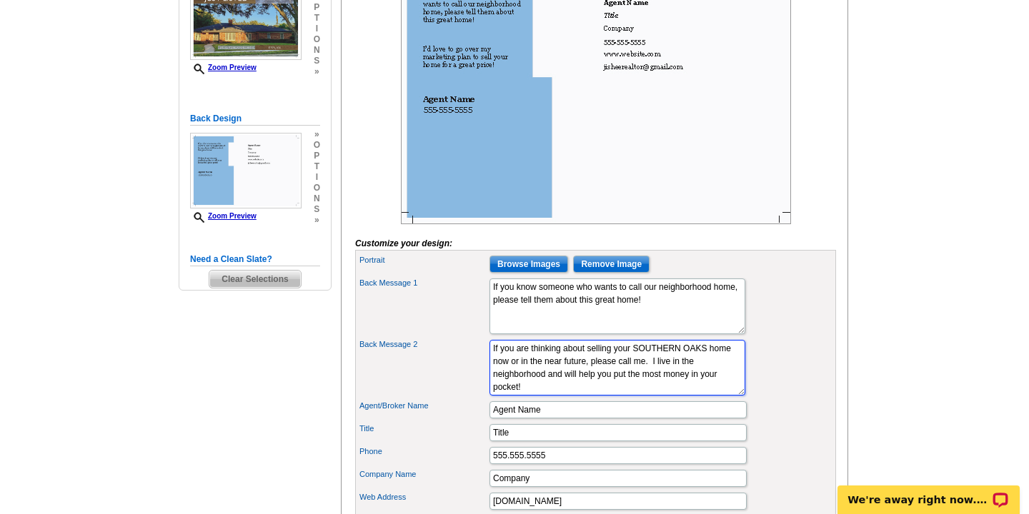
type textarea "If you are thinking about selling your SOUTHERN OAKS home now or in the near fu…"
click at [555, 419] on input "Agent Name" at bounding box center [617, 410] width 257 height 17
type input "A"
type input "[PERSON_NAME]"
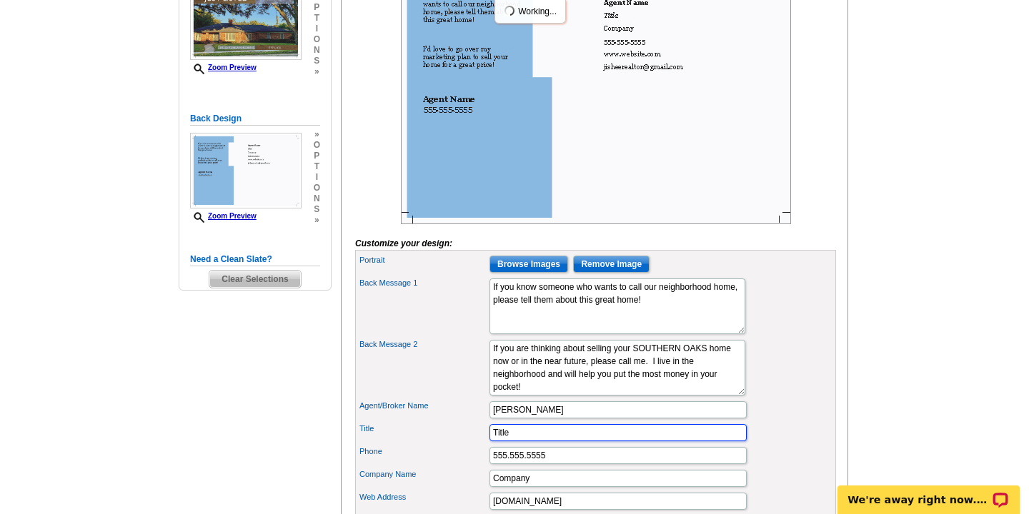
click at [523, 442] on input "Title" at bounding box center [617, 432] width 257 height 17
type input "T"
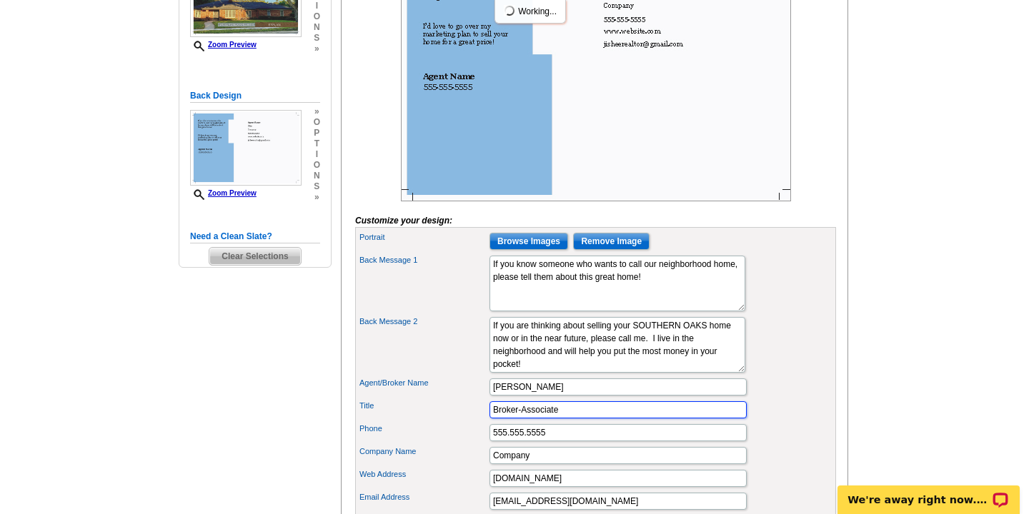
scroll to position [306, 0]
type input "Broker-Associate"
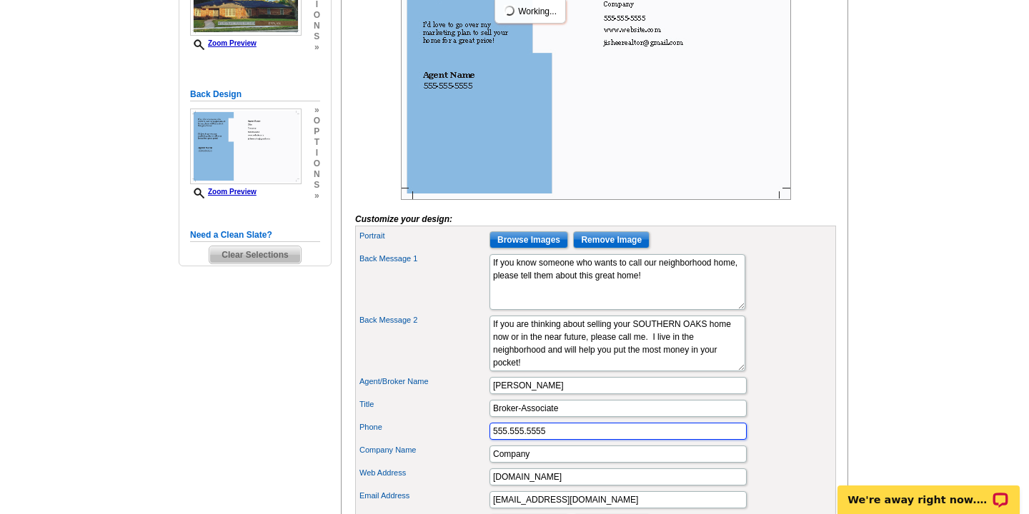
click at [547, 440] on input "555.555.5555" at bounding box center [617, 431] width 257 height 17
type input "5"
type input "407-230-4783"
click at [544, 463] on input "Company" at bounding box center [617, 454] width 257 height 17
type input "C"
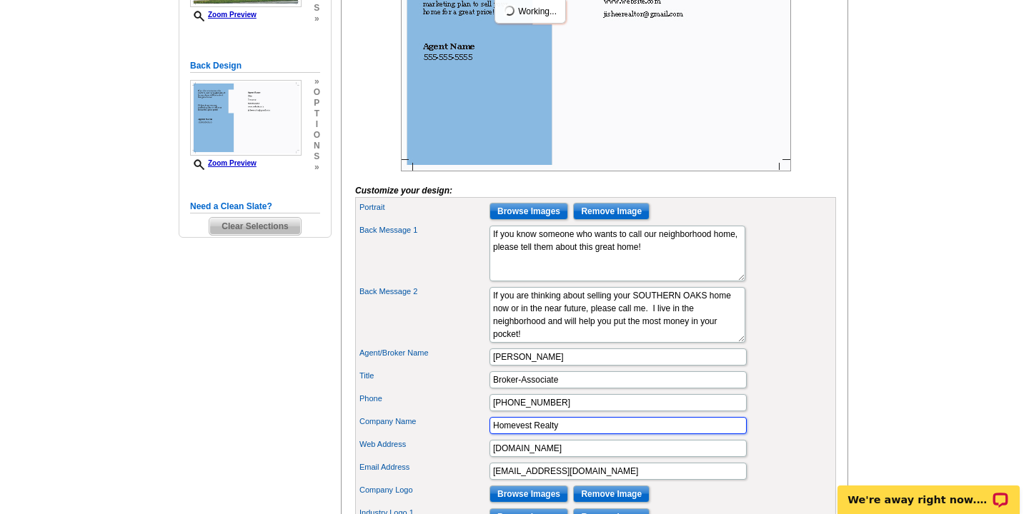
scroll to position [337, 0]
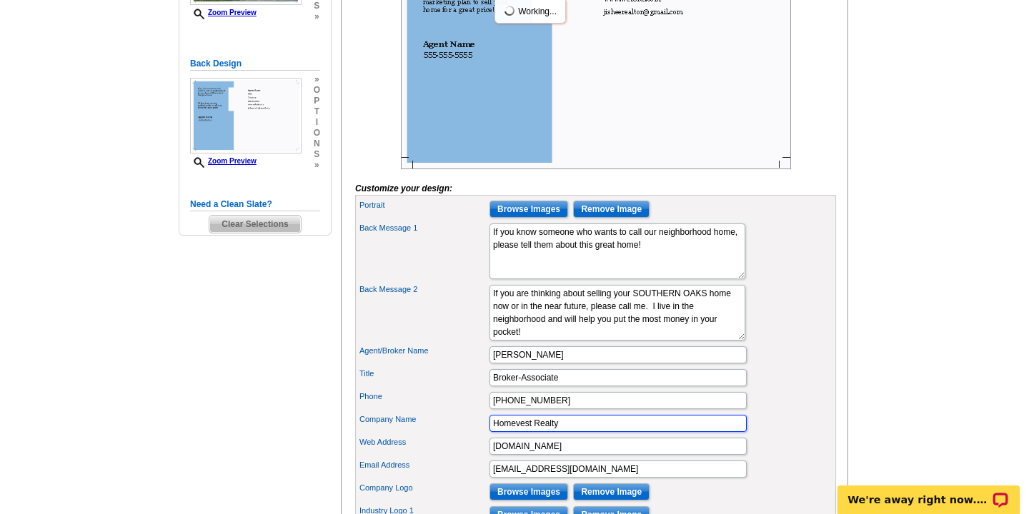
type input "Homevest Realty"
click at [568, 455] on input "www.website.com" at bounding box center [617, 446] width 257 height 17
type input "w"
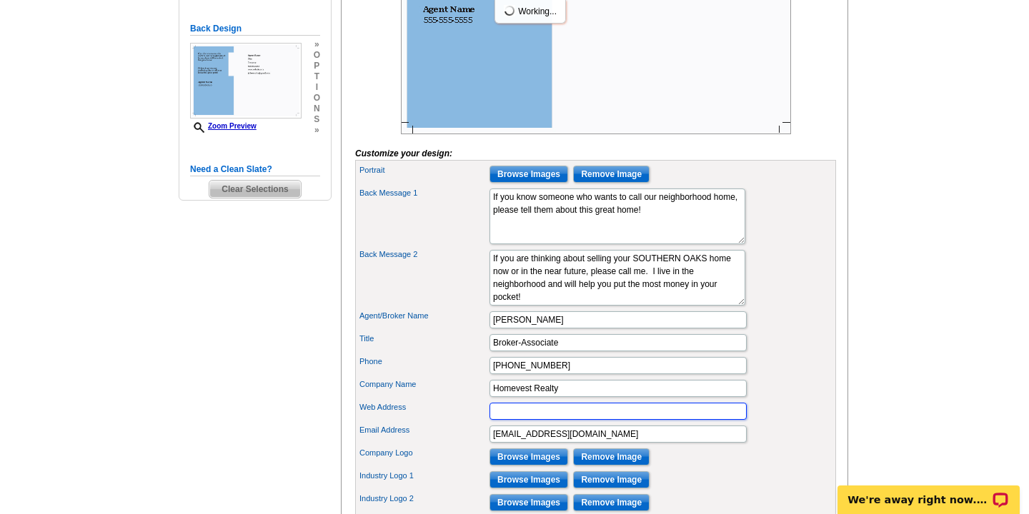
scroll to position [375, 0]
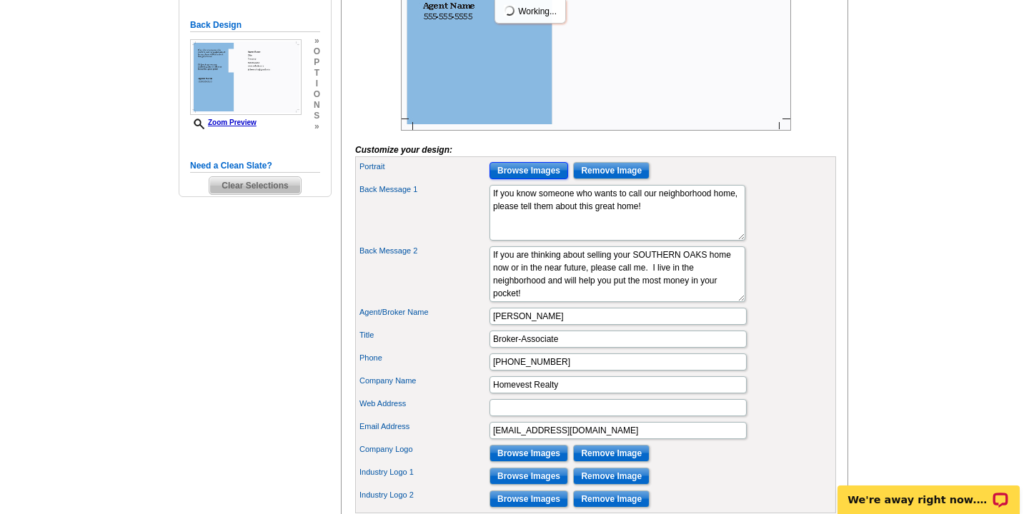
click at [542, 179] on input "Browse Images" at bounding box center [528, 170] width 79 height 17
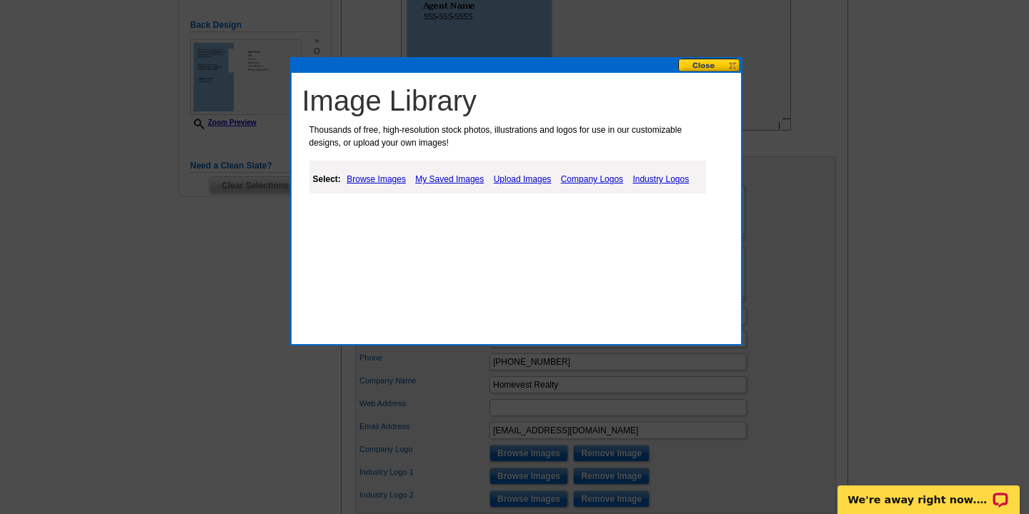
click at [436, 180] on link "My Saved Images" at bounding box center [450, 179] width 76 height 17
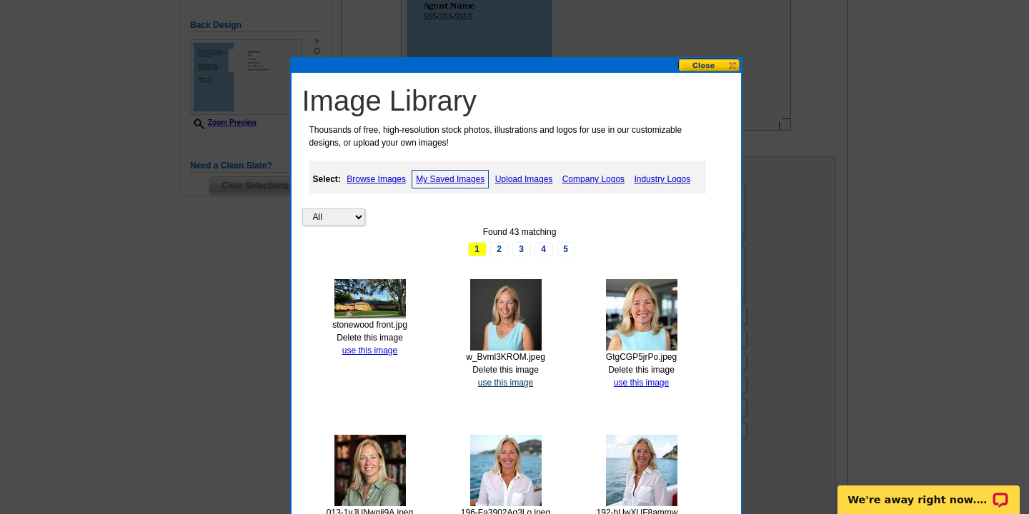
click at [507, 383] on link "use this image" at bounding box center [505, 383] width 55 height 10
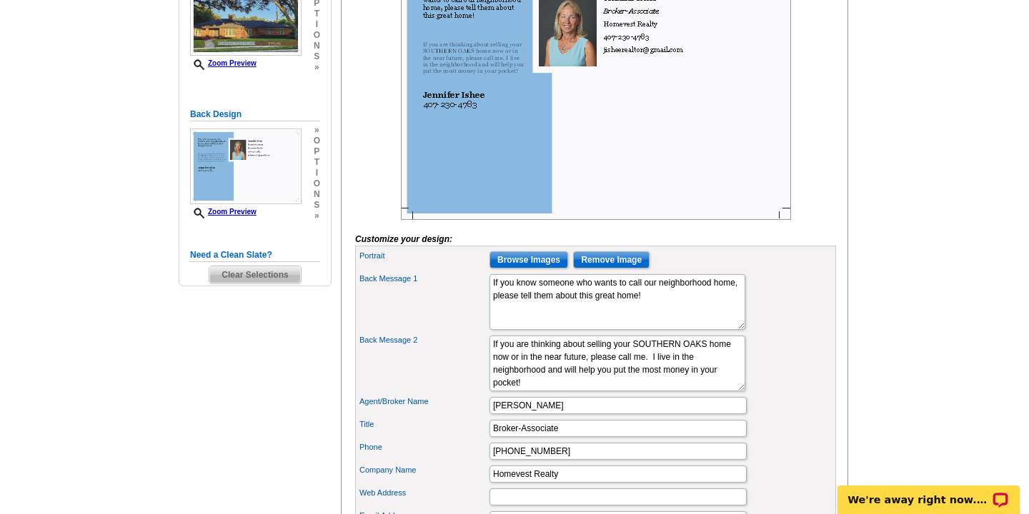
scroll to position [308, 0]
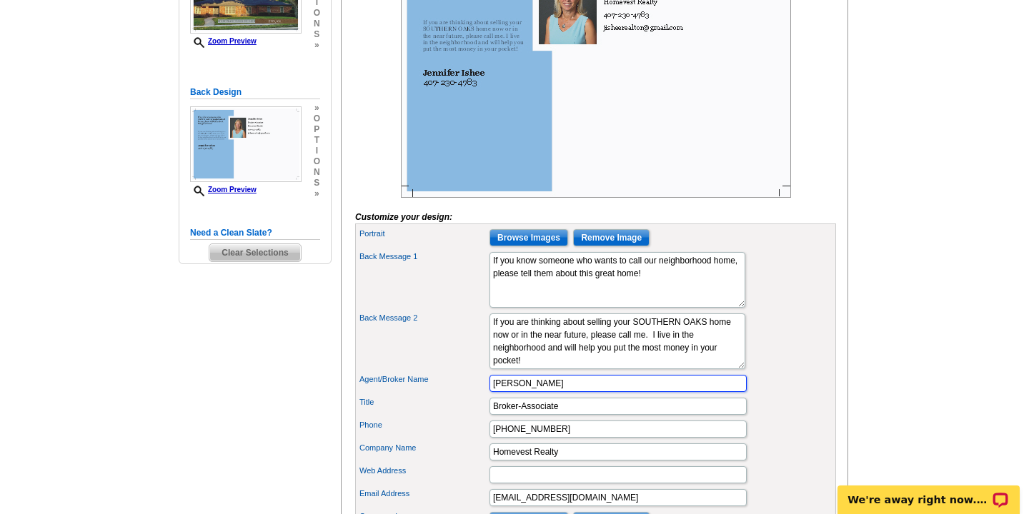
click at [553, 392] on input "[PERSON_NAME]" at bounding box center [617, 383] width 257 height 17
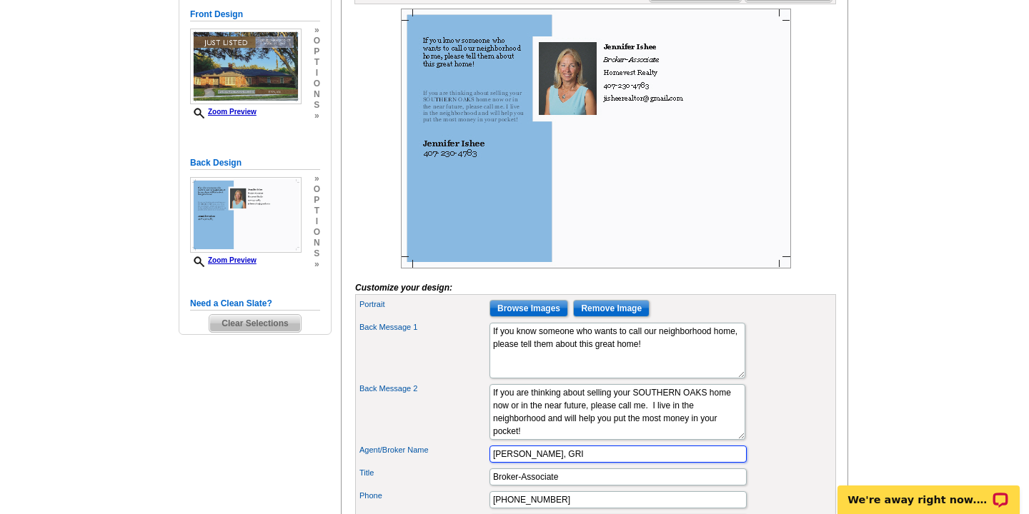
scroll to position [234, 0]
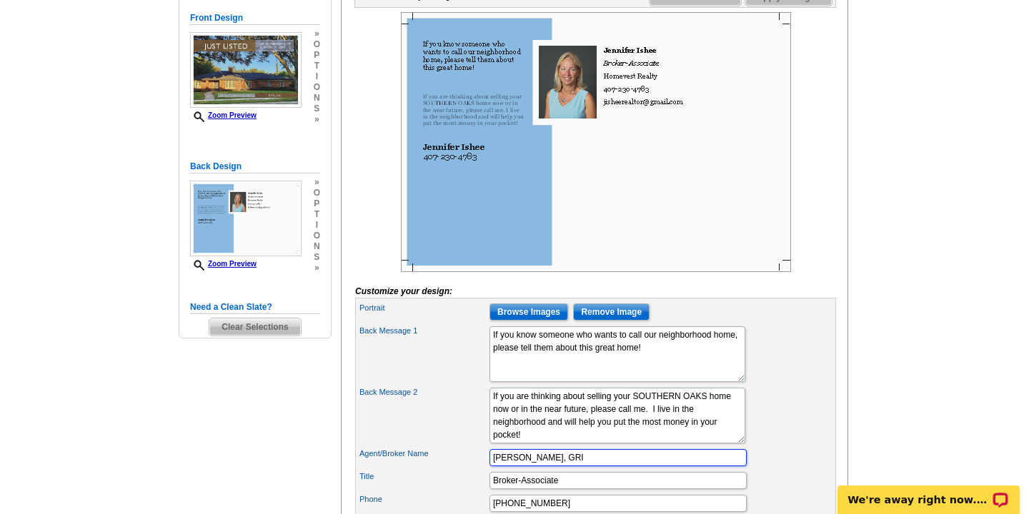
type input "Jennifer Ishee, GRI"
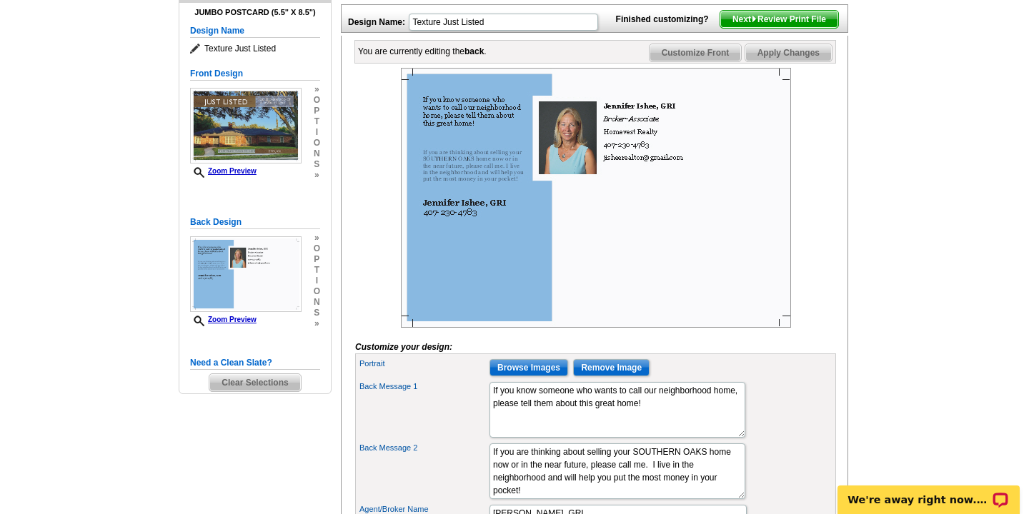
scroll to position [175, 0]
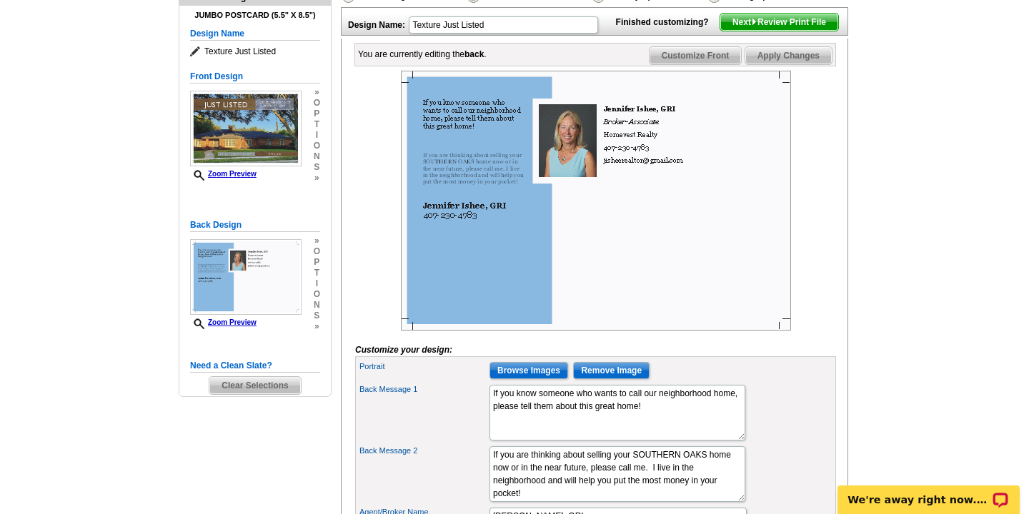
click at [783, 31] on span "Next Review Print File" at bounding box center [779, 22] width 118 height 17
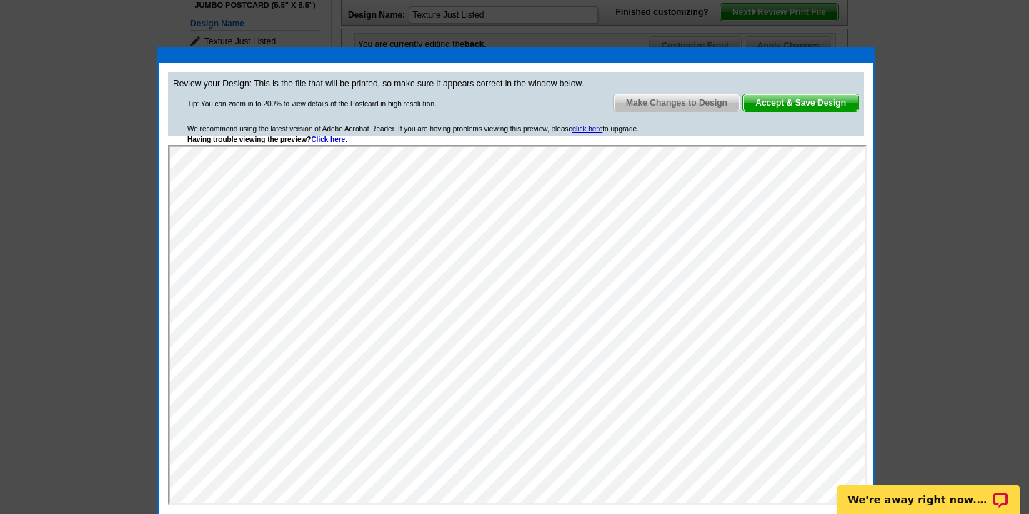
scroll to position [134, 0]
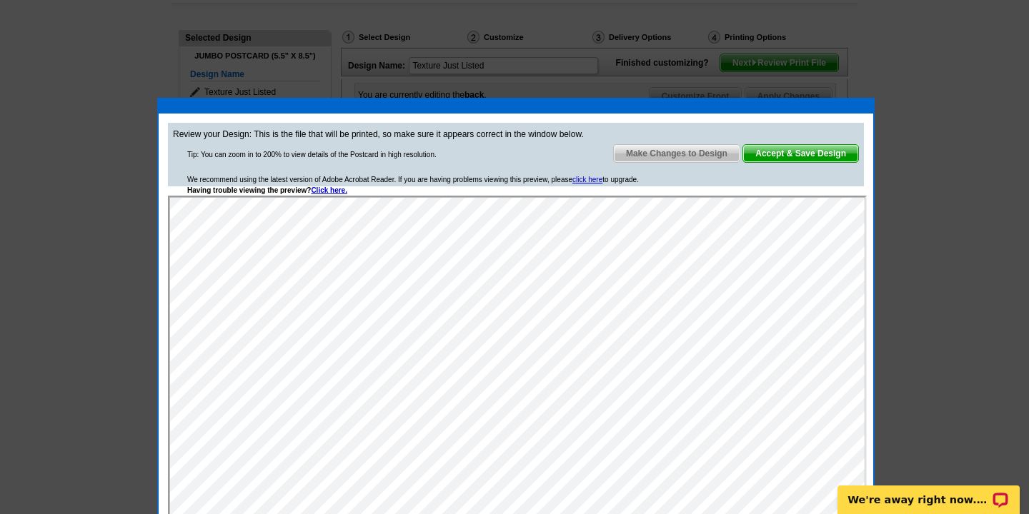
click at [661, 156] on span "Make Changes to Design" at bounding box center [677, 153] width 126 height 17
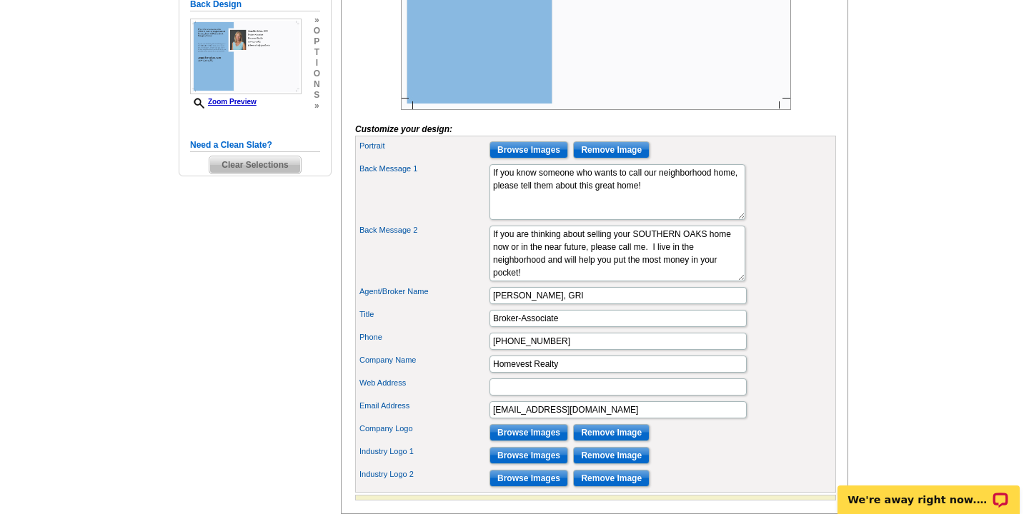
scroll to position [397, 0]
click at [504, 395] on input "Web Address" at bounding box center [617, 386] width 257 height 17
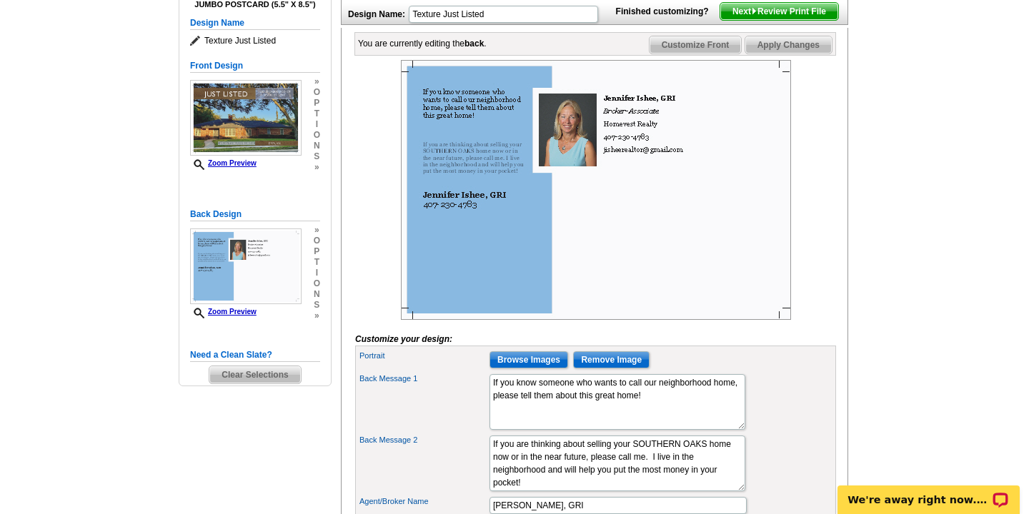
scroll to position [168, 0]
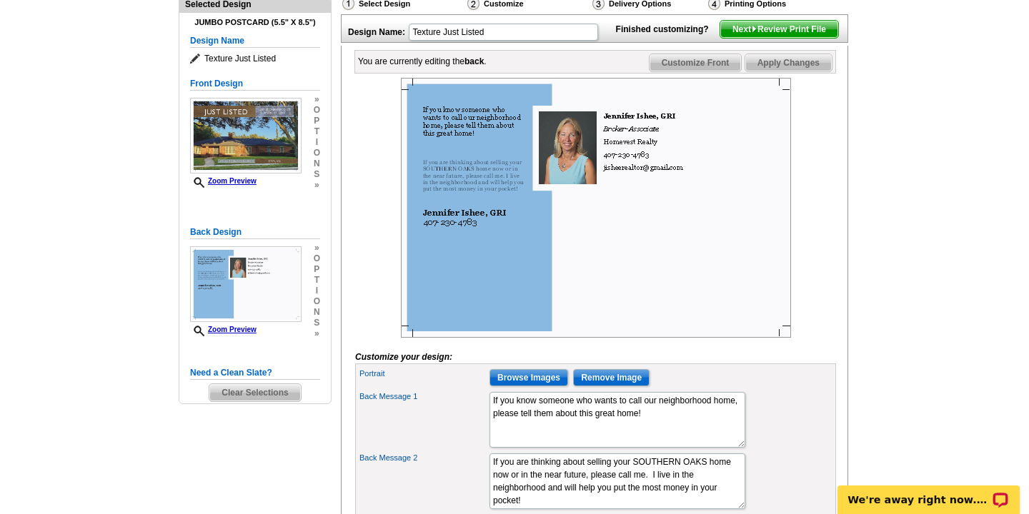
type input "OPEN HOUSE SATURDAY 11-1 AND SUNDAY 1-3"
click at [787, 71] on span "Apply Changes" at bounding box center [788, 62] width 86 height 17
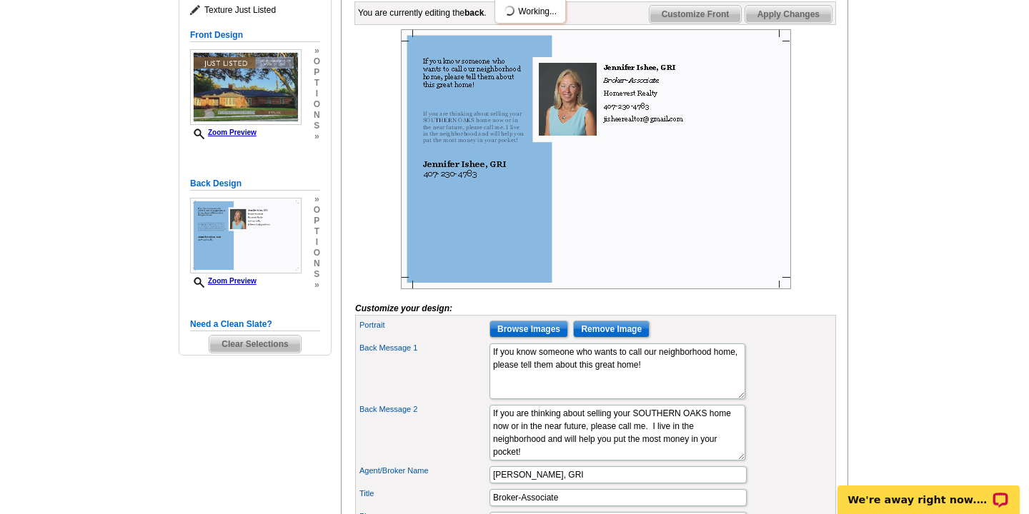
scroll to position [205, 0]
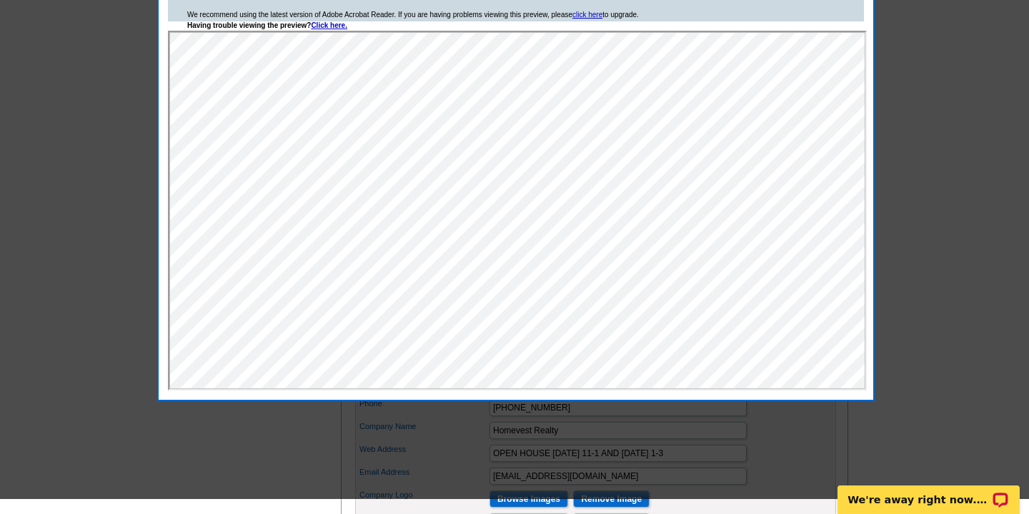
scroll to position [309, 0]
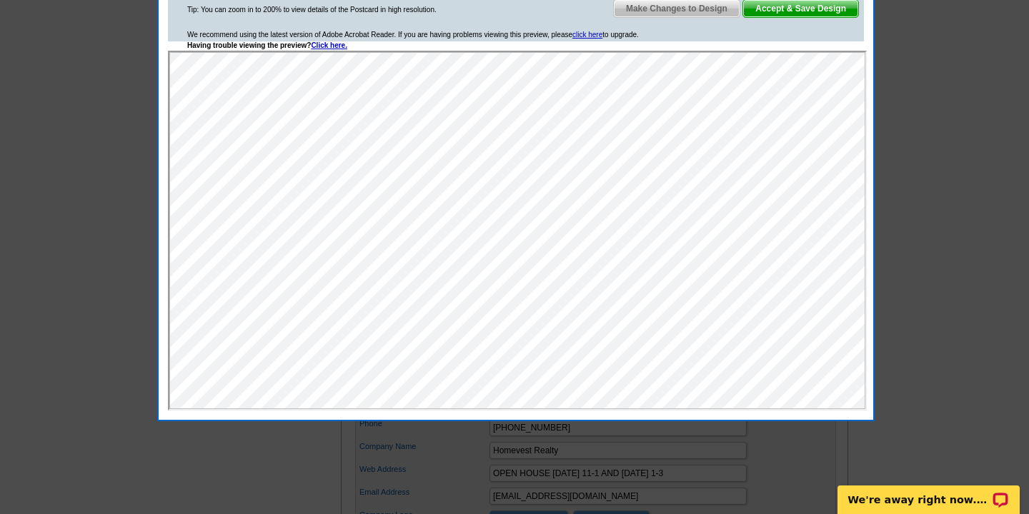
click at [807, 13] on span "Accept & Save Design" at bounding box center [800, 8] width 115 height 17
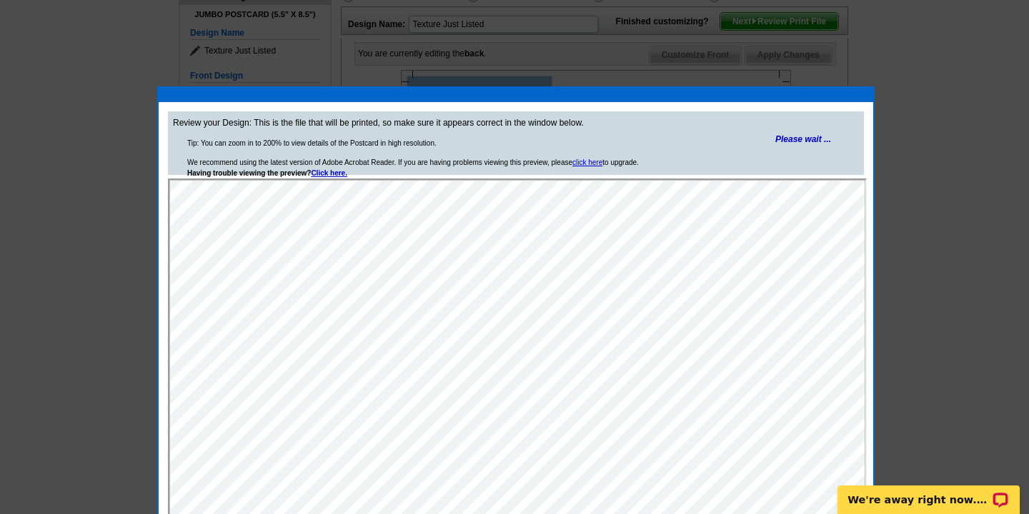
scroll to position [175, 0]
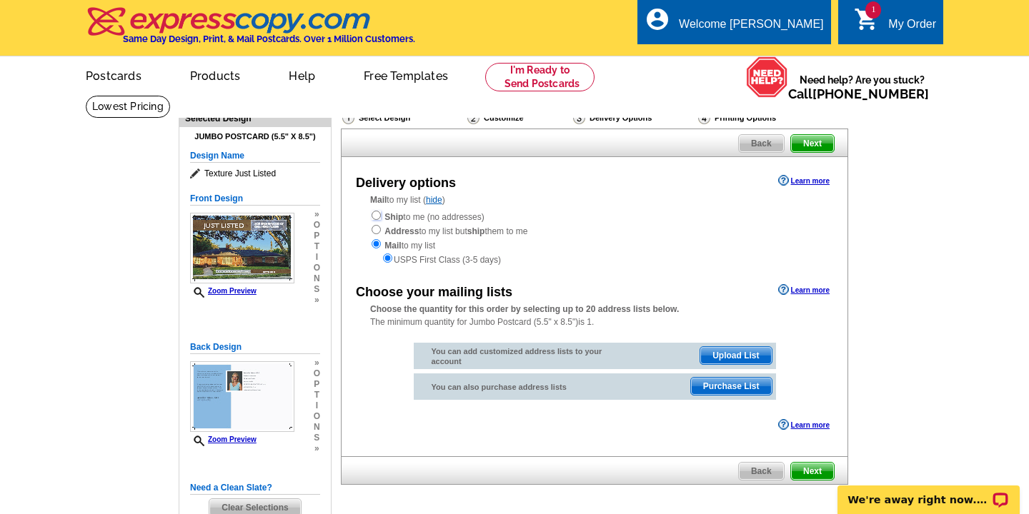
click at [376, 218] on input "radio" at bounding box center [376, 215] width 9 height 9
radio input "true"
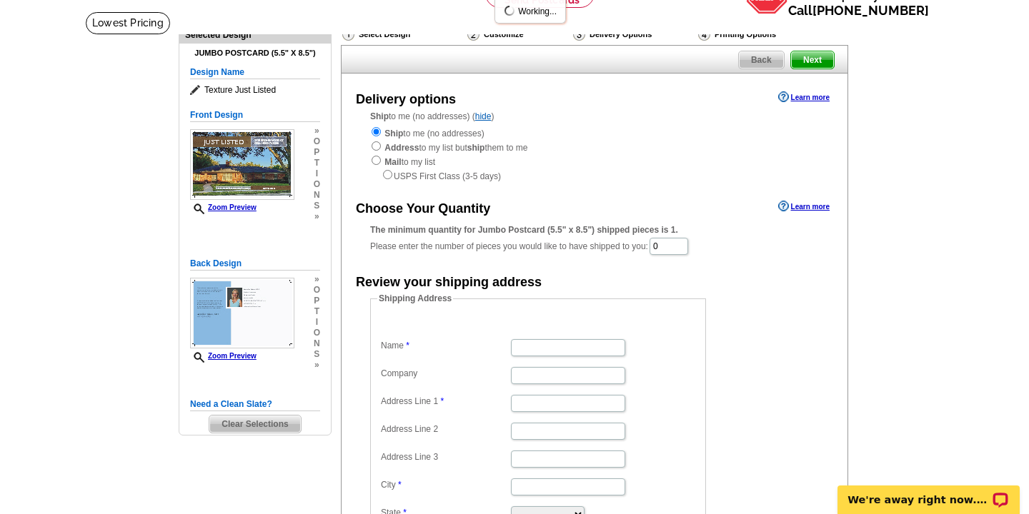
scroll to position [112, 0]
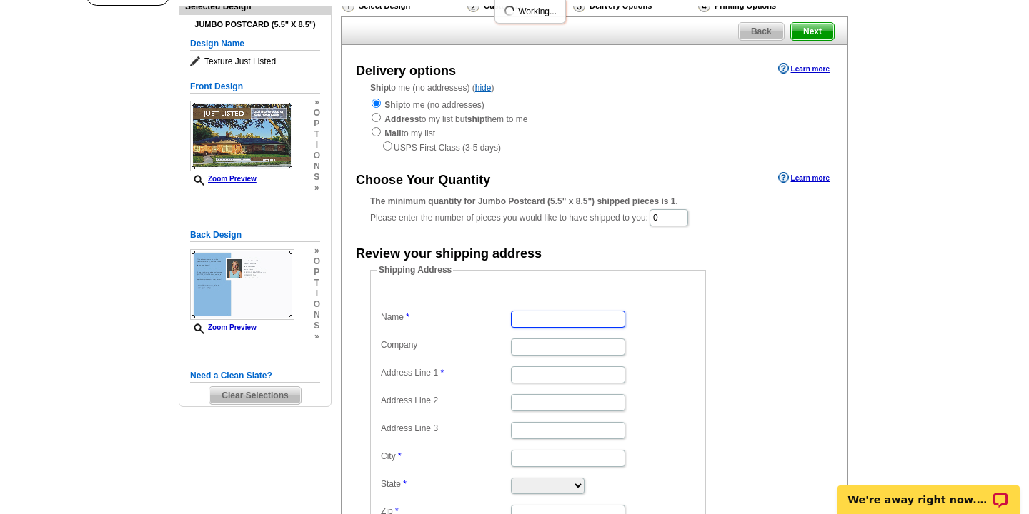
click at [532, 318] on input "Name" at bounding box center [568, 319] width 114 height 17
type input "[PERSON_NAME]"
click at [532, 378] on input "Address Line 1" at bounding box center [568, 375] width 114 height 17
type input "[STREET_ADDRESS]"
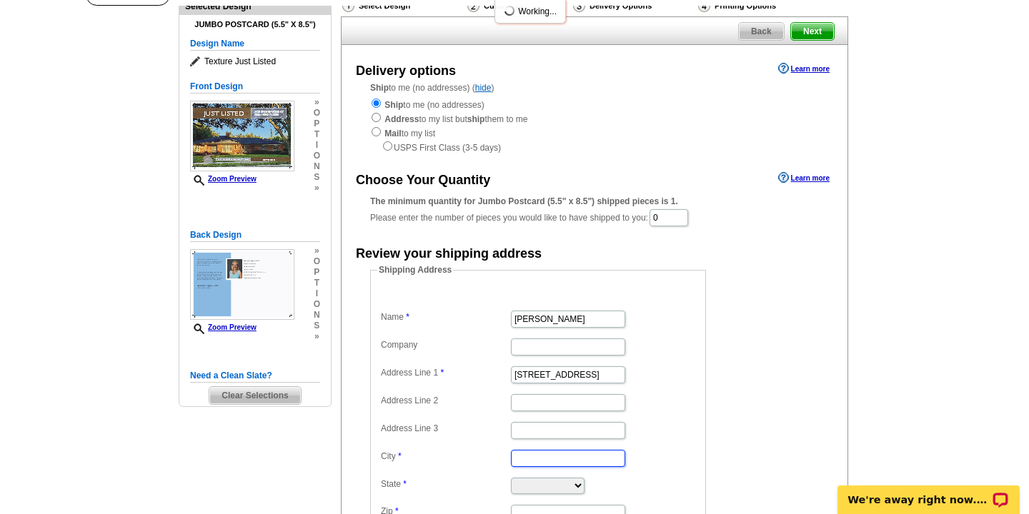
click at [524, 462] on input "City" at bounding box center [568, 458] width 114 height 17
type input "Orlando"
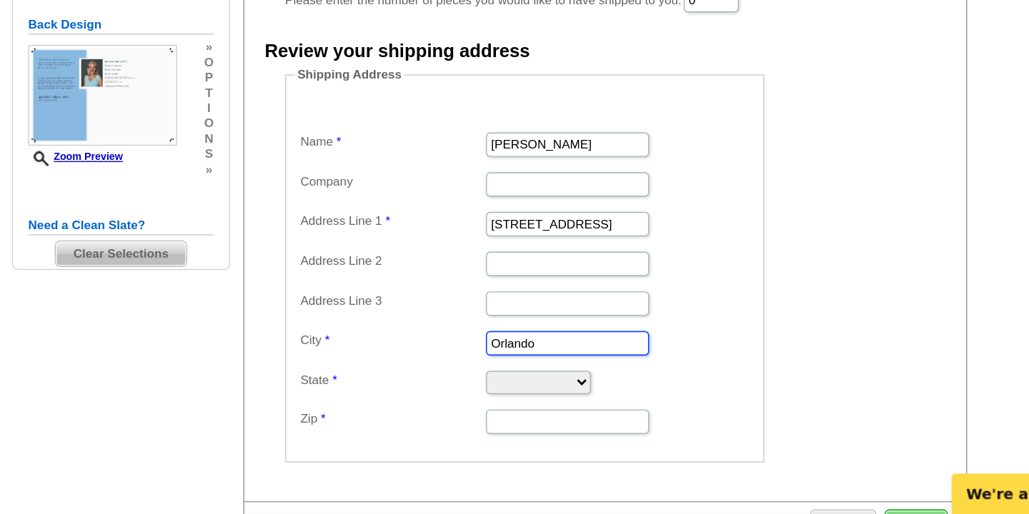
scroll to position [185, 0]
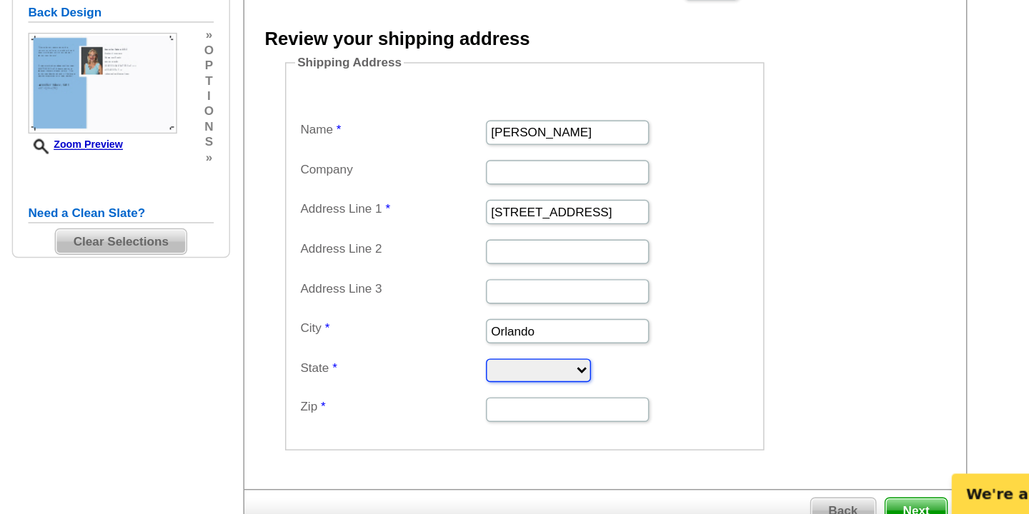
click at [543, 414] on select "[US_STATE] [US_STATE] [US_STATE] [US_STATE] [US_STATE] [US_STATE] [US_STATE] [U…" at bounding box center [548, 413] width 74 height 16
select select "FL"
click at [526, 442] on input "Zip" at bounding box center [568, 440] width 114 height 17
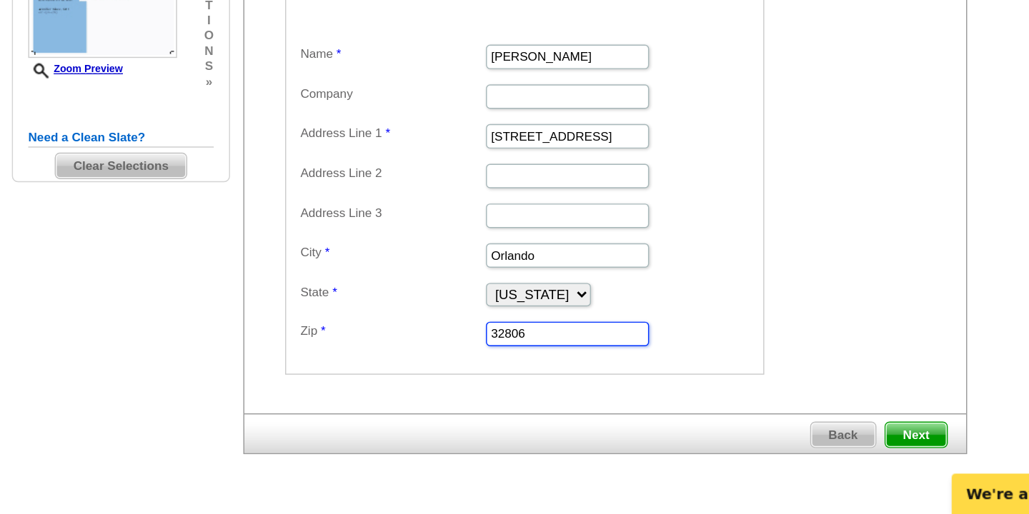
scroll to position [249, 0]
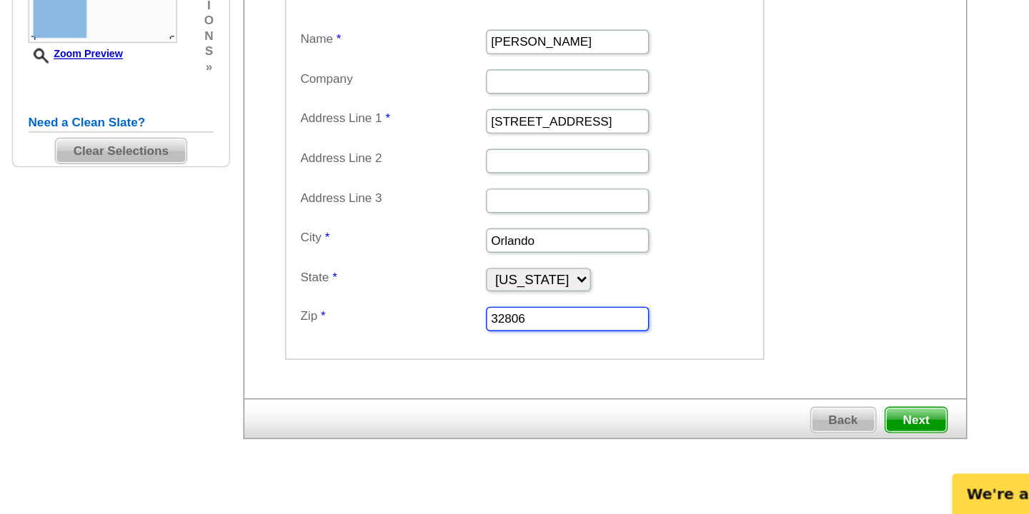
type input "32806"
click at [816, 447] on span "Next" at bounding box center [812, 447] width 43 height 17
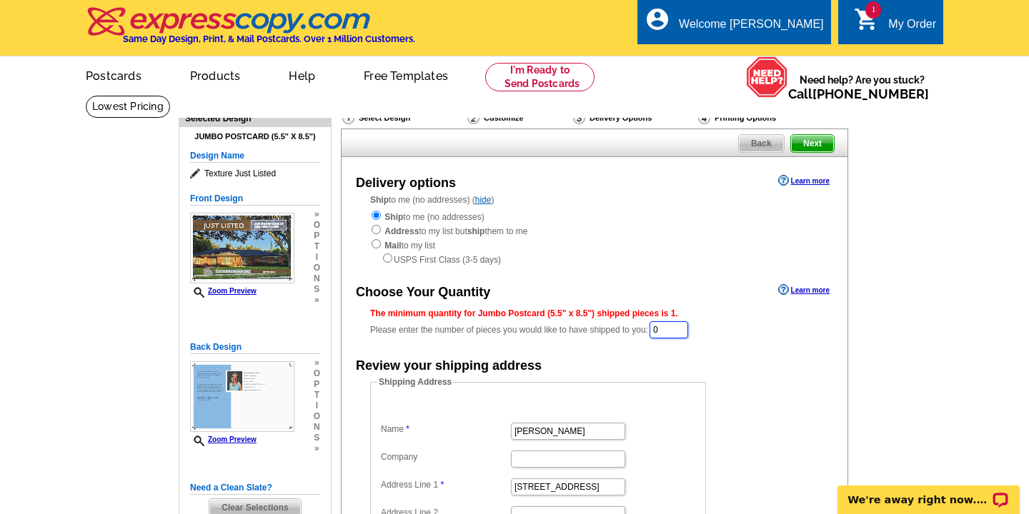
click at [670, 331] on input "0" at bounding box center [668, 330] width 39 height 17
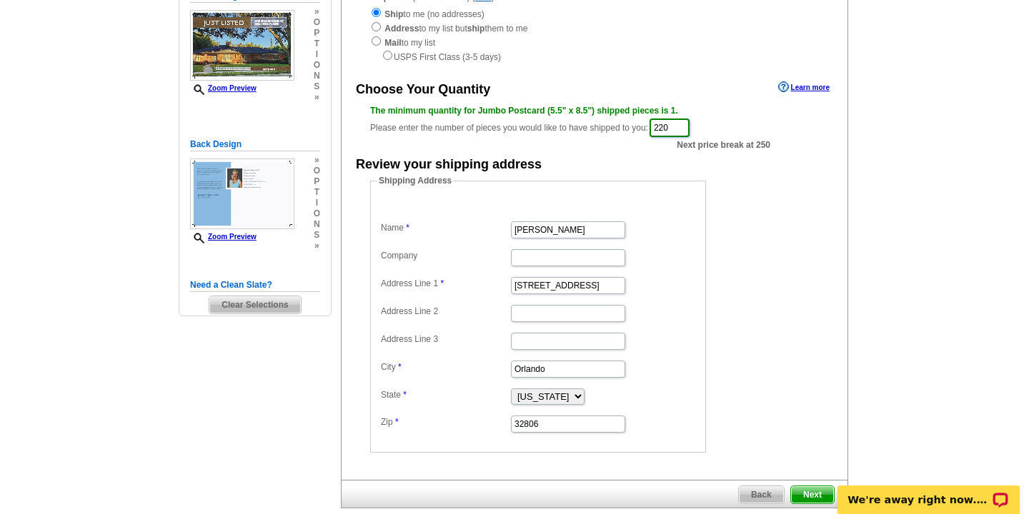
scroll to position [236, 0]
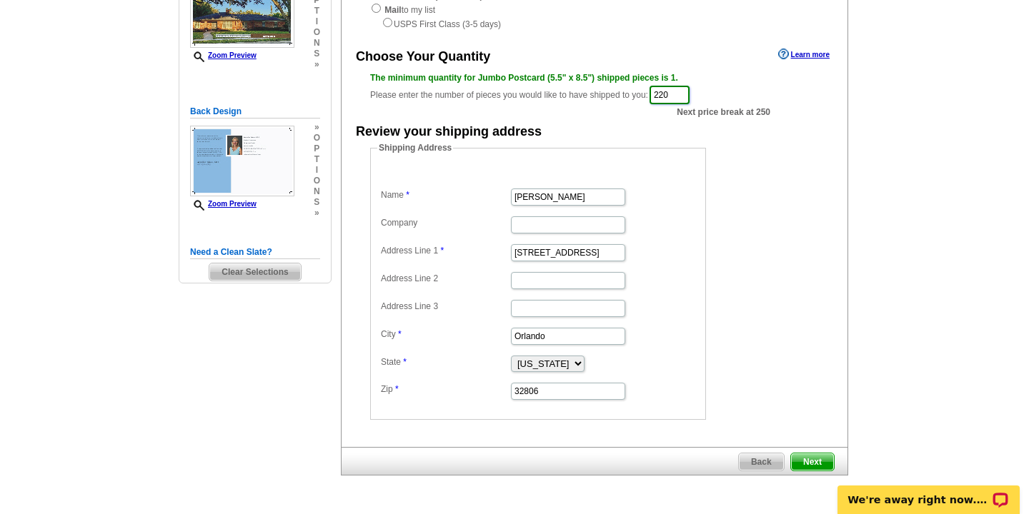
type input "220"
click at [810, 461] on span "Next" at bounding box center [812, 462] width 43 height 17
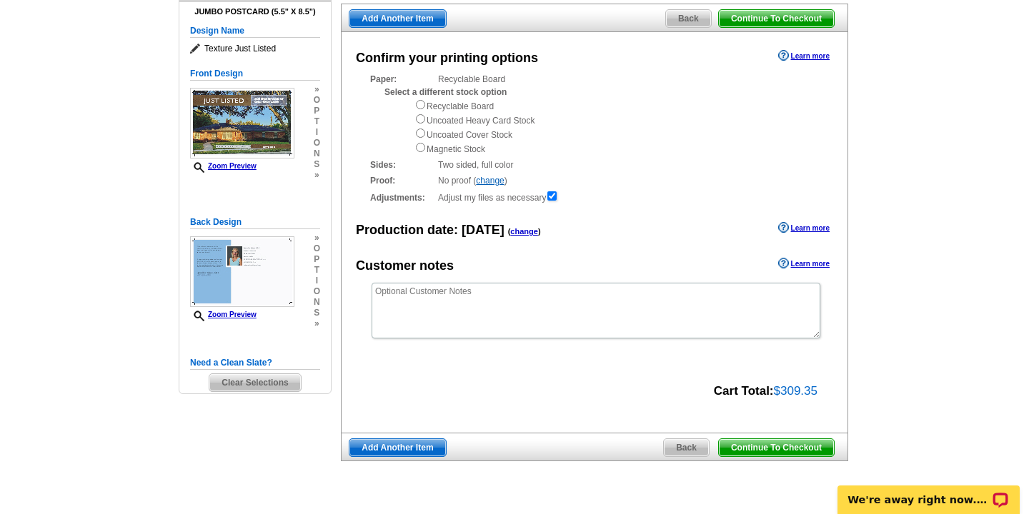
scroll to position [129, 0]
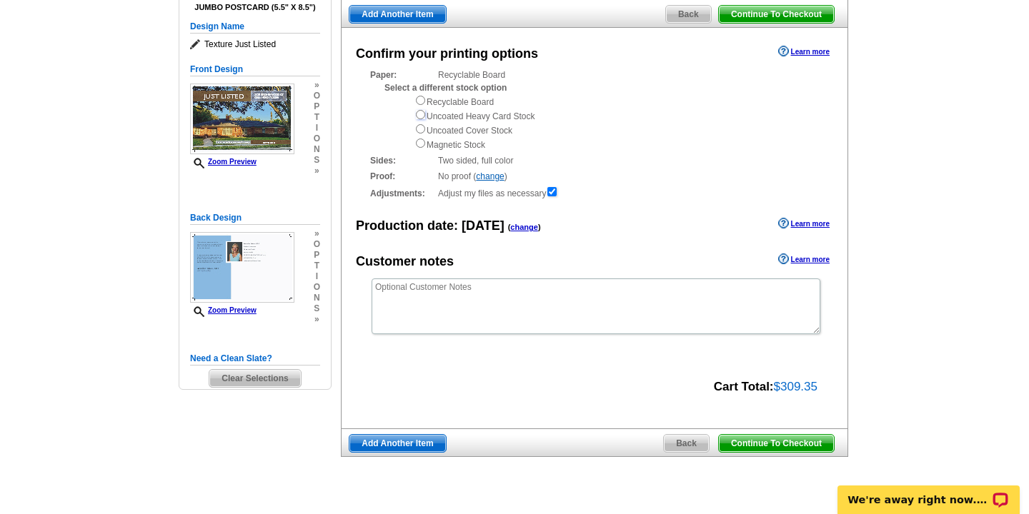
click at [422, 113] on input "radio" at bounding box center [420, 114] width 9 height 9
radio input "true"
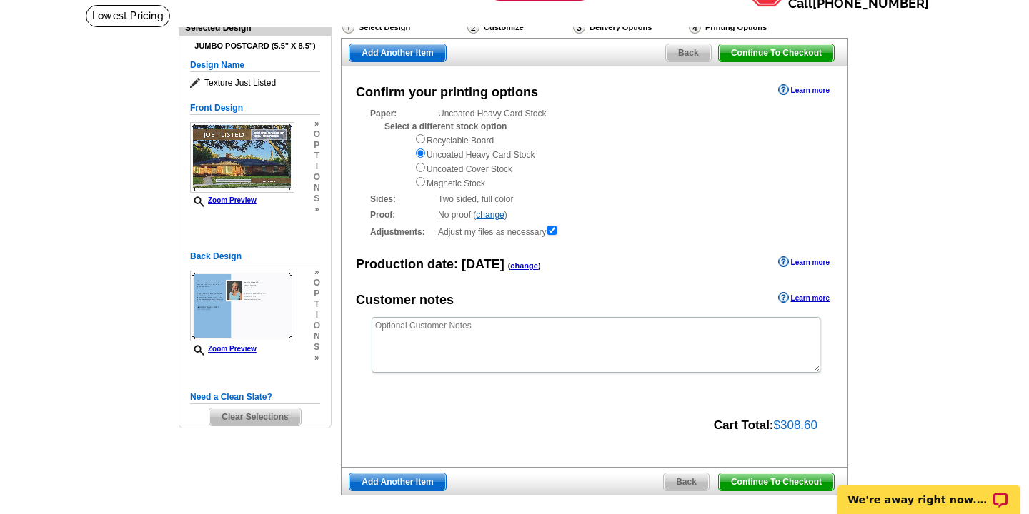
scroll to position [81, 0]
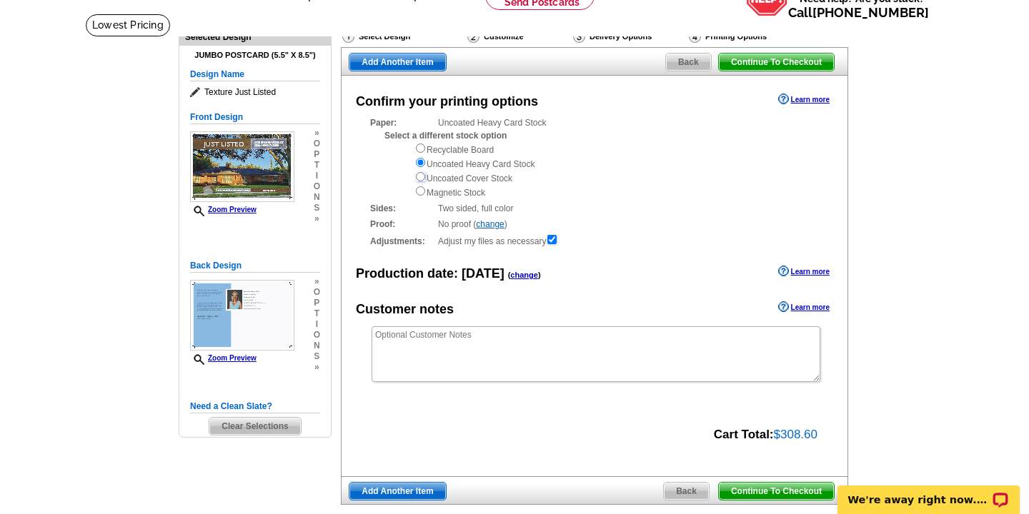
click at [420, 177] on input "radio" at bounding box center [420, 176] width 9 height 9
radio input "true"
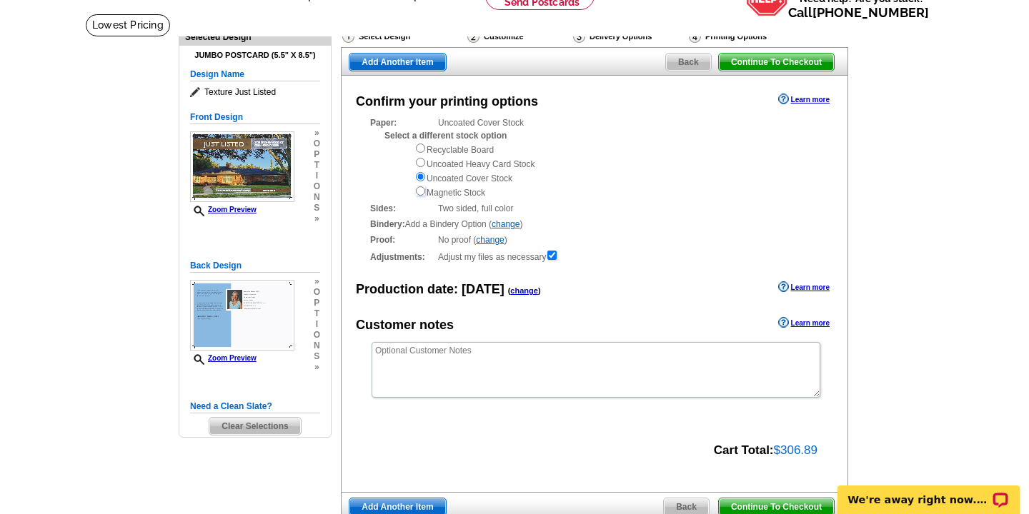
click at [420, 193] on input "radio" at bounding box center [420, 190] width 9 height 9
radio input "true"
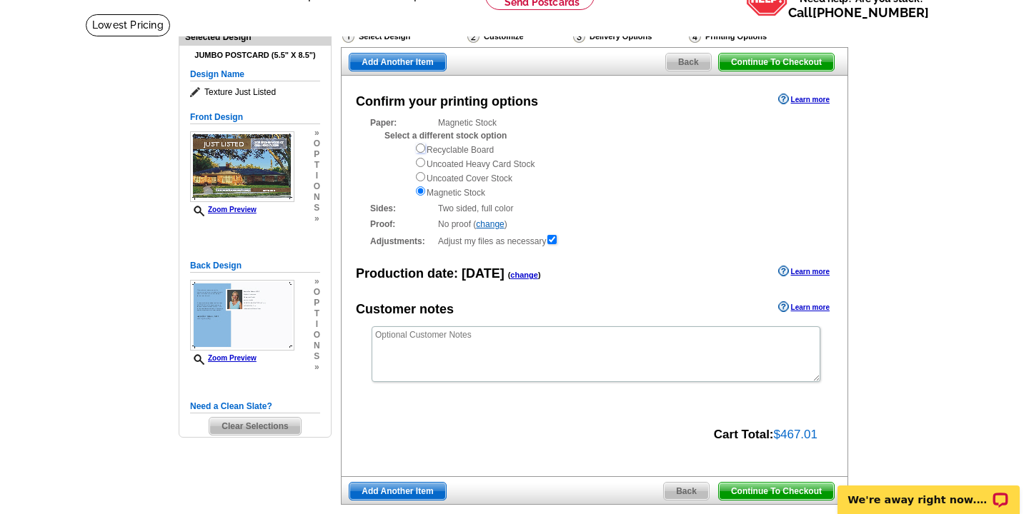
click at [422, 149] on input "radio" at bounding box center [420, 148] width 9 height 9
radio input "true"
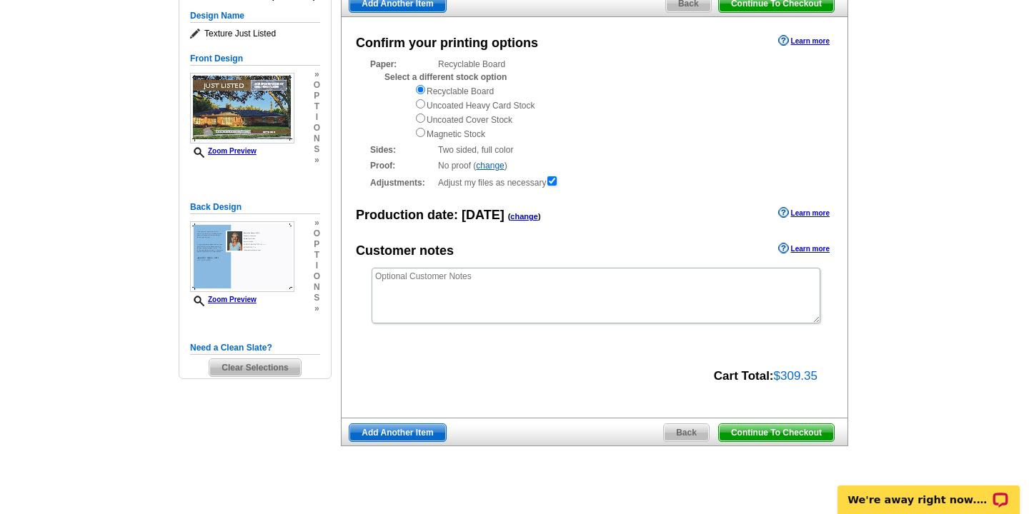
scroll to position [141, 0]
click at [745, 428] on span "Continue To Checkout" at bounding box center [776, 432] width 115 height 17
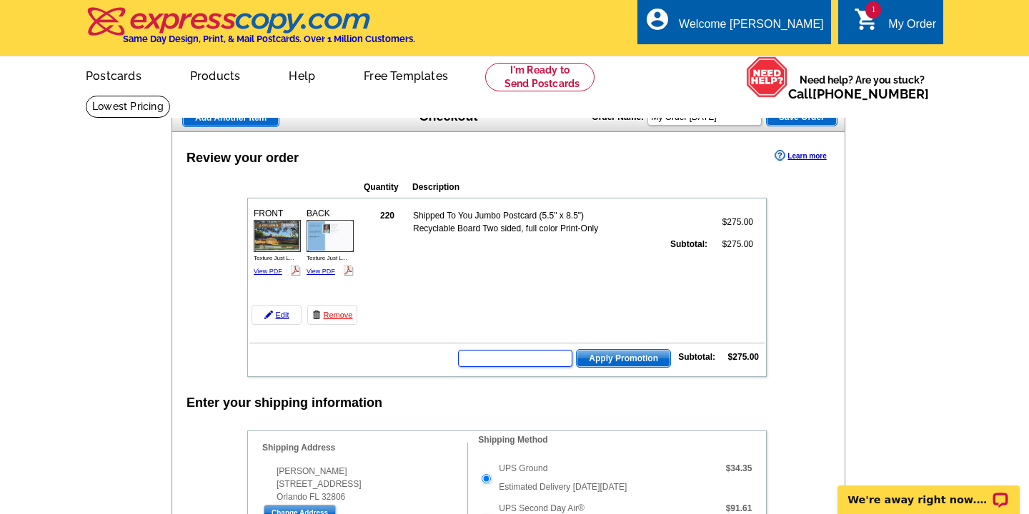
click at [521, 356] on input "text" at bounding box center [515, 358] width 114 height 17
type input "sms50t"
click at [610, 357] on span "Apply Promotion" at bounding box center [624, 358] width 94 height 17
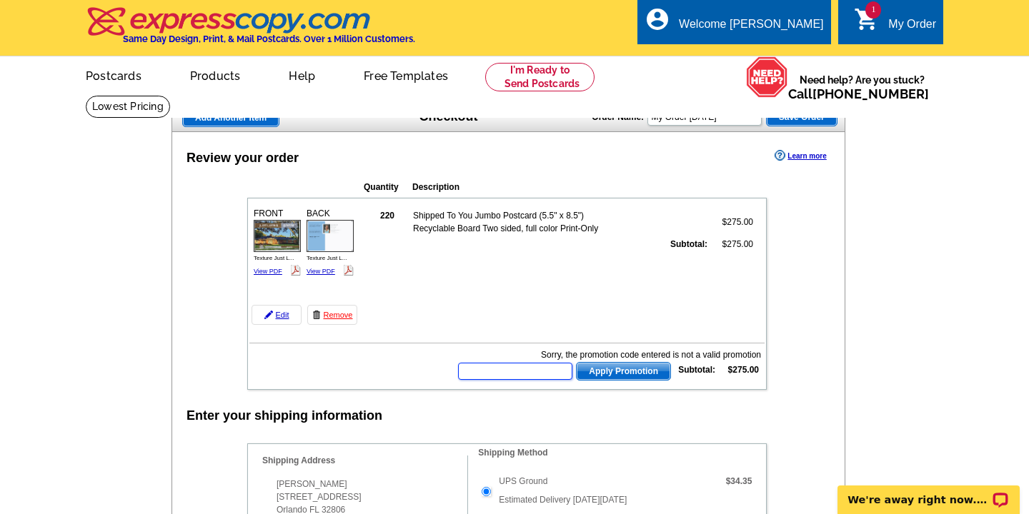
click at [517, 376] on input "text" at bounding box center [515, 371] width 114 height 17
type input "grow0925"
click at [602, 367] on span "Apply Promotion" at bounding box center [624, 371] width 94 height 17
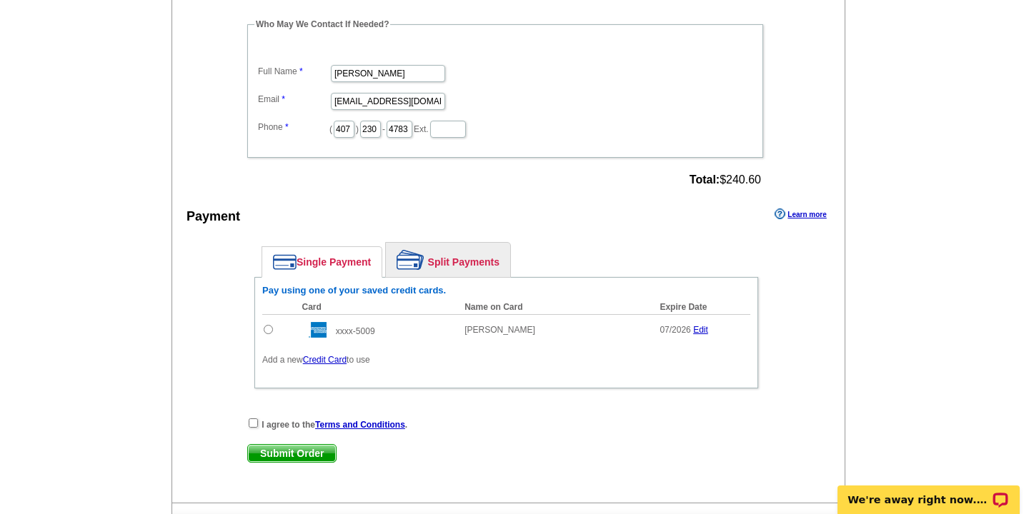
scroll to position [747, 0]
click at [264, 332] on input "radio" at bounding box center [268, 328] width 9 height 9
radio input "true"
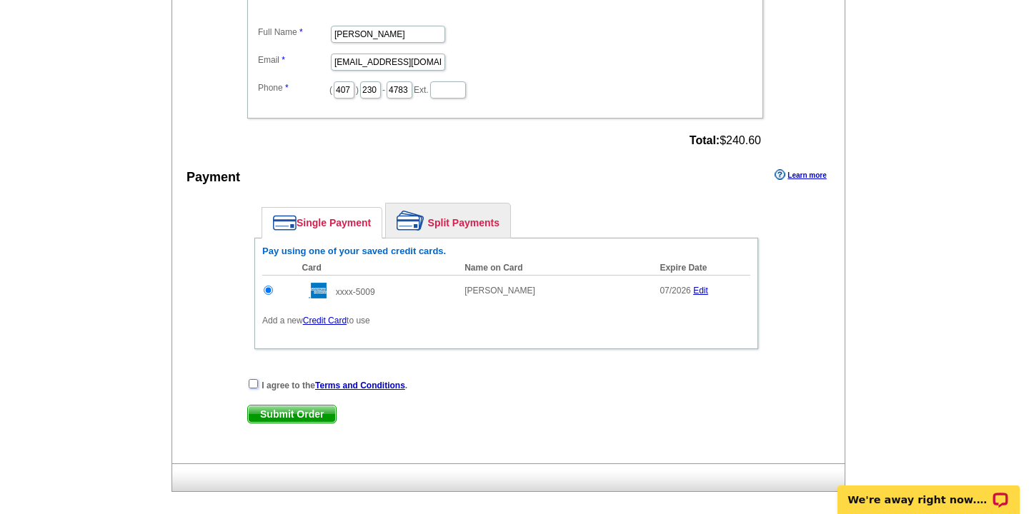
click at [251, 383] on input "checkbox" at bounding box center [253, 383] width 9 height 9
checkbox input "true"
click at [279, 413] on span "Submit Order" at bounding box center [292, 414] width 88 height 17
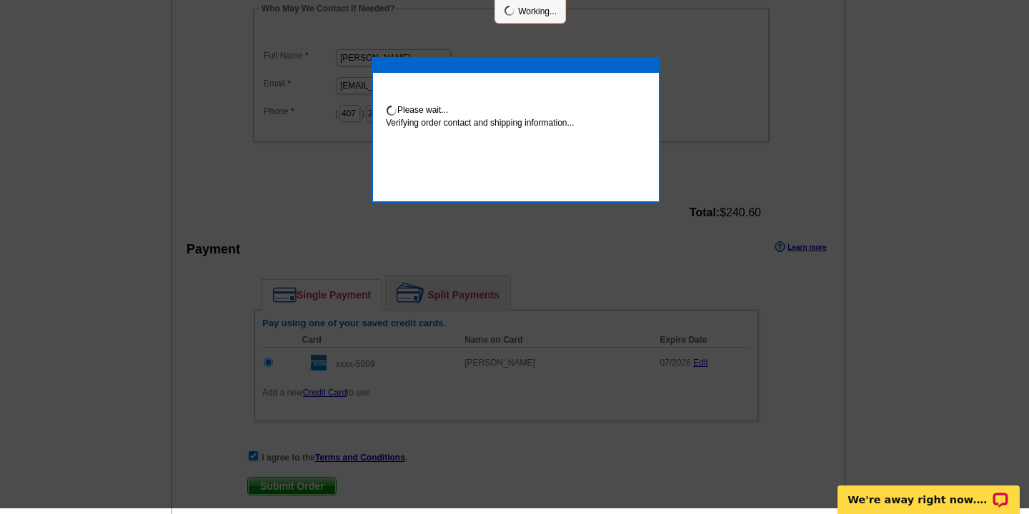
scroll to position [780, 0]
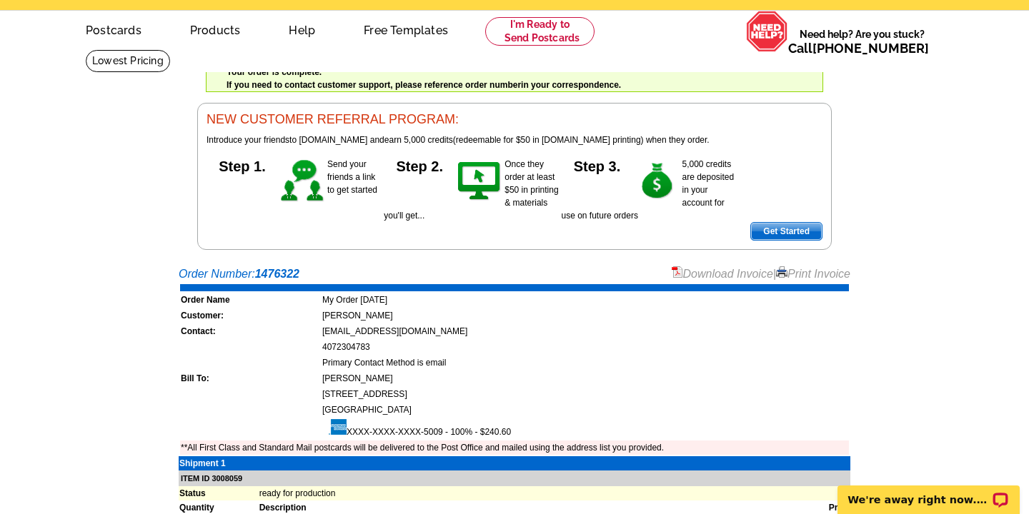
scroll to position [66, 0]
